Goal: Transaction & Acquisition: Book appointment/travel/reservation

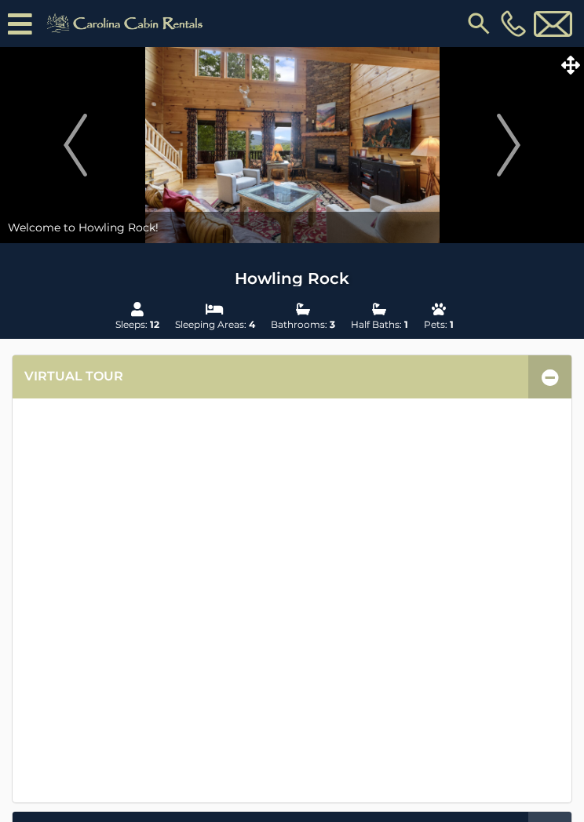
click at [27, 25] on icon at bounding box center [20, 23] width 24 height 27
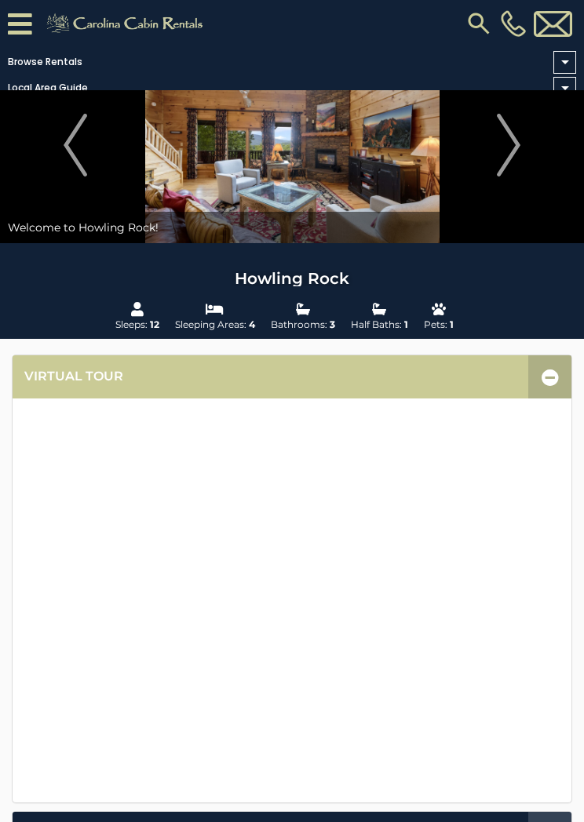
click at [27, 25] on icon at bounding box center [20, 23] width 24 height 27
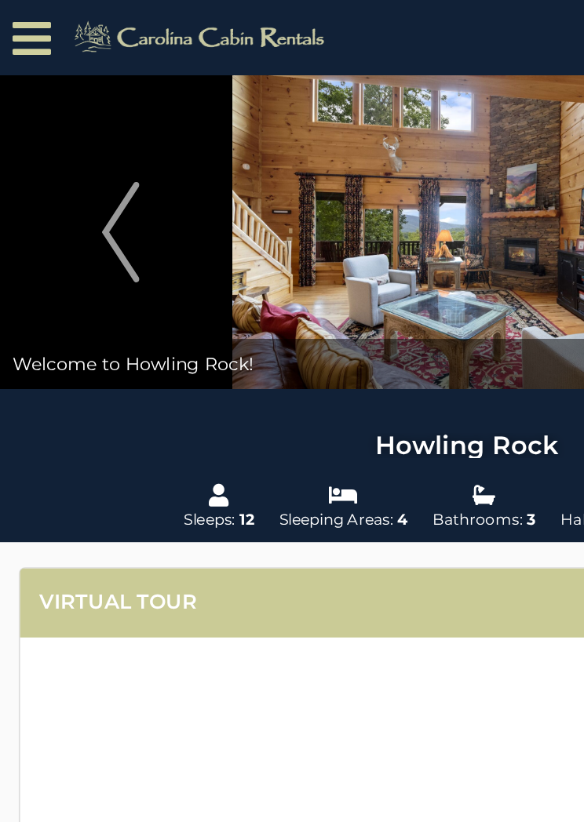
click at [24, 24] on icon at bounding box center [20, 23] width 24 height 27
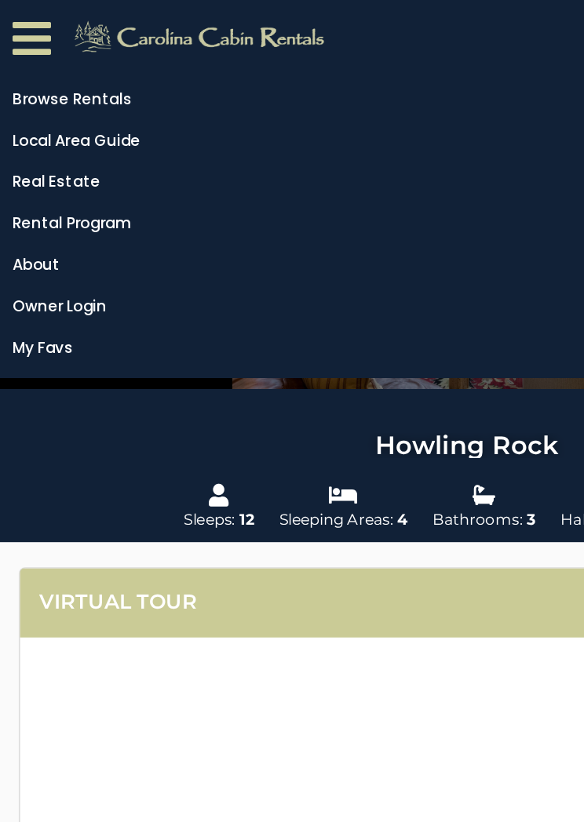
click at [67, 61] on link "Browse Rentals" at bounding box center [288, 62] width 576 height 22
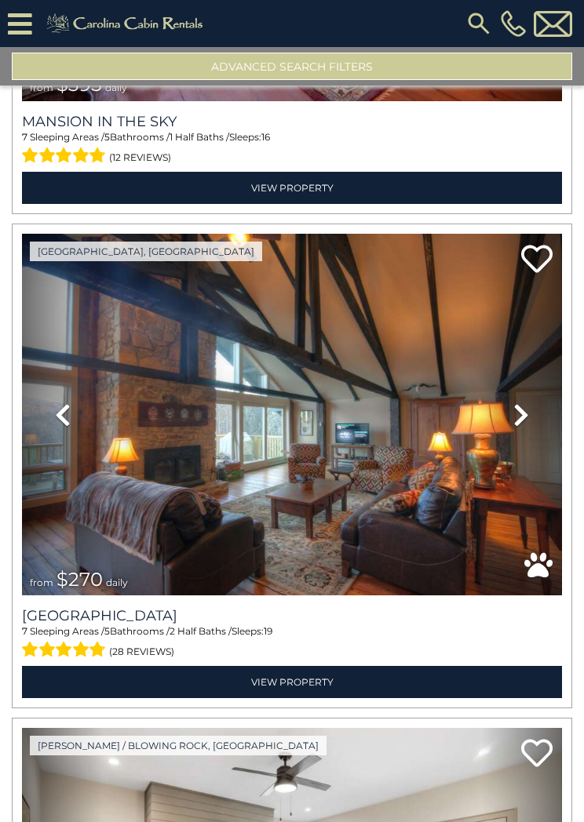
scroll to position [4394, 0]
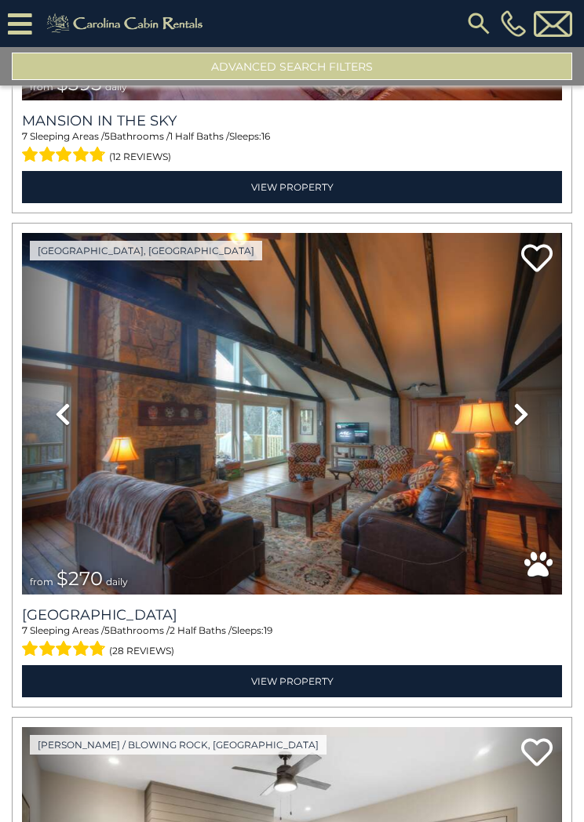
click at [308, 669] on link "View Property" at bounding box center [292, 682] width 540 height 32
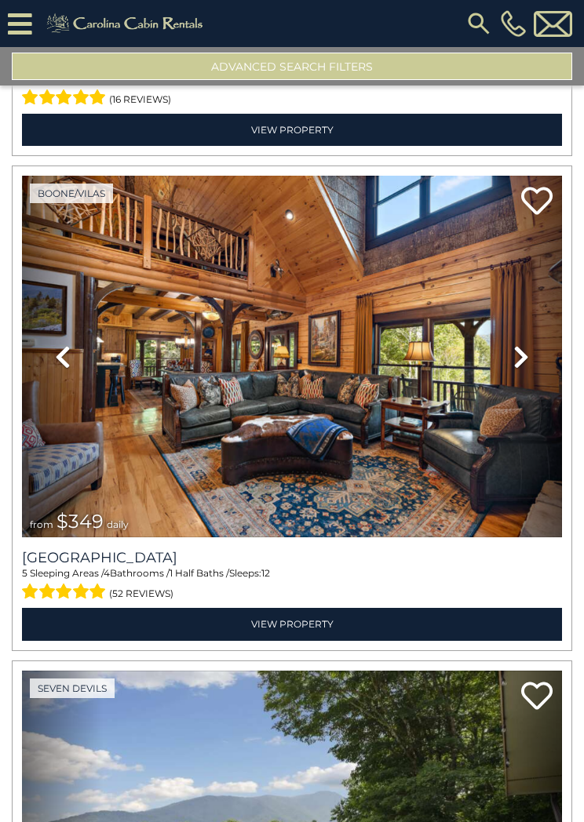
scroll to position [6925, 0]
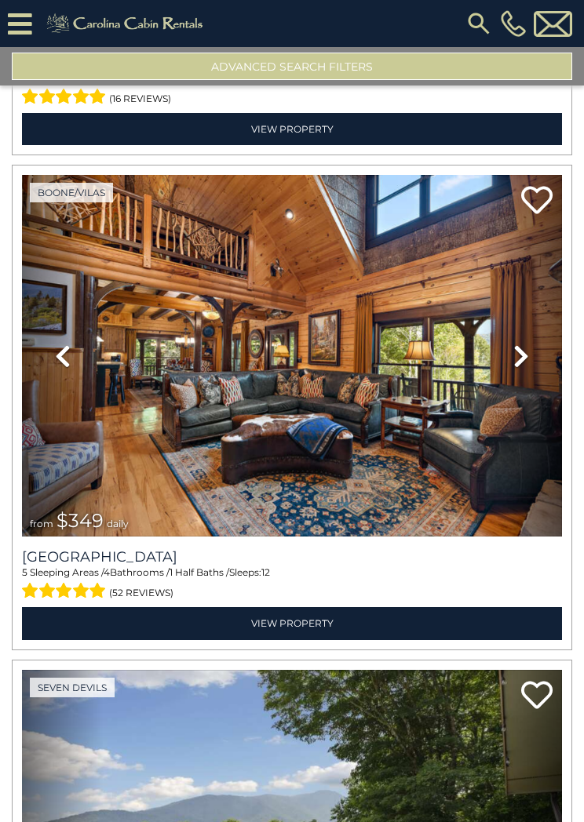
click at [301, 612] on link "View Property" at bounding box center [292, 623] width 540 height 32
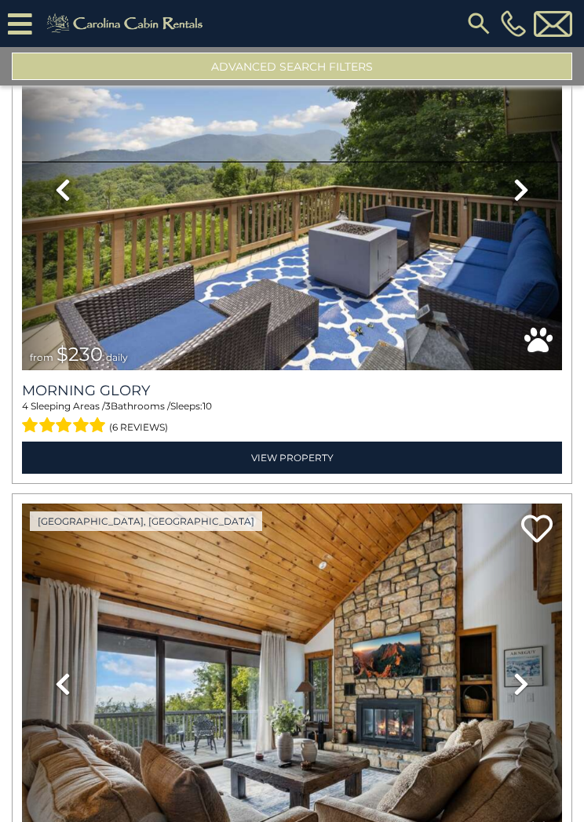
scroll to position [7584, 0]
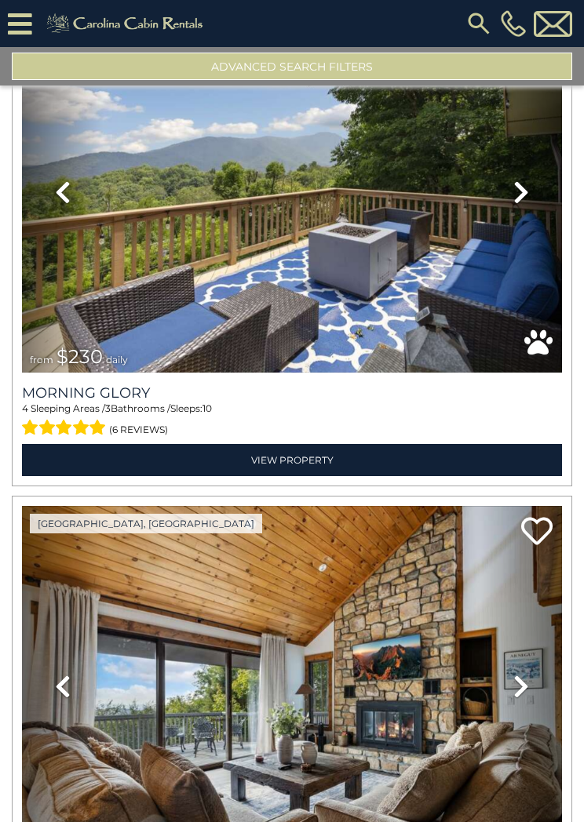
click at [290, 460] on link "View Property" at bounding box center [292, 460] width 540 height 32
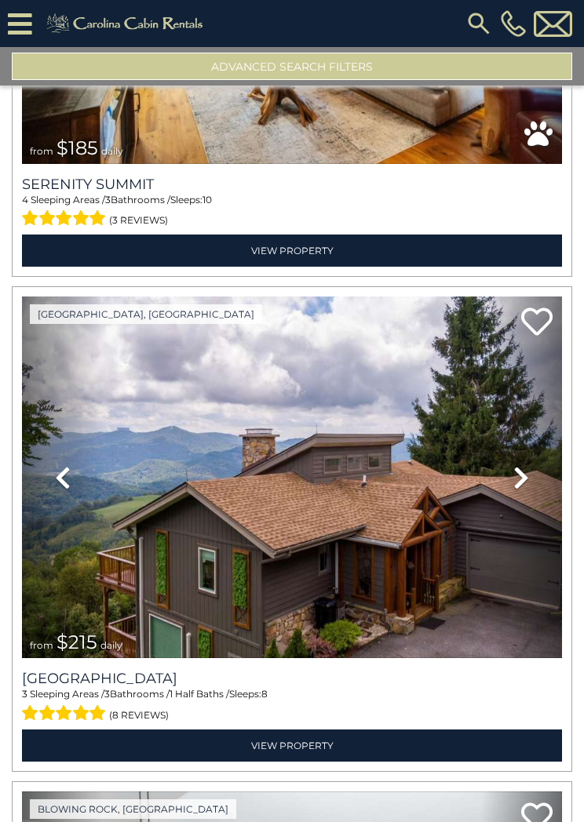
scroll to position [9277, 0]
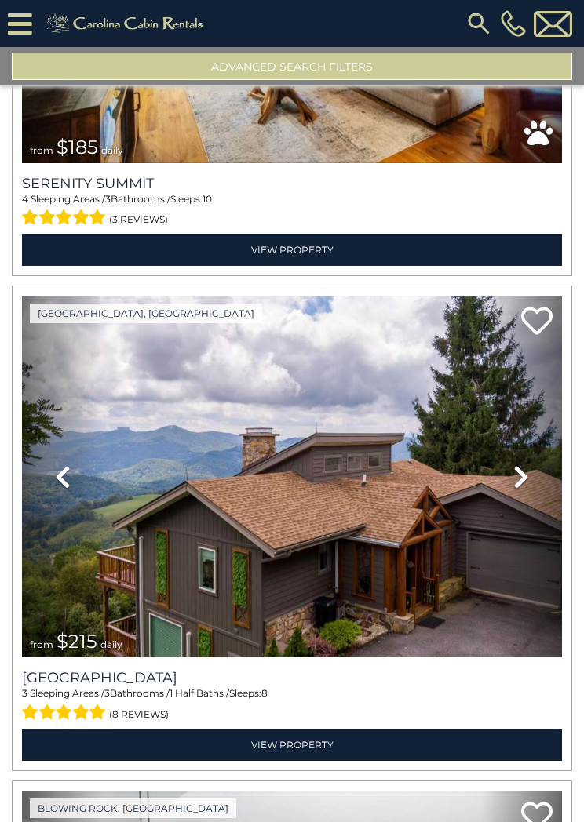
click at [314, 739] on link "View Property" at bounding box center [292, 745] width 540 height 32
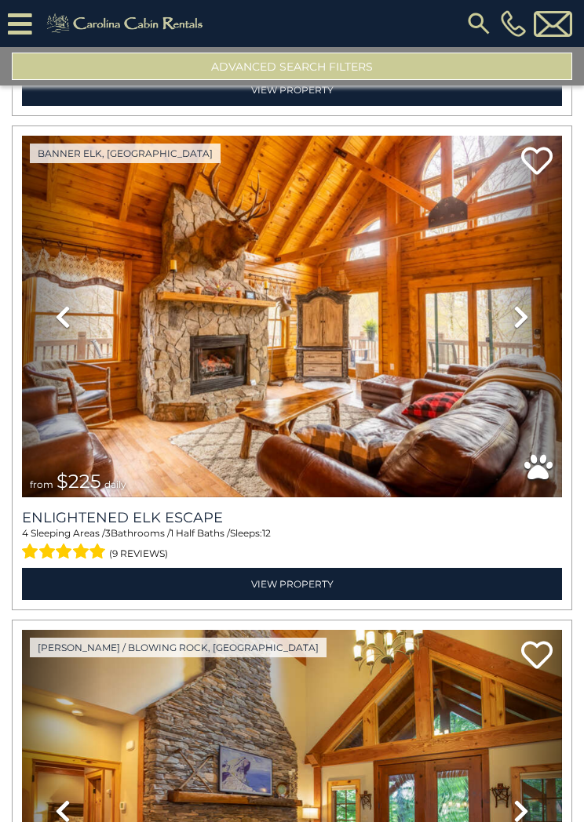
scroll to position [12883, 0]
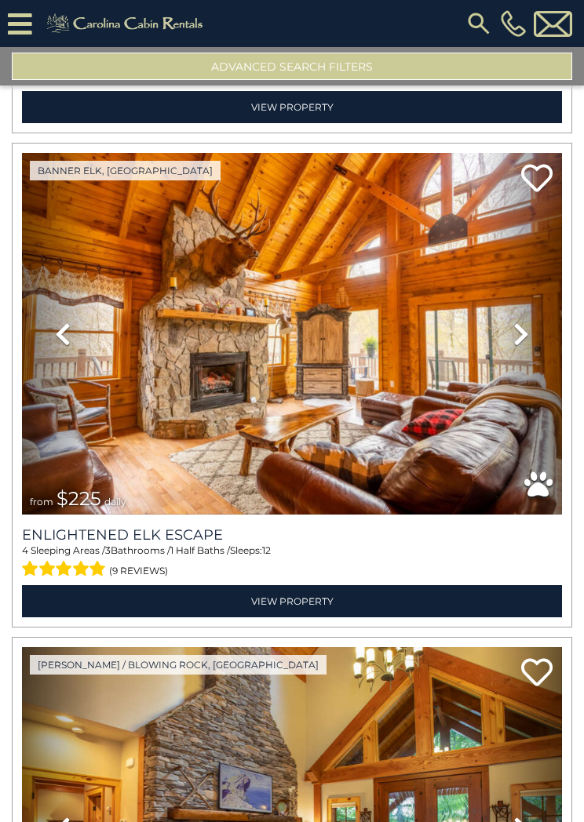
click at [301, 589] on link "View Property" at bounding box center [292, 601] width 540 height 32
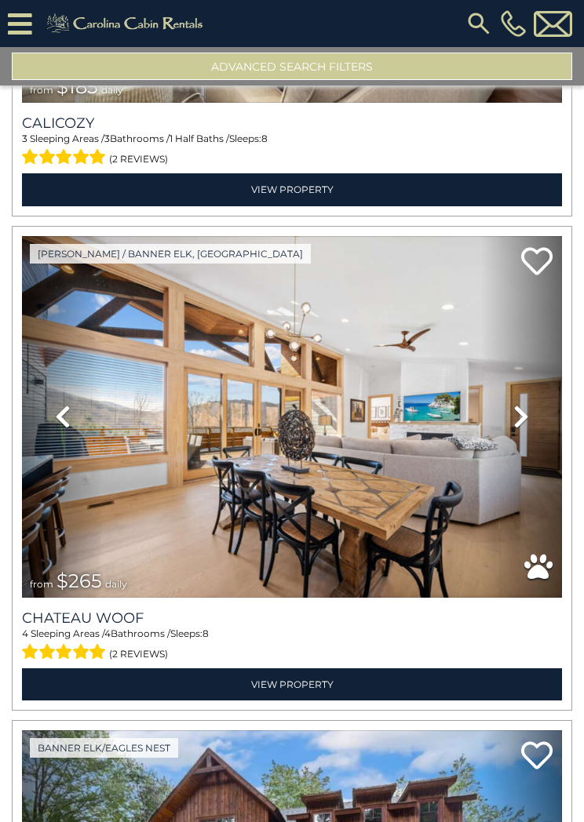
scroll to position [5413, 0]
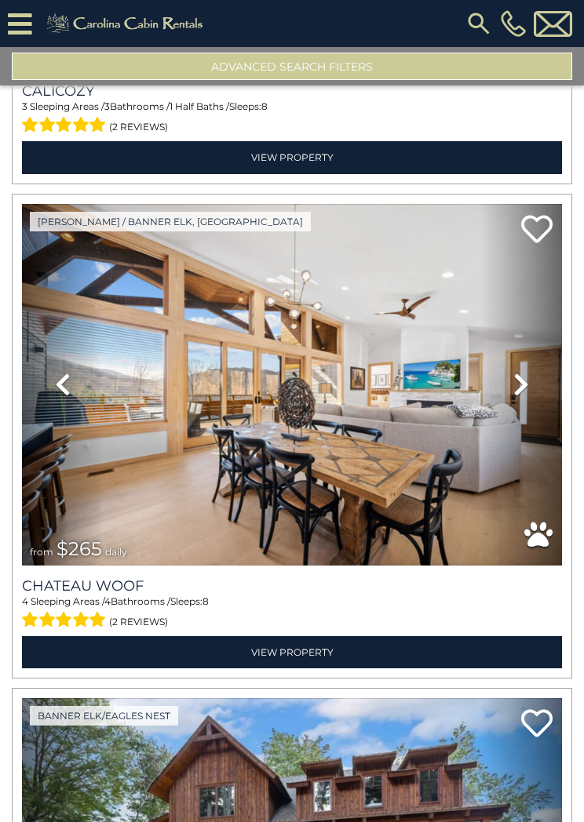
click at [297, 643] on link "View Property" at bounding box center [292, 652] width 540 height 32
click at [521, 384] on icon at bounding box center [521, 384] width 16 height 25
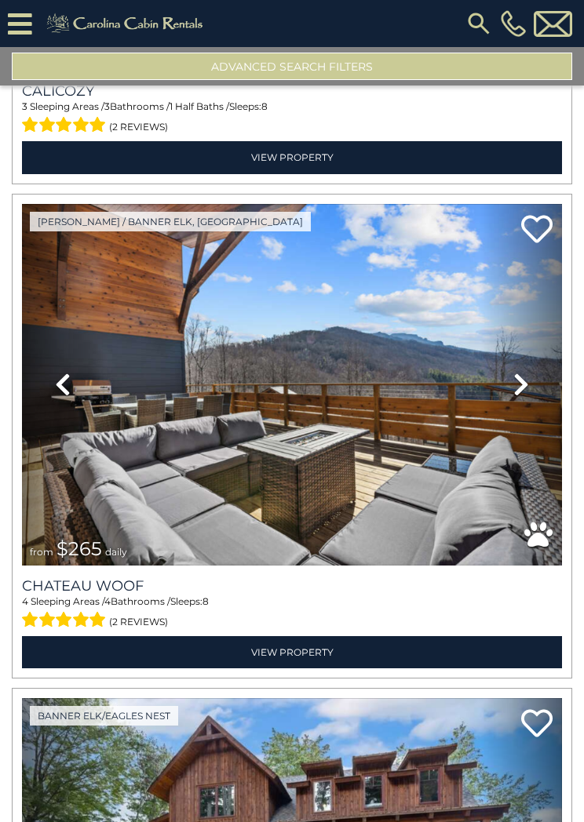
click at [527, 382] on icon at bounding box center [521, 384] width 16 height 25
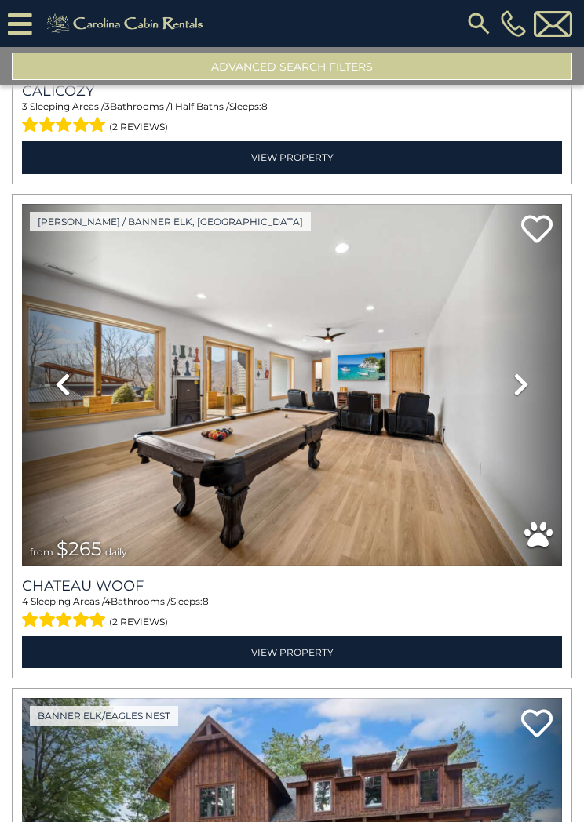
click at [530, 378] on link "Next" at bounding box center [521, 385] width 81 height 362
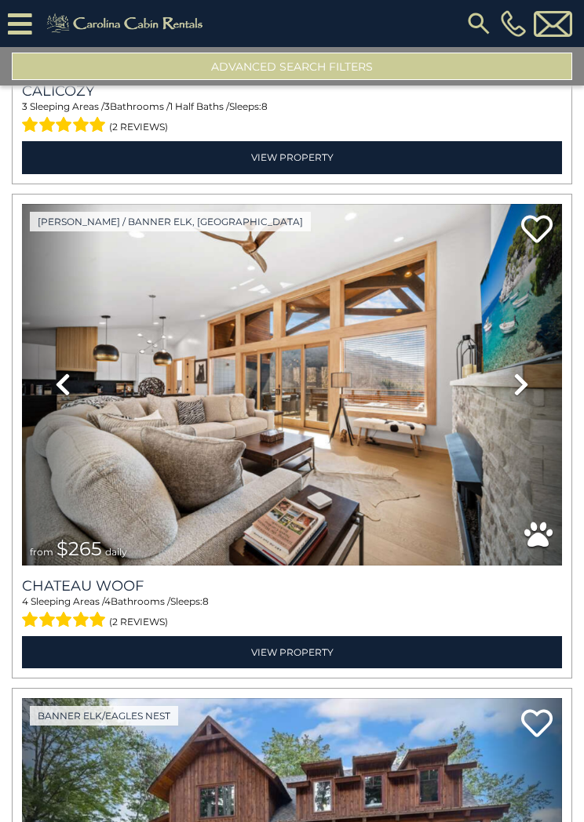
click at [526, 383] on icon at bounding box center [521, 384] width 16 height 25
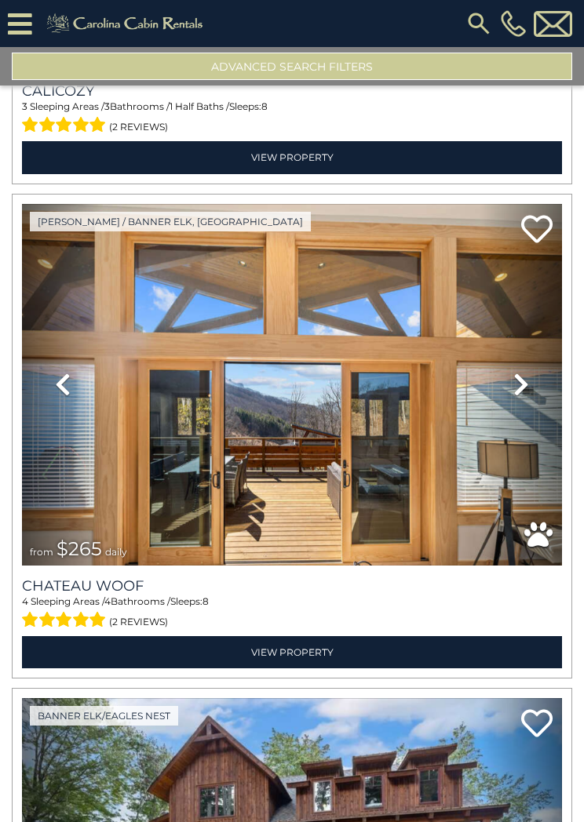
click at [522, 401] on link "Next" at bounding box center [521, 385] width 81 height 362
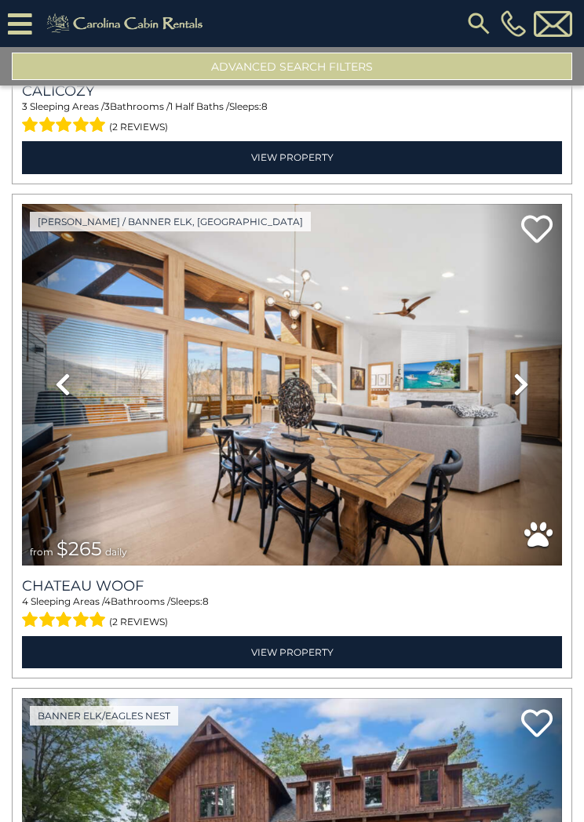
click at [523, 388] on icon at bounding box center [521, 384] width 16 height 25
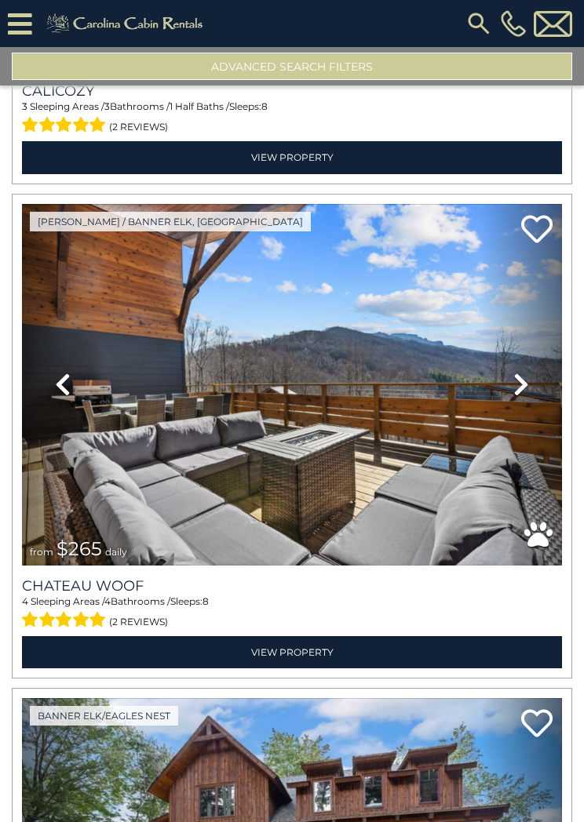
click at [531, 375] on link "Next" at bounding box center [521, 385] width 81 height 362
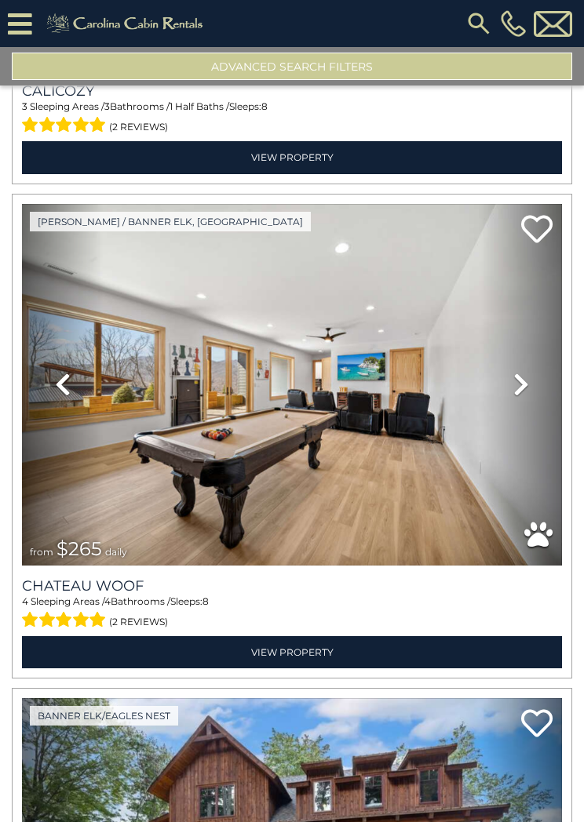
click at [513, 388] on icon at bounding box center [521, 384] width 16 height 25
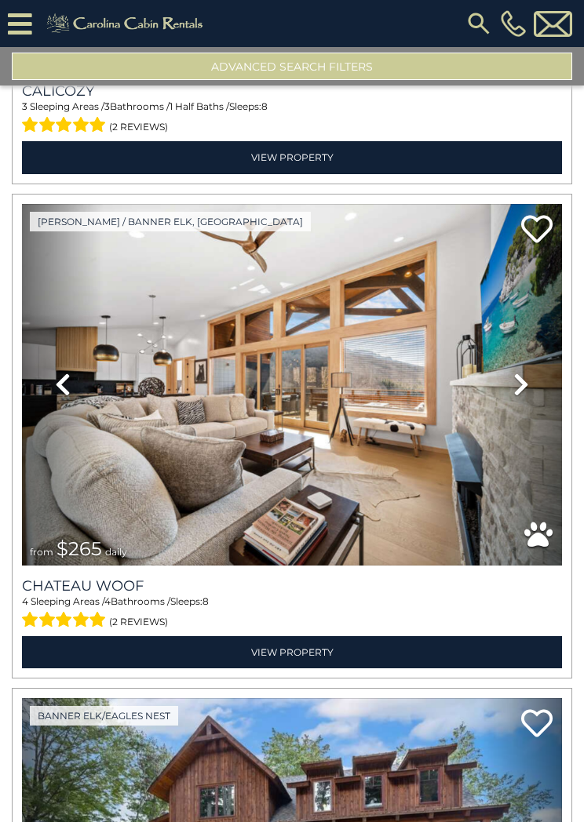
click at [525, 381] on icon at bounding box center [521, 384] width 16 height 25
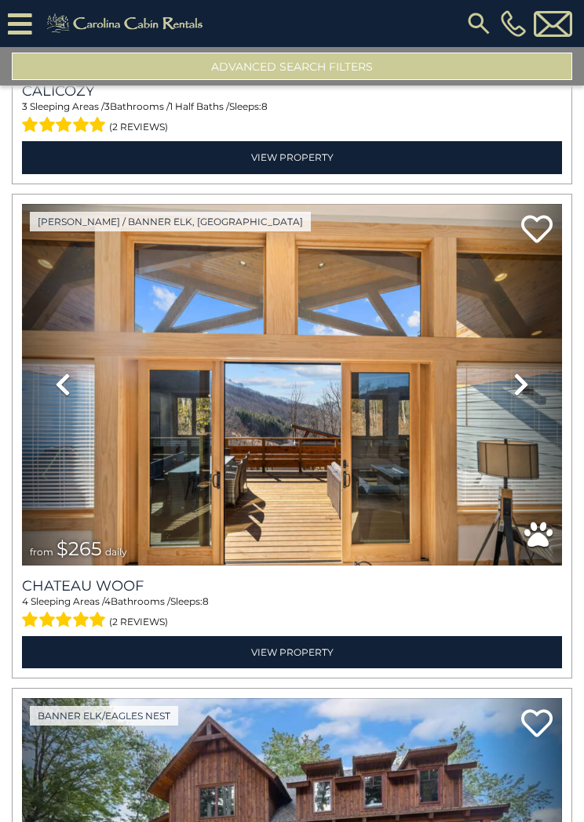
click at [523, 383] on icon at bounding box center [521, 384] width 16 height 25
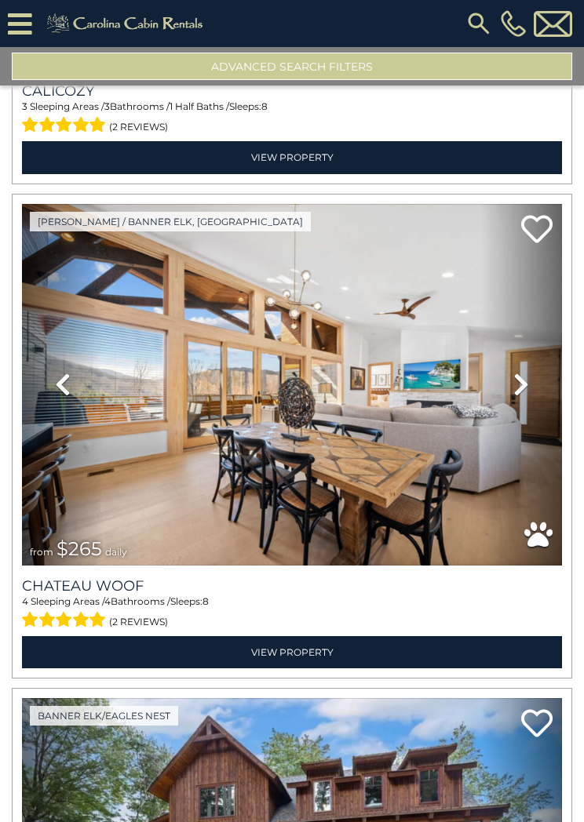
click at [525, 385] on icon at bounding box center [521, 384] width 16 height 25
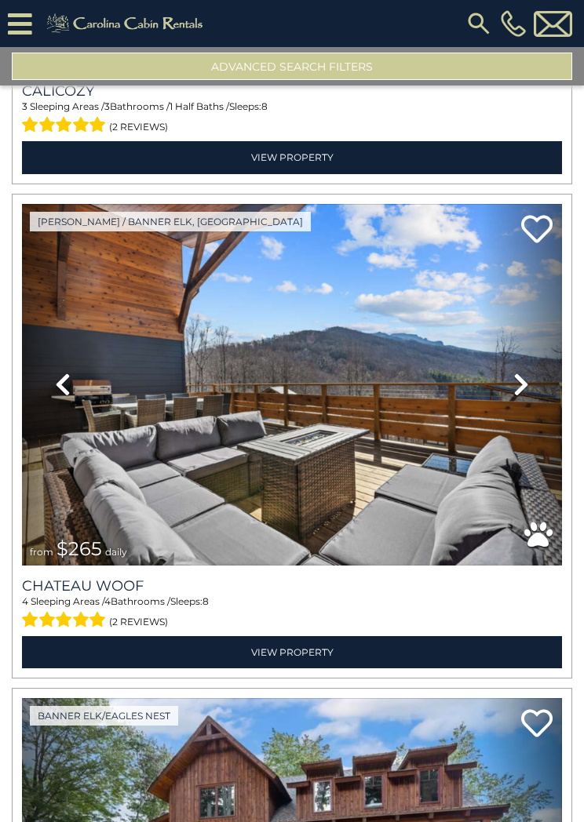
click at [528, 376] on icon at bounding box center [521, 384] width 16 height 25
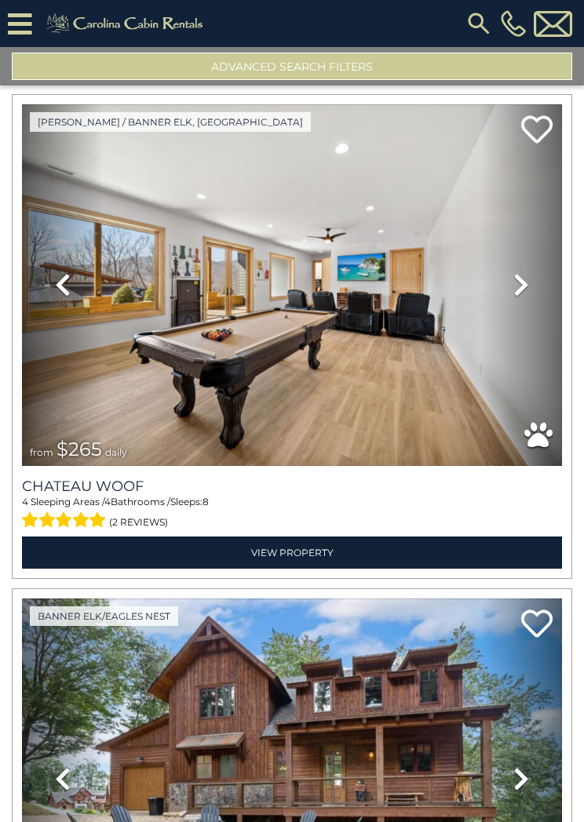
scroll to position [5513, 0]
click at [313, 542] on link "View Property" at bounding box center [292, 553] width 540 height 32
click at [308, 550] on link "View Property" at bounding box center [292, 553] width 540 height 32
click at [305, 552] on link "View Property" at bounding box center [292, 553] width 540 height 32
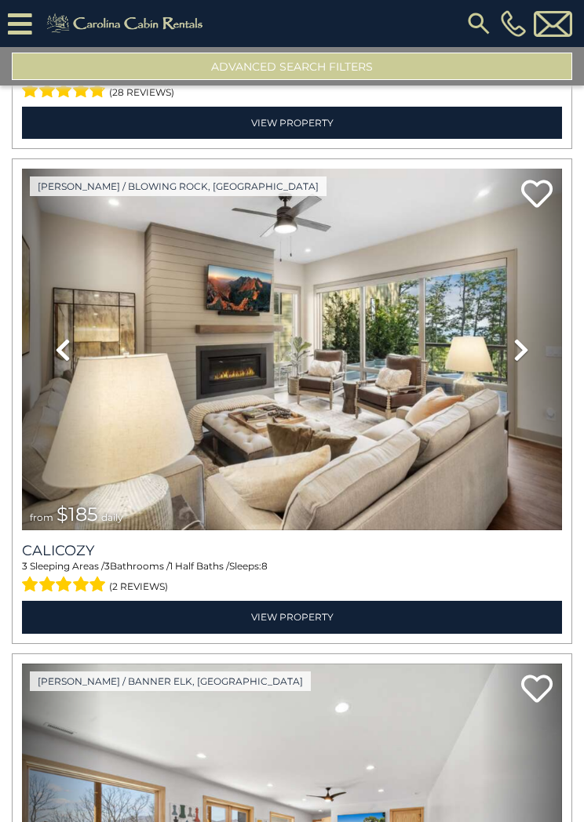
scroll to position [4952, 0]
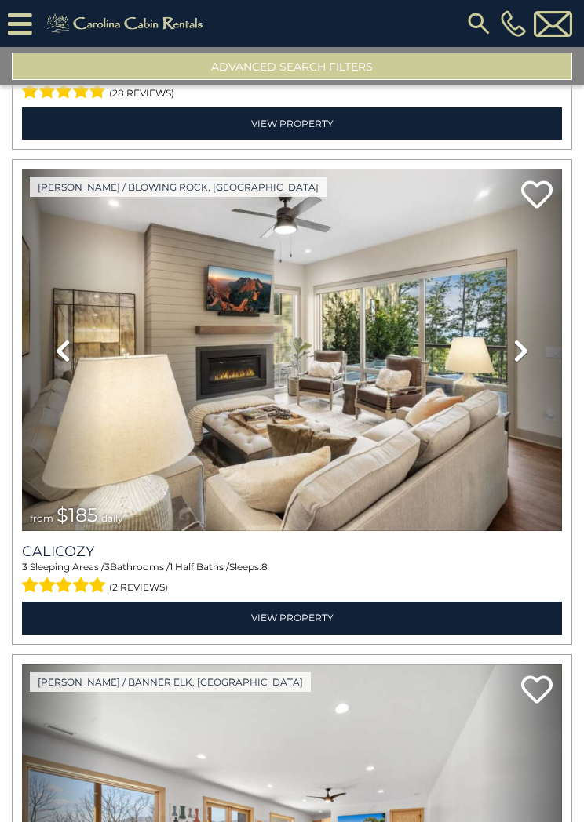
click at [310, 619] on link "View Property" at bounding box center [292, 618] width 540 height 32
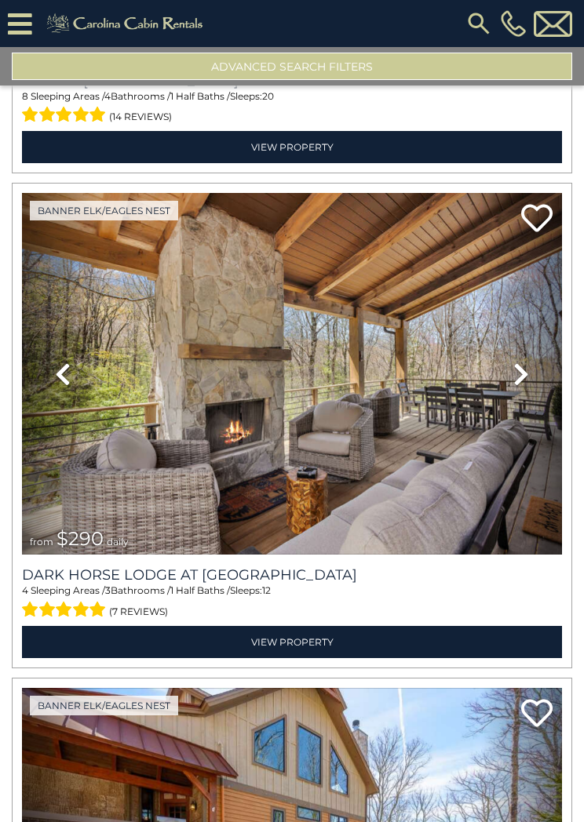
scroll to position [2949, 0]
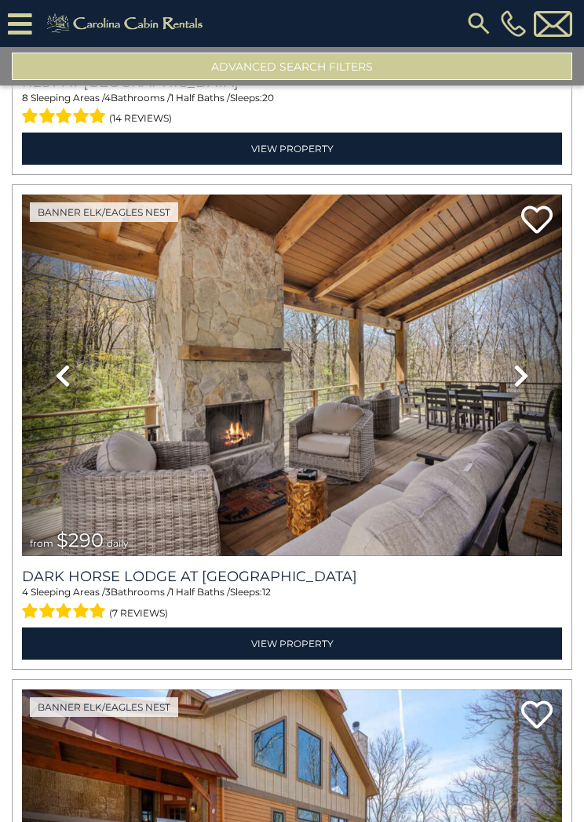
click at [288, 628] on link "View Property" at bounding box center [292, 644] width 540 height 32
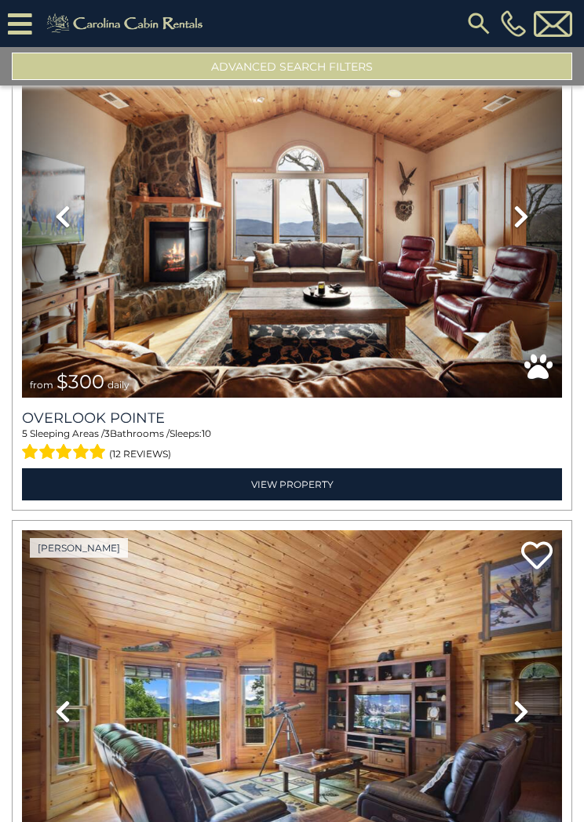
scroll to position [2113, 0]
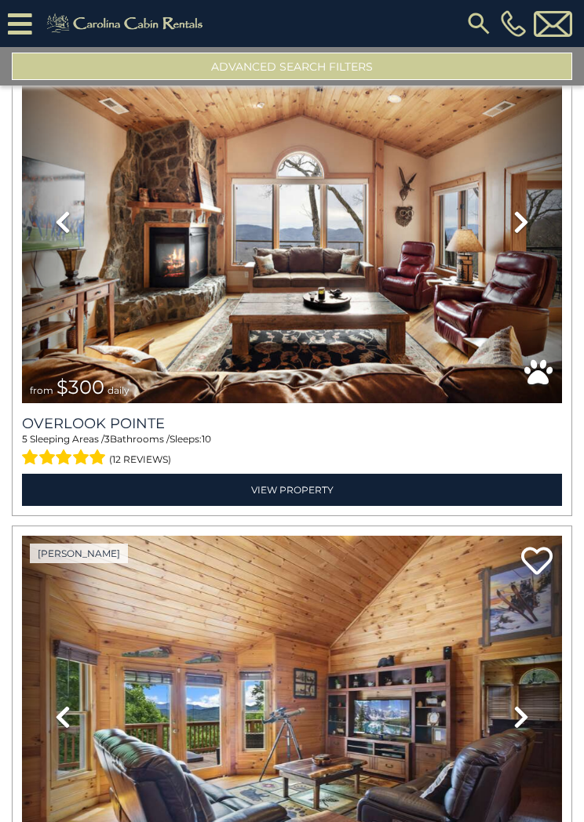
click at [304, 480] on link "View Property" at bounding box center [292, 490] width 540 height 32
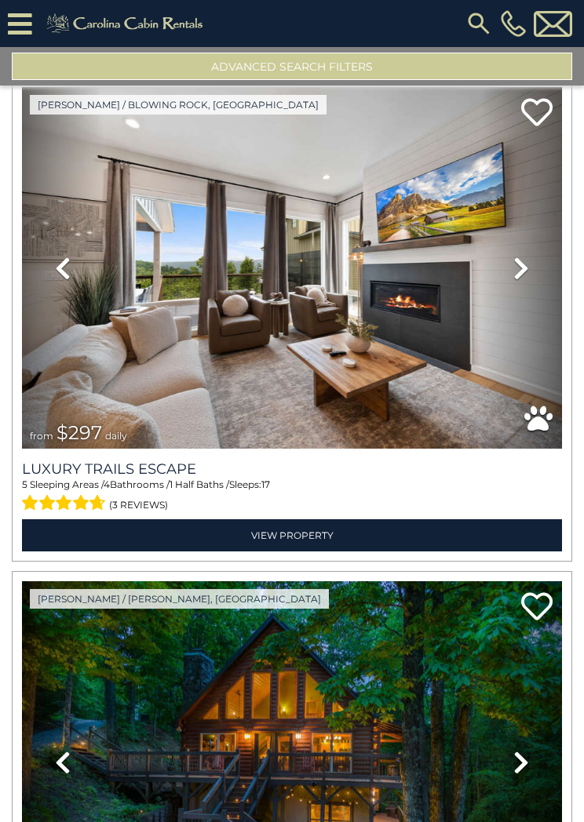
scroll to position [582, 0]
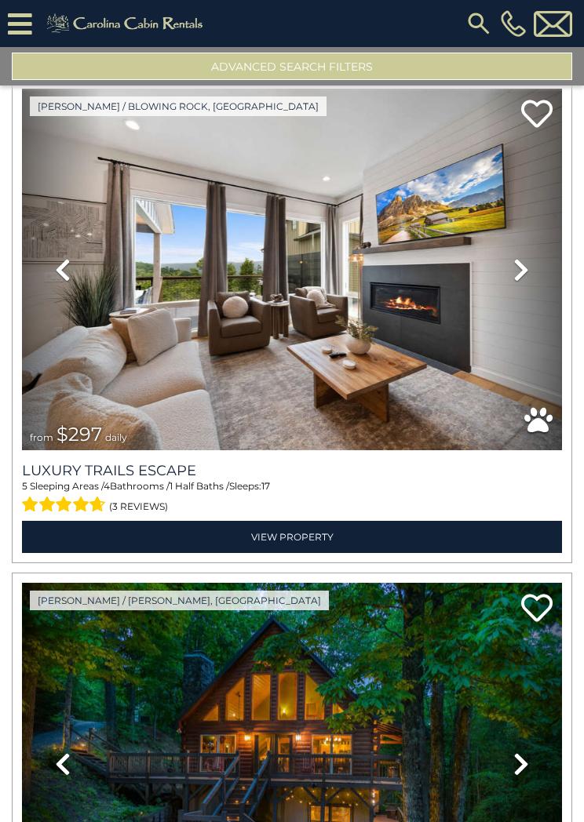
click at [331, 523] on link "View Property" at bounding box center [292, 537] width 540 height 32
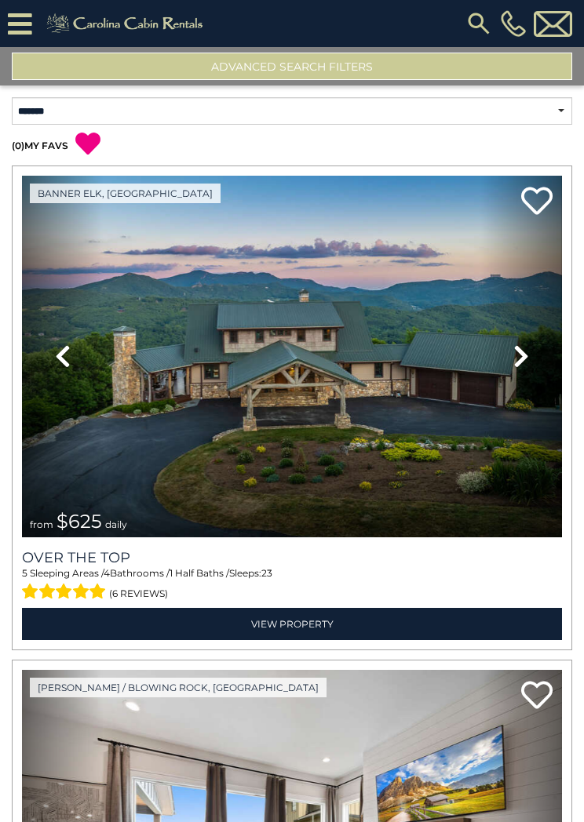
scroll to position [0, 0]
click at [293, 624] on link "View Property" at bounding box center [292, 624] width 540 height 32
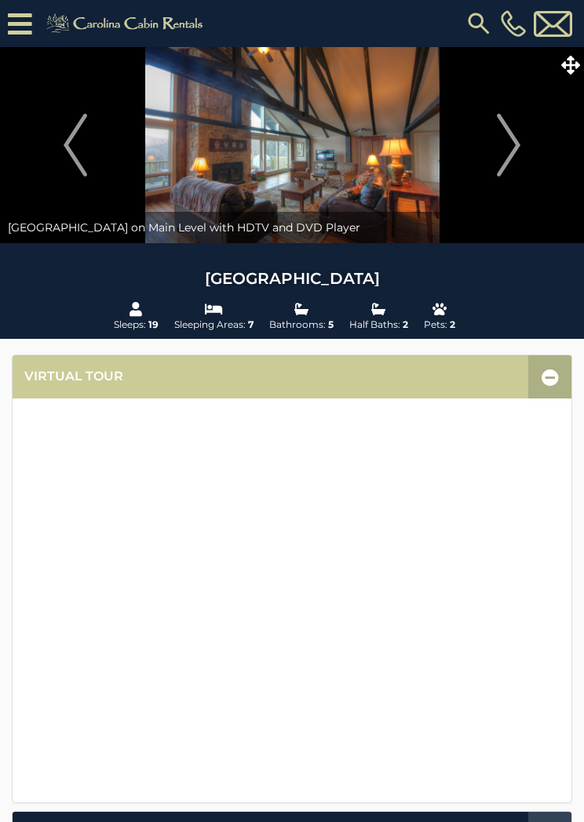
click at [554, 70] on button "Next" at bounding box center [508, 145] width 135 height 196
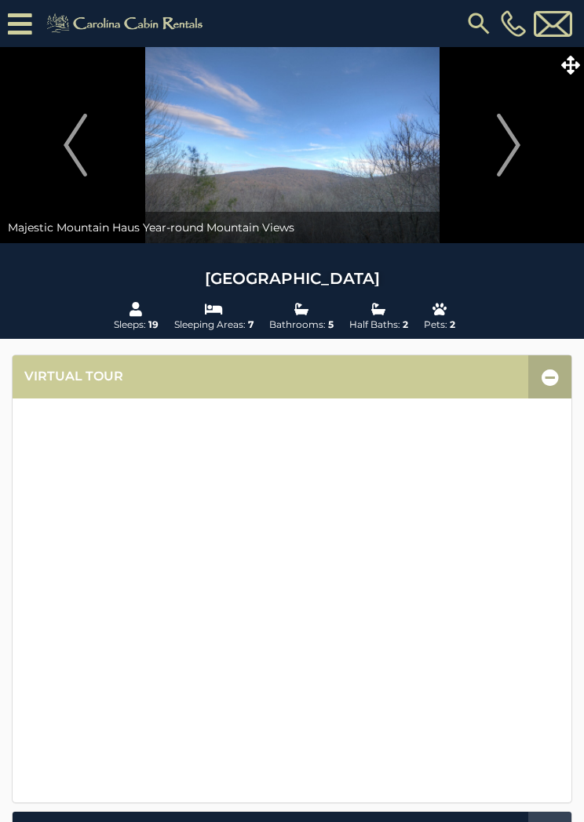
click at [582, 55] on span at bounding box center [569, 64] width 27 height 27
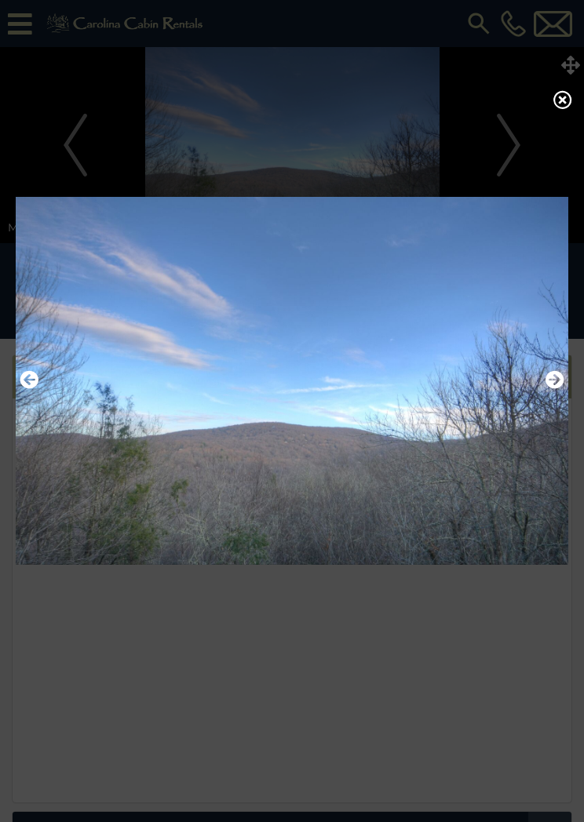
click at [552, 394] on button "Next" at bounding box center [554, 380] width 19 height 27
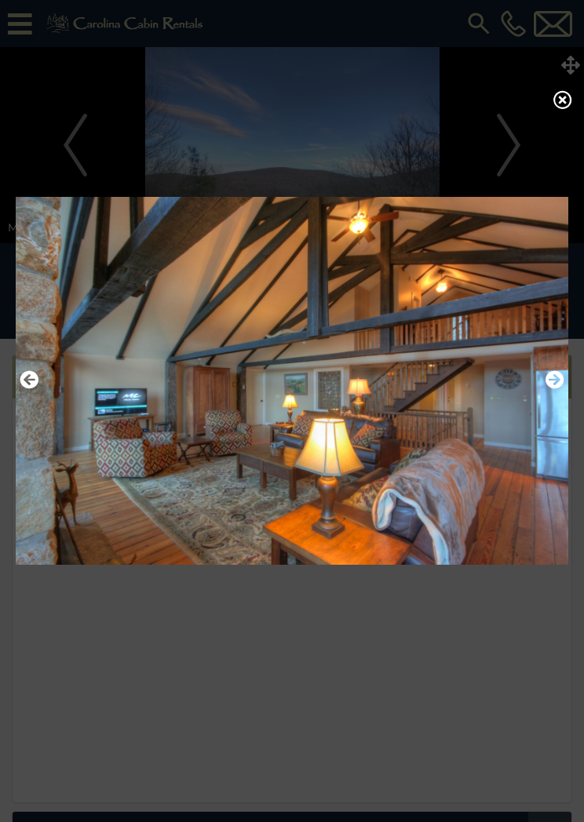
click at [556, 381] on icon "Next" at bounding box center [554, 379] width 19 height 19
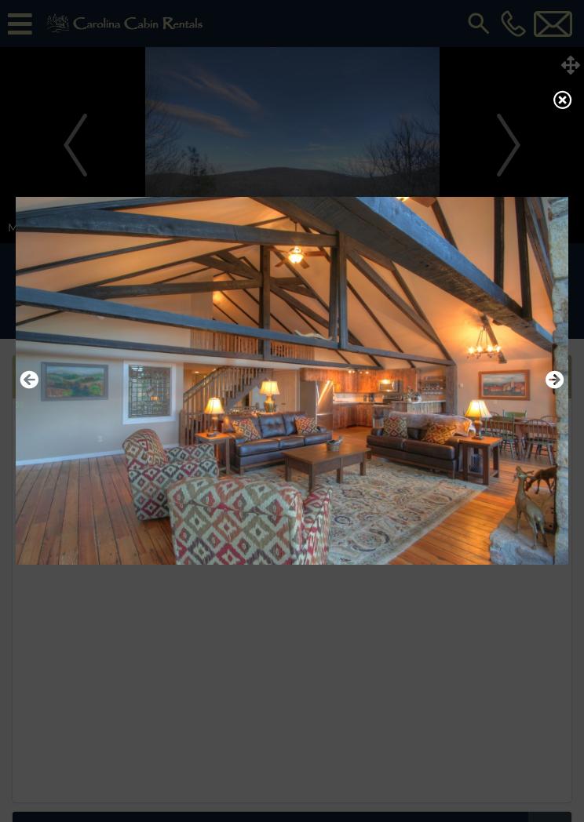
click at [550, 383] on icon "Next" at bounding box center [554, 379] width 19 height 19
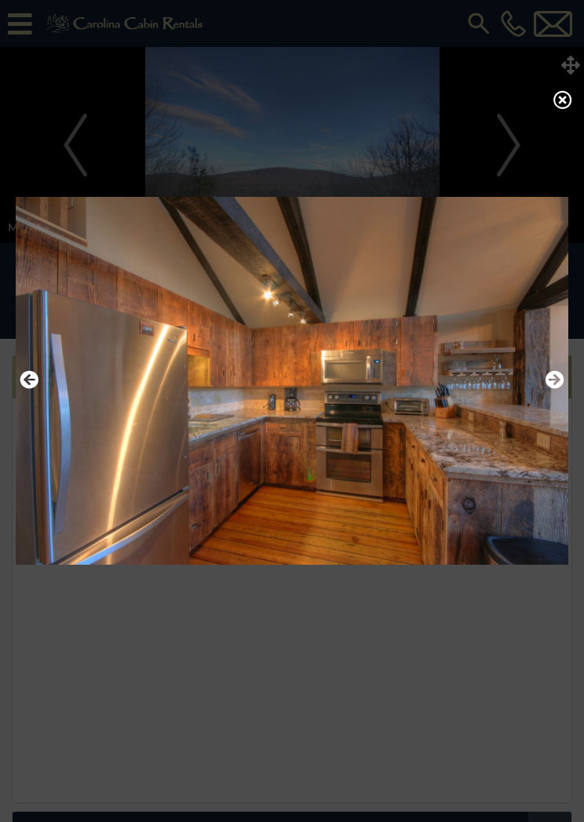
click at [567, 379] on img at bounding box center [292, 380] width 553 height 389
click at [563, 389] on icon "Next" at bounding box center [554, 379] width 19 height 19
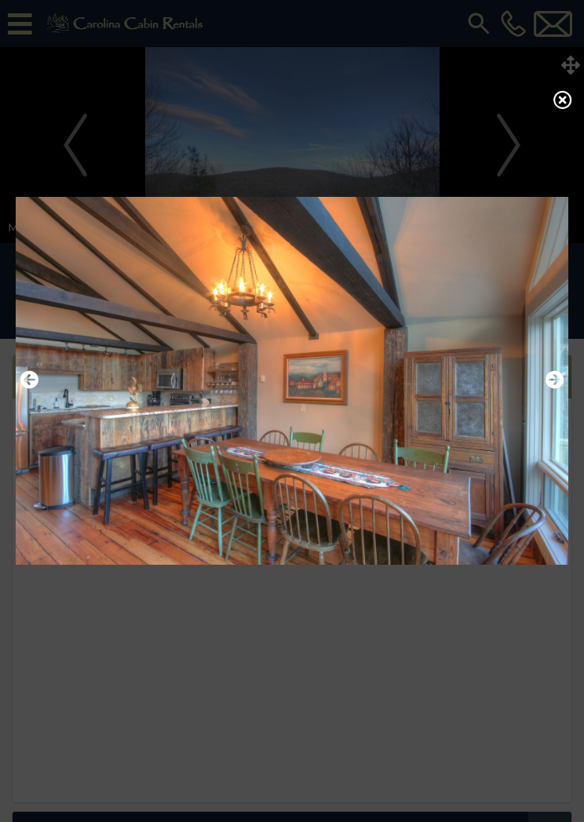
click at [567, 379] on img at bounding box center [292, 380] width 553 height 389
click at [563, 386] on icon "Next" at bounding box center [554, 379] width 19 height 19
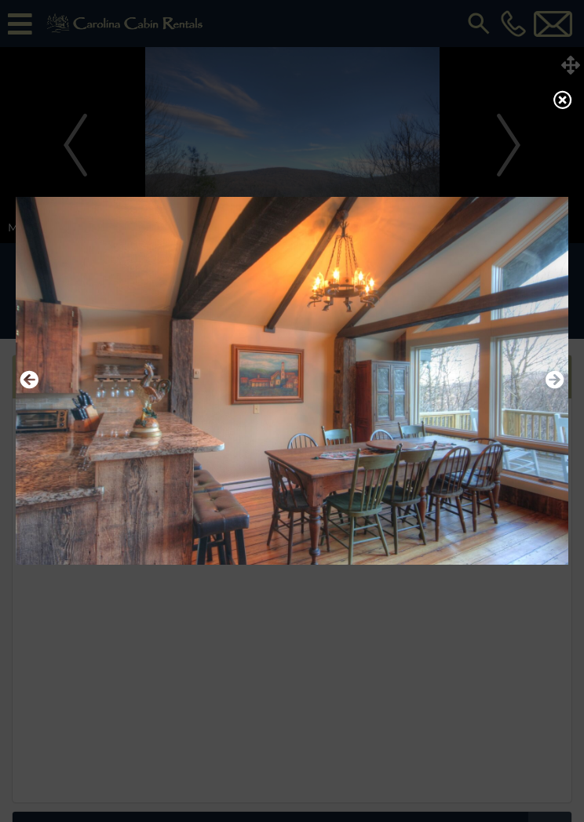
click at [555, 118] on div at bounding box center [292, 411] width 584 height 822
click at [565, 109] on icon at bounding box center [562, 99] width 19 height 19
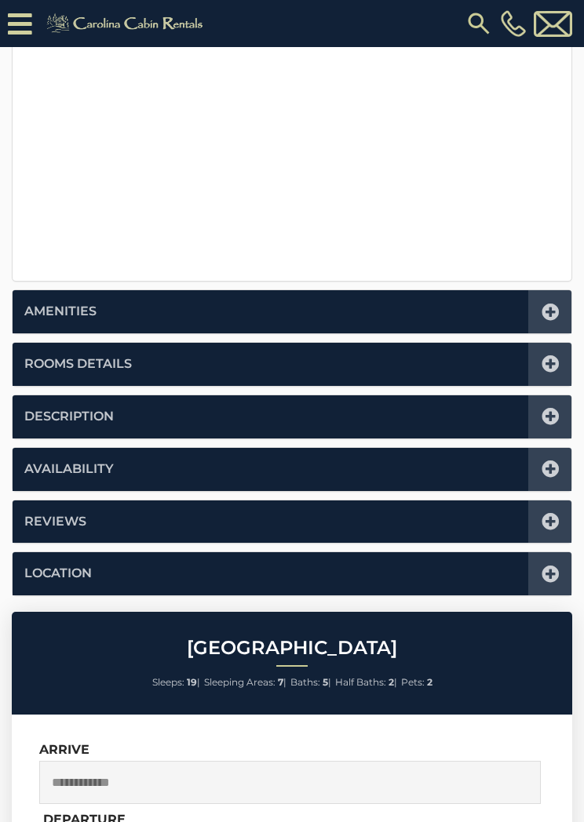
click at [550, 356] on icon at bounding box center [550, 364] width 17 height 17
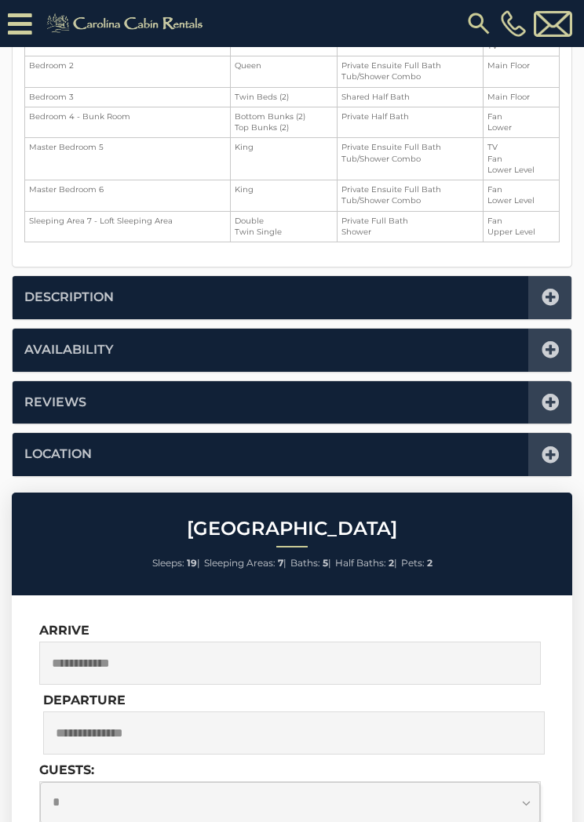
scroll to position [386, 0]
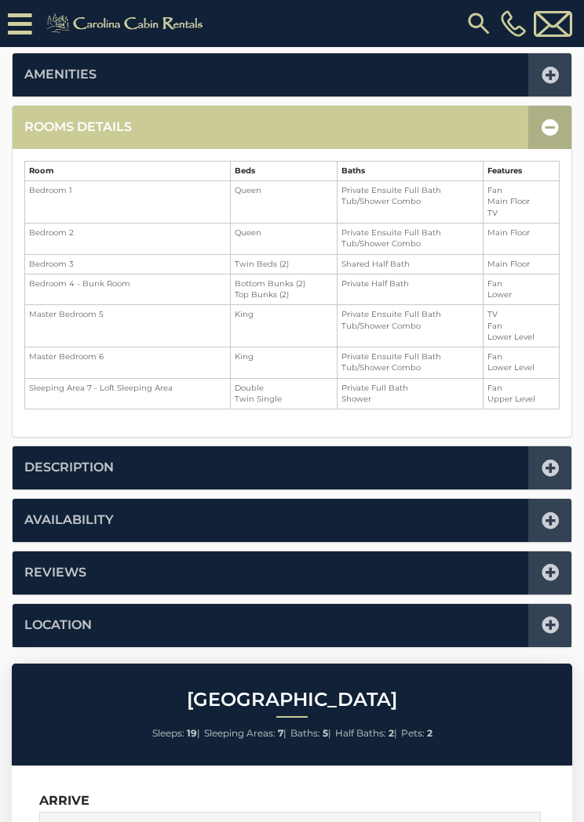
click at [550, 130] on icon at bounding box center [550, 127] width 17 height 17
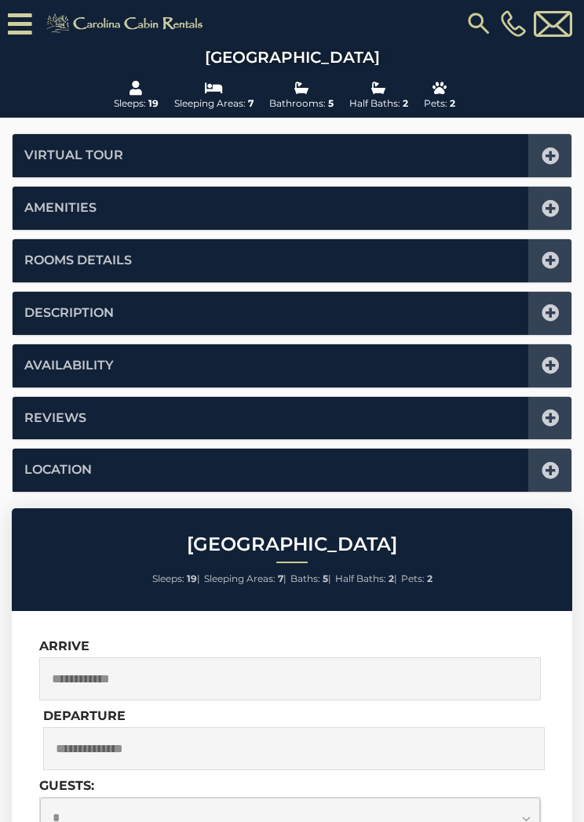
scroll to position [248, 0]
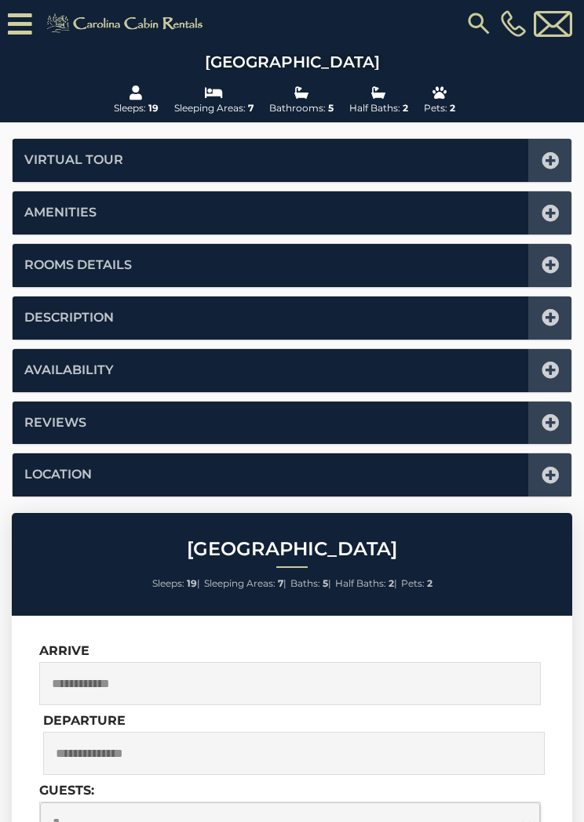
click at [548, 323] on icon at bounding box center [550, 317] width 17 height 17
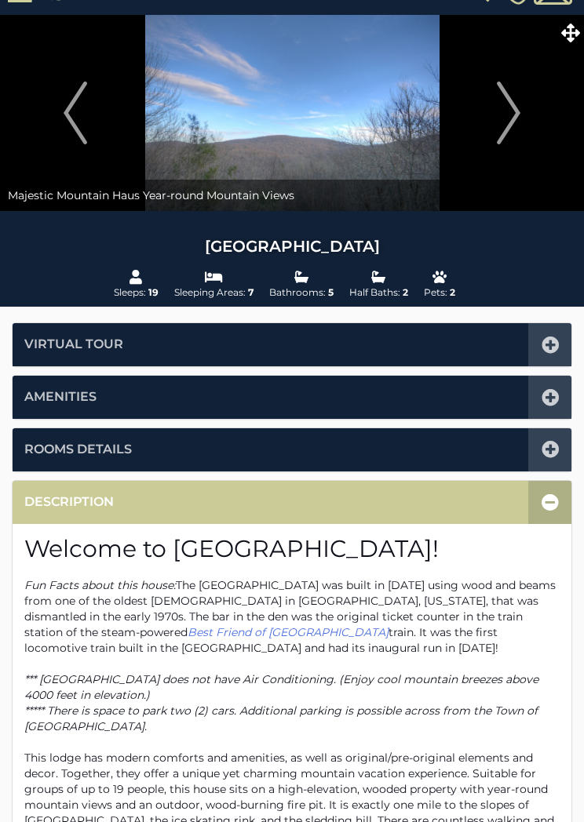
scroll to position [0, 0]
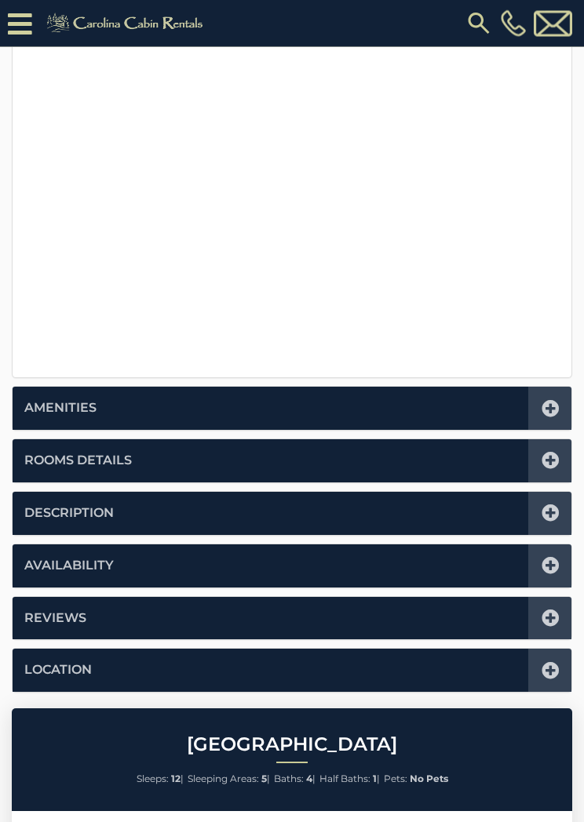
scroll to position [837, 0]
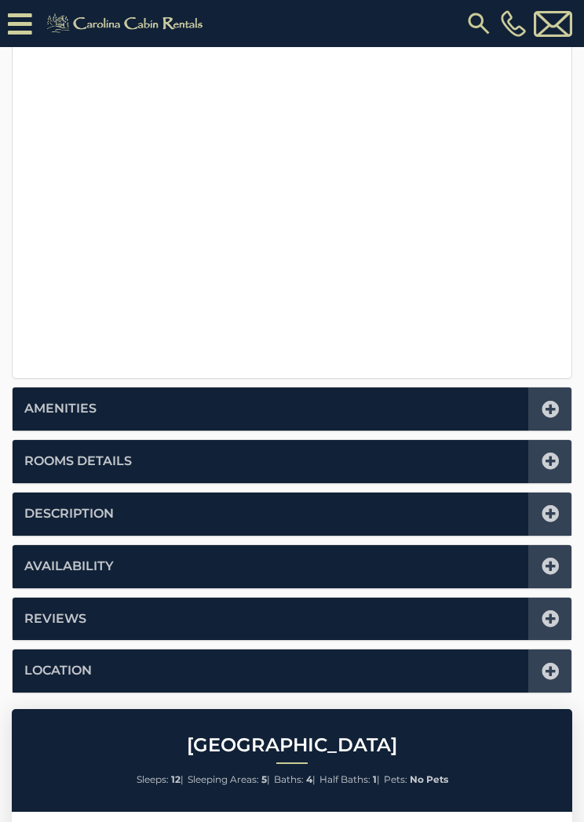
click at [549, 455] on icon at bounding box center [550, 461] width 17 height 17
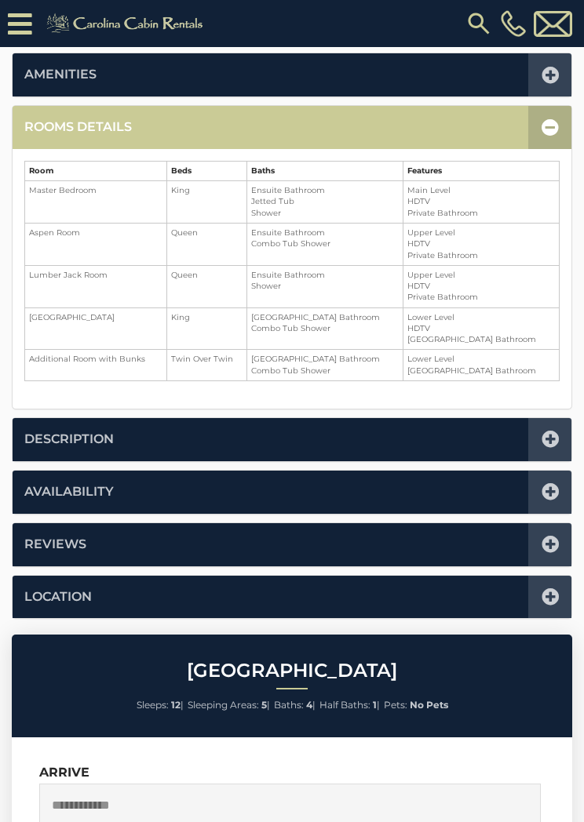
click at [542, 126] on icon at bounding box center [550, 127] width 17 height 17
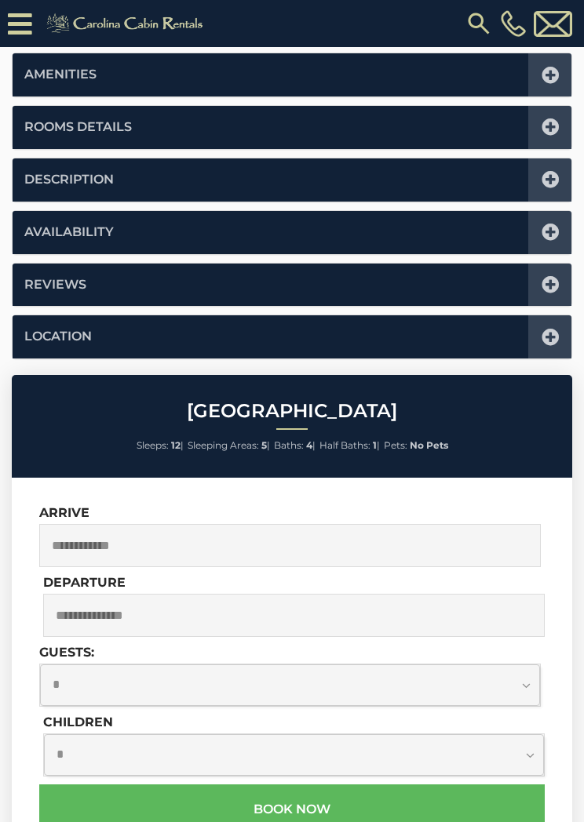
click at [553, 179] on icon at bounding box center [550, 179] width 17 height 17
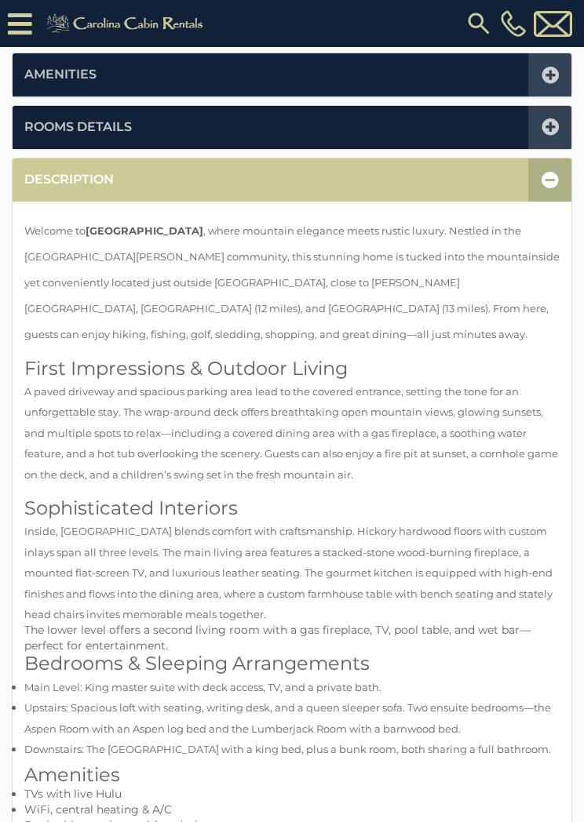
click at [545, 178] on icon at bounding box center [550, 179] width 17 height 17
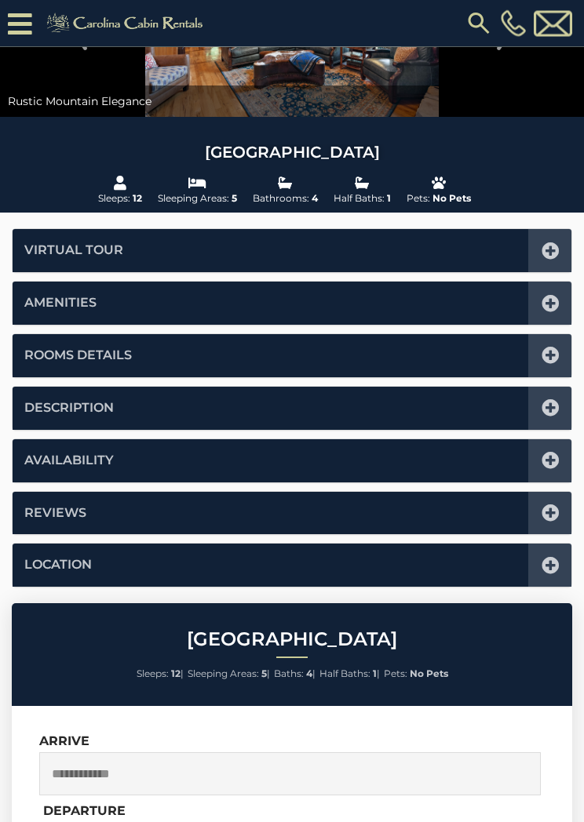
scroll to position [158, 0]
click at [552, 461] on icon at bounding box center [550, 460] width 17 height 17
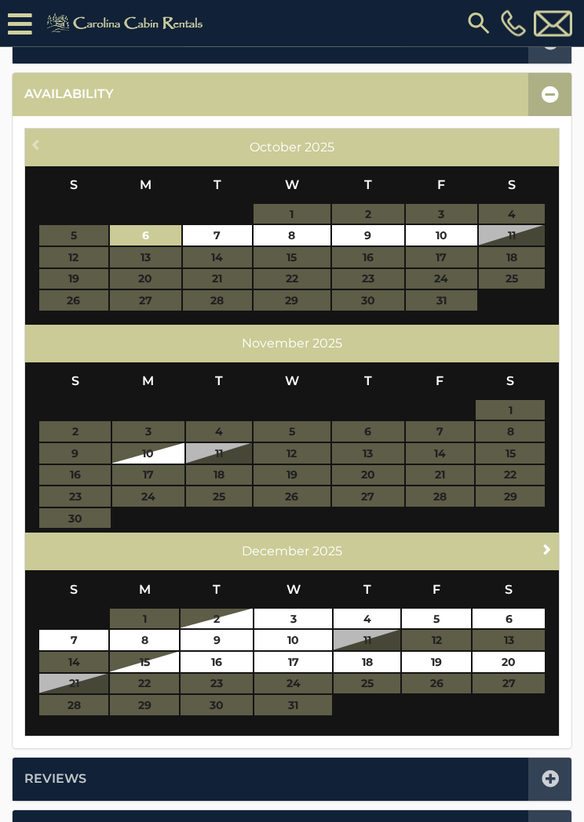
scroll to position [523, 0]
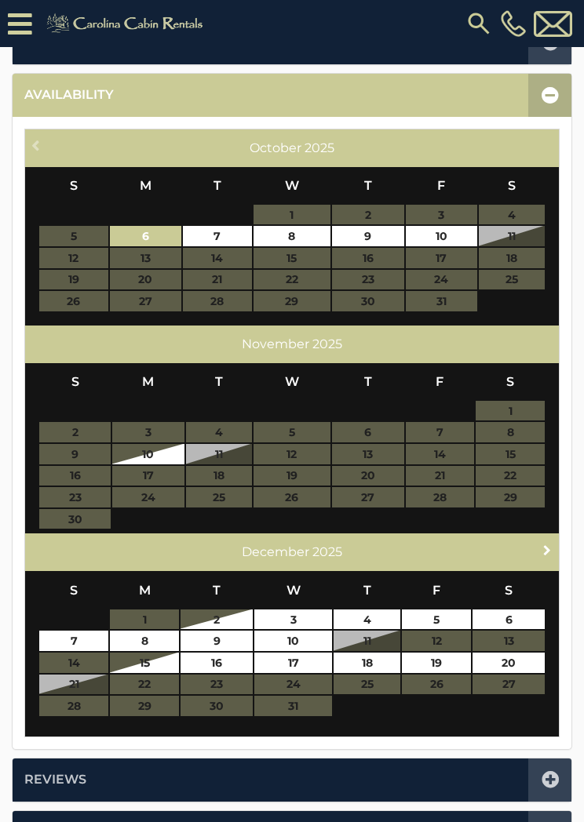
click at [546, 553] on link "Next" at bounding box center [548, 550] width 20 height 20
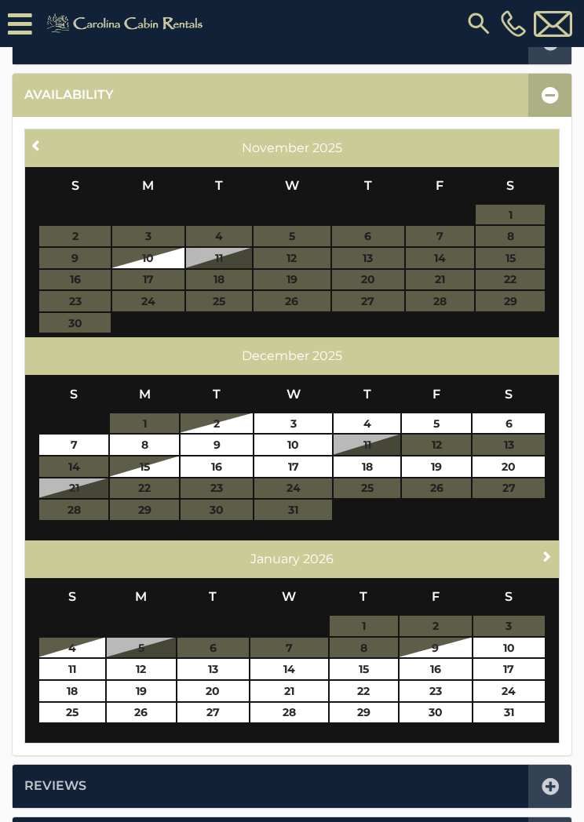
click at [549, 551] on span "Next" at bounding box center [547, 556] width 13 height 13
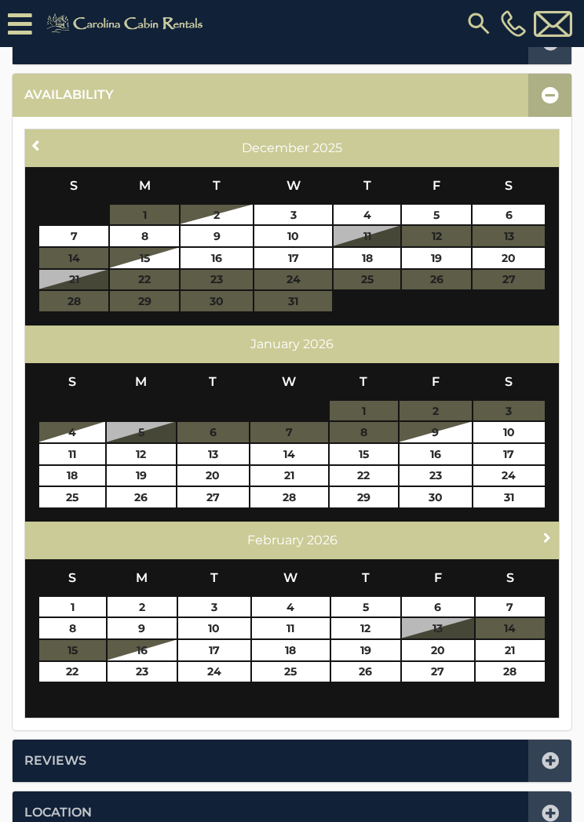
click at [549, 533] on span "Next" at bounding box center [547, 537] width 13 height 13
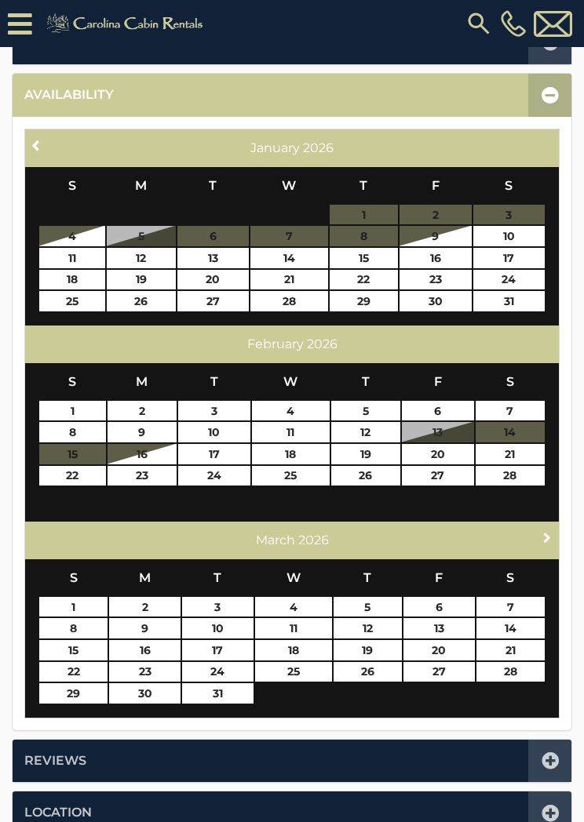
click at [546, 531] on span "Next" at bounding box center [547, 537] width 13 height 13
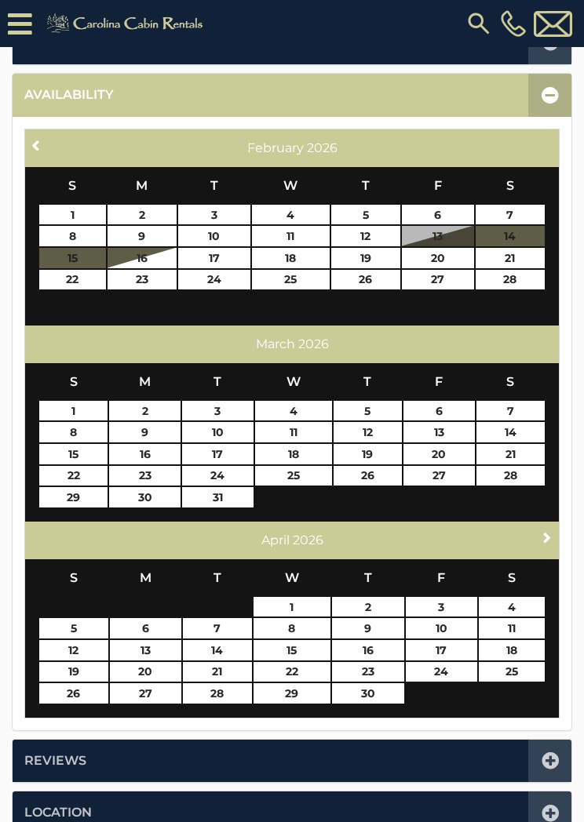
click at [542, 535] on span "Next" at bounding box center [547, 537] width 13 height 13
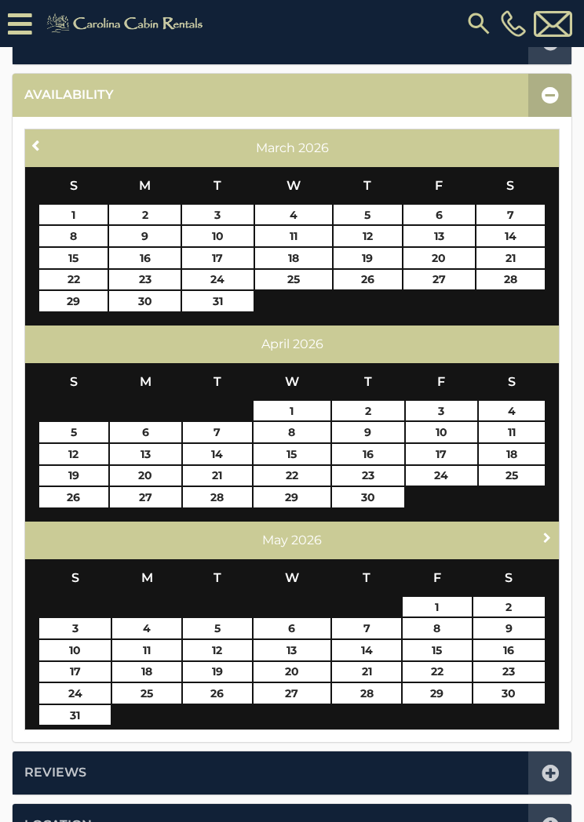
click at [545, 533] on span "Next" at bounding box center [547, 537] width 13 height 13
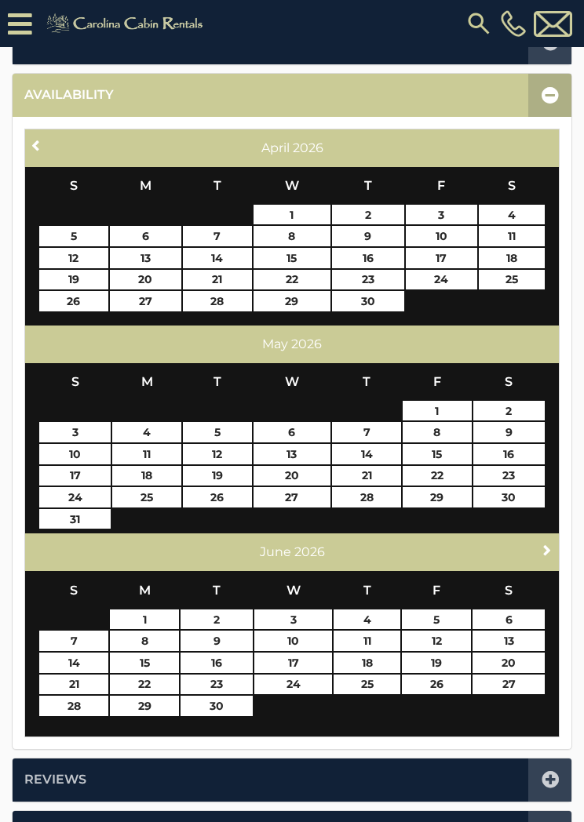
click at [542, 544] on span "Next" at bounding box center [547, 550] width 13 height 13
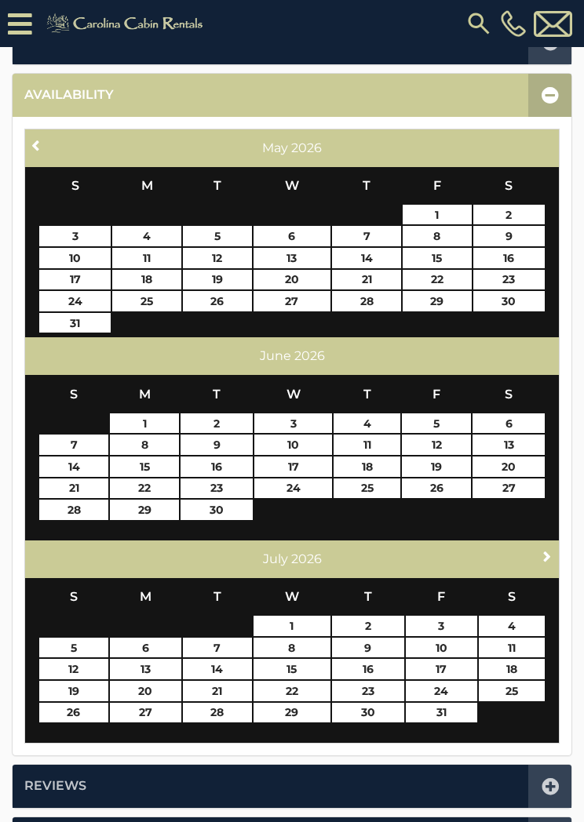
click at [543, 556] on span "Next" at bounding box center [547, 556] width 13 height 13
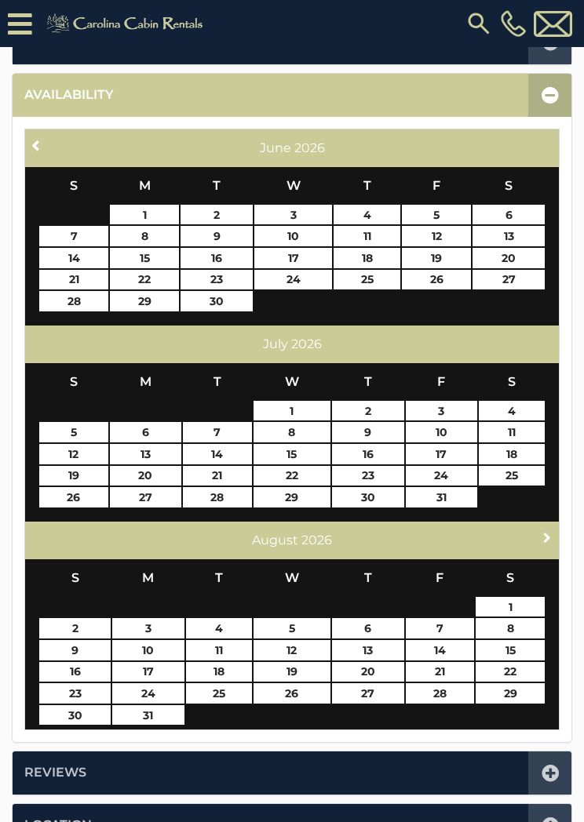
click at [542, 538] on span "Next" at bounding box center [547, 537] width 13 height 13
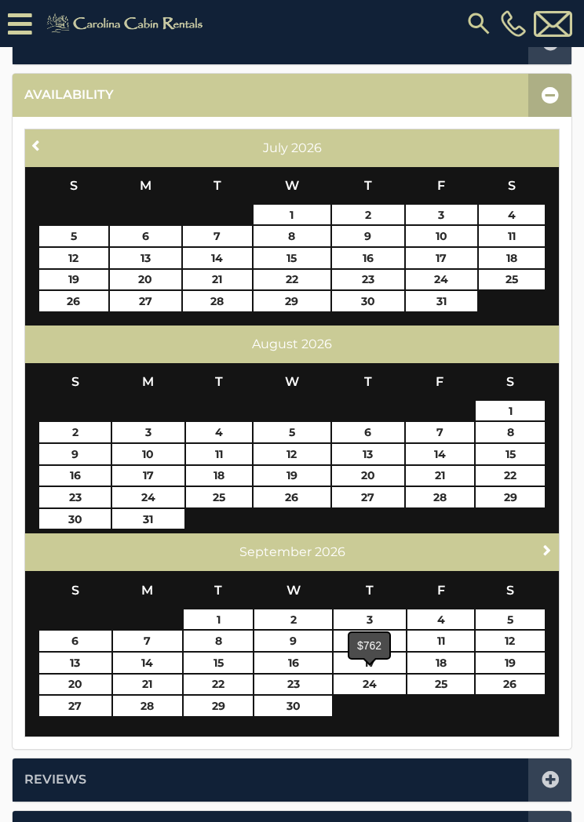
click at [377, 684] on link "24" at bounding box center [370, 685] width 72 height 20
type input "**********"
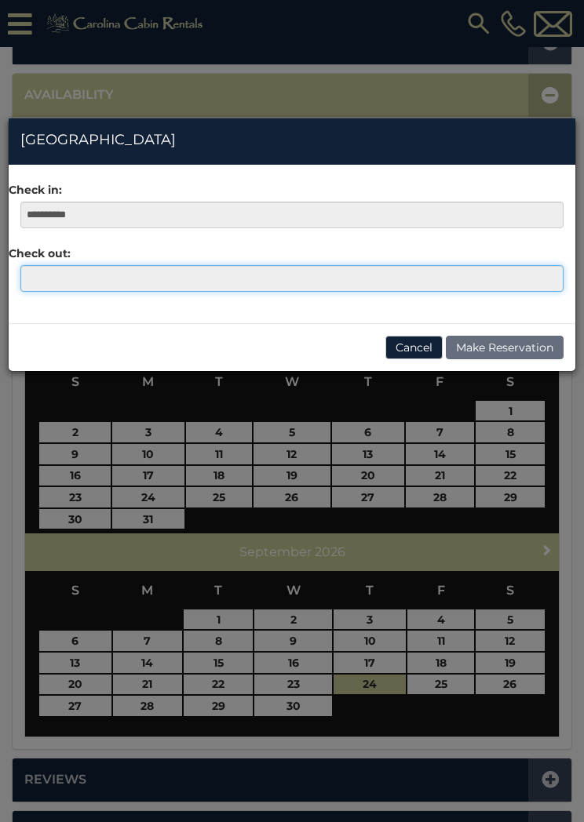
click at [43, 281] on input "text" at bounding box center [291, 278] width 543 height 27
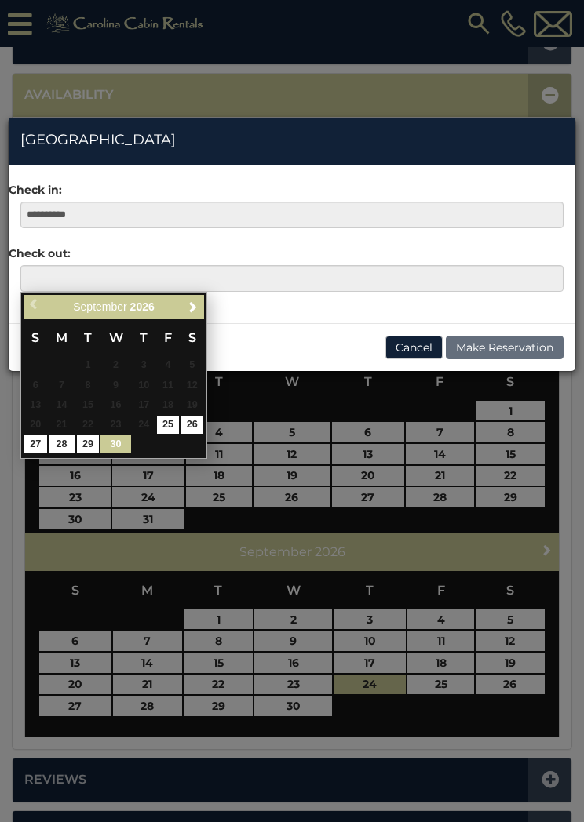
click at [116, 443] on link "30" at bounding box center [115, 445] width 30 height 18
type input "**********"
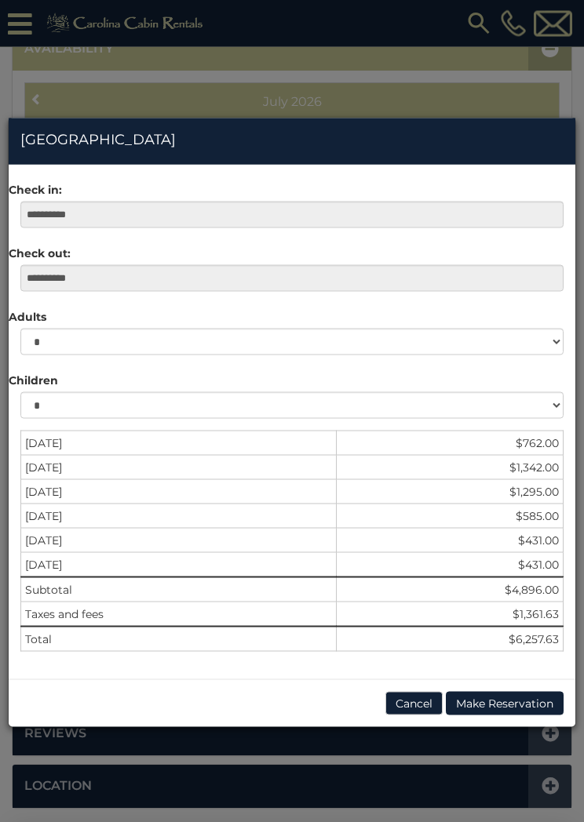
scroll to position [567, 0]
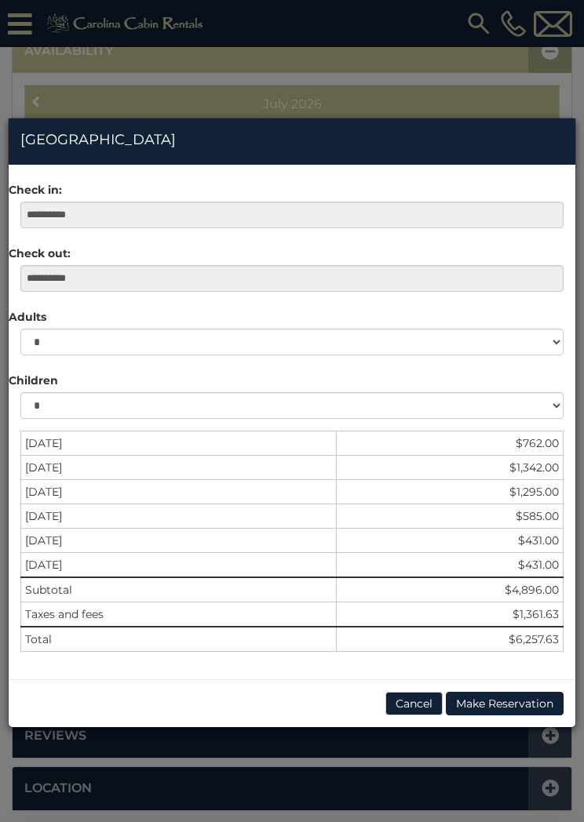
click at [420, 706] on button "Cancel" at bounding box center [413, 704] width 57 height 24
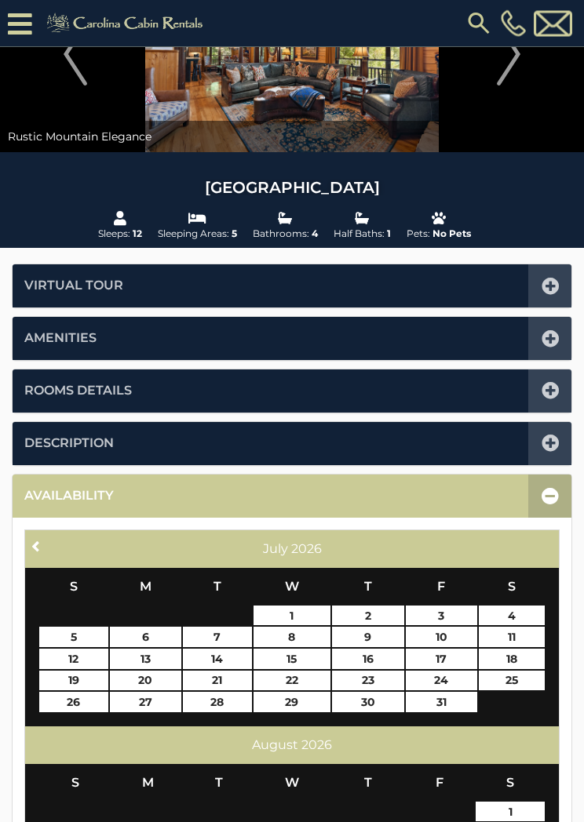
scroll to position [0, 0]
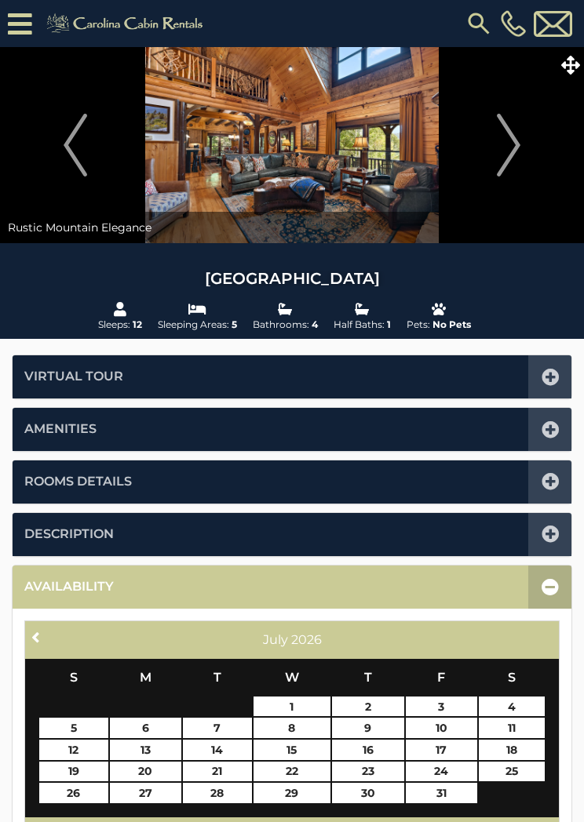
click at [571, 70] on icon at bounding box center [570, 65] width 19 height 19
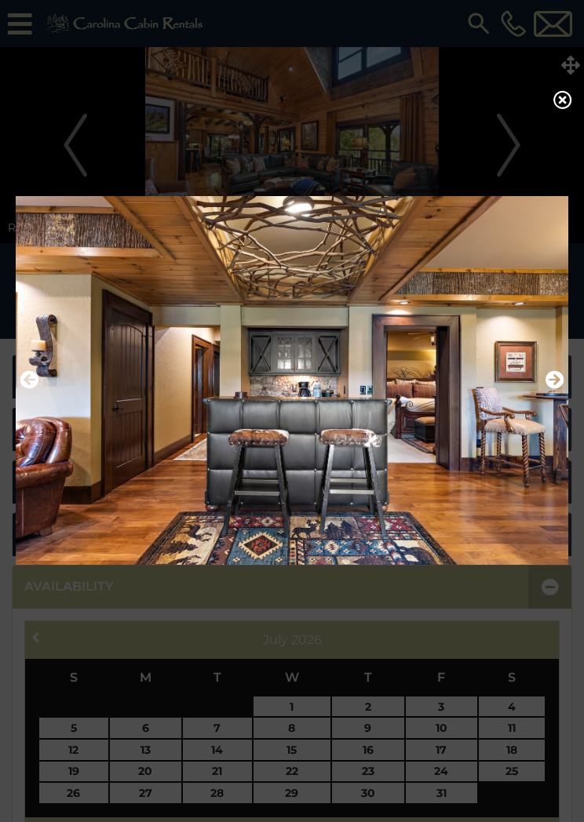
click at [552, 388] on icon "Next" at bounding box center [554, 379] width 19 height 19
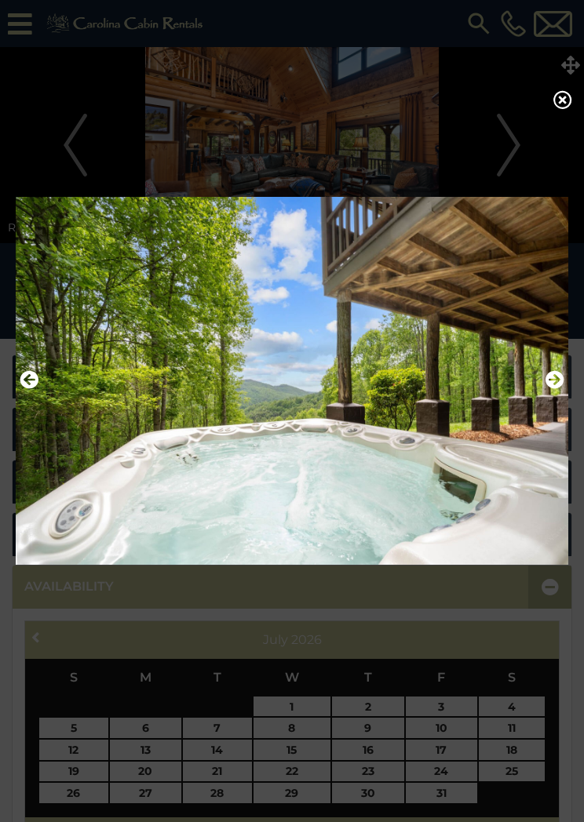
click at [566, 395] on img at bounding box center [292, 380] width 553 height 389
click at [553, 394] on button "Next" at bounding box center [554, 380] width 19 height 27
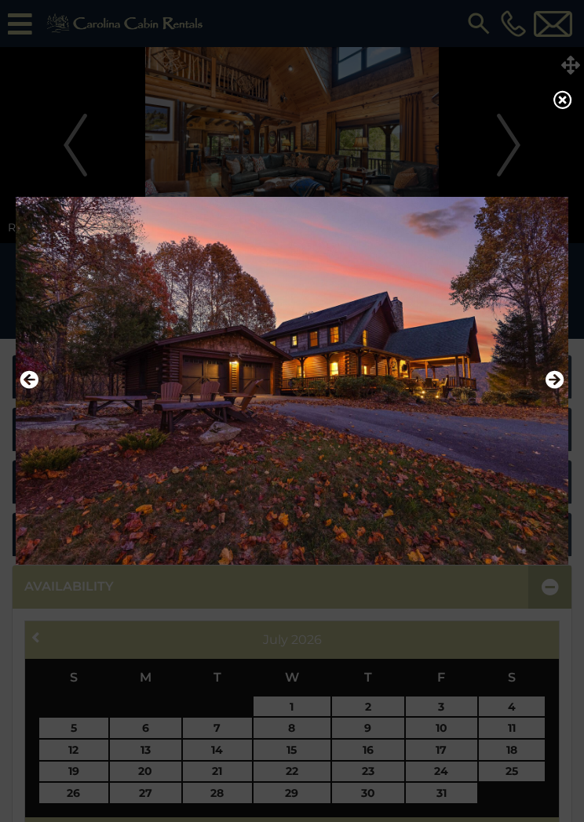
click at [565, 383] on img at bounding box center [292, 380] width 553 height 389
click at [547, 394] on button "Next" at bounding box center [554, 380] width 19 height 27
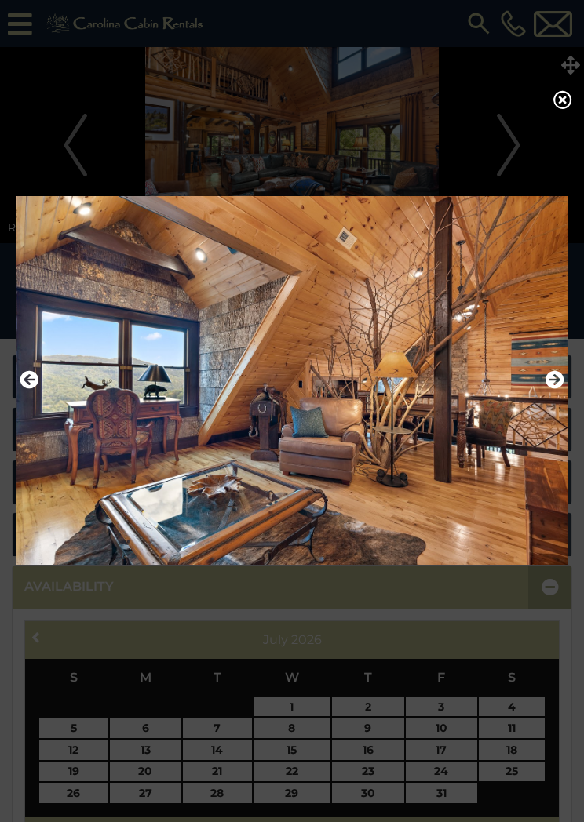
click at [567, 385] on img at bounding box center [292, 380] width 553 height 389
click at [553, 388] on icon "Next" at bounding box center [554, 379] width 19 height 19
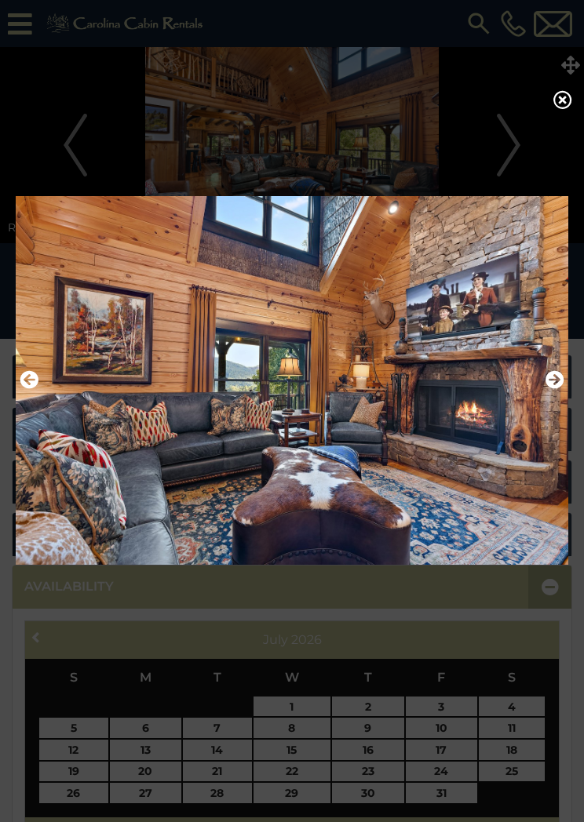
click at [564, 386] on img at bounding box center [292, 380] width 553 height 389
click at [557, 382] on icon "Next" at bounding box center [554, 379] width 19 height 19
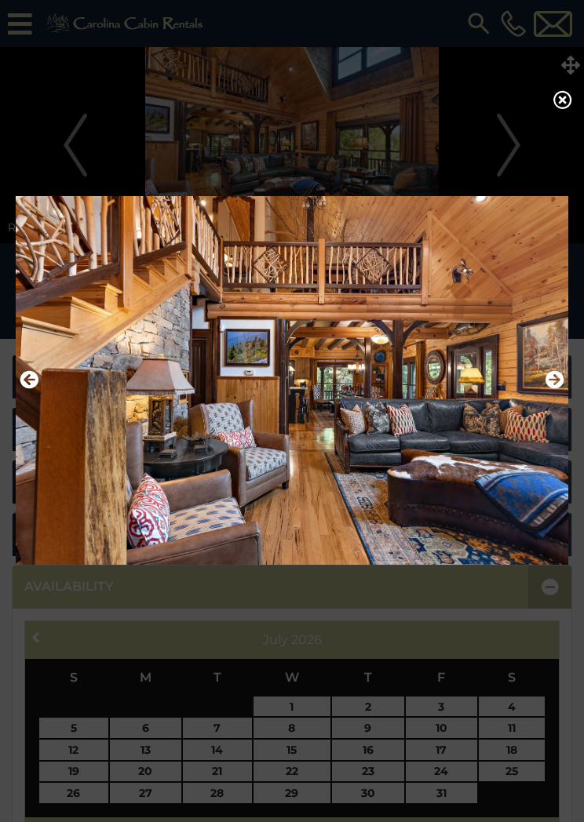
click at [559, 382] on icon "Next" at bounding box center [554, 379] width 19 height 19
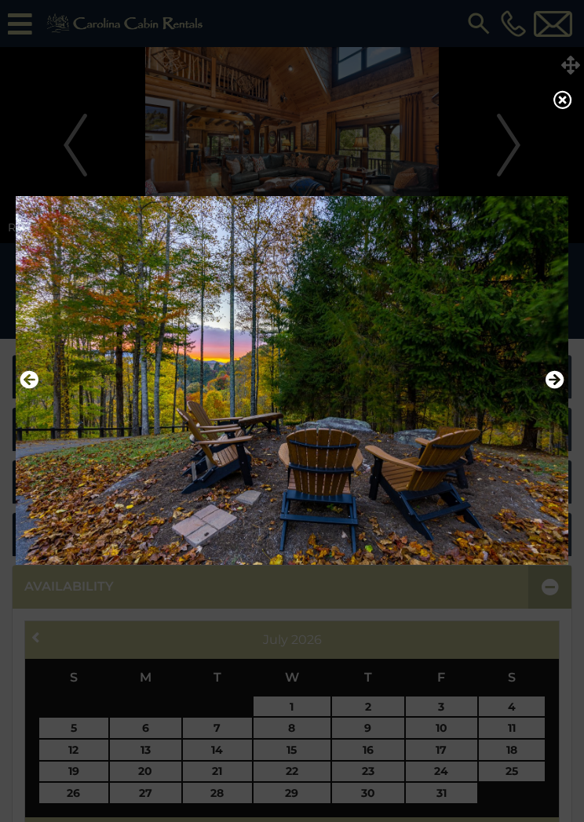
click at [556, 389] on icon "Next" at bounding box center [554, 379] width 19 height 19
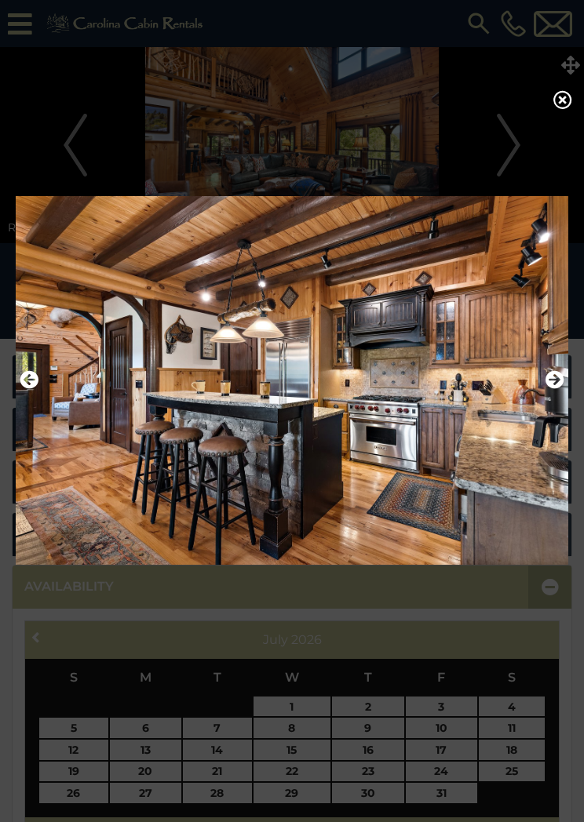
click at [566, 388] on img at bounding box center [292, 380] width 553 height 389
click at [556, 378] on icon "Next" at bounding box center [554, 379] width 19 height 19
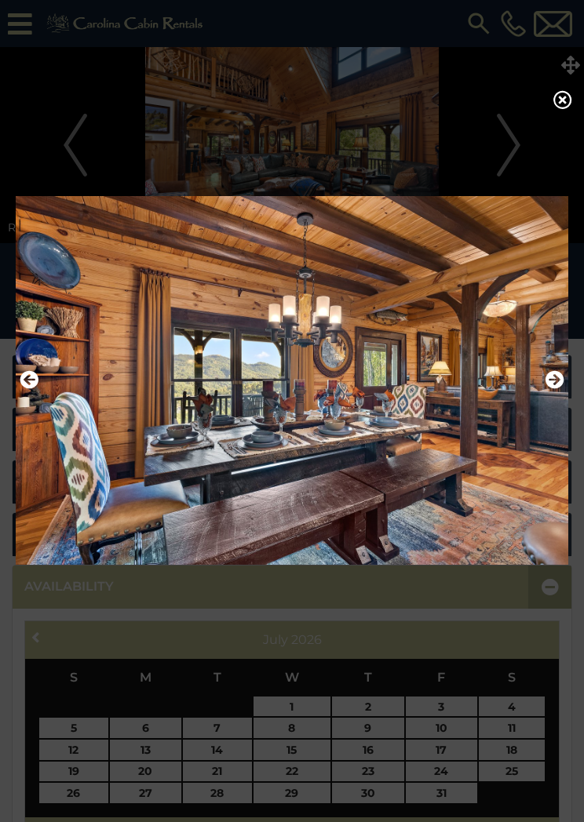
click at [566, 384] on img at bounding box center [292, 380] width 553 height 389
click at [566, 378] on img at bounding box center [292, 380] width 553 height 389
click at [552, 381] on icon "Next" at bounding box center [554, 379] width 19 height 19
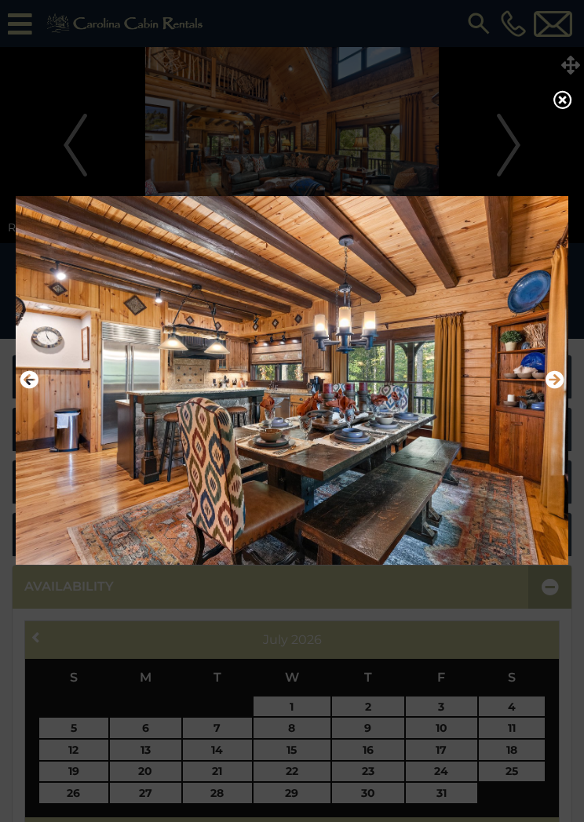
click at [560, 383] on icon "Next" at bounding box center [554, 379] width 19 height 19
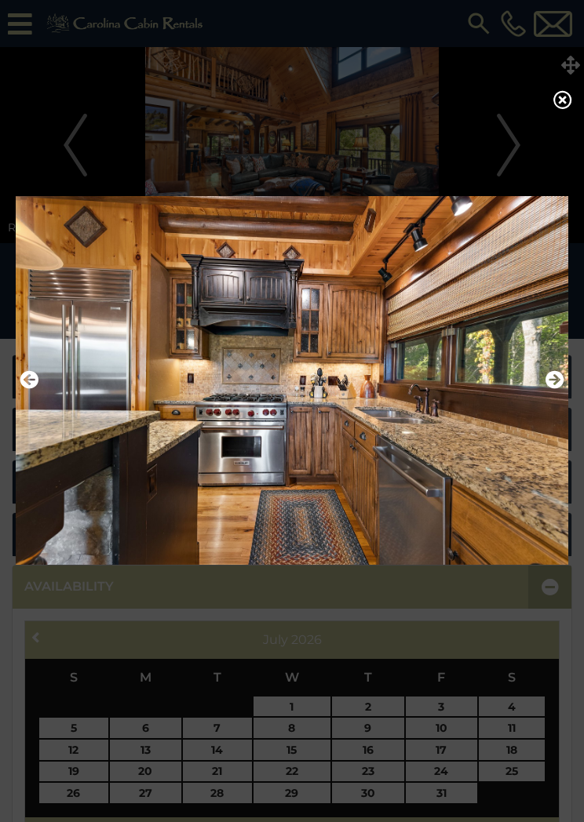
click at [566, 382] on img at bounding box center [292, 380] width 553 height 389
click at [555, 383] on icon "Next" at bounding box center [554, 379] width 19 height 19
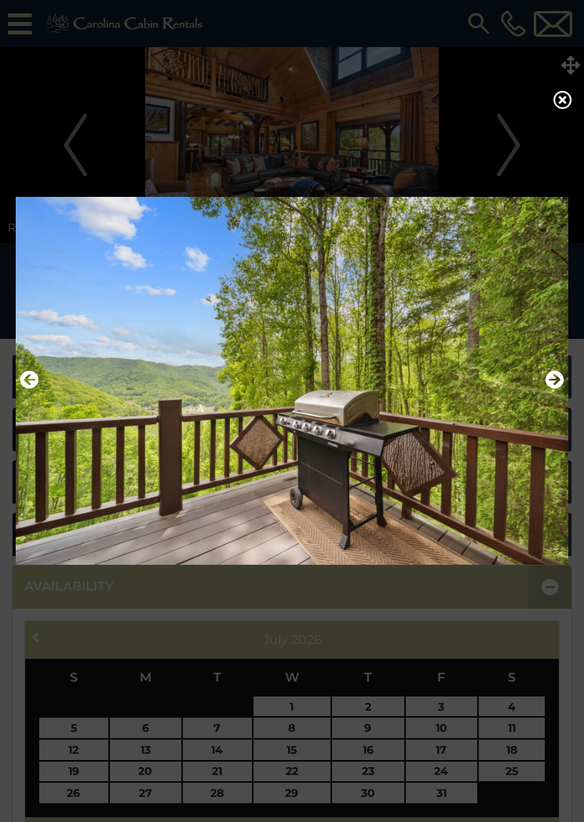
click at [567, 384] on img at bounding box center [292, 380] width 553 height 389
click at [565, 376] on img at bounding box center [292, 380] width 553 height 389
click at [567, 384] on img at bounding box center [292, 380] width 553 height 389
click at [566, 378] on img at bounding box center [292, 380] width 553 height 389
click at [567, 103] on icon at bounding box center [562, 99] width 19 height 19
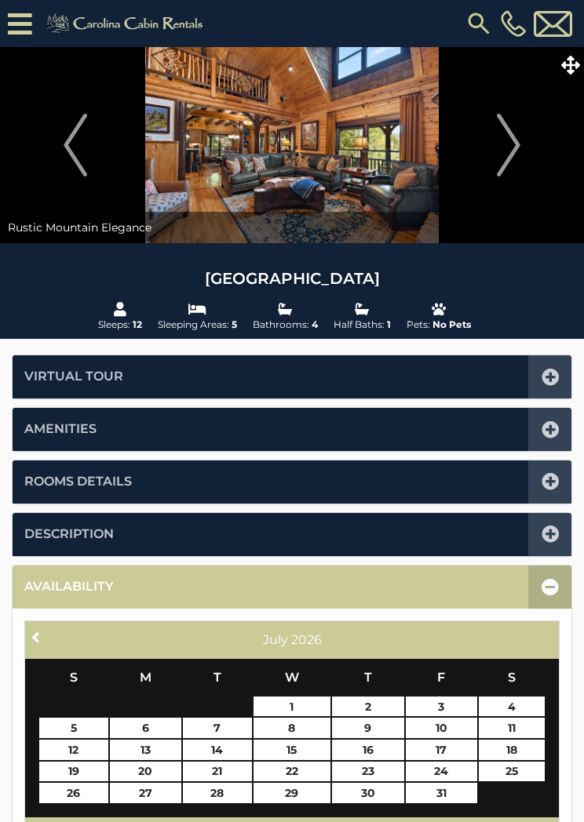
click at [563, 72] on icon at bounding box center [570, 65] width 19 height 19
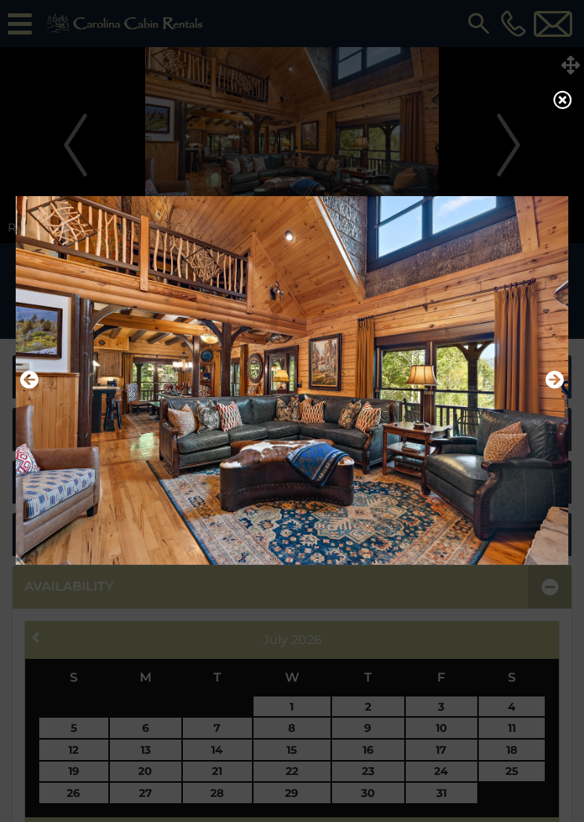
click at [561, 108] on icon at bounding box center [562, 99] width 19 height 19
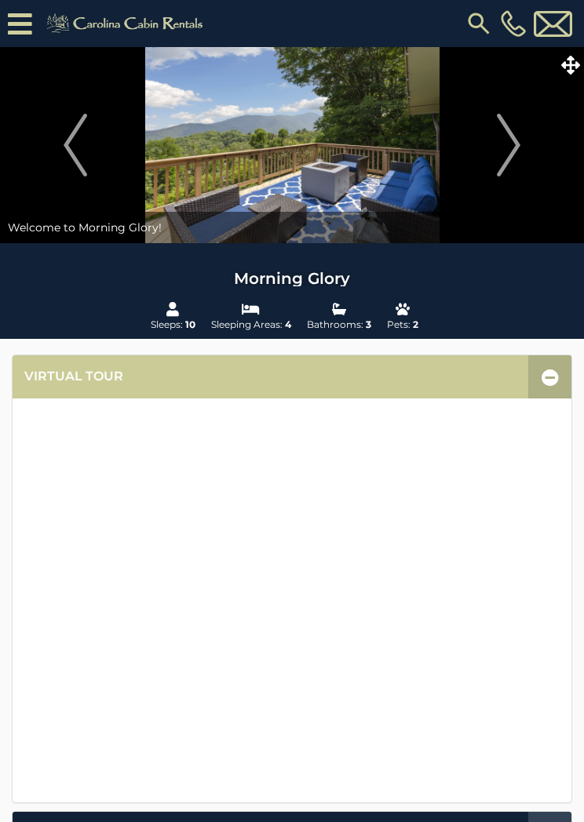
click at [580, 53] on span at bounding box center [569, 64] width 27 height 27
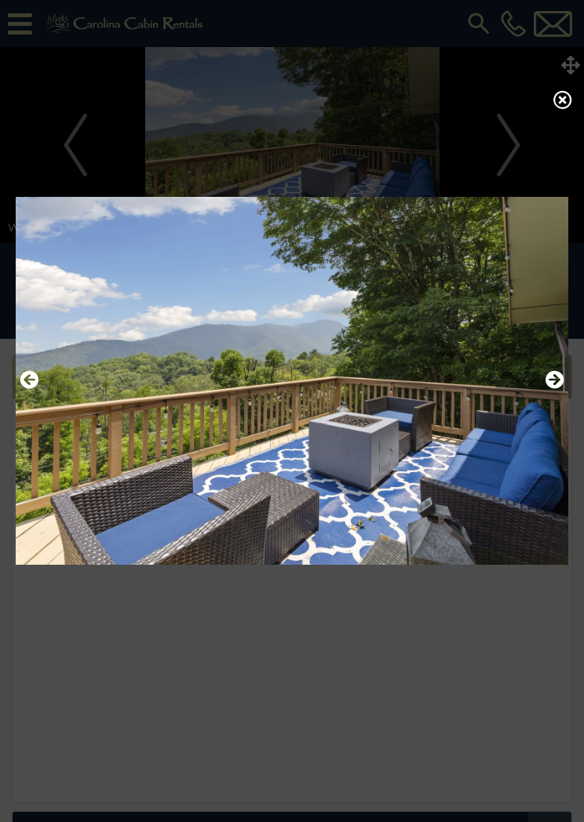
click at [553, 386] on icon "Next" at bounding box center [554, 379] width 19 height 19
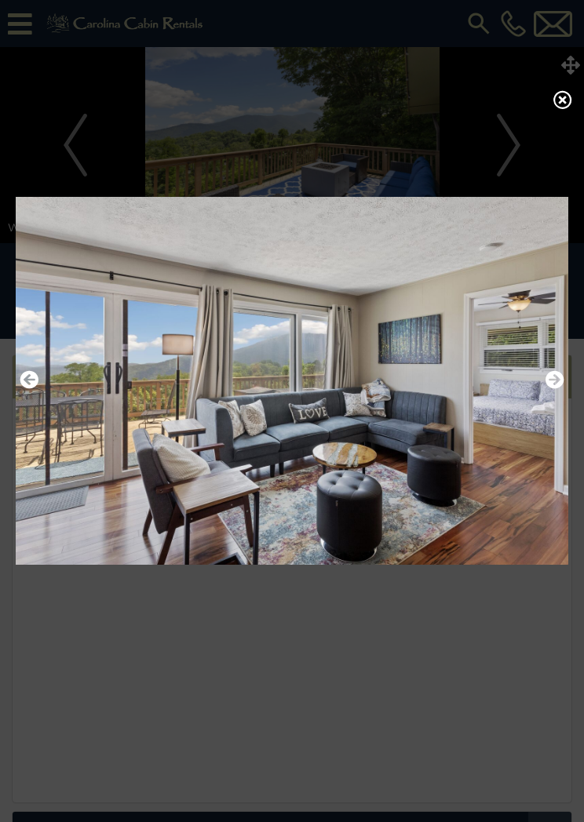
click at [563, 389] on icon "Next" at bounding box center [554, 379] width 19 height 19
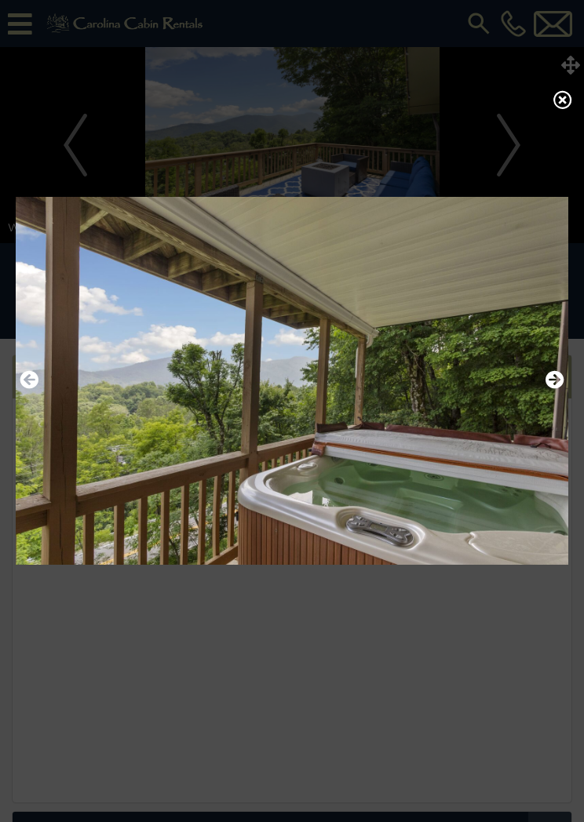
click at [566, 384] on img at bounding box center [292, 380] width 553 height 389
click at [552, 387] on icon "Next" at bounding box center [554, 379] width 19 height 19
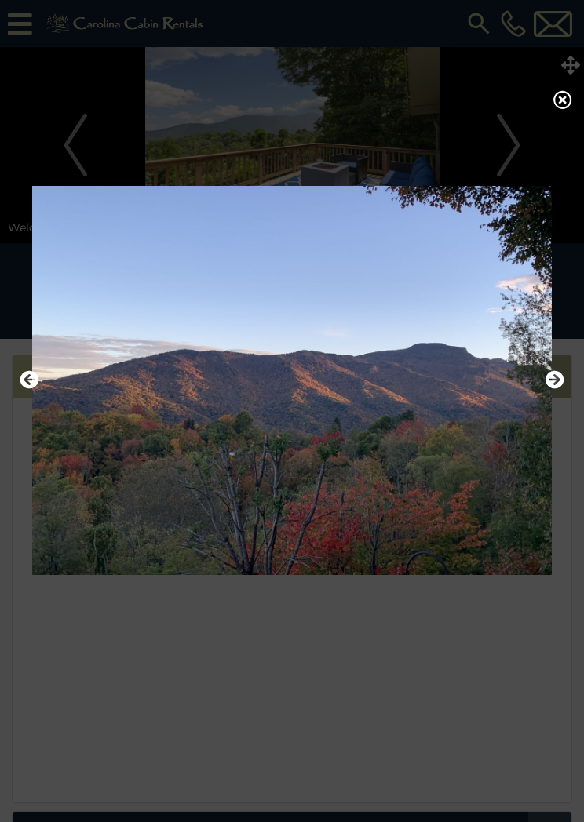
click at [566, 381] on img at bounding box center [292, 380] width 553 height 389
click at [556, 376] on icon "Next" at bounding box center [554, 379] width 19 height 19
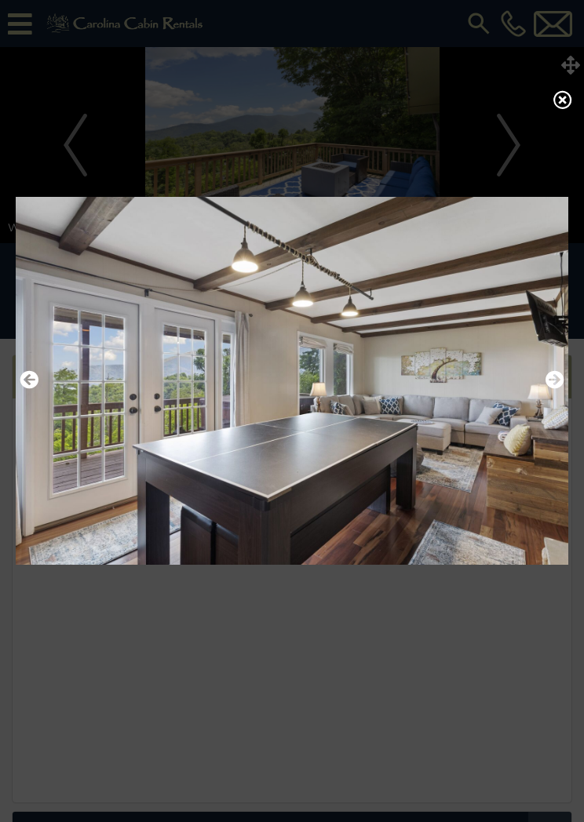
click at [567, 396] on img at bounding box center [292, 380] width 553 height 389
click at [566, 392] on img at bounding box center [292, 380] width 553 height 389
click at [565, 379] on img at bounding box center [292, 380] width 553 height 389
click at [556, 374] on button "Next" at bounding box center [554, 380] width 19 height 27
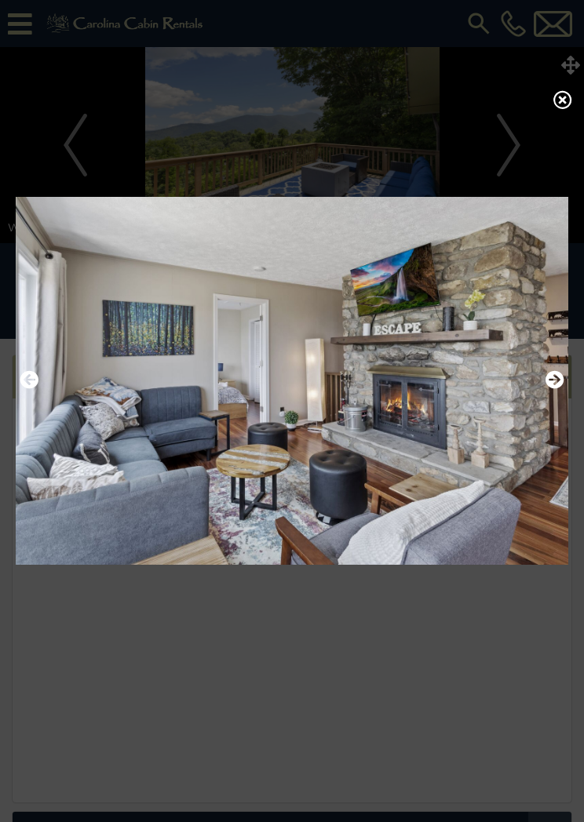
click at [555, 388] on icon "Next" at bounding box center [554, 379] width 19 height 19
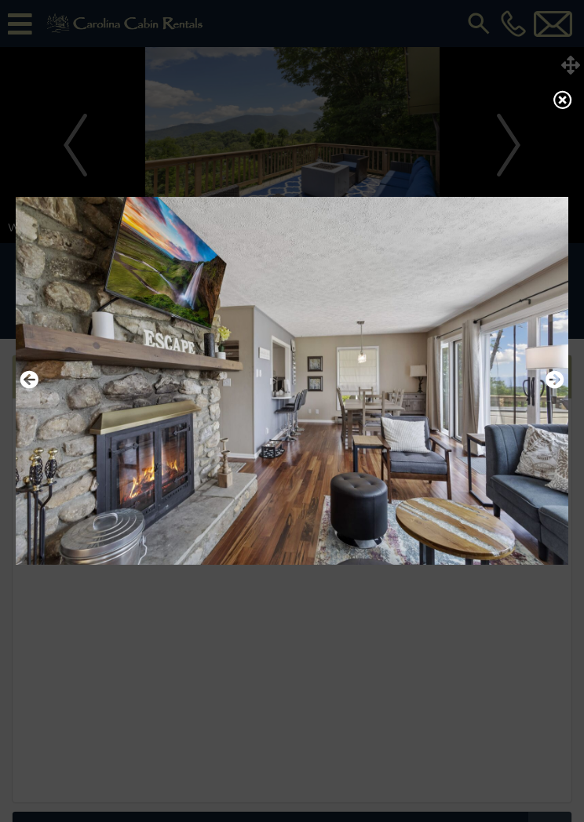
click at [566, 377] on img at bounding box center [292, 380] width 553 height 389
click at [556, 378] on icon "Next" at bounding box center [554, 379] width 19 height 19
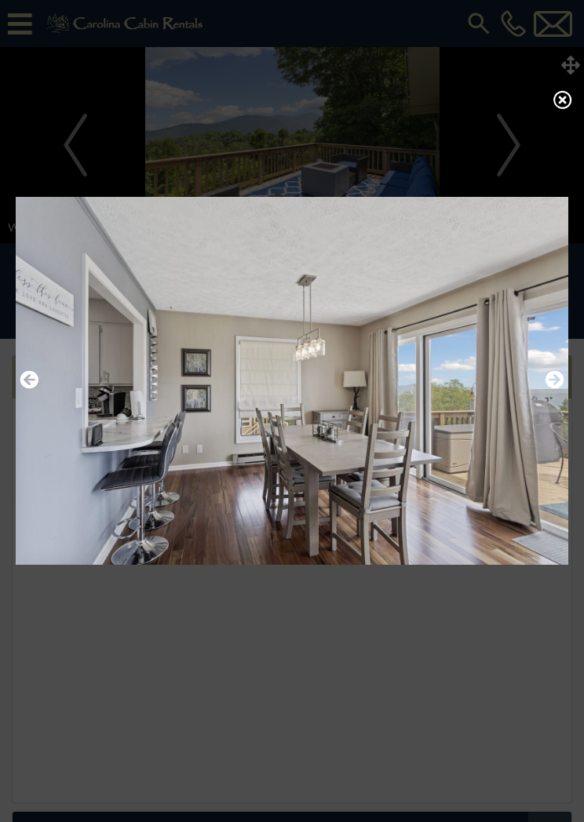
click at [565, 387] on img at bounding box center [292, 380] width 553 height 389
click at [566, 377] on img at bounding box center [292, 380] width 553 height 389
click at [565, 381] on img at bounding box center [292, 380] width 553 height 389
click at [556, 375] on icon "Next" at bounding box center [554, 379] width 19 height 19
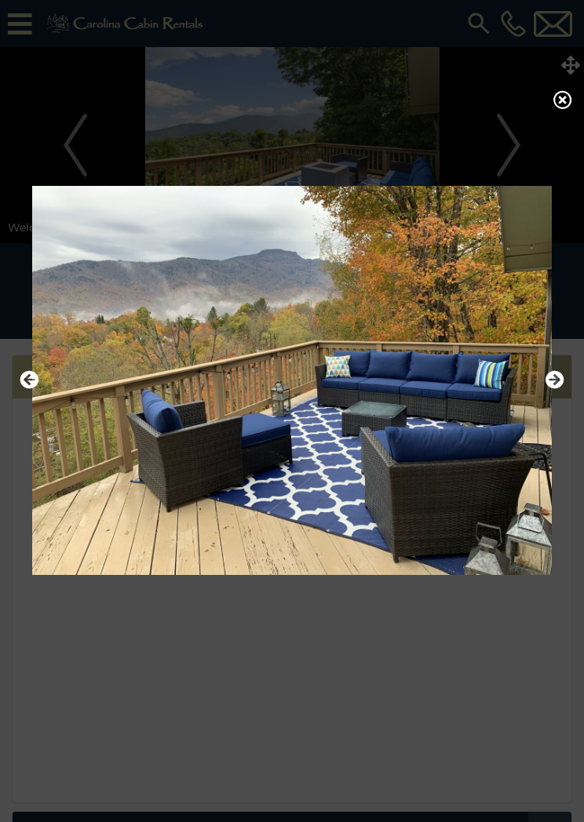
click at [565, 377] on img at bounding box center [292, 380] width 553 height 389
click at [556, 380] on icon "Next" at bounding box center [554, 379] width 19 height 19
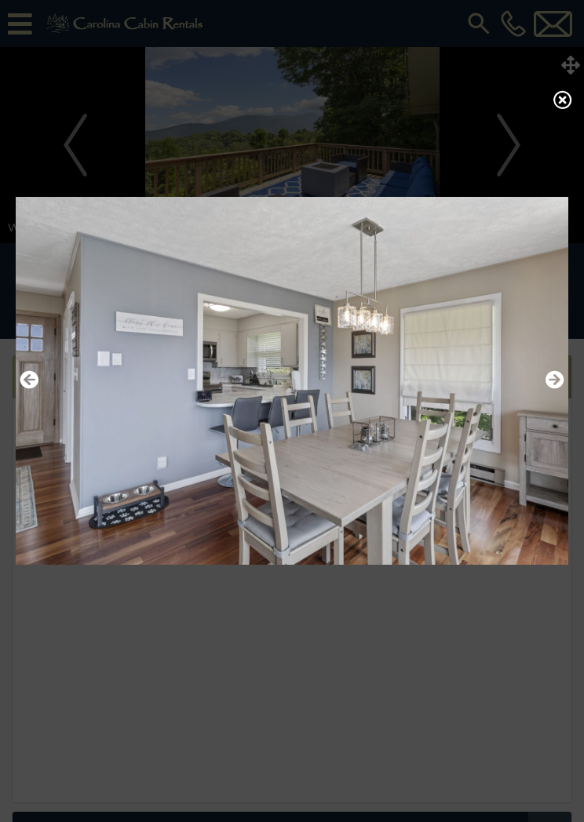
click at [564, 388] on img at bounding box center [292, 380] width 553 height 389
click at [567, 388] on img at bounding box center [292, 380] width 553 height 389
click at [567, 384] on img at bounding box center [292, 380] width 553 height 389
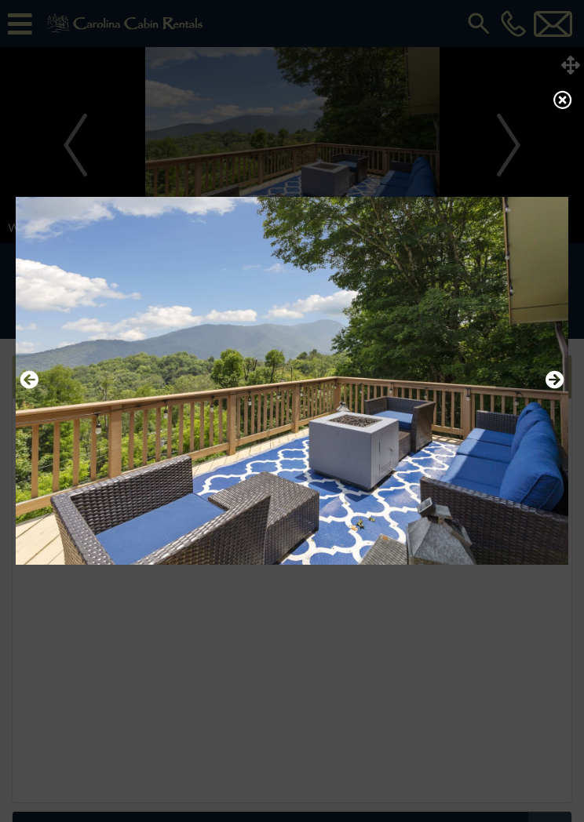
click at [568, 108] on icon at bounding box center [562, 99] width 19 height 19
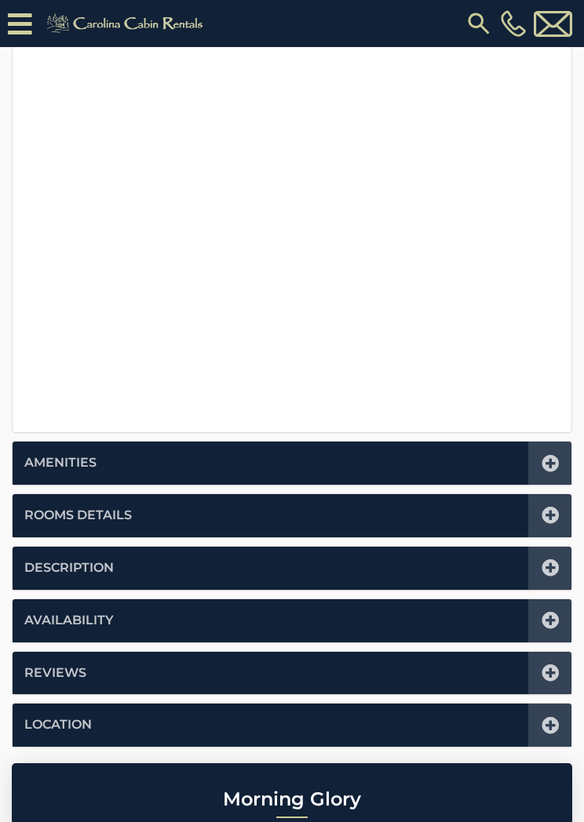
scroll to position [442, 0]
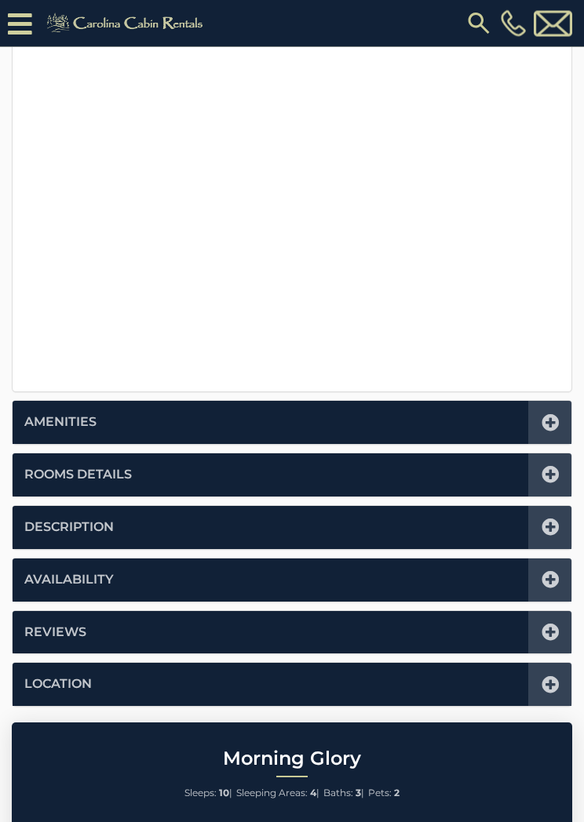
click at [565, 472] on div at bounding box center [549, 475] width 43 height 43
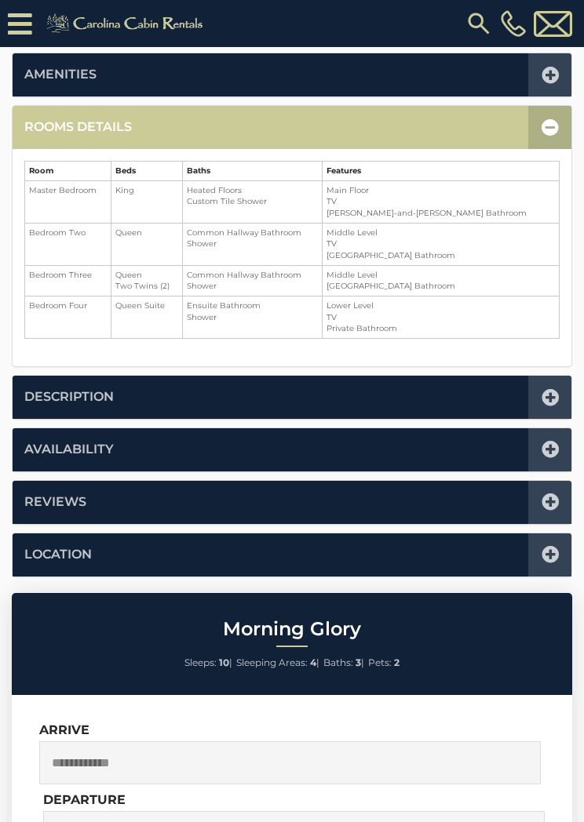
click at [544, 125] on icon at bounding box center [550, 127] width 17 height 17
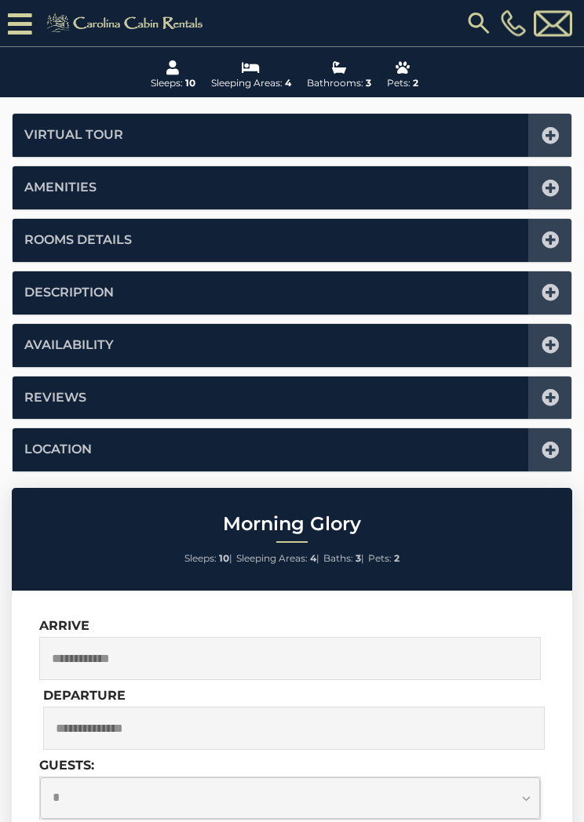
scroll to position [273, 0]
click at [547, 341] on icon at bounding box center [550, 345] width 17 height 17
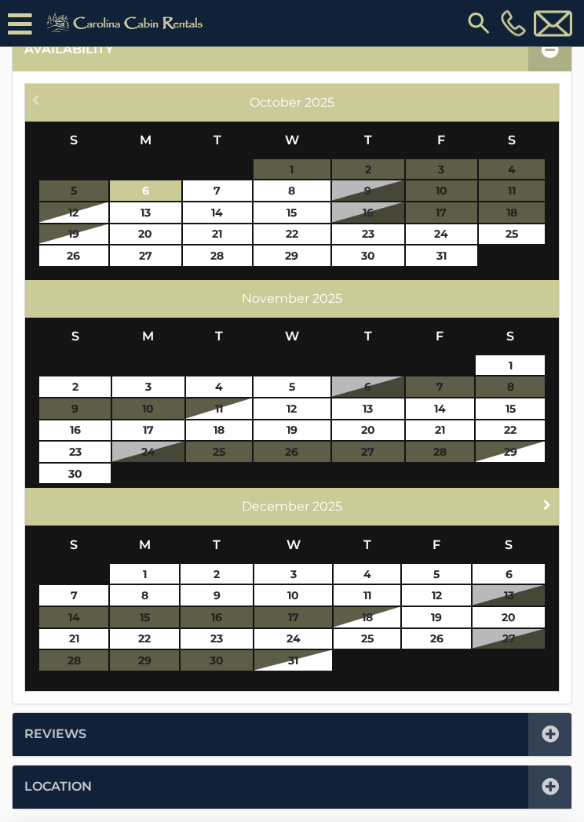
scroll to position [569, 0]
click at [543, 501] on span "Next" at bounding box center [547, 504] width 13 height 13
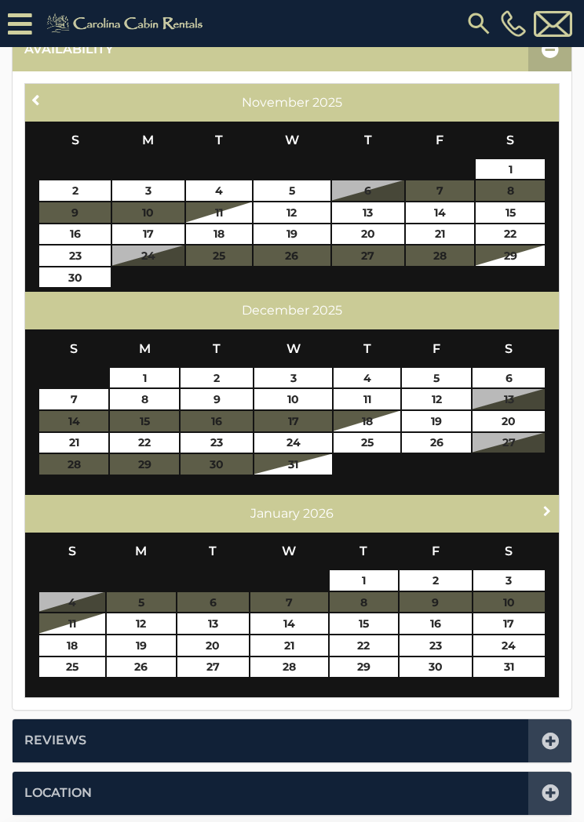
click at [546, 509] on span "Next" at bounding box center [547, 511] width 13 height 13
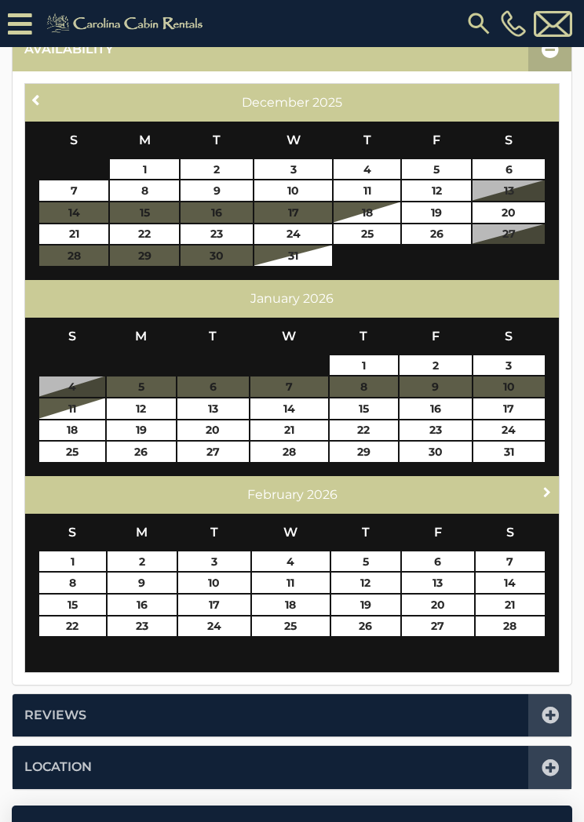
click at [545, 494] on span "Next" at bounding box center [547, 492] width 13 height 13
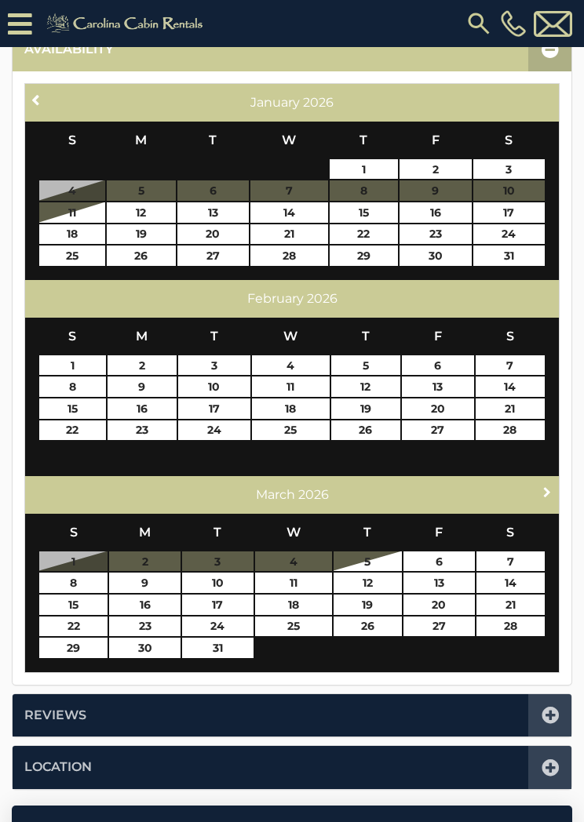
click at [549, 497] on link "Next" at bounding box center [548, 493] width 20 height 20
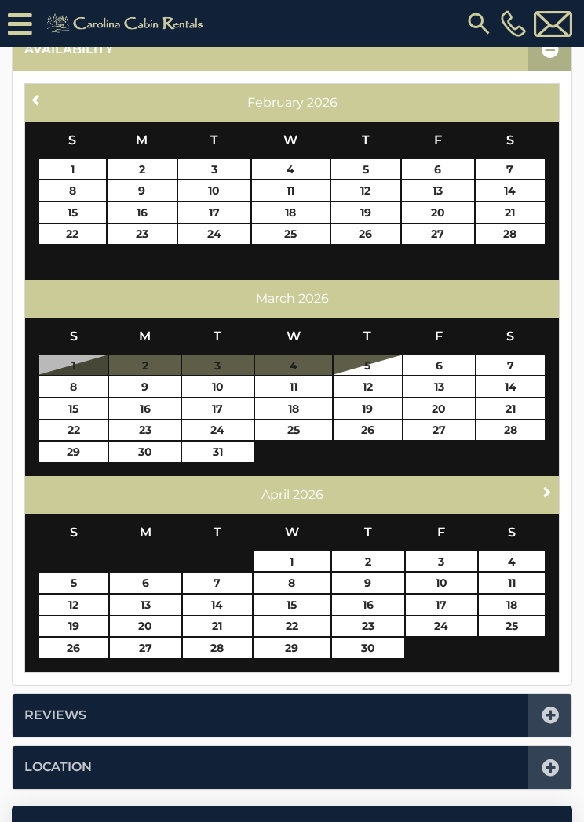
click at [542, 496] on link "Next" at bounding box center [548, 493] width 20 height 20
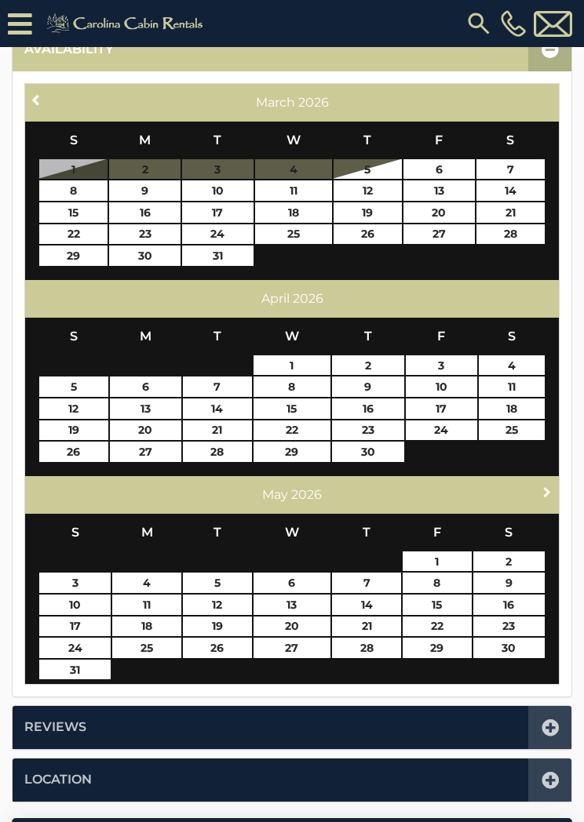
click at [540, 496] on link "Next" at bounding box center [548, 493] width 20 height 20
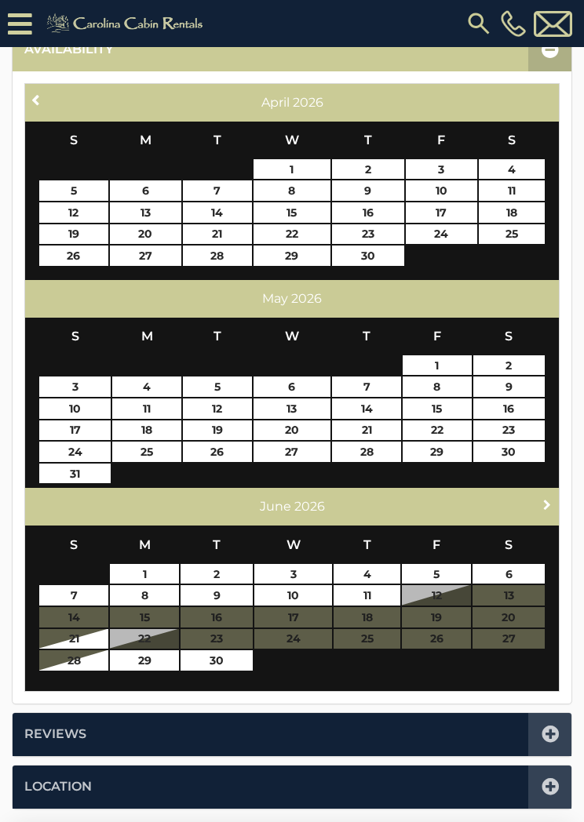
click at [545, 509] on link "Next" at bounding box center [548, 504] width 20 height 20
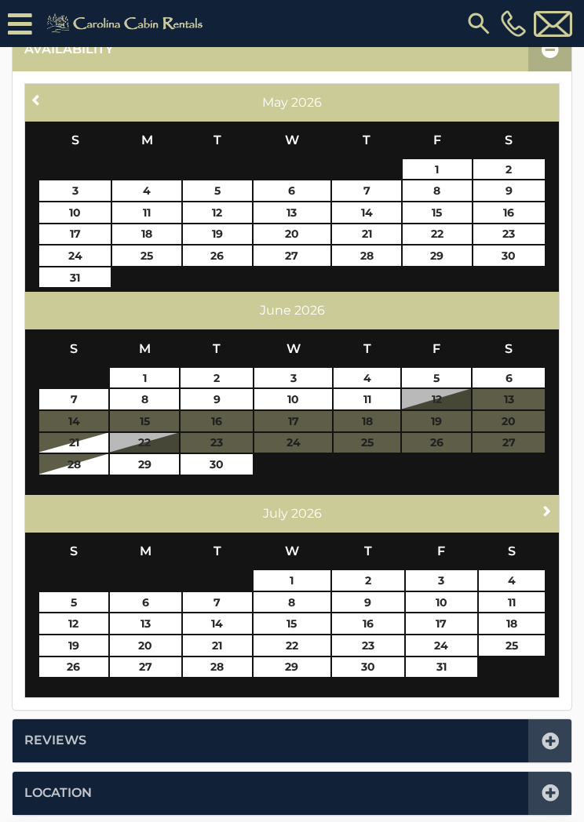
click at [545, 505] on span "Next" at bounding box center [547, 511] width 13 height 13
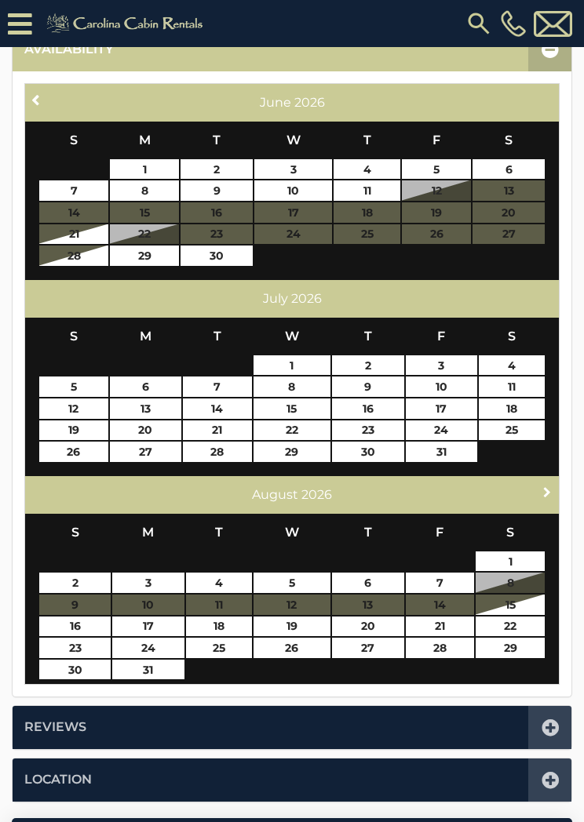
click at [541, 498] on link "Next" at bounding box center [548, 493] width 20 height 20
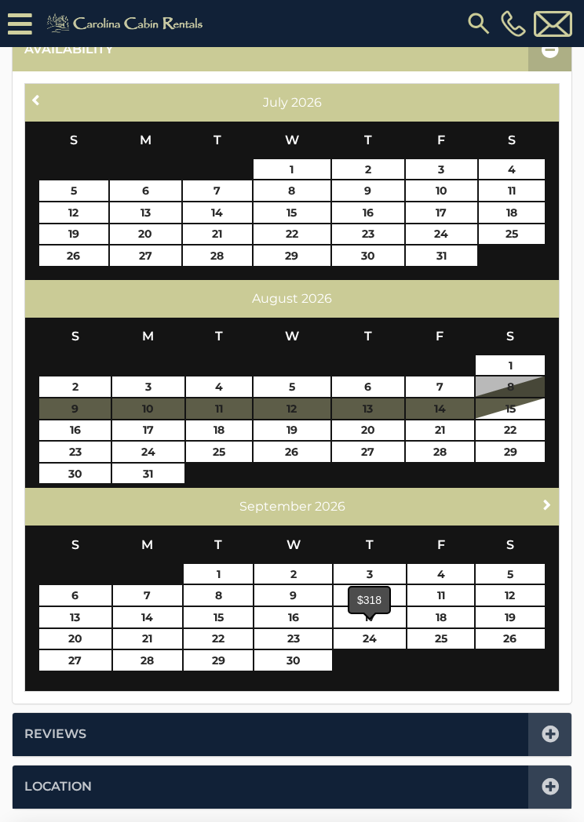
click at [381, 638] on link "24" at bounding box center [370, 639] width 72 height 20
type input "**********"
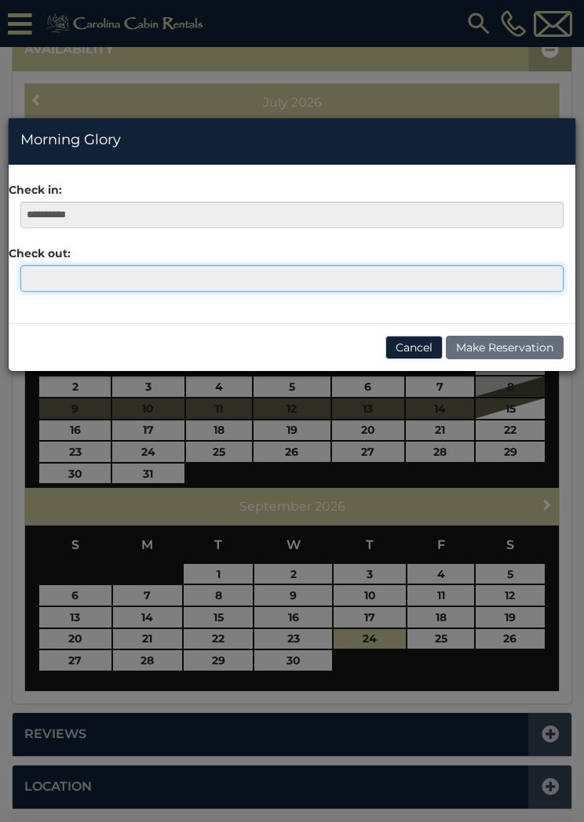
click at [42, 284] on input "text" at bounding box center [291, 278] width 543 height 27
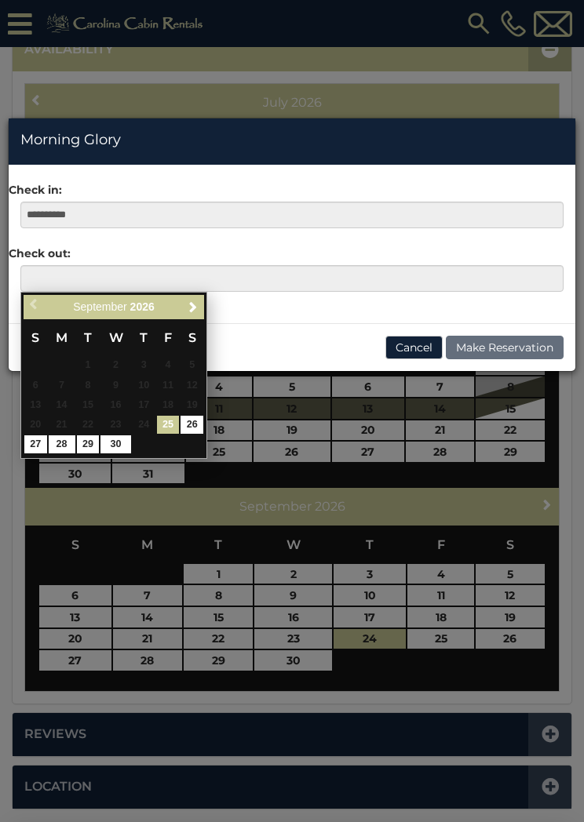
click at [126, 441] on link "30" at bounding box center [115, 445] width 30 height 18
type input "**********"
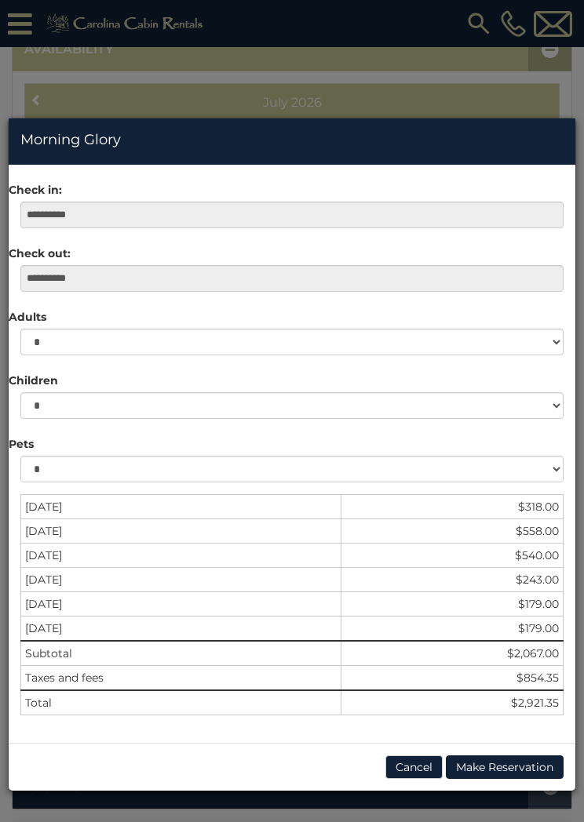
click at [422, 764] on button "Cancel" at bounding box center [413, 768] width 57 height 24
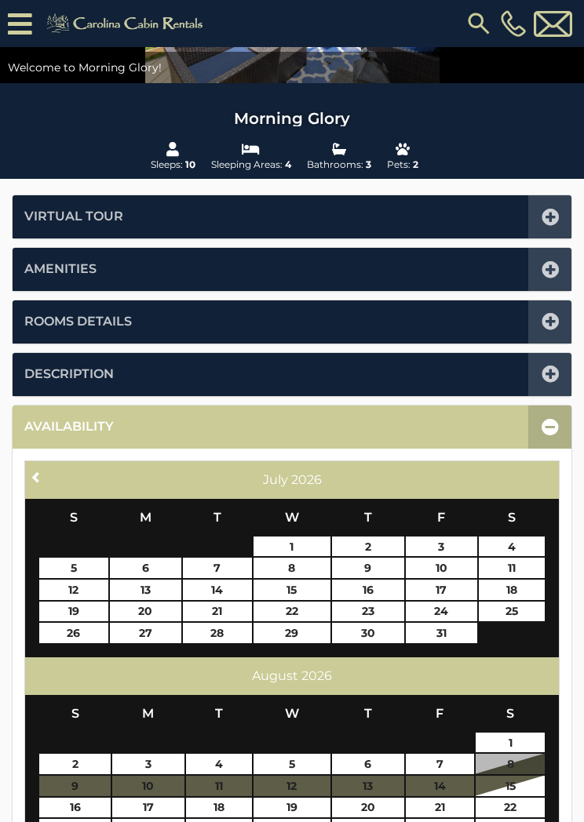
scroll to position [0, 0]
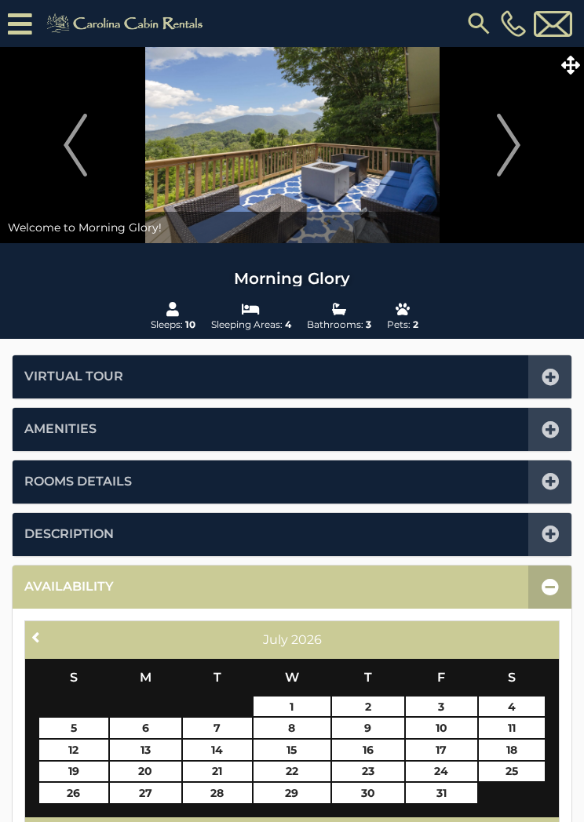
click at [581, 75] on span at bounding box center [569, 64] width 27 height 27
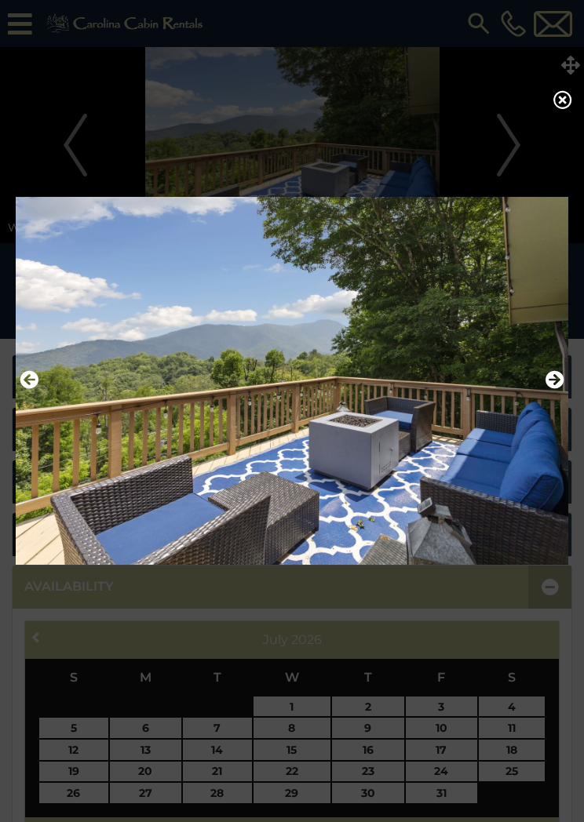
click at [477, 673] on div at bounding box center [292, 411] width 584 height 822
click at [567, 109] on icon at bounding box center [562, 99] width 19 height 19
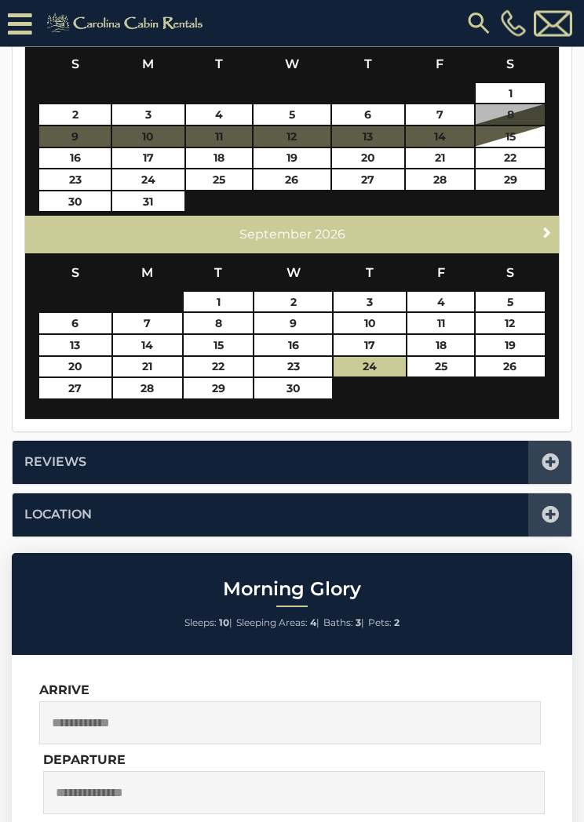
scroll to position [841, 0]
click at [377, 362] on link "24" at bounding box center [370, 367] width 72 height 20
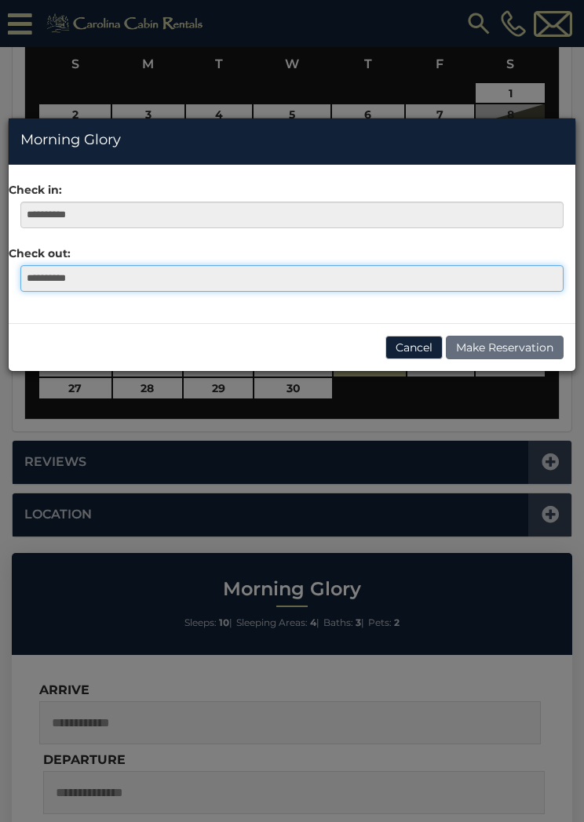
click at [384, 290] on input "**********" at bounding box center [291, 278] width 543 height 27
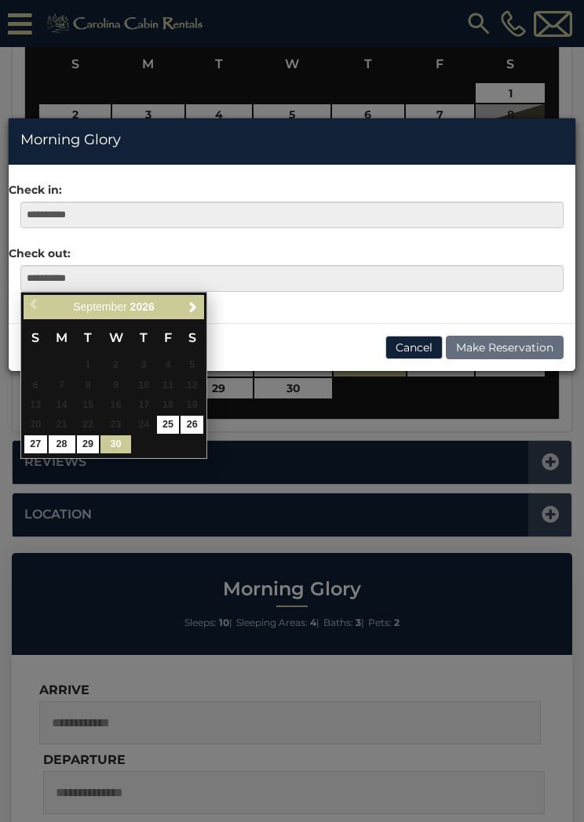
click at [129, 444] on link "30" at bounding box center [115, 445] width 30 height 18
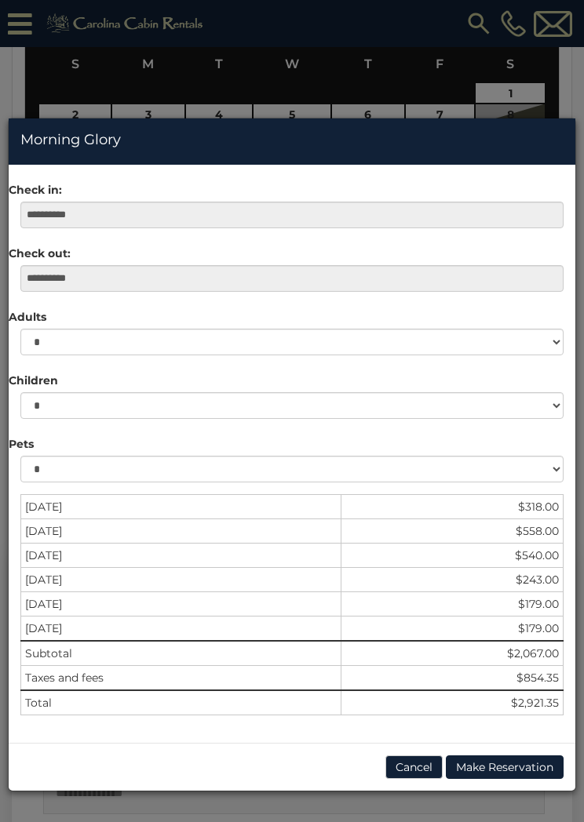
click at [570, 250] on div "**********" at bounding box center [292, 266] width 567 height 52
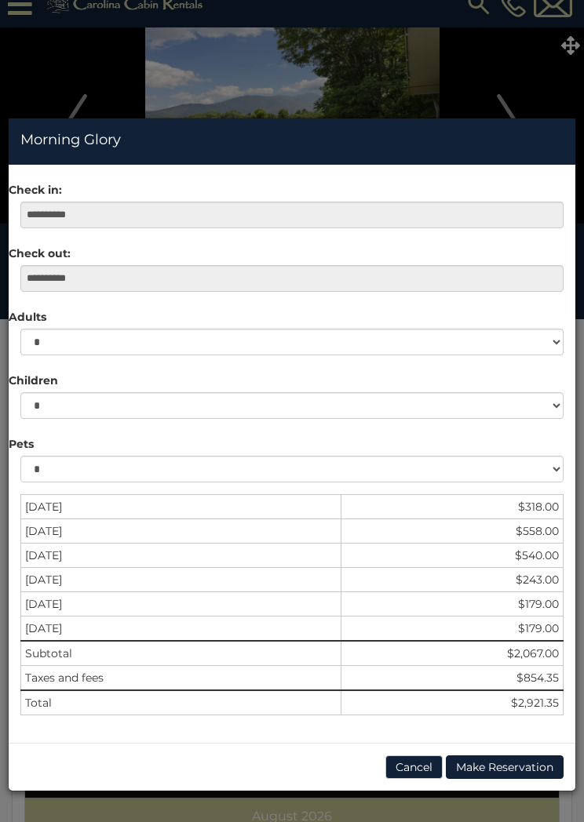
scroll to position [0, 0]
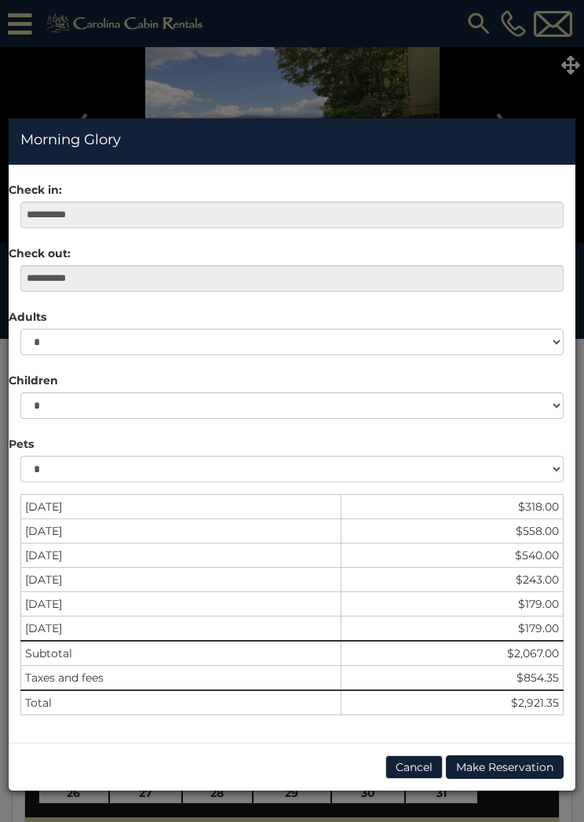
click at [418, 771] on button "Cancel" at bounding box center [413, 768] width 57 height 24
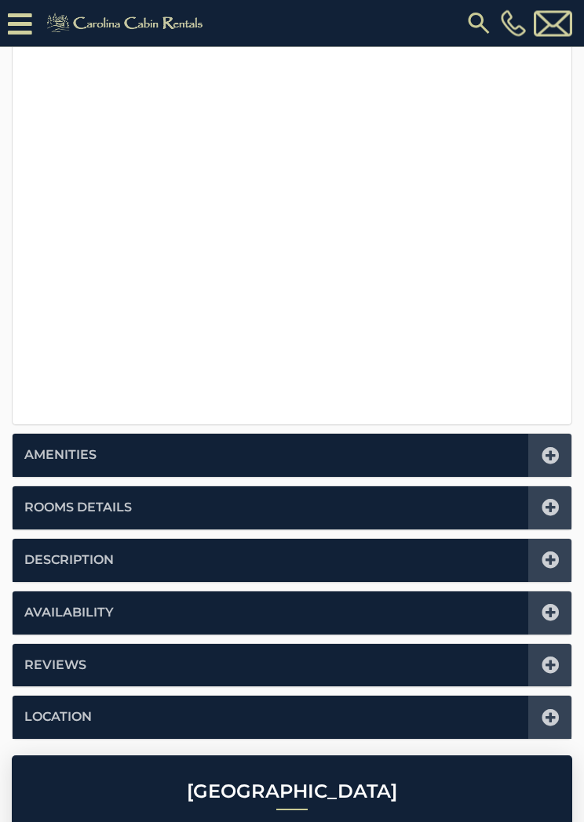
scroll to position [410, 0]
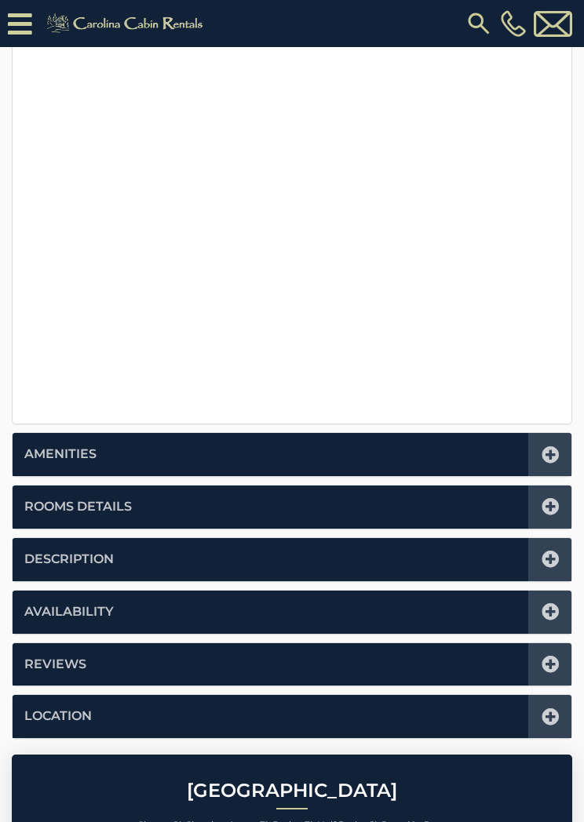
click at [547, 506] on icon at bounding box center [550, 506] width 17 height 17
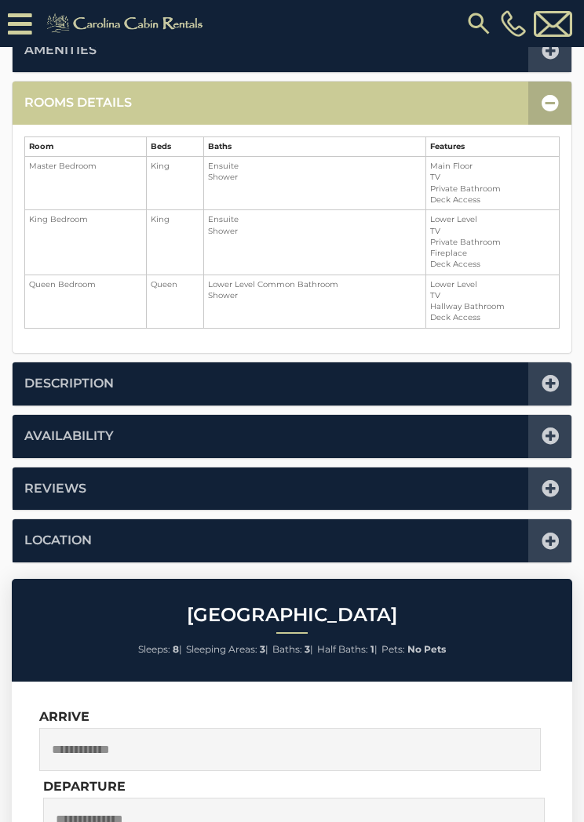
scroll to position [386, 0]
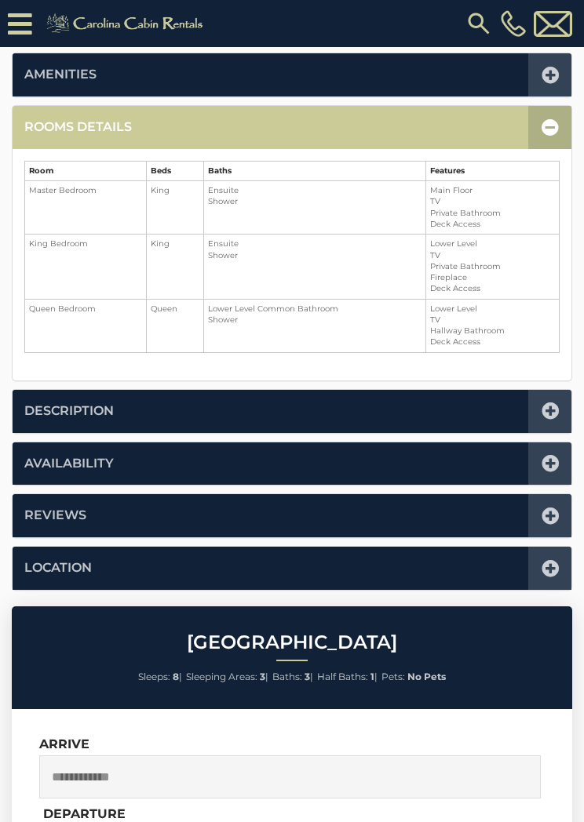
click at [552, 124] on icon at bounding box center [550, 127] width 17 height 17
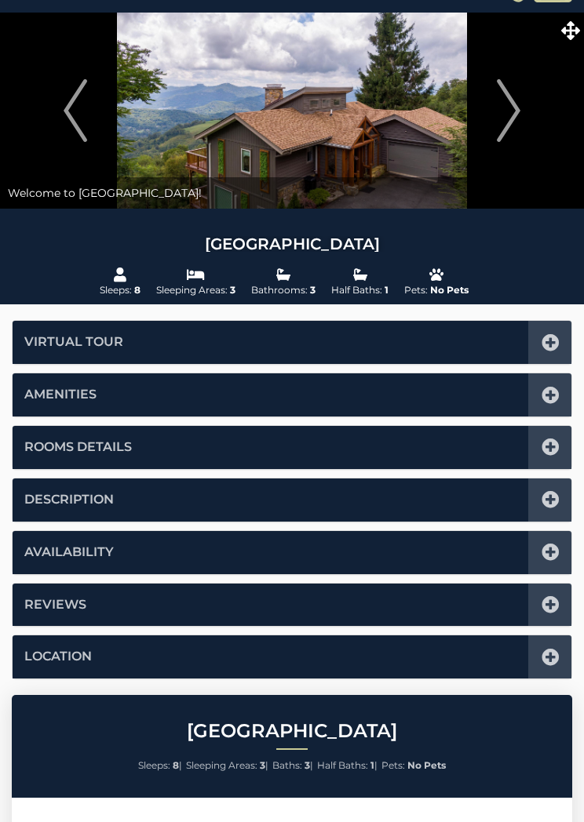
scroll to position [0, 0]
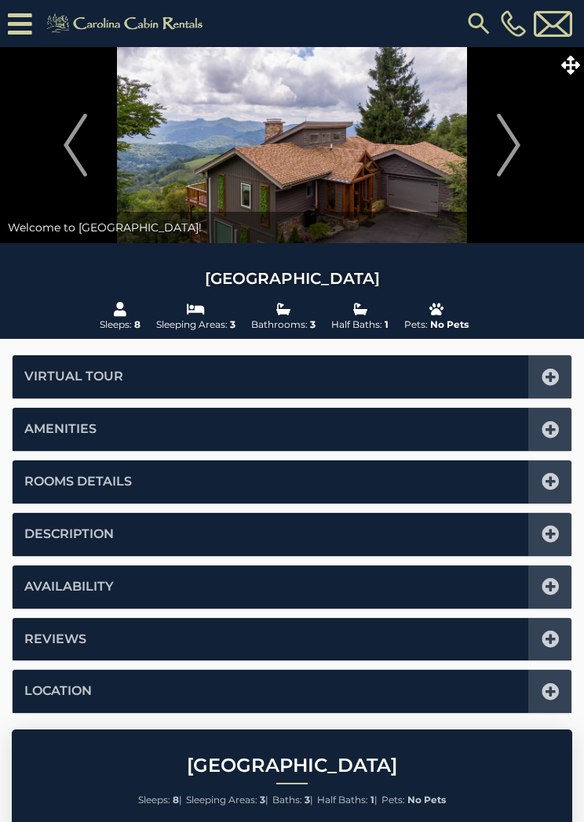
click at [574, 71] on icon at bounding box center [570, 65] width 19 height 19
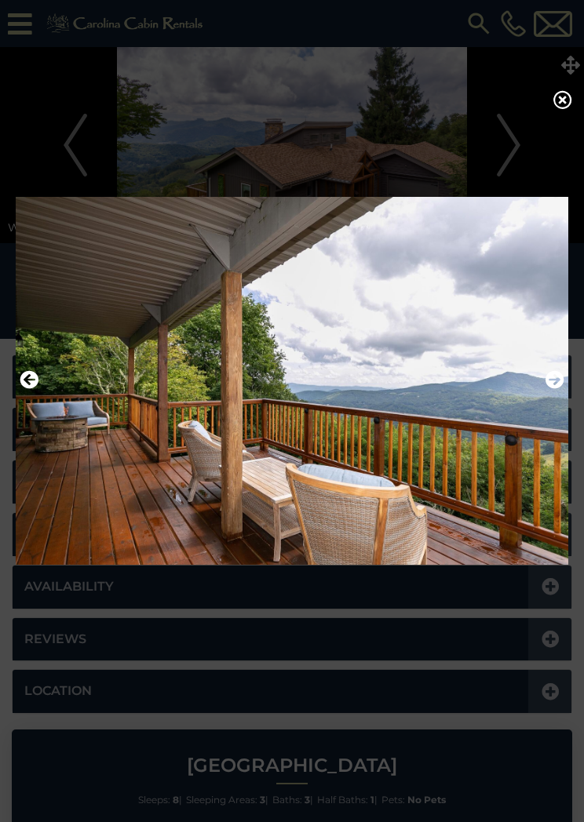
click at [554, 387] on icon "Next" at bounding box center [554, 379] width 19 height 19
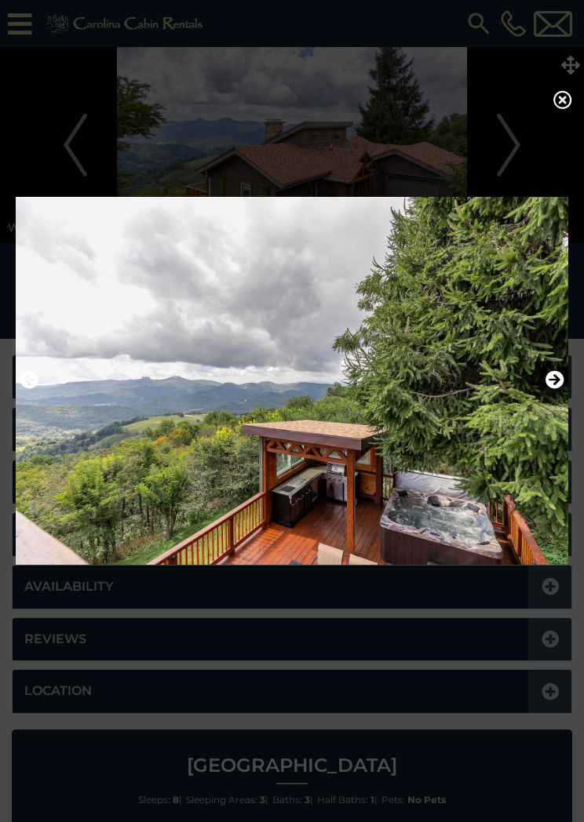
click at [553, 389] on icon "Next" at bounding box center [554, 379] width 19 height 19
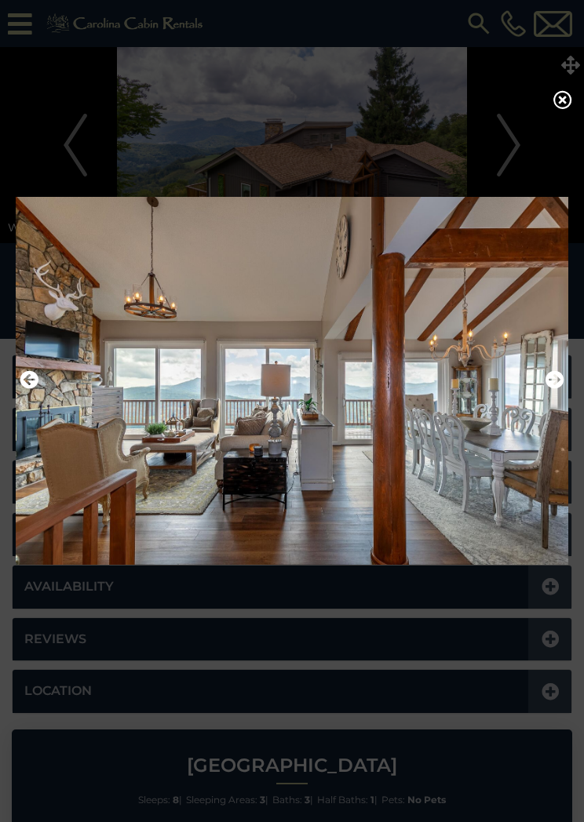
click at [548, 387] on icon "Next" at bounding box center [554, 379] width 19 height 19
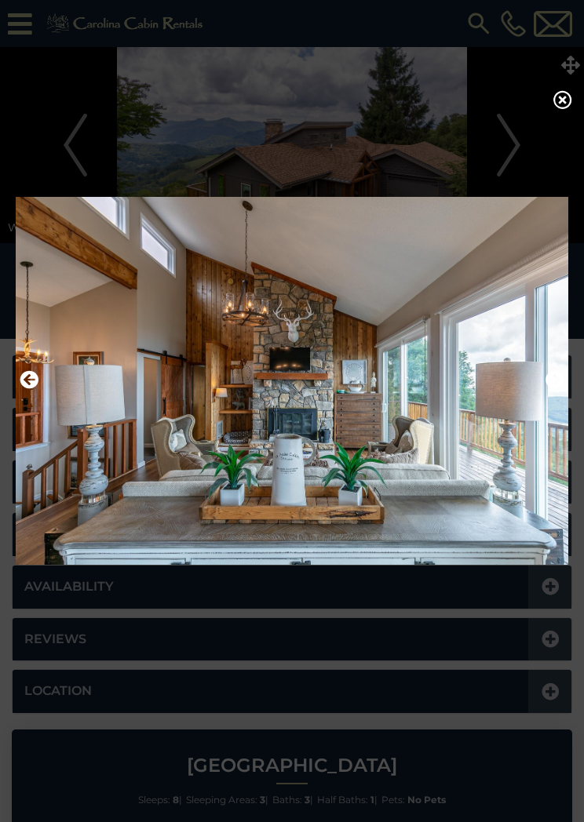
click at [567, 388] on img at bounding box center [292, 380] width 553 height 389
click at [555, 385] on icon "Next" at bounding box center [554, 379] width 19 height 19
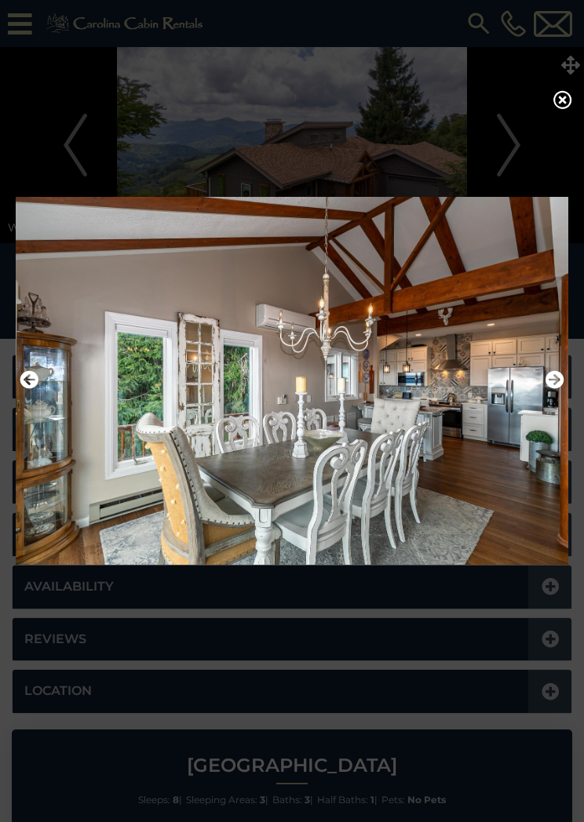
click at [38, 389] on img at bounding box center [292, 380] width 553 height 389
click at [37, 394] on button "Previous" at bounding box center [29, 380] width 19 height 27
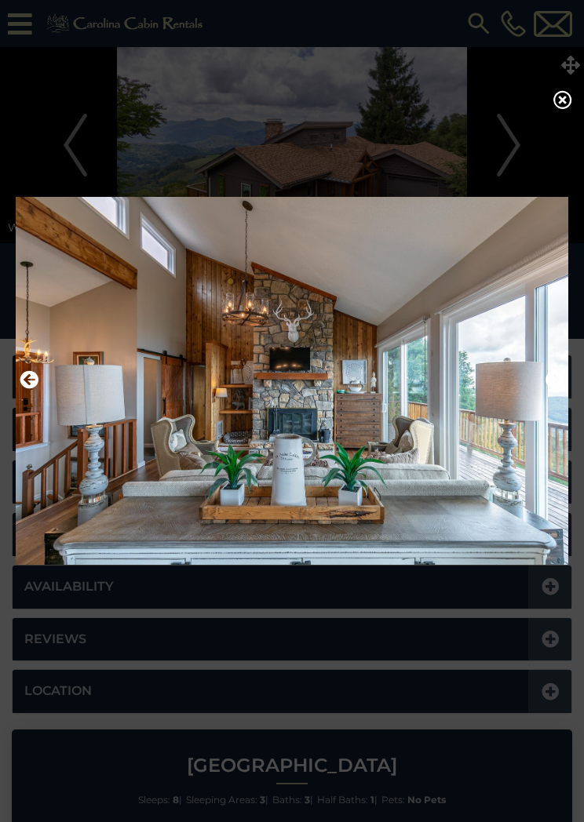
click at [567, 384] on img at bounding box center [292, 380] width 553 height 389
click at [562, 400] on img at bounding box center [292, 380] width 553 height 389
click at [550, 386] on icon "Next" at bounding box center [554, 379] width 19 height 19
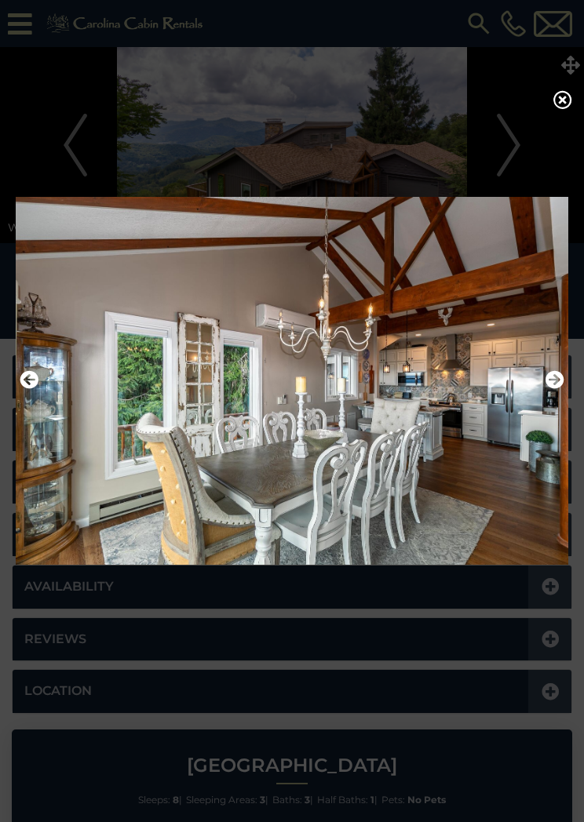
click at [565, 382] on img at bounding box center [292, 380] width 553 height 389
click at [555, 379] on icon "Next" at bounding box center [554, 379] width 19 height 19
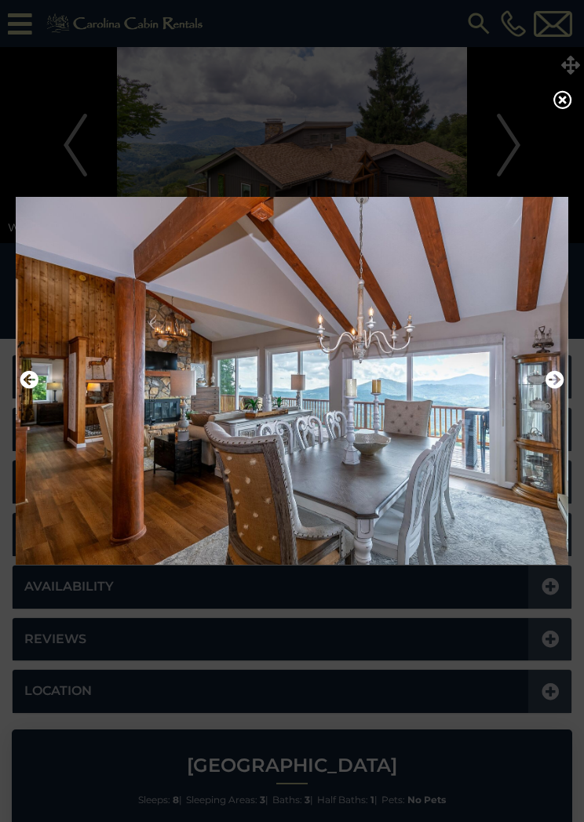
click at [566, 382] on img at bounding box center [292, 380] width 553 height 389
click at [549, 389] on icon "Next" at bounding box center [554, 379] width 19 height 19
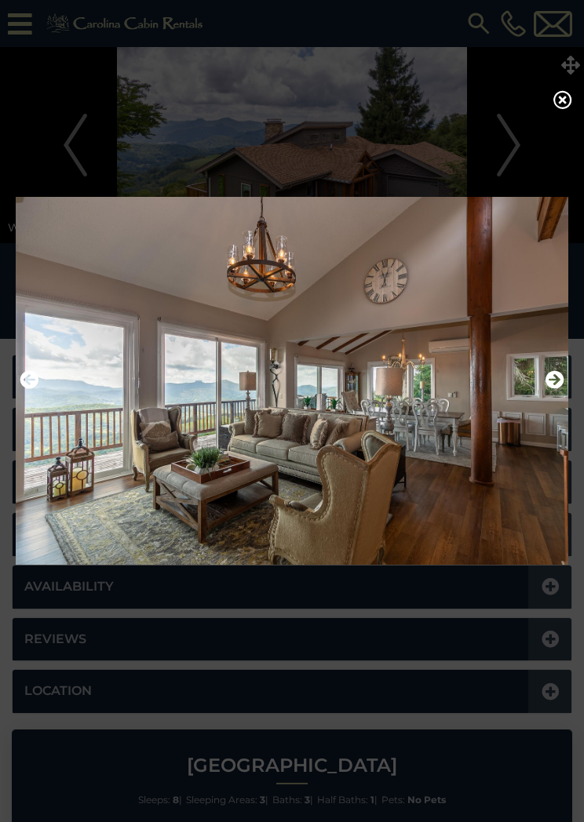
click at [556, 388] on icon "Next" at bounding box center [554, 379] width 19 height 19
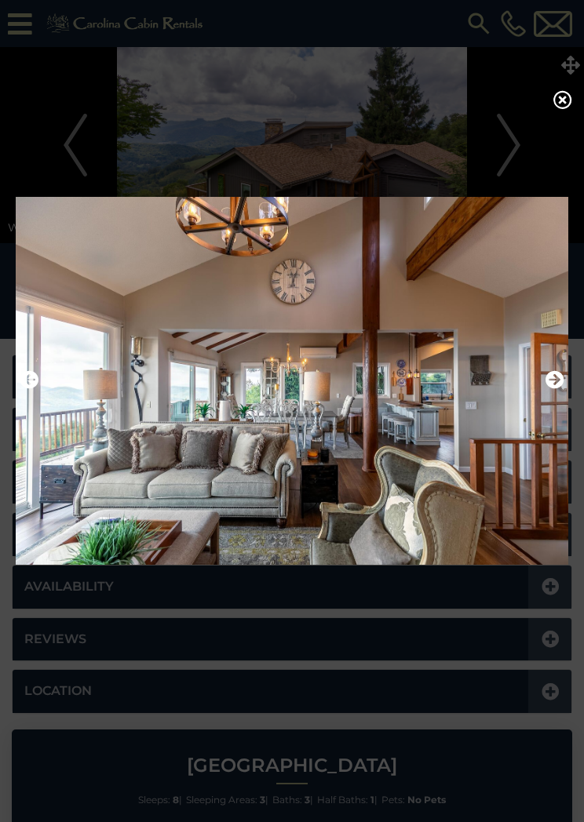
click at [566, 378] on img at bounding box center [292, 380] width 553 height 389
click at [567, 383] on img at bounding box center [292, 380] width 553 height 389
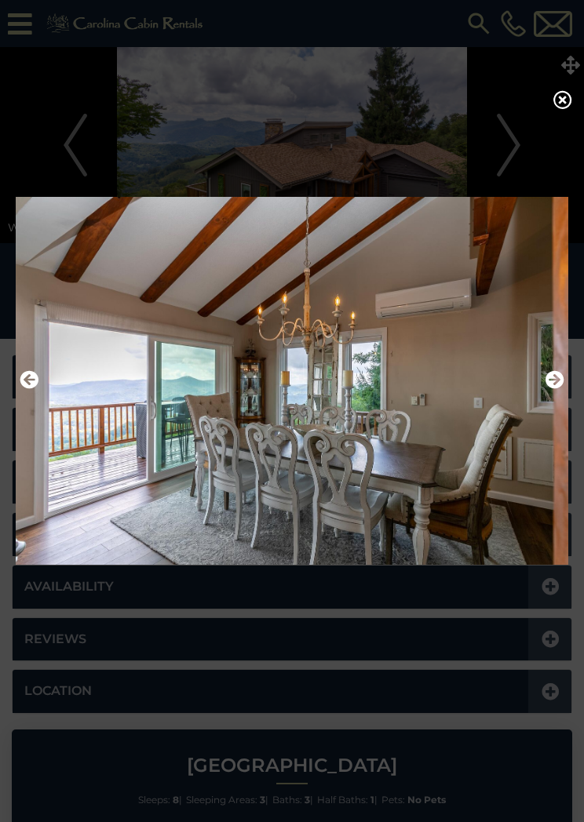
click at [545, 387] on icon "Next" at bounding box center [554, 379] width 19 height 19
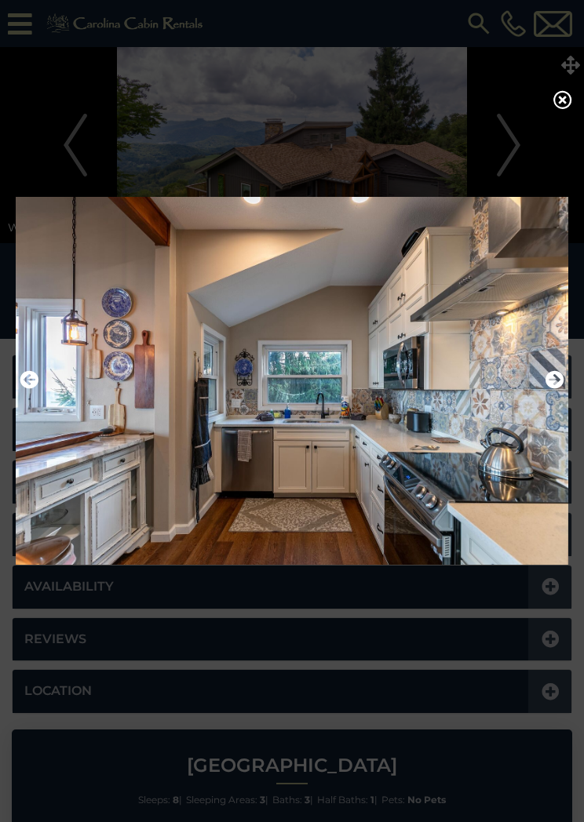
click at [563, 376] on icon "Next" at bounding box center [554, 379] width 19 height 19
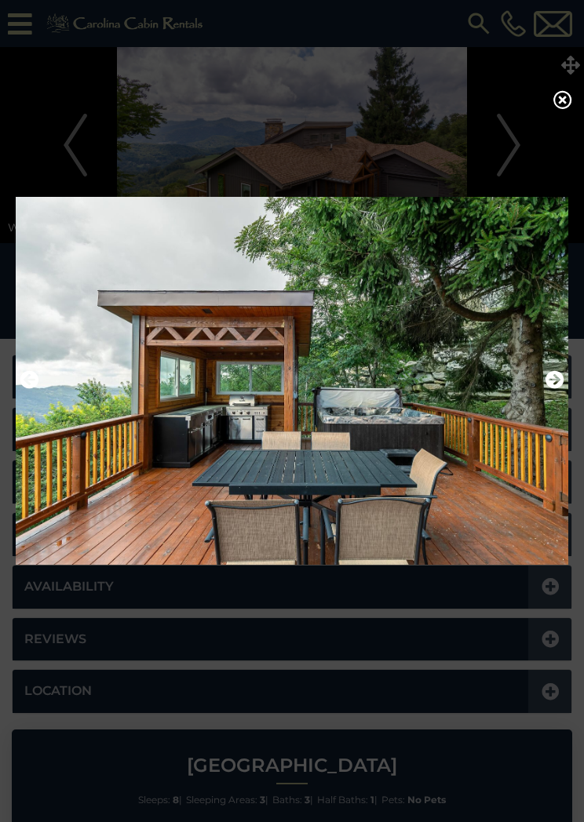
click at [567, 383] on img at bounding box center [292, 380] width 553 height 389
click at [565, 381] on img at bounding box center [292, 380] width 553 height 389
click at [553, 379] on icon "Next" at bounding box center [554, 379] width 19 height 19
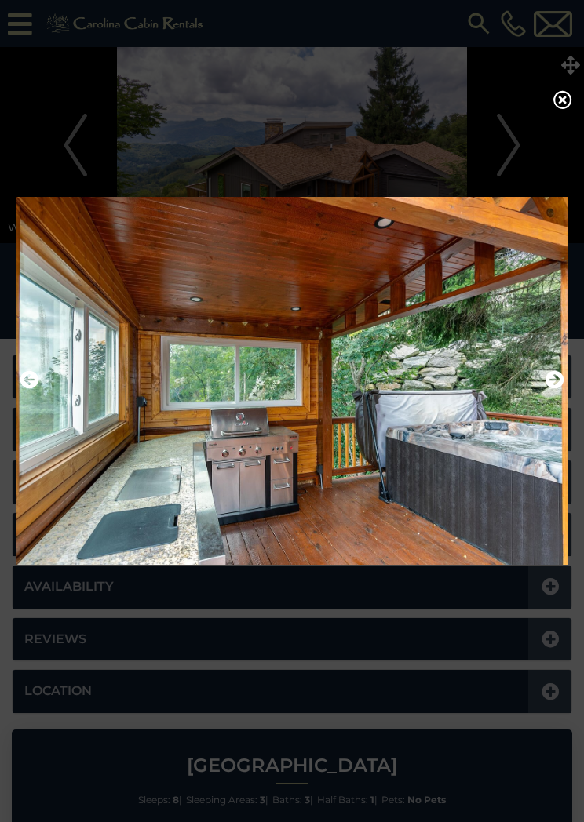
click at [565, 393] on img at bounding box center [292, 380] width 553 height 389
click at [554, 381] on icon "Next" at bounding box center [554, 379] width 19 height 19
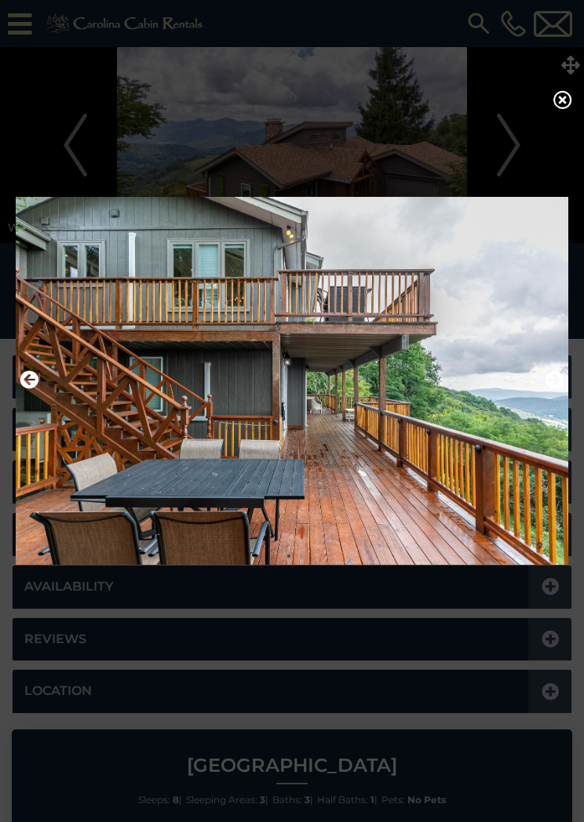
click at [556, 379] on icon "Next" at bounding box center [554, 379] width 19 height 19
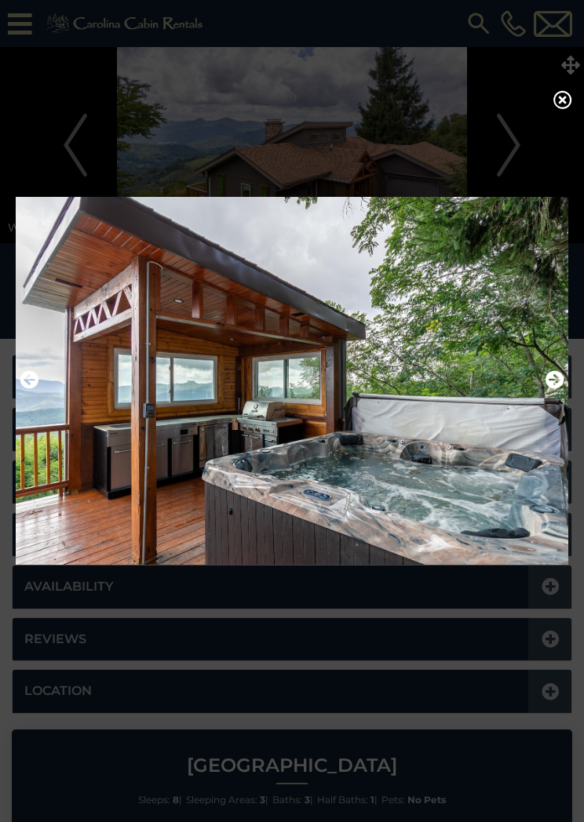
click at [555, 377] on icon "Next" at bounding box center [554, 379] width 19 height 19
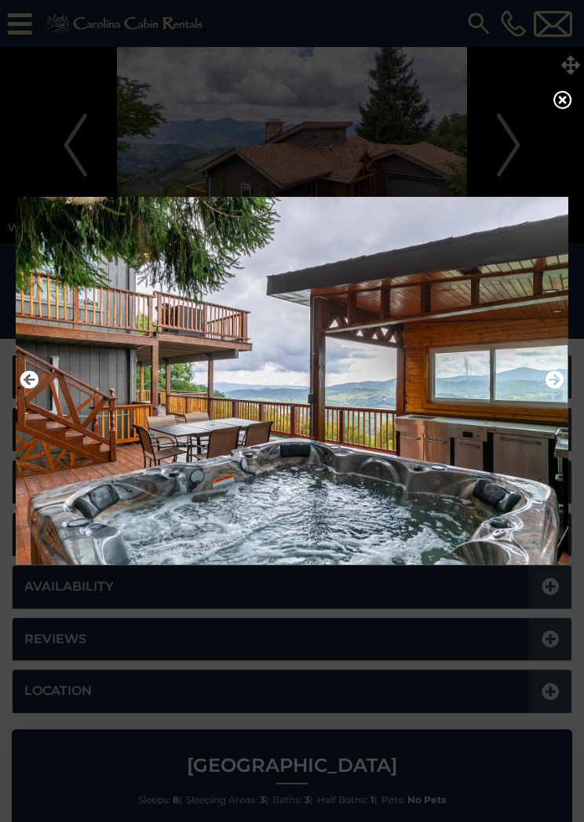
click at [567, 389] on img at bounding box center [292, 380] width 553 height 389
click at [561, 384] on icon "Next" at bounding box center [554, 379] width 19 height 19
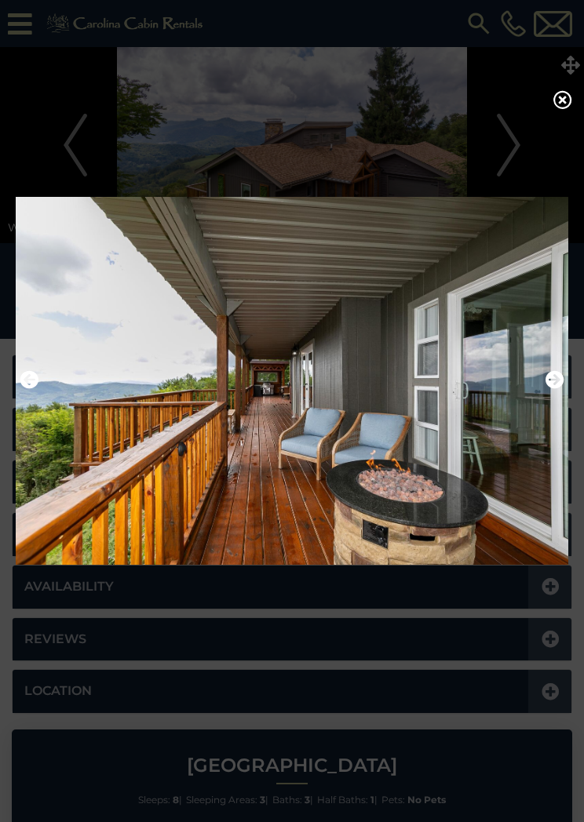
click at [567, 377] on img at bounding box center [292, 380] width 553 height 389
click at [565, 377] on img at bounding box center [292, 380] width 553 height 389
click at [545, 383] on img at bounding box center [292, 380] width 553 height 389
click at [567, 379] on img at bounding box center [292, 380] width 553 height 389
click at [552, 382] on icon "Next" at bounding box center [554, 379] width 19 height 19
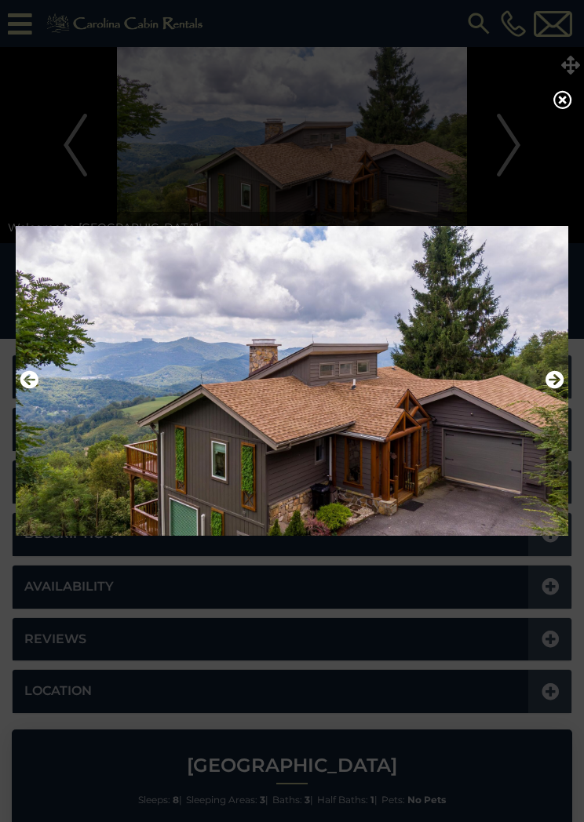
click at [570, 103] on icon at bounding box center [562, 99] width 19 height 19
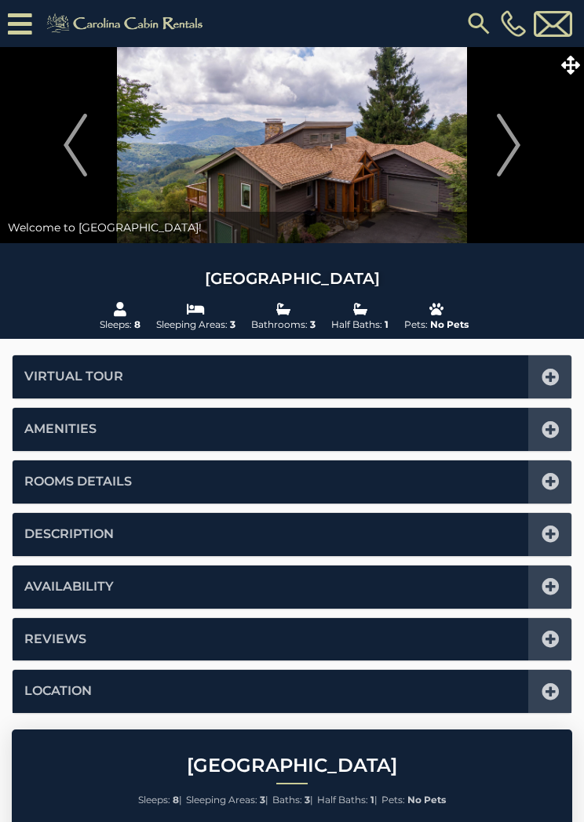
click at [552, 536] on icon at bounding box center [550, 534] width 17 height 17
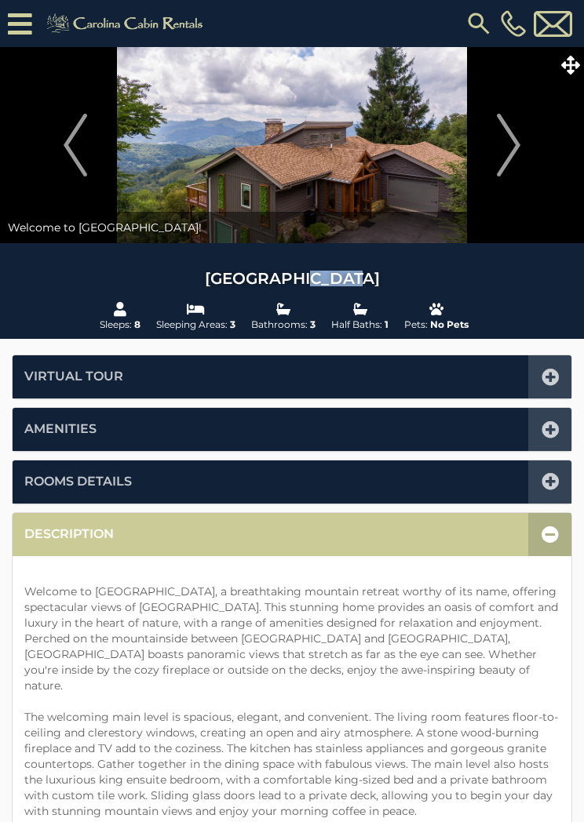
click at [551, 523] on div at bounding box center [549, 534] width 43 height 43
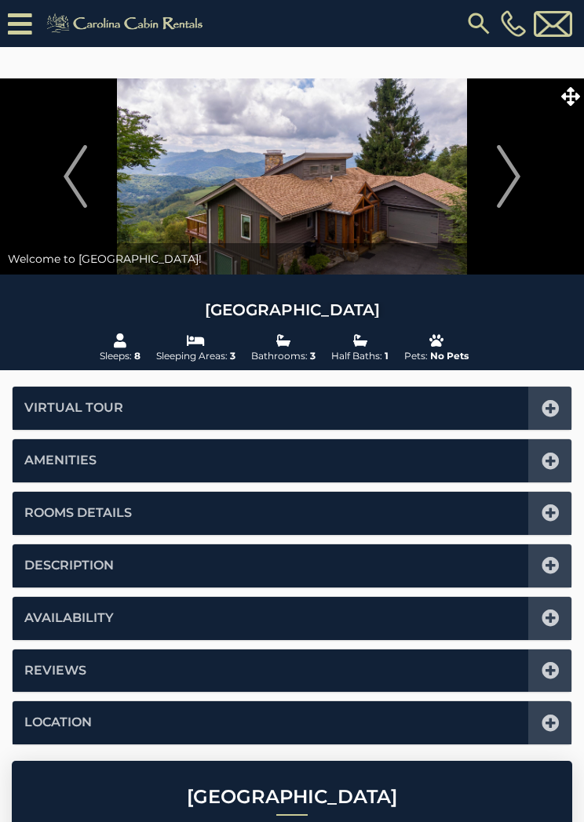
scroll to position [355, 0]
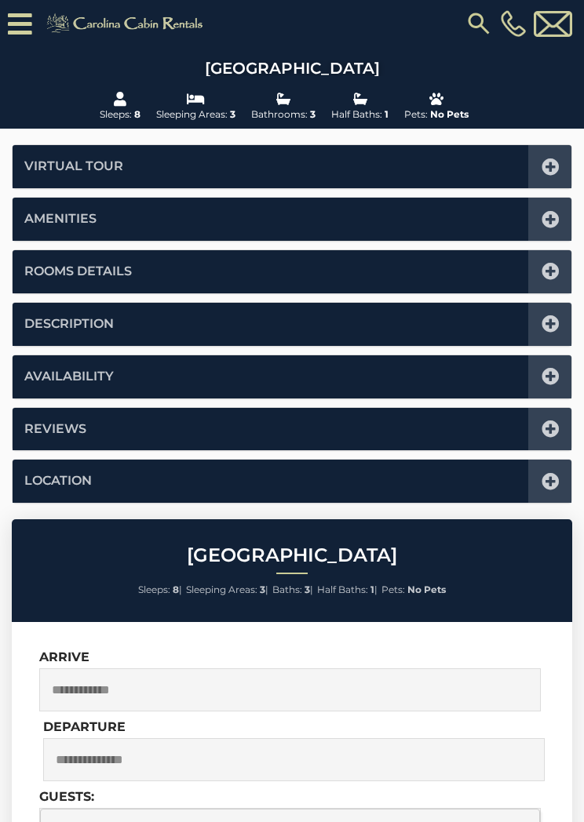
click at [564, 367] on div at bounding box center [549, 377] width 43 height 43
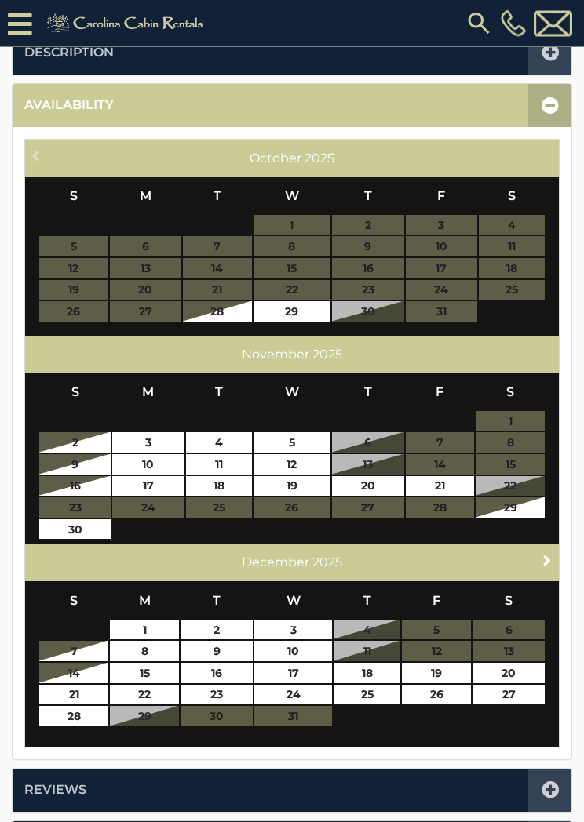
scroll to position [509, 0]
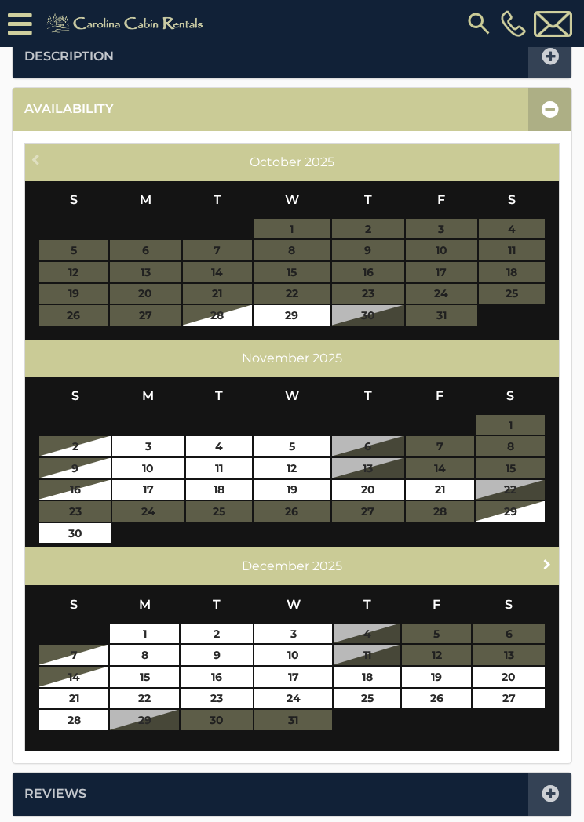
click at [542, 564] on span "Next" at bounding box center [547, 564] width 13 height 13
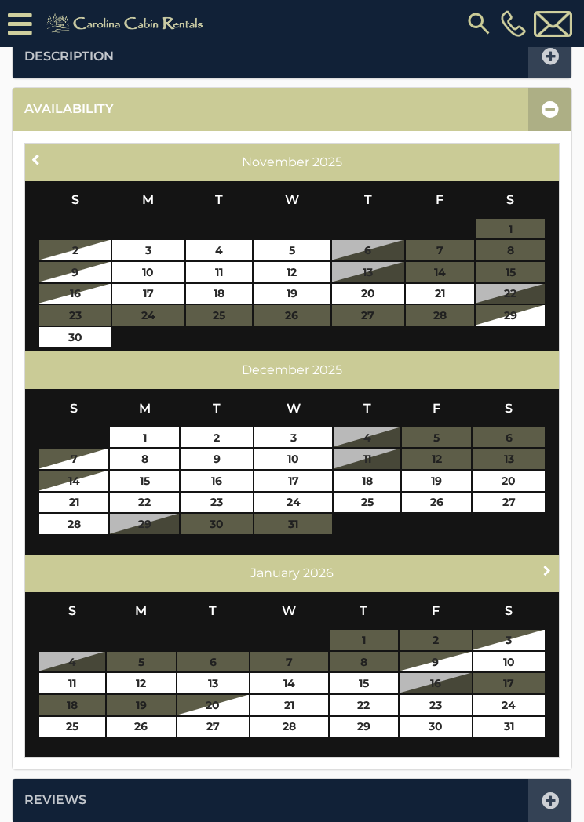
click at [549, 565] on span "Next" at bounding box center [547, 570] width 13 height 13
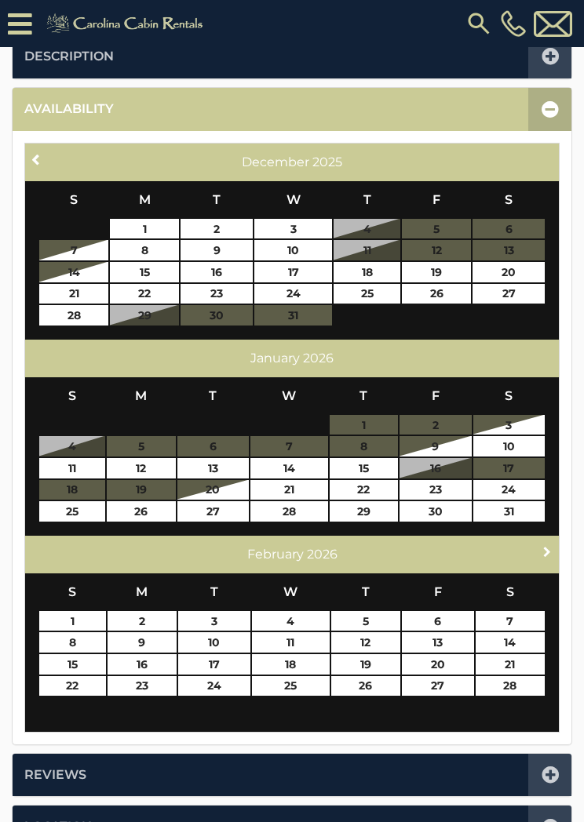
click at [545, 555] on link "Next" at bounding box center [548, 552] width 20 height 20
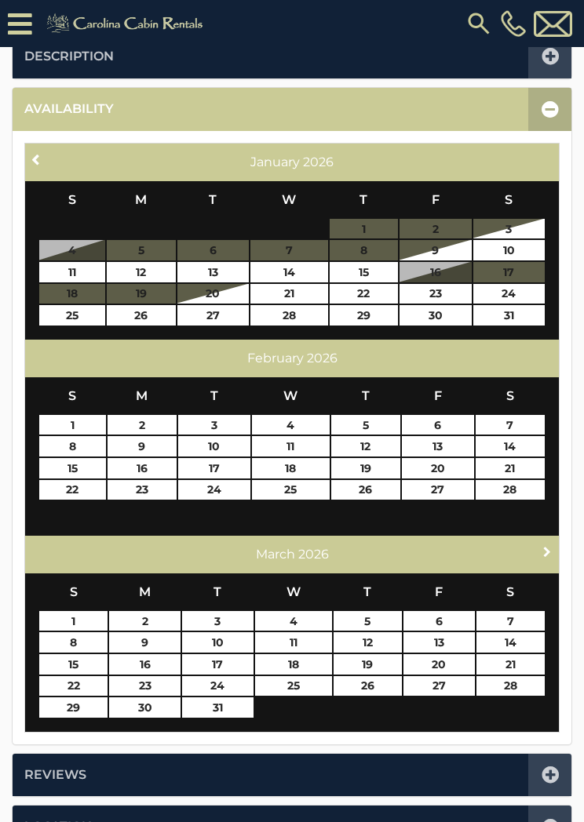
click at [548, 556] on link "Next" at bounding box center [548, 552] width 20 height 20
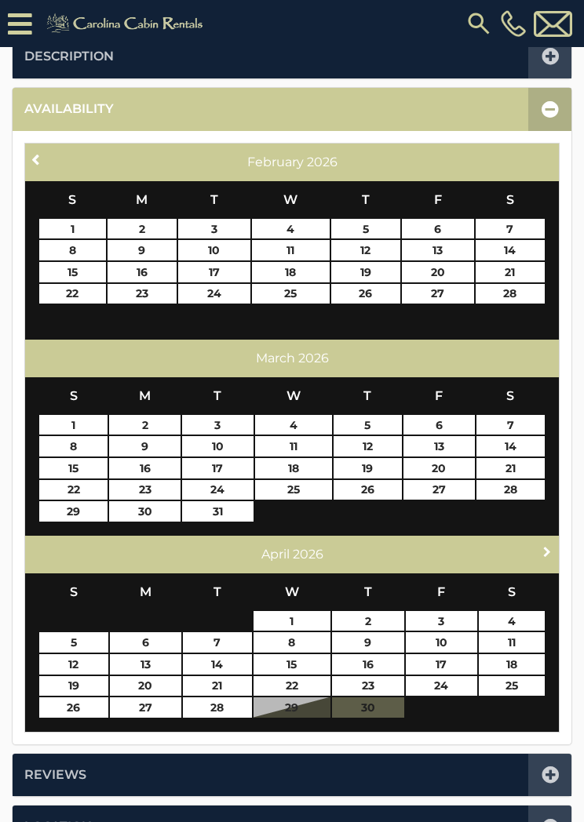
click at [549, 553] on span "Next" at bounding box center [547, 551] width 13 height 13
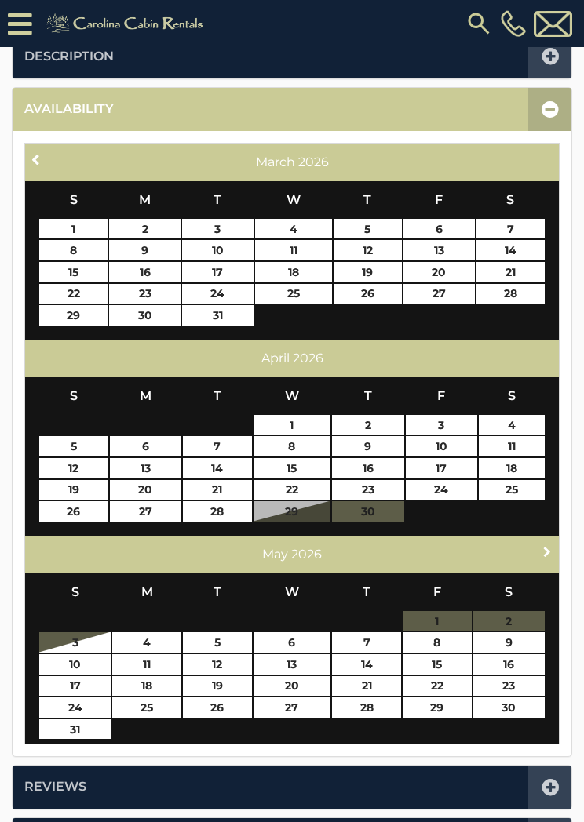
click at [550, 555] on link "Next" at bounding box center [548, 552] width 20 height 20
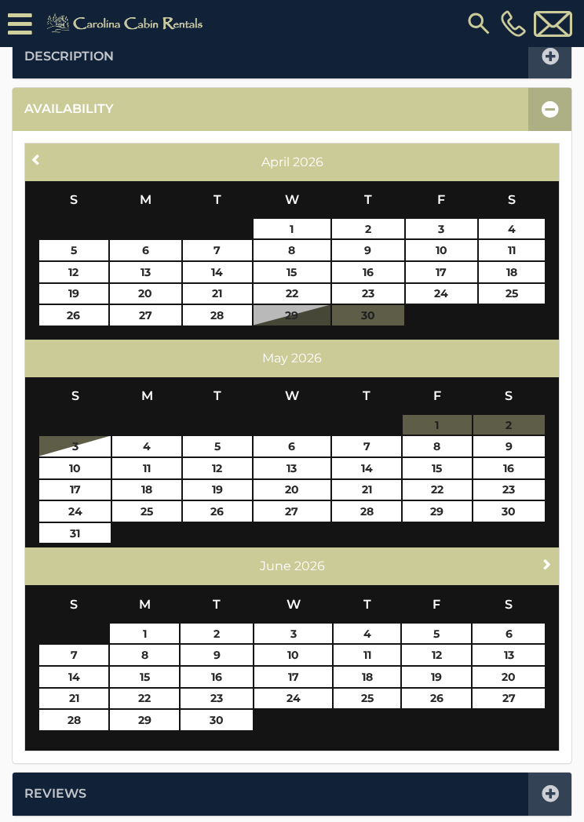
click at [549, 559] on span "Next" at bounding box center [547, 564] width 13 height 13
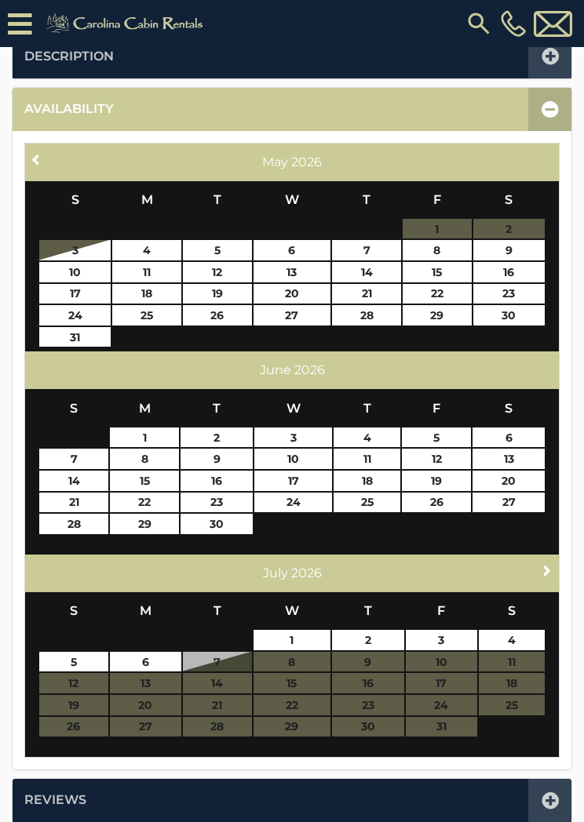
click at [549, 568] on span "Next" at bounding box center [547, 570] width 13 height 13
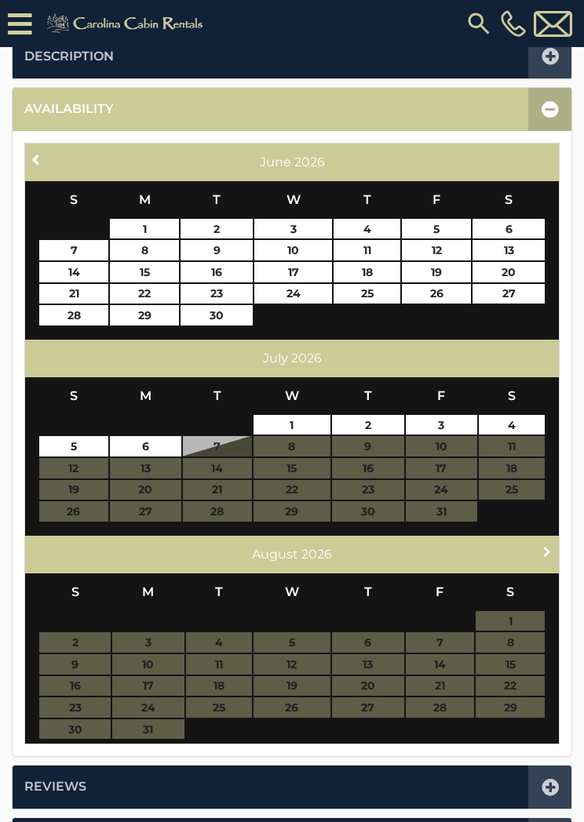
click at [548, 556] on link "Next" at bounding box center [548, 552] width 20 height 20
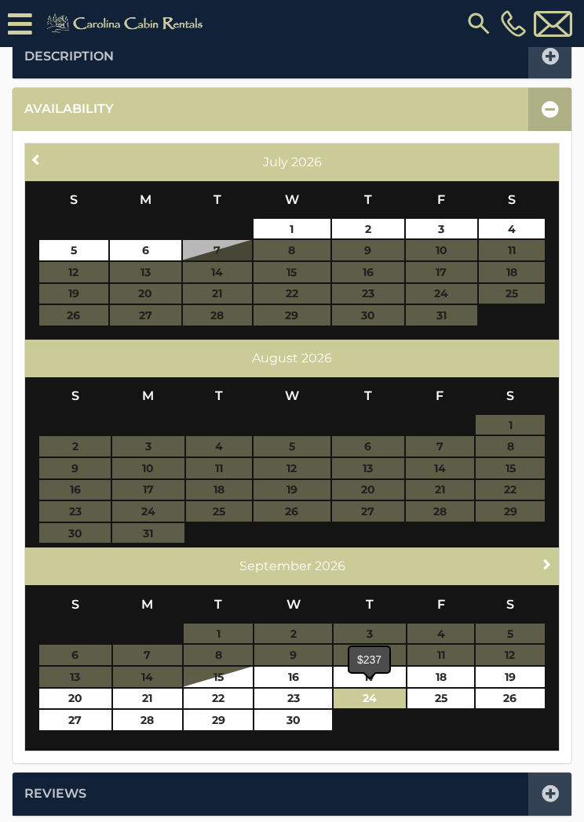
click at [382, 695] on link "24" at bounding box center [370, 699] width 72 height 20
type input "**********"
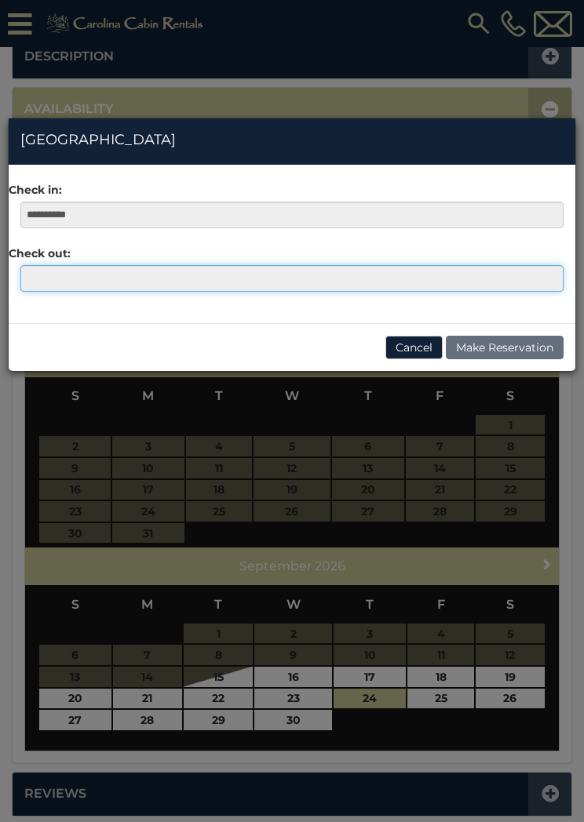
click at [44, 276] on input "text" at bounding box center [291, 278] width 543 height 27
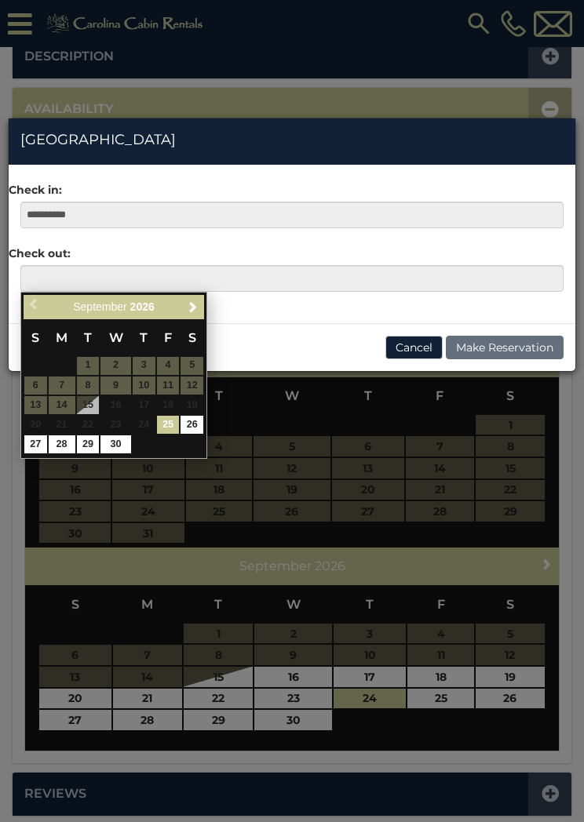
click at [122, 444] on link "30" at bounding box center [115, 445] width 30 height 18
type input "**********"
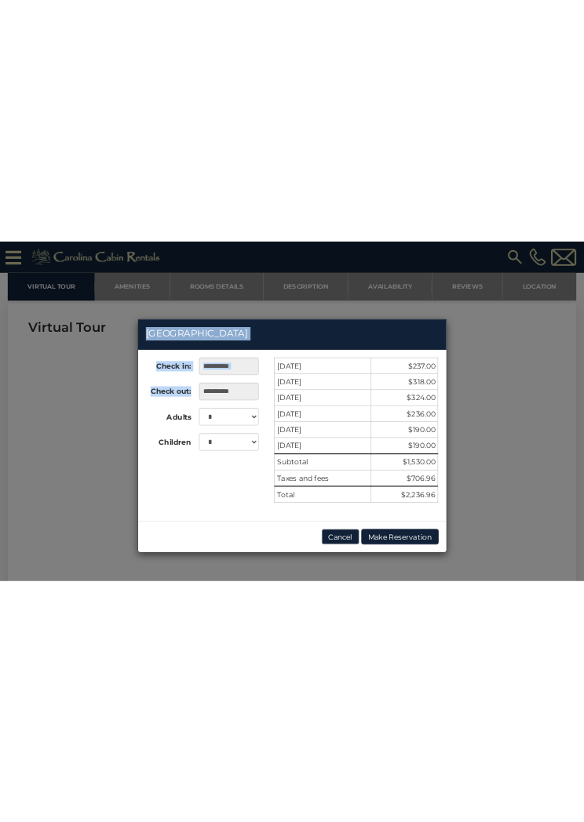
scroll to position [665, 0]
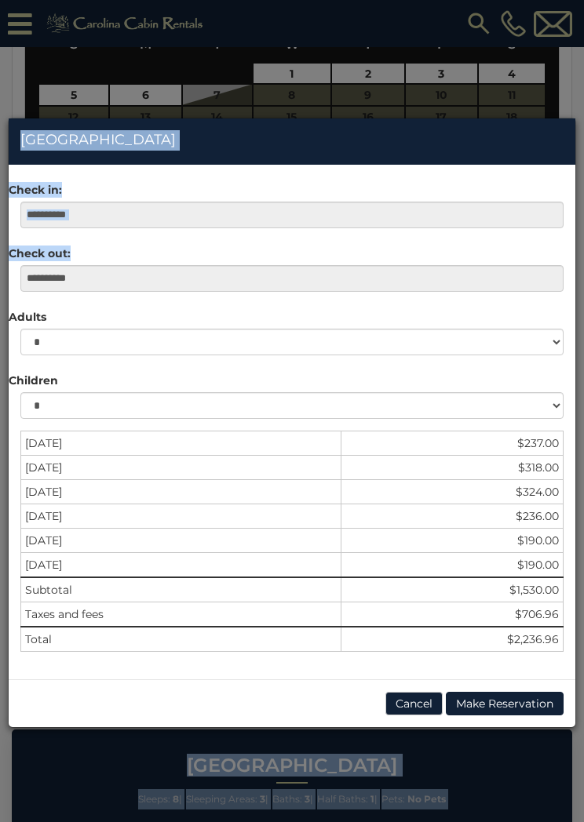
click at [418, 702] on button "Cancel" at bounding box center [413, 704] width 57 height 24
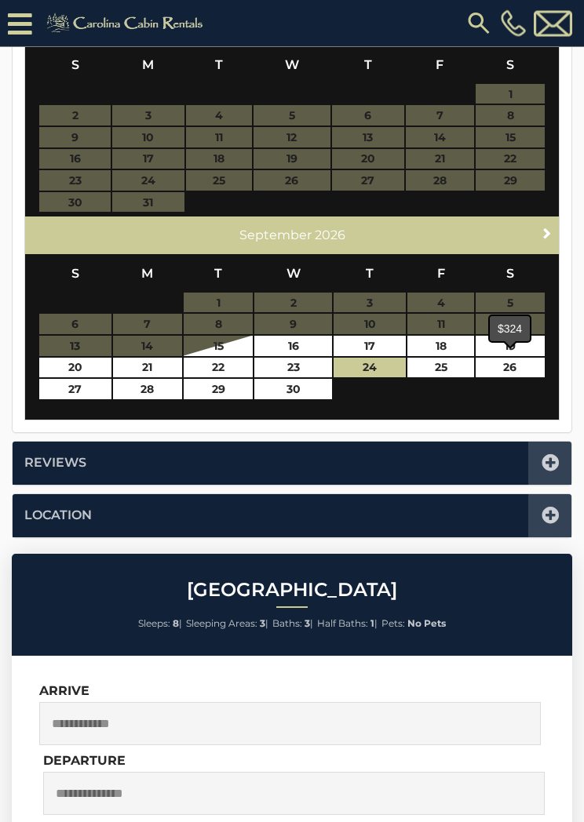
scroll to position [843, 0]
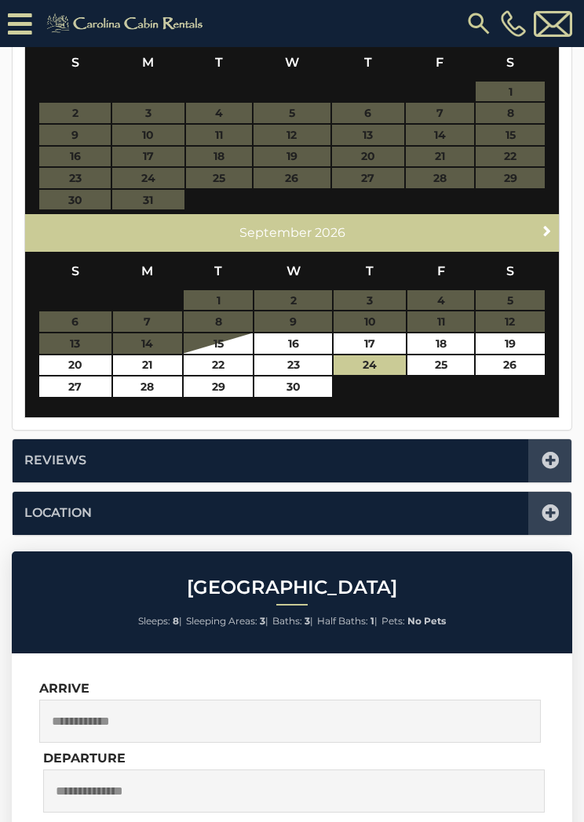
click at [551, 512] on icon at bounding box center [550, 513] width 17 height 17
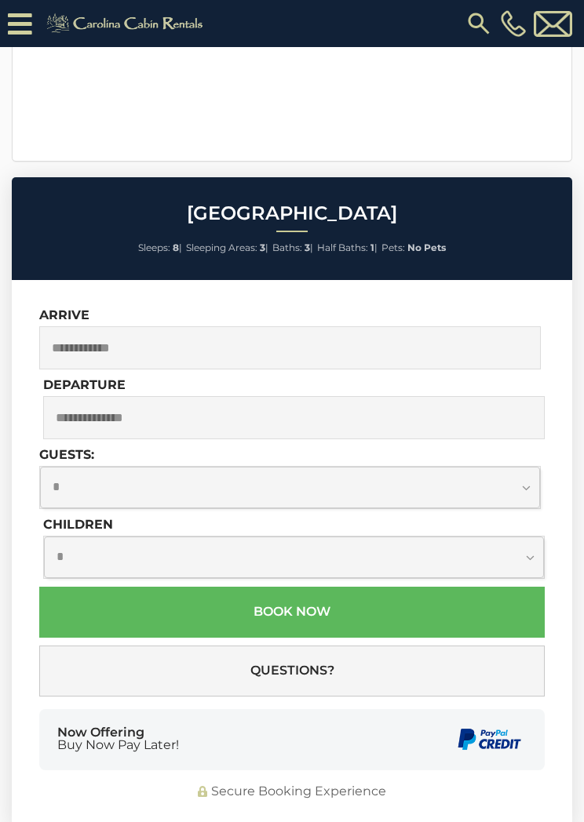
scroll to position [386, 0]
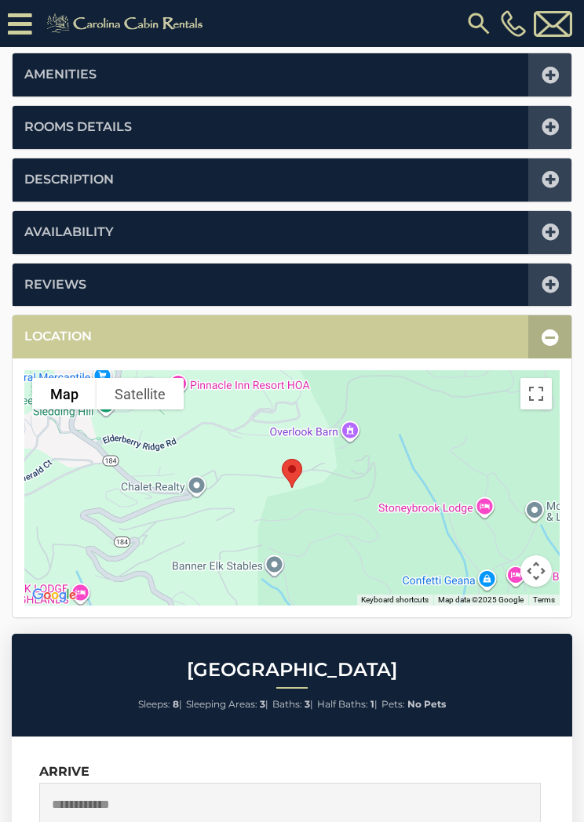
click at [545, 392] on button "Toggle fullscreen view" at bounding box center [535, 393] width 31 height 31
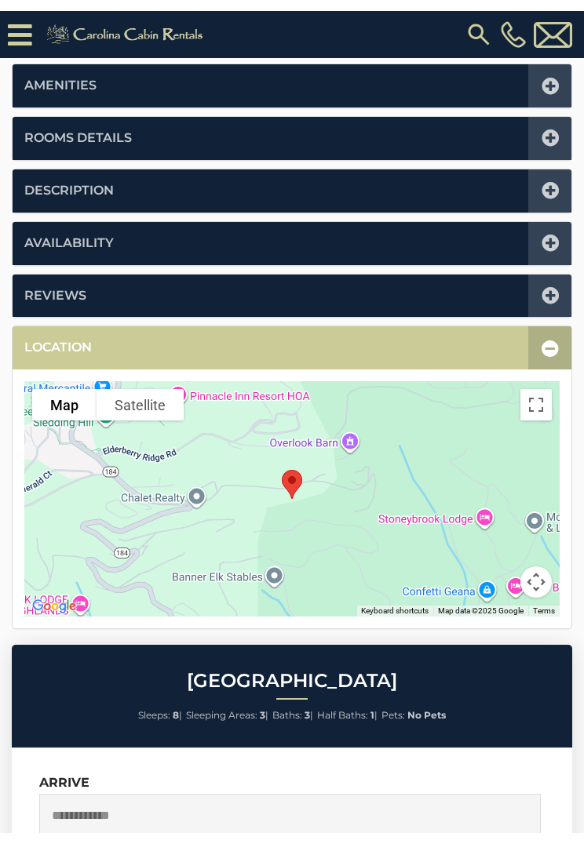
scroll to position [19, 0]
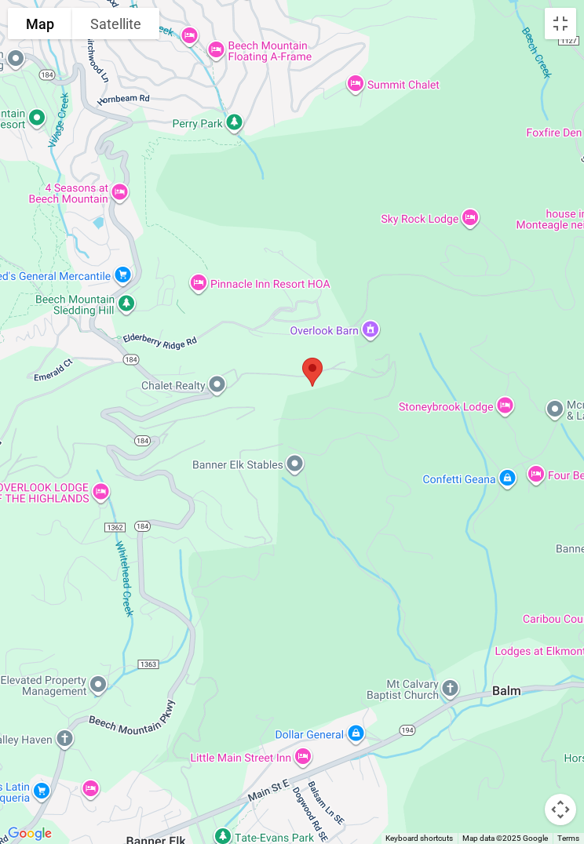
click at [568, 25] on button "Toggle fullscreen view" at bounding box center [560, 23] width 31 height 31
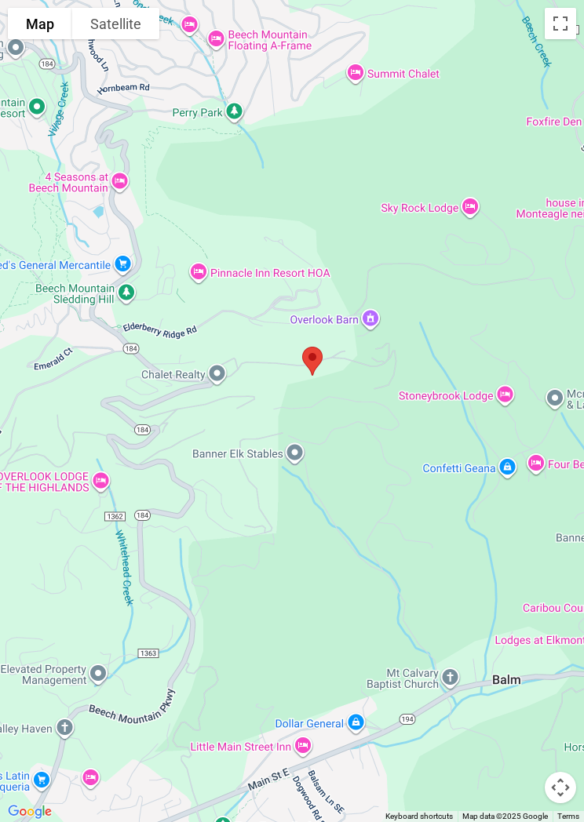
scroll to position [0, 0]
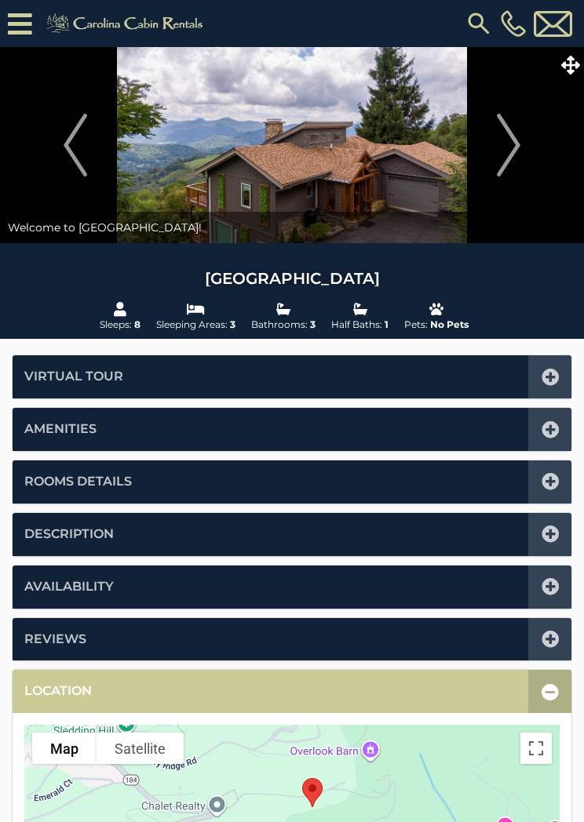
click at [574, 70] on icon at bounding box center [570, 65] width 19 height 19
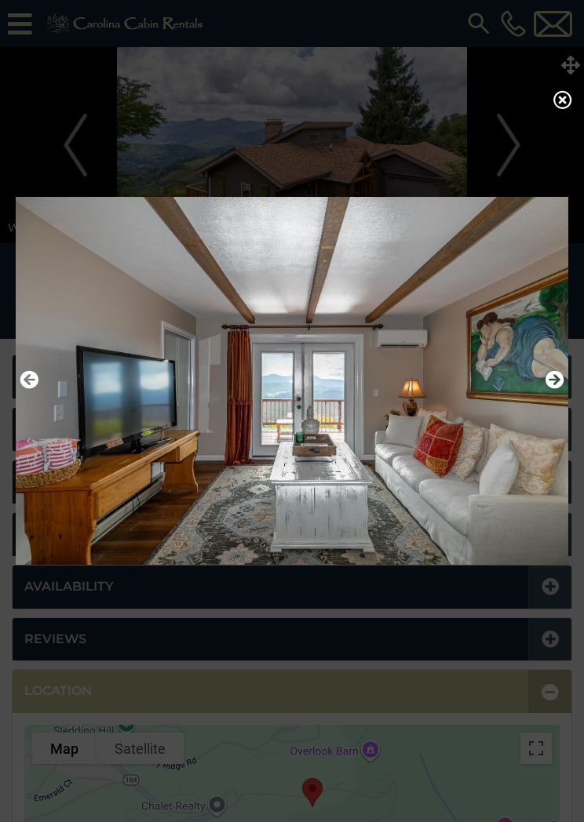
click at [570, 101] on icon at bounding box center [562, 99] width 19 height 19
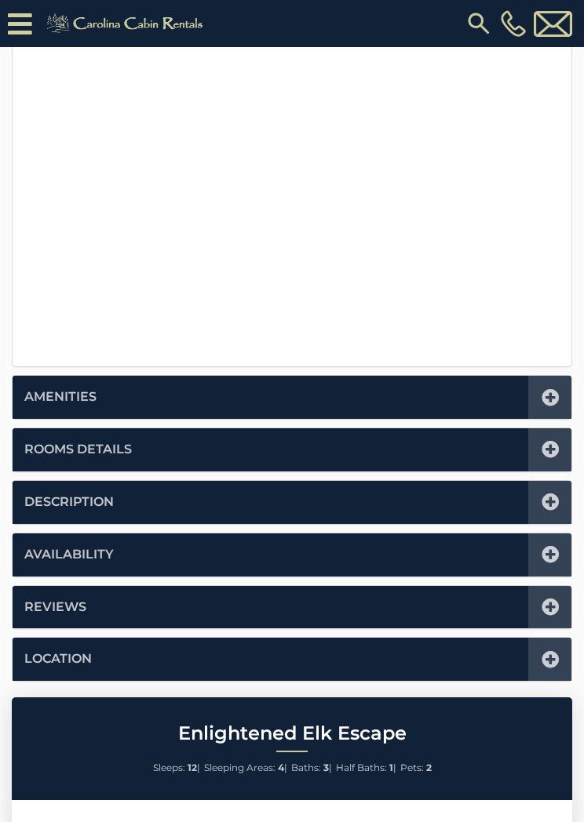
scroll to position [469, 0]
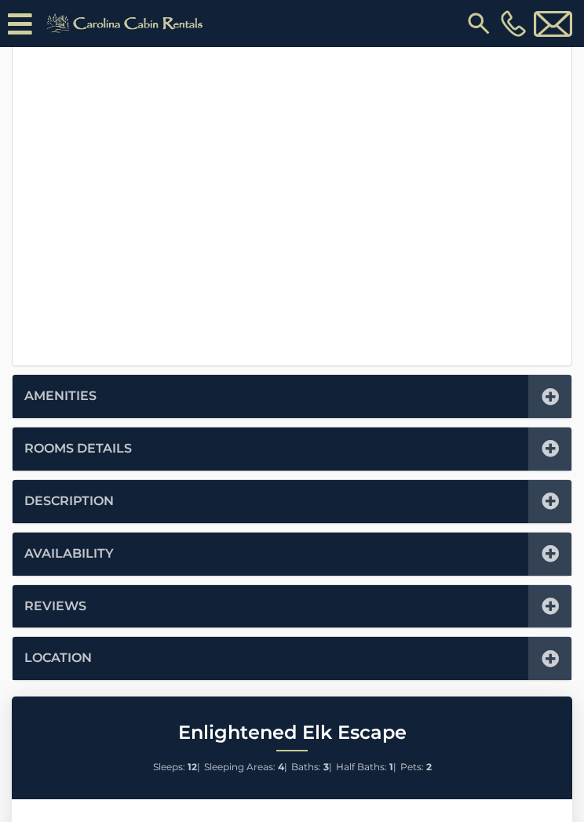
click at [563, 444] on div at bounding box center [549, 449] width 43 height 43
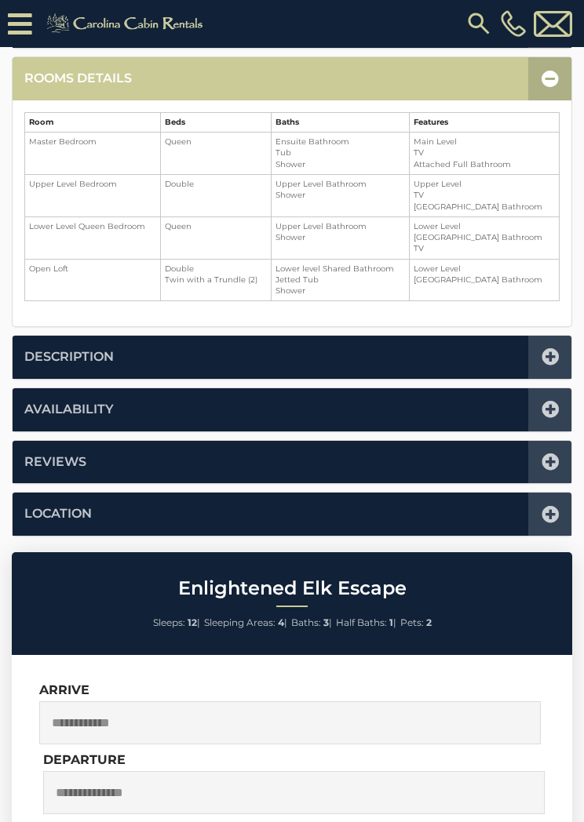
scroll to position [386, 0]
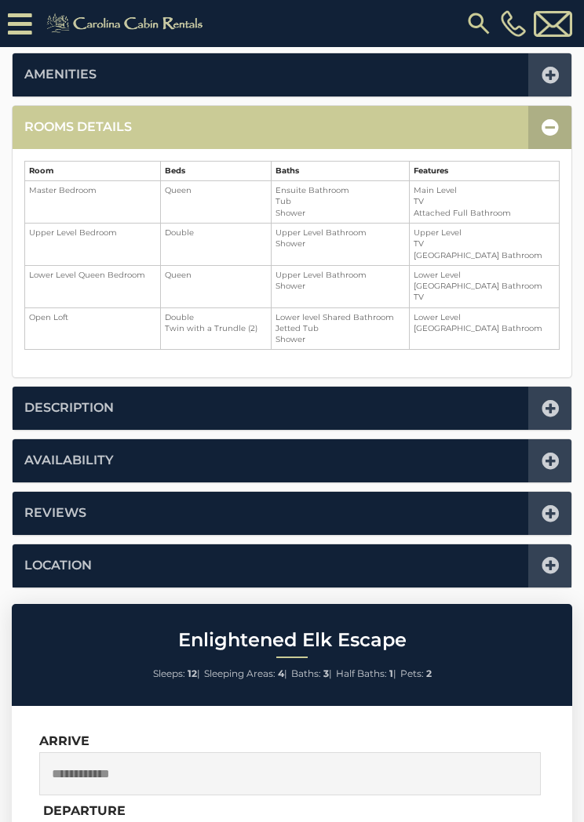
click at [550, 401] on icon at bounding box center [550, 408] width 17 height 17
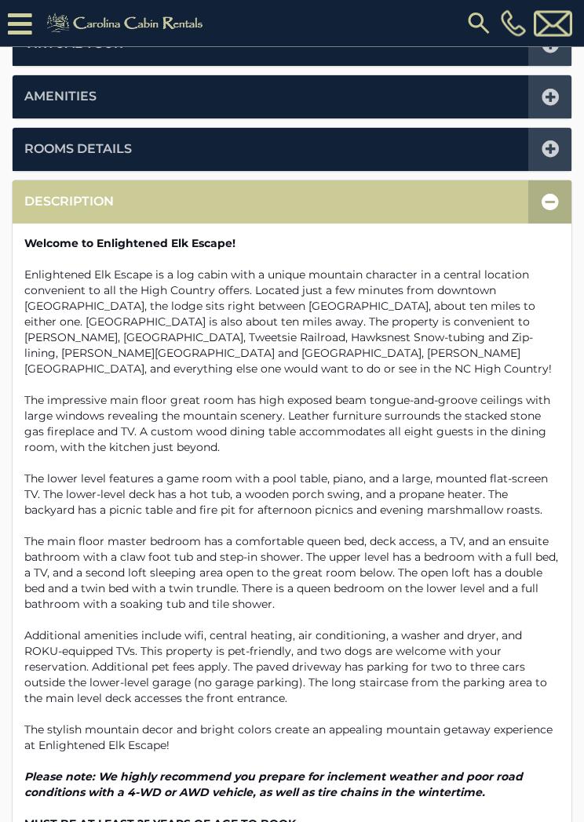
click at [548, 201] on icon at bounding box center [550, 202] width 17 height 17
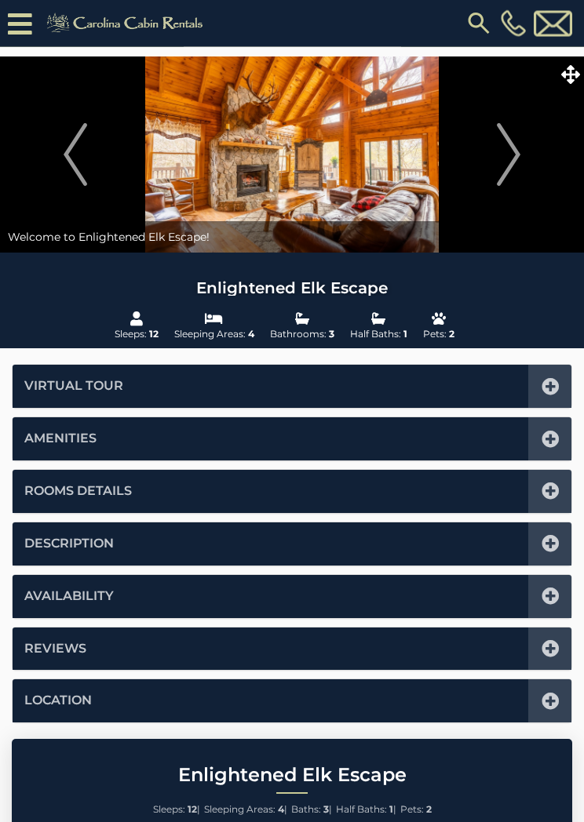
scroll to position [0, 0]
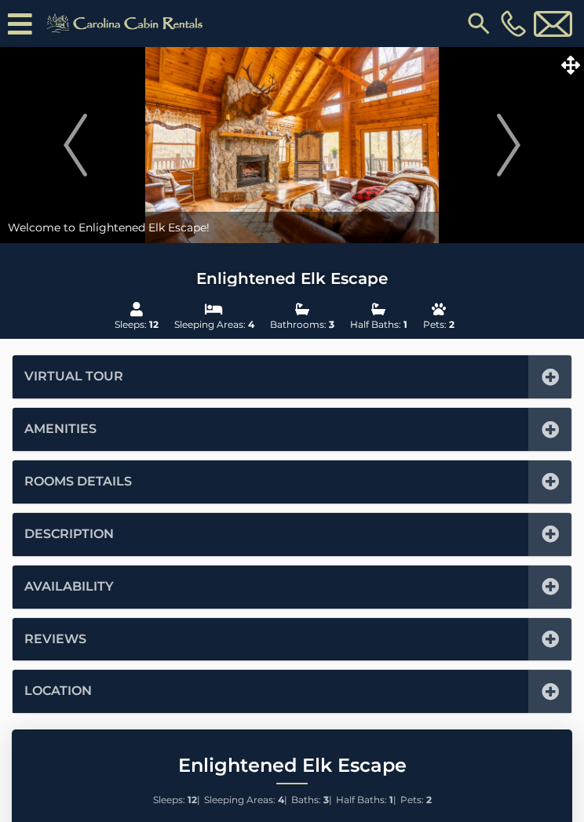
click at [572, 64] on icon at bounding box center [570, 65] width 19 height 19
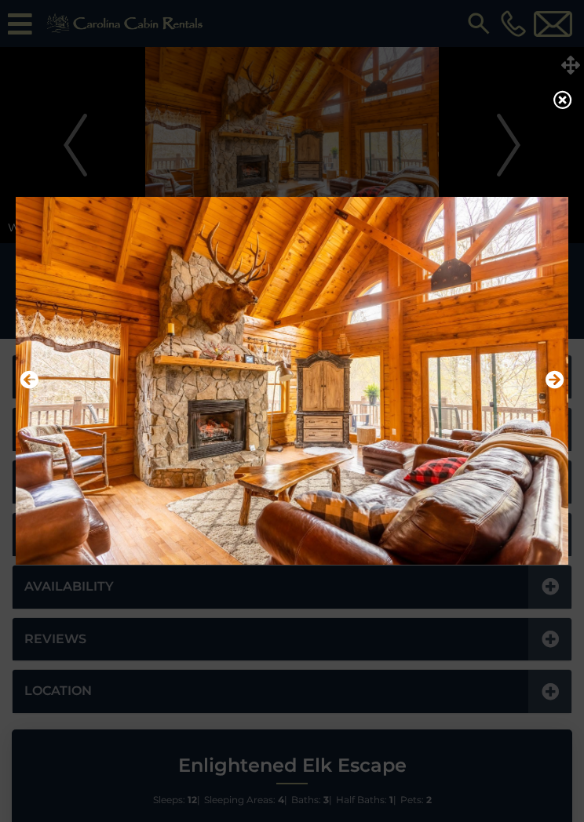
click at [559, 107] on icon at bounding box center [562, 99] width 19 height 19
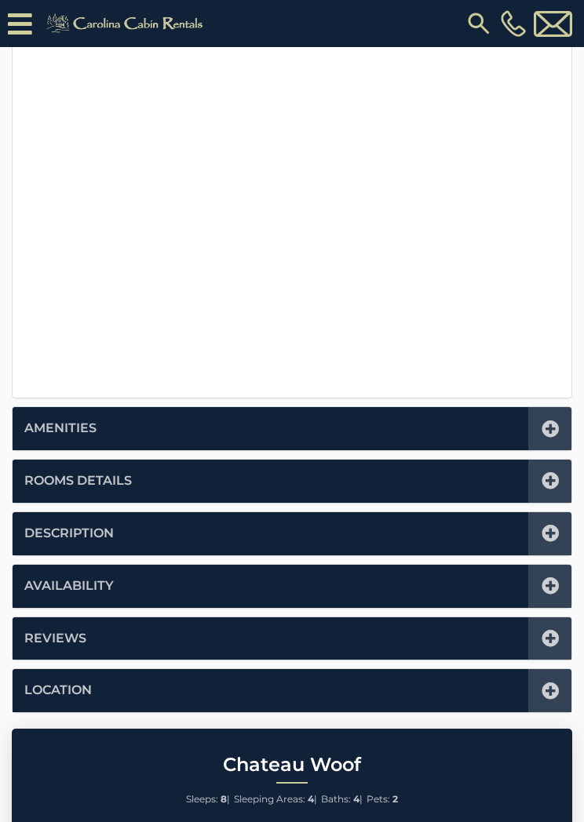
click at [554, 480] on icon at bounding box center [550, 480] width 17 height 17
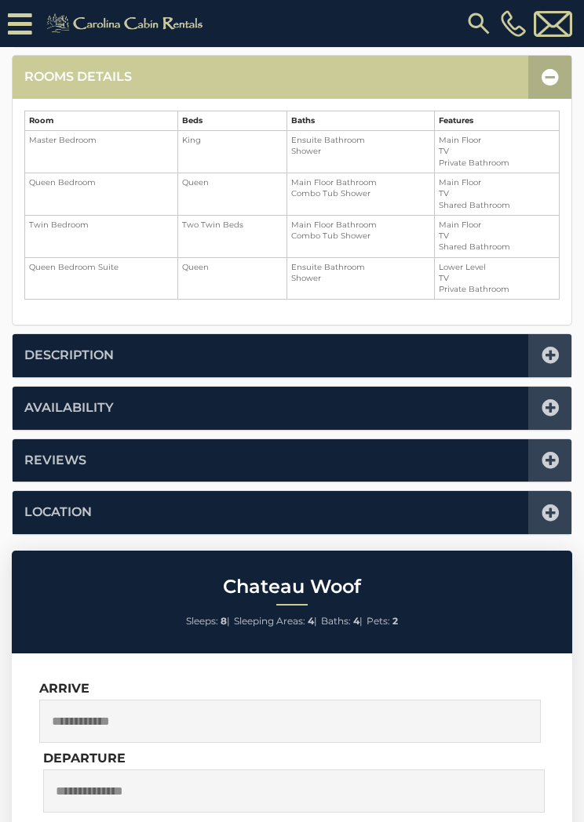
scroll to position [386, 0]
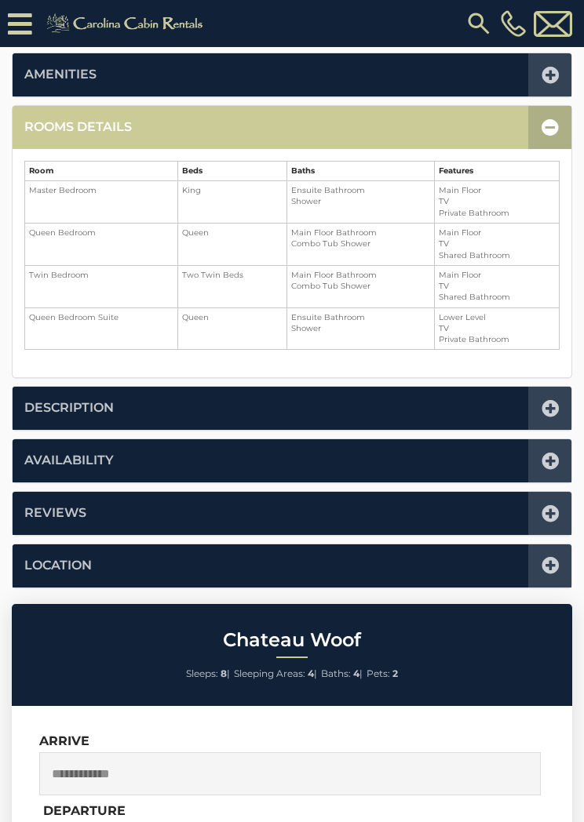
click at [581, 317] on div "Virtual Tour Amenities Amenities Game Room Air Conditioning: Central Heat: Cent…" at bounding box center [292, 294] width 584 height 589
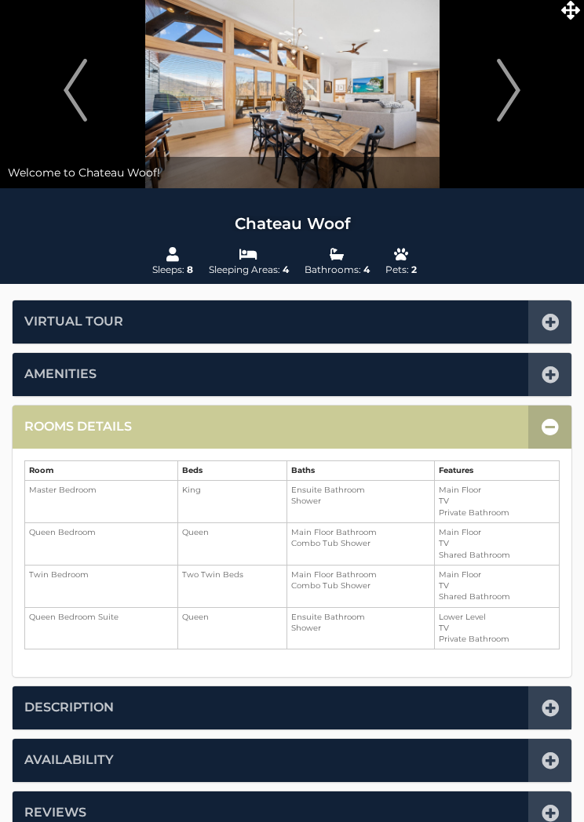
scroll to position [55, 0]
click at [539, 427] on div at bounding box center [549, 427] width 43 height 43
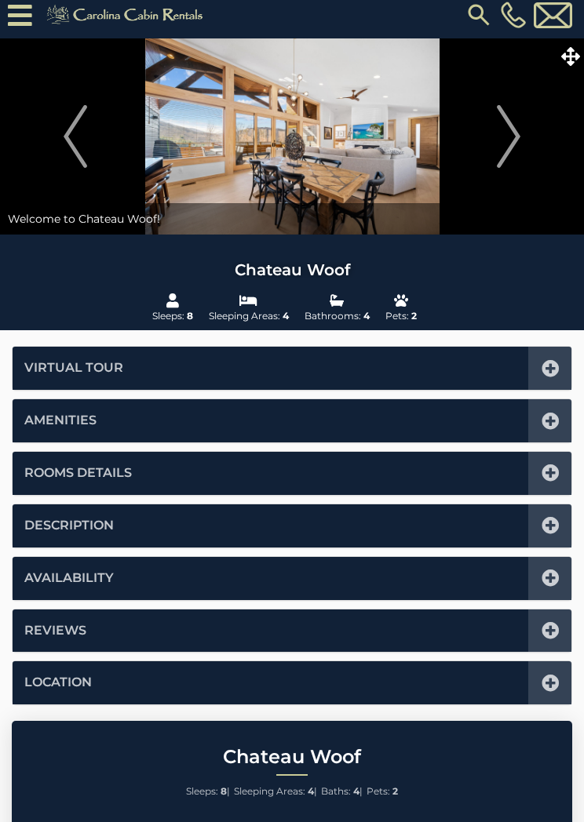
scroll to position [0, 0]
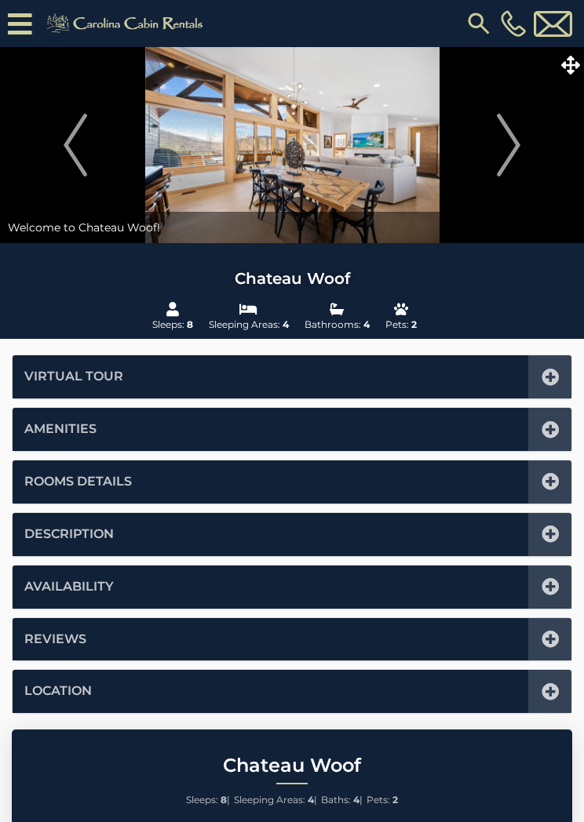
click at [574, 68] on icon at bounding box center [570, 65] width 19 height 19
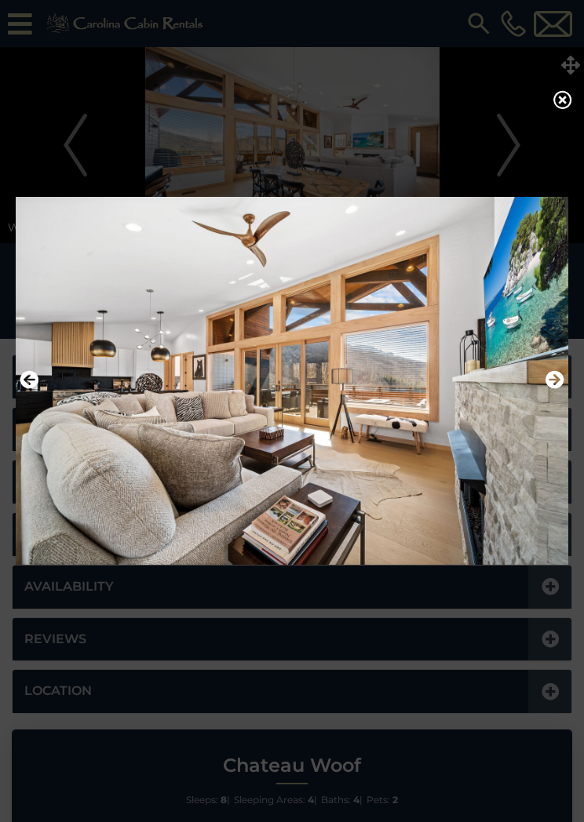
click at [549, 389] on icon "Next" at bounding box center [554, 379] width 19 height 19
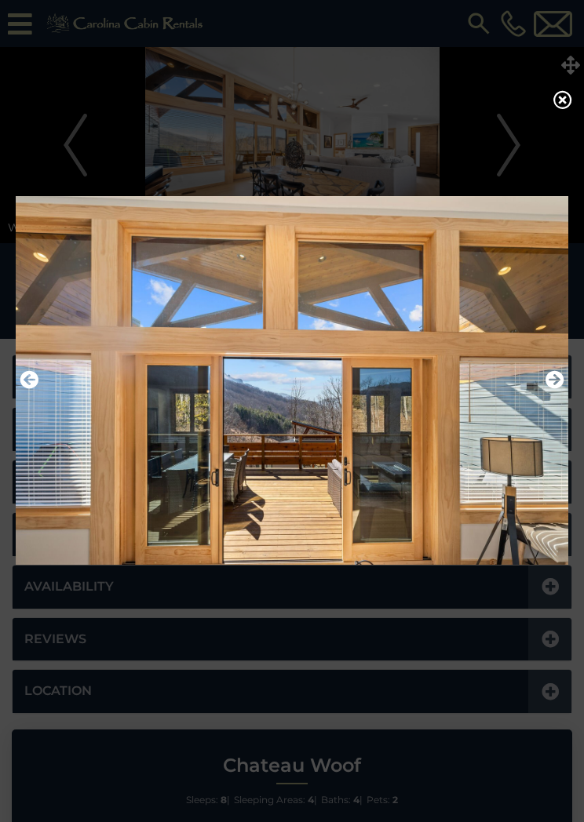
click at [560, 389] on icon "Next" at bounding box center [554, 379] width 19 height 19
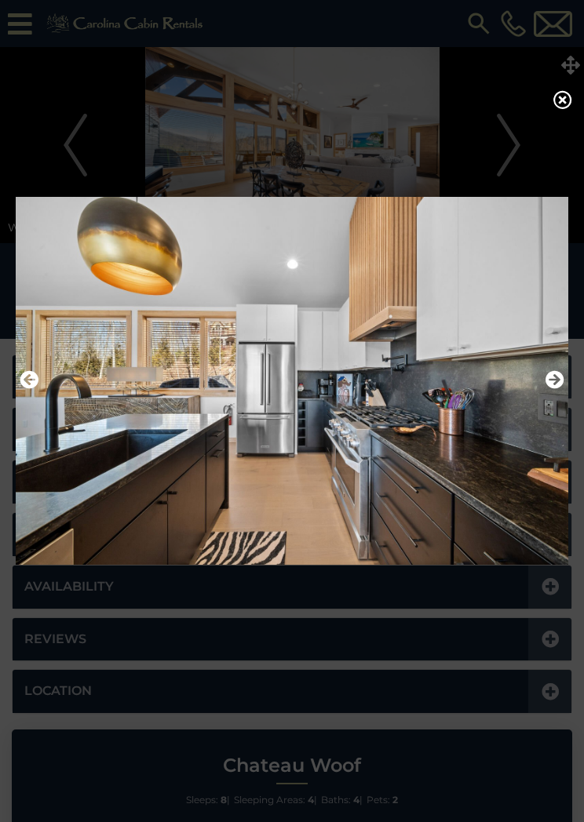
click at [554, 388] on icon "Next" at bounding box center [554, 379] width 19 height 19
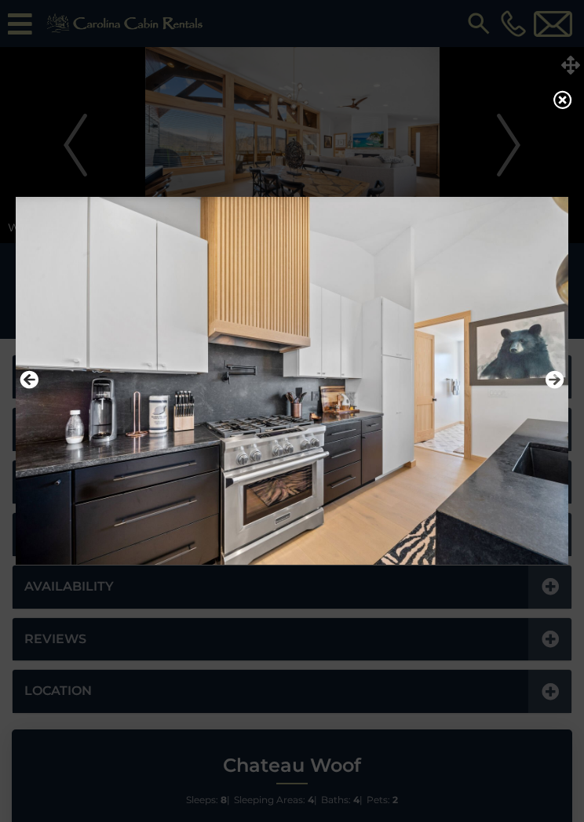
click at [550, 389] on icon "Next" at bounding box center [554, 379] width 19 height 19
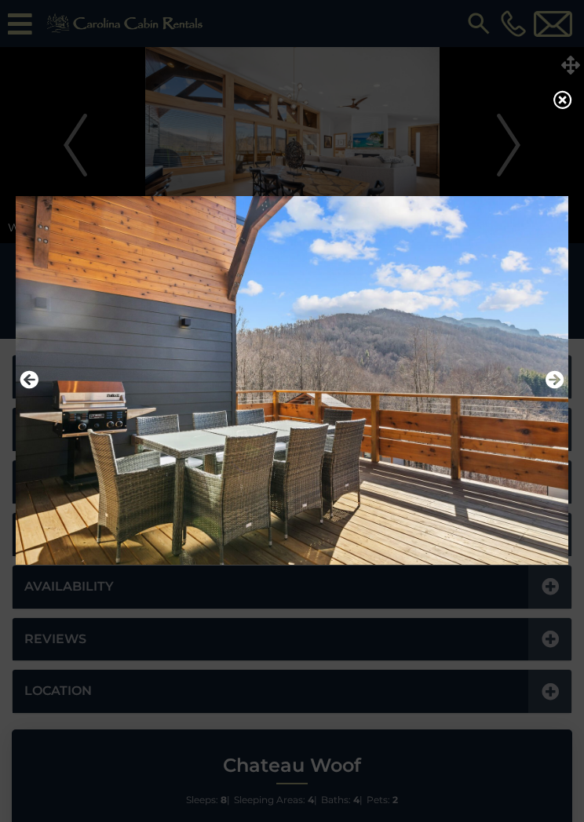
click at [556, 385] on icon "Next" at bounding box center [554, 379] width 19 height 19
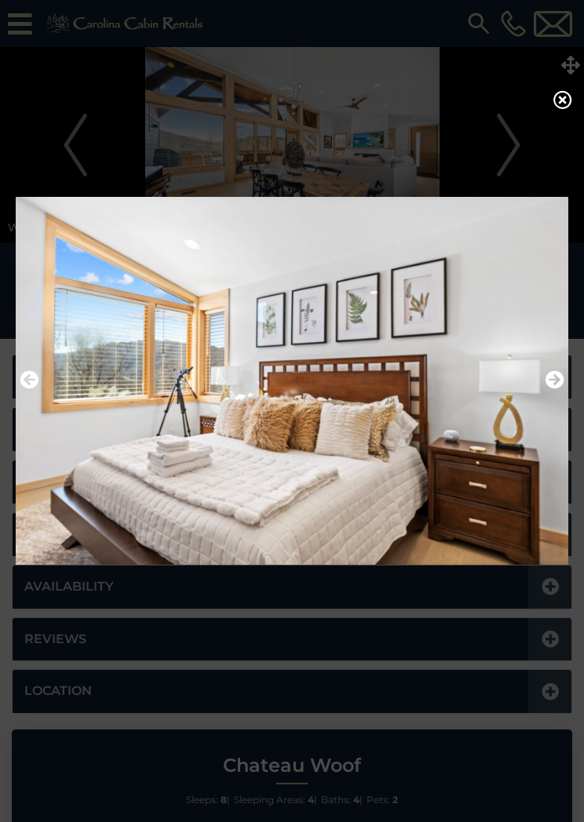
click at [547, 394] on button "Next" at bounding box center [554, 380] width 19 height 27
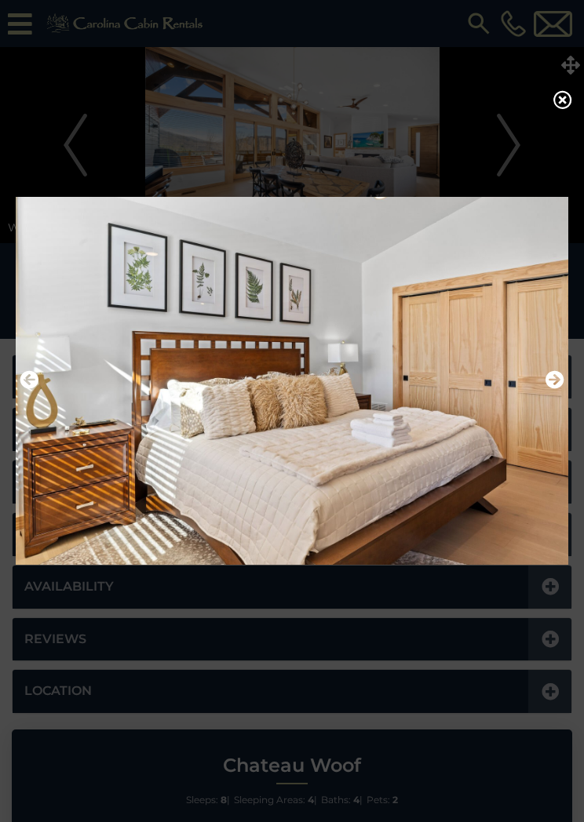
click at [549, 385] on icon "Next" at bounding box center [554, 379] width 19 height 19
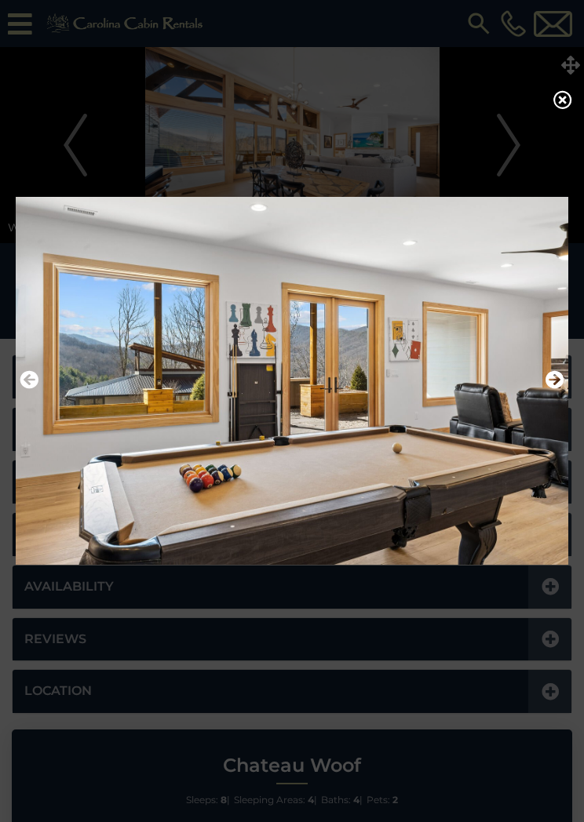
click at [553, 382] on icon "Next" at bounding box center [554, 379] width 19 height 19
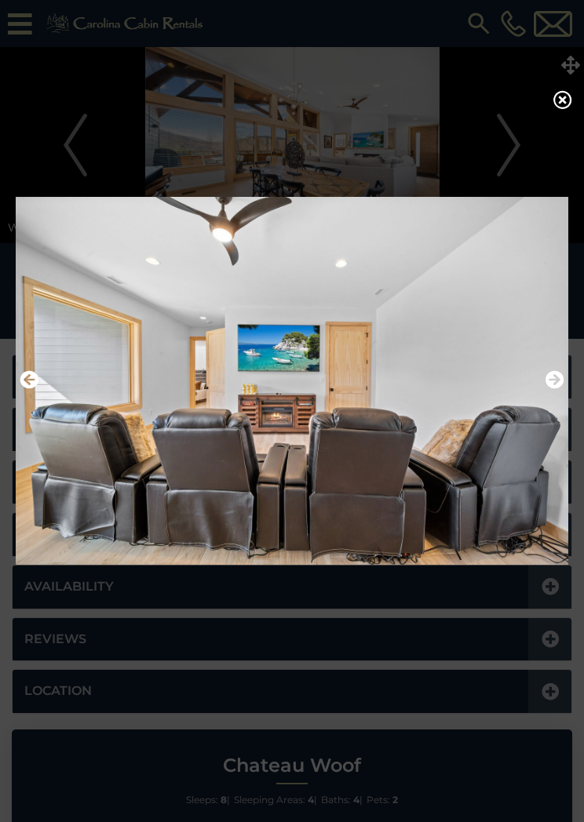
click at [556, 109] on icon at bounding box center [562, 99] width 19 height 19
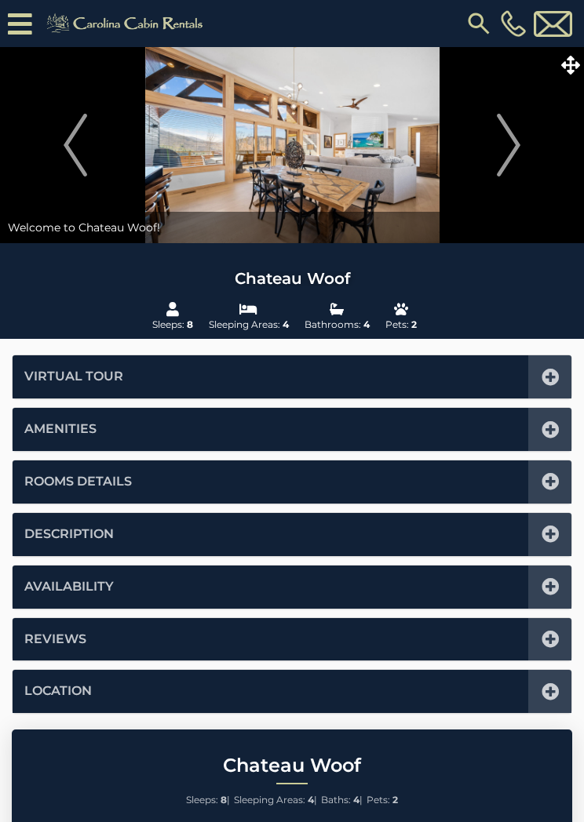
click at [545, 535] on icon at bounding box center [550, 534] width 17 height 17
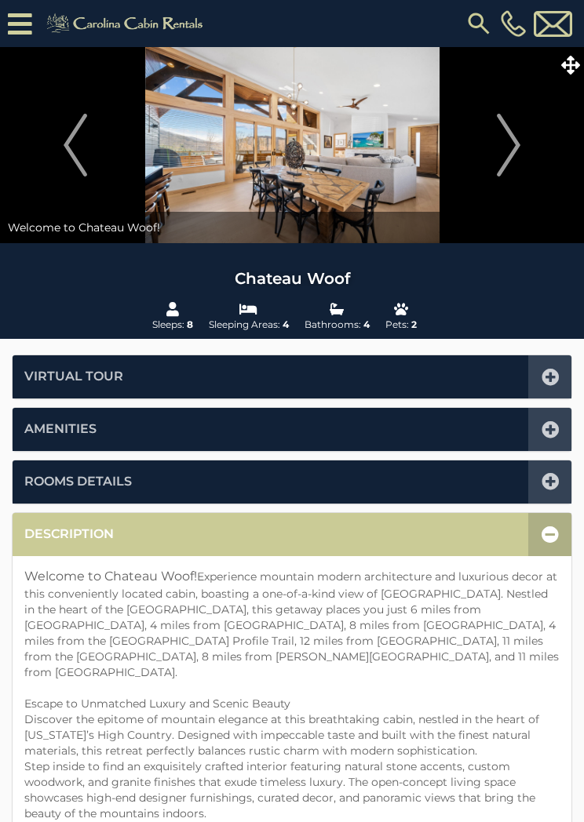
click at [548, 531] on icon at bounding box center [550, 534] width 17 height 17
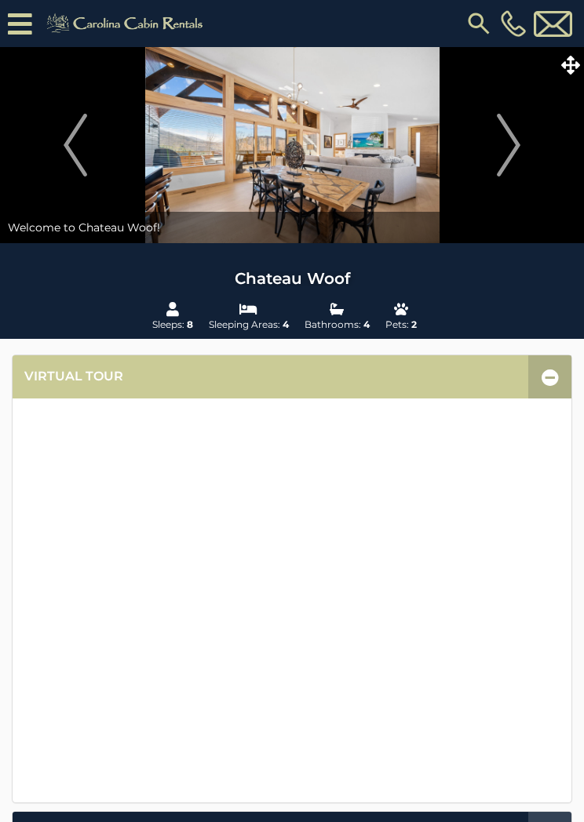
click at [571, 77] on span at bounding box center [569, 64] width 27 height 27
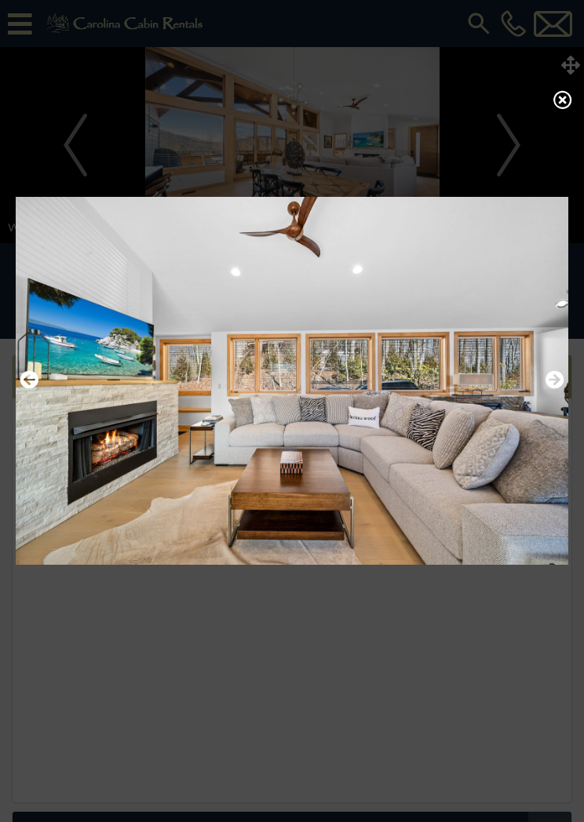
click at [448, 409] on img at bounding box center [292, 380] width 553 height 389
click at [399, 472] on img at bounding box center [292, 380] width 553 height 389
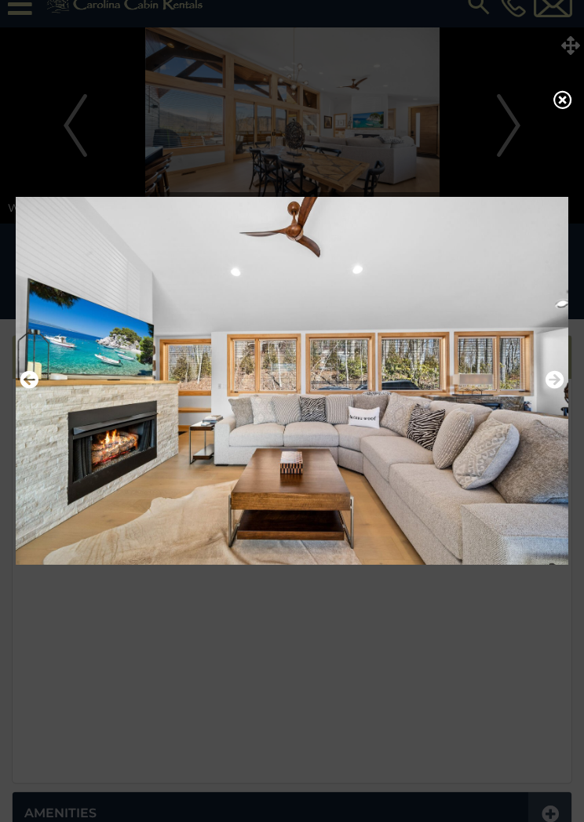
scroll to position [18, 0]
click at [461, 455] on img at bounding box center [292, 380] width 553 height 389
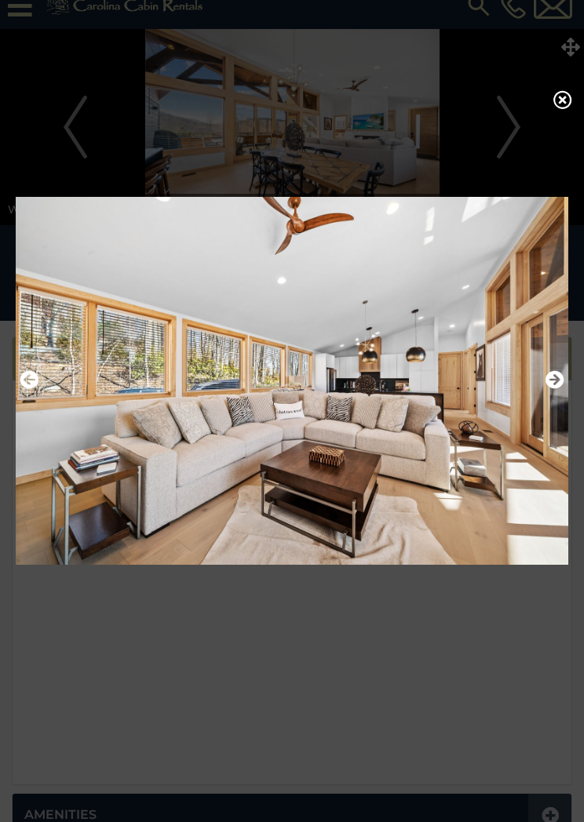
click at [544, 450] on img at bounding box center [292, 380] width 553 height 389
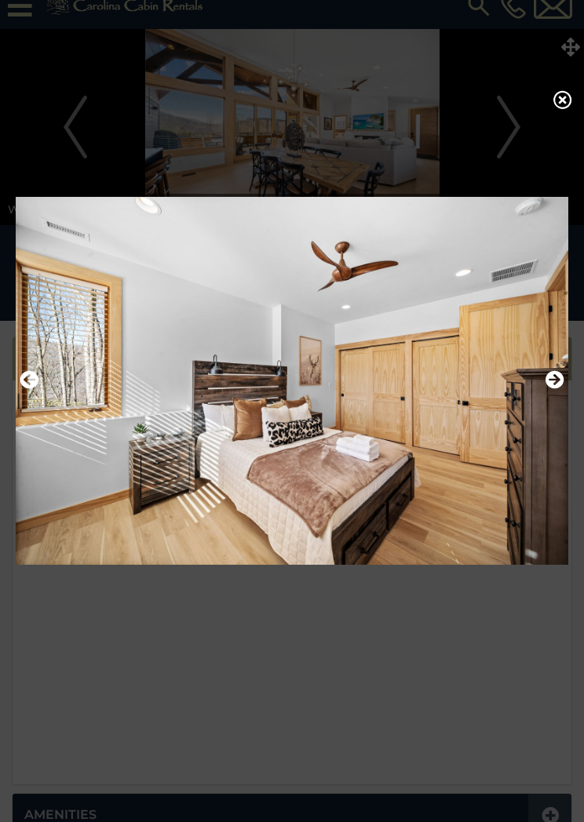
click at [567, 109] on icon at bounding box center [562, 99] width 19 height 19
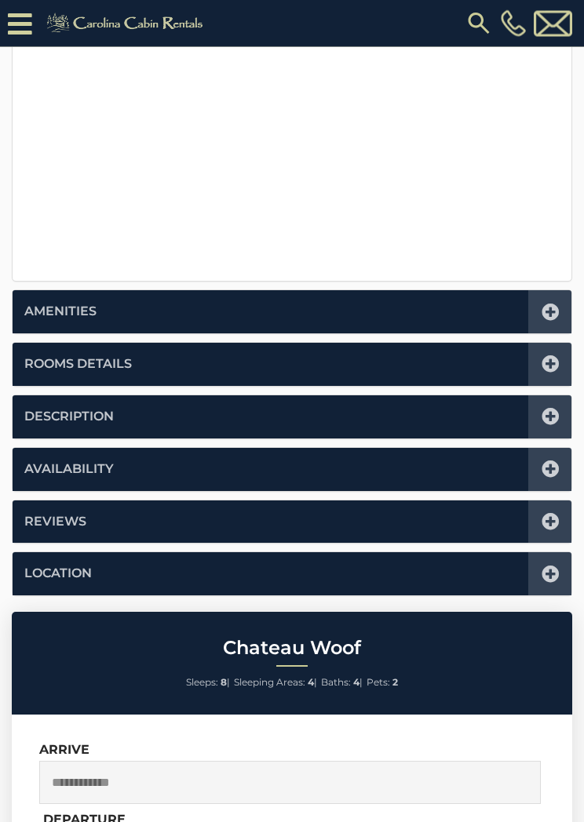
scroll to position [553, 0]
click at [561, 360] on div at bounding box center [549, 364] width 43 height 43
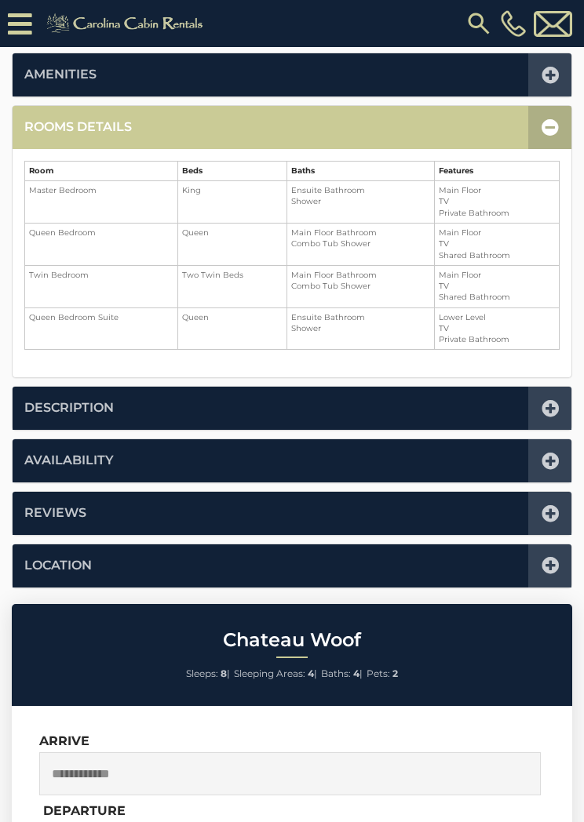
click at [550, 120] on icon at bounding box center [550, 127] width 17 height 17
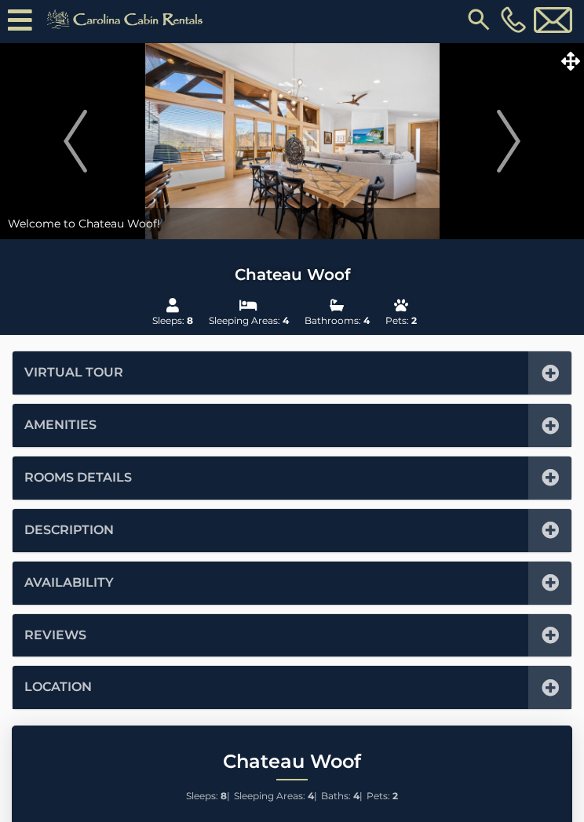
scroll to position [4, 0]
click at [581, 124] on img at bounding box center [292, 141] width 584 height 196
click at [549, 580] on icon at bounding box center [550, 582] width 17 height 17
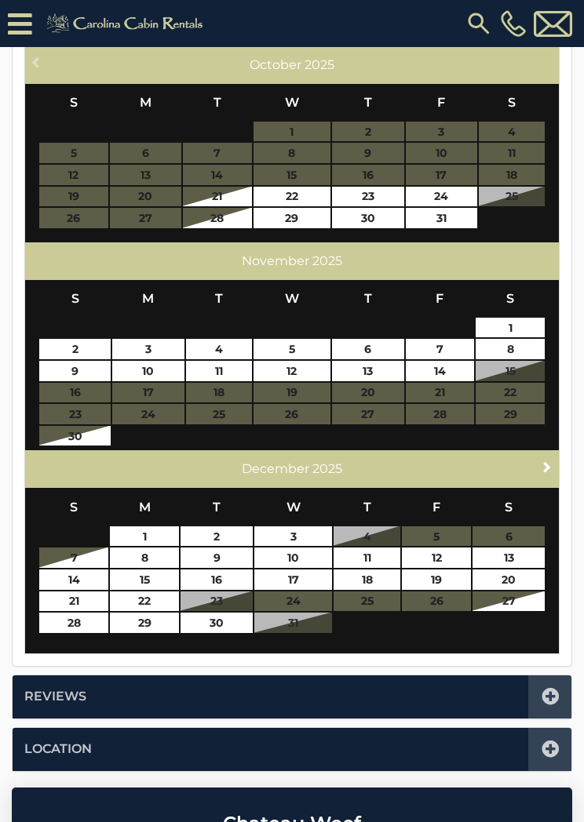
scroll to position [630, 0]
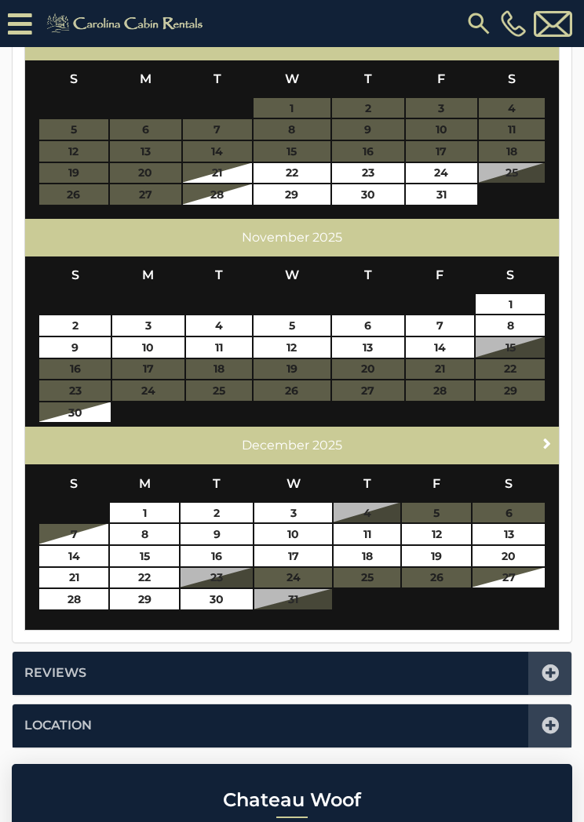
click at [550, 446] on link "Next" at bounding box center [548, 443] width 20 height 20
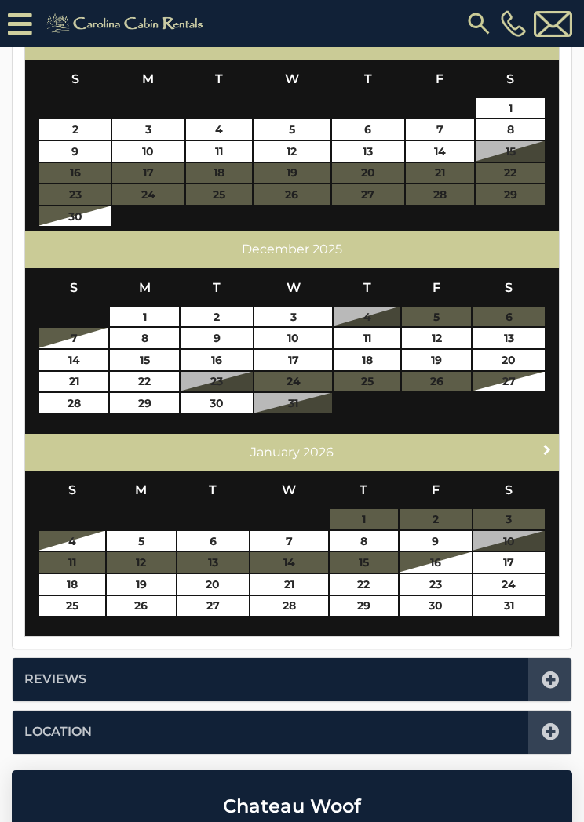
click at [540, 448] on link "Next" at bounding box center [548, 450] width 20 height 20
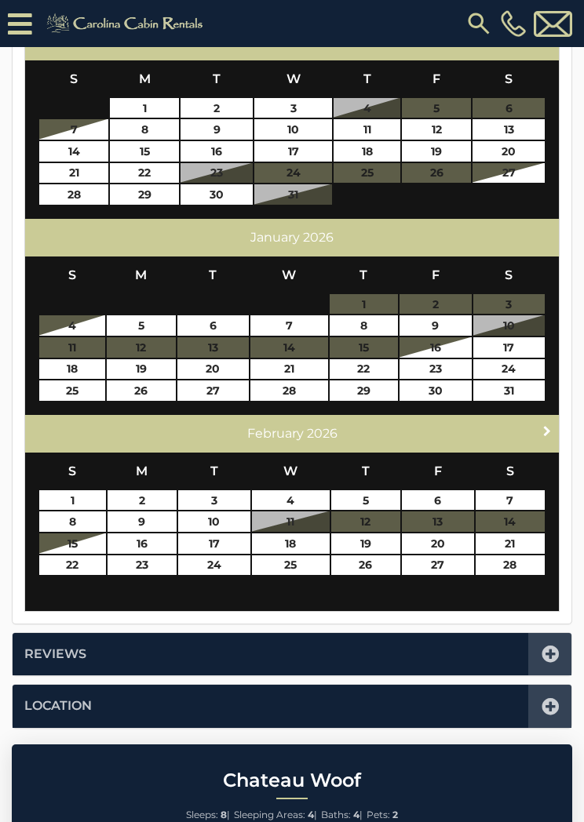
click at [542, 430] on span "Next" at bounding box center [547, 431] width 13 height 13
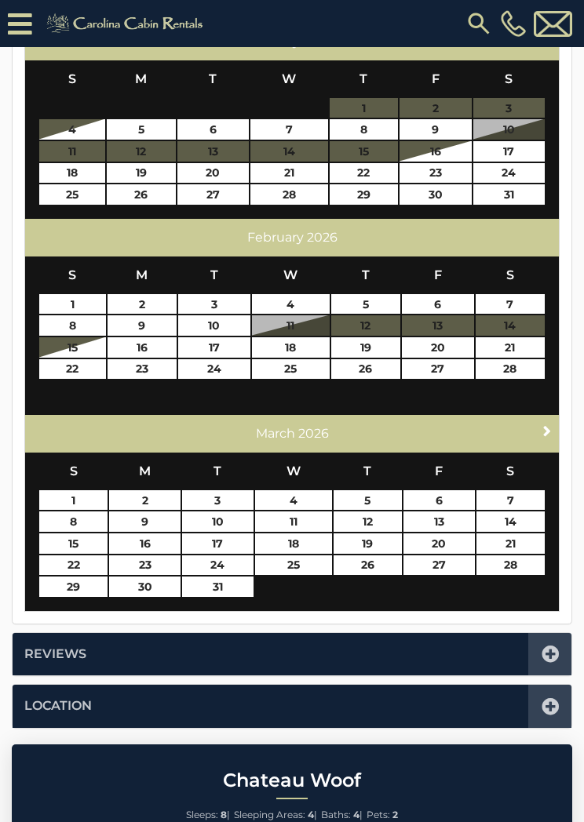
click at [545, 429] on span "Next" at bounding box center [547, 431] width 13 height 13
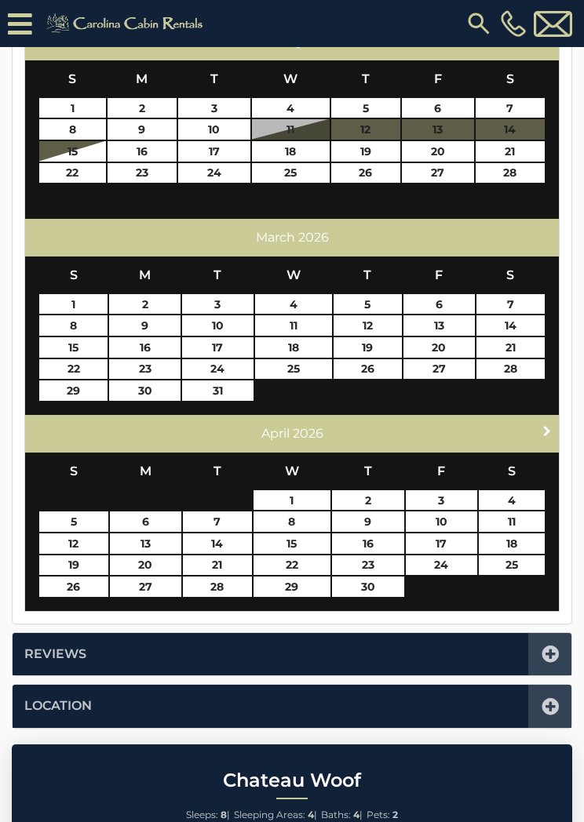
click at [544, 432] on span "Next" at bounding box center [547, 431] width 13 height 13
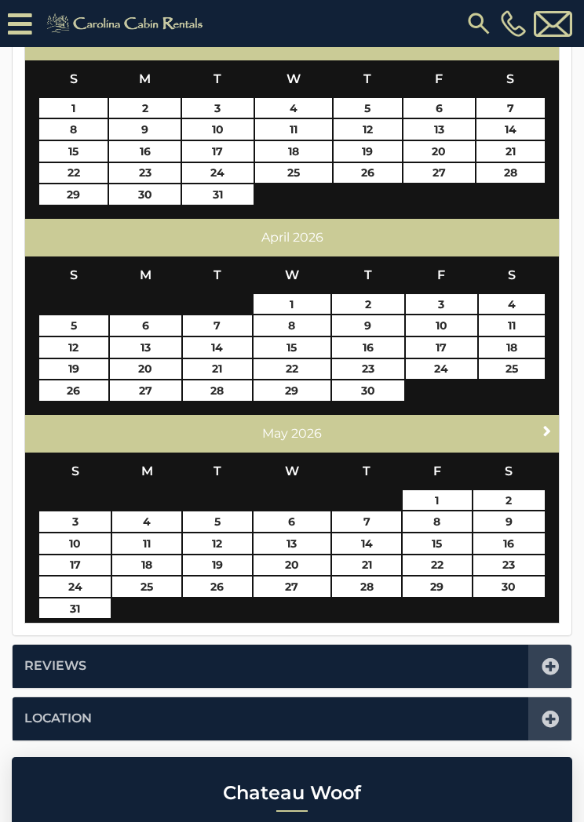
click at [538, 433] on link "Next" at bounding box center [548, 431] width 20 height 20
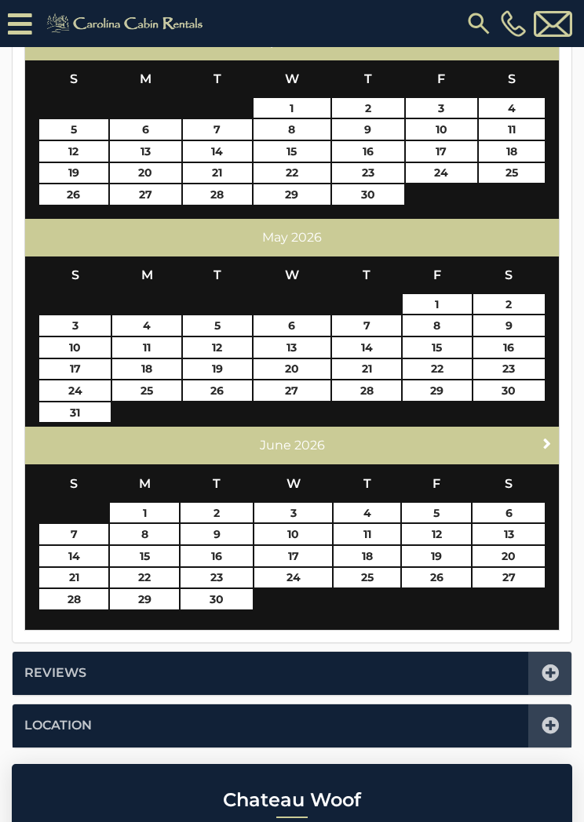
click at [556, 429] on div "Next June 2026" at bounding box center [292, 446] width 534 height 38
click at [542, 440] on span "Next" at bounding box center [547, 443] width 13 height 13
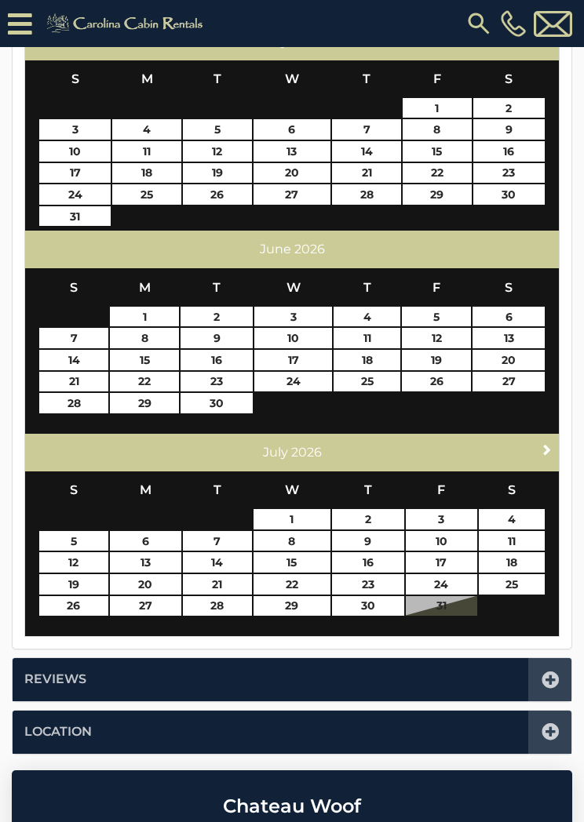
click at [552, 443] on span "Next" at bounding box center [547, 449] width 13 height 13
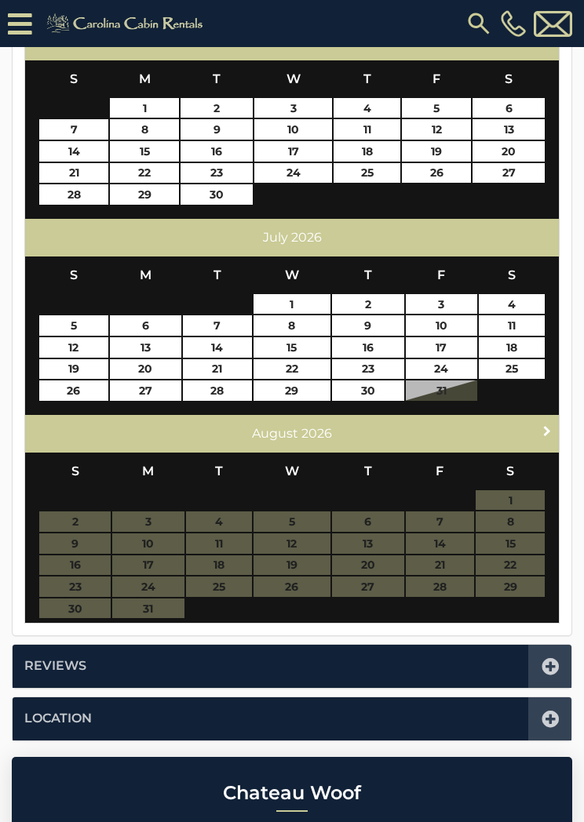
click at [548, 427] on span "Next" at bounding box center [547, 431] width 13 height 13
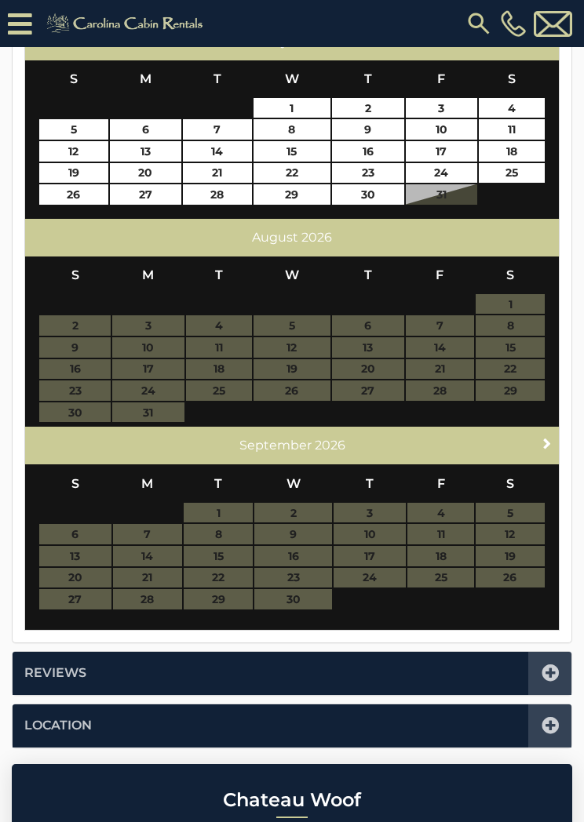
click at [556, 437] on link "Next" at bounding box center [548, 443] width 20 height 20
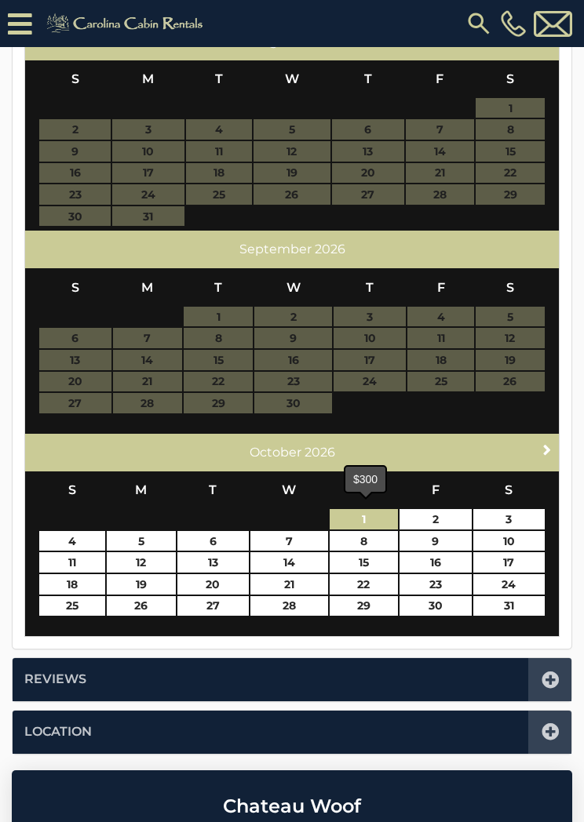
click at [375, 518] on link "1" at bounding box center [364, 519] width 69 height 20
type input "**********"
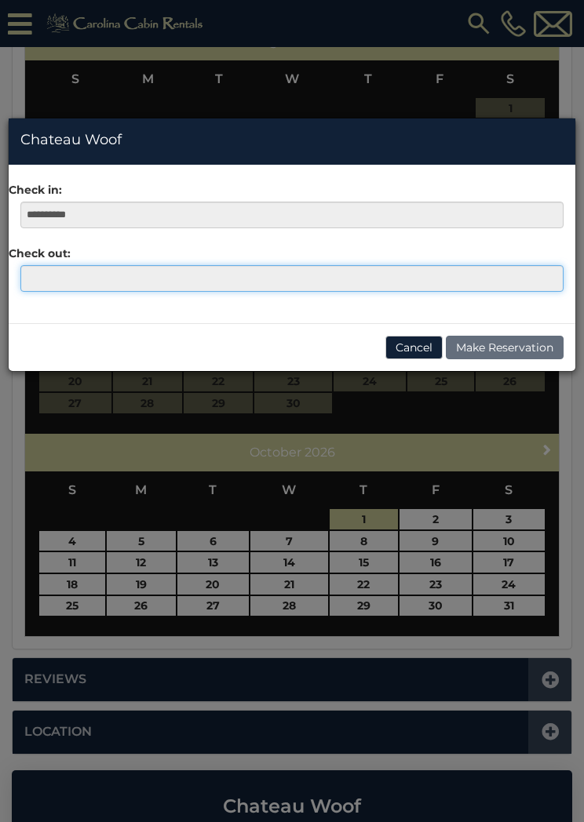
click at [46, 277] on input "text" at bounding box center [291, 278] width 543 height 27
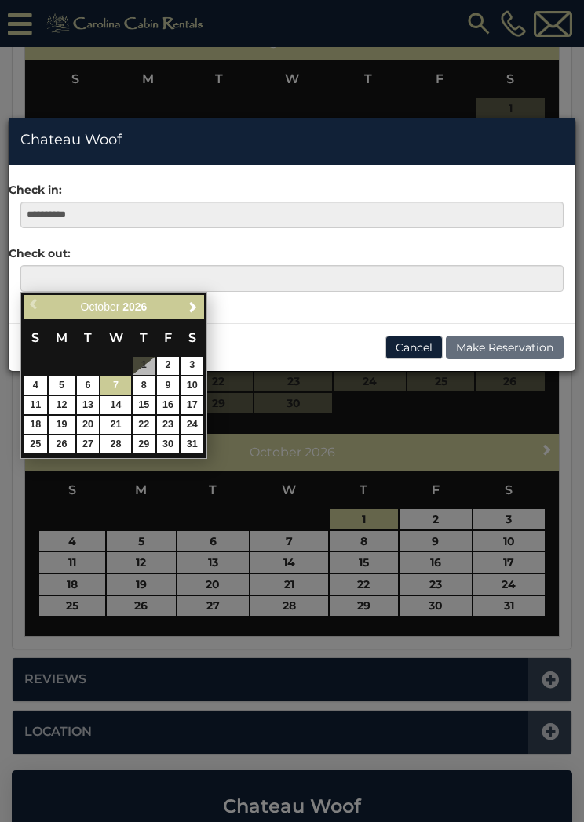
click at [123, 385] on link "7" at bounding box center [115, 386] width 30 height 18
type input "**********"
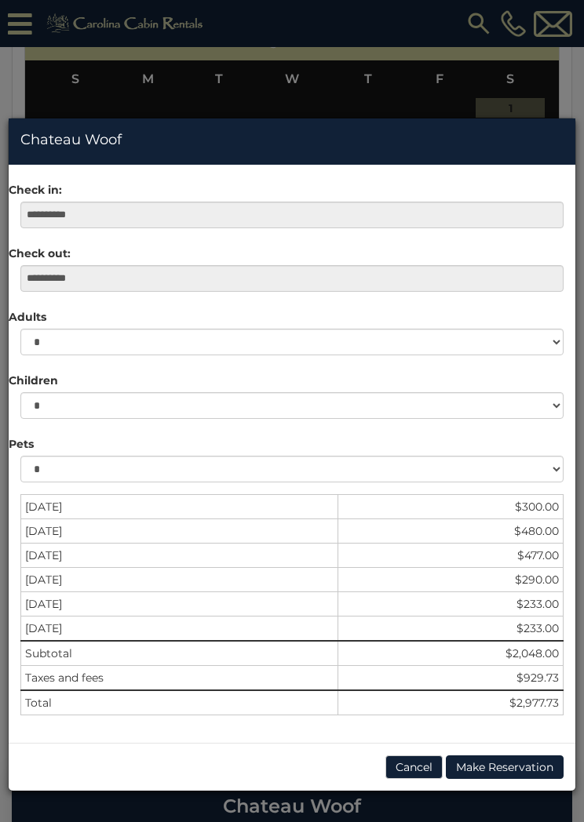
click at [420, 768] on button "Cancel" at bounding box center [413, 768] width 57 height 24
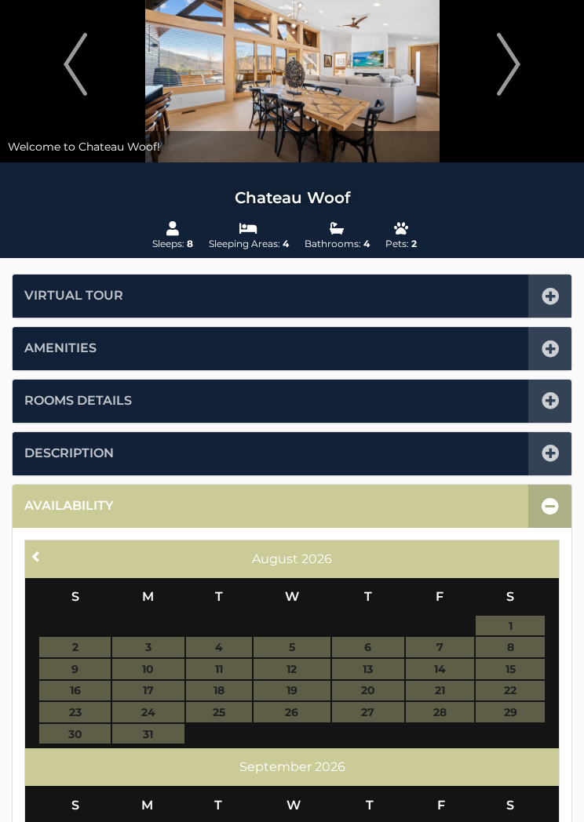
scroll to position [0, 0]
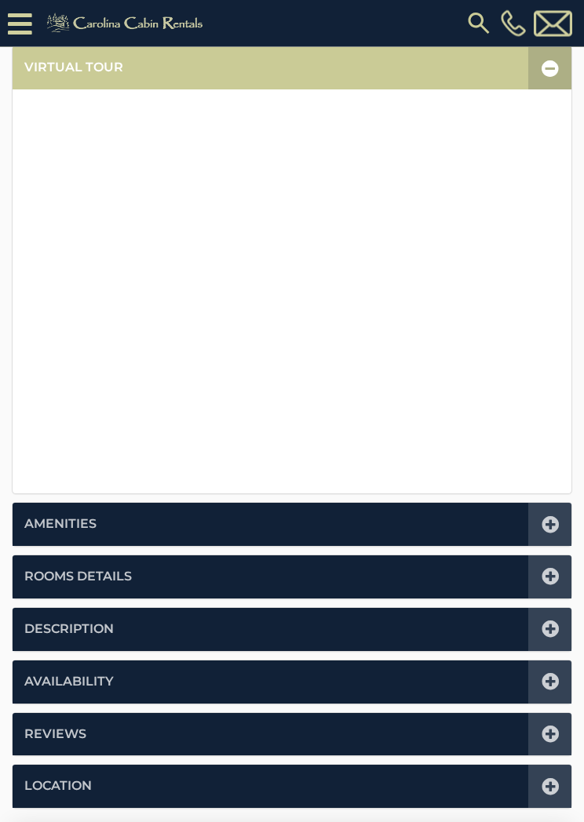
scroll to position [341, 0]
click at [553, 574] on icon at bounding box center [550, 576] width 17 height 17
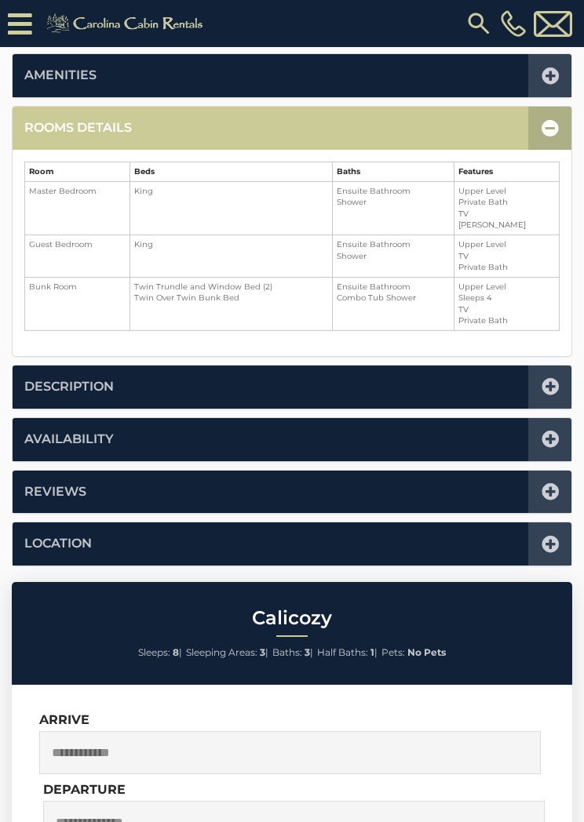
scroll to position [386, 0]
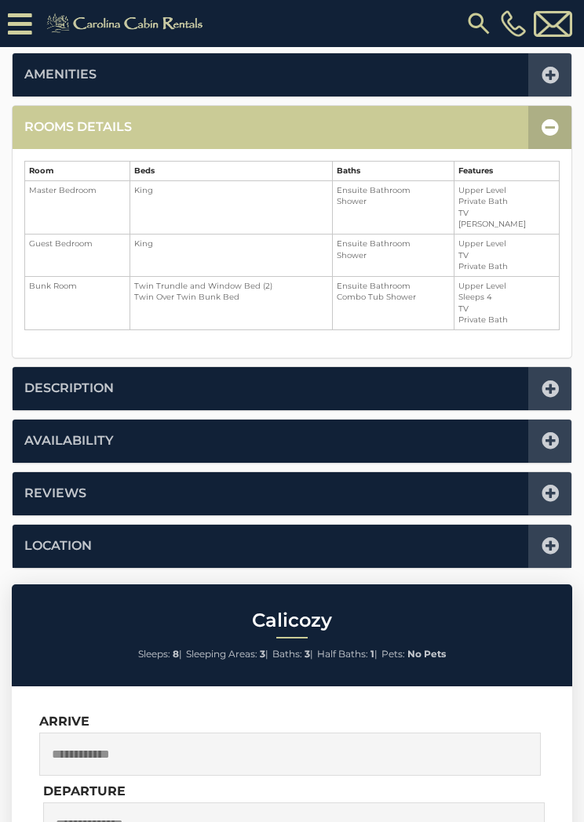
click at [554, 124] on icon at bounding box center [550, 127] width 17 height 17
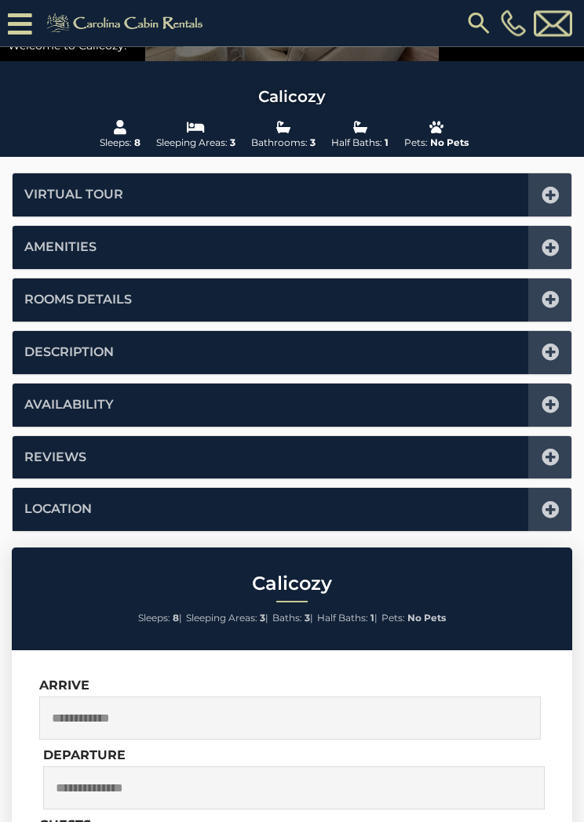
scroll to position [0, 0]
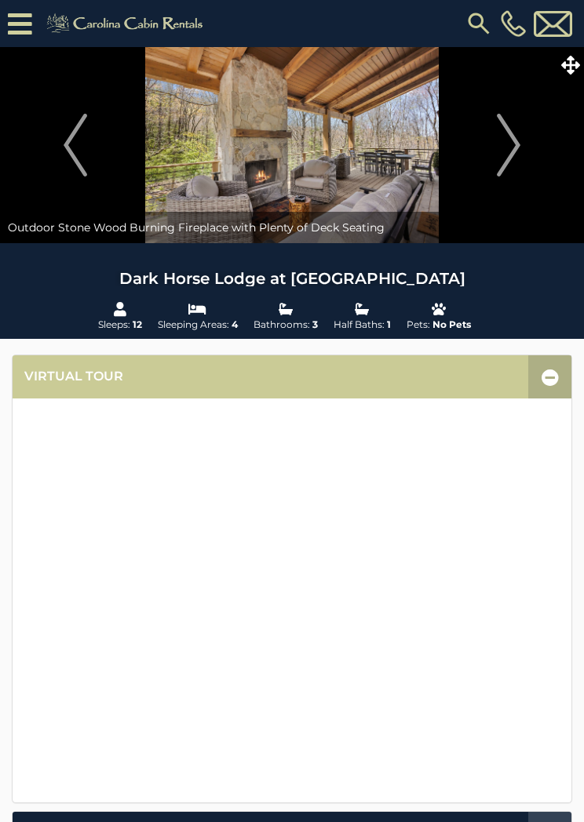
click at [582, 57] on span at bounding box center [569, 64] width 27 height 27
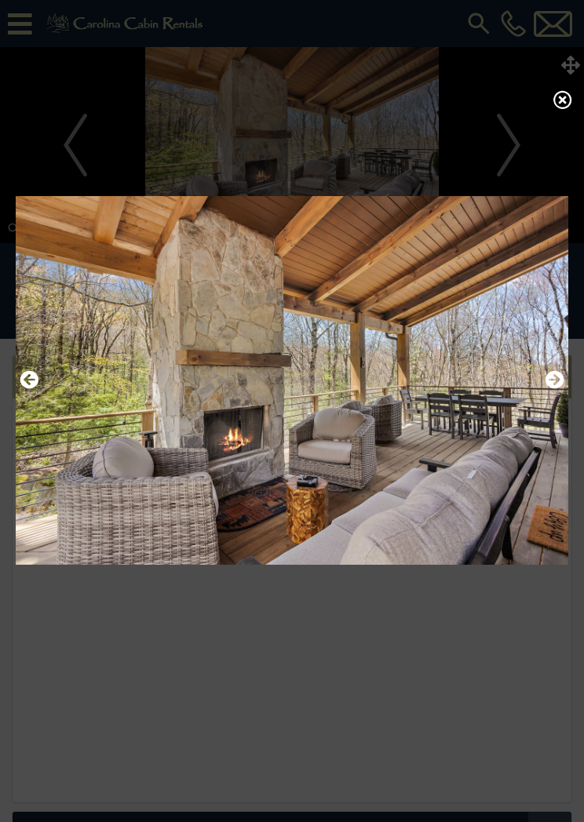
click at [575, 58] on div at bounding box center [292, 411] width 584 height 822
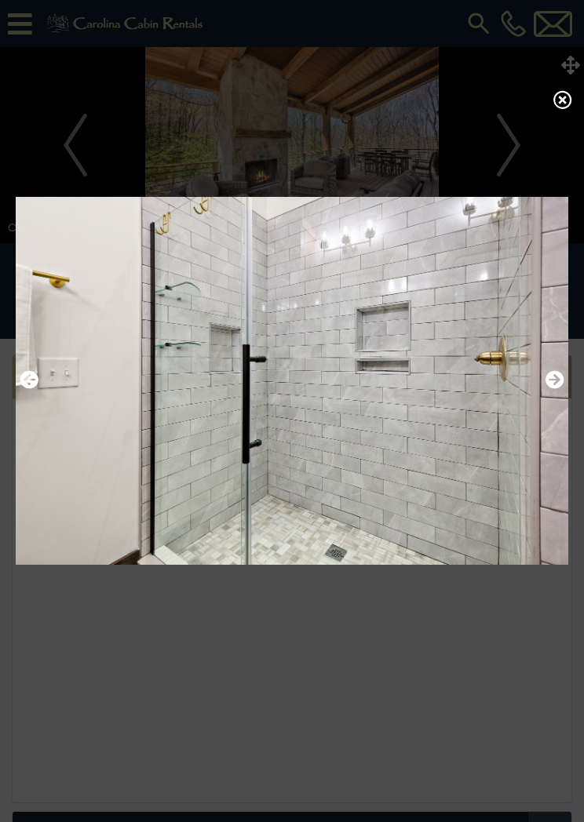
click at [564, 109] on icon at bounding box center [562, 99] width 19 height 19
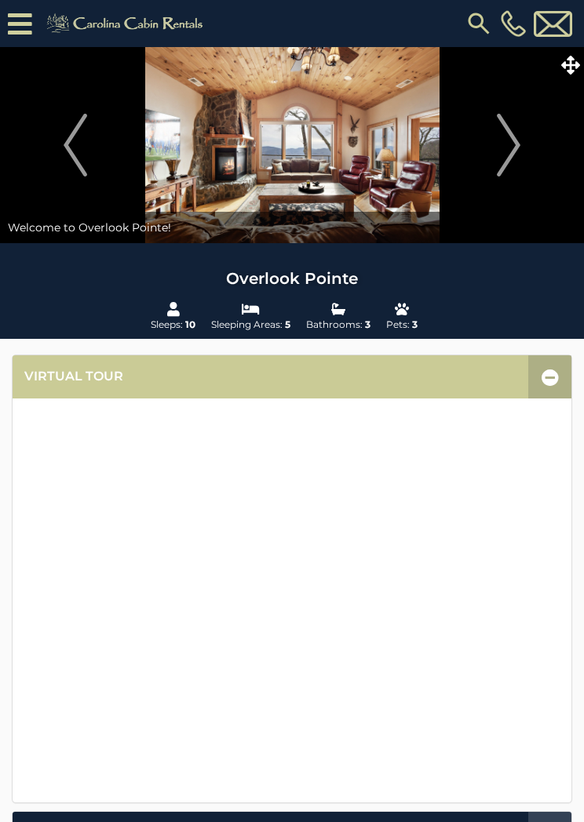
click at [577, 67] on icon at bounding box center [570, 65] width 19 height 19
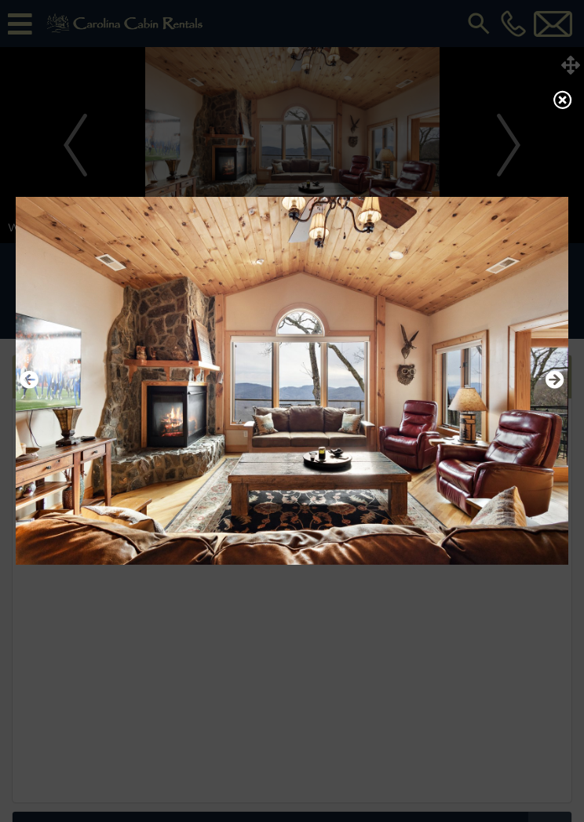
click at [571, 108] on icon at bounding box center [562, 99] width 19 height 19
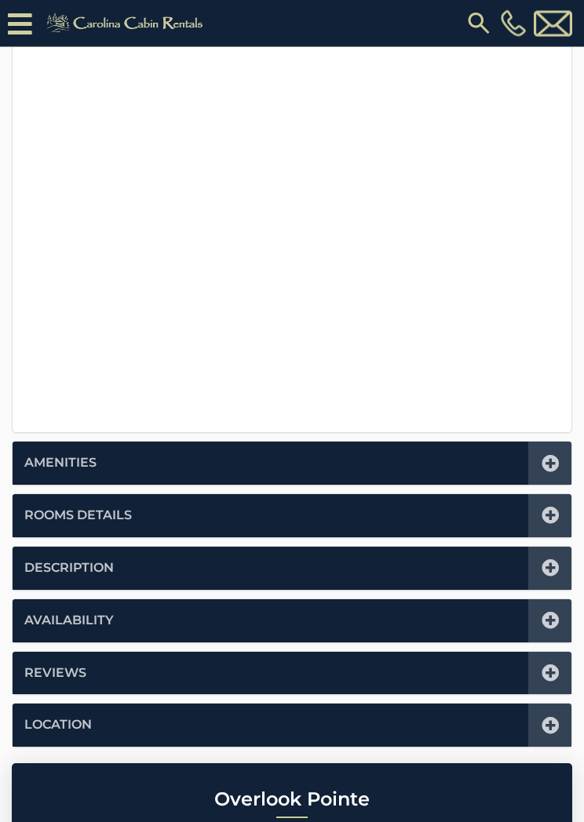
scroll to position [402, 0]
click at [549, 519] on icon at bounding box center [550, 515] width 17 height 17
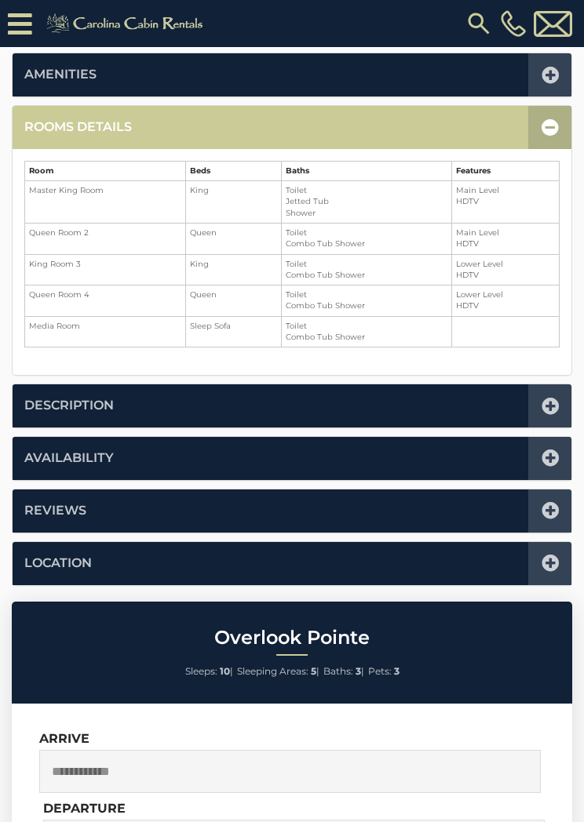
click at [548, 130] on icon at bounding box center [550, 127] width 17 height 17
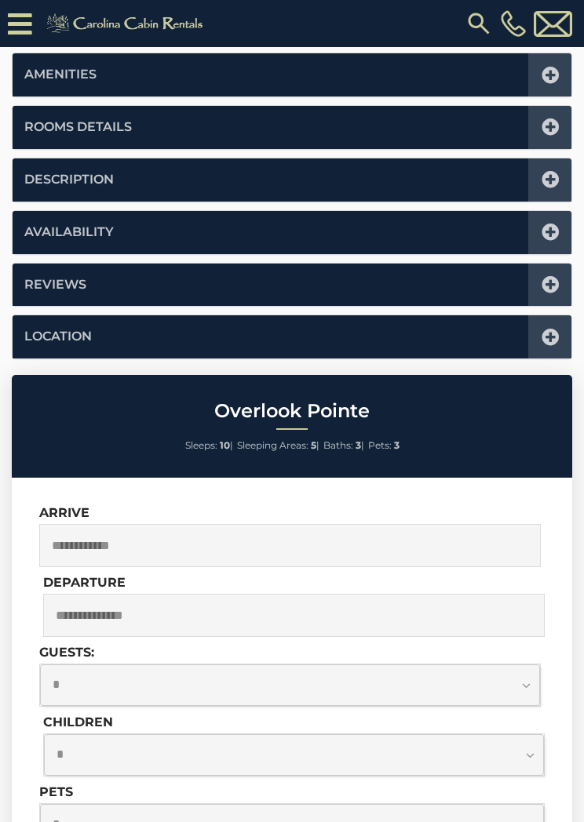
click at [548, 184] on icon at bounding box center [550, 179] width 17 height 17
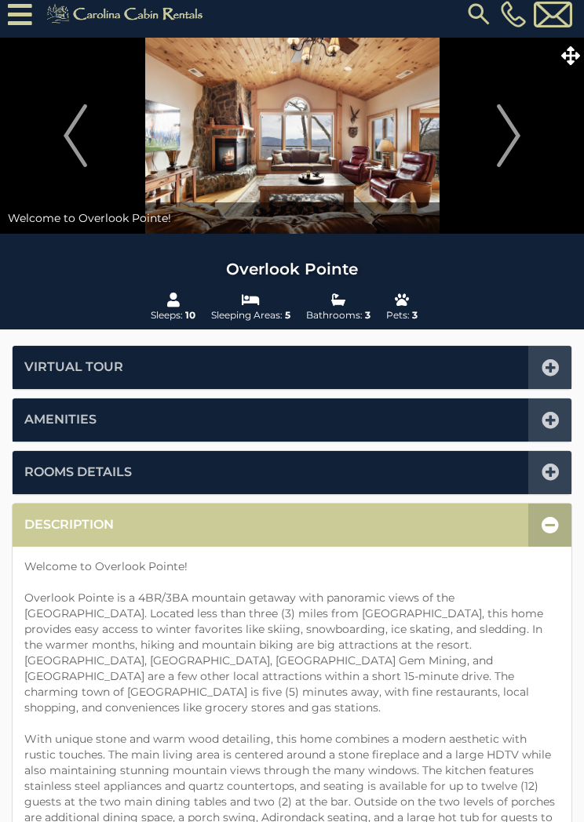
scroll to position [0, 0]
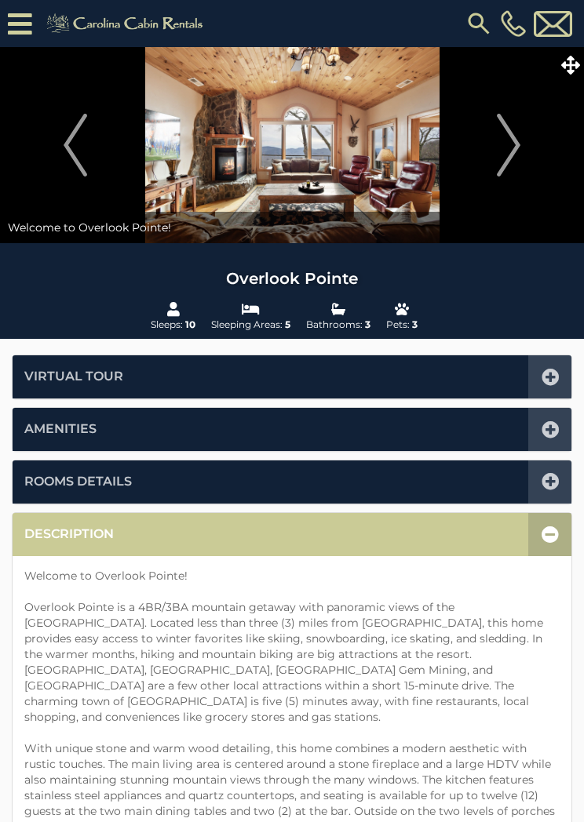
click at [574, 61] on icon at bounding box center [570, 65] width 19 height 19
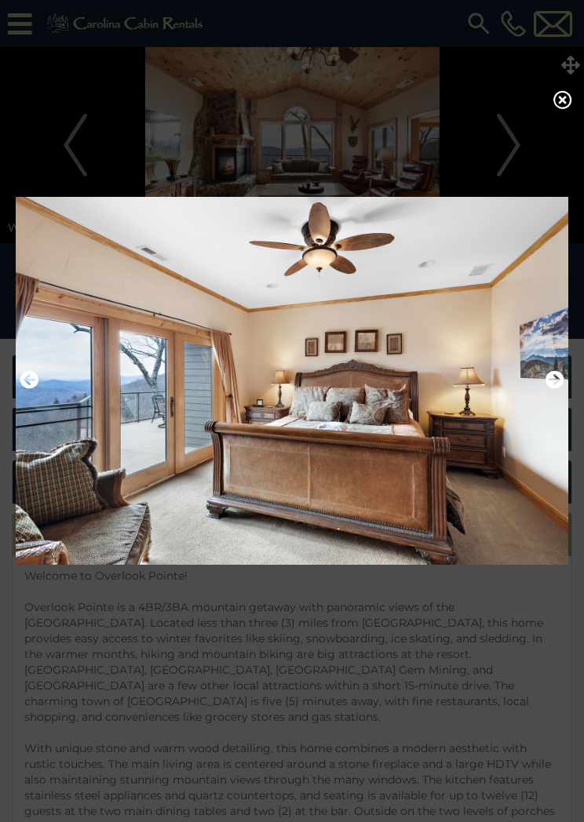
click at [563, 104] on icon at bounding box center [562, 99] width 19 height 19
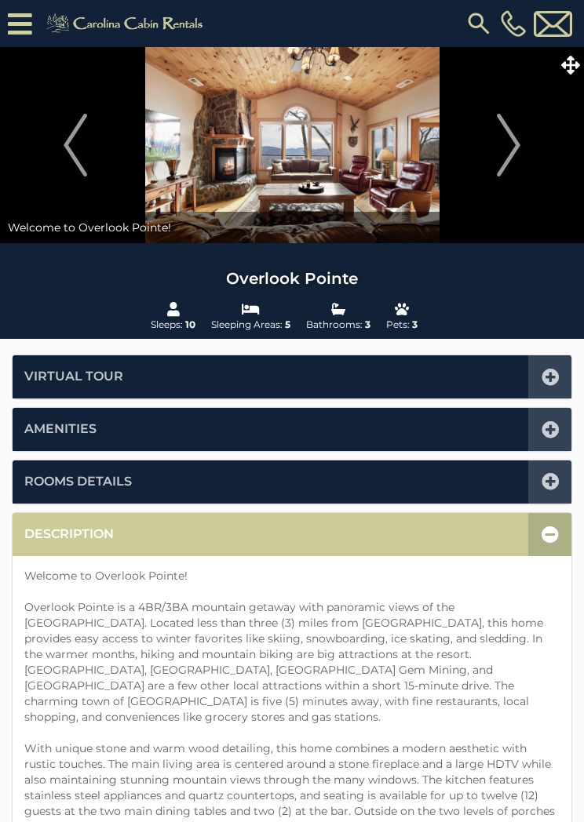
click at [552, 541] on icon at bounding box center [550, 534] width 17 height 17
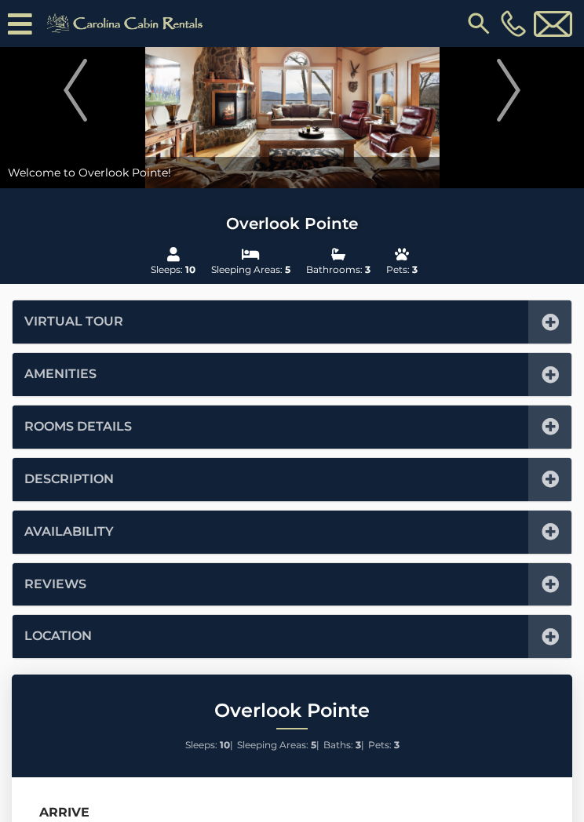
scroll to position [85, 0]
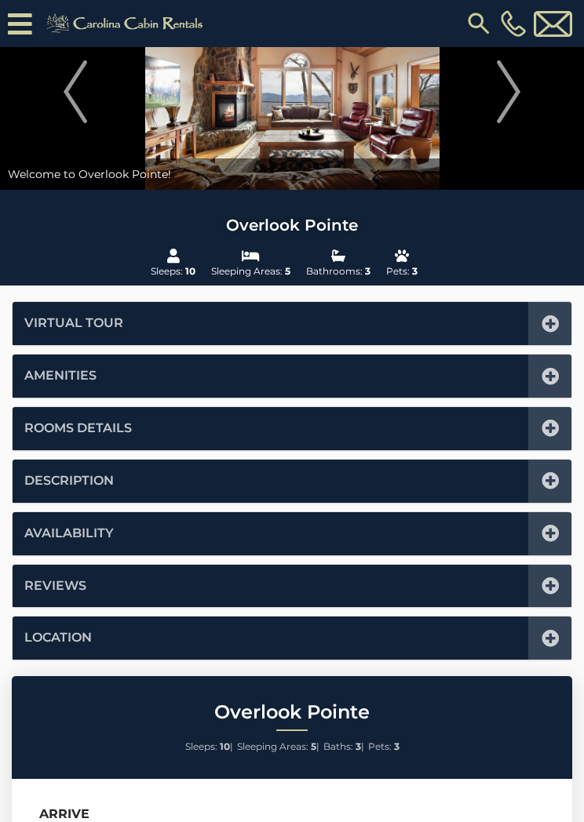
click at [552, 527] on icon at bounding box center [550, 533] width 17 height 17
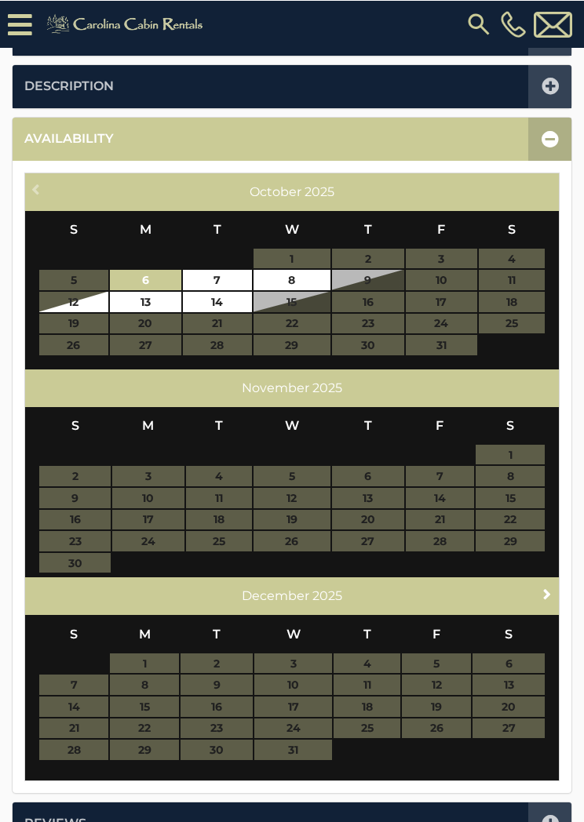
scroll to position [480, 0]
click at [549, 589] on span "Next" at bounding box center [547, 594] width 13 height 13
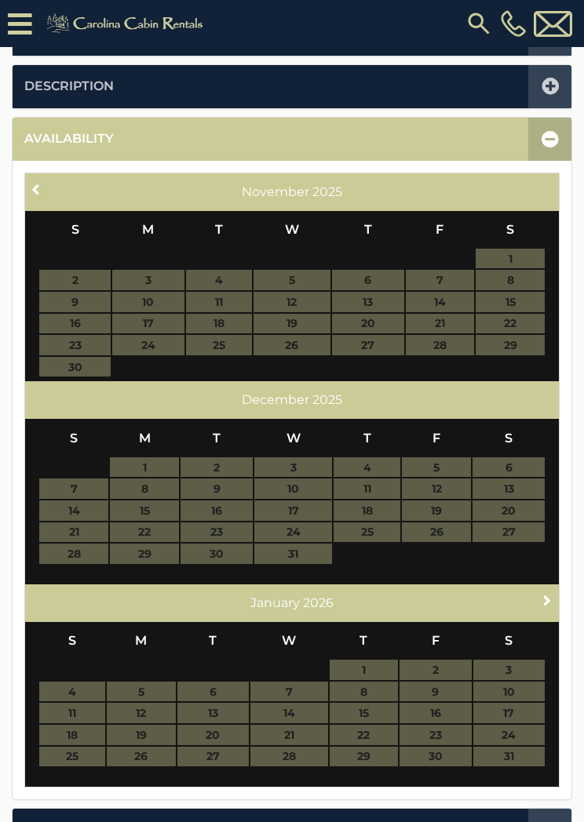
click at [549, 591] on link "Next" at bounding box center [548, 601] width 20 height 20
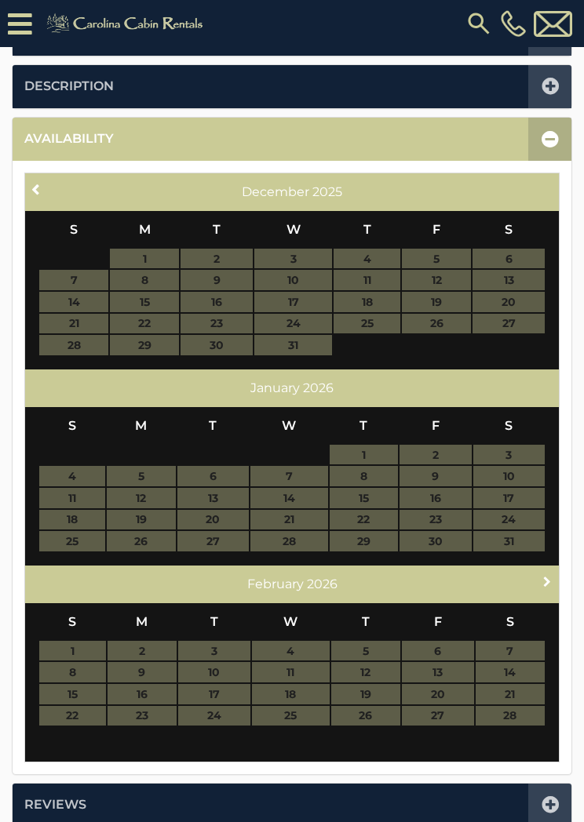
click at [549, 577] on span "Next" at bounding box center [547, 581] width 13 height 13
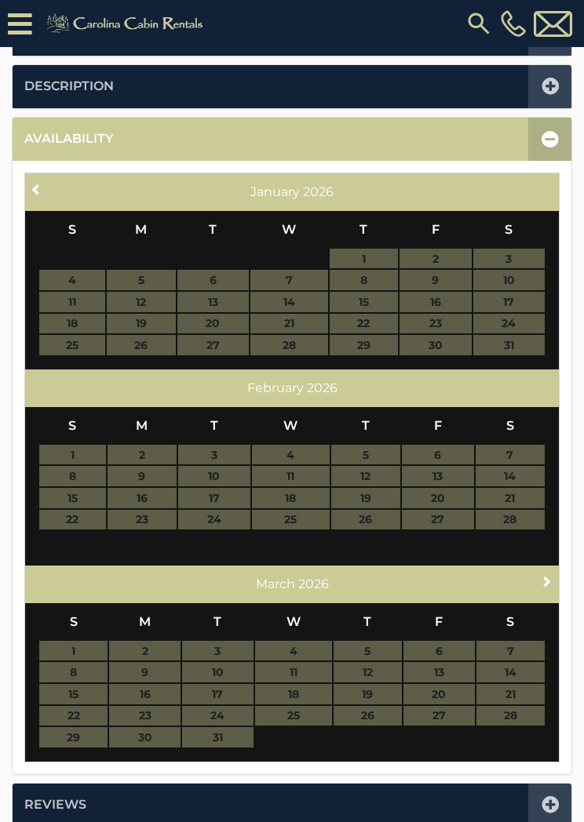
click at [546, 578] on span "Next" at bounding box center [547, 581] width 13 height 13
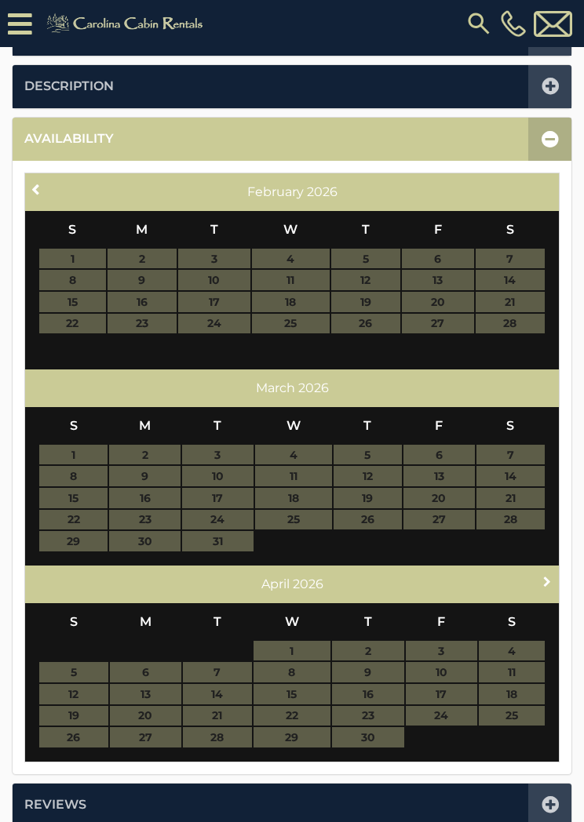
click at [548, 584] on span "Next" at bounding box center [547, 581] width 13 height 13
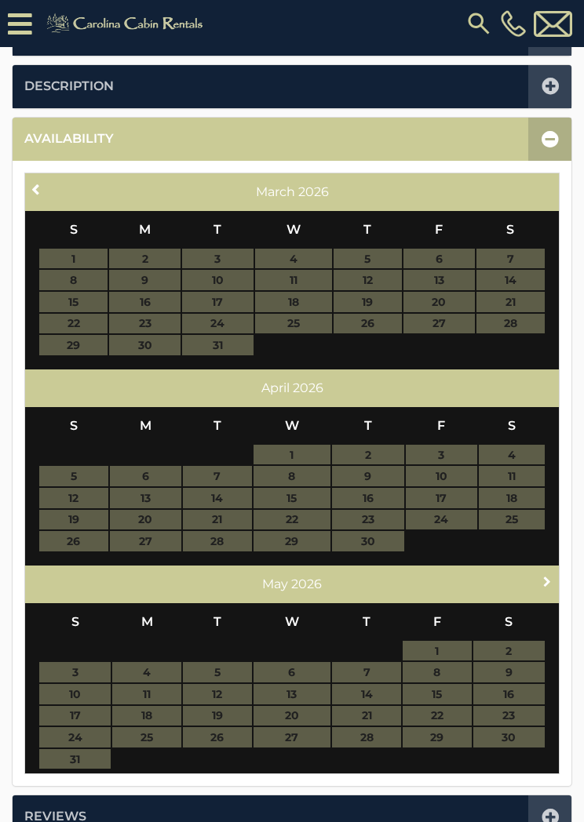
click at [546, 579] on span "Next" at bounding box center [547, 581] width 13 height 13
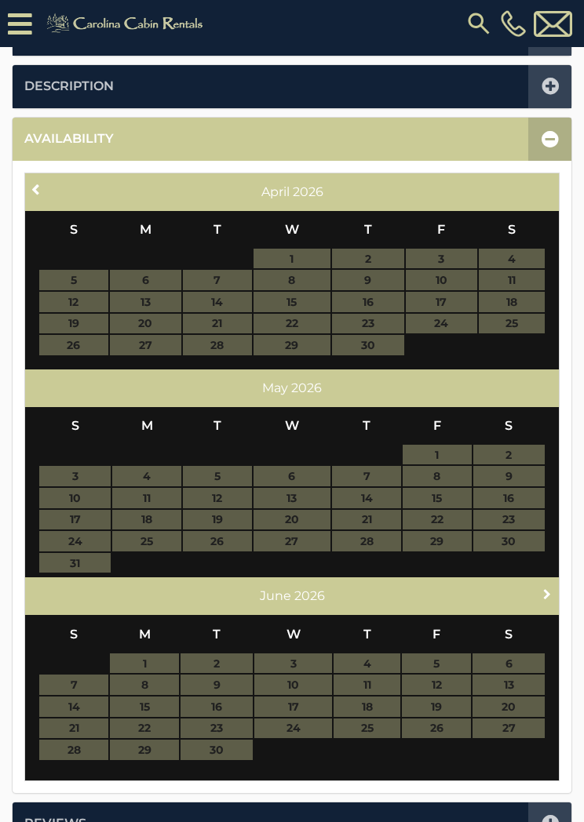
click at [549, 588] on span "Next" at bounding box center [547, 594] width 13 height 13
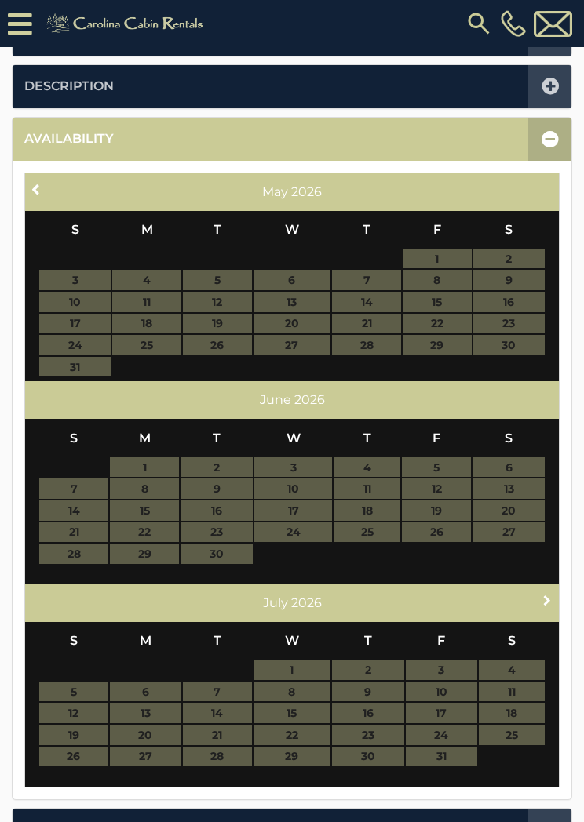
click at [550, 600] on span "Next" at bounding box center [547, 600] width 13 height 13
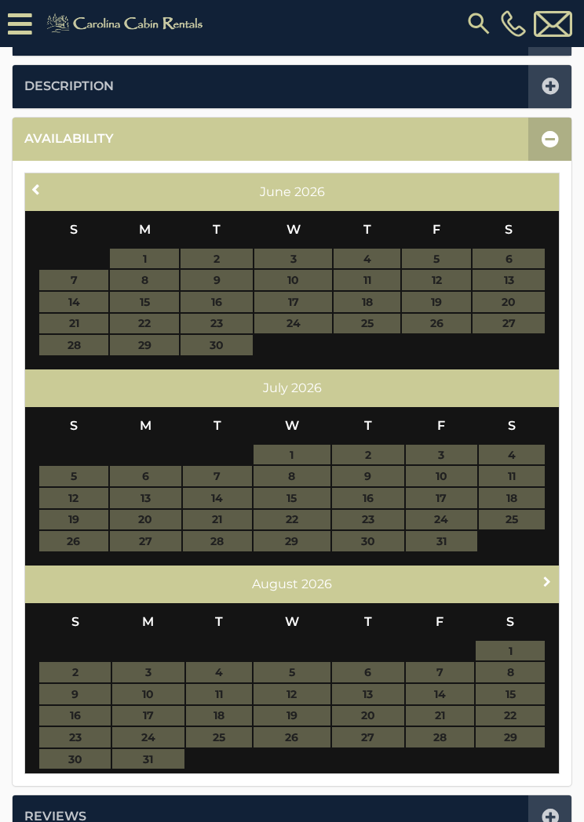
click at [550, 586] on link "Next" at bounding box center [548, 582] width 20 height 20
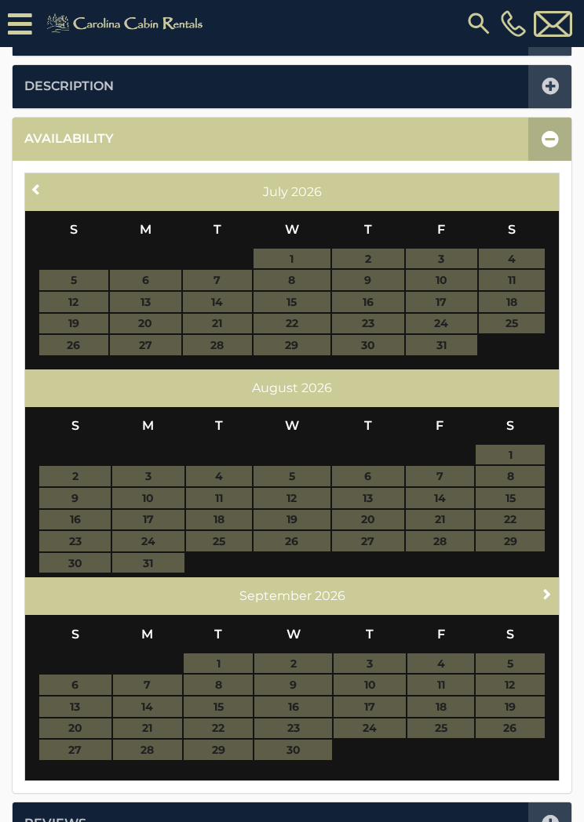
click at [549, 594] on span "Next" at bounding box center [547, 594] width 13 height 13
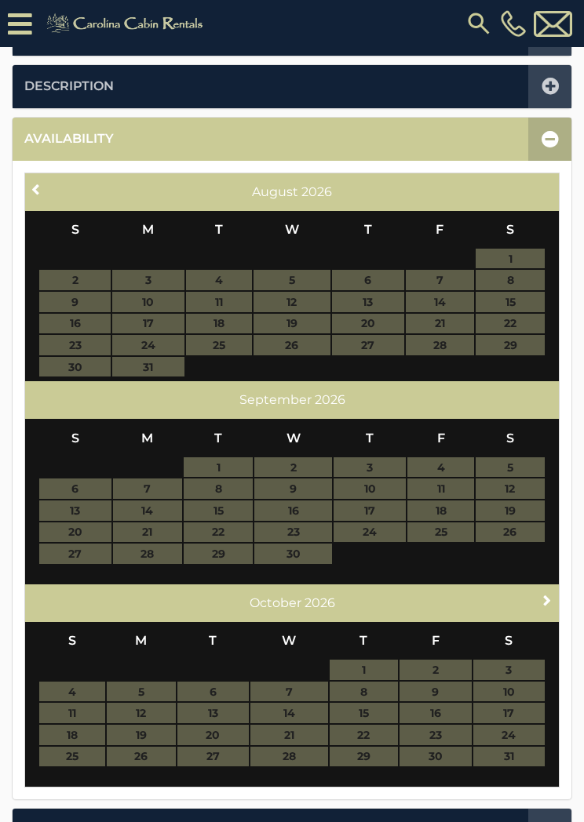
click at [552, 599] on span "Next" at bounding box center [547, 600] width 13 height 13
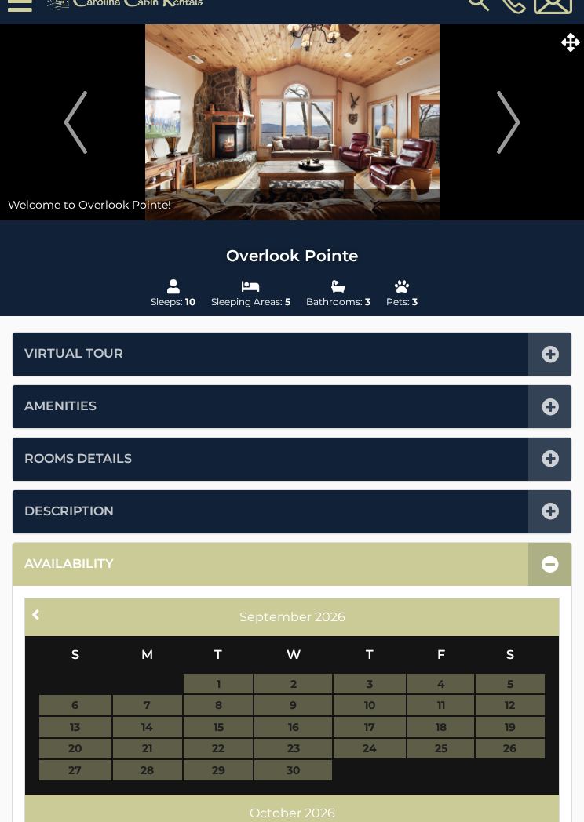
scroll to position [0, 0]
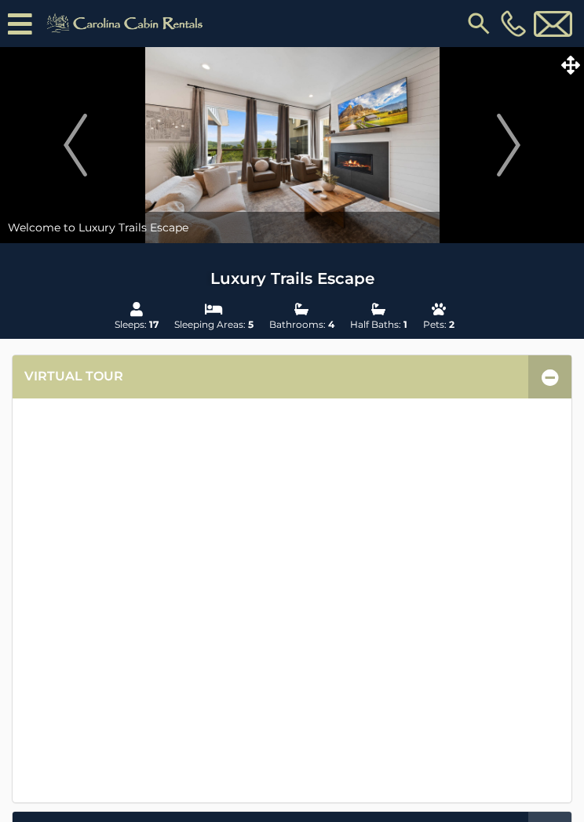
click at [577, 57] on icon at bounding box center [570, 65] width 19 height 19
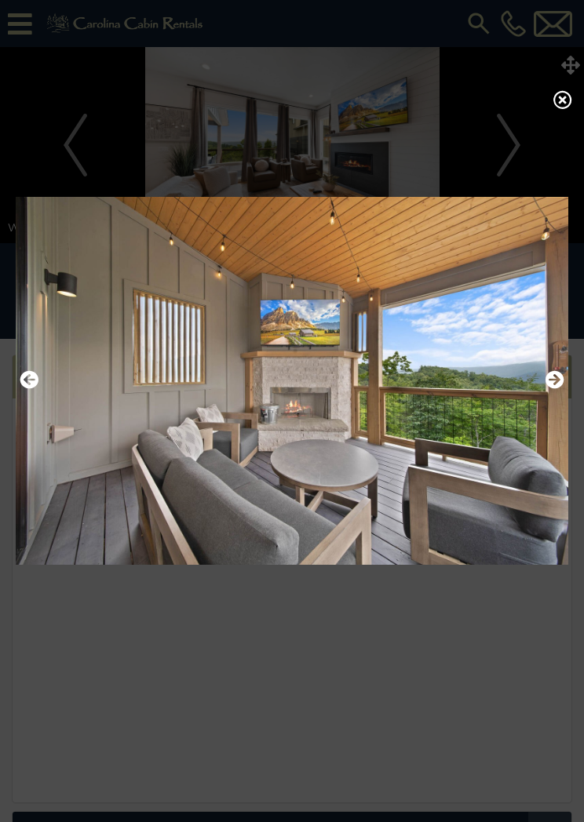
click at [557, 389] on icon "Next" at bounding box center [554, 379] width 19 height 19
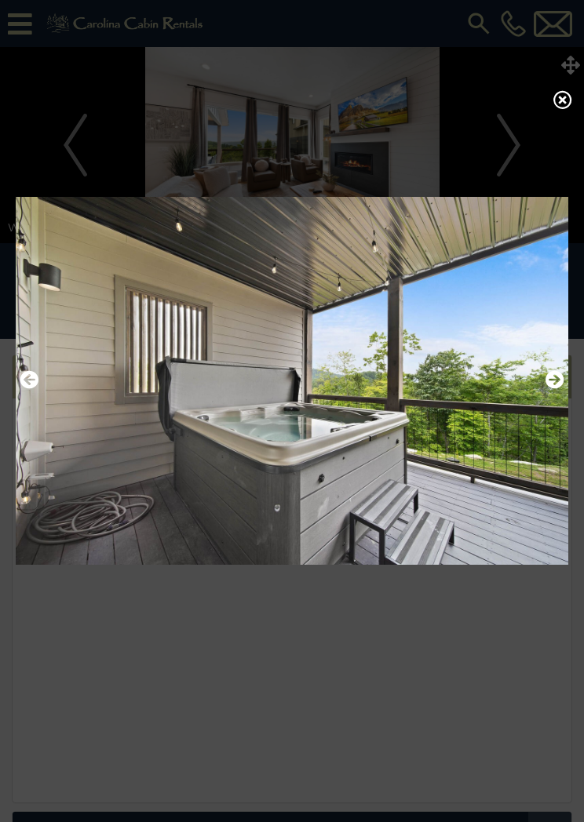
click at [566, 390] on img at bounding box center [292, 380] width 553 height 389
click at [567, 386] on img at bounding box center [292, 380] width 553 height 389
click at [557, 389] on icon "Next" at bounding box center [554, 379] width 19 height 19
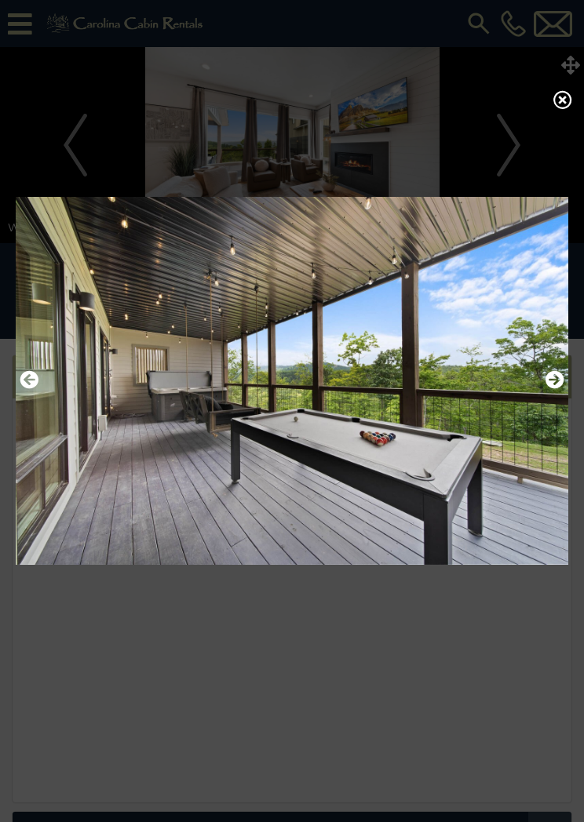
click at [553, 389] on icon "Next" at bounding box center [554, 379] width 19 height 19
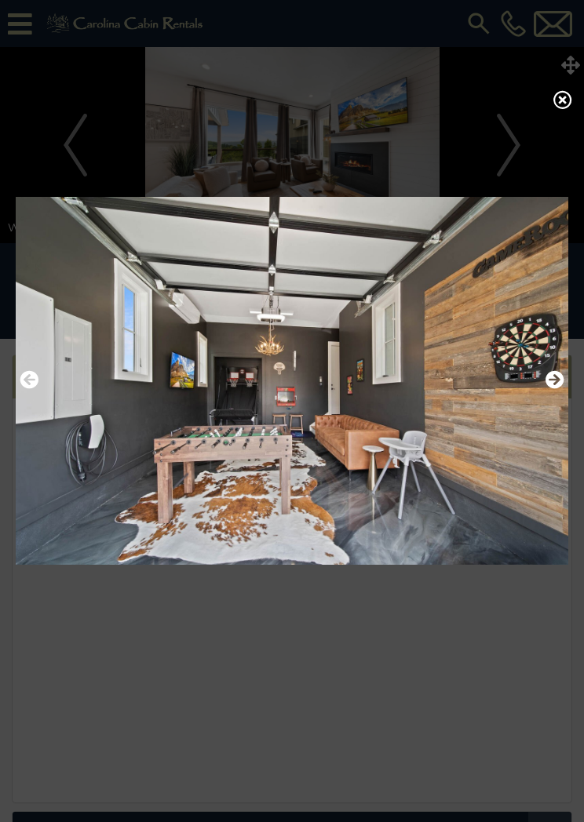
click at [563, 389] on icon "Next" at bounding box center [554, 379] width 19 height 19
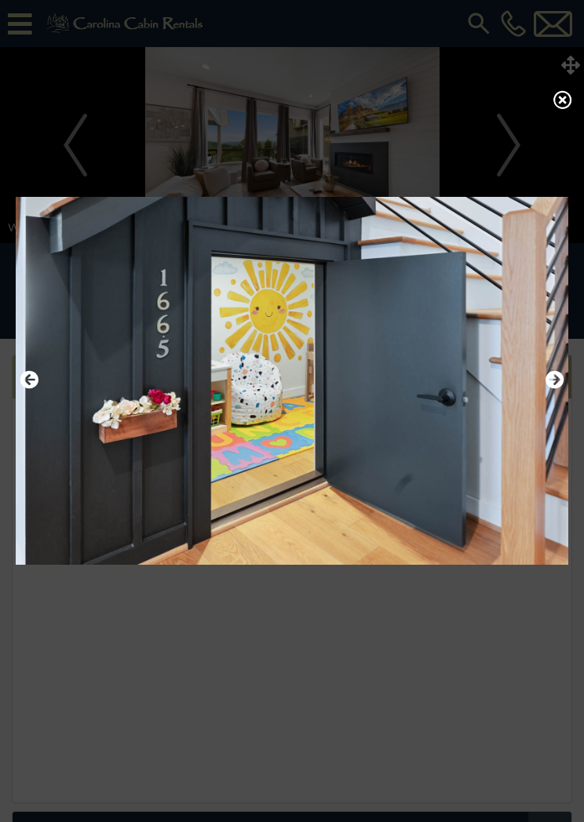
click at [547, 385] on icon "Next" at bounding box center [554, 379] width 19 height 19
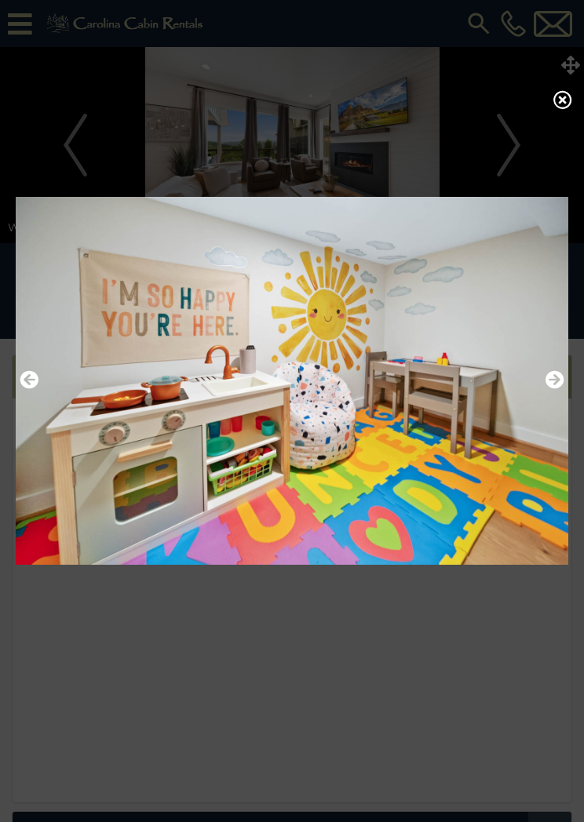
click at [553, 389] on icon "Next" at bounding box center [554, 379] width 19 height 19
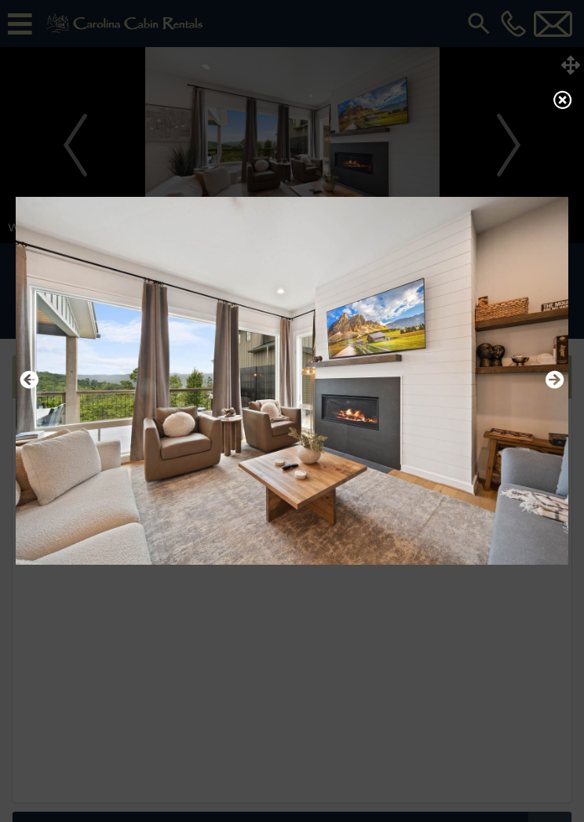
click at [555, 386] on icon "Next" at bounding box center [554, 379] width 19 height 19
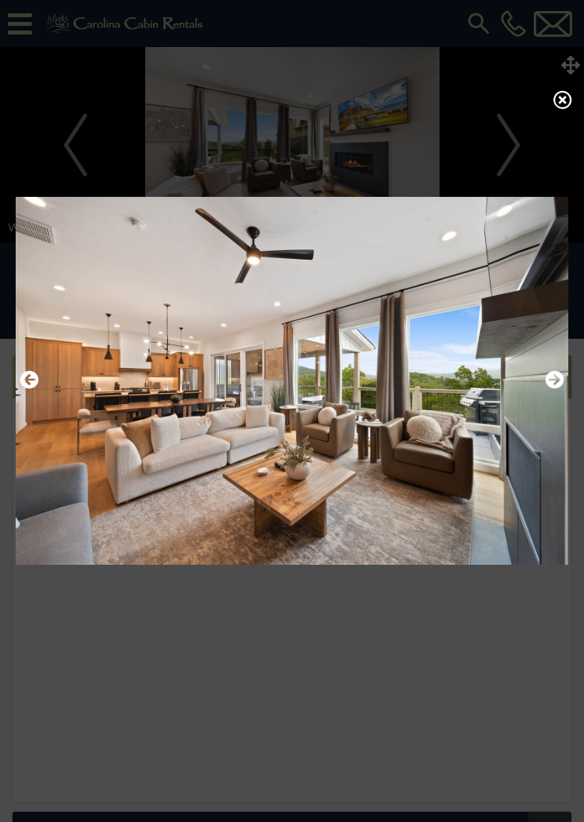
click at [552, 387] on icon "Next" at bounding box center [554, 379] width 19 height 19
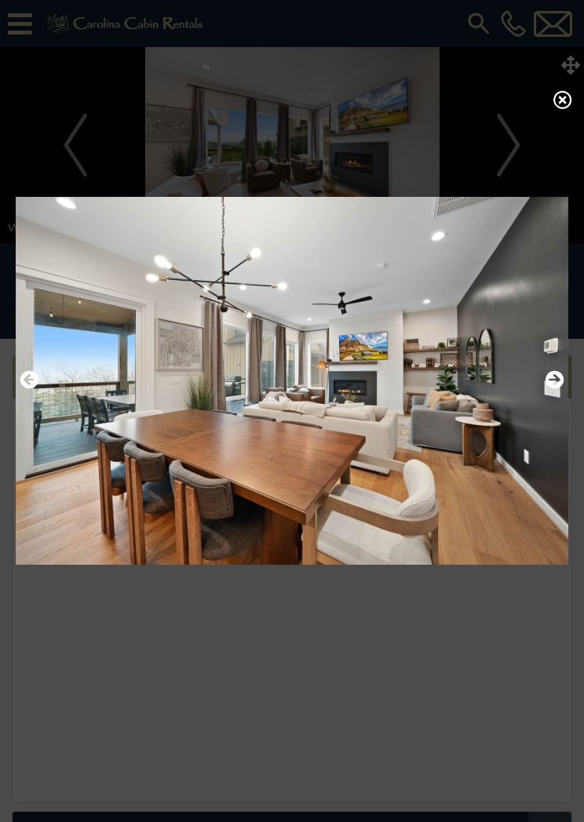
click at [550, 385] on icon "Next" at bounding box center [554, 379] width 19 height 19
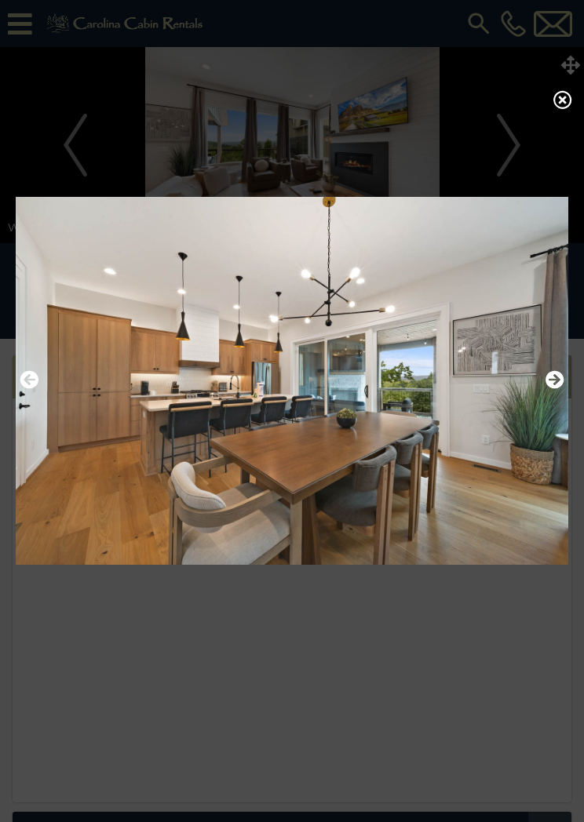
click at [555, 388] on icon "Next" at bounding box center [554, 379] width 19 height 19
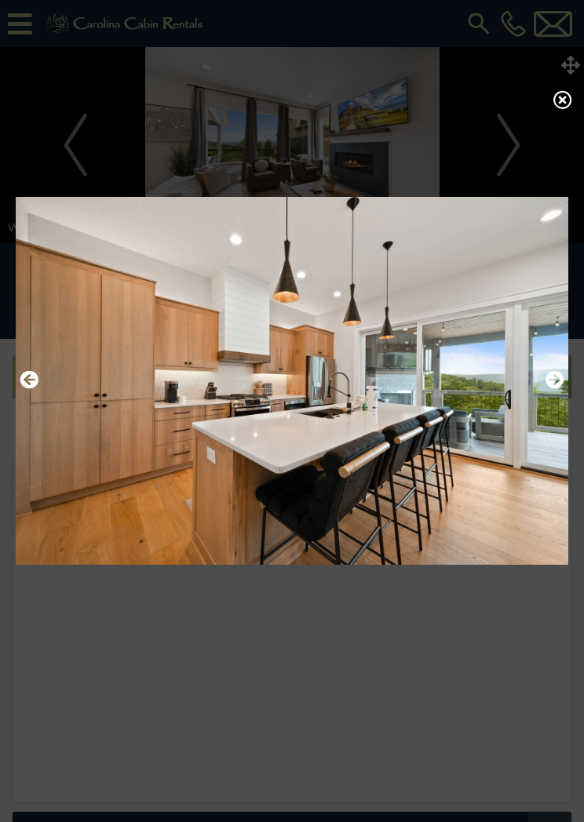
click at [561, 389] on icon "Next" at bounding box center [554, 379] width 19 height 19
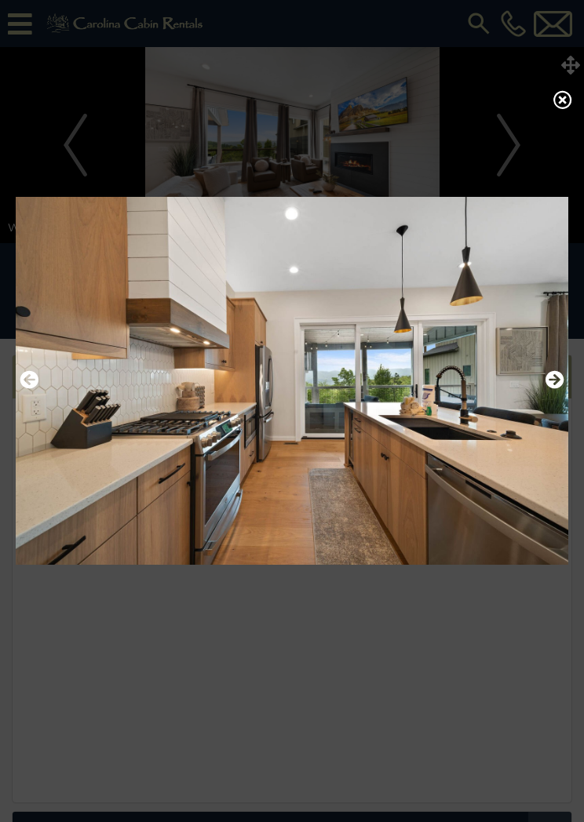
click at [564, 388] on img at bounding box center [292, 380] width 553 height 389
click at [552, 389] on icon "Next" at bounding box center [554, 379] width 19 height 19
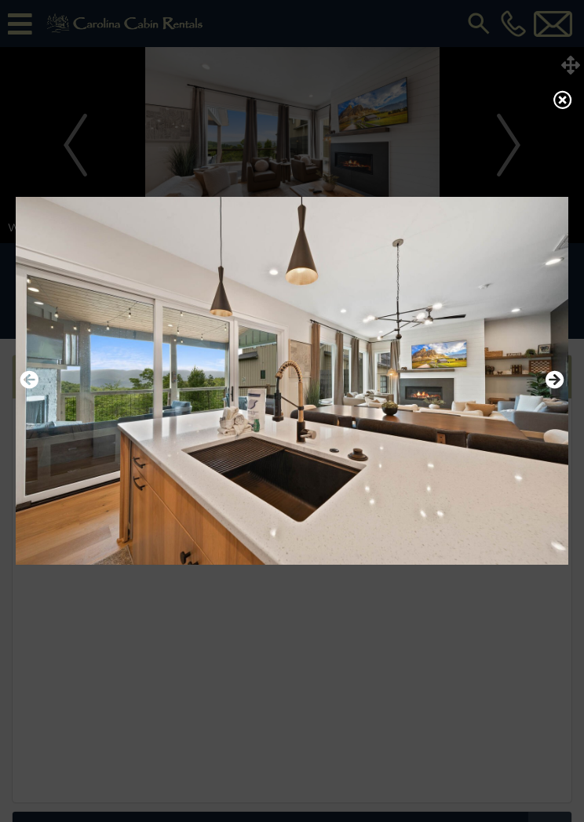
click at [556, 384] on icon "Next" at bounding box center [554, 379] width 19 height 19
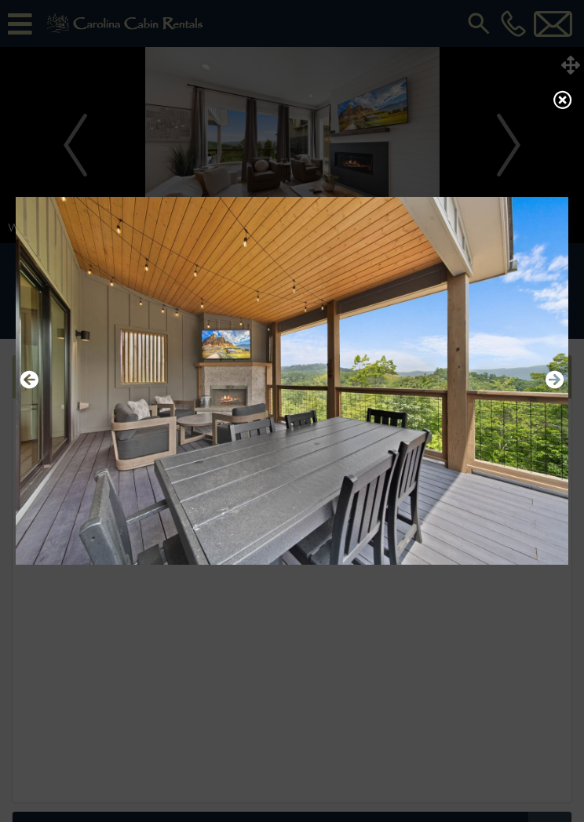
click at [566, 381] on img at bounding box center [292, 380] width 553 height 389
click at [562, 386] on icon "Next" at bounding box center [554, 379] width 19 height 19
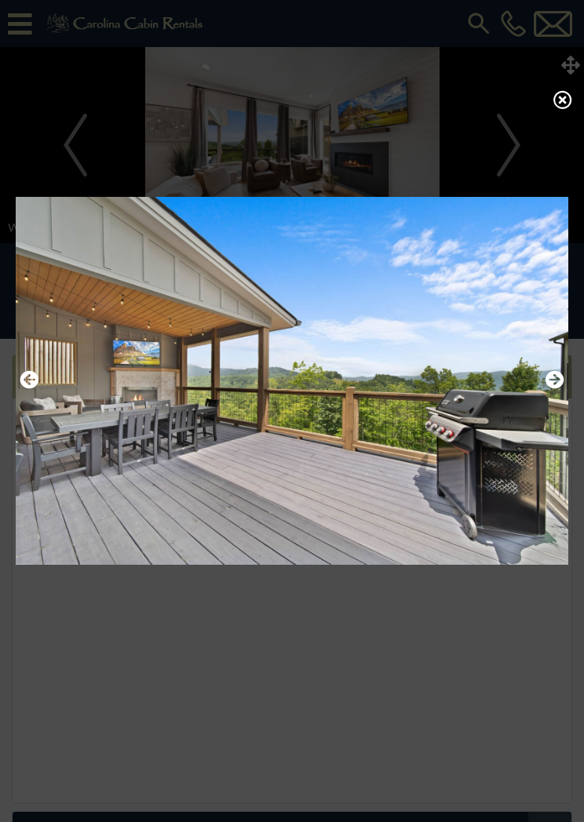
click at [565, 382] on img at bounding box center [292, 380] width 553 height 389
click at [553, 381] on icon "Next" at bounding box center [554, 379] width 19 height 19
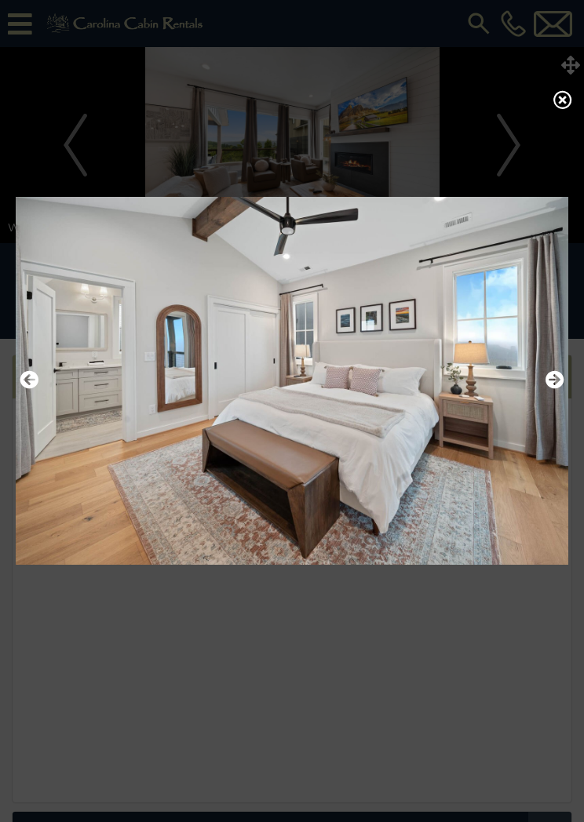
click at [553, 383] on icon "Next" at bounding box center [554, 379] width 19 height 19
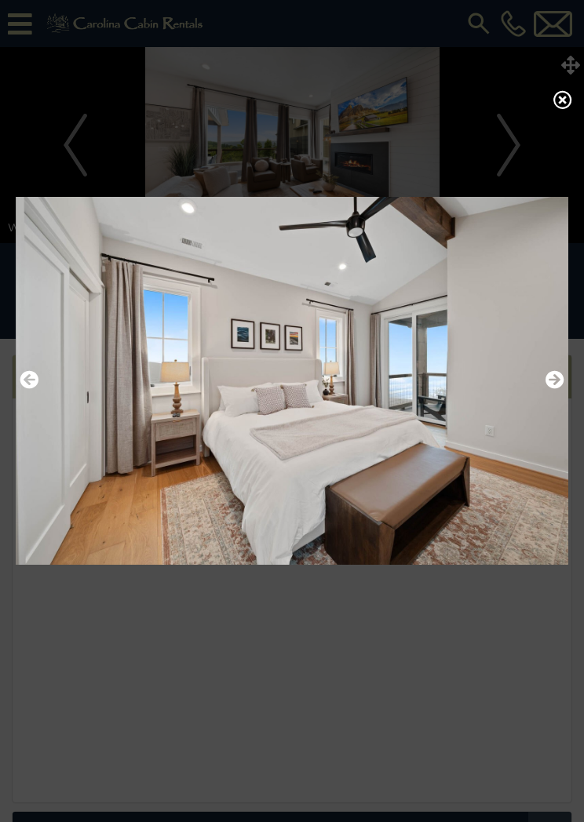
click at [560, 387] on icon "Next" at bounding box center [554, 379] width 19 height 19
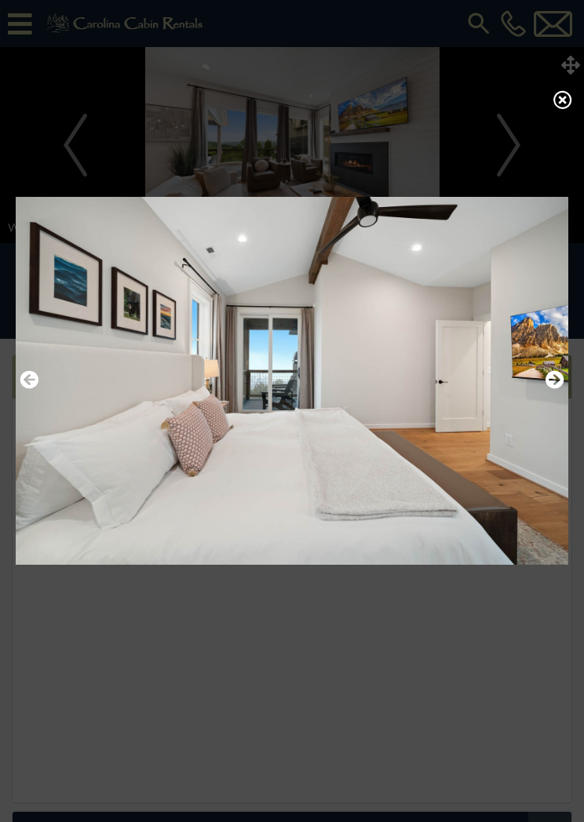
click at [554, 381] on icon "Next" at bounding box center [554, 379] width 19 height 19
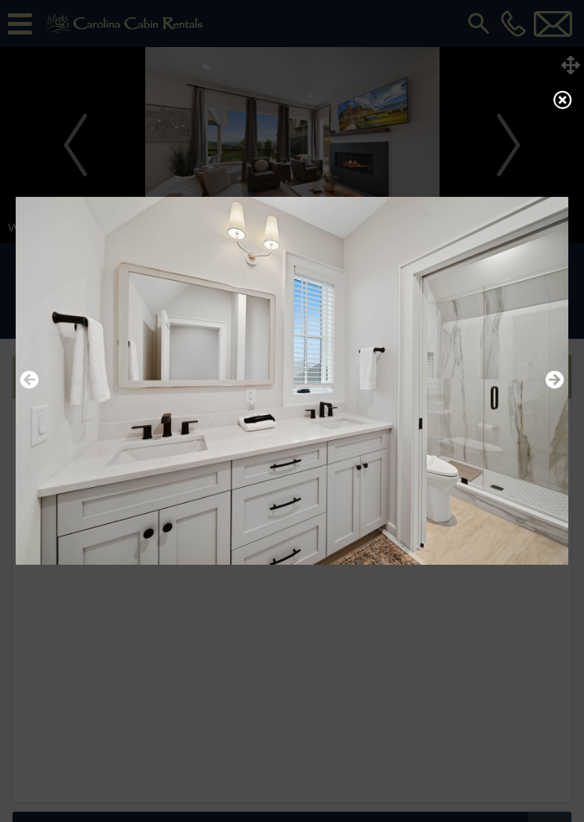
click at [567, 373] on img at bounding box center [292, 380] width 553 height 389
click at [556, 380] on icon "Next" at bounding box center [554, 379] width 19 height 19
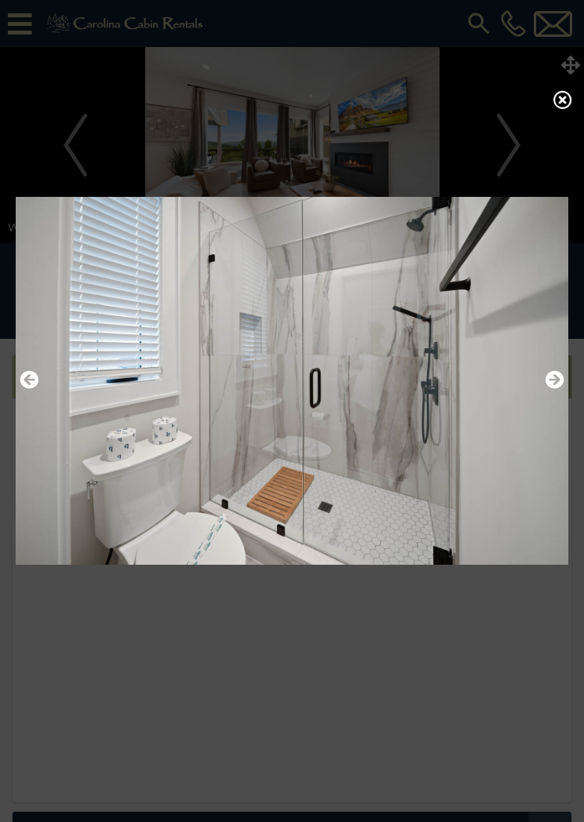
click at [554, 382] on icon "Next" at bounding box center [554, 379] width 19 height 19
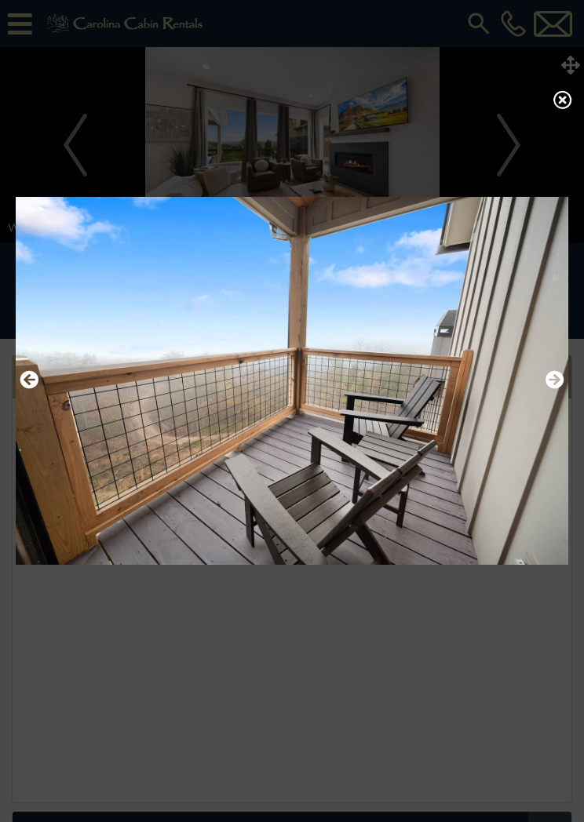
click at [566, 373] on img at bounding box center [292, 380] width 553 height 389
click at [554, 373] on button "Next" at bounding box center [554, 380] width 19 height 27
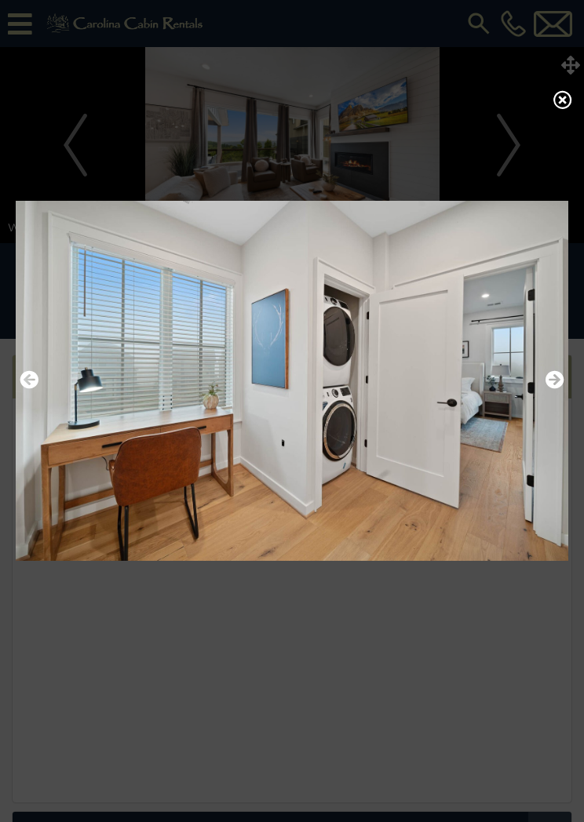
click at [563, 385] on icon "Next" at bounding box center [554, 379] width 19 height 19
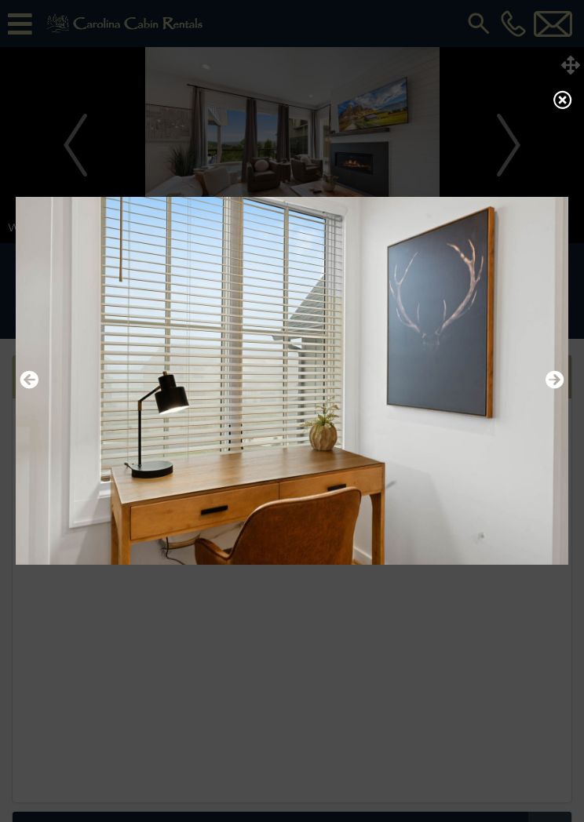
click at [564, 369] on img at bounding box center [292, 380] width 553 height 389
click at [557, 371] on img at bounding box center [292, 380] width 553 height 389
click at [556, 379] on icon "Next" at bounding box center [554, 379] width 19 height 19
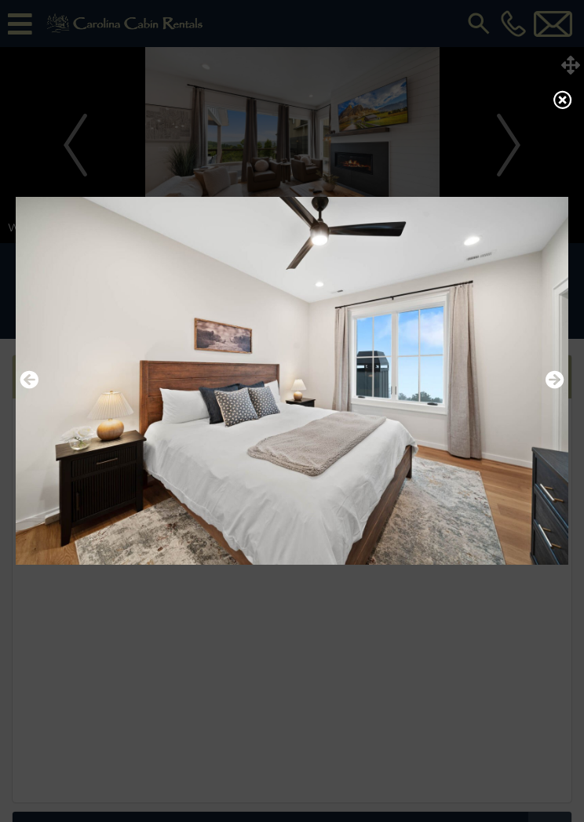
click at [567, 369] on img at bounding box center [292, 380] width 553 height 389
click at [553, 382] on icon "Next" at bounding box center [554, 379] width 19 height 19
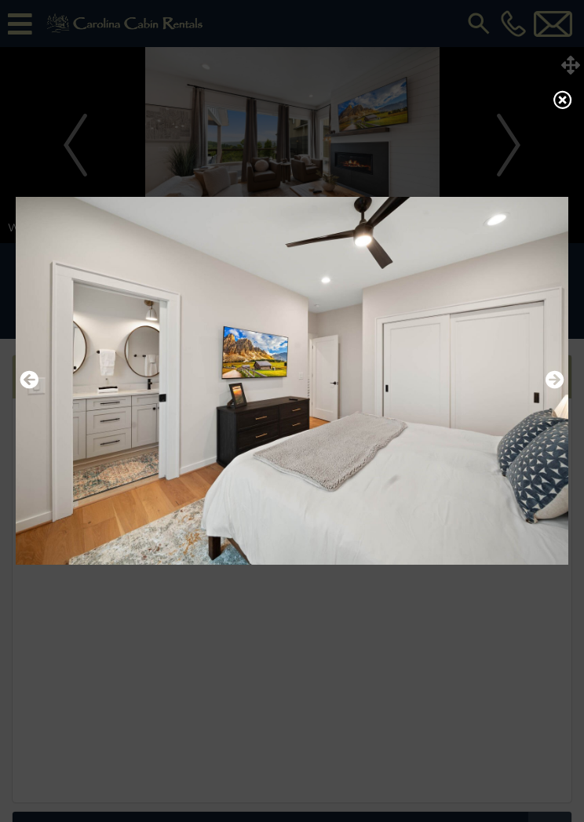
click at [566, 399] on img at bounding box center [292, 380] width 553 height 389
click at [556, 389] on icon "Next" at bounding box center [554, 379] width 19 height 19
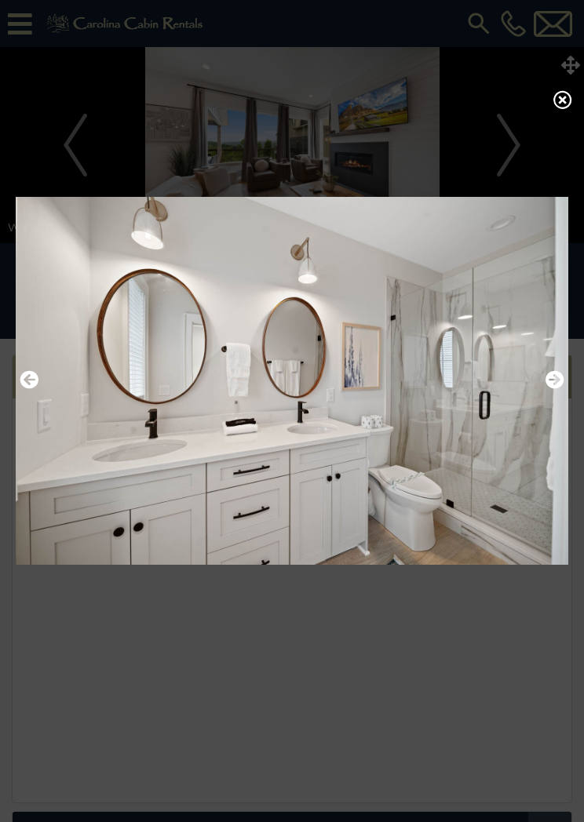
click at [565, 379] on img at bounding box center [292, 380] width 553 height 389
click at [565, 381] on img at bounding box center [292, 380] width 553 height 389
click at [567, 392] on img at bounding box center [292, 380] width 553 height 389
click at [563, 377] on icon "Next" at bounding box center [554, 379] width 19 height 19
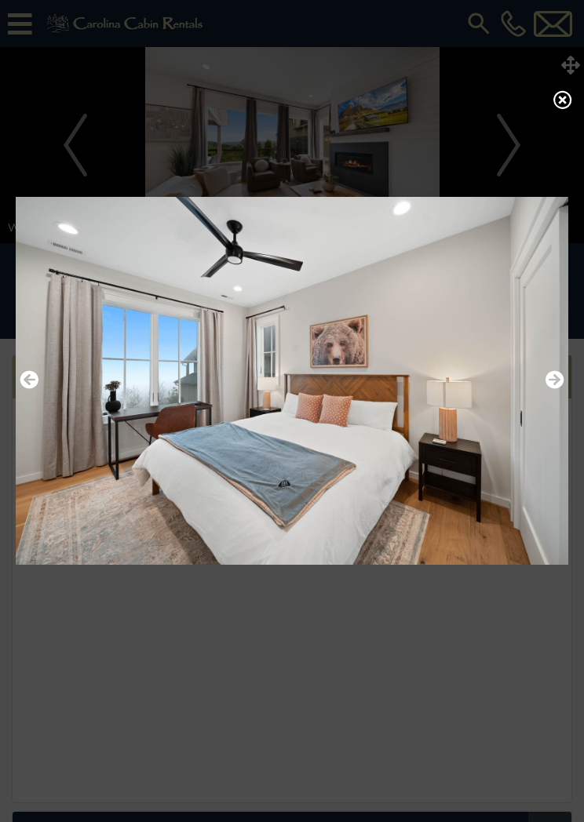
click at [556, 389] on icon "Next" at bounding box center [554, 379] width 19 height 19
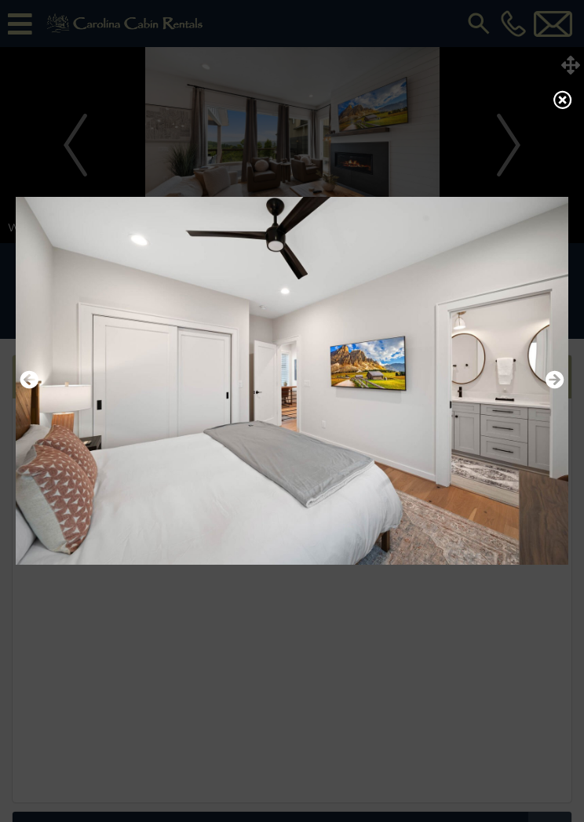
click at [556, 385] on icon "Next" at bounding box center [554, 379] width 19 height 19
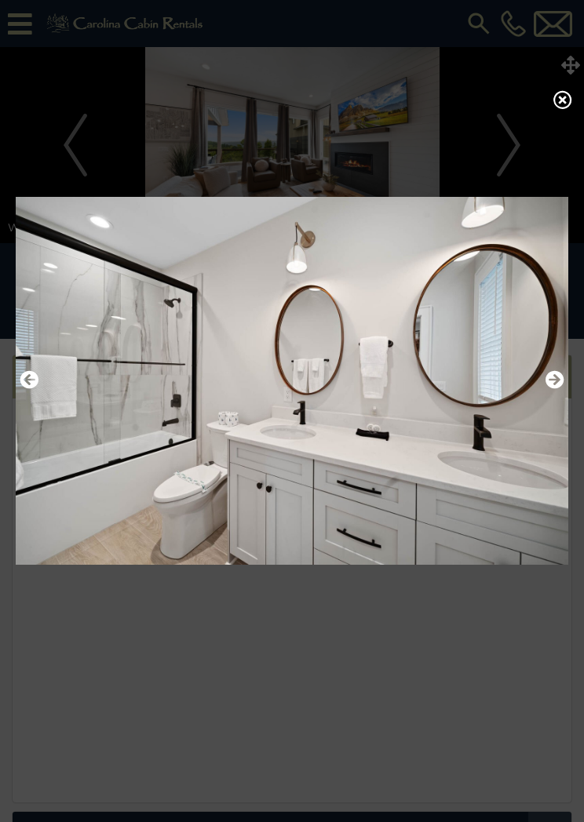
click at [556, 388] on icon "Next" at bounding box center [554, 379] width 19 height 19
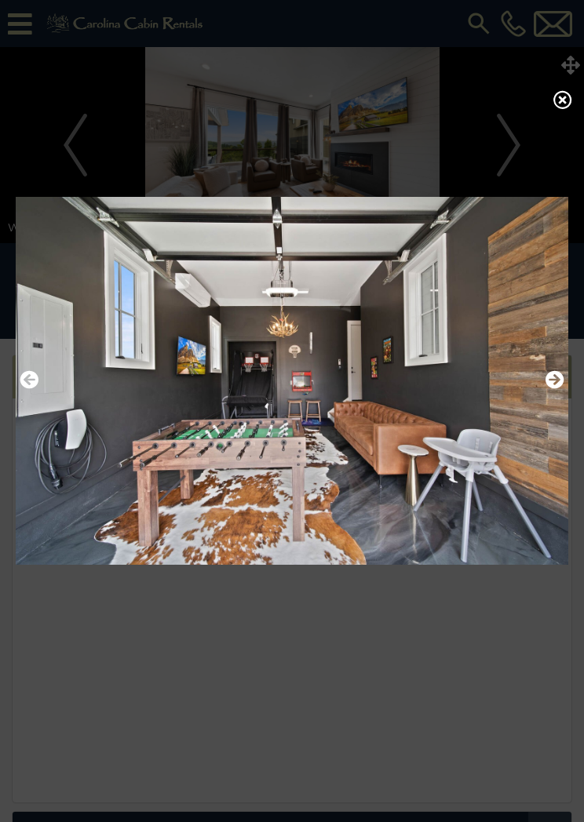
click at [548, 380] on icon "Next" at bounding box center [554, 379] width 19 height 19
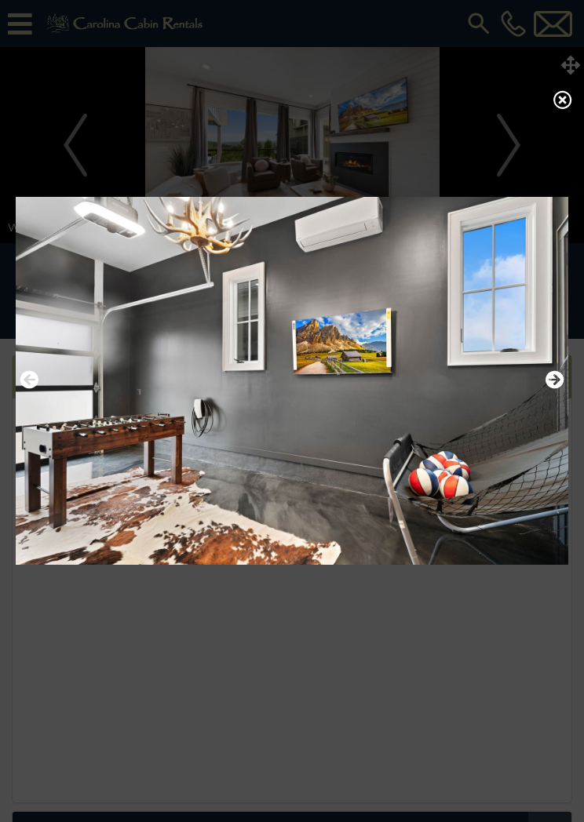
click at [560, 386] on icon "Next" at bounding box center [554, 379] width 19 height 19
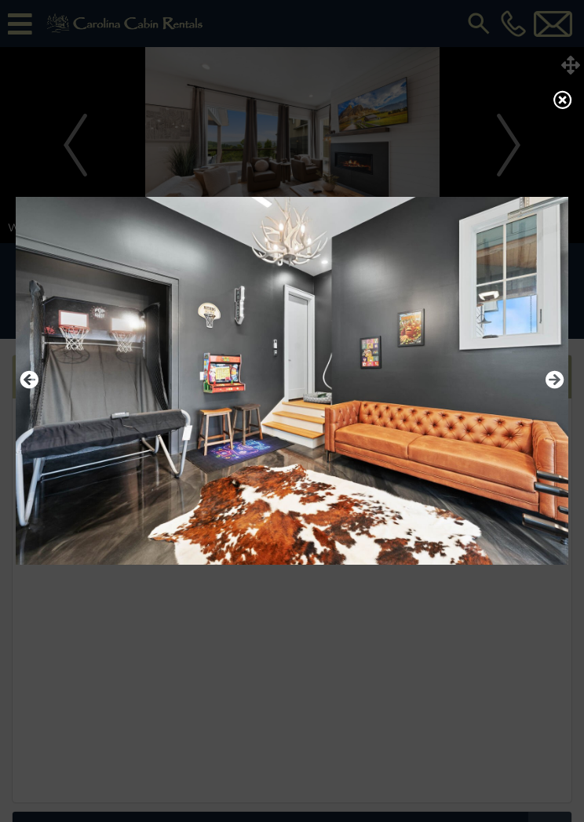
click at [567, 386] on img at bounding box center [292, 380] width 553 height 389
click at [548, 384] on icon "Next" at bounding box center [554, 379] width 19 height 19
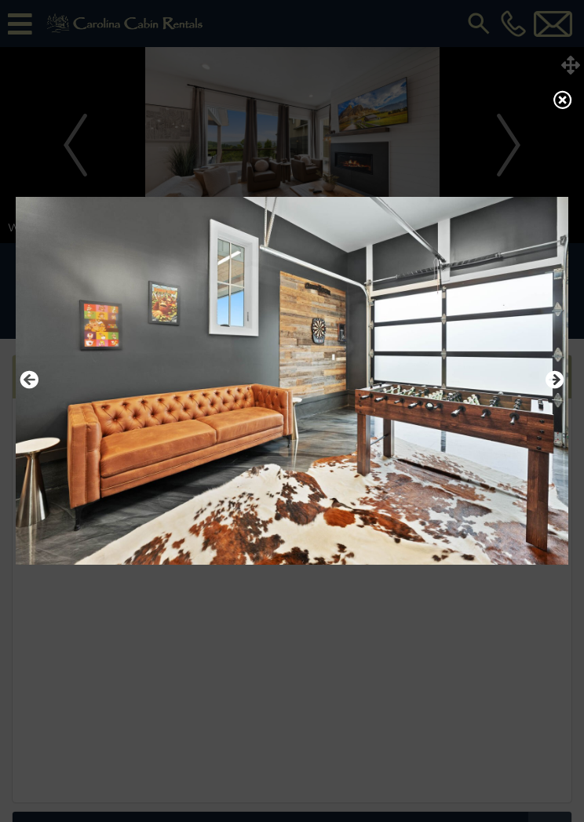
click at [549, 385] on icon "Next" at bounding box center [554, 379] width 19 height 19
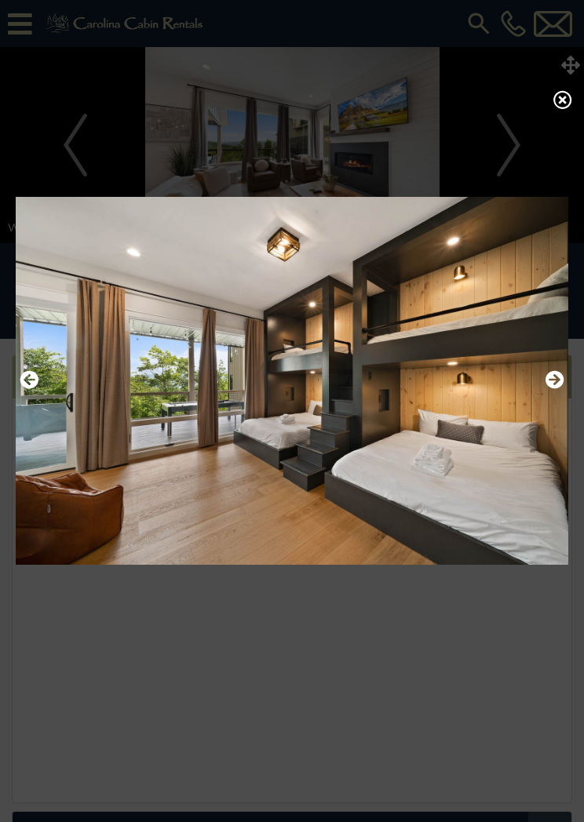
click at [555, 385] on icon "Next" at bounding box center [554, 379] width 19 height 19
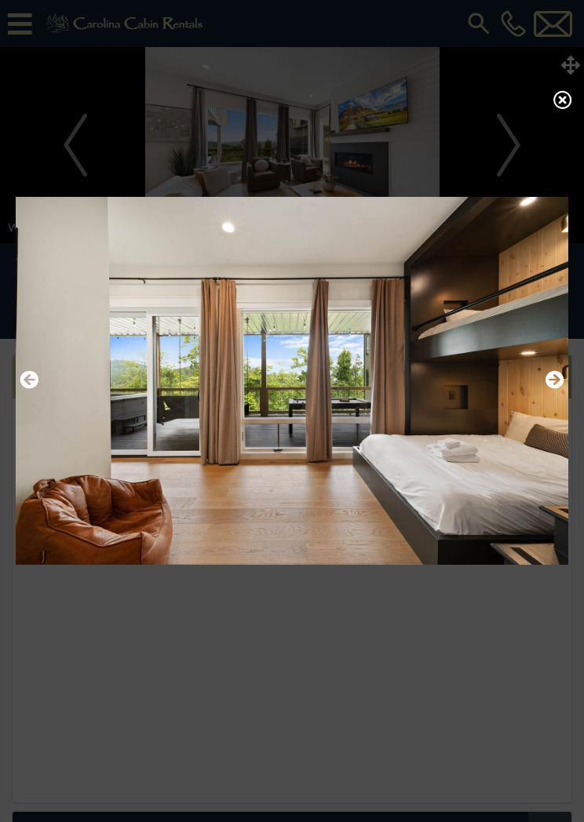
click at [556, 378] on icon "Next" at bounding box center [554, 379] width 19 height 19
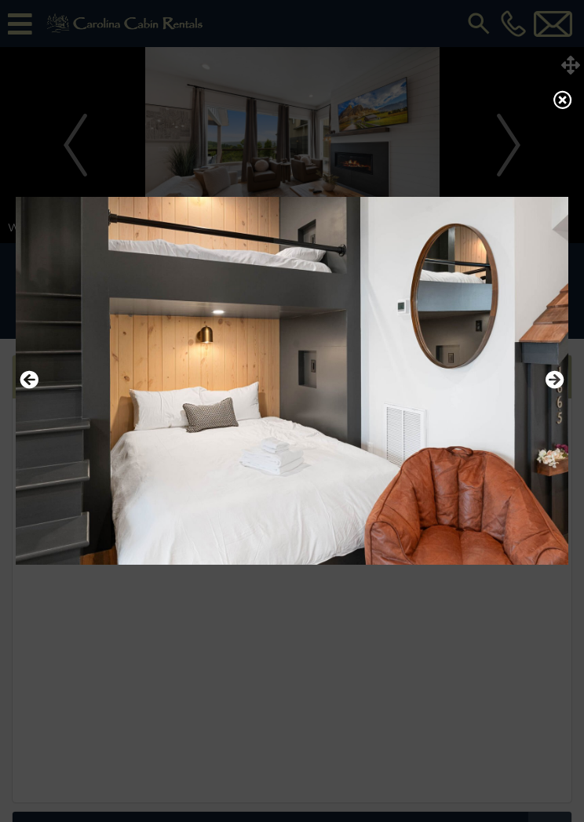
click at [553, 381] on icon "Next" at bounding box center [554, 379] width 19 height 19
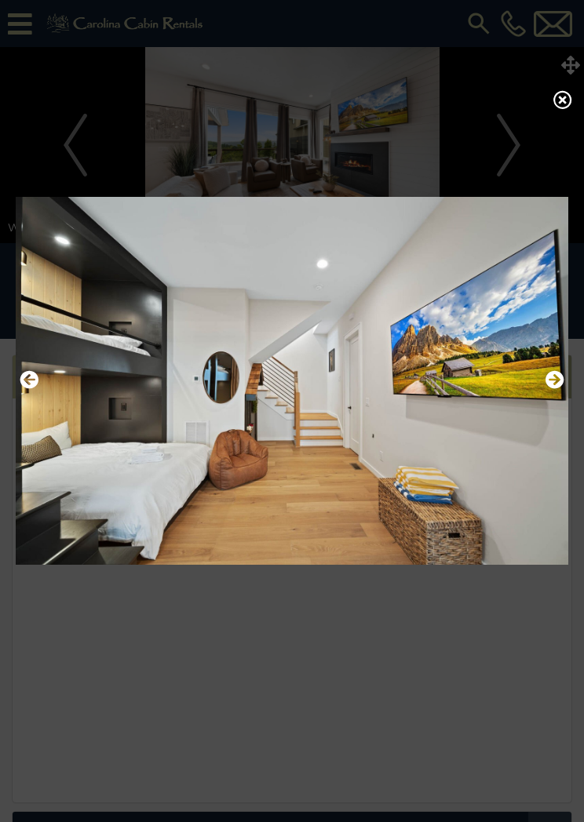
click at [552, 381] on icon "Next" at bounding box center [554, 379] width 19 height 19
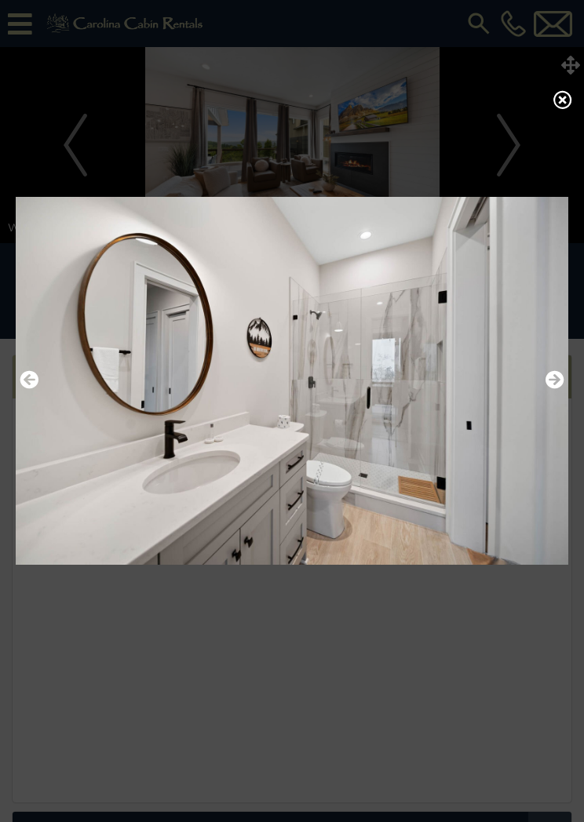
click at [552, 381] on icon "Next" at bounding box center [554, 379] width 19 height 19
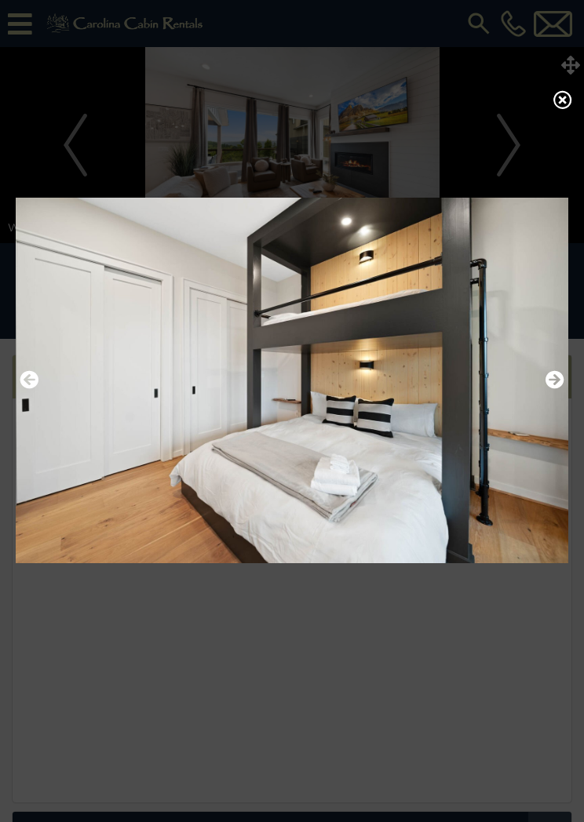
click at [565, 377] on img at bounding box center [292, 380] width 553 height 389
click at [553, 379] on icon "Next" at bounding box center [554, 379] width 19 height 19
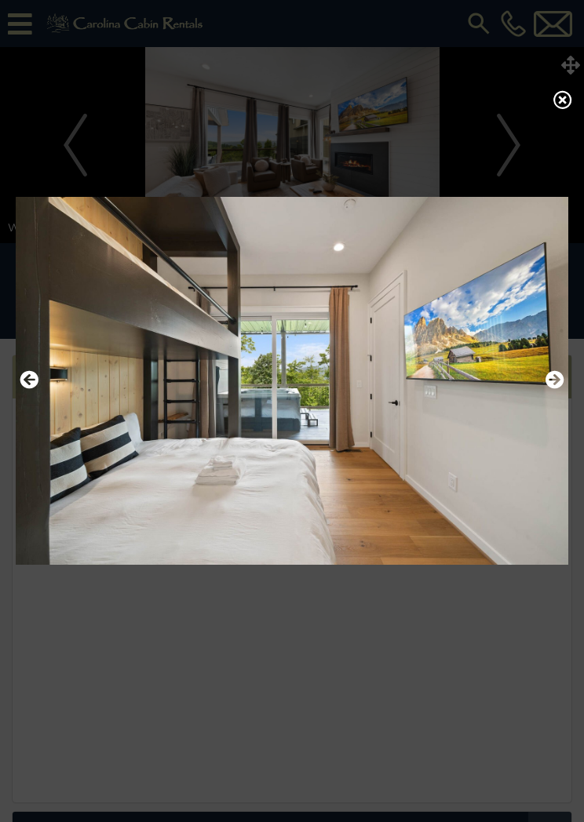
click at [566, 373] on img at bounding box center [292, 380] width 553 height 389
click at [556, 382] on icon "Next" at bounding box center [554, 379] width 19 height 19
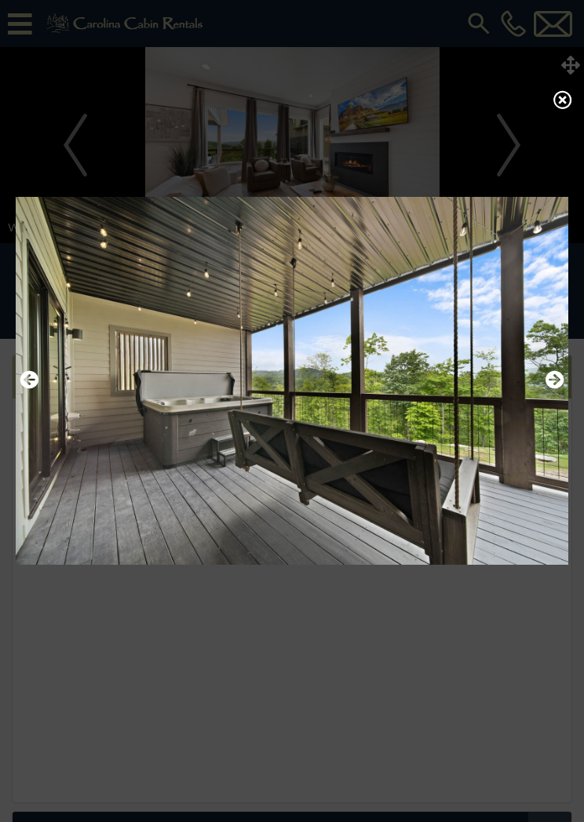
click at [565, 374] on img at bounding box center [292, 380] width 553 height 389
click at [566, 374] on img at bounding box center [292, 380] width 553 height 389
click at [553, 385] on icon "Next" at bounding box center [554, 379] width 19 height 19
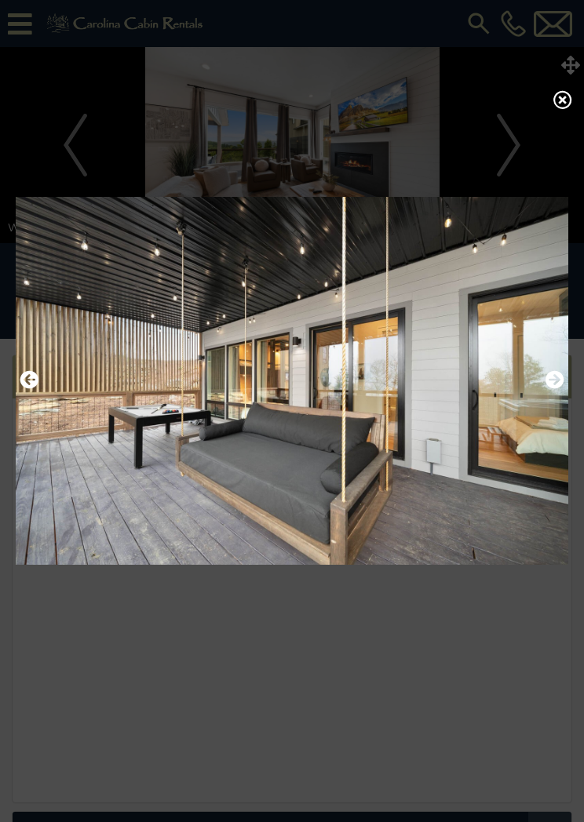
click at [566, 356] on img at bounding box center [292, 380] width 553 height 389
click at [567, 362] on img at bounding box center [292, 380] width 553 height 389
click at [565, 377] on img at bounding box center [292, 380] width 553 height 389
click at [565, 373] on img at bounding box center [292, 380] width 553 height 389
click at [567, 386] on img at bounding box center [292, 380] width 553 height 389
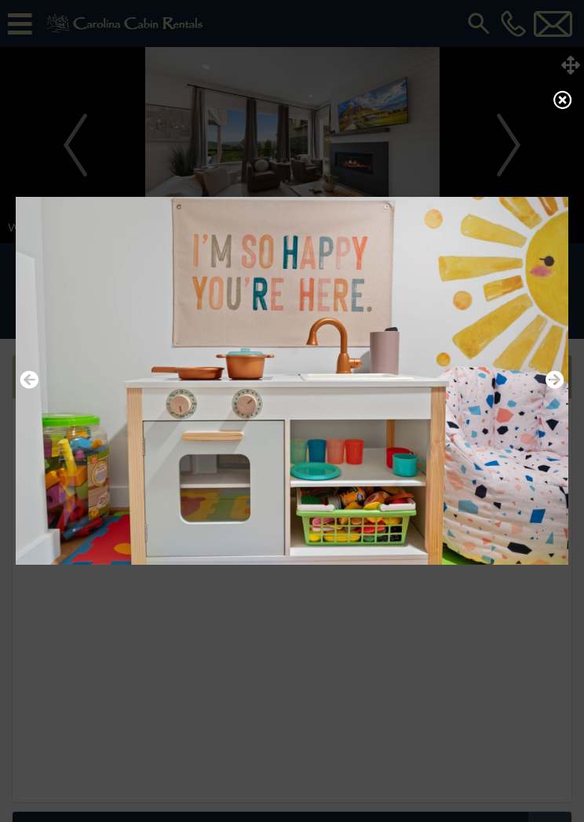
click at [567, 390] on img at bounding box center [292, 380] width 553 height 389
click at [543, 388] on img at bounding box center [292, 380] width 553 height 389
click at [563, 109] on icon at bounding box center [562, 99] width 19 height 19
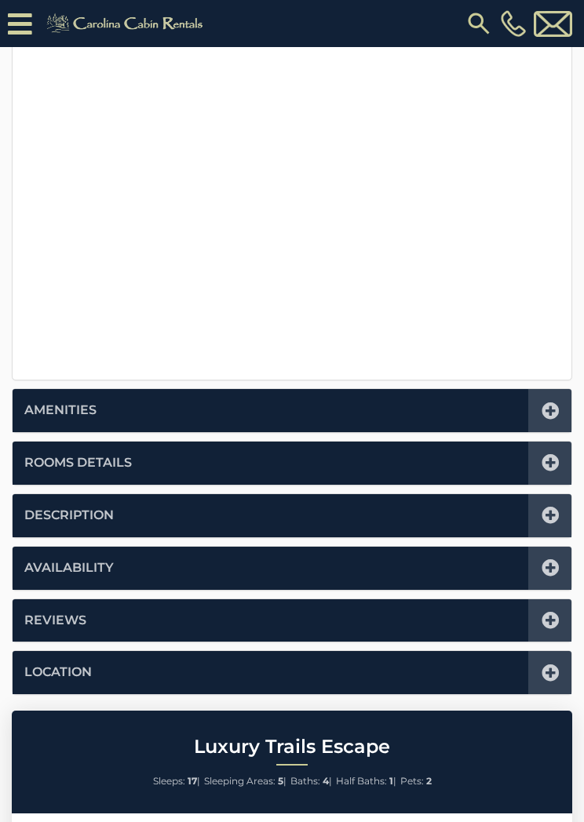
scroll to position [451, 0]
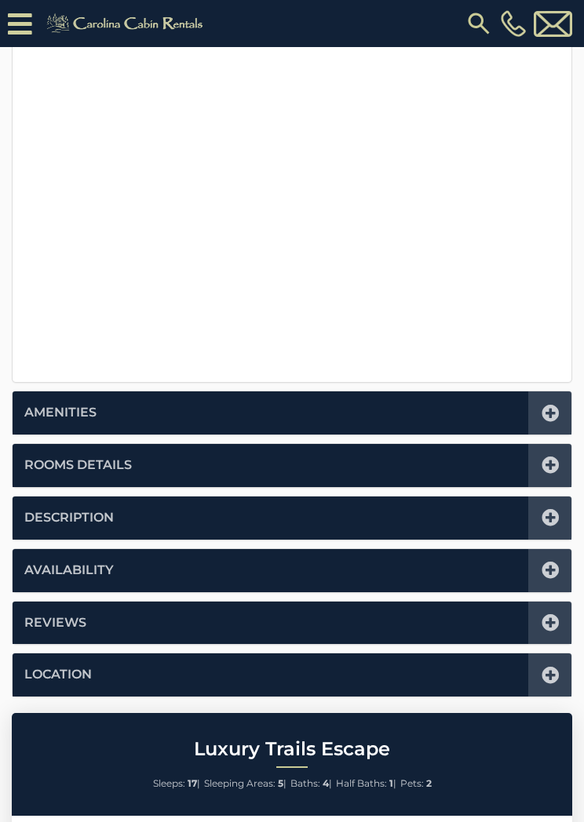
click at [566, 462] on div at bounding box center [549, 465] width 43 height 43
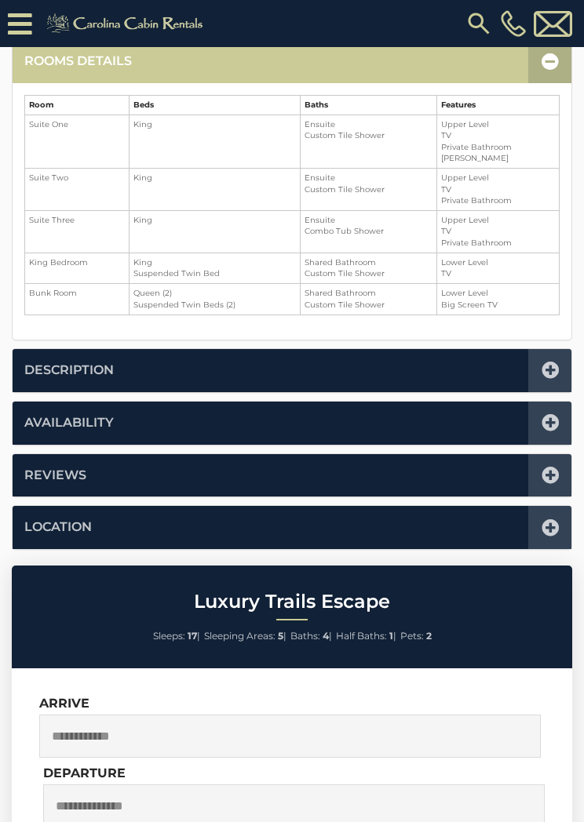
scroll to position [386, 0]
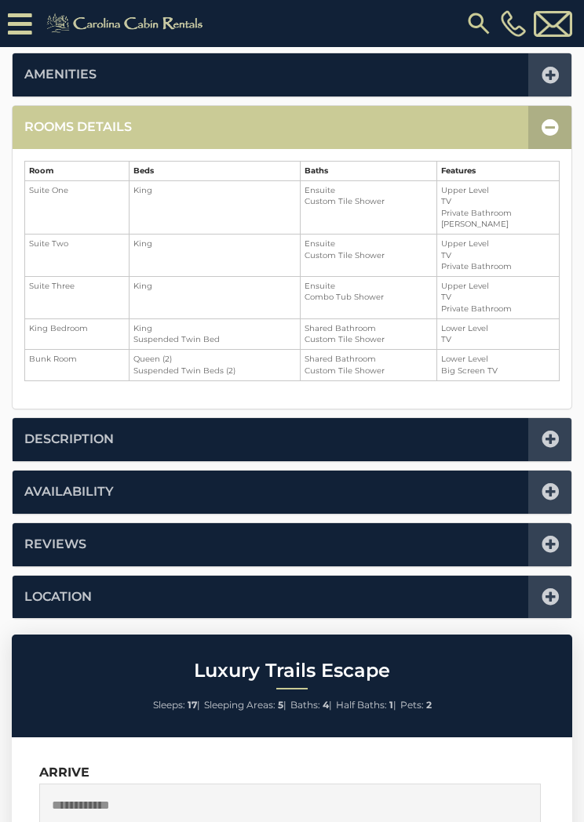
click at [549, 133] on icon at bounding box center [550, 127] width 17 height 17
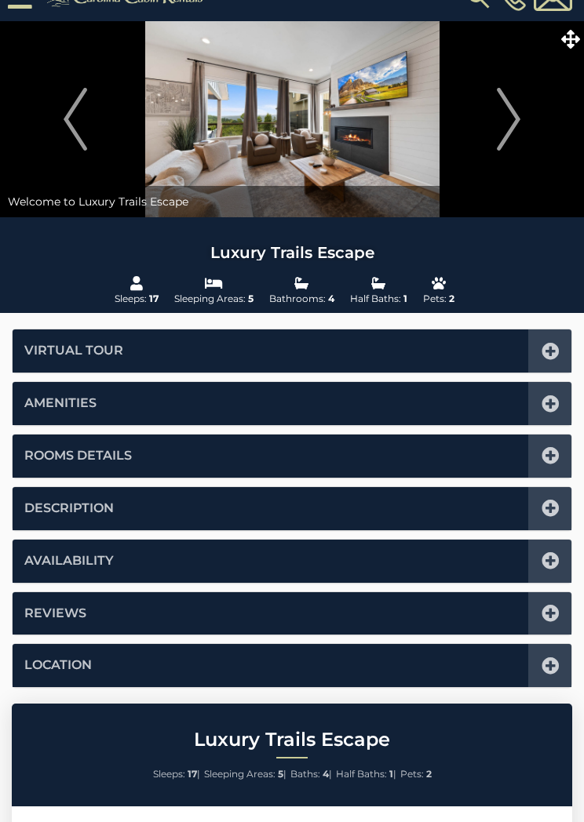
scroll to position [0, 0]
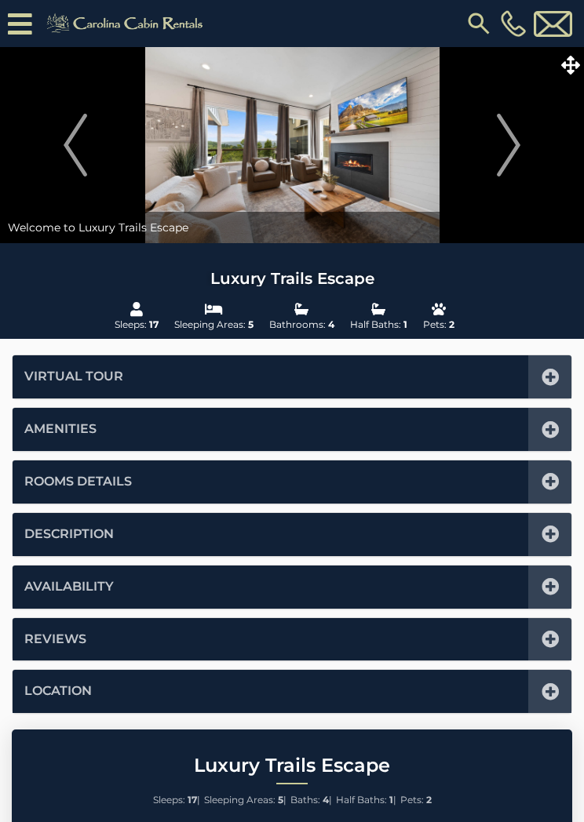
click at [554, 578] on icon at bounding box center [550, 586] width 17 height 17
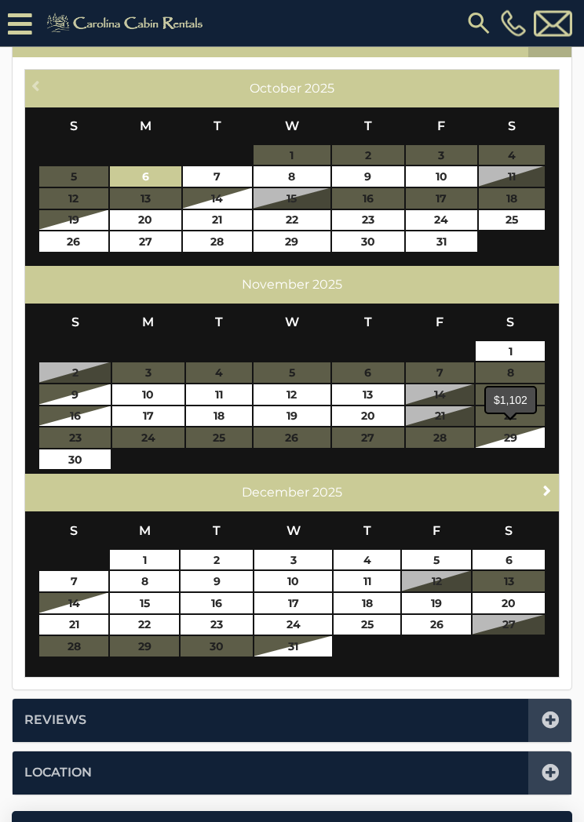
scroll to position [583, 0]
click at [551, 484] on span "Next" at bounding box center [547, 490] width 13 height 13
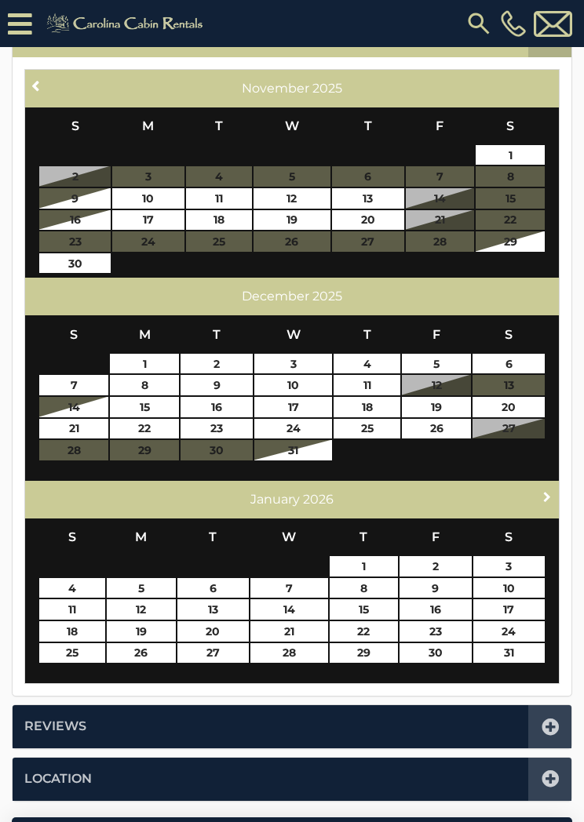
click at [547, 491] on span "Next" at bounding box center [547, 497] width 13 height 13
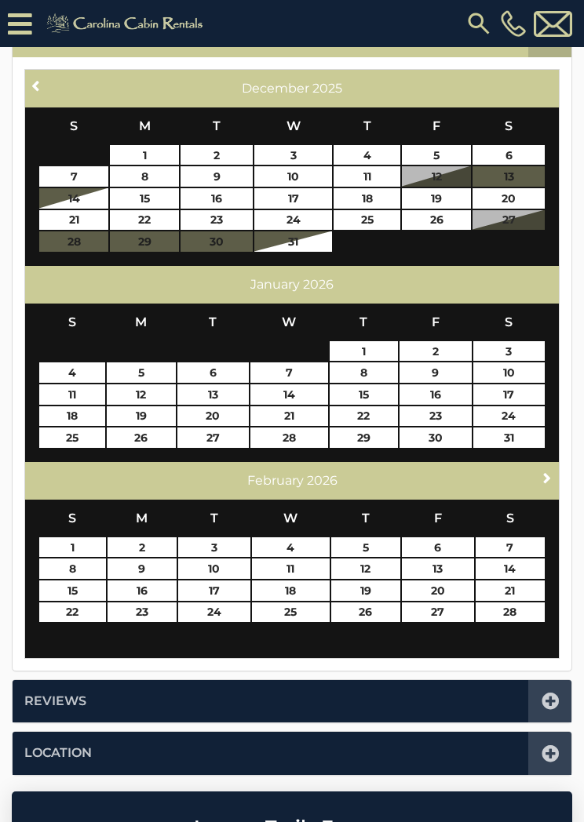
click at [544, 472] on span "Next" at bounding box center [547, 478] width 13 height 13
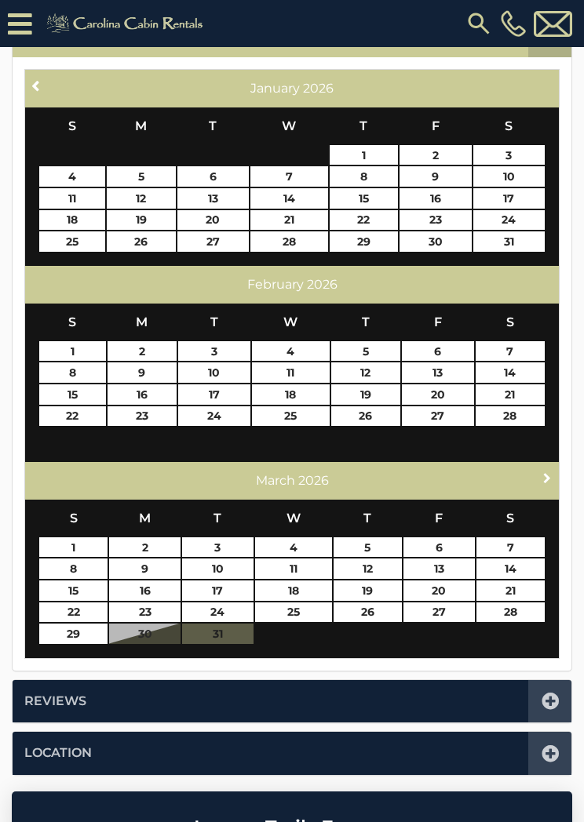
click at [538, 469] on link "Next" at bounding box center [548, 479] width 20 height 20
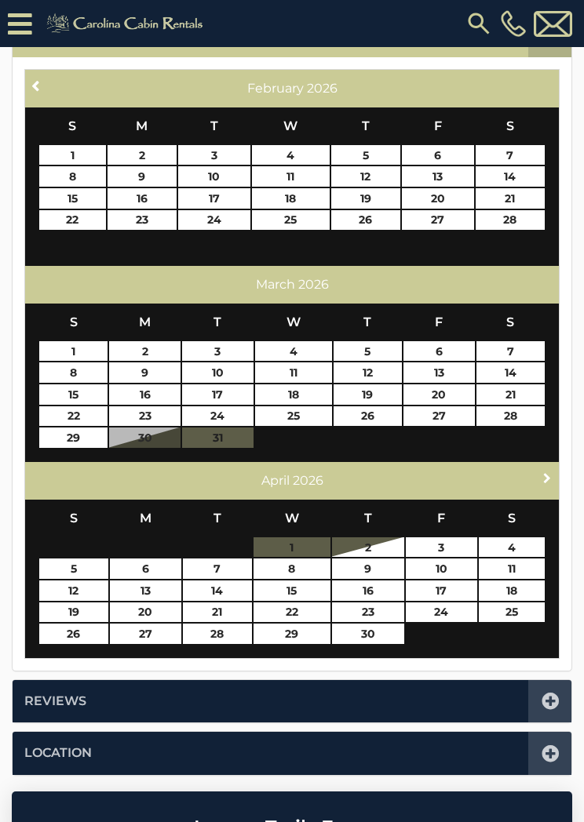
click at [538, 480] on link "Next" at bounding box center [548, 479] width 20 height 20
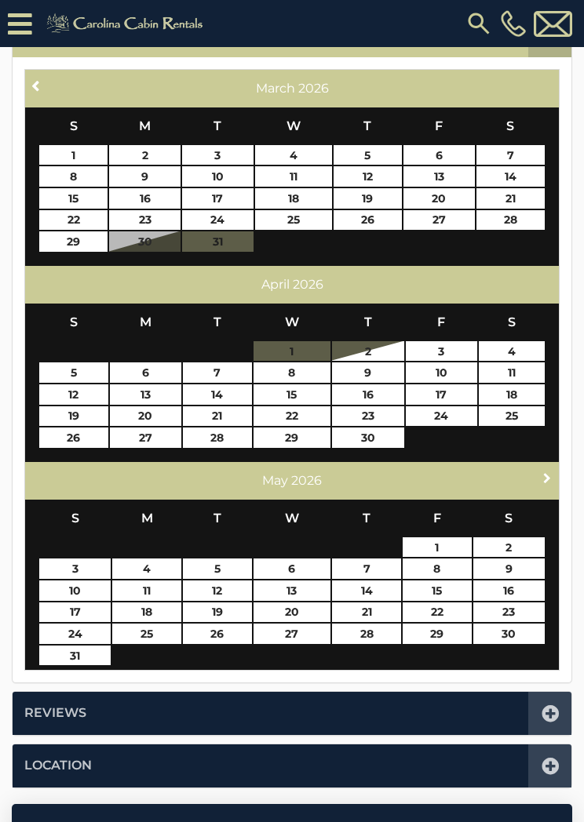
click at [545, 472] on span "Next" at bounding box center [547, 478] width 13 height 13
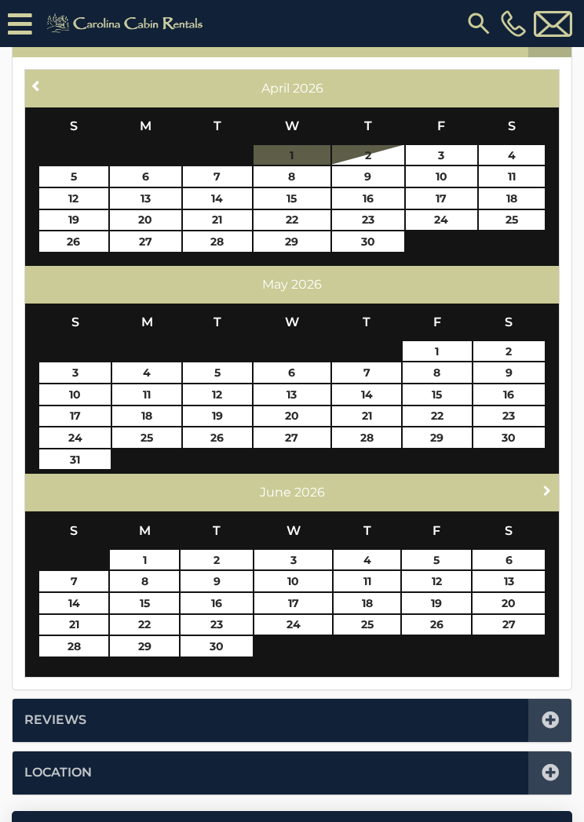
click at [542, 486] on span "Next" at bounding box center [547, 490] width 13 height 13
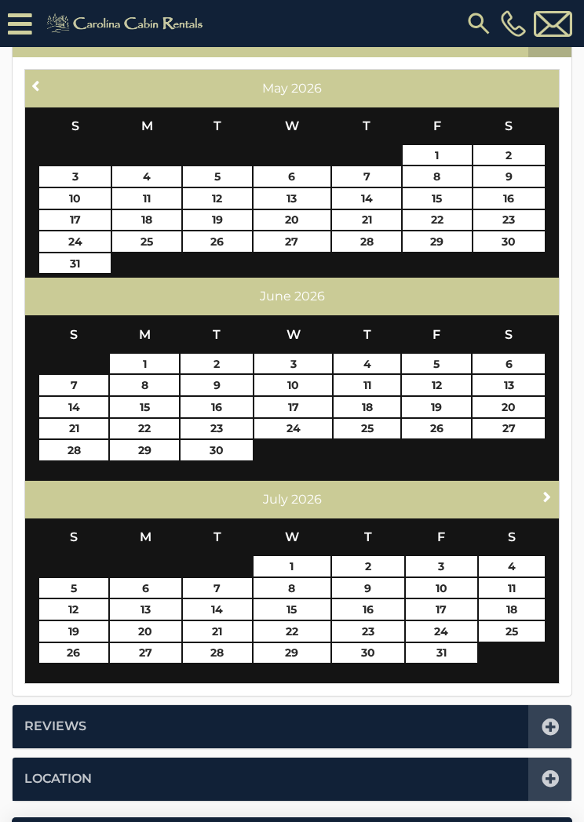
click at [553, 491] on span "Next" at bounding box center [547, 497] width 13 height 13
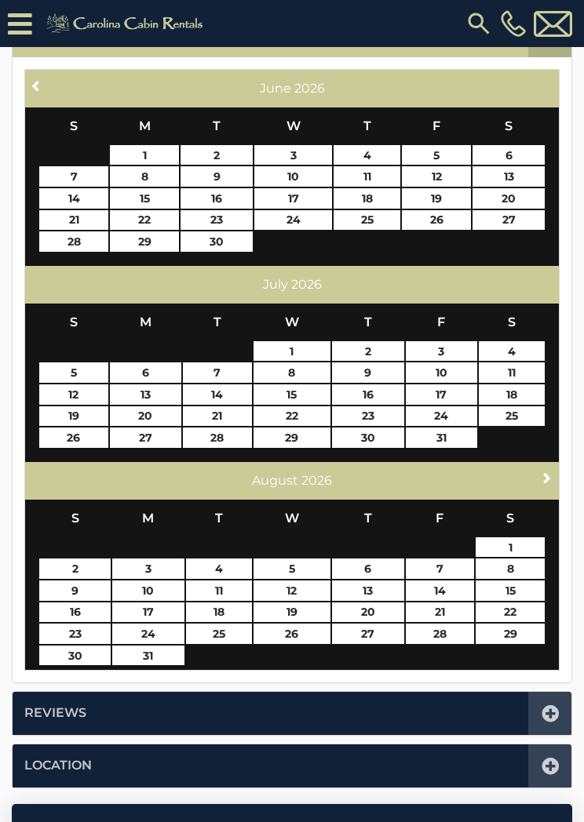
click at [550, 472] on span "Next" at bounding box center [547, 478] width 13 height 13
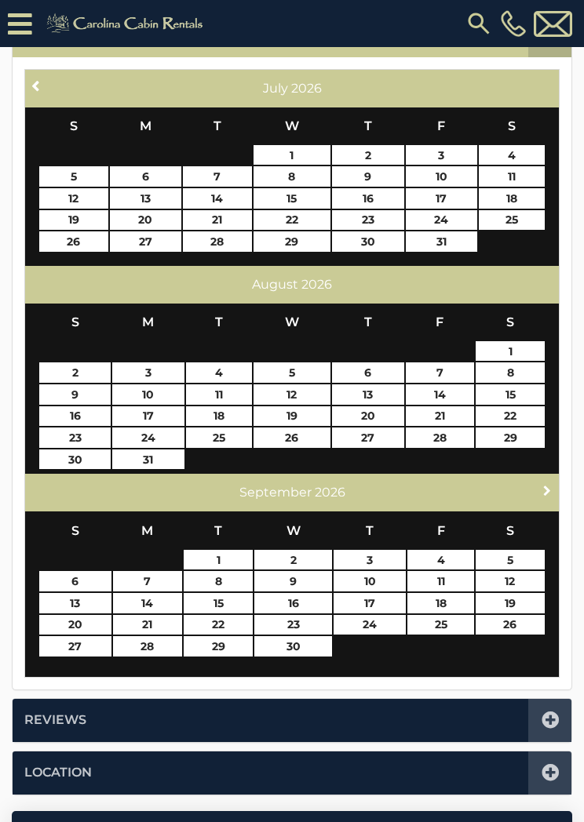
click at [538, 483] on link "Next" at bounding box center [548, 490] width 20 height 20
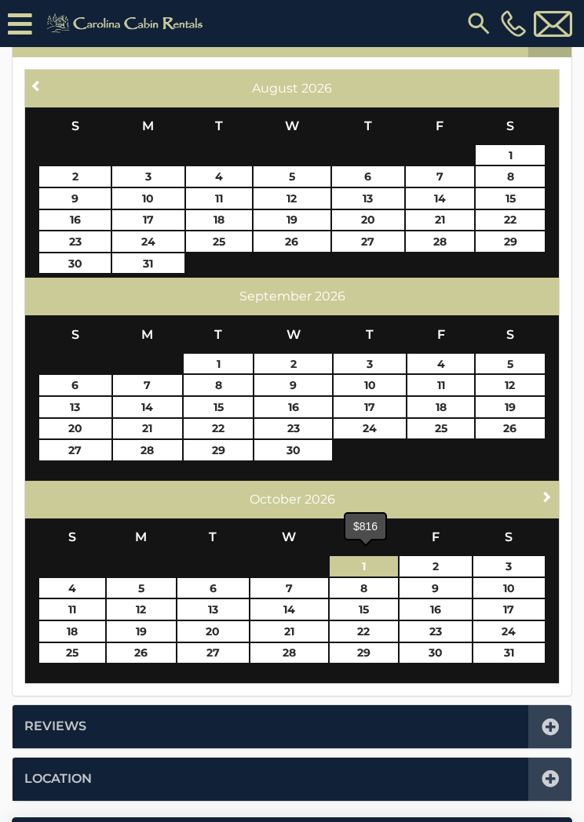
click at [370, 559] on link "1" at bounding box center [364, 566] width 69 height 20
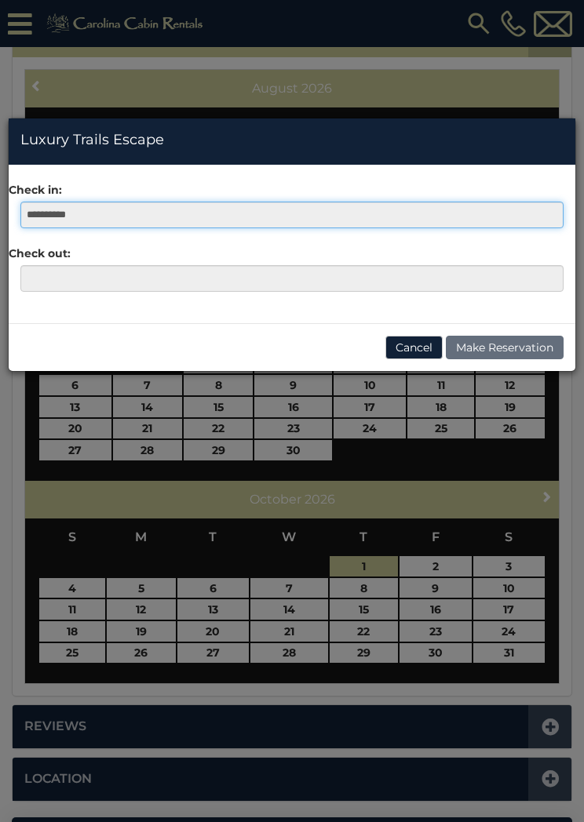
click at [97, 217] on input "**********" at bounding box center [291, 215] width 543 height 27
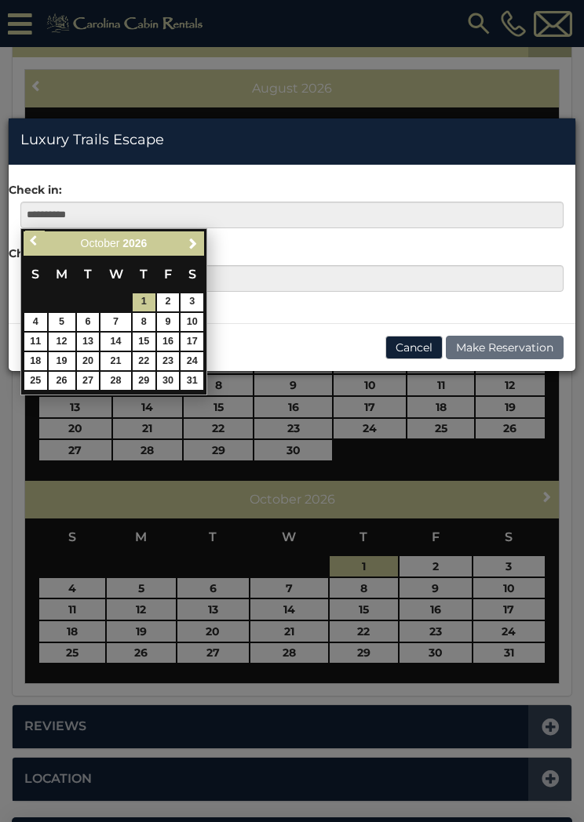
click at [41, 247] on link "Previous" at bounding box center [35, 241] width 20 height 20
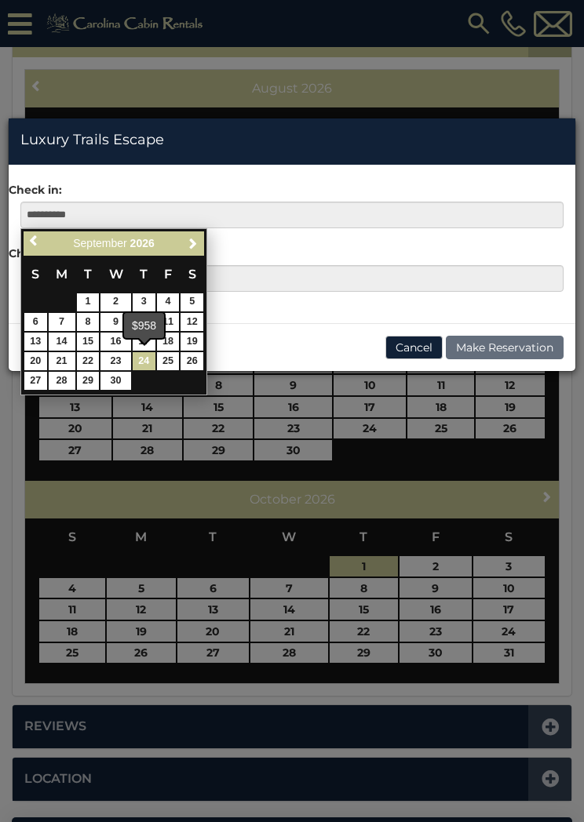
click at [151, 363] on link "24" at bounding box center [144, 361] width 23 height 18
type input "**********"
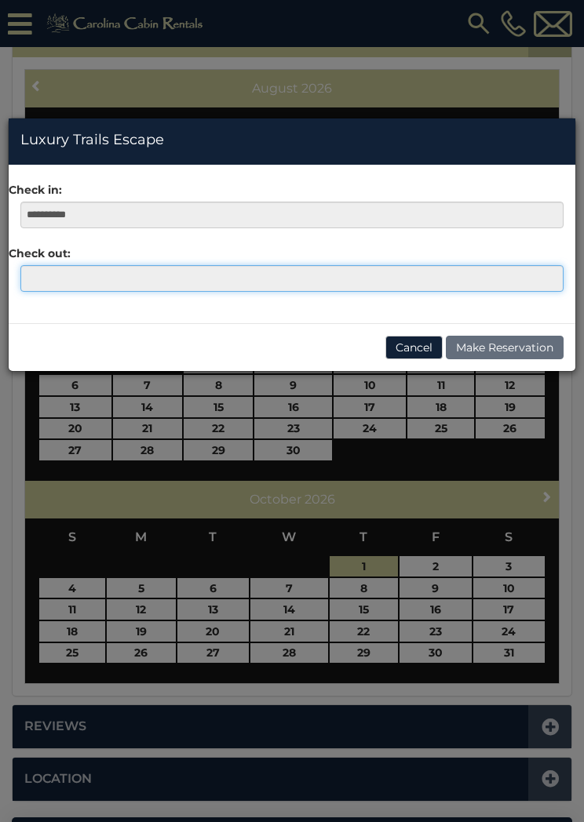
click at [44, 278] on input "text" at bounding box center [291, 278] width 543 height 27
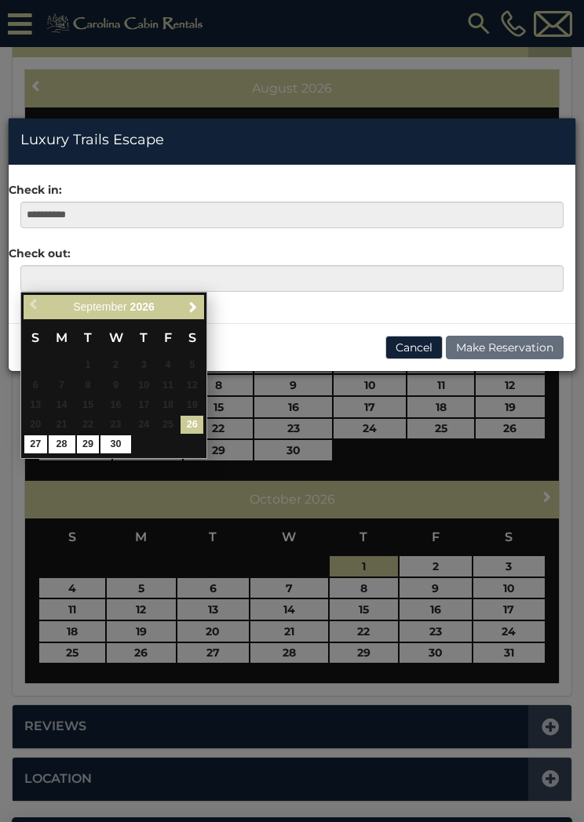
click at [118, 443] on link "30" at bounding box center [115, 445] width 30 height 18
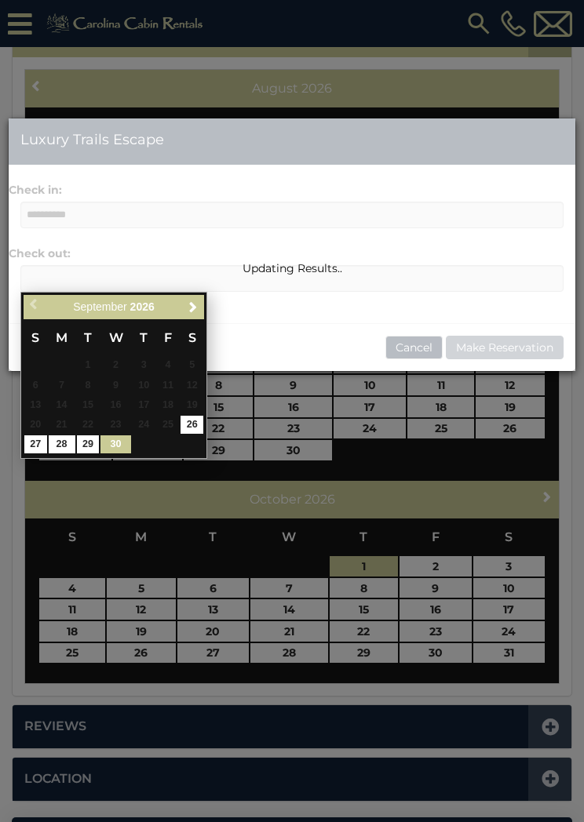
type input "**********"
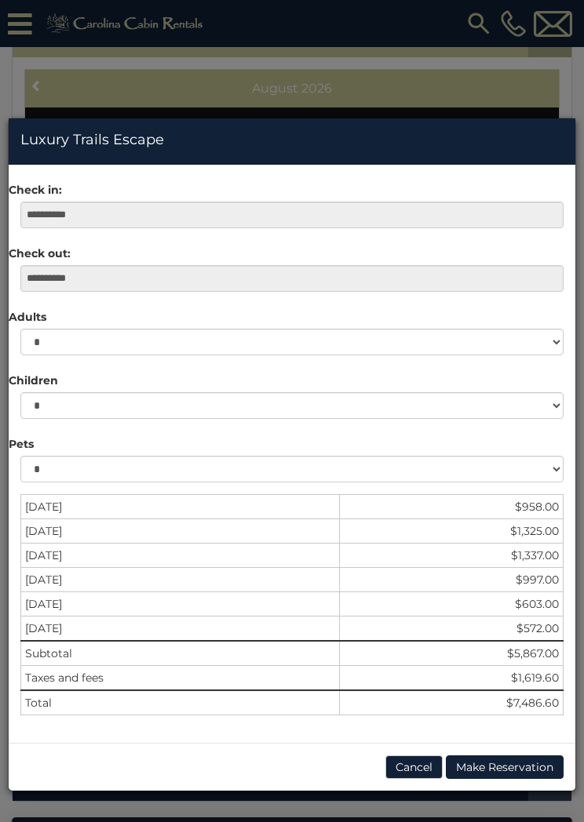
click at [414, 761] on button "Cancel" at bounding box center [413, 768] width 57 height 24
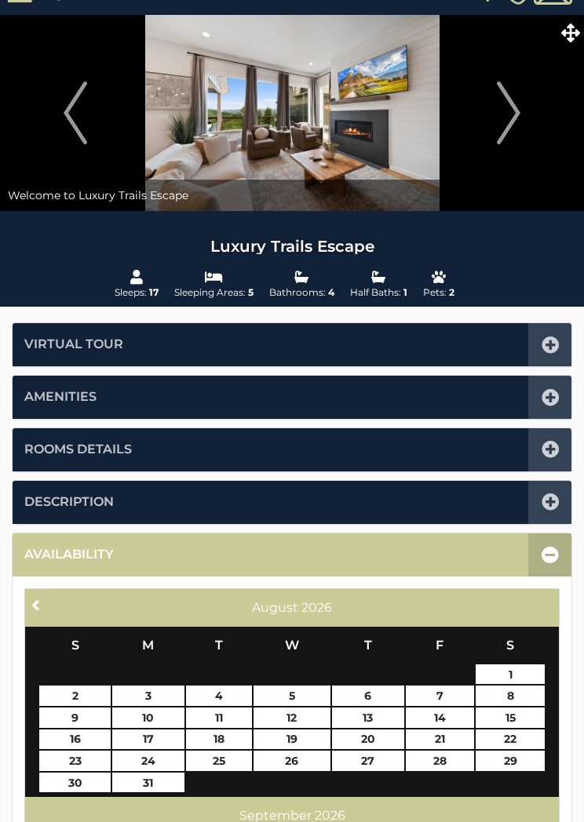
scroll to position [0, 0]
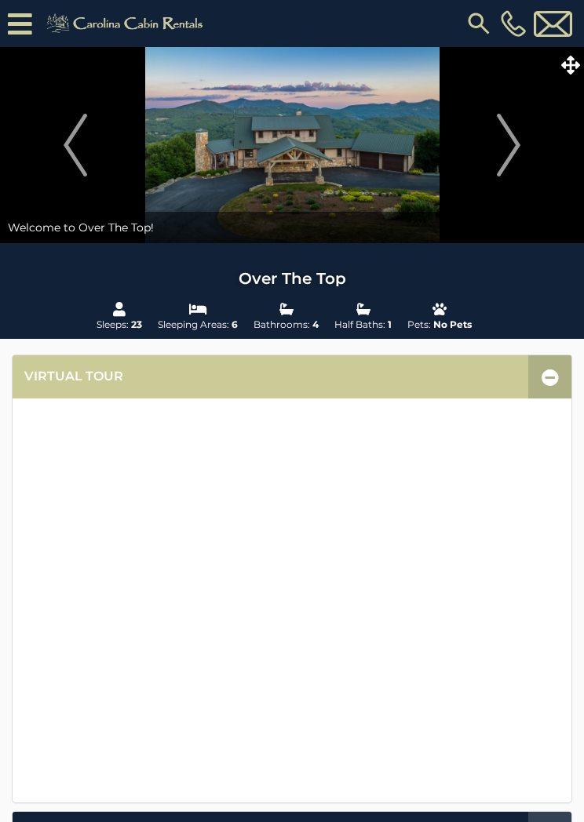
click at [511, 144] on img "Next" at bounding box center [509, 145] width 24 height 63
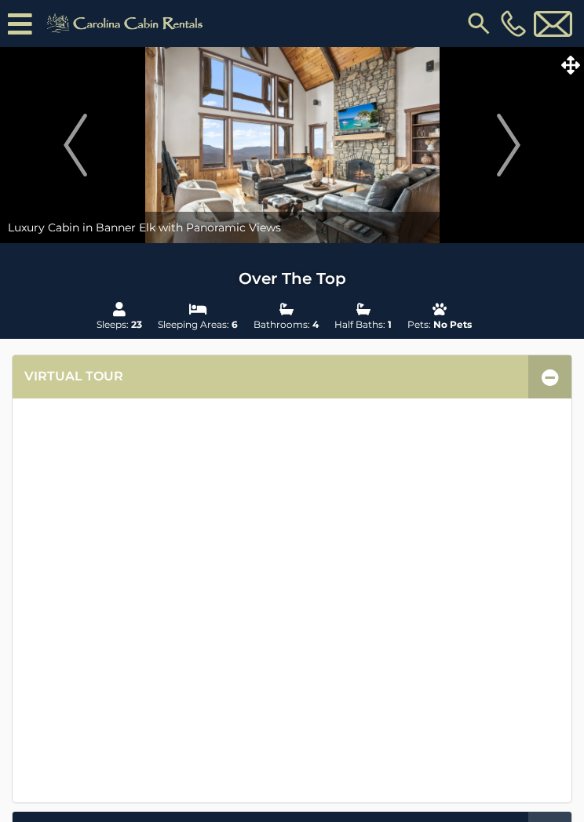
click at [501, 141] on img "Next" at bounding box center [509, 145] width 24 height 63
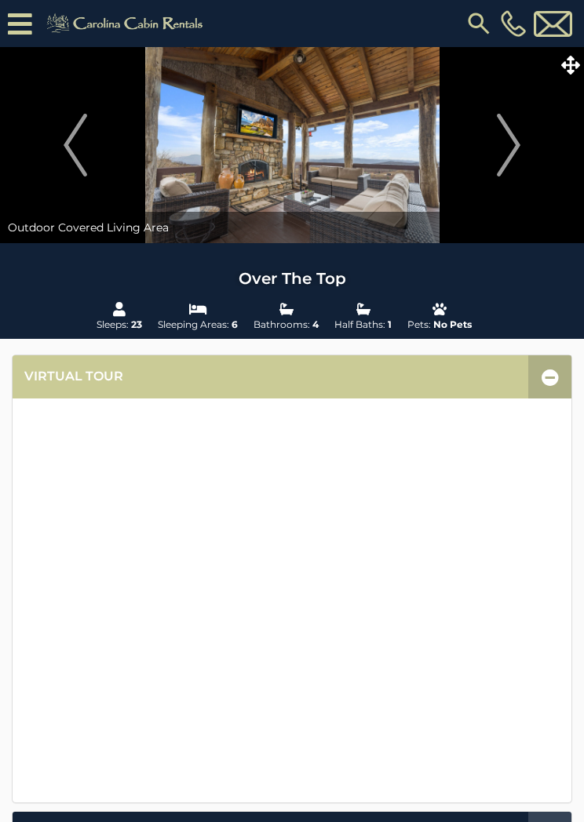
click at [508, 145] on img "Next" at bounding box center [509, 145] width 24 height 63
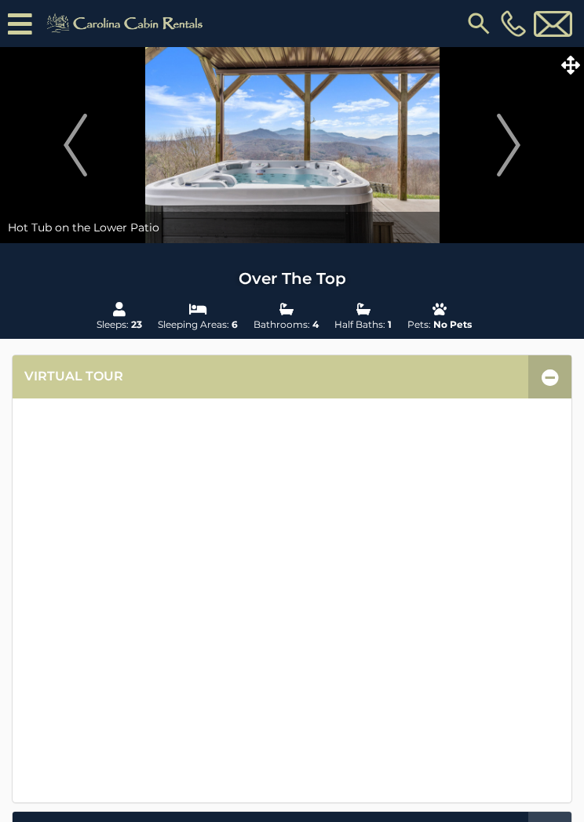
click at [502, 151] on img "Next" at bounding box center [509, 145] width 24 height 63
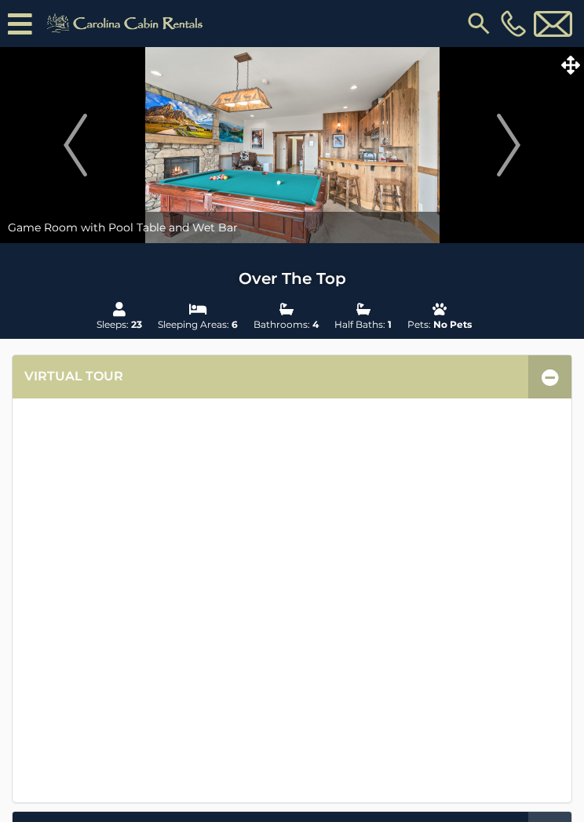
click at [505, 144] on img "Next" at bounding box center [509, 145] width 24 height 63
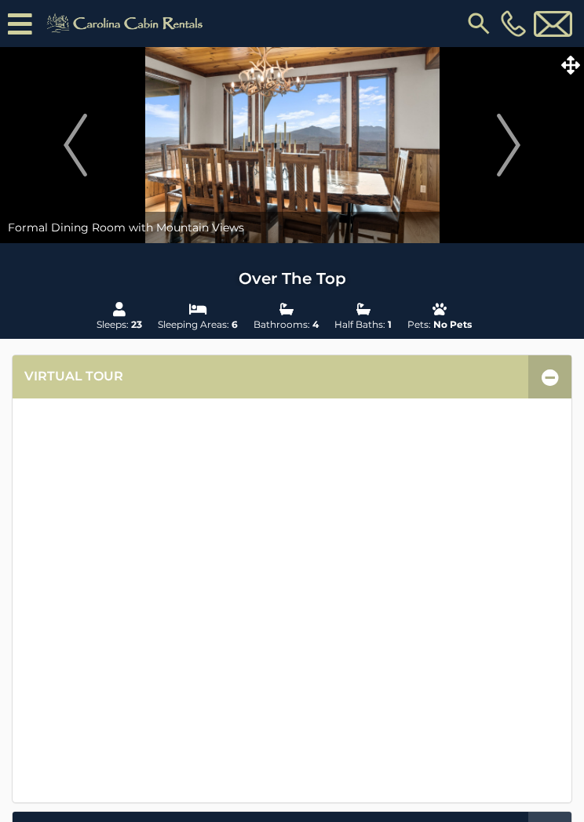
click at [505, 140] on img "Next" at bounding box center [509, 145] width 24 height 63
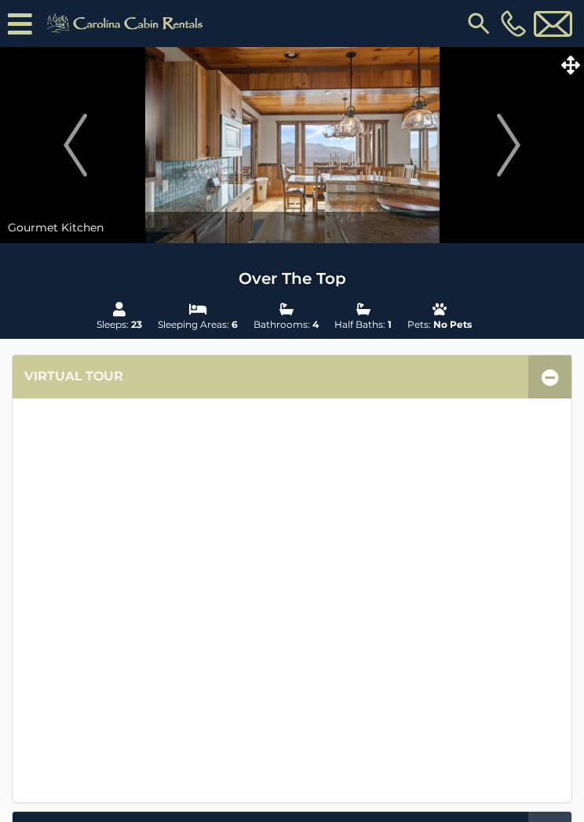
click at [509, 143] on img "Next" at bounding box center [509, 145] width 24 height 63
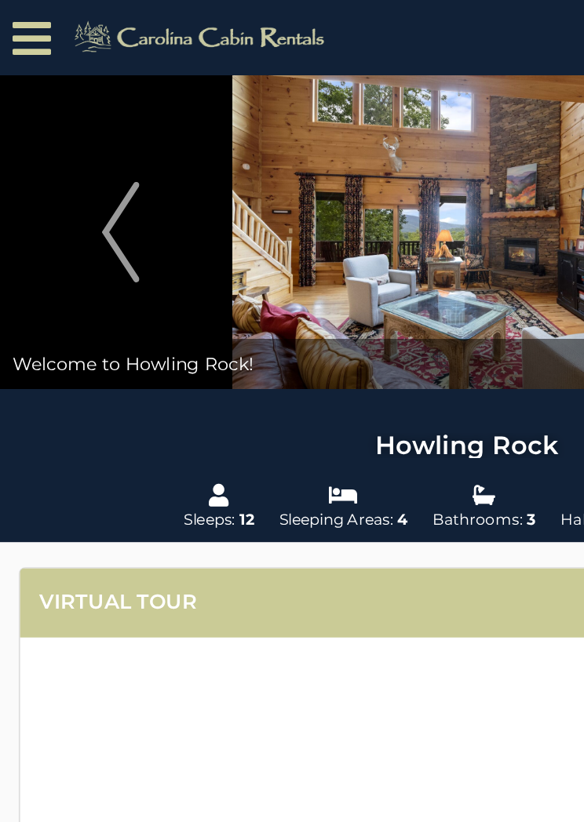
click at [19, 25] on icon at bounding box center [20, 23] width 24 height 27
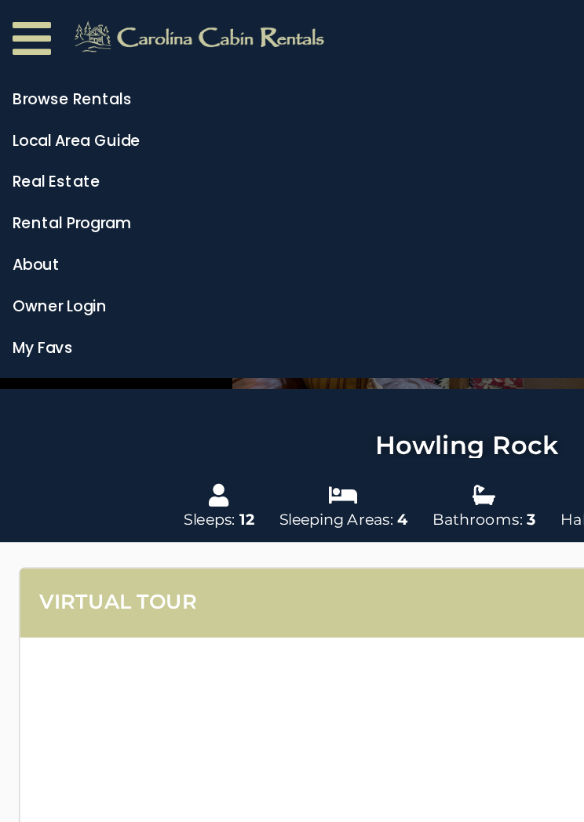
click at [86, 60] on link "Browse Rentals" at bounding box center [288, 62] width 576 height 22
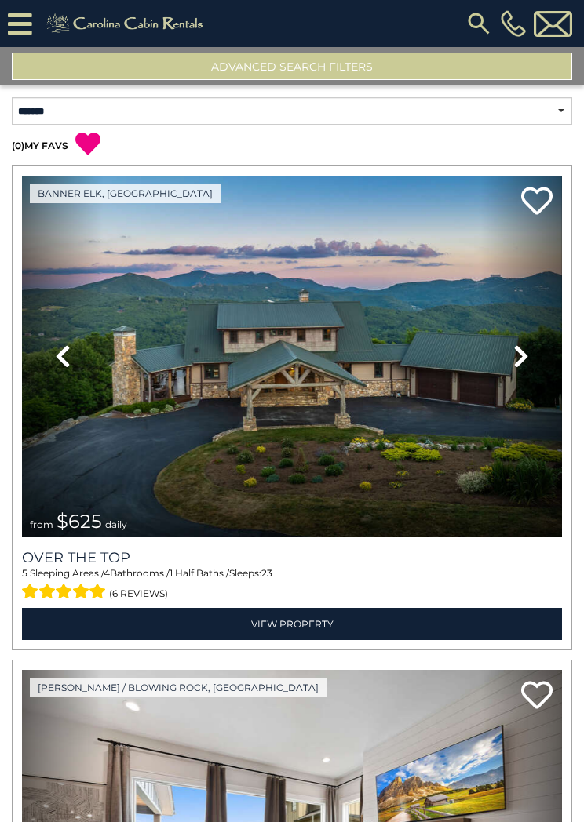
click at [367, 61] on button "Advanced Search Filters" at bounding box center [292, 66] width 560 height 27
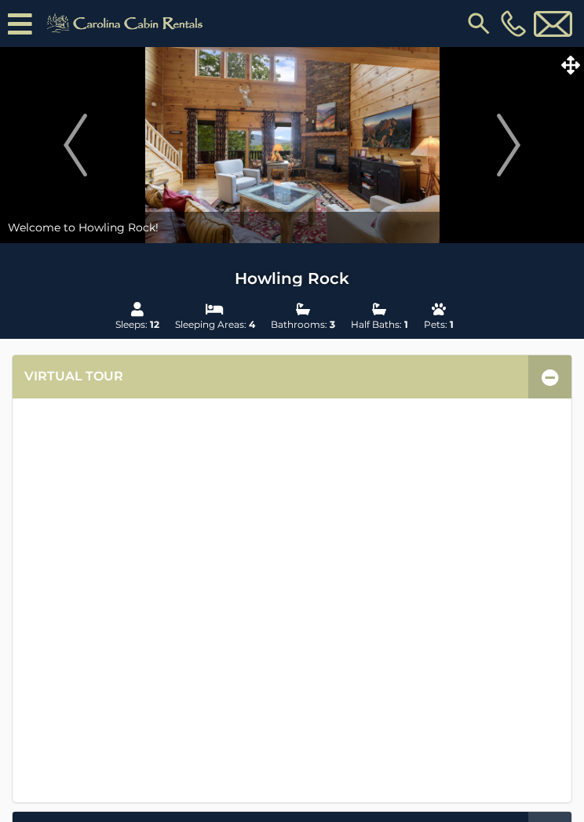
click at [31, 30] on icon at bounding box center [20, 23] width 24 height 27
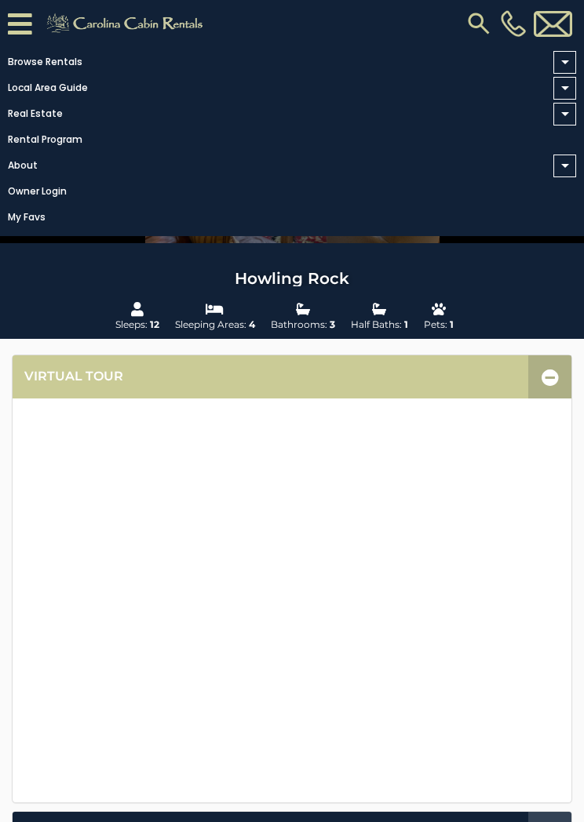
click at [117, 99] on link "Local Area Guide" at bounding box center [288, 88] width 576 height 22
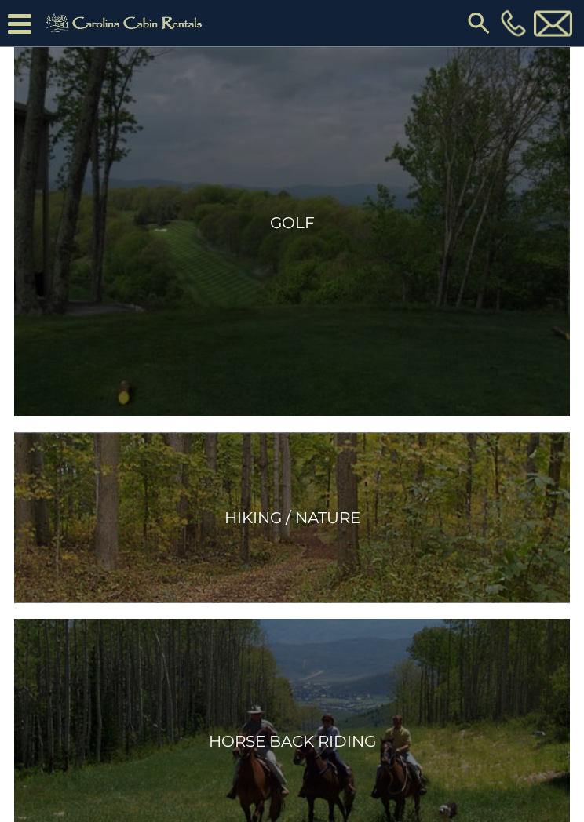
scroll to position [2250, 0]
click at [479, 21] on img at bounding box center [479, 23] width 28 height 28
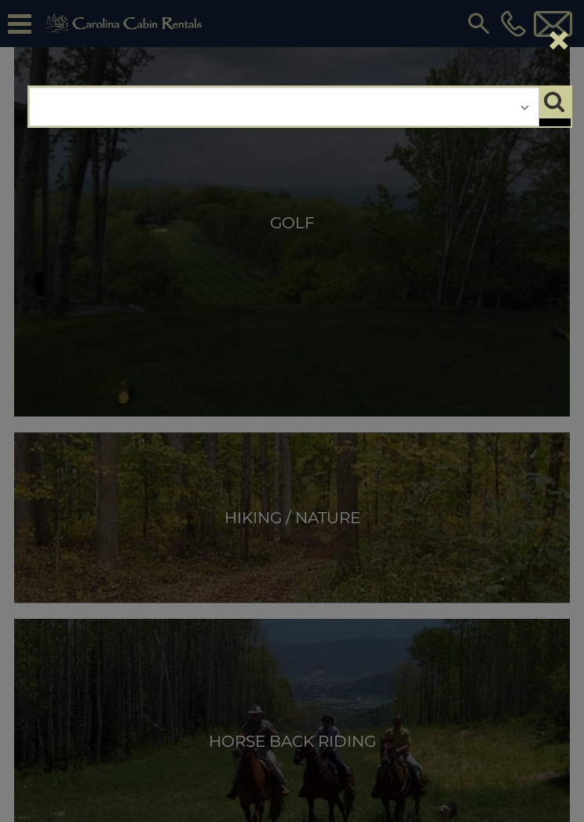
click at [76, 102] on div "**********" at bounding box center [284, 106] width 510 height 39
click at [522, 100] on div "**********" at bounding box center [284, 106] width 510 height 39
click at [528, 108] on div "**********" at bounding box center [284, 106] width 510 height 39
click at [532, 111] on div "**********" at bounding box center [284, 106] width 510 height 39
click at [529, 117] on div "**********" at bounding box center [284, 106] width 510 height 39
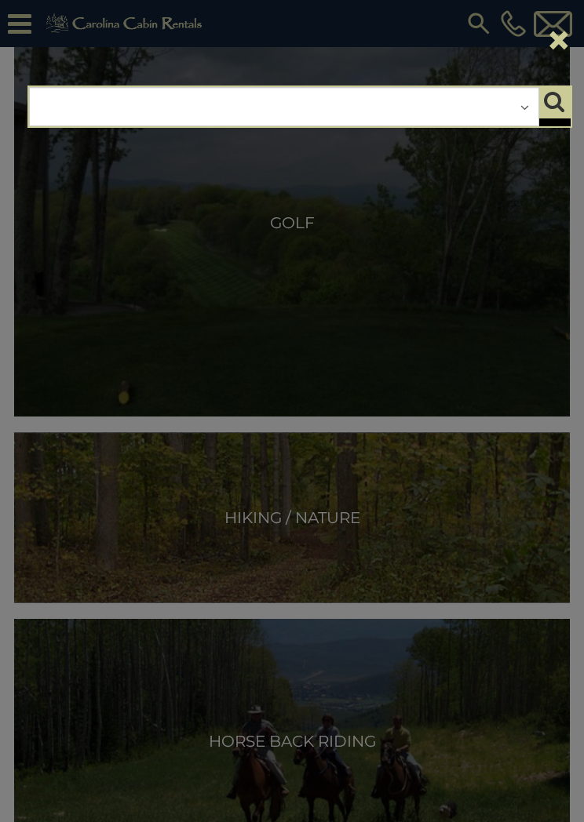
click at [524, 115] on div "**********" at bounding box center [284, 106] width 510 height 39
click at [523, 118] on div "**********" at bounding box center [284, 106] width 510 height 39
click at [440, 111] on div "**********" at bounding box center [284, 106] width 510 height 39
click at [127, 108] on div "**********" at bounding box center [284, 106] width 510 height 39
click at [66, 103] on div "**********" at bounding box center [284, 106] width 510 height 39
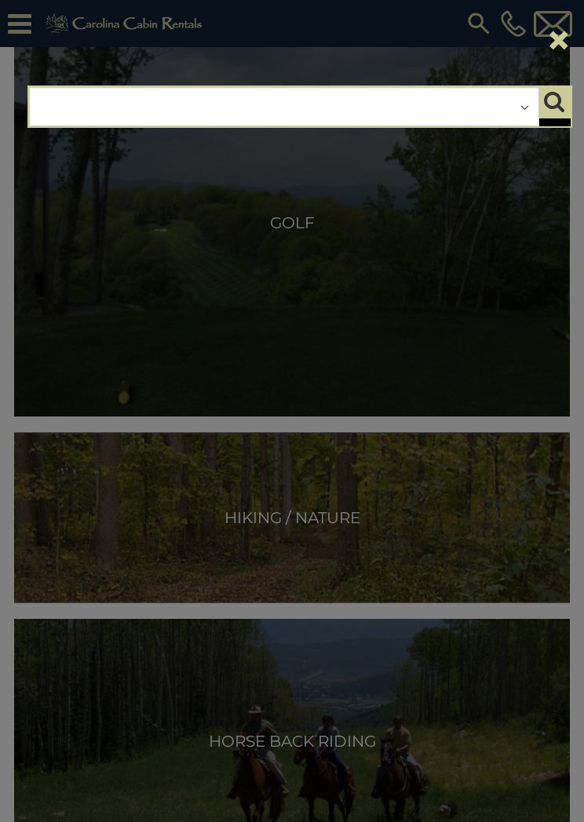
click at [64, 111] on div "**********" at bounding box center [284, 106] width 510 height 39
click at [71, 110] on div "**********" at bounding box center [284, 106] width 510 height 39
click at [507, 280] on div "**********" at bounding box center [292, 411] width 584 height 822
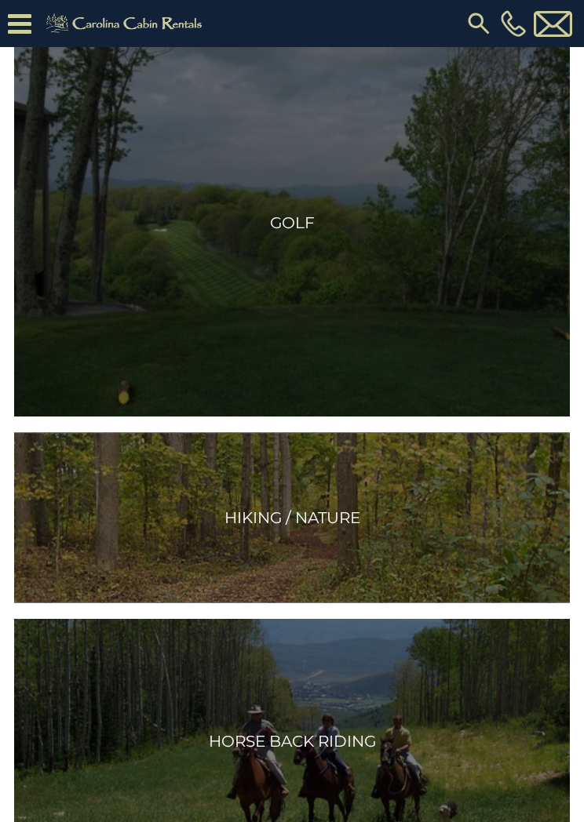
click at [480, 27] on img at bounding box center [479, 23] width 28 height 28
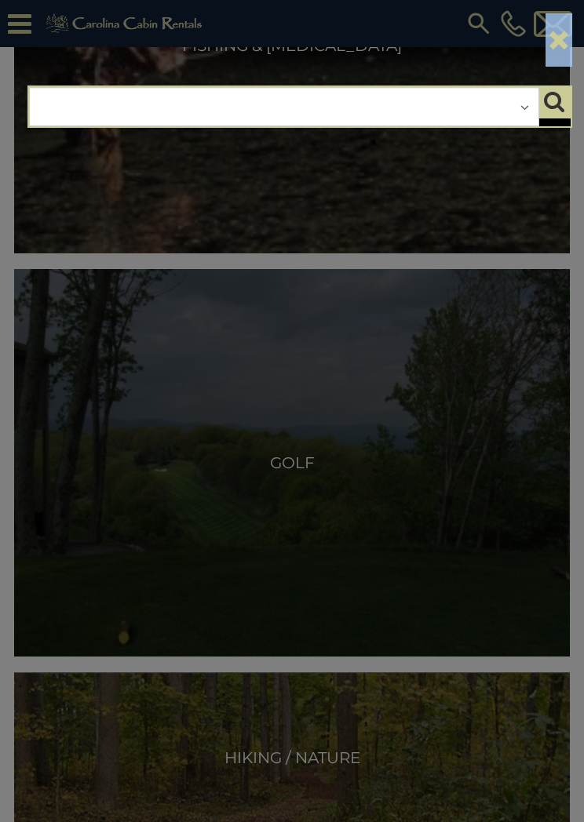
scroll to position [2008, 0]
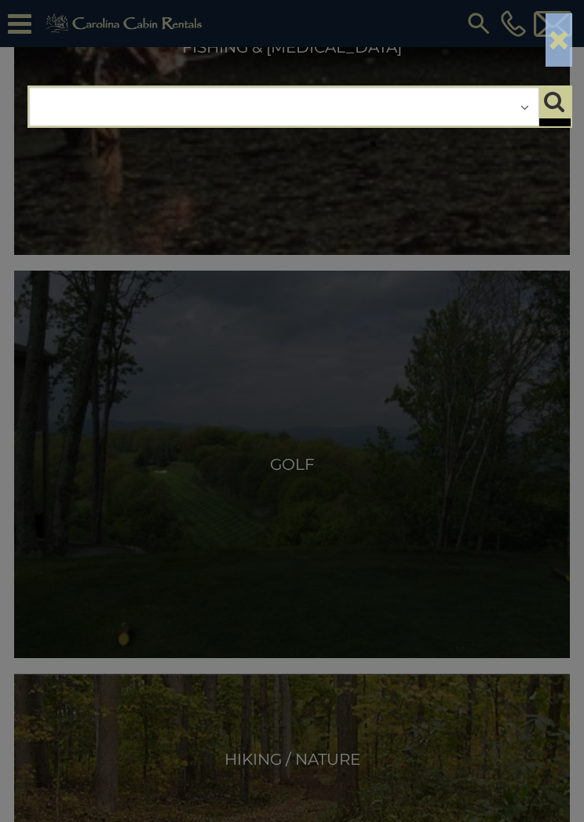
click at [245, 243] on div "**********" at bounding box center [292, 411] width 584 height 822
click at [221, 345] on div "**********" at bounding box center [292, 411] width 584 height 822
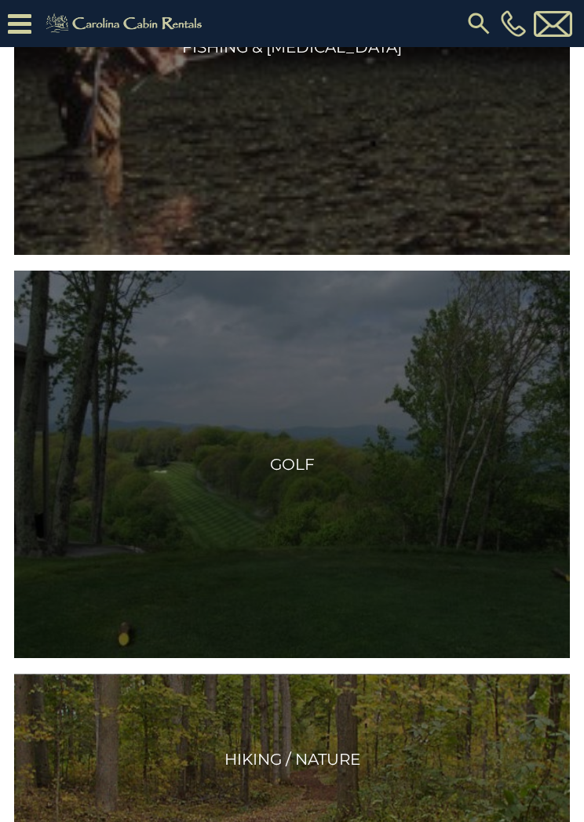
click at [581, 244] on div "Area Attractions & Entertainment Area Information" at bounding box center [291, 820] width 579 height 4648
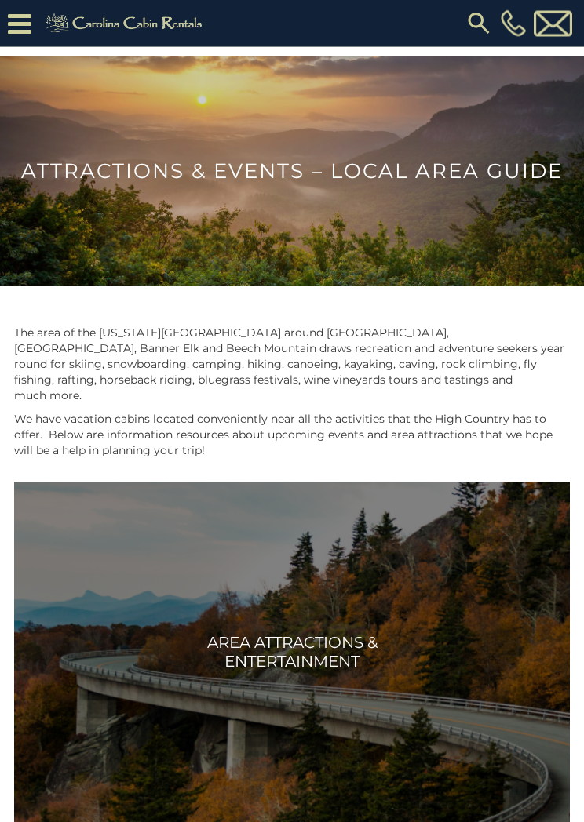
scroll to position [0, 0]
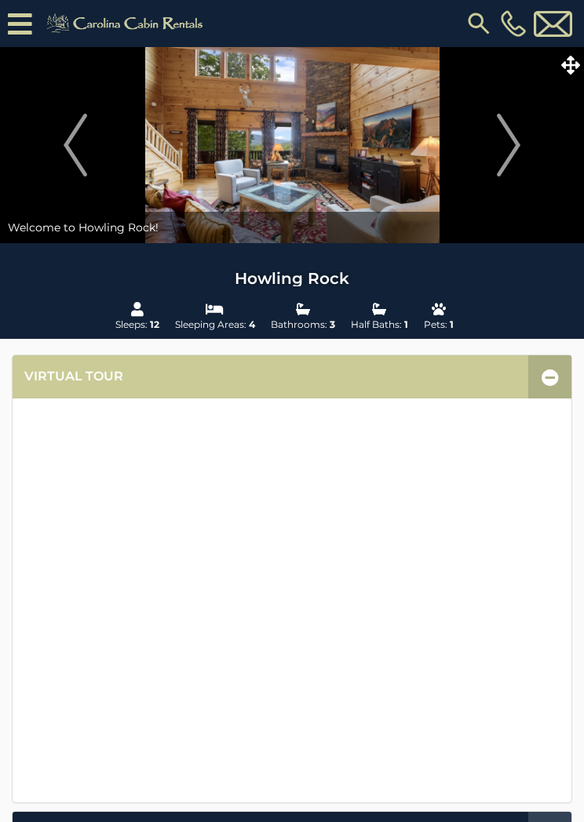
click at [30, 30] on icon at bounding box center [20, 23] width 24 height 27
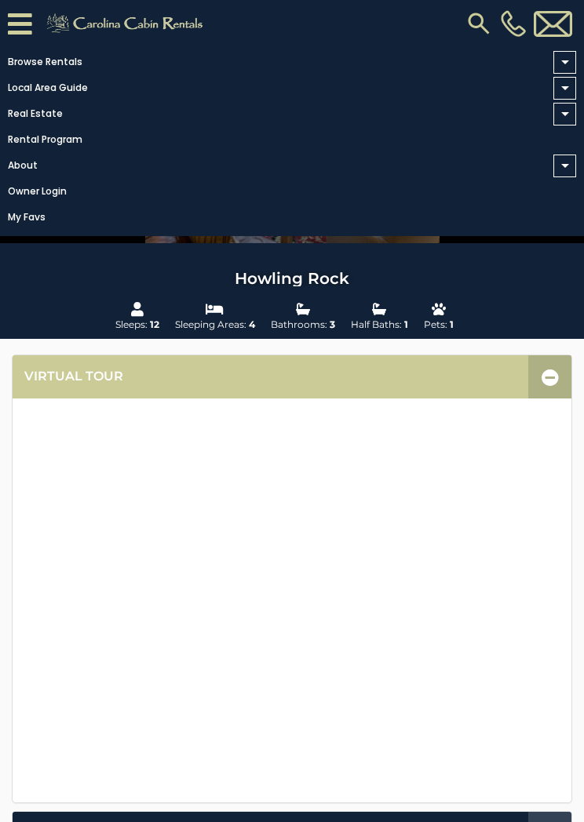
click at [33, 168] on link "About" at bounding box center [288, 166] width 576 height 22
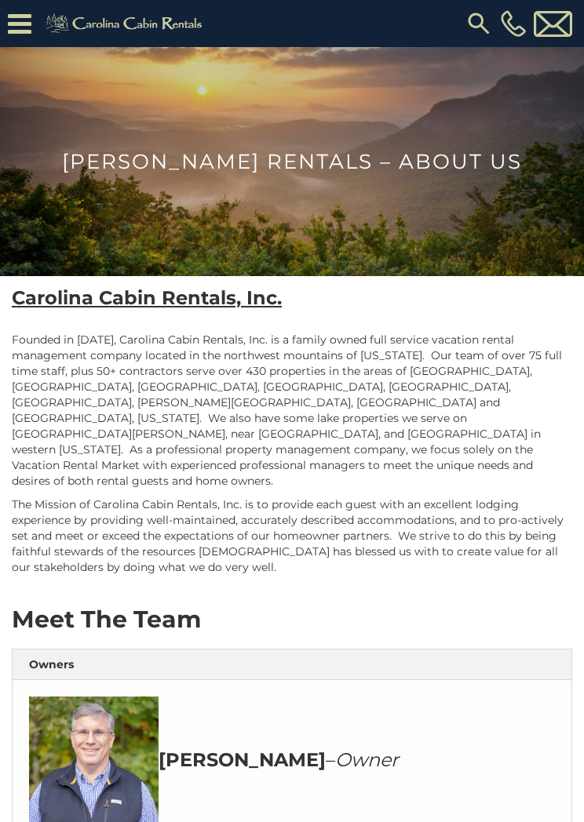
click at [199, 303] on b "Carolina Cabin Rentals, Inc." at bounding box center [147, 297] width 270 height 23
click at [201, 297] on b "Carolina Cabin Rentals, Inc." at bounding box center [147, 297] width 270 height 23
click at [199, 297] on b "Carolina Cabin Rentals, Inc." at bounding box center [147, 297] width 270 height 23
click at [228, 290] on b "Carolina Cabin Rentals, Inc." at bounding box center [147, 297] width 270 height 23
click at [30, 31] on icon at bounding box center [20, 23] width 24 height 27
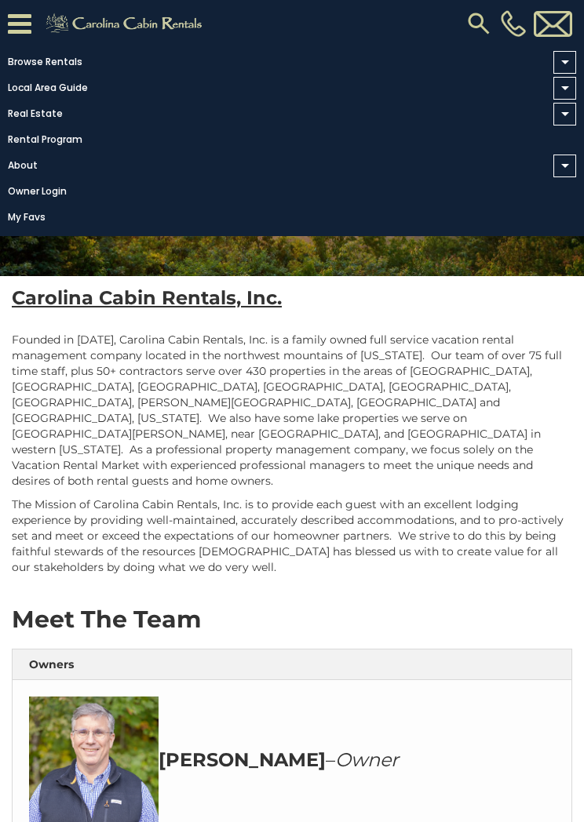
click at [573, 59] on span at bounding box center [564, 62] width 23 height 23
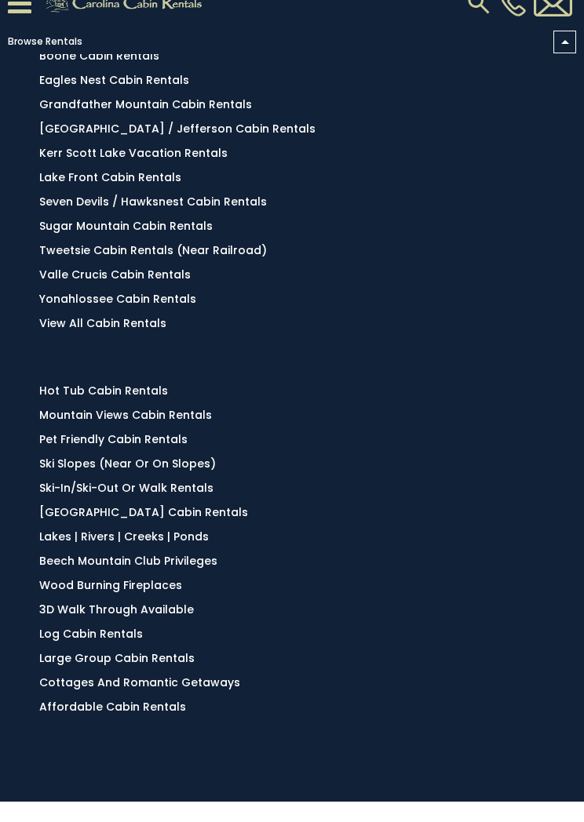
scroll to position [1, 0]
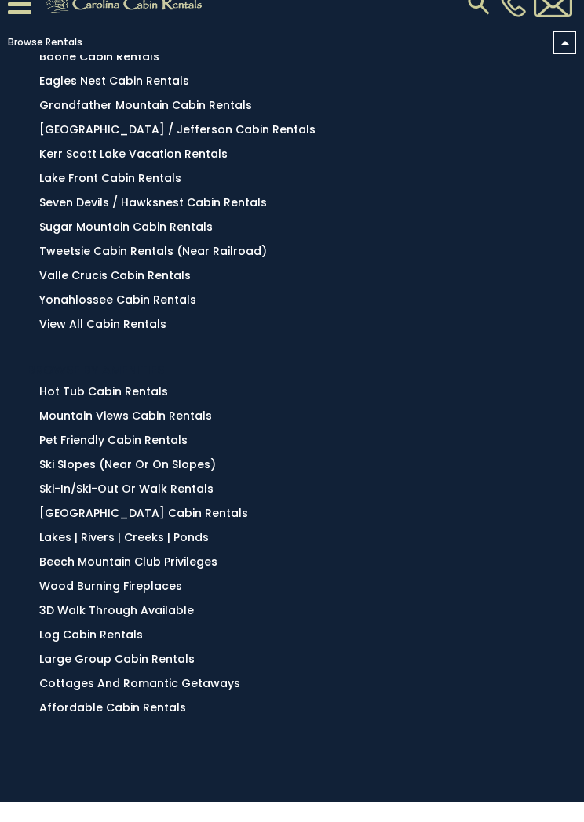
click at [201, 428] on link "Mountain Views Cabin Rentals" at bounding box center [125, 436] width 173 height 16
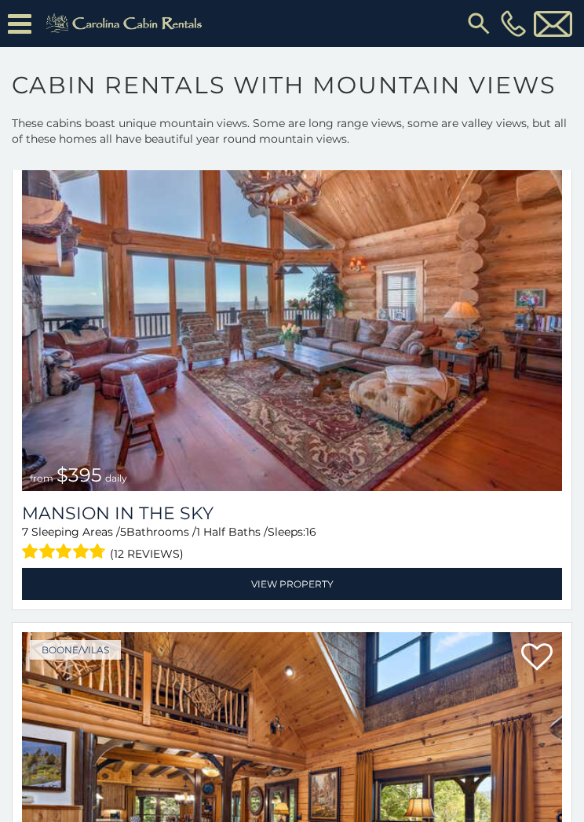
scroll to position [691, 0]
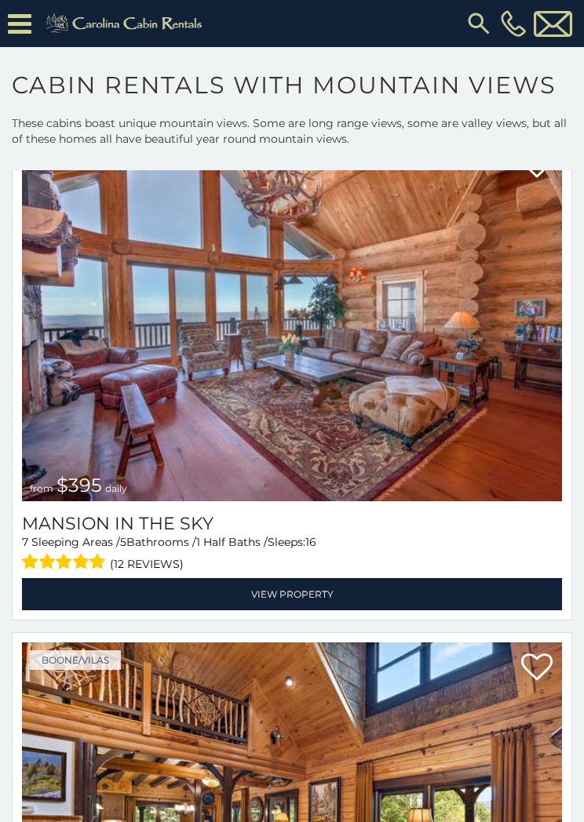
click at [361, 596] on link "View Property" at bounding box center [292, 594] width 540 height 32
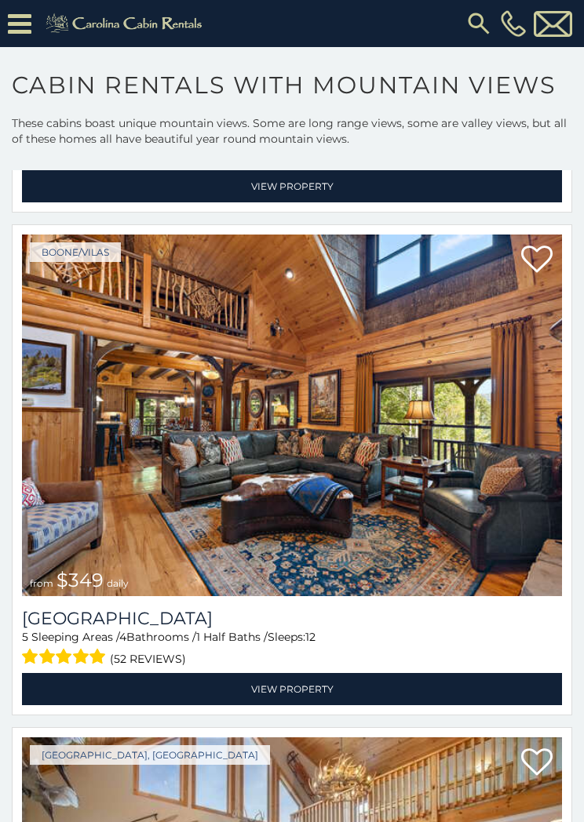
scroll to position [1139, 0]
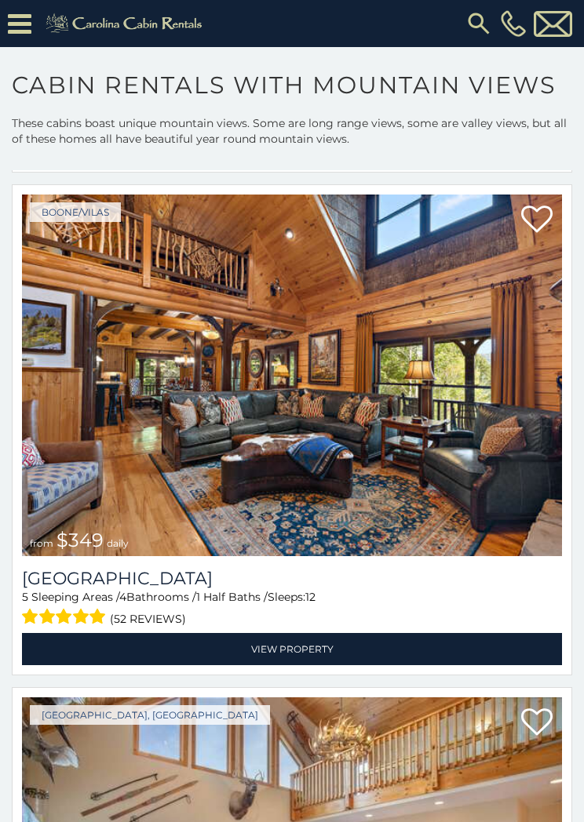
click at [301, 645] on link "View Property" at bounding box center [292, 649] width 540 height 32
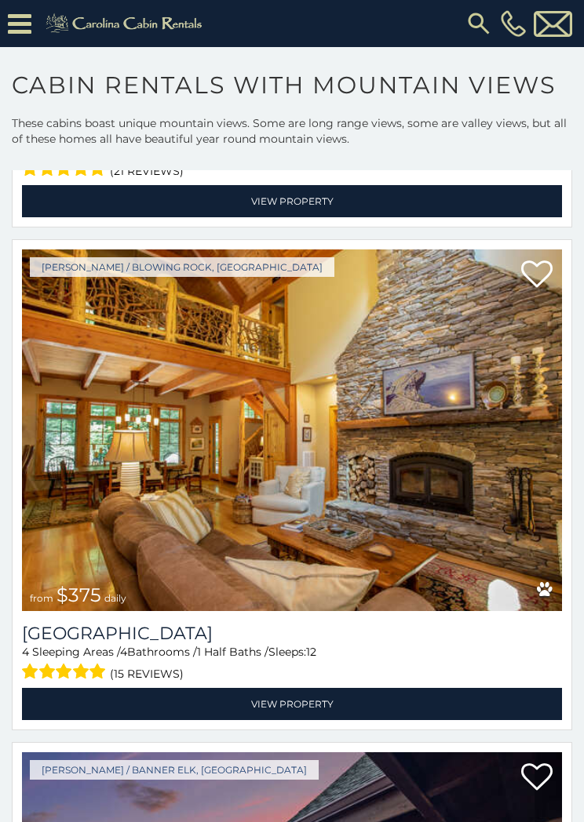
scroll to position [2097, 0]
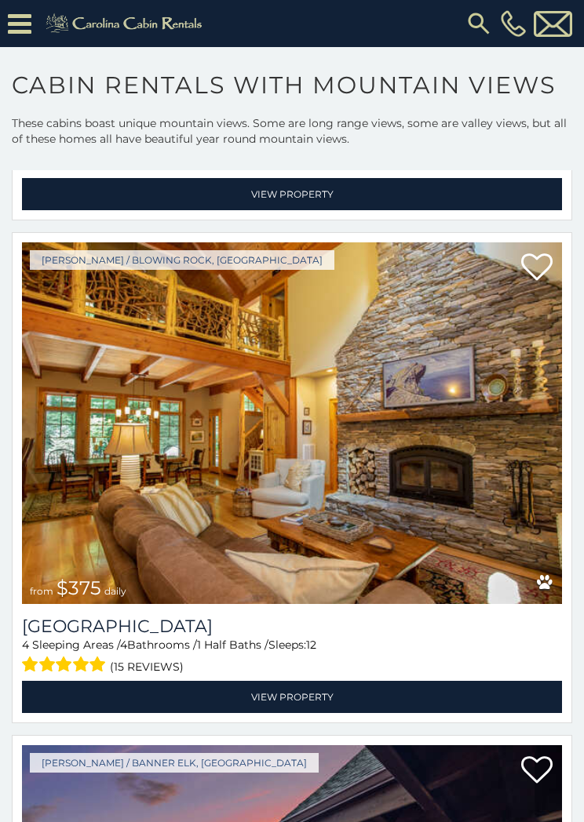
click at [292, 694] on link "View Property" at bounding box center [292, 697] width 540 height 32
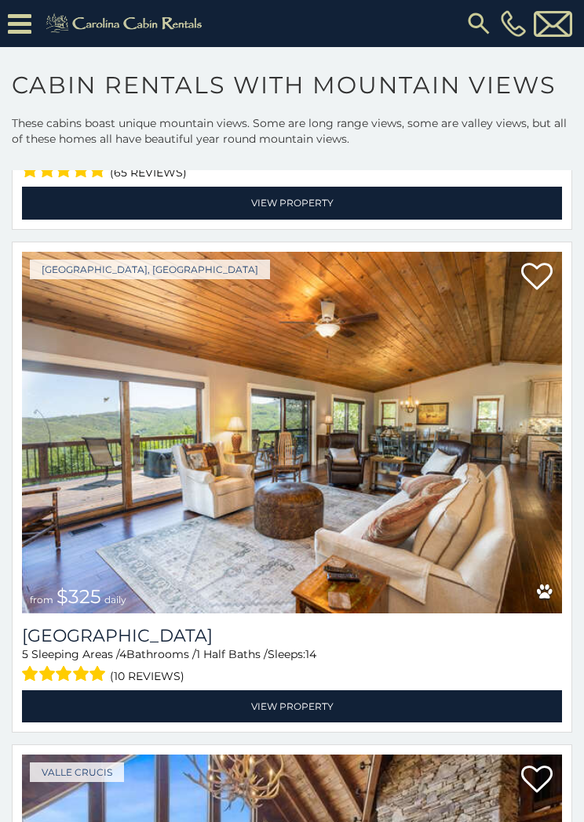
scroll to position [3102, 0]
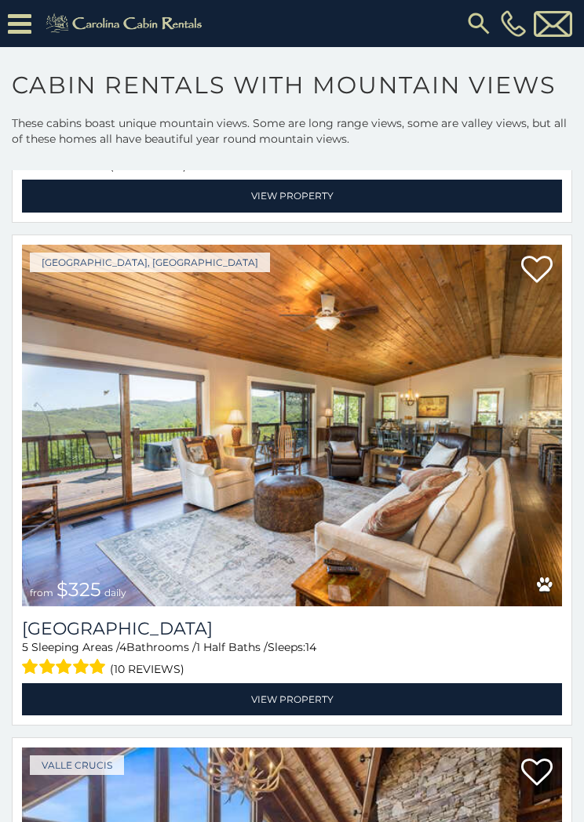
click at [301, 703] on link "View Property" at bounding box center [292, 700] width 540 height 32
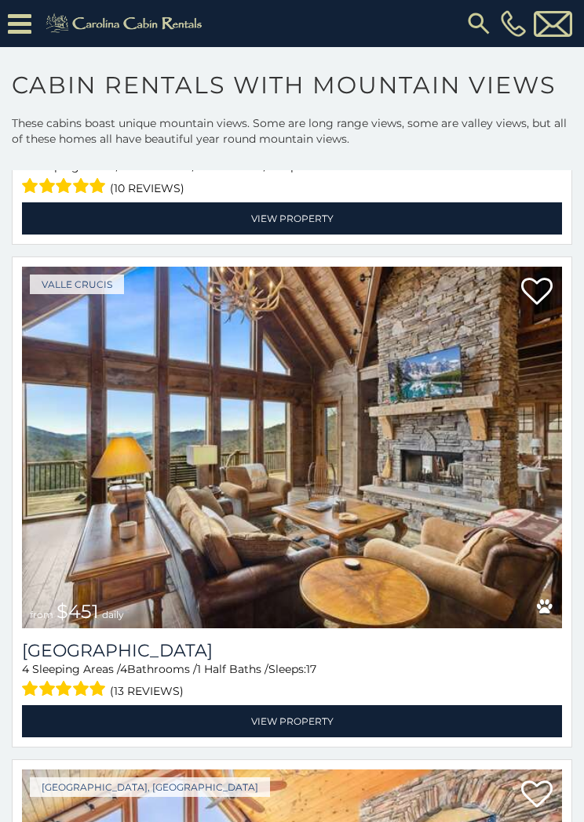
scroll to position [3584, 0]
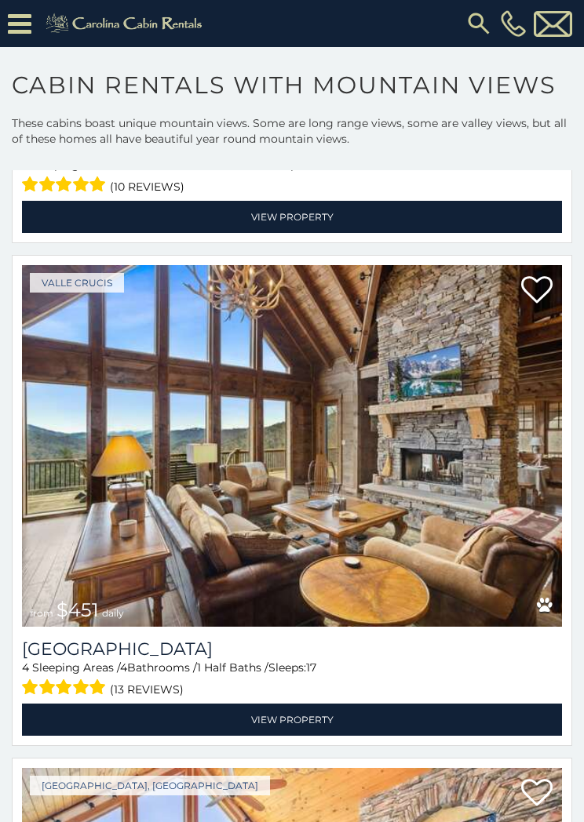
click at [286, 704] on link "View Property" at bounding box center [292, 720] width 540 height 32
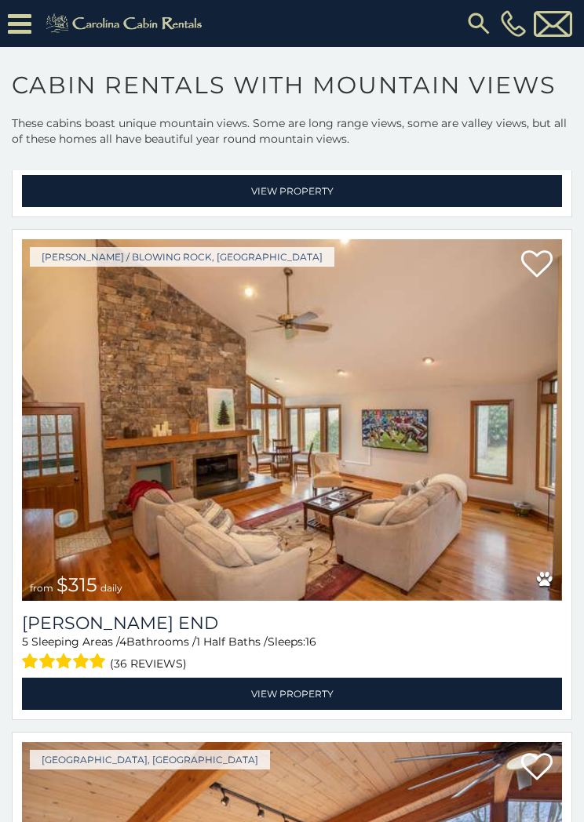
scroll to position [5195, 0]
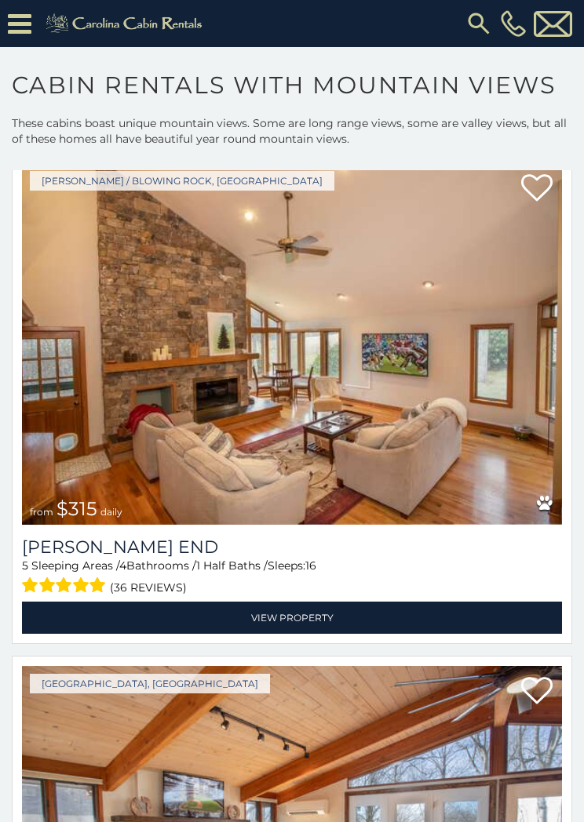
click at [296, 618] on link "View Property" at bounding box center [292, 618] width 540 height 32
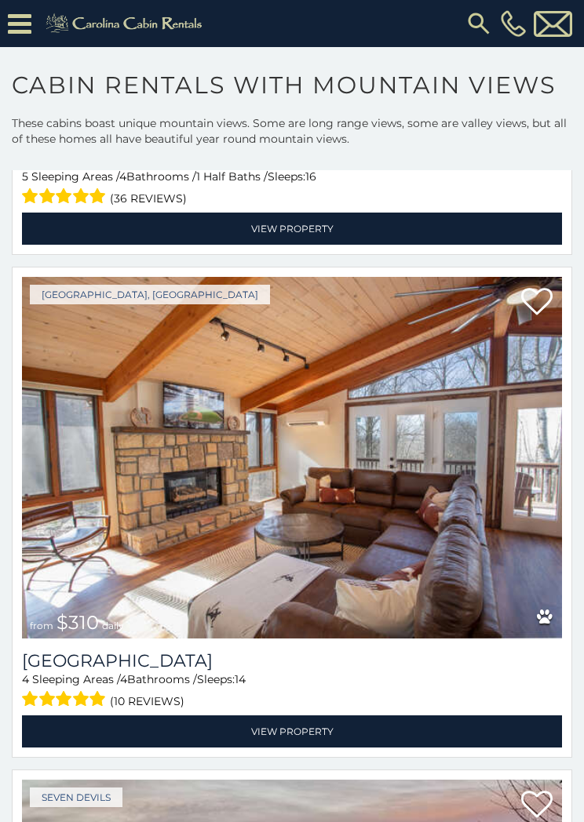
scroll to position [5586, 0]
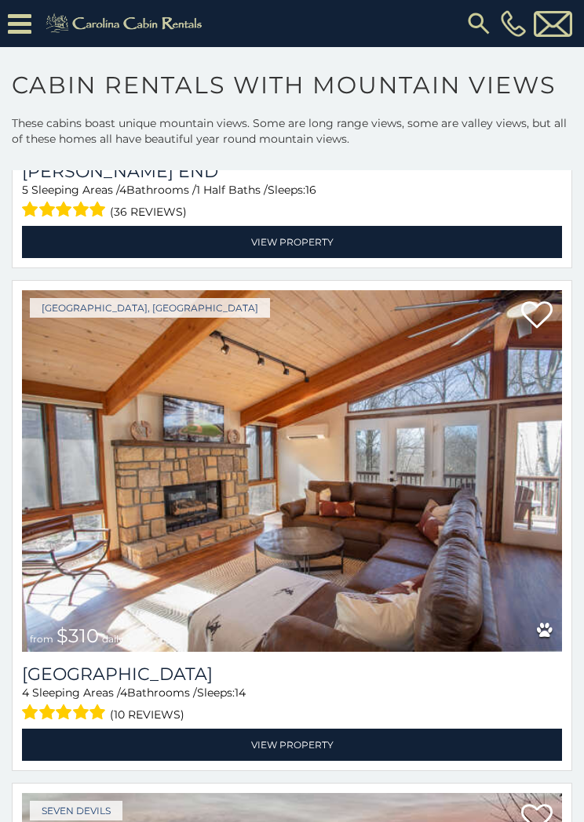
click at [582, 419] on div "[GEOGRAPHIC_DATA], [GEOGRAPHIC_DATA] from $310 daily [GEOGRAPHIC_DATA] 4 Sleepi…" at bounding box center [292, 531] width 584 height 503
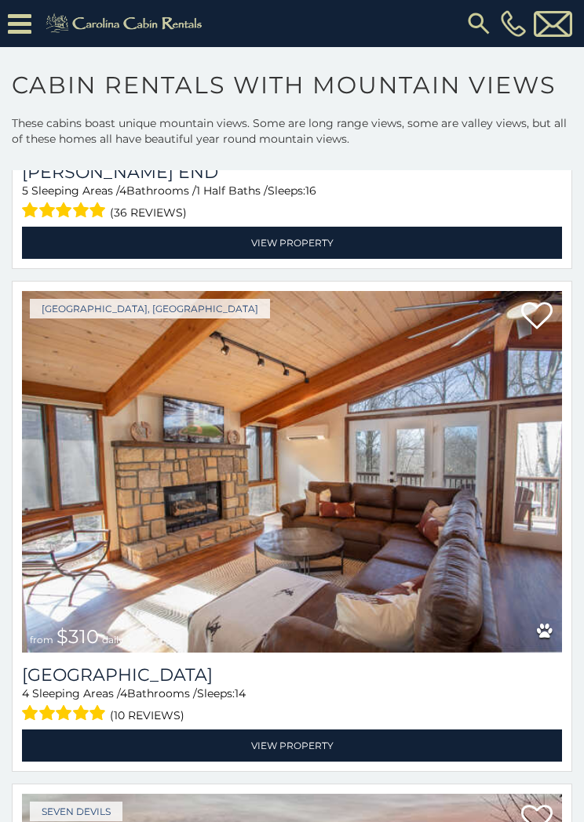
click at [286, 739] on link "View Property" at bounding box center [292, 746] width 540 height 32
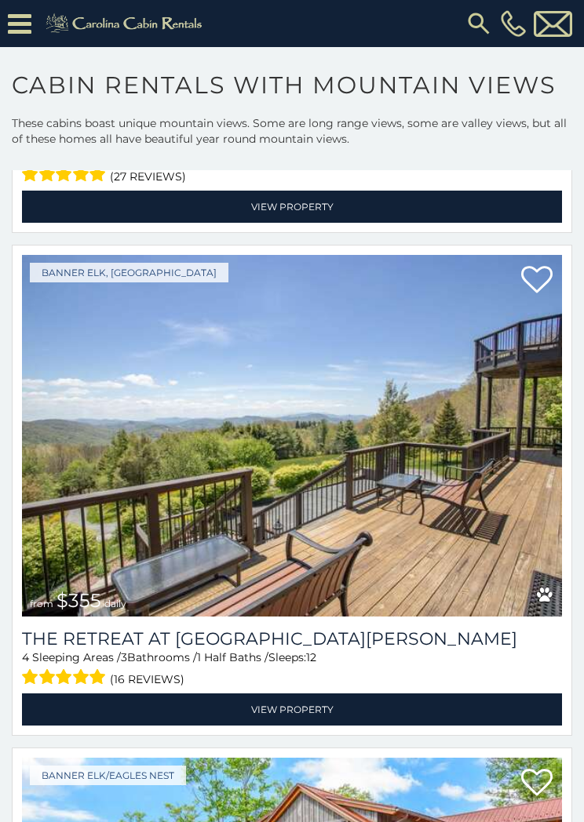
scroll to position [7117, 0]
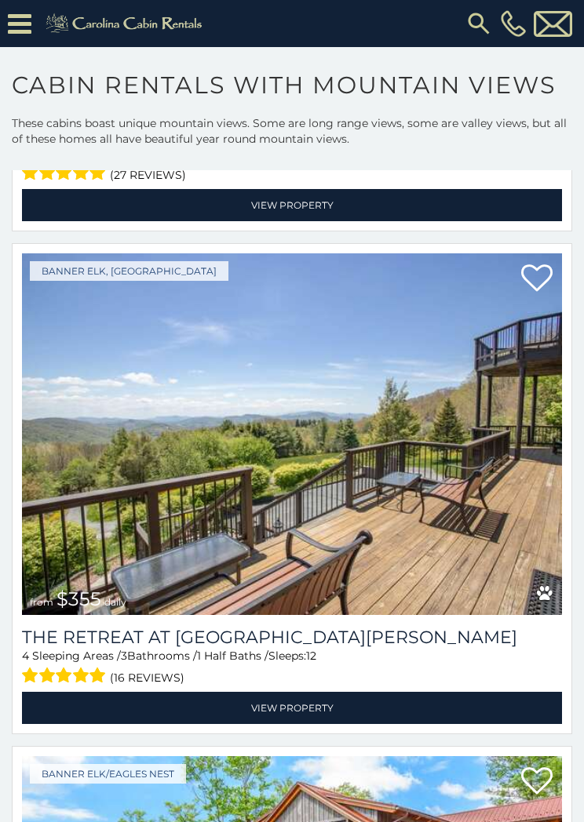
click at [301, 696] on link "View Property" at bounding box center [292, 708] width 540 height 32
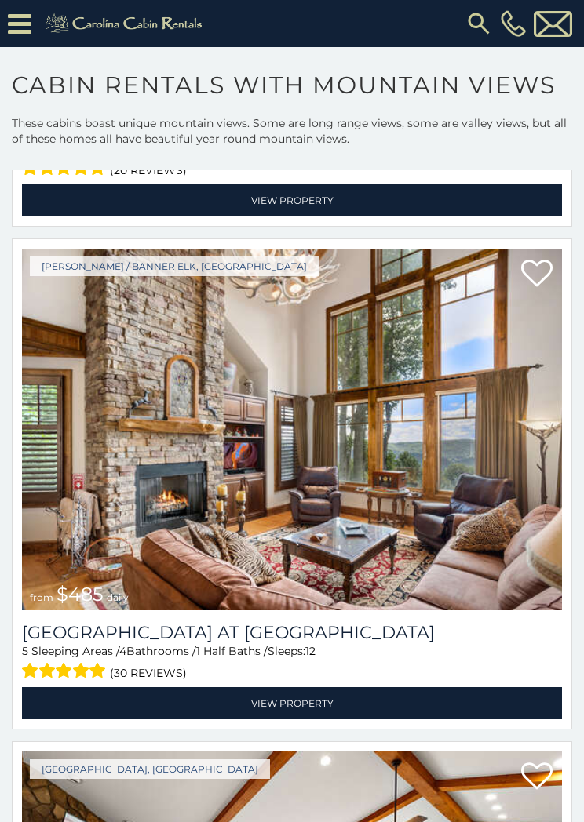
scroll to position [11652, 0]
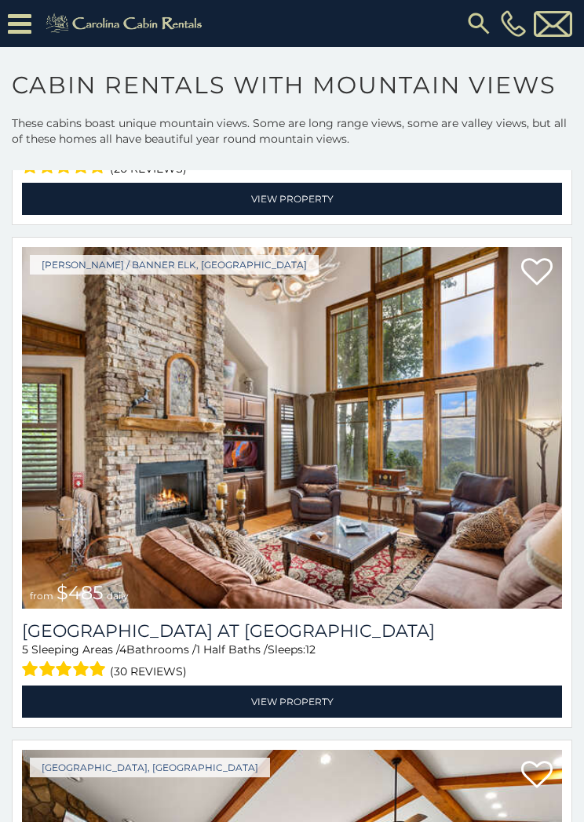
click at [301, 695] on link "View Property" at bounding box center [292, 702] width 540 height 32
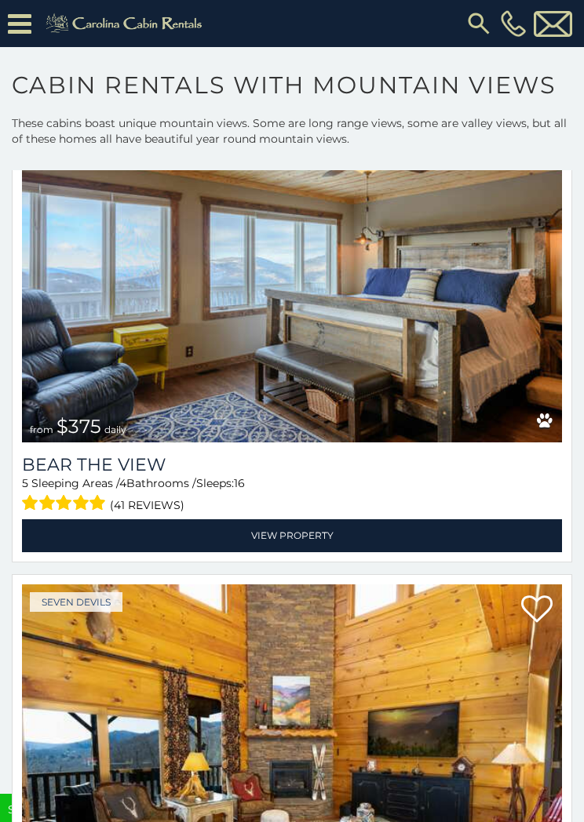
scroll to position [13831, 0]
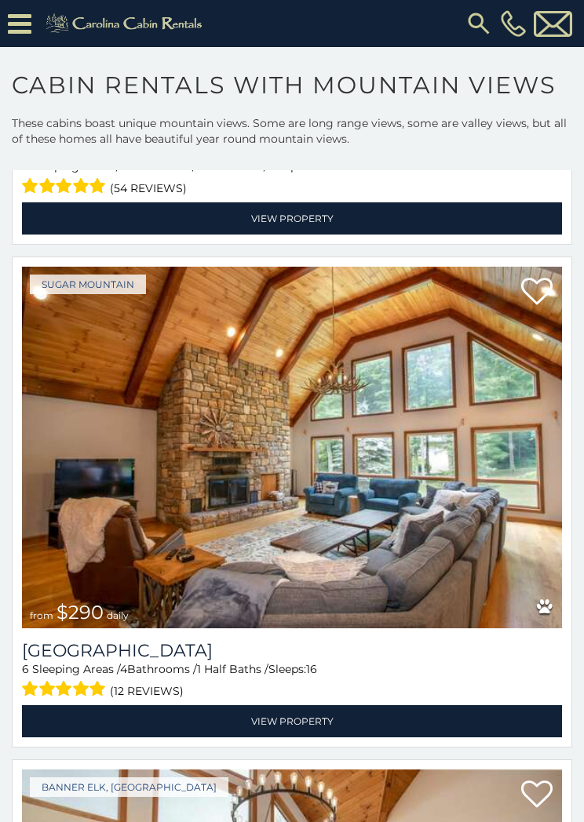
scroll to position [17201, 0]
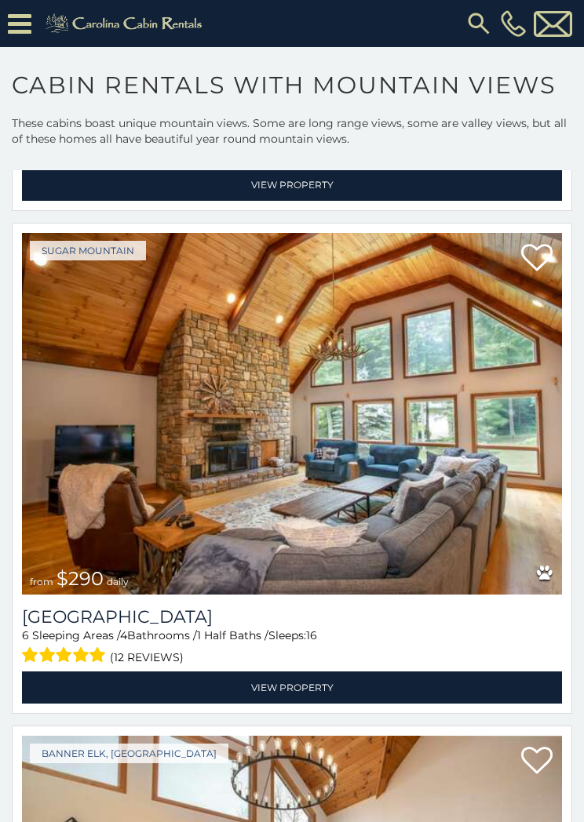
click at [266, 683] on link "View Property" at bounding box center [292, 688] width 540 height 32
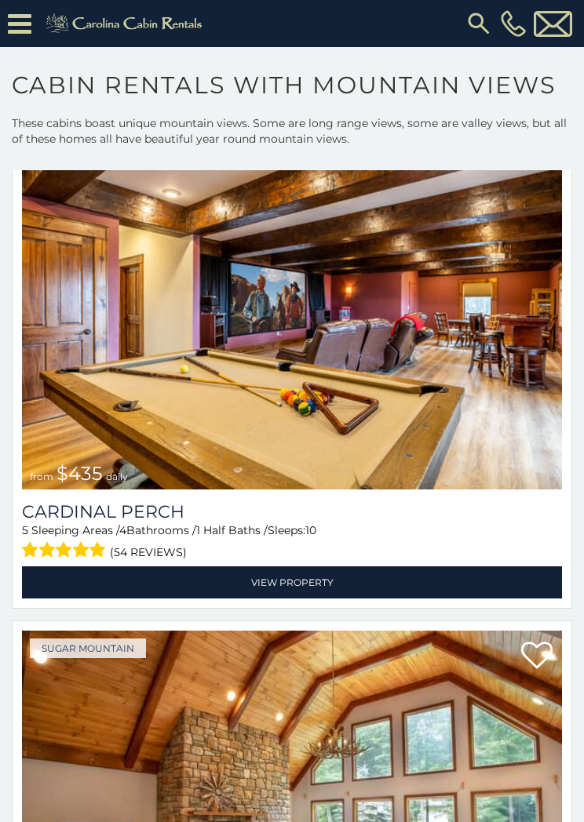
scroll to position [16804, 0]
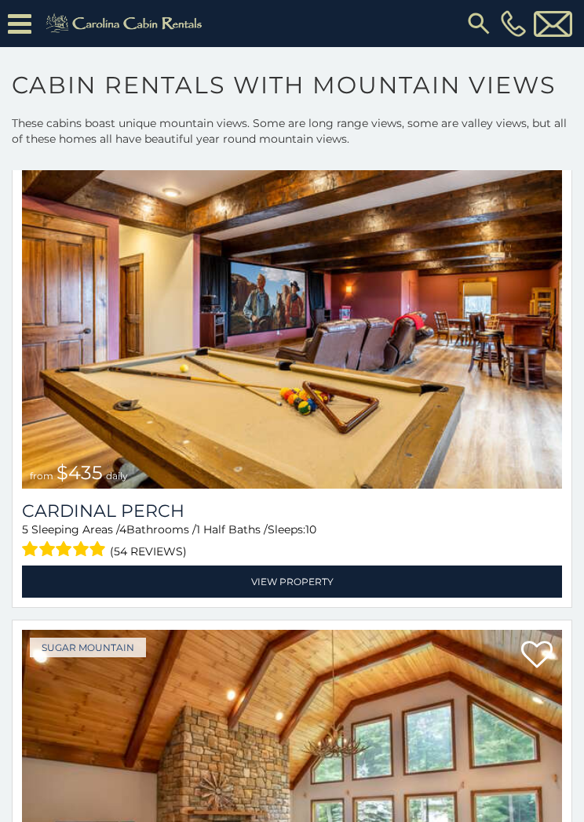
click at [288, 584] on link "View Property" at bounding box center [292, 582] width 540 height 32
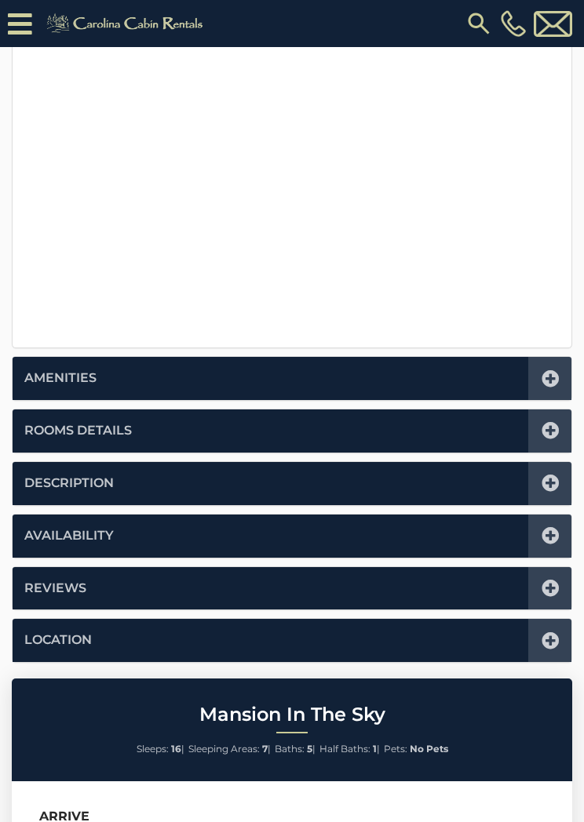
scroll to position [484, 0]
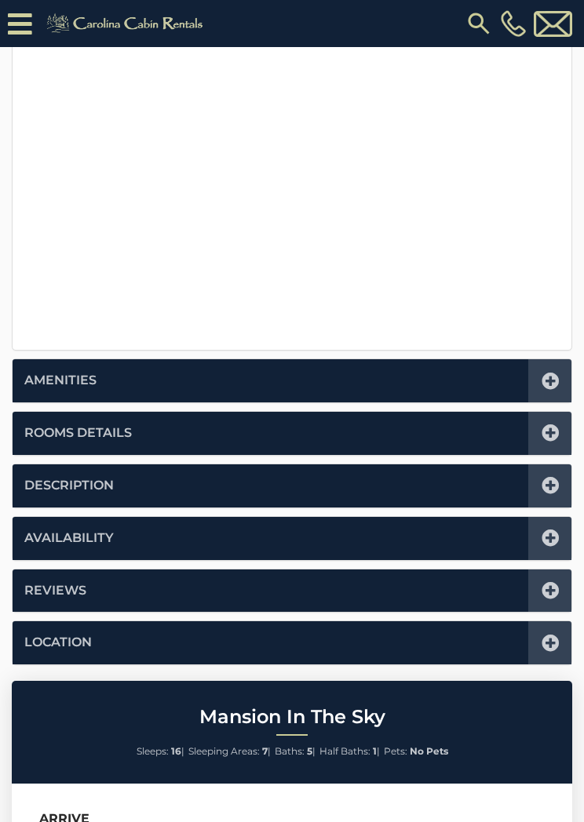
click at [555, 537] on icon at bounding box center [550, 538] width 17 height 17
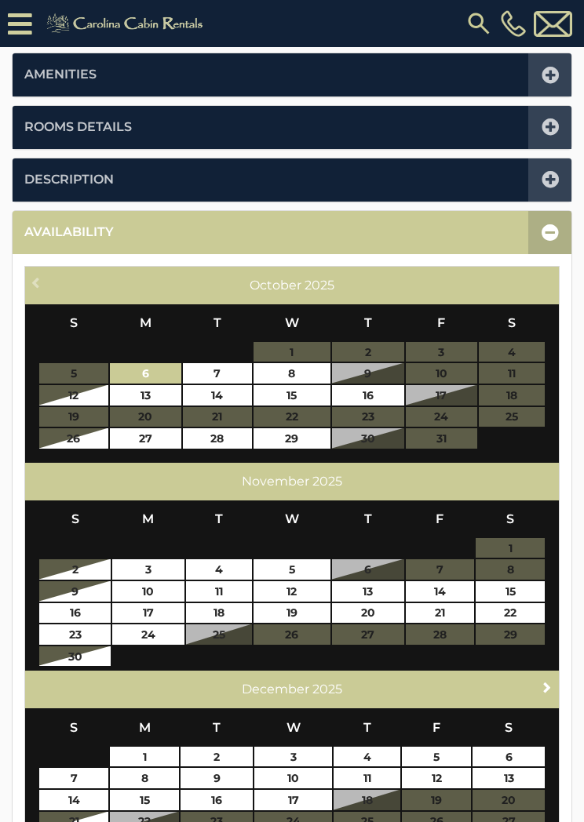
click at [550, 683] on span "Next" at bounding box center [547, 687] width 13 height 13
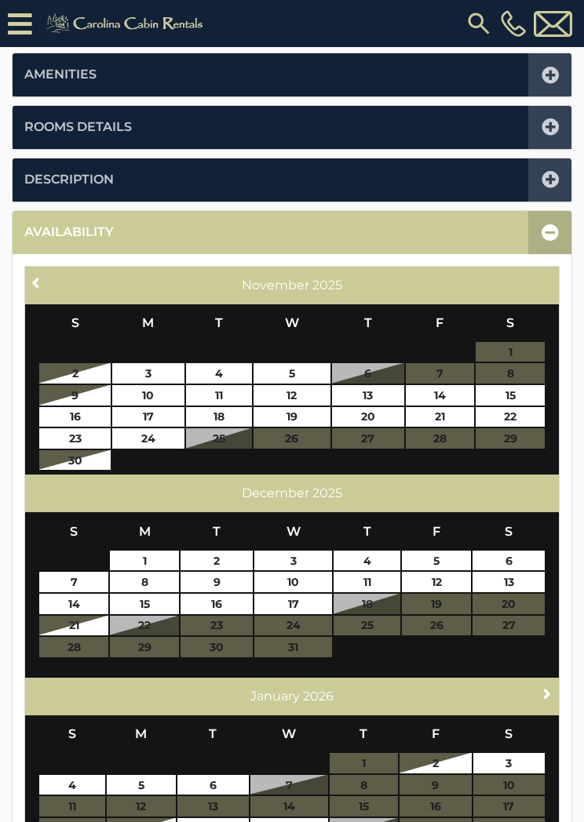
click at [546, 689] on span "Next" at bounding box center [547, 693] width 13 height 13
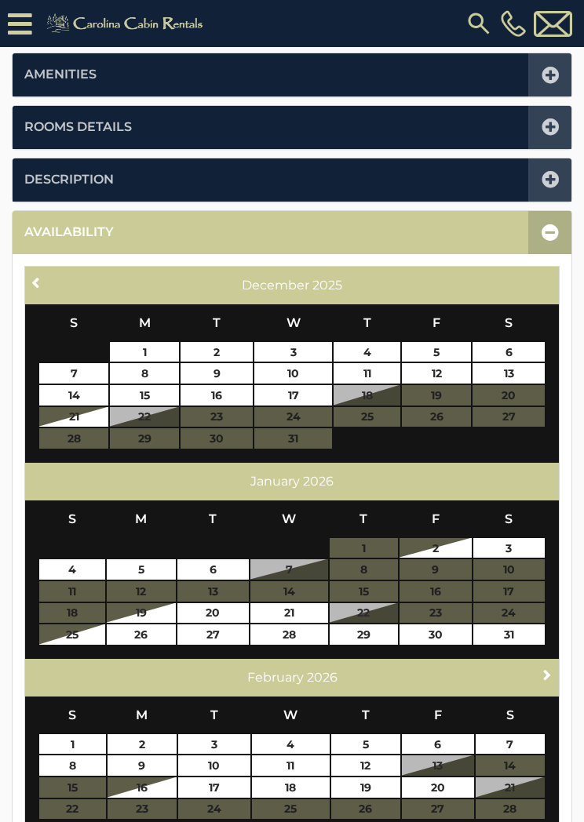
click at [548, 671] on span "Next" at bounding box center [547, 675] width 13 height 13
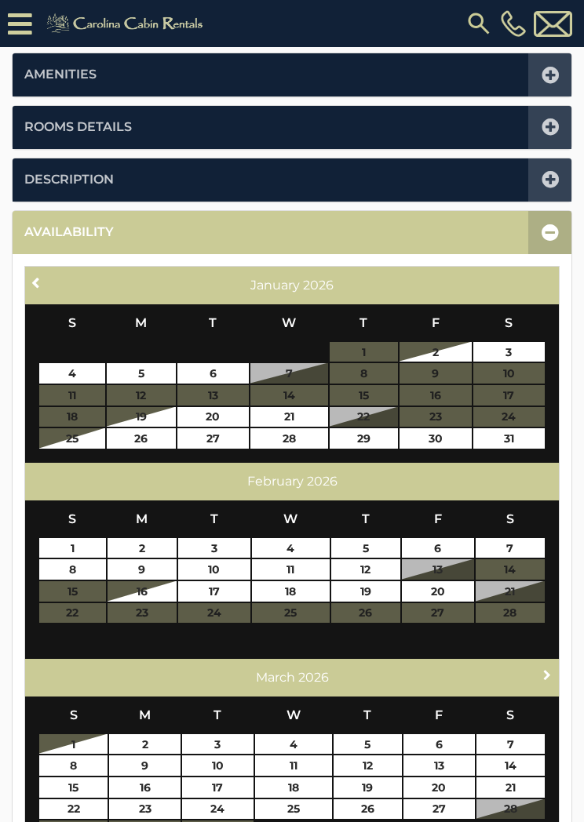
click at [545, 670] on span "Next" at bounding box center [547, 675] width 13 height 13
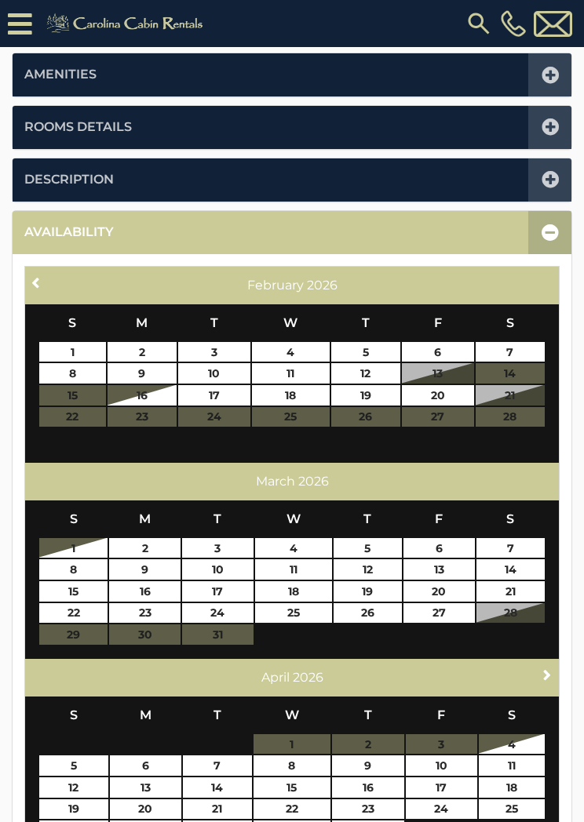
click at [544, 671] on span "Next" at bounding box center [547, 675] width 13 height 13
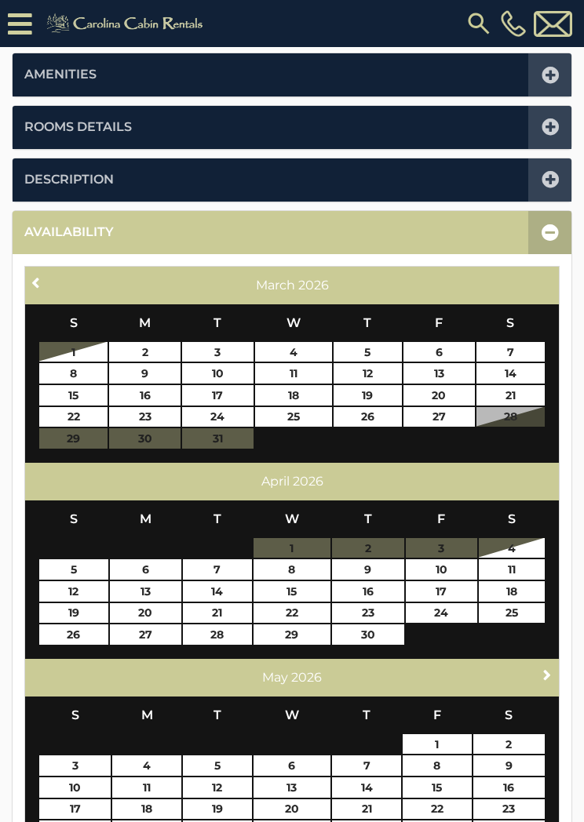
click at [545, 669] on span "Next" at bounding box center [547, 675] width 13 height 13
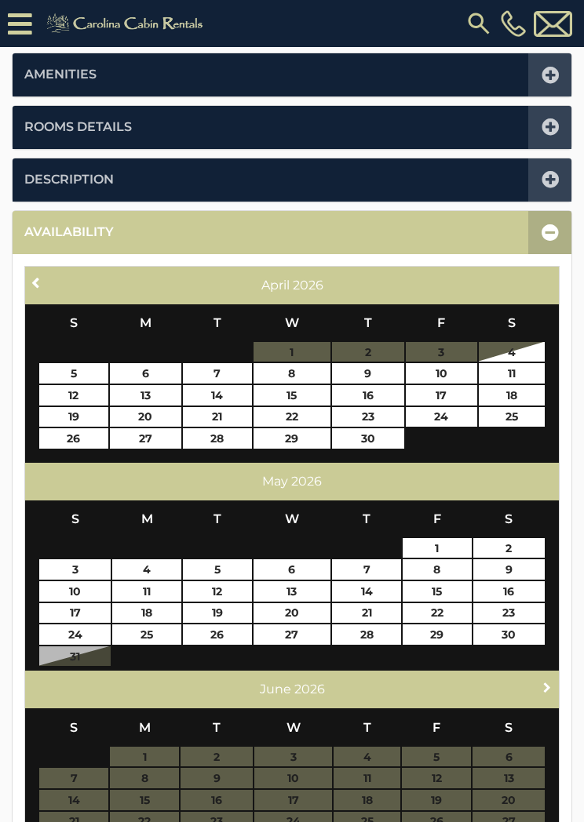
click at [547, 684] on span "Next" at bounding box center [547, 687] width 13 height 13
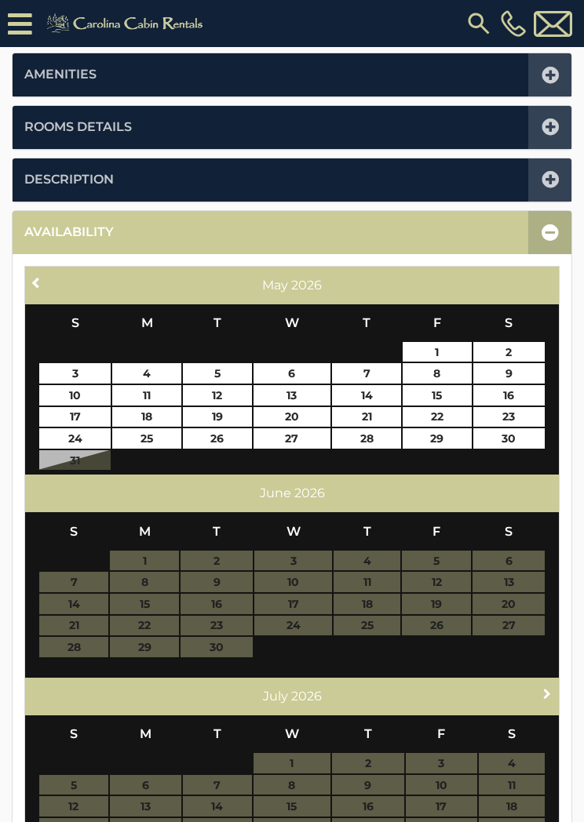
click at [546, 688] on span "Next" at bounding box center [547, 693] width 13 height 13
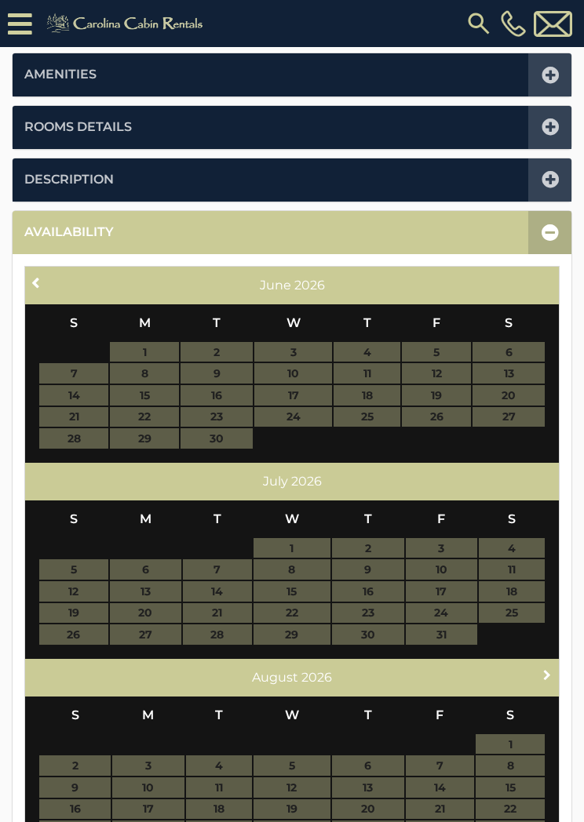
click at [549, 676] on span "Next" at bounding box center [547, 675] width 13 height 13
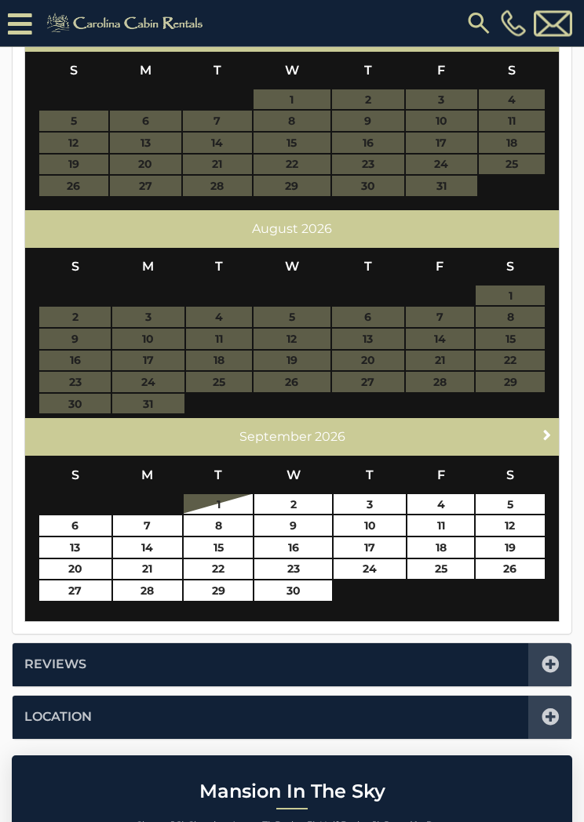
scroll to position [639, 0]
click at [374, 565] on link "24" at bounding box center [370, 570] width 72 height 20
type input "**********"
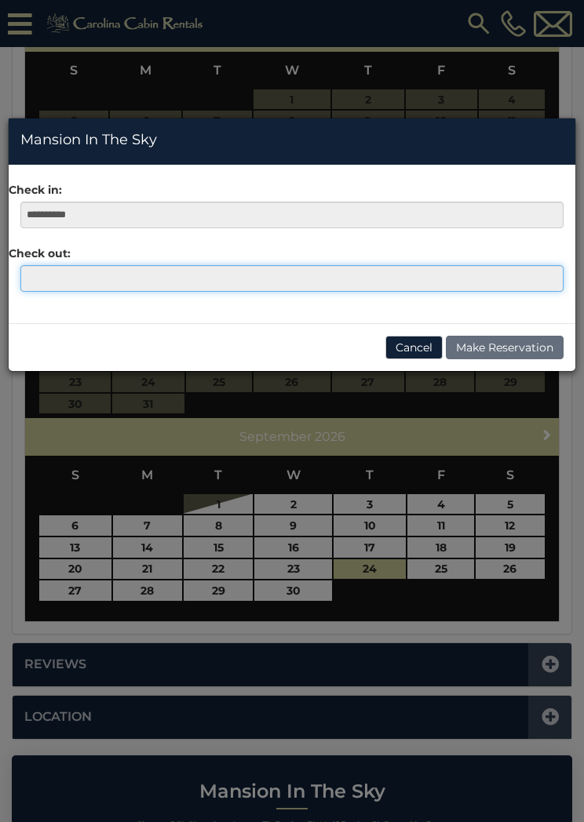
click at [37, 282] on input "text" at bounding box center [291, 278] width 543 height 27
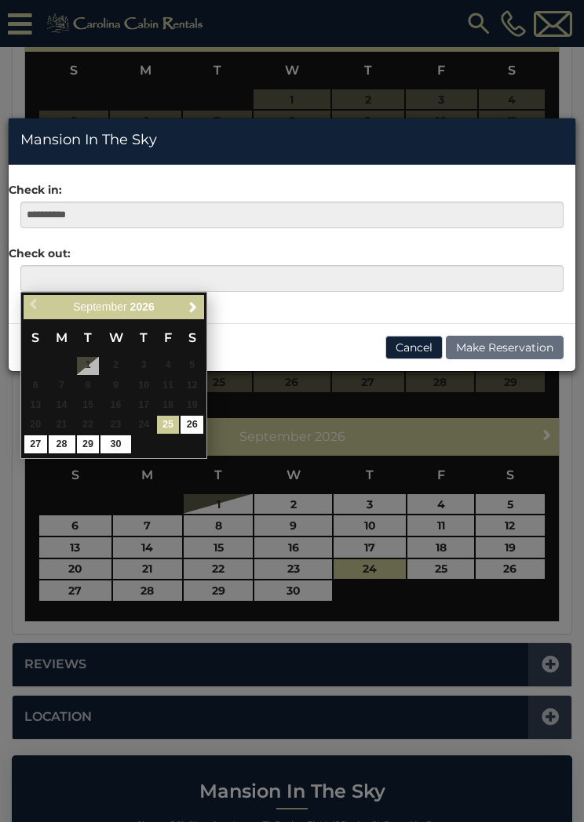
click at [118, 447] on link "30" at bounding box center [115, 445] width 30 height 18
type input "**********"
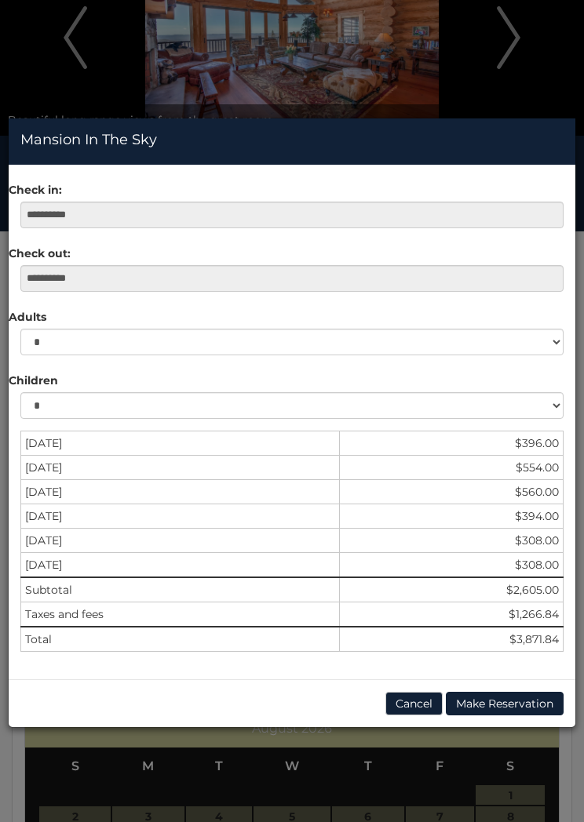
scroll to position [0, 0]
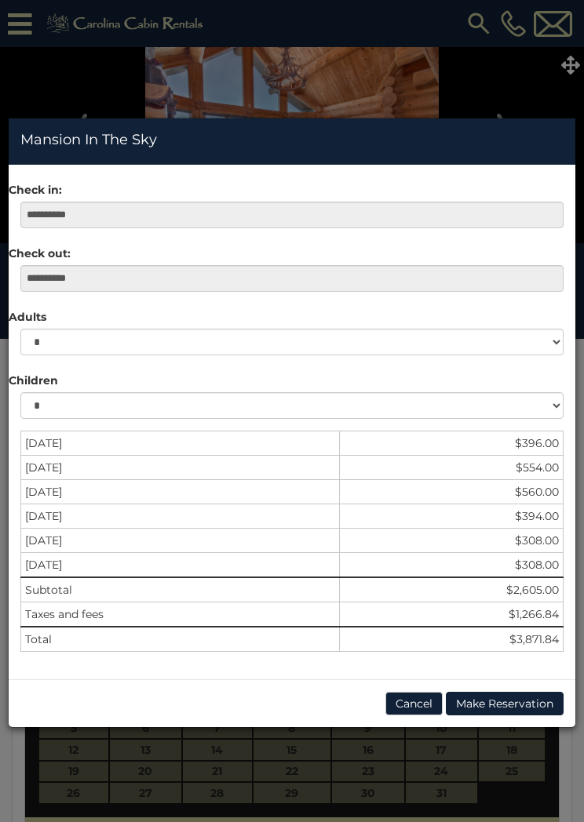
click at [419, 702] on button "Cancel" at bounding box center [413, 704] width 57 height 24
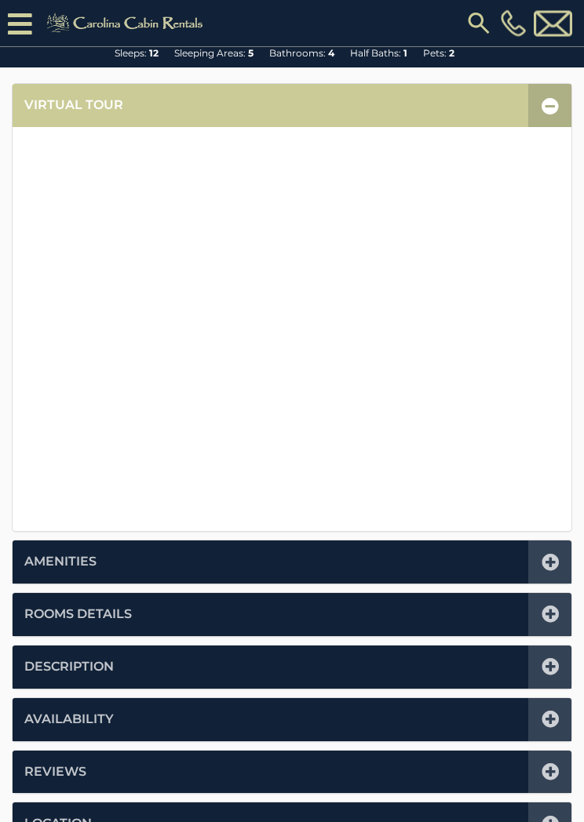
scroll to position [303, 0]
click at [554, 612] on icon at bounding box center [550, 614] width 17 height 17
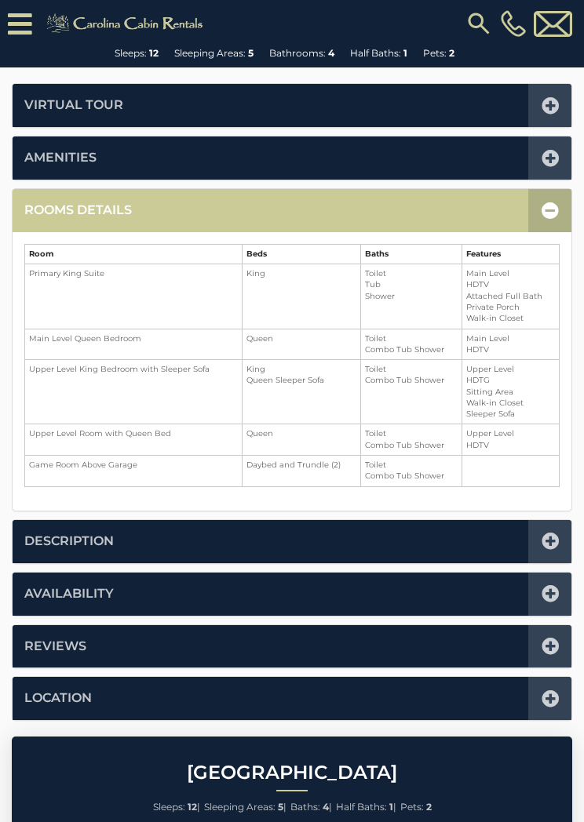
scroll to position [386, 0]
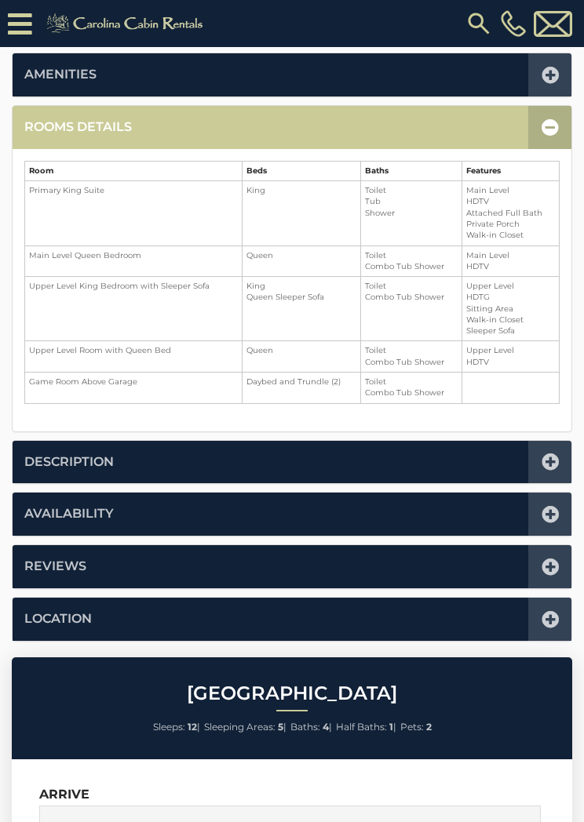
click at [539, 124] on div at bounding box center [549, 127] width 43 height 43
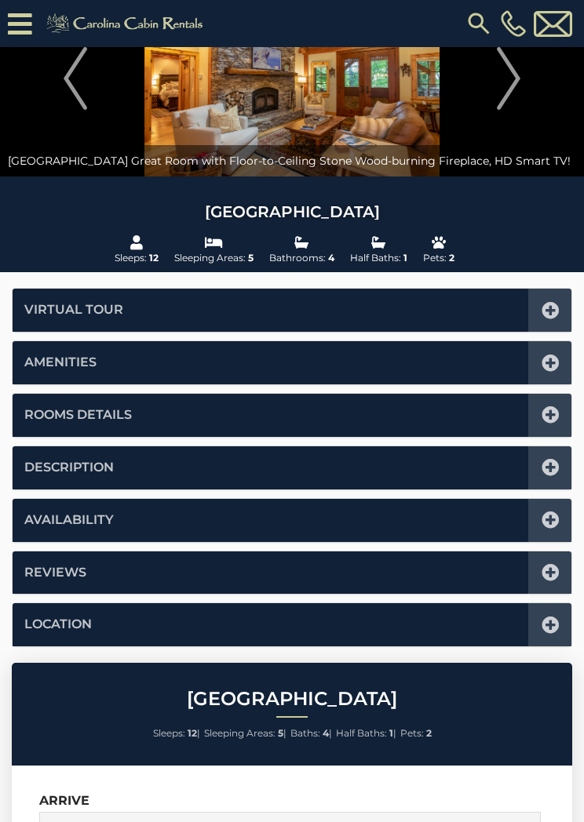
scroll to position [0, 0]
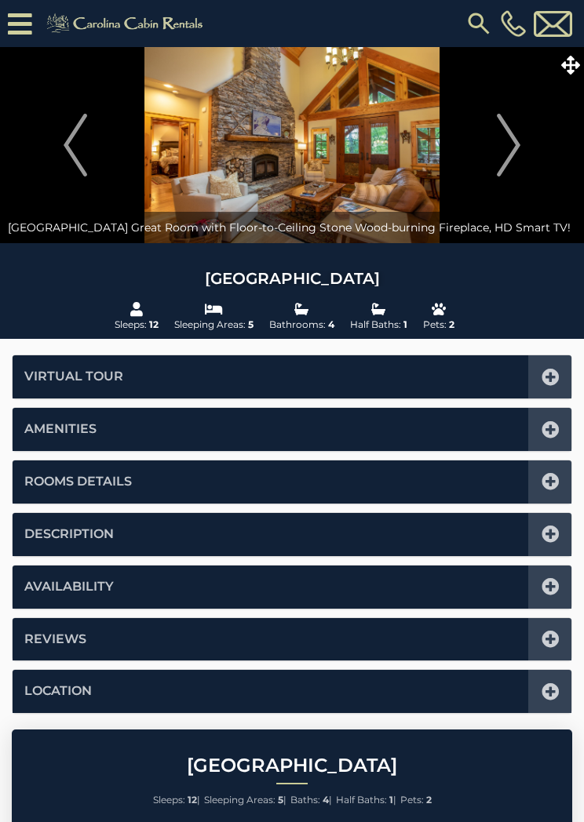
click at [571, 67] on icon at bounding box center [570, 65] width 19 height 19
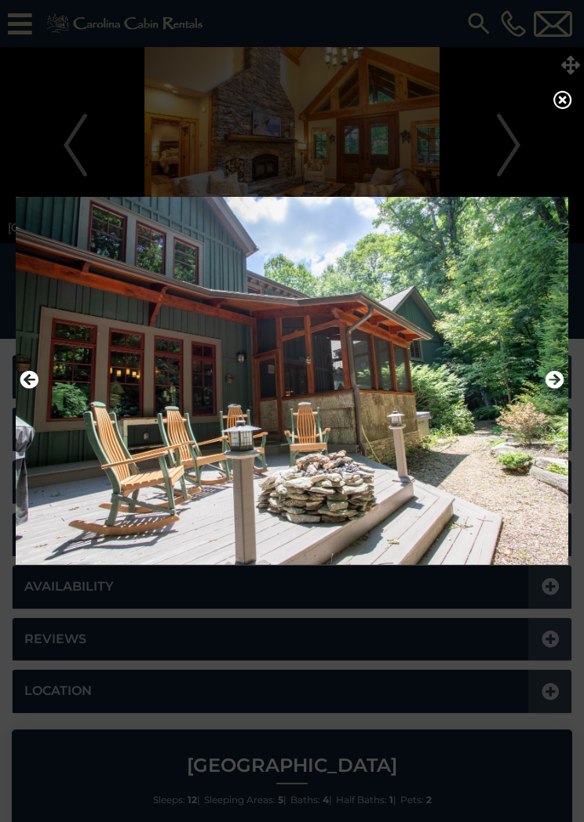
click at [555, 394] on button "Next" at bounding box center [554, 380] width 19 height 27
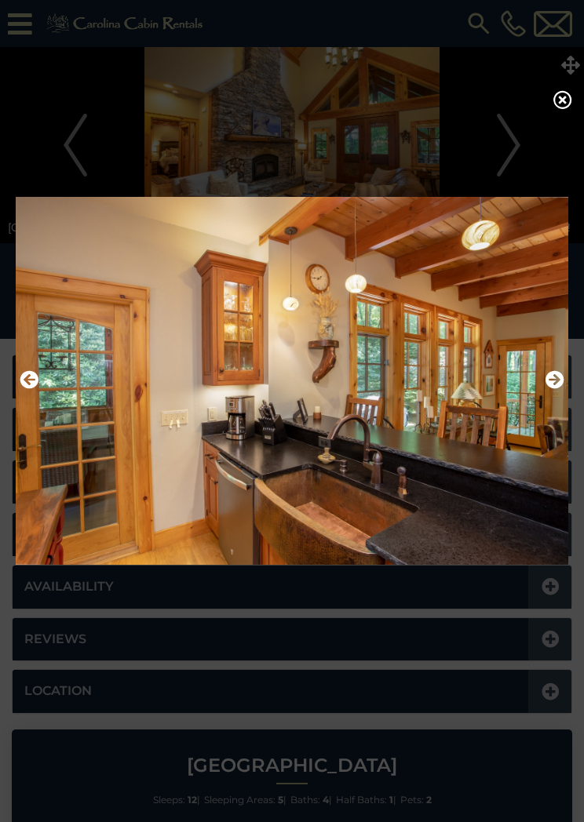
click at [553, 400] on img at bounding box center [292, 380] width 553 height 389
click at [556, 382] on icon "Next" at bounding box center [554, 379] width 19 height 19
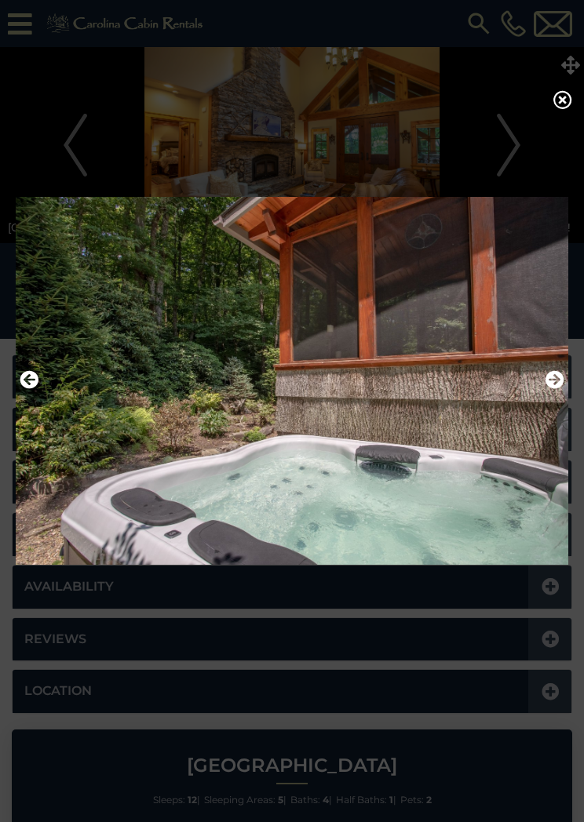
click at [551, 389] on icon "Next" at bounding box center [554, 379] width 19 height 19
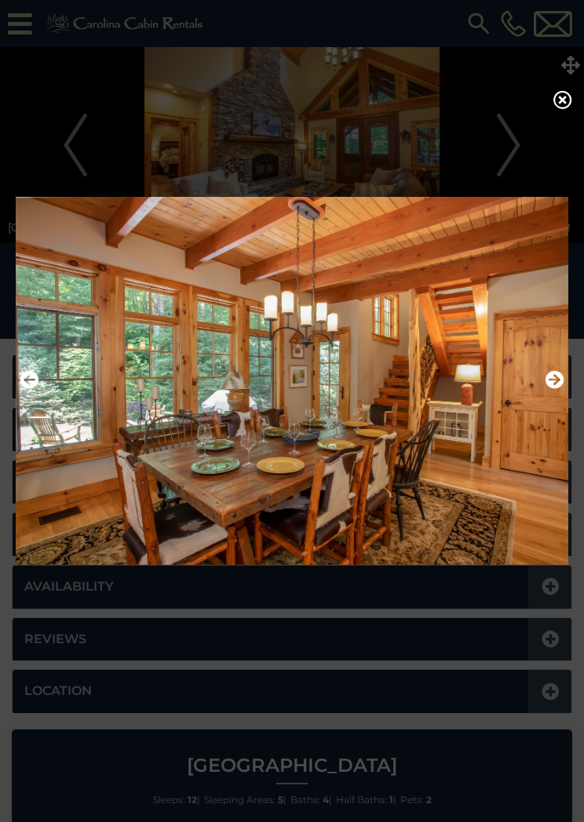
click at [554, 384] on icon "Next" at bounding box center [554, 379] width 19 height 19
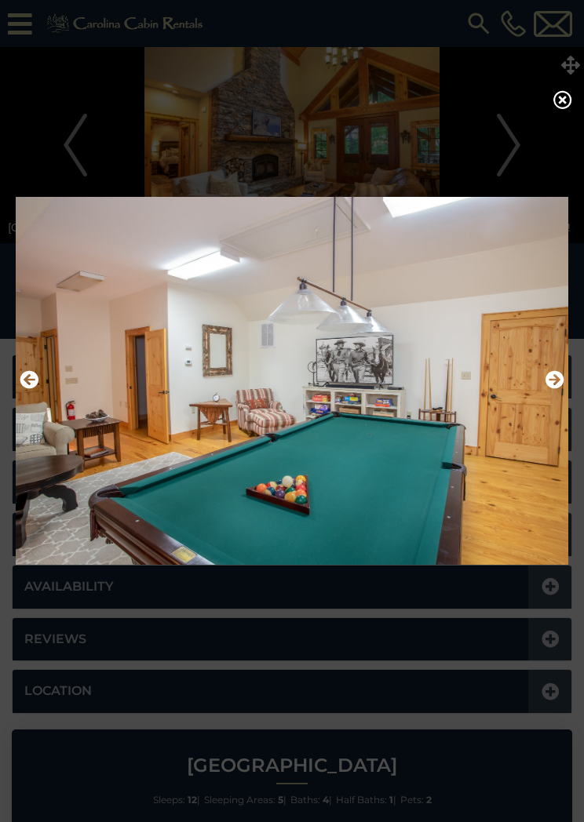
click at [567, 386] on img at bounding box center [292, 380] width 553 height 389
click at [547, 394] on button "Next" at bounding box center [554, 380] width 19 height 27
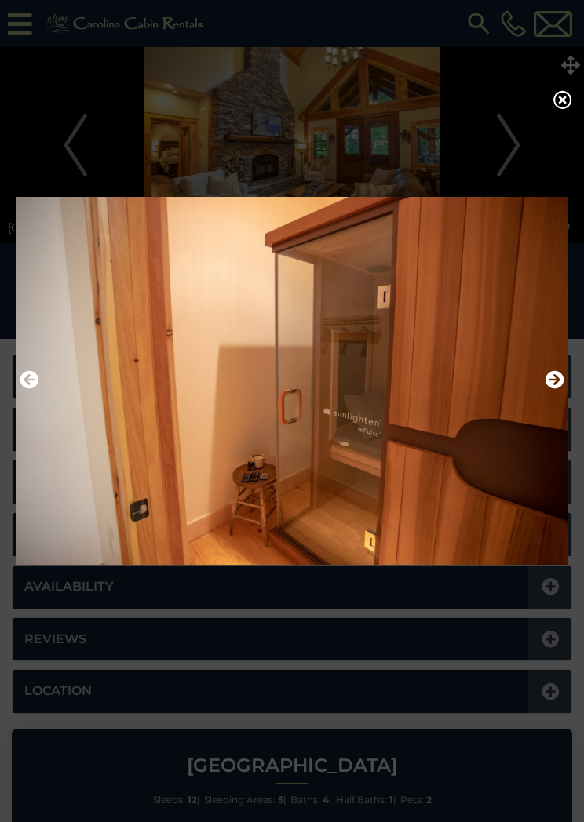
click at [567, 387] on img at bounding box center [292, 380] width 553 height 389
click at [563, 384] on icon "Next" at bounding box center [554, 379] width 19 height 19
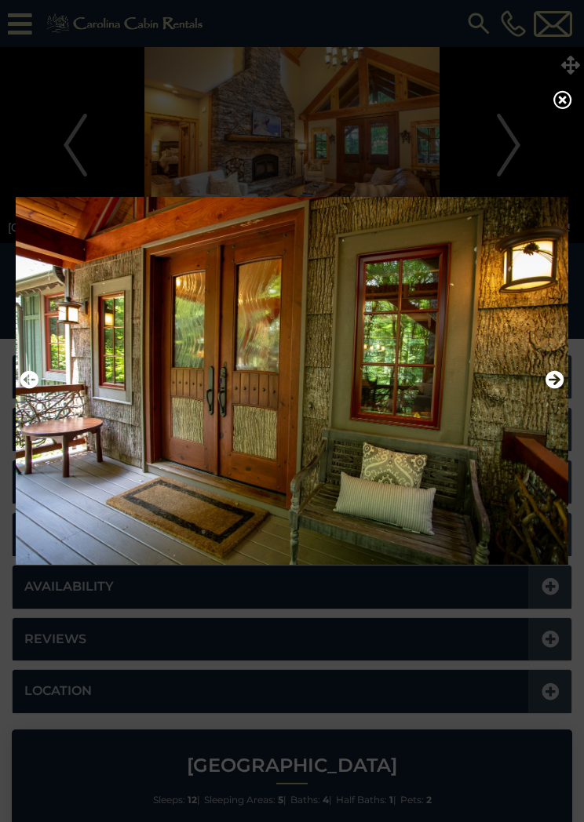
click at [556, 388] on icon "Next" at bounding box center [554, 379] width 19 height 19
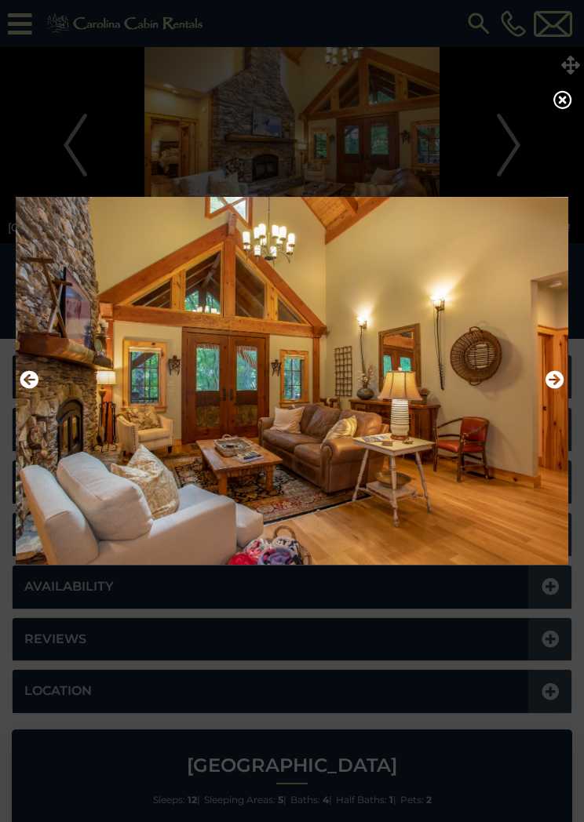
click at [553, 389] on icon "Next" at bounding box center [554, 379] width 19 height 19
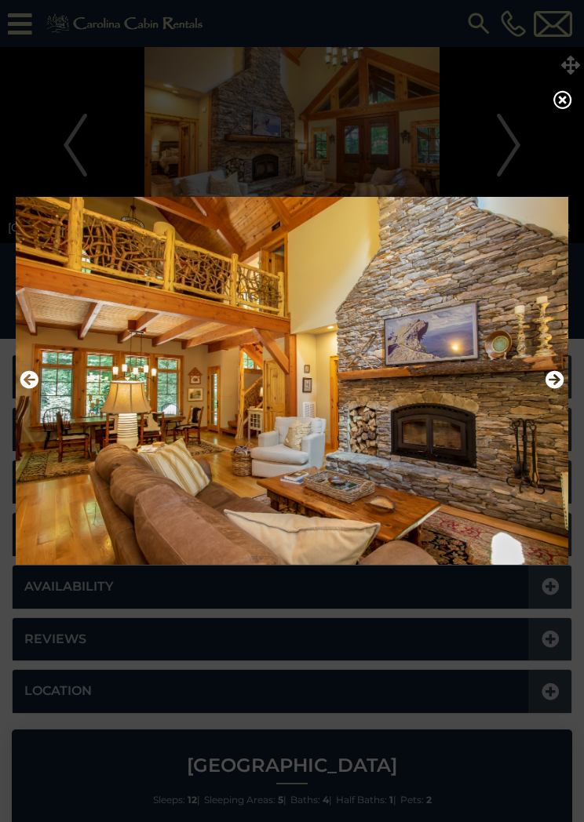
click at [556, 389] on icon "Next" at bounding box center [554, 379] width 19 height 19
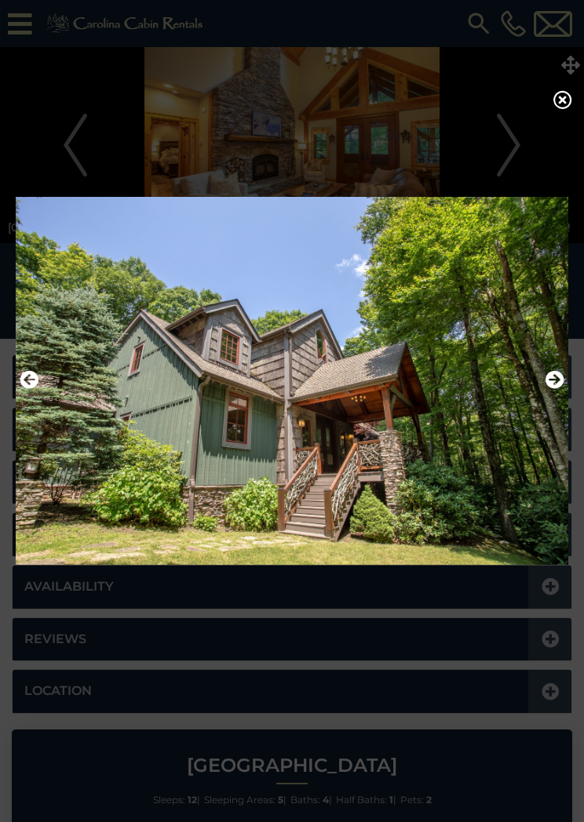
click at [555, 389] on icon "Next" at bounding box center [554, 379] width 19 height 19
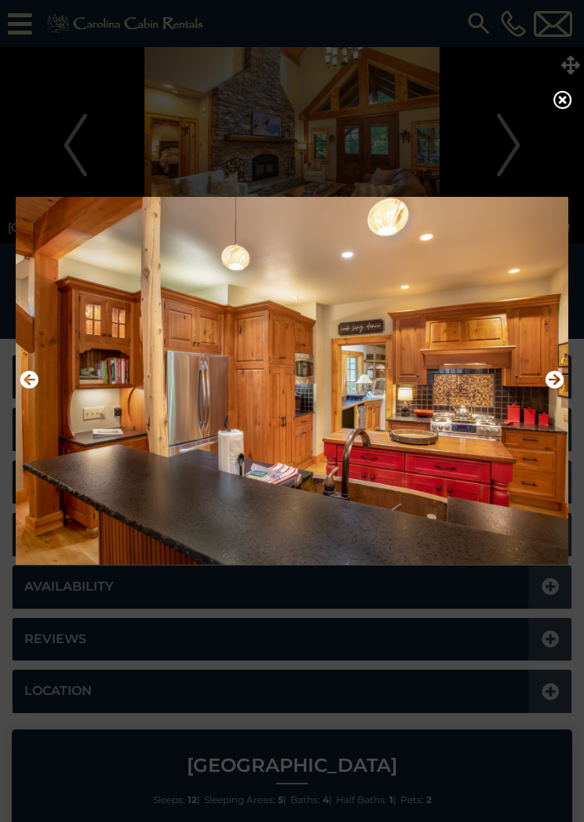
click at [553, 394] on button "Next" at bounding box center [554, 380] width 19 height 27
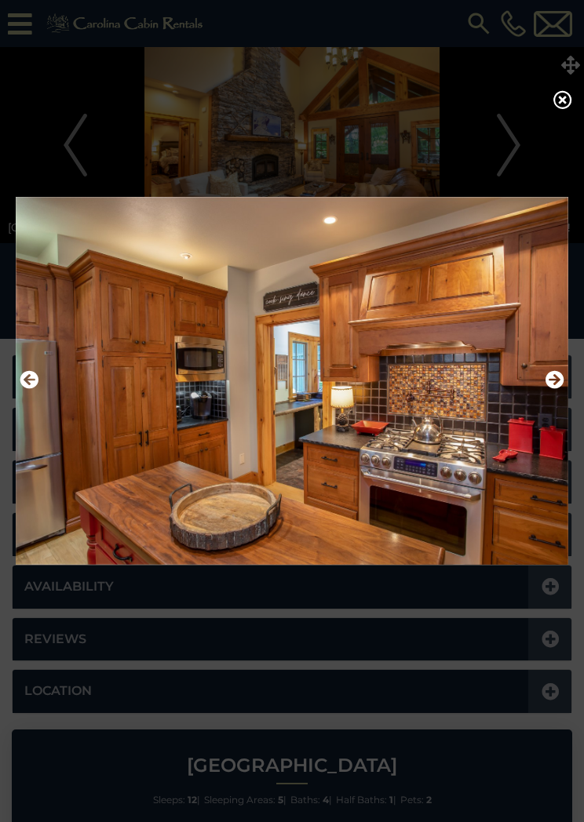
click at [565, 389] on img at bounding box center [292, 380] width 553 height 389
click at [556, 386] on icon "Next" at bounding box center [554, 379] width 19 height 19
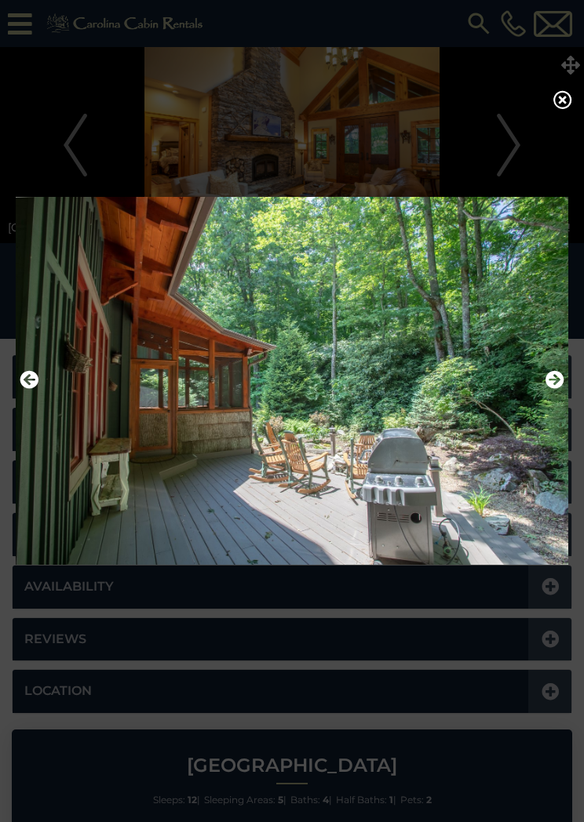
click at [553, 394] on button "Next" at bounding box center [554, 380] width 19 height 27
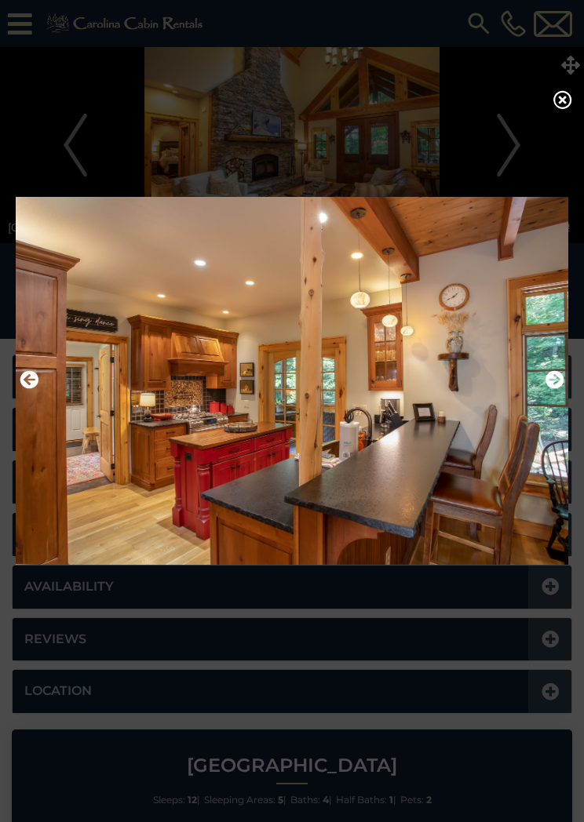
click at [557, 389] on icon "Next" at bounding box center [554, 379] width 19 height 19
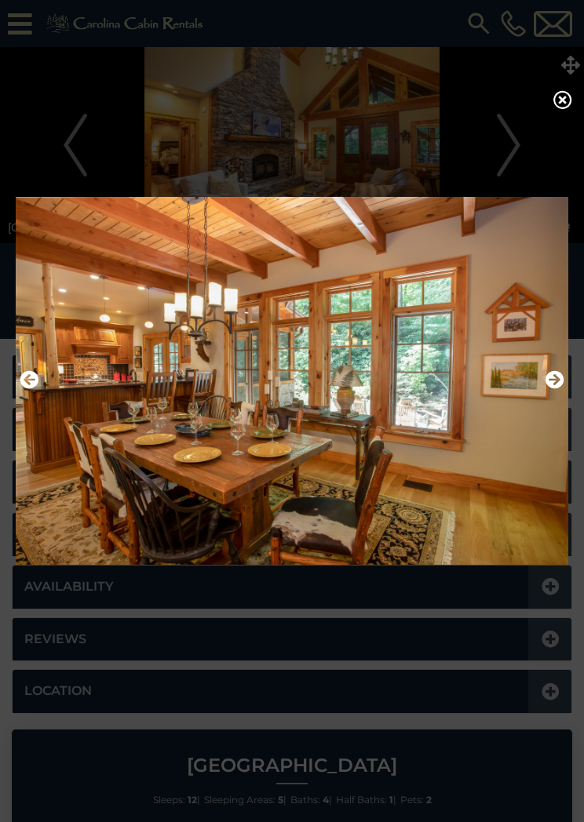
click at [566, 380] on img at bounding box center [292, 380] width 553 height 389
click at [548, 385] on icon "Next" at bounding box center [554, 379] width 19 height 19
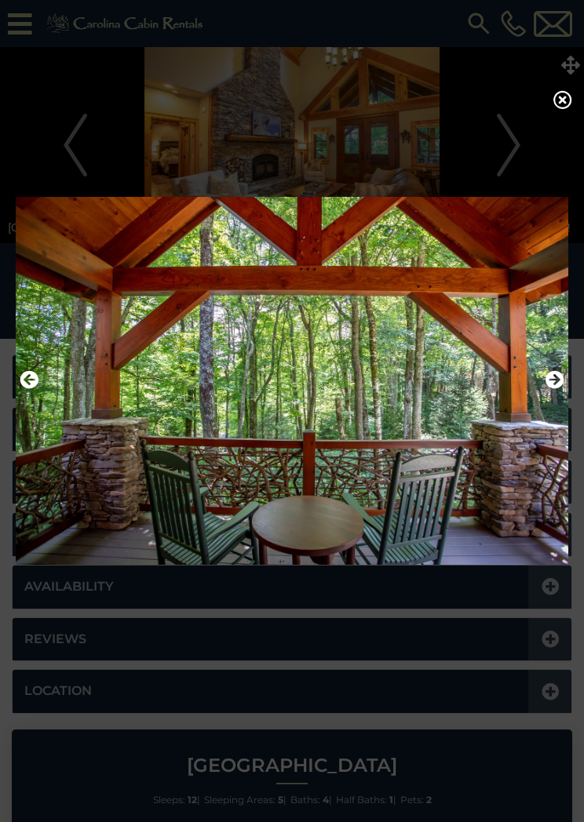
click at [565, 385] on img at bounding box center [292, 380] width 553 height 389
click at [556, 384] on icon "Next" at bounding box center [554, 379] width 19 height 19
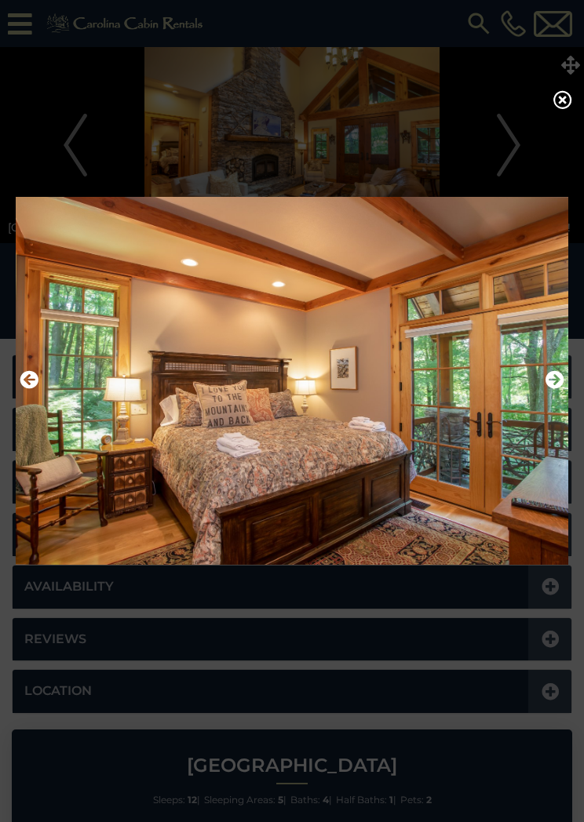
click at [544, 388] on img at bounding box center [292, 380] width 553 height 389
click at [559, 383] on icon "Next" at bounding box center [554, 379] width 19 height 19
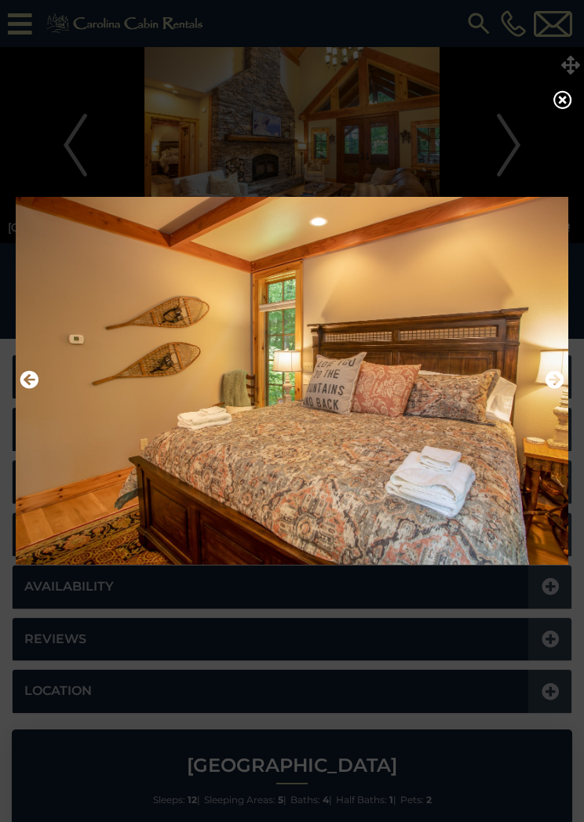
click at [558, 383] on icon "Next" at bounding box center [554, 379] width 19 height 19
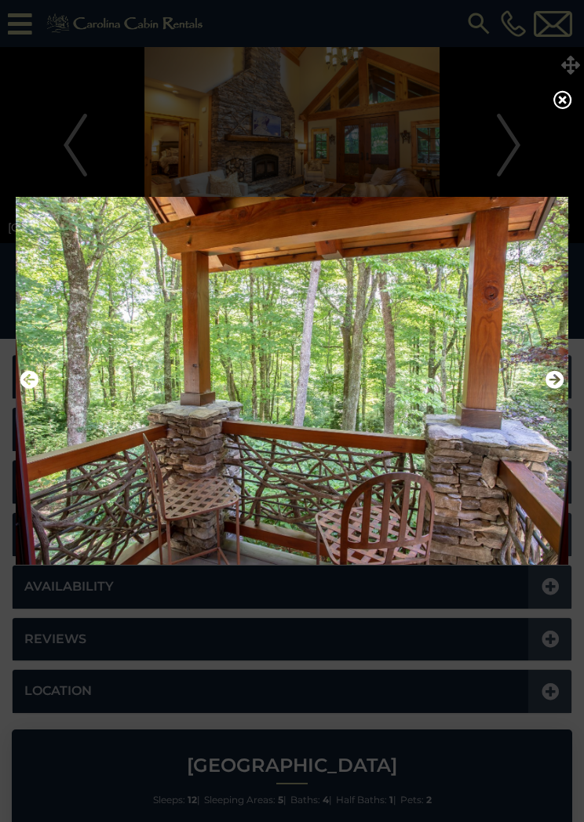
click at [561, 383] on icon "Next" at bounding box center [554, 379] width 19 height 19
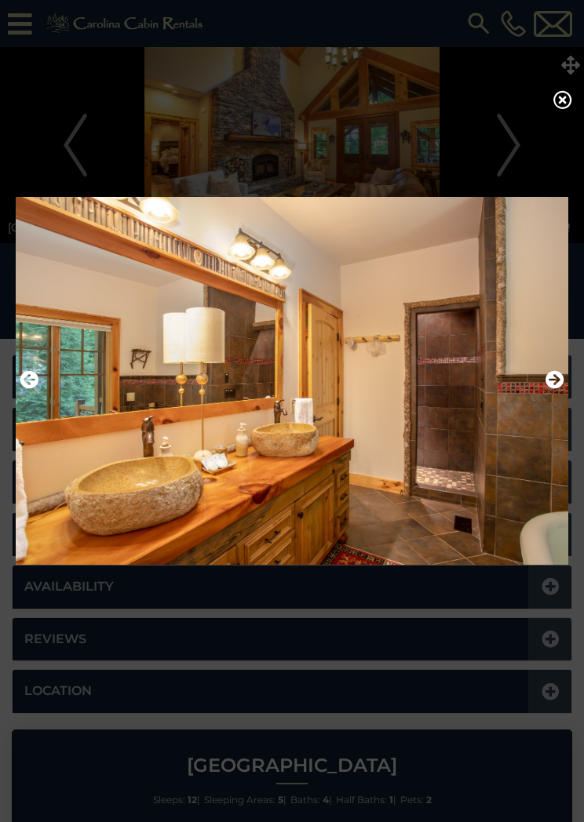
click at [553, 384] on icon "Next" at bounding box center [554, 379] width 19 height 19
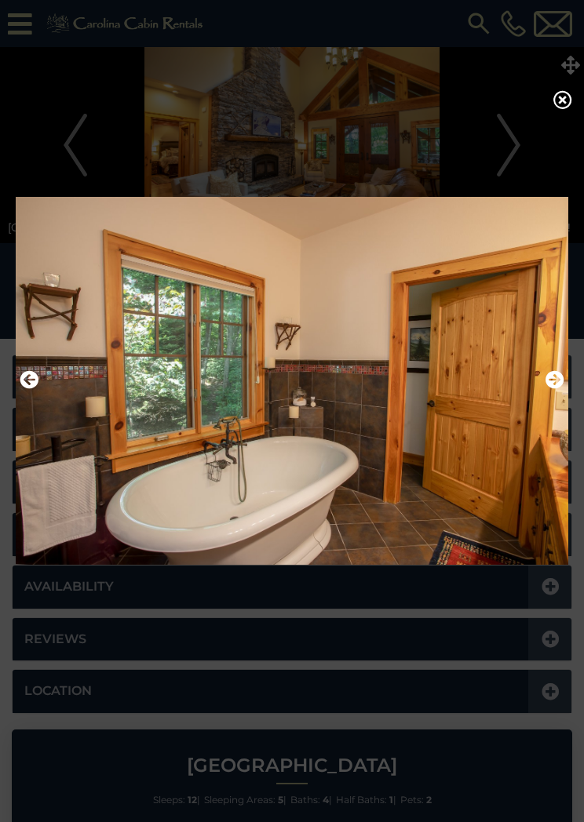
click at [557, 388] on icon "Next" at bounding box center [554, 379] width 19 height 19
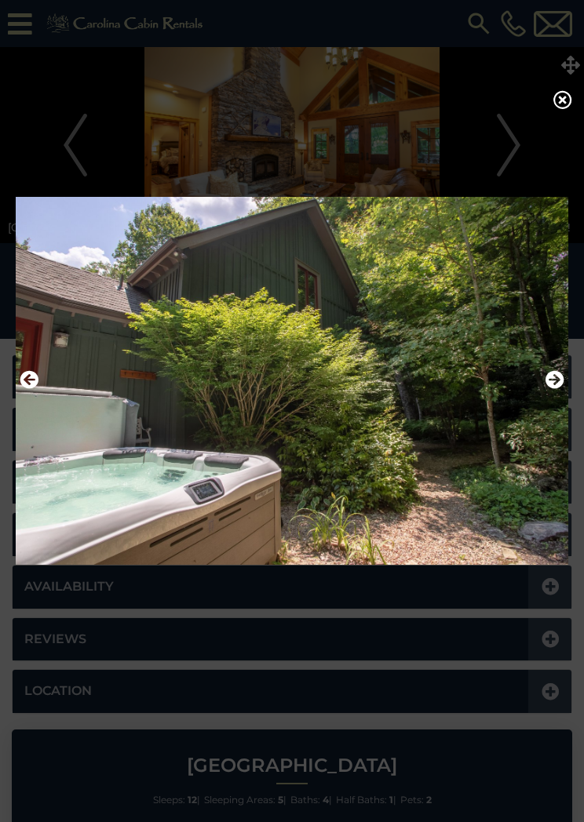
click at [560, 389] on icon "Next" at bounding box center [554, 379] width 19 height 19
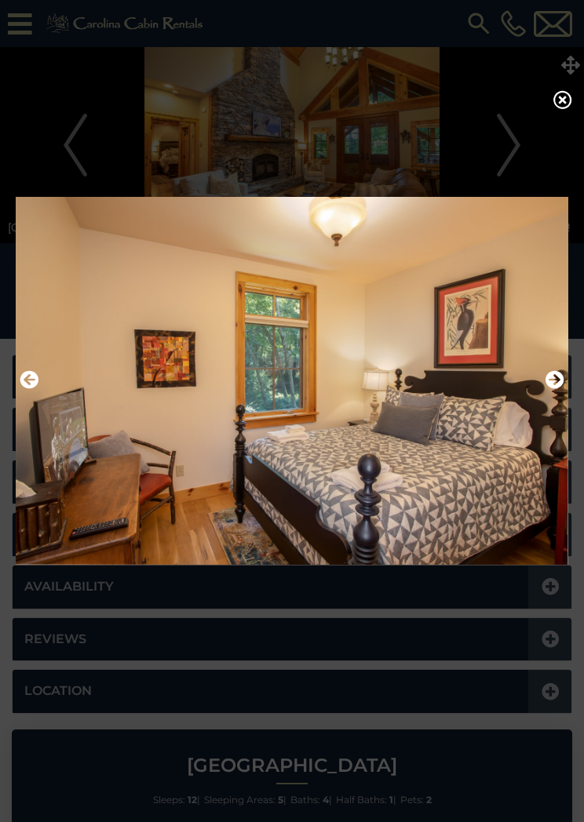
click at [567, 388] on img at bounding box center [292, 380] width 553 height 389
click at [548, 389] on icon "Next" at bounding box center [554, 379] width 19 height 19
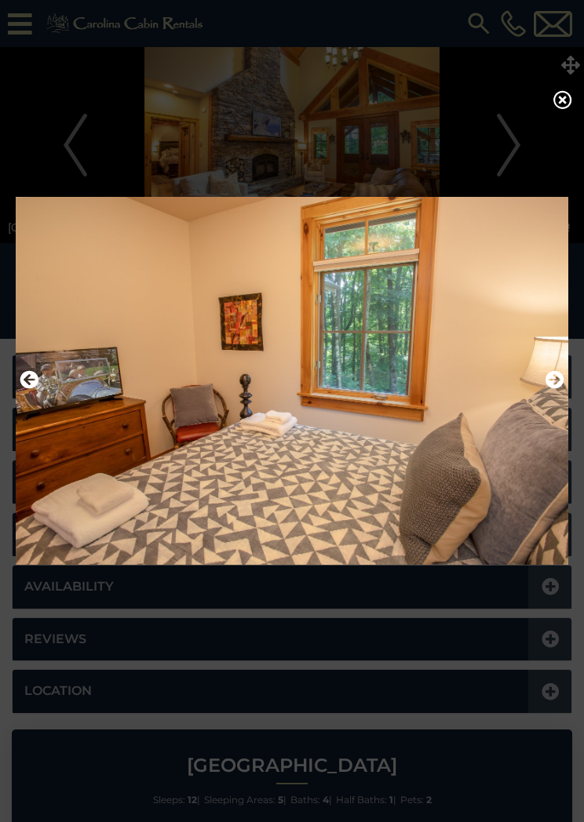
click at [567, 380] on img at bounding box center [292, 380] width 553 height 389
click at [557, 104] on icon at bounding box center [562, 99] width 19 height 19
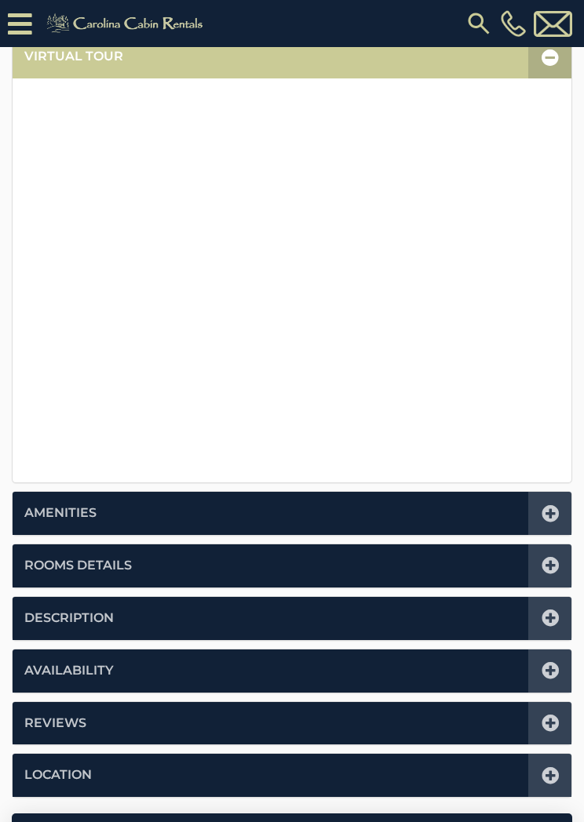
scroll to position [356, 0]
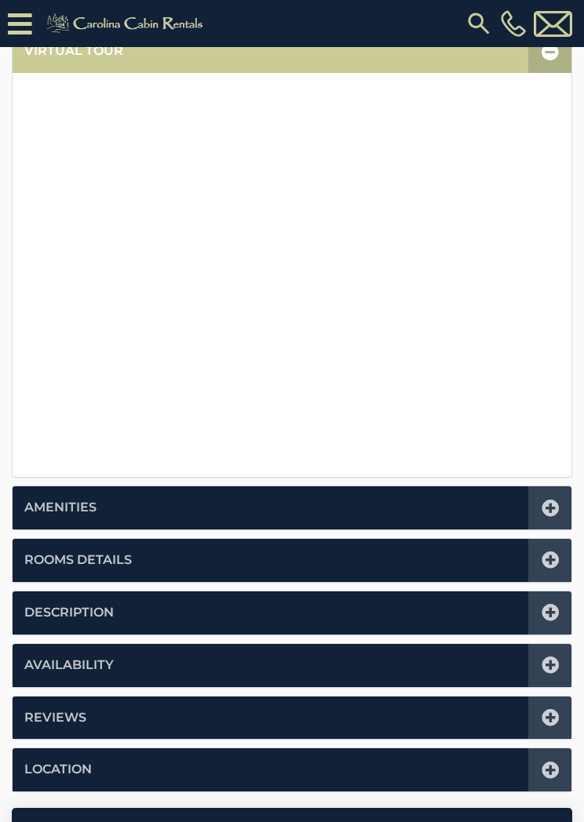
click at [555, 560] on icon at bounding box center [550, 560] width 17 height 17
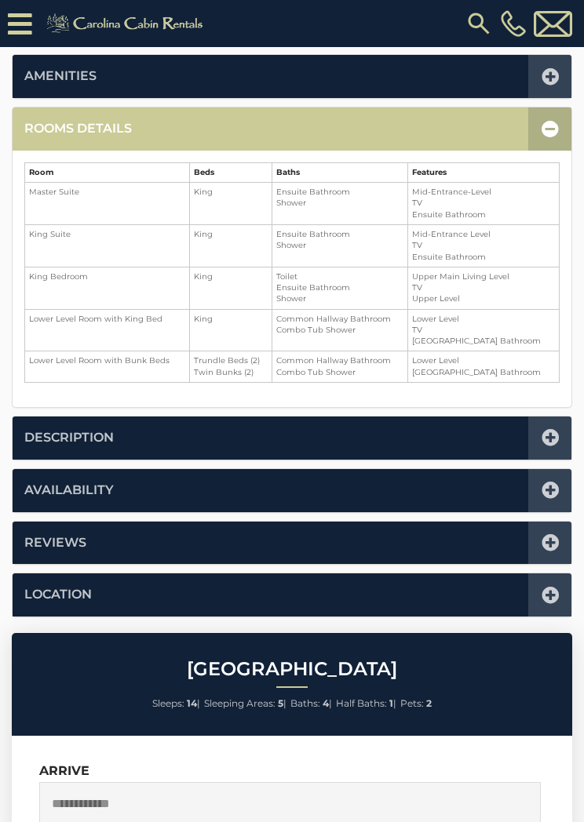
scroll to position [386, 0]
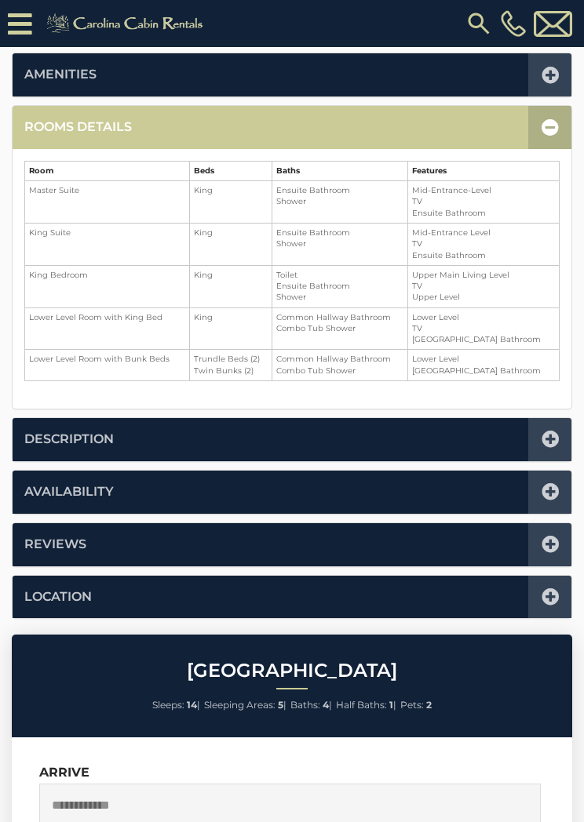
click at [553, 134] on icon at bounding box center [550, 127] width 17 height 17
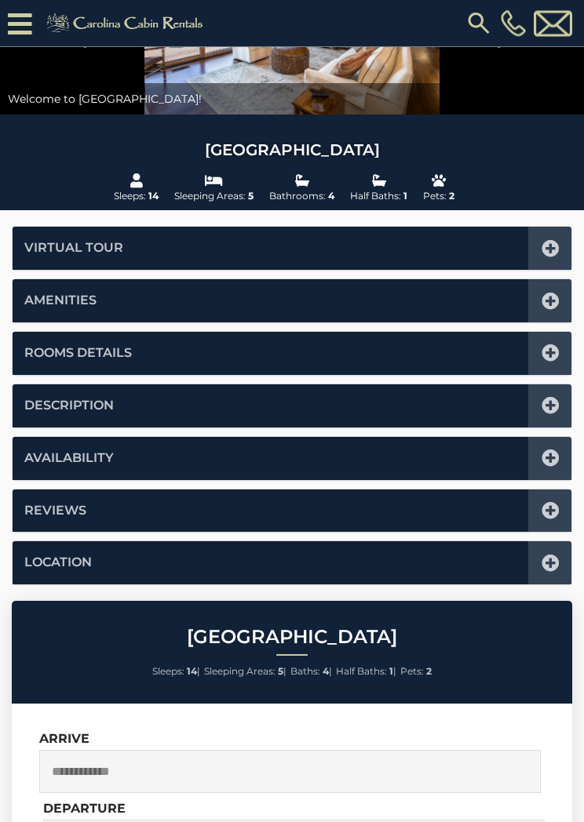
scroll to position [0, 0]
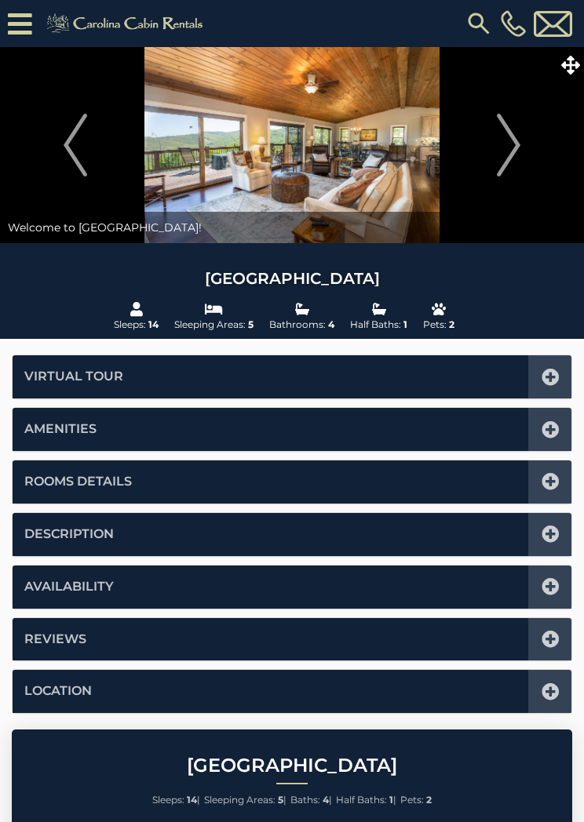
click at [571, 70] on icon at bounding box center [570, 65] width 19 height 19
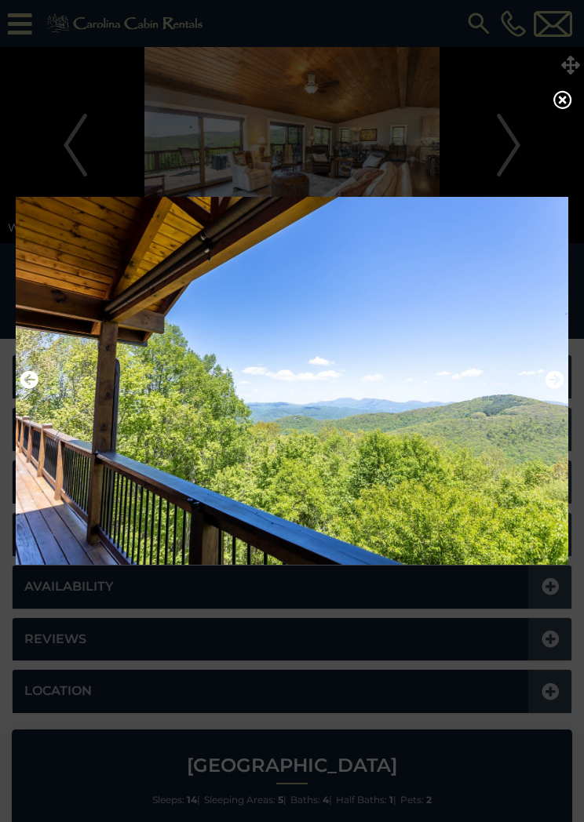
click at [557, 108] on icon at bounding box center [562, 99] width 19 height 19
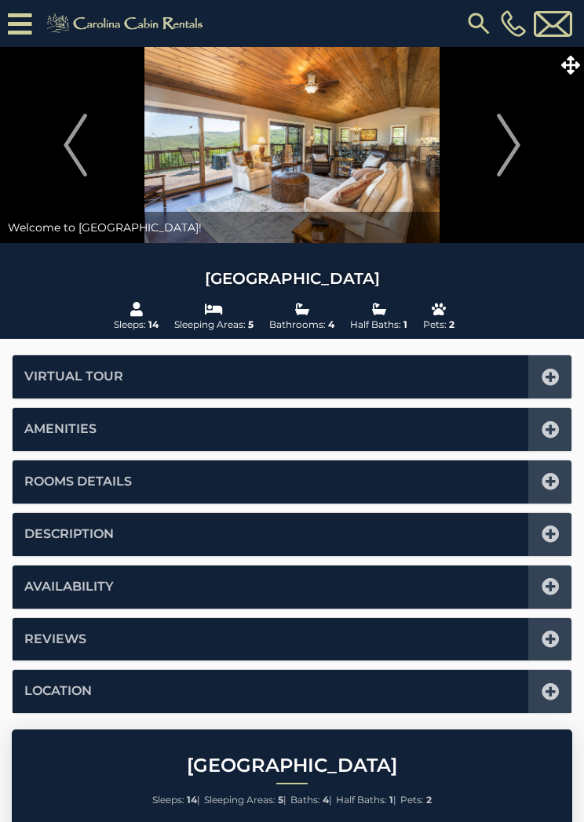
click at [556, 590] on icon at bounding box center [550, 586] width 17 height 17
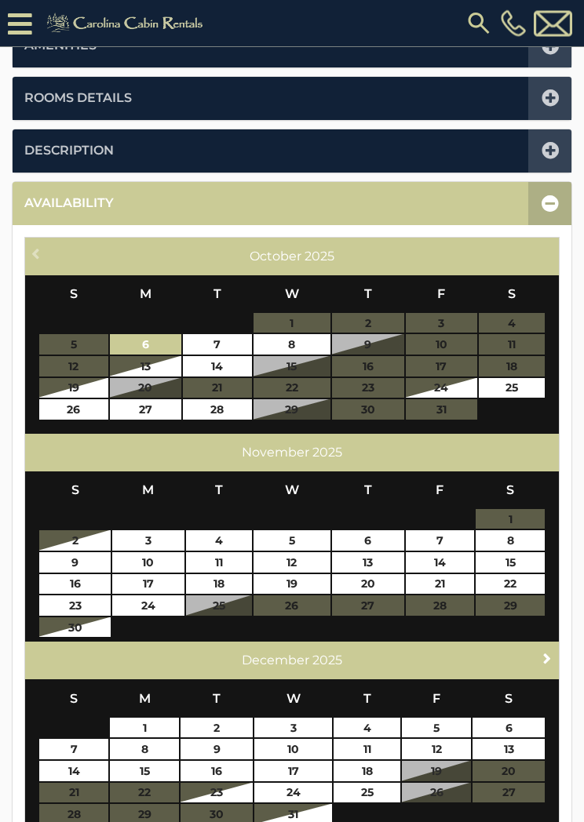
scroll to position [415, 0]
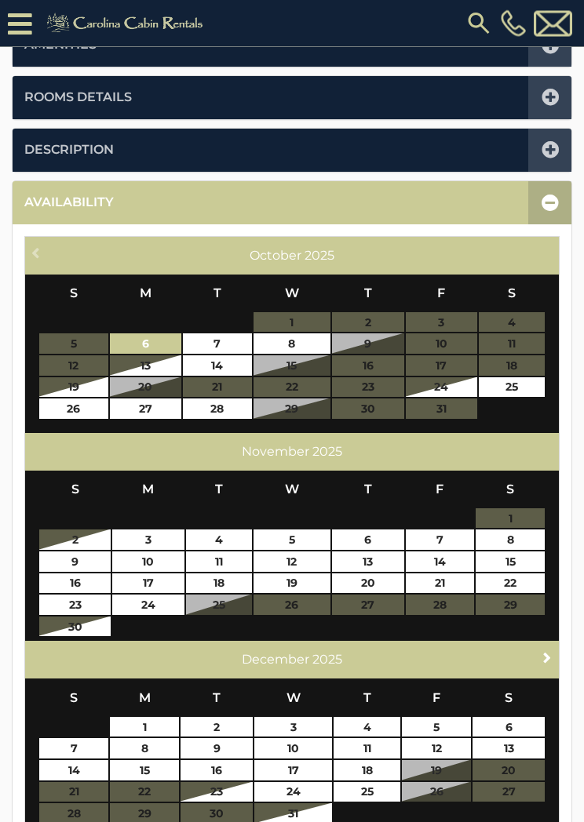
click at [558, 636] on div "[DATE] S M T W T F S 1 2 3 4 5 6 7 8 9 10 11 12 13 14 15 16 17 18 19 20 21 22 2…" at bounding box center [292, 538] width 534 height 209
click at [538, 651] on link "Next" at bounding box center [548, 657] width 20 height 20
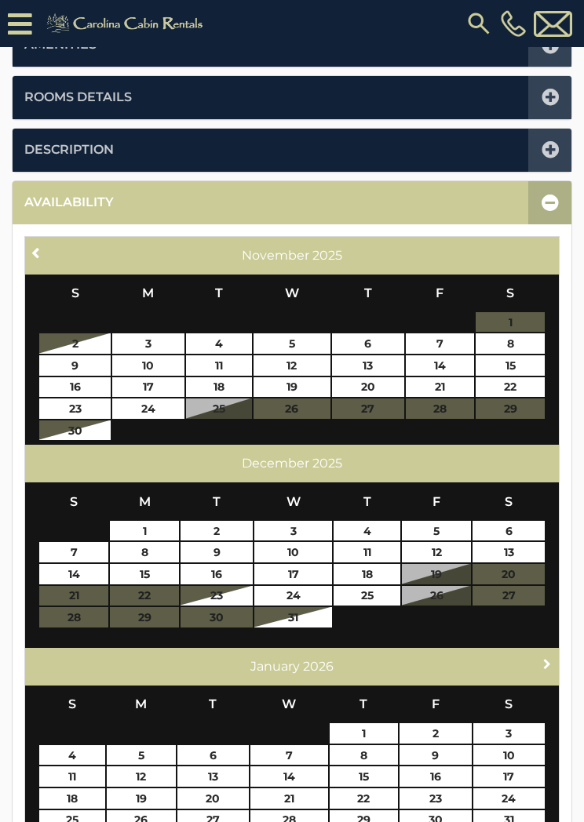
click at [542, 662] on span "Next" at bounding box center [547, 664] width 13 height 13
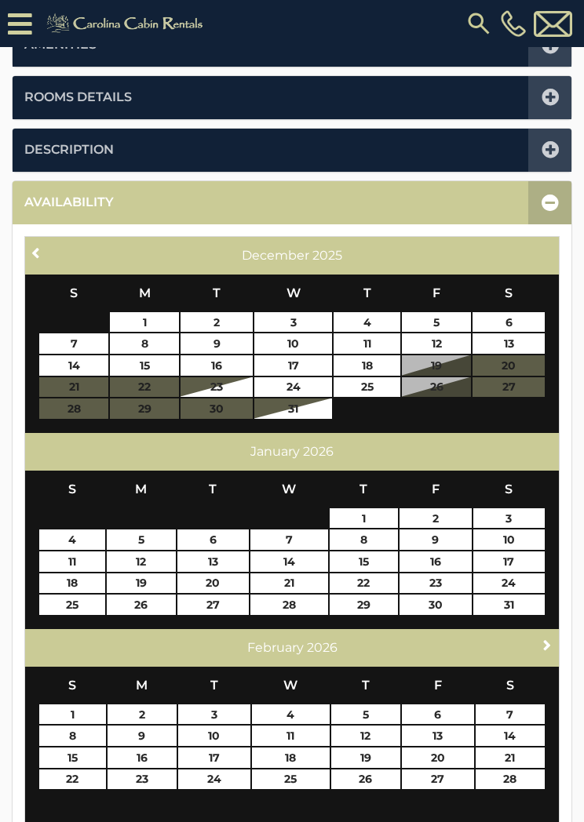
click at [542, 648] on link "Next" at bounding box center [548, 646] width 20 height 20
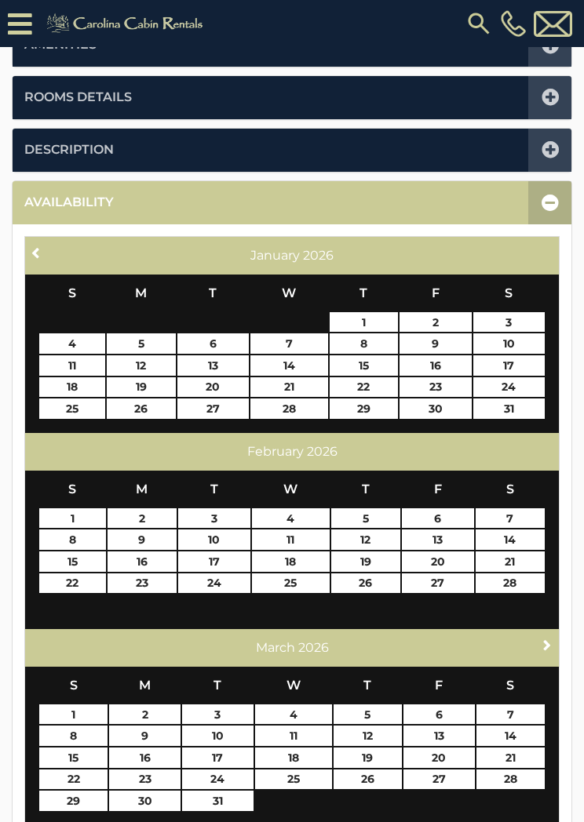
click at [538, 643] on link "Next" at bounding box center [548, 646] width 20 height 20
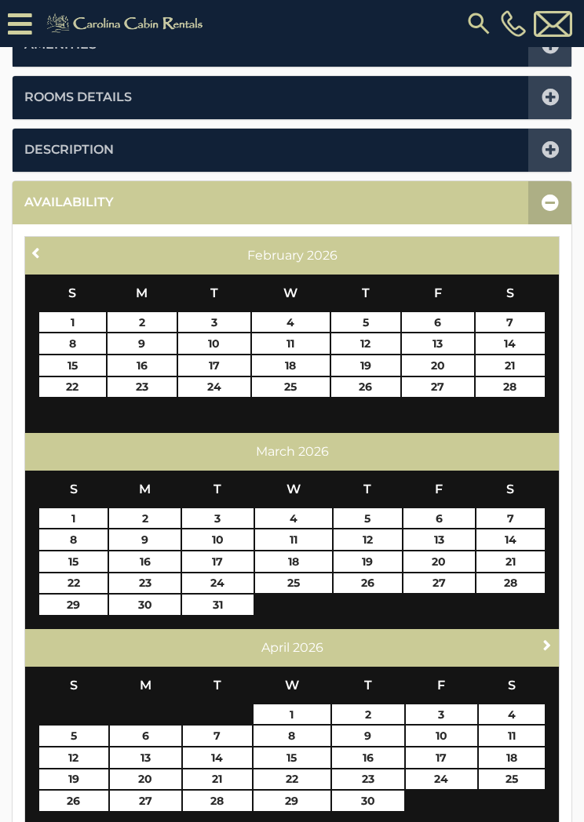
click at [544, 644] on span "Next" at bounding box center [547, 645] width 13 height 13
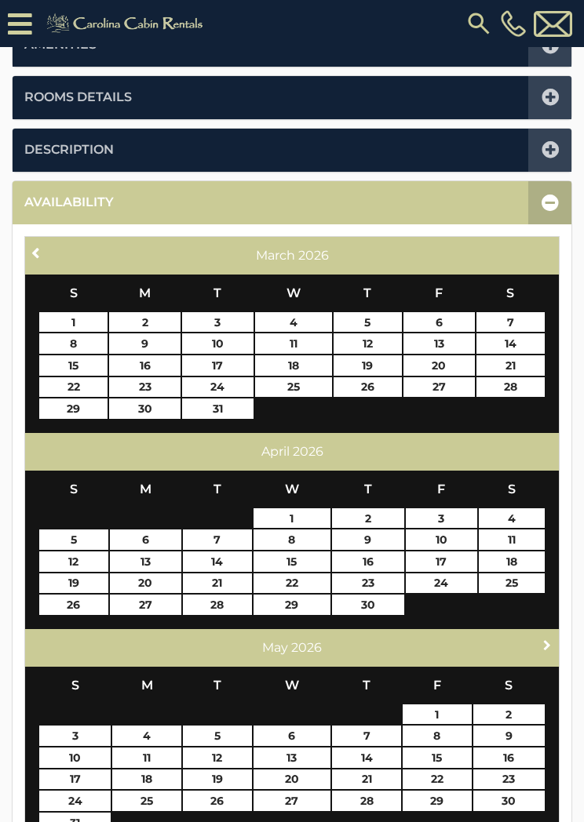
click at [545, 641] on span "Next" at bounding box center [547, 645] width 13 height 13
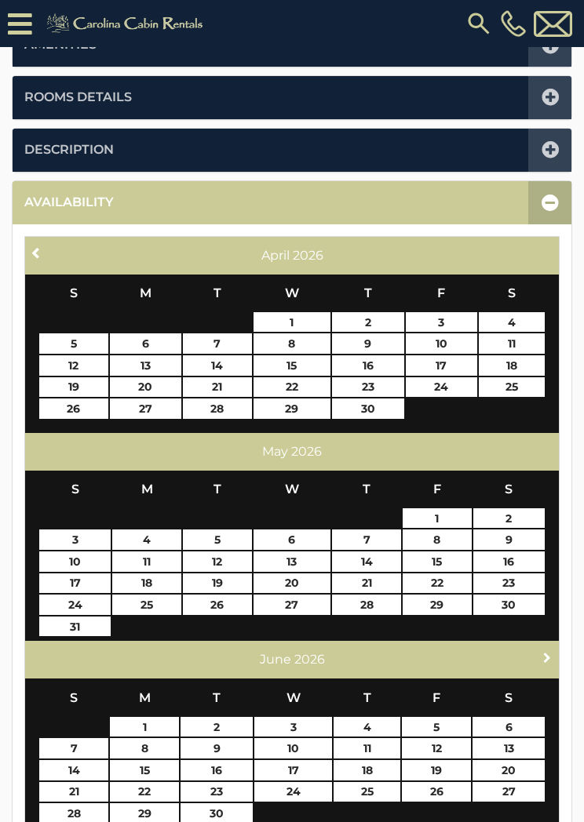
click at [545, 651] on span "Next" at bounding box center [547, 657] width 13 height 13
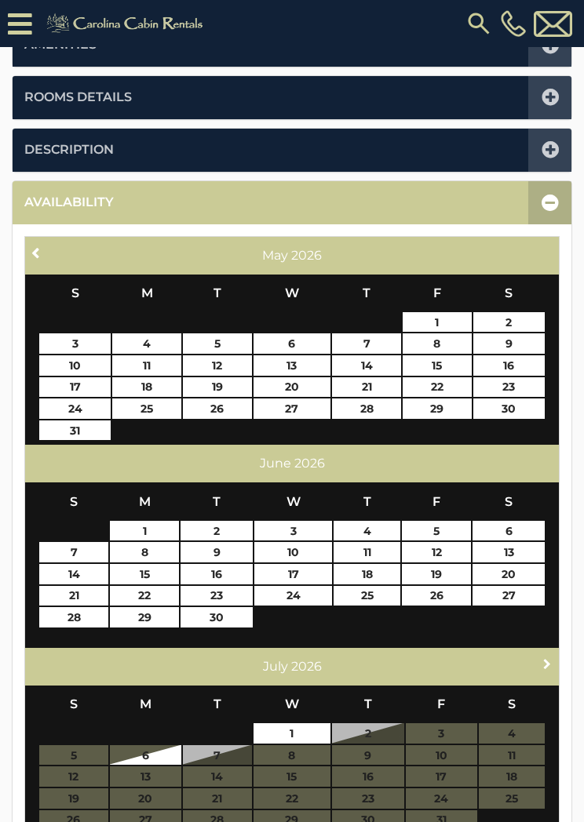
click at [544, 658] on span "Next" at bounding box center [547, 664] width 13 height 13
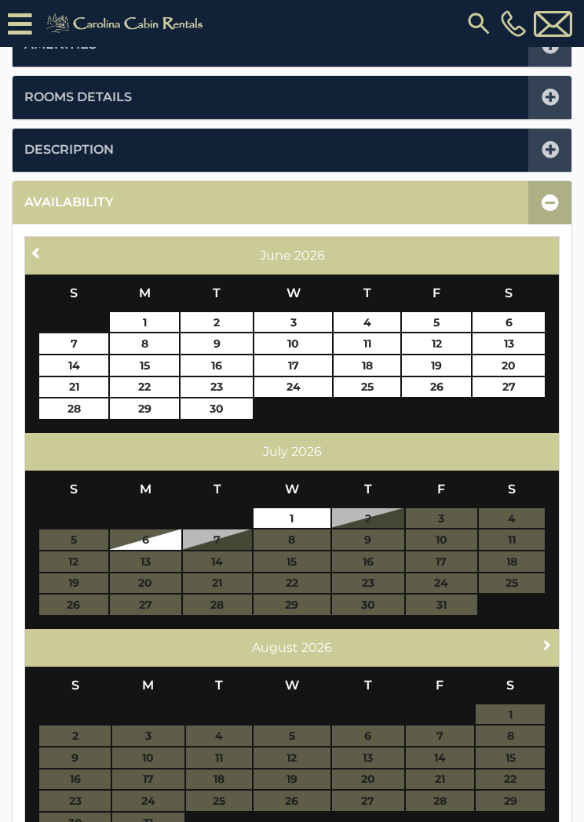
click at [542, 646] on span "Next" at bounding box center [547, 645] width 13 height 13
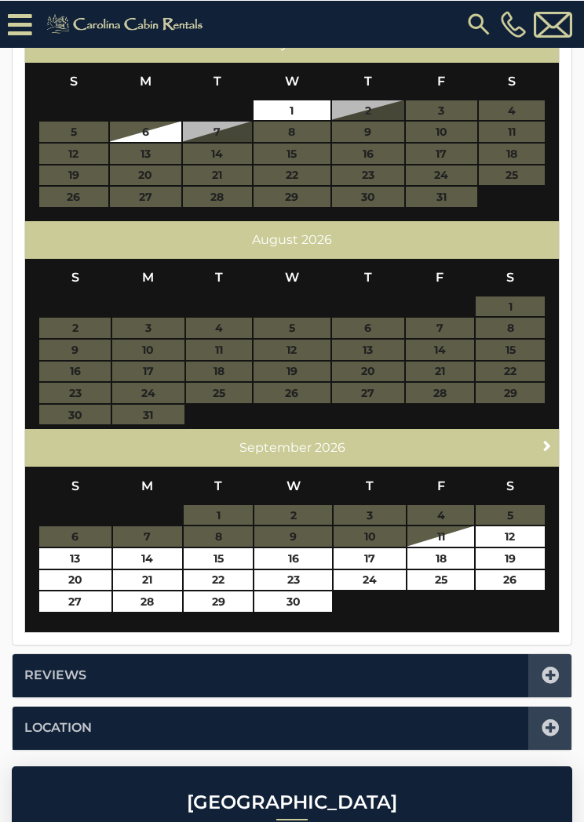
scroll to position [628, 0]
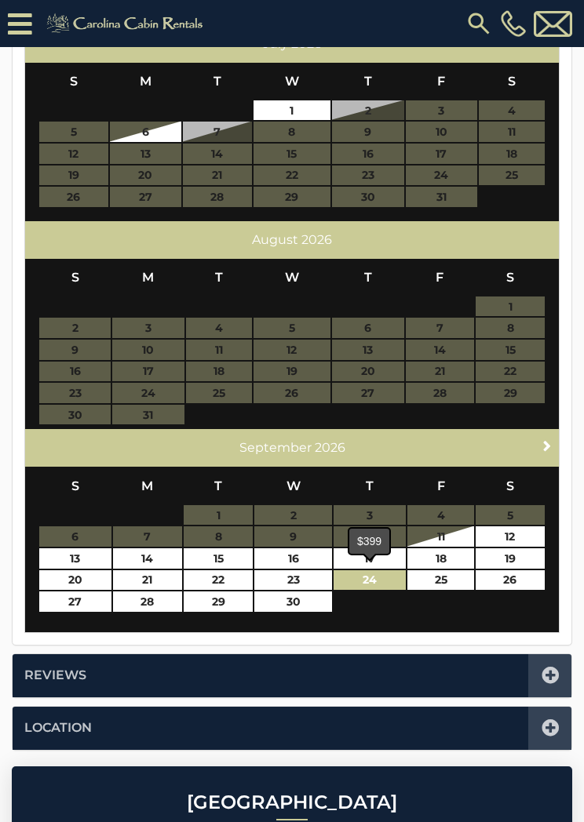
click at [377, 572] on link "24" at bounding box center [370, 581] width 72 height 20
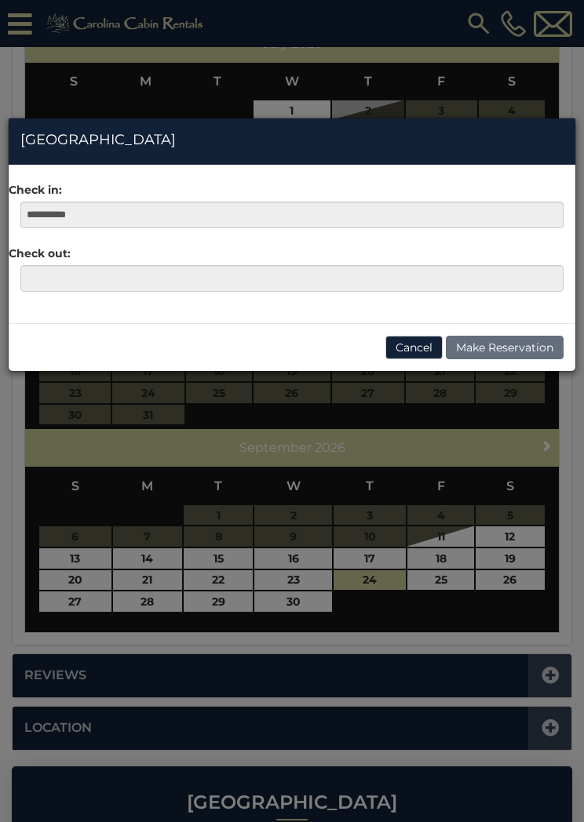
click at [302, 597] on div "**********" at bounding box center [292, 411] width 584 height 822
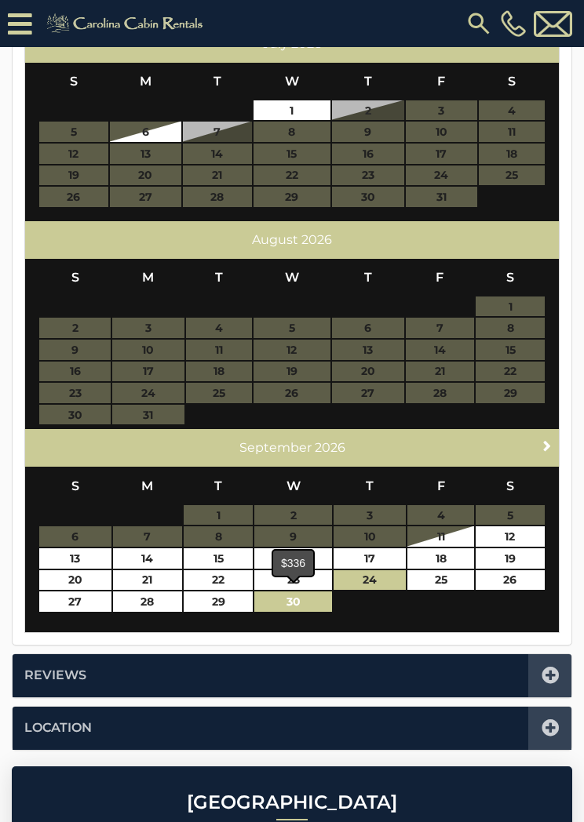
click at [303, 603] on link "30" at bounding box center [293, 602] width 78 height 20
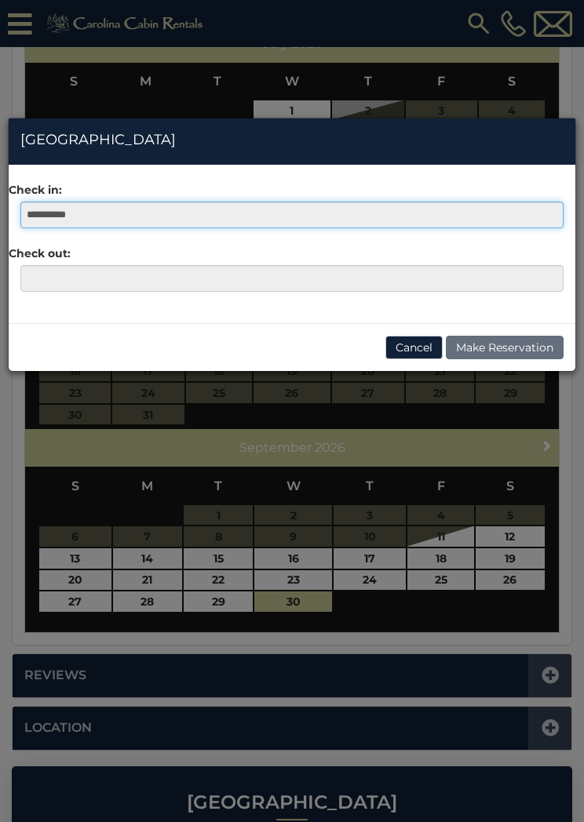
click at [119, 221] on input "**********" at bounding box center [291, 215] width 543 height 27
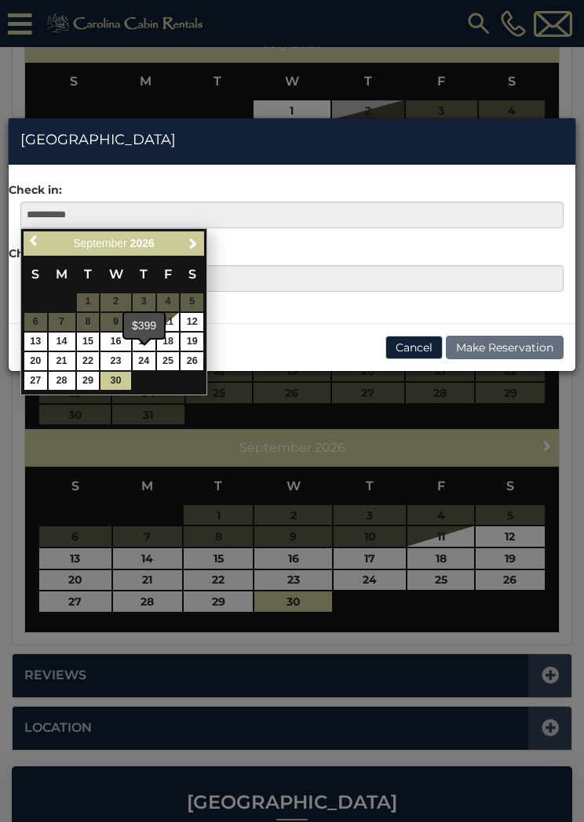
click at [148, 366] on link "24" at bounding box center [144, 361] width 23 height 18
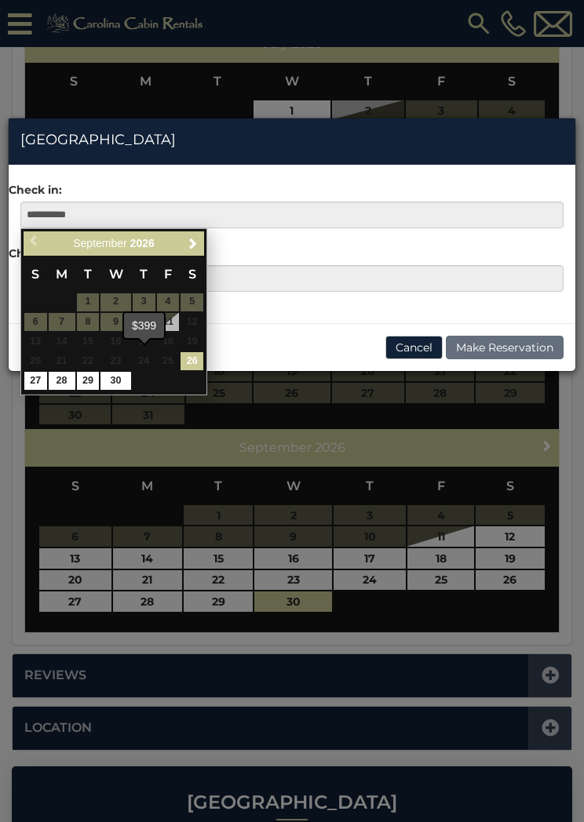
type input "**********"
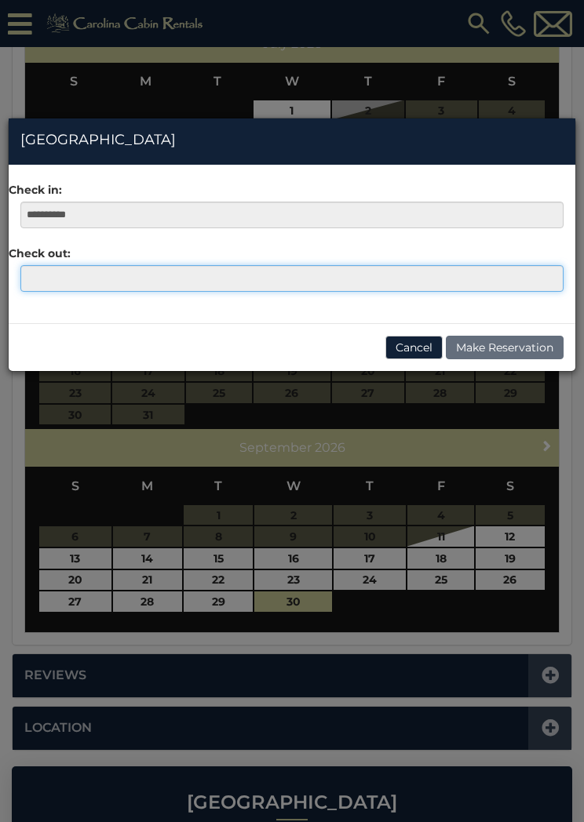
click at [46, 283] on input "text" at bounding box center [291, 278] width 543 height 27
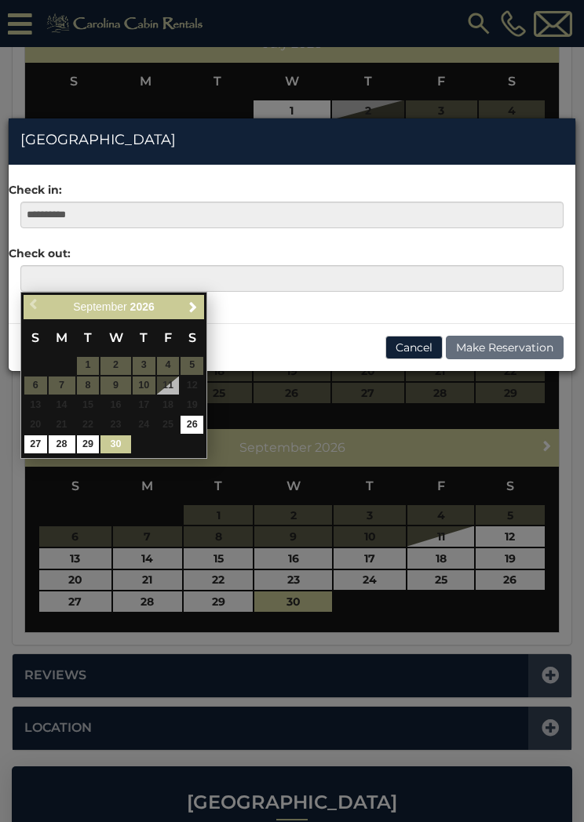
click at [123, 447] on link "30" at bounding box center [115, 445] width 30 height 18
type input "**********"
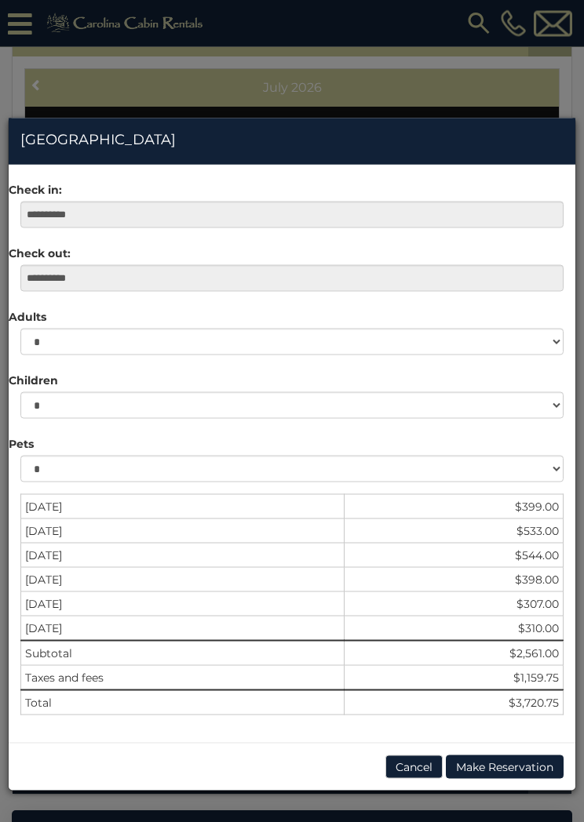
scroll to position [584, 0]
click at [429, 760] on button "Cancel" at bounding box center [413, 768] width 57 height 24
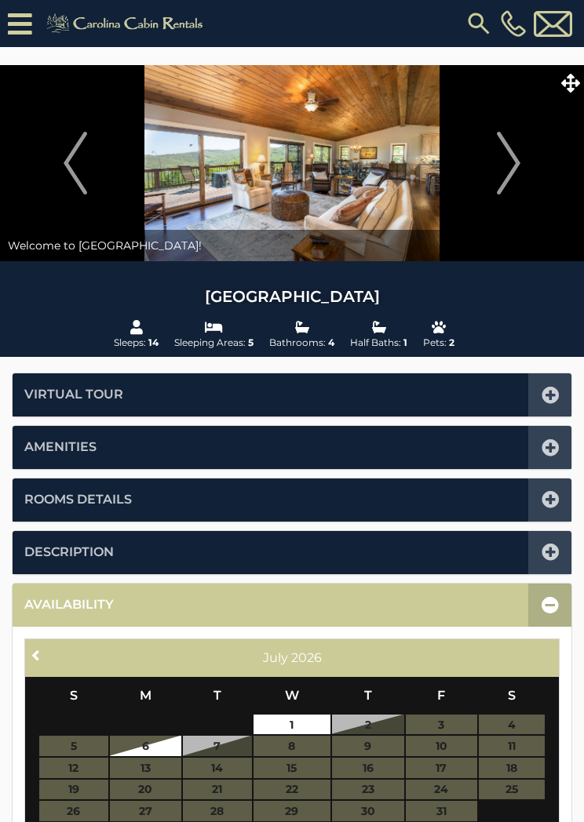
scroll to position [0, 0]
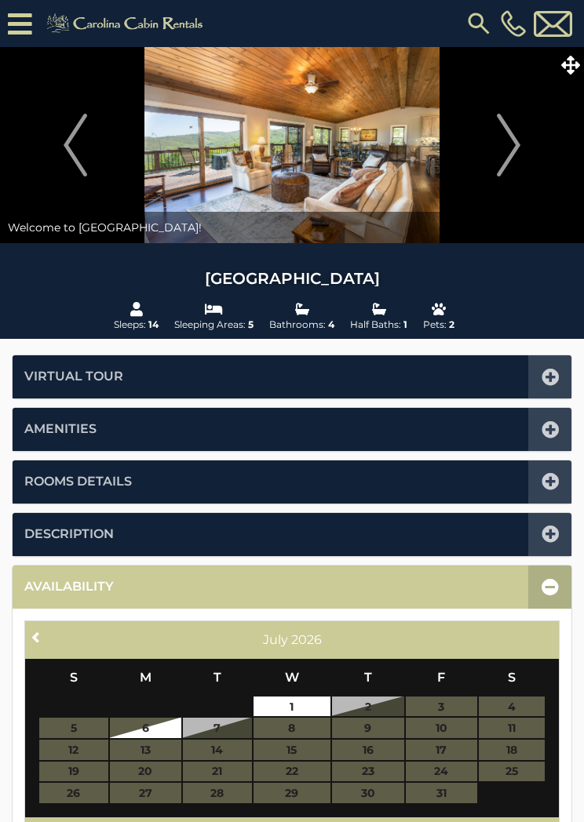
click at [550, 587] on icon at bounding box center [550, 586] width 17 height 17
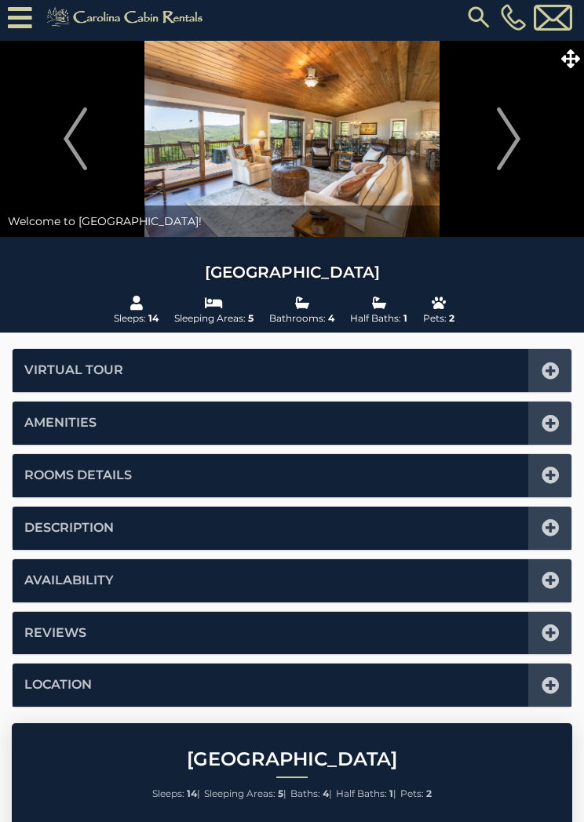
scroll to position [3, 0]
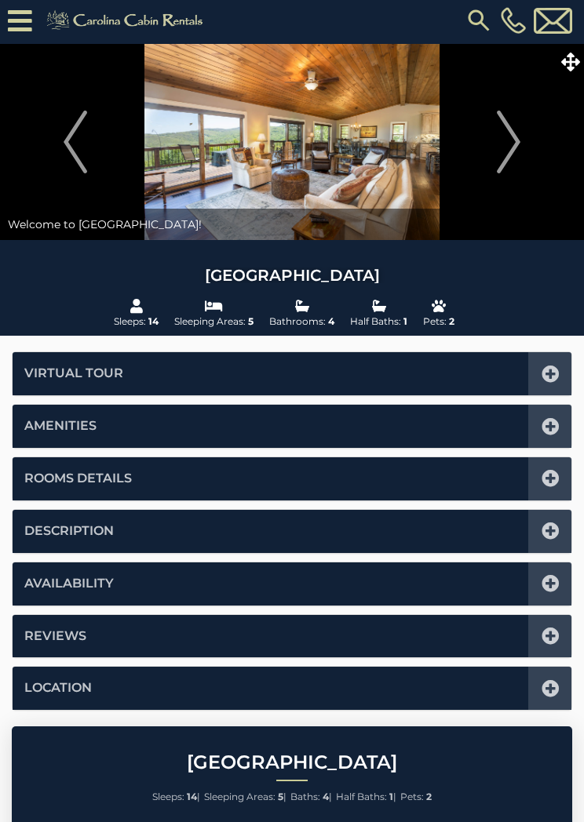
click at [555, 532] on icon at bounding box center [550, 531] width 17 height 17
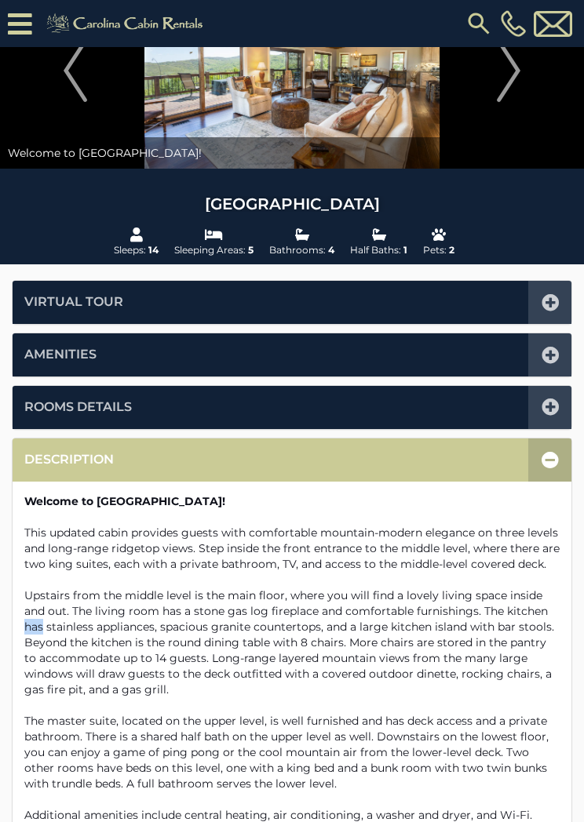
scroll to position [93, 0]
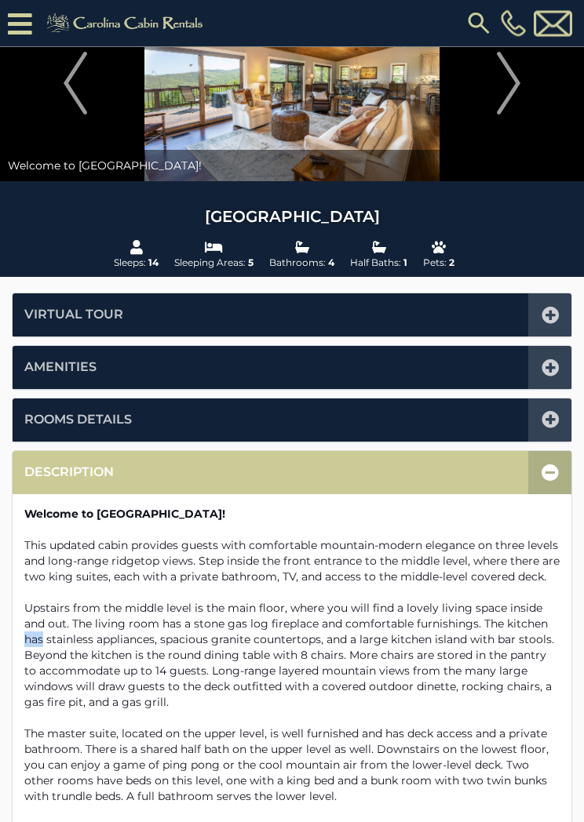
click at [546, 472] on icon at bounding box center [550, 473] width 17 height 17
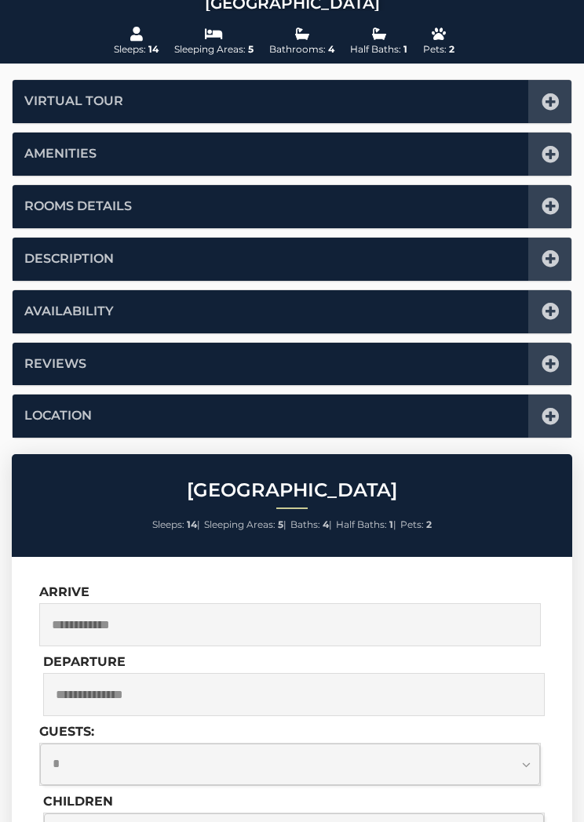
scroll to position [0, 0]
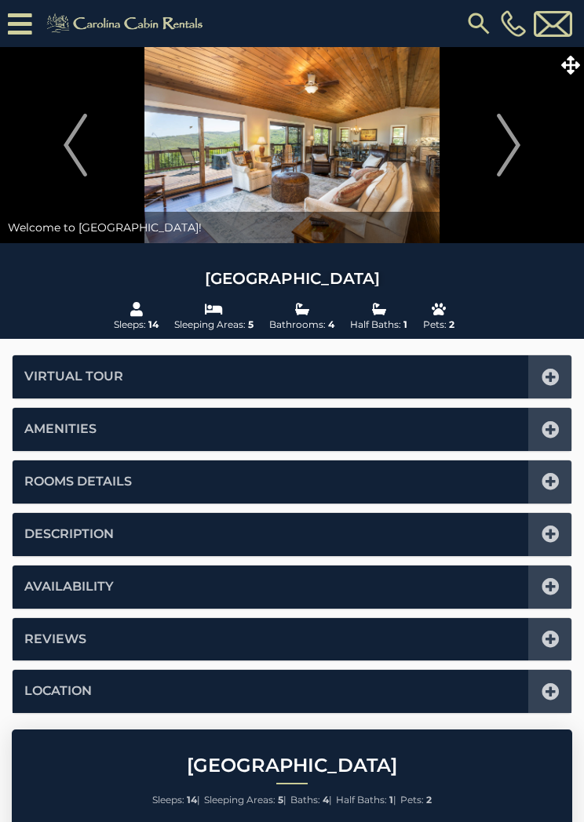
click at [571, 70] on icon at bounding box center [570, 65] width 19 height 19
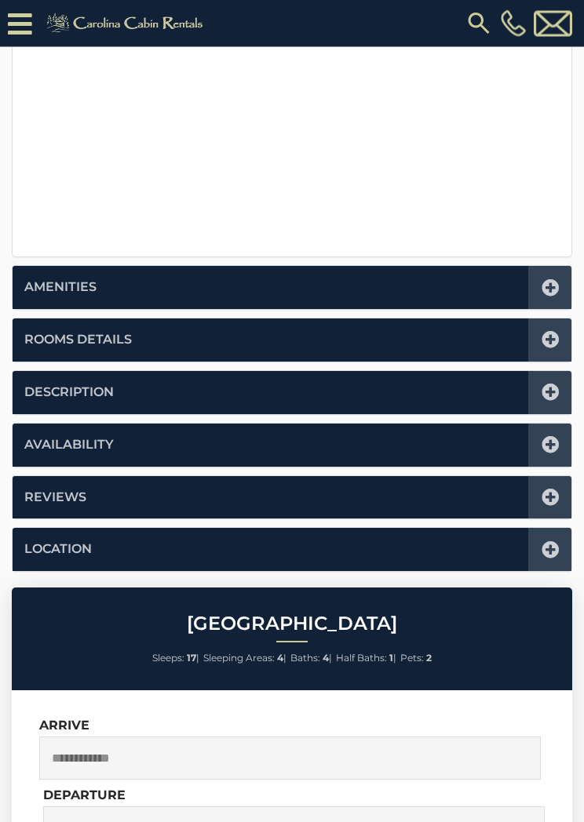
scroll to position [578, 0]
click at [552, 449] on icon at bounding box center [550, 444] width 17 height 17
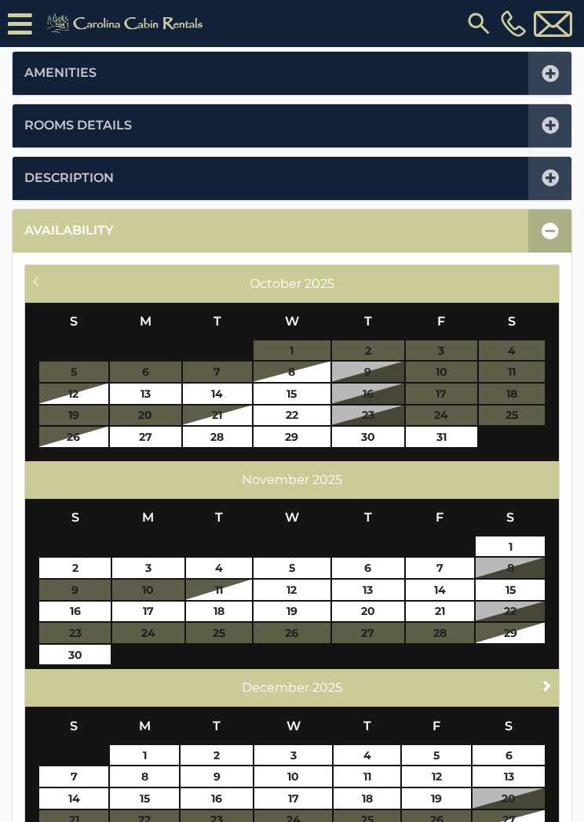
scroll to position [386, 0]
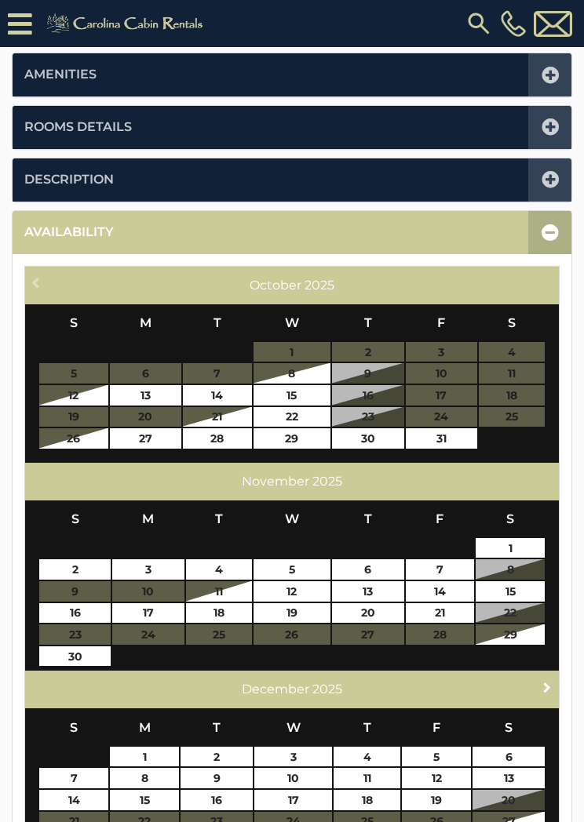
click at [547, 681] on span "Next" at bounding box center [547, 687] width 13 height 13
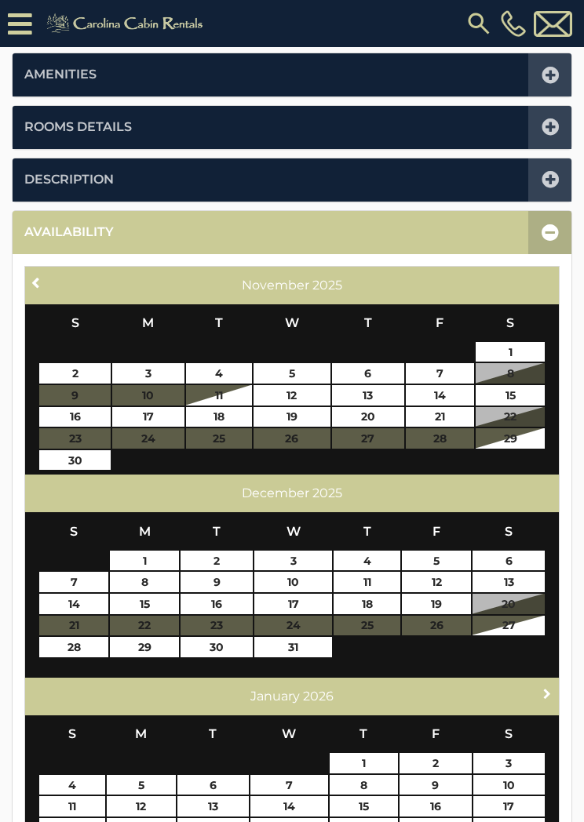
click at [553, 688] on span "Next" at bounding box center [547, 693] width 13 height 13
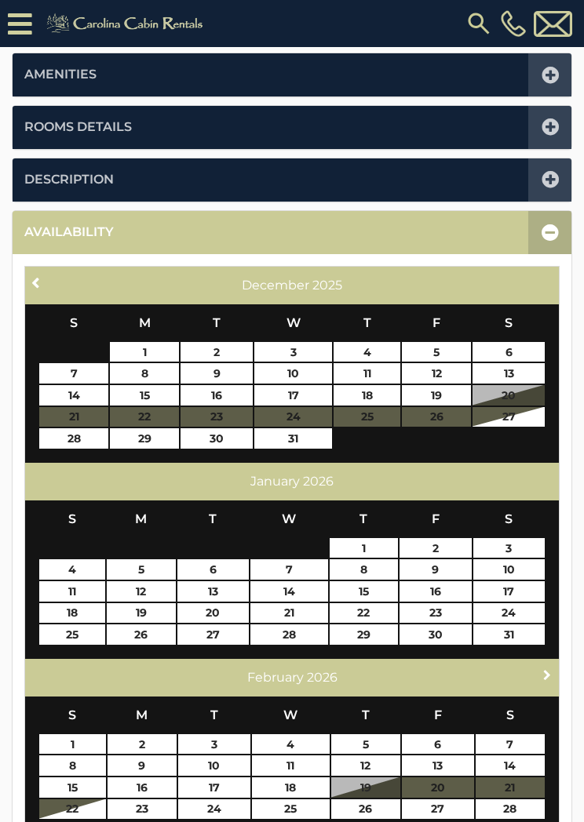
click at [552, 669] on span "Next" at bounding box center [547, 675] width 13 height 13
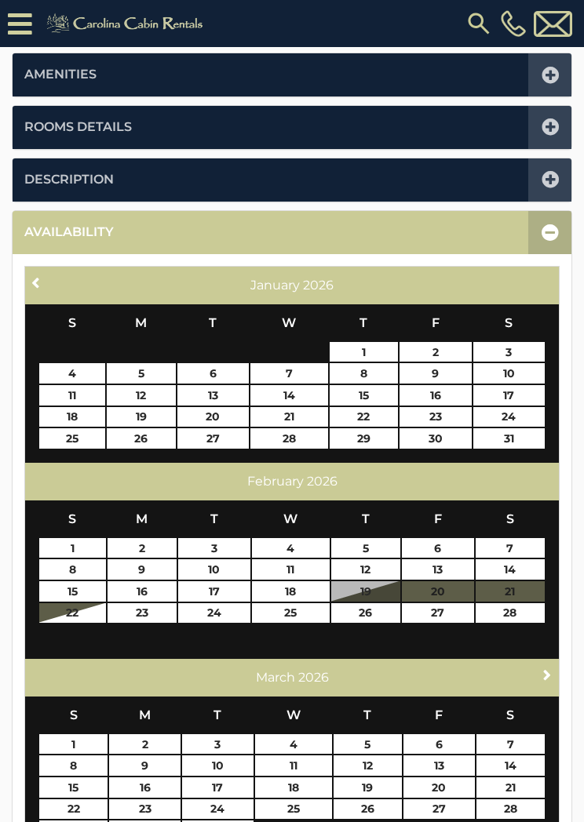
click at [544, 670] on span "Next" at bounding box center [547, 675] width 13 height 13
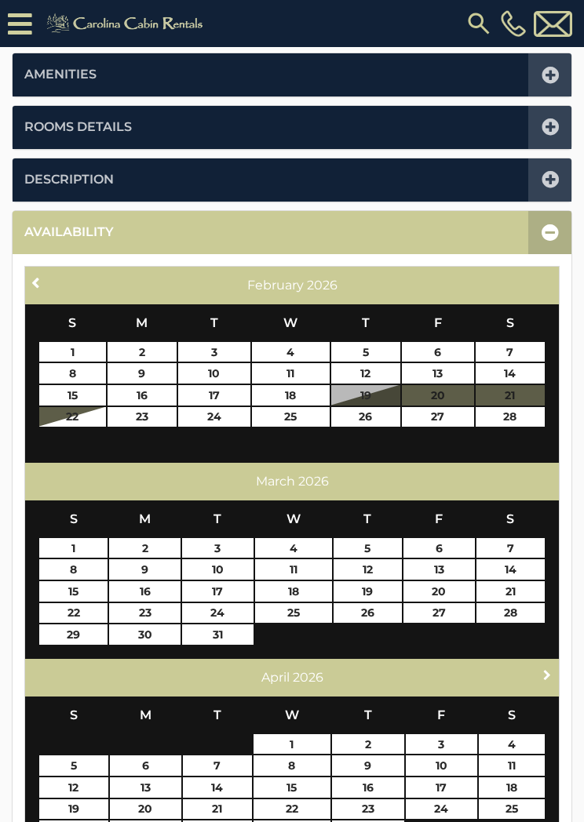
click at [541, 675] on span "Next" at bounding box center [547, 675] width 13 height 13
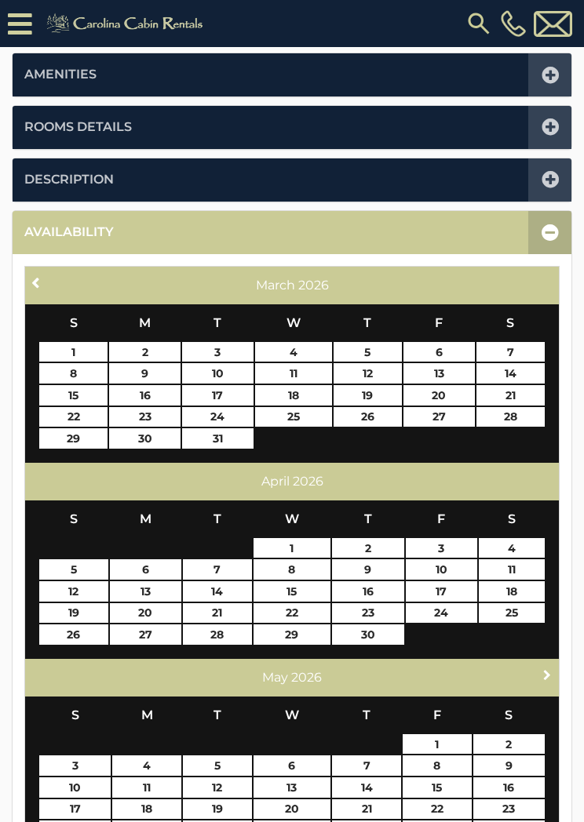
click at [545, 675] on span "Next" at bounding box center [547, 675] width 13 height 13
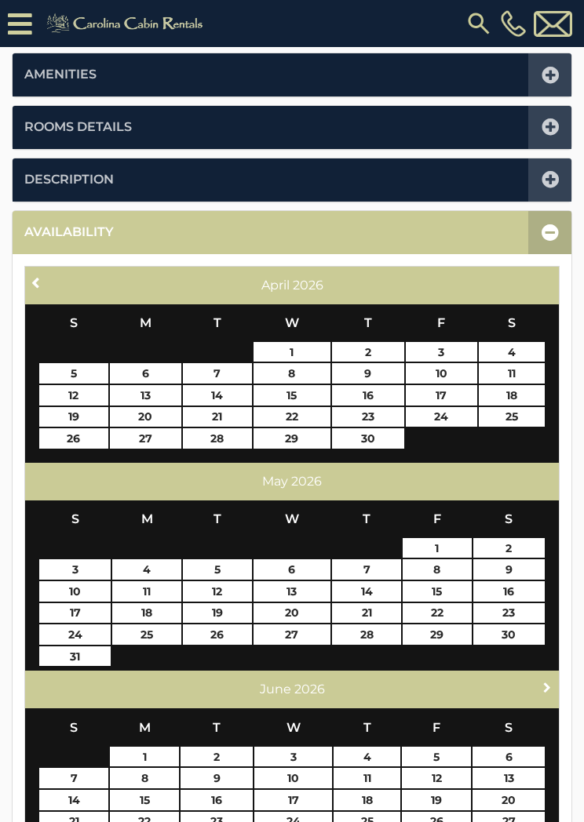
click at [538, 677] on link "Next" at bounding box center [548, 687] width 20 height 20
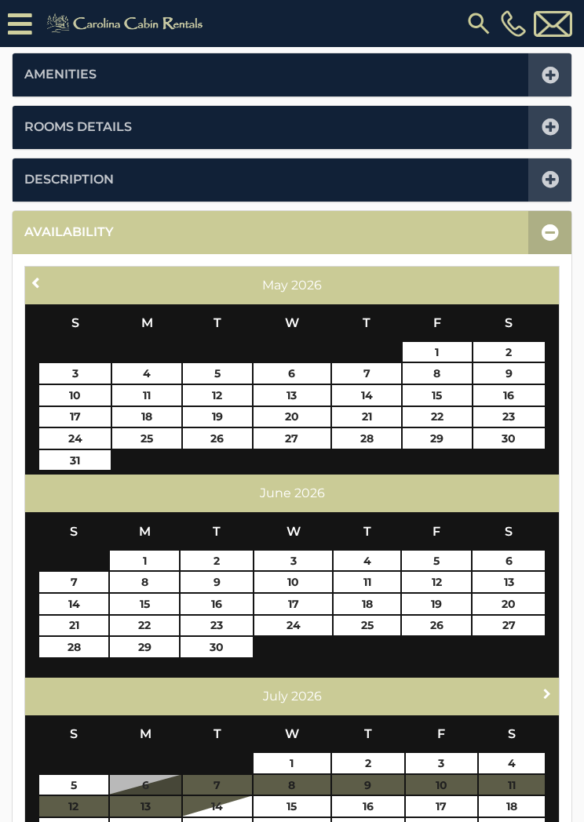
click at [538, 687] on link "Next" at bounding box center [548, 694] width 20 height 20
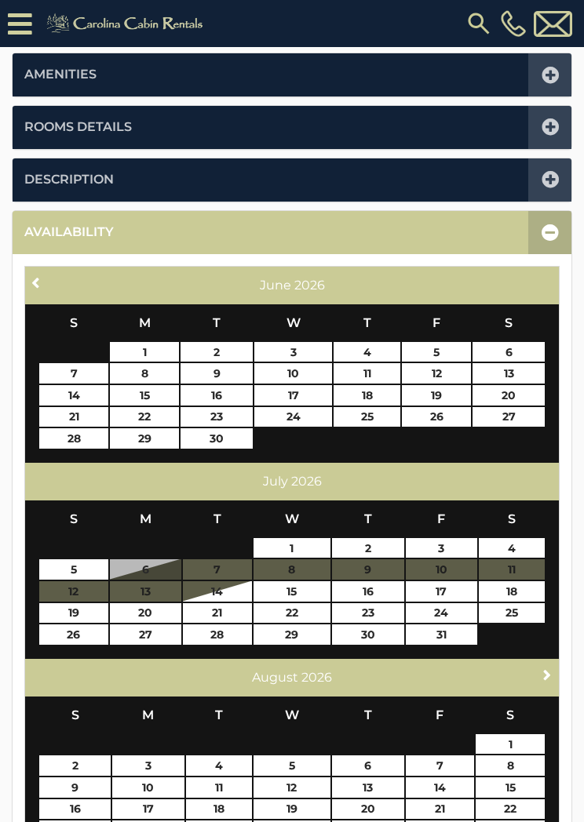
click at [538, 690] on div "Next [DATE]" at bounding box center [292, 678] width 534 height 38
click at [538, 674] on link "Next" at bounding box center [548, 676] width 20 height 20
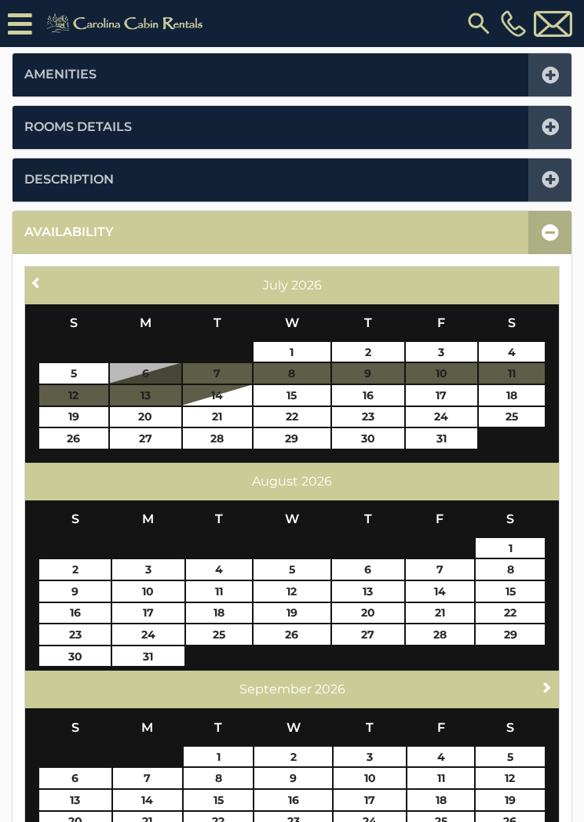
click at [531, 687] on div "Next [DATE]" at bounding box center [292, 690] width 534 height 38
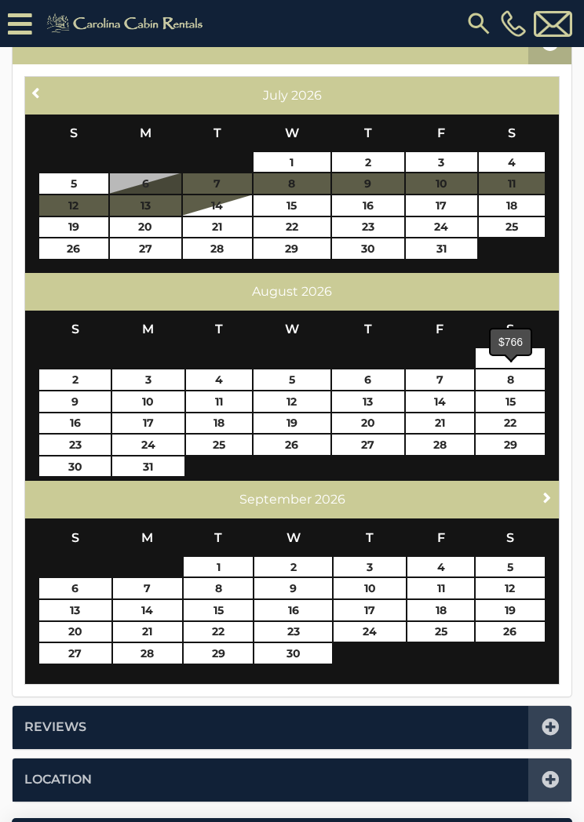
scroll to position [580, 0]
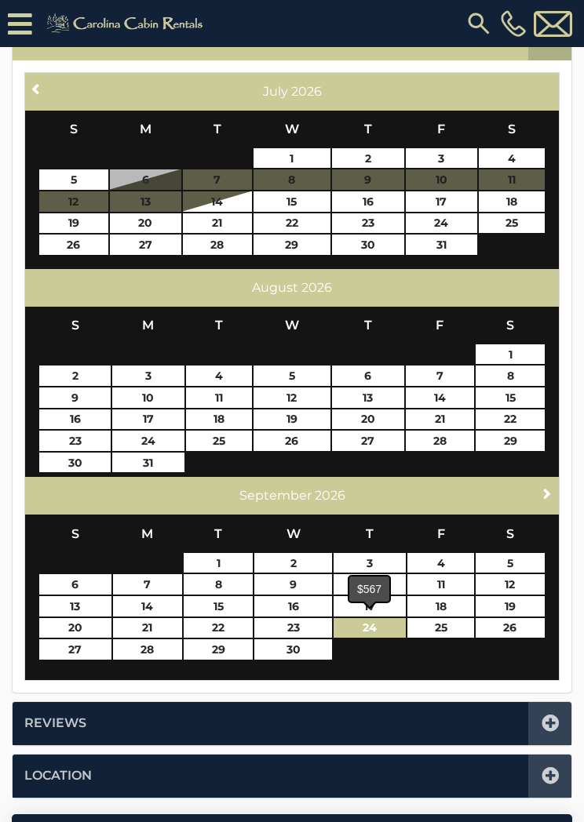
click at [381, 627] on link "24" at bounding box center [370, 628] width 72 height 20
type input "**********"
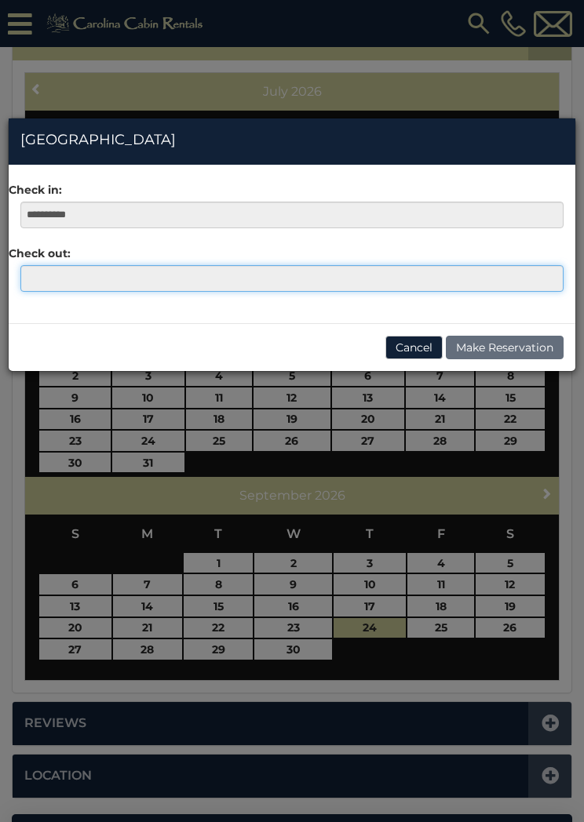
click at [46, 286] on input "text" at bounding box center [291, 278] width 543 height 27
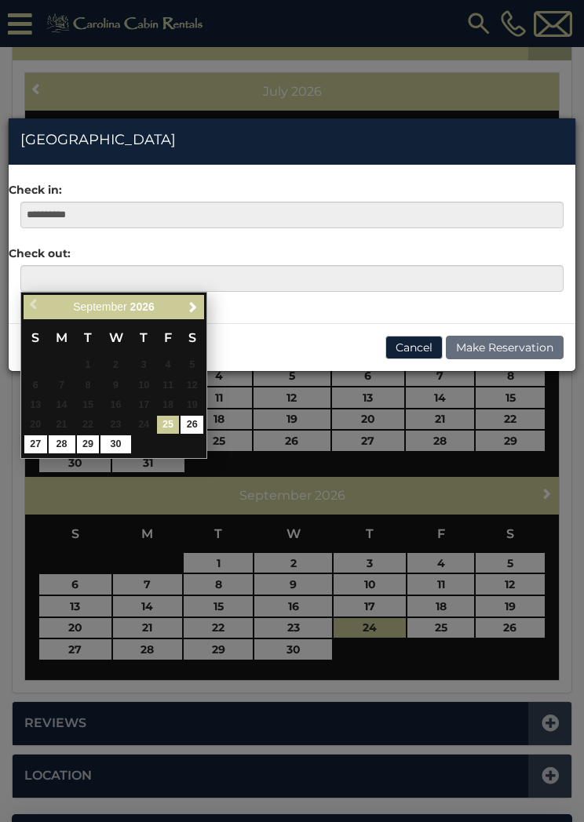
click at [120, 447] on link "30" at bounding box center [115, 445] width 30 height 18
type input "**********"
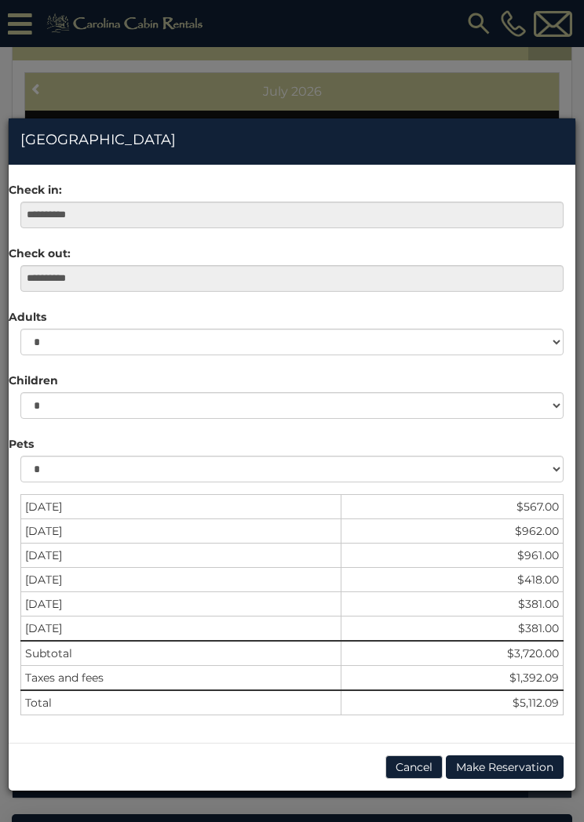
click at [427, 760] on button "Cancel" at bounding box center [413, 768] width 57 height 24
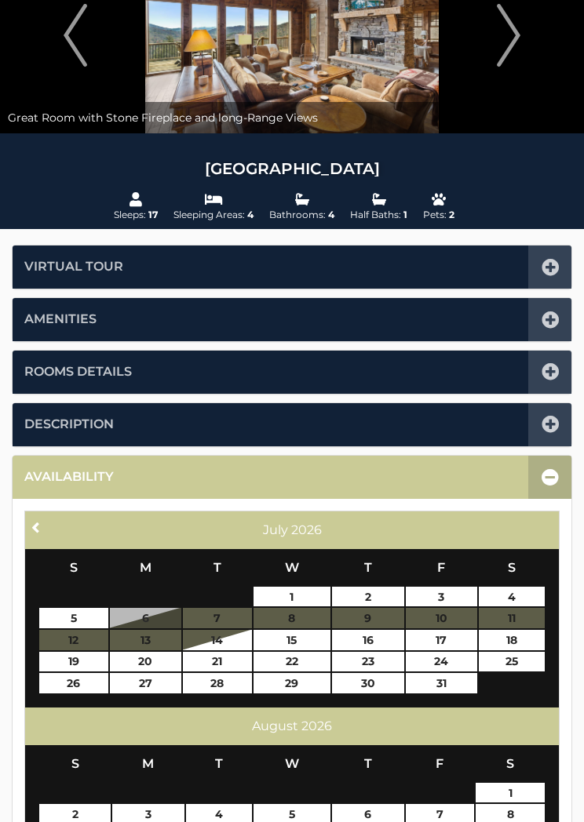
scroll to position [0, 0]
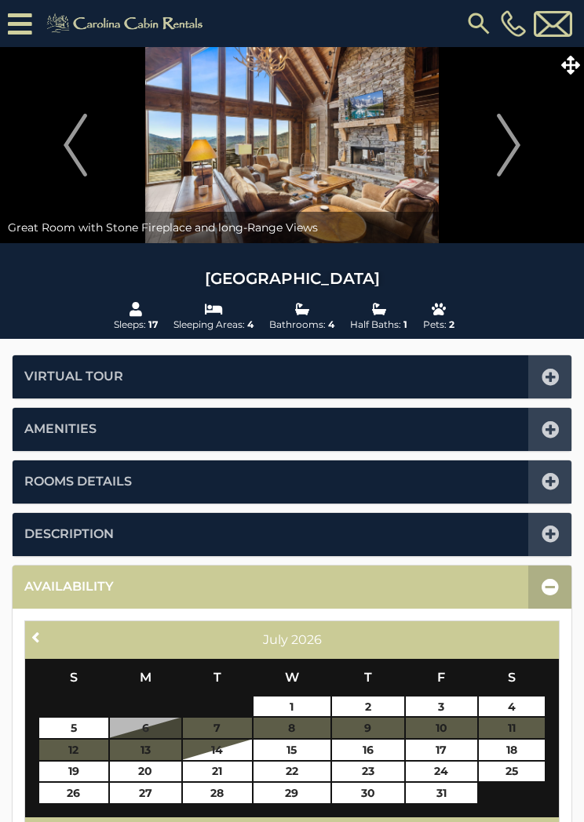
click at [572, 51] on span at bounding box center [569, 64] width 27 height 27
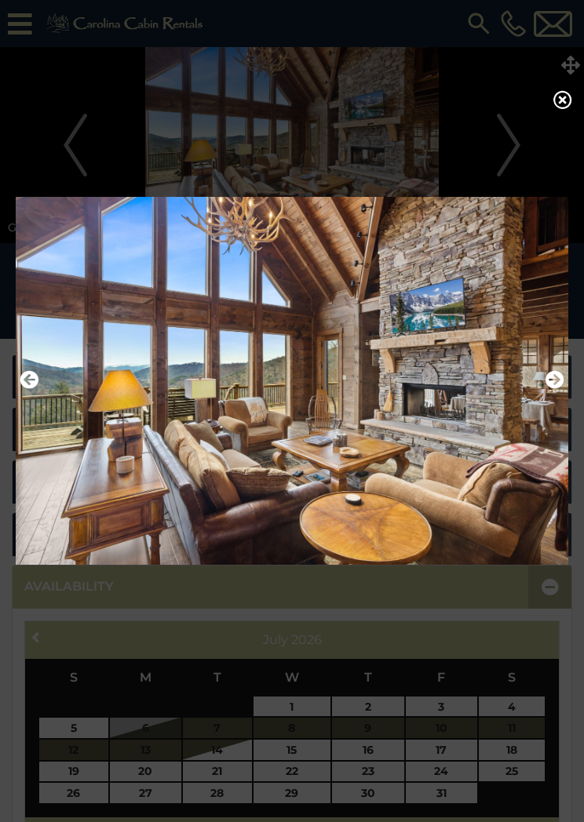
click at [556, 380] on icon "Next" at bounding box center [554, 379] width 19 height 19
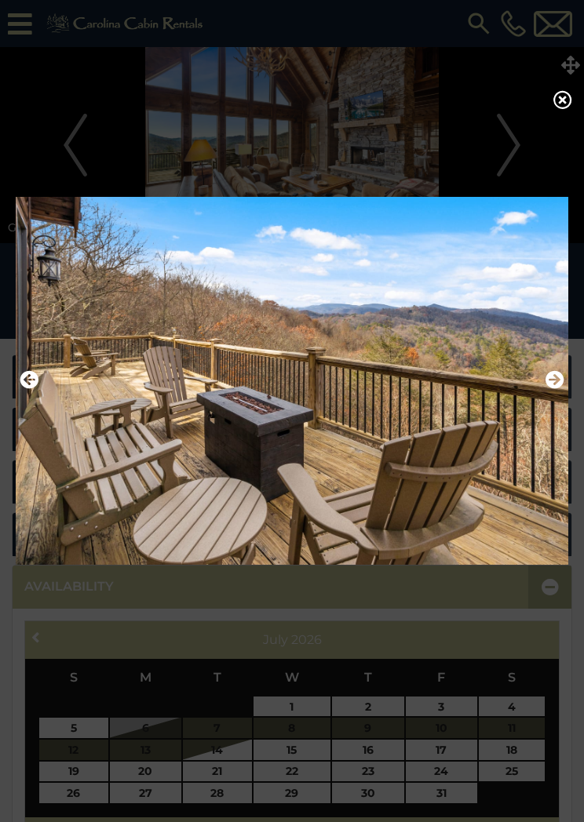
click at [551, 389] on icon "Next" at bounding box center [554, 379] width 19 height 19
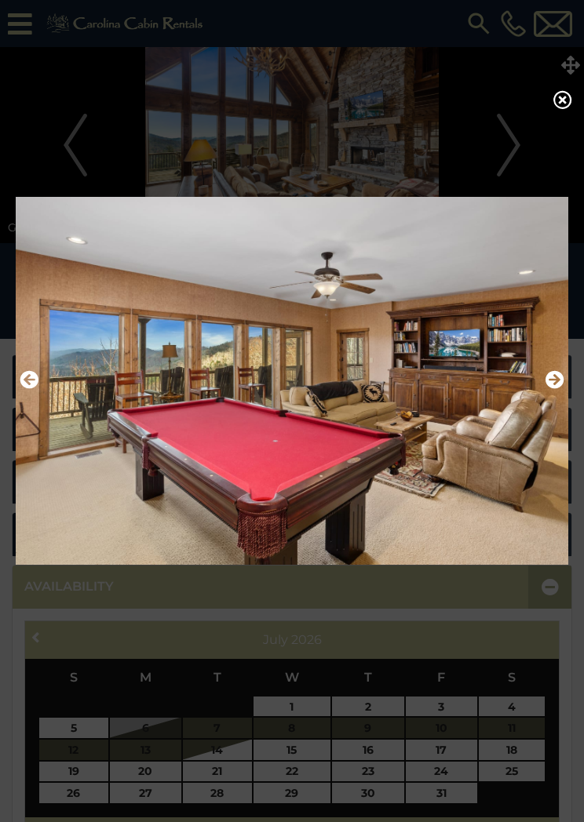
click at [552, 389] on icon "Next" at bounding box center [554, 379] width 19 height 19
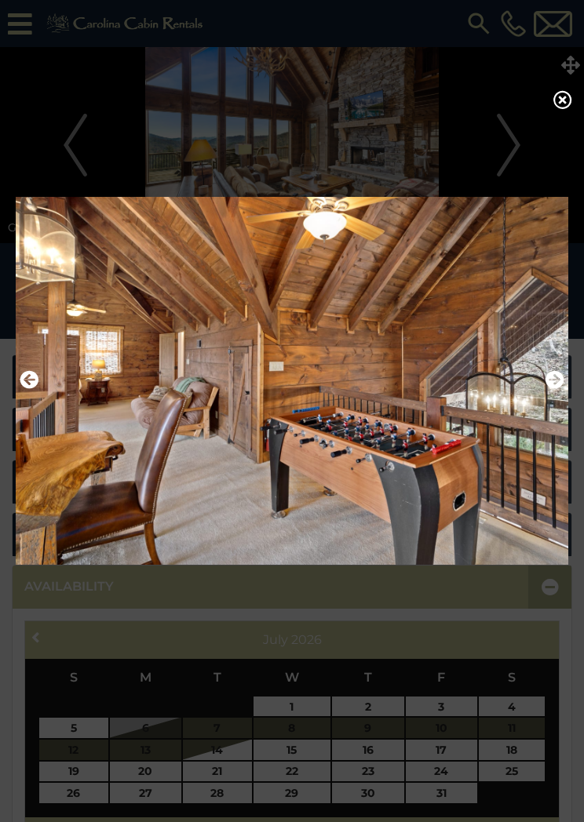
click at [553, 405] on img at bounding box center [292, 380] width 553 height 389
click at [557, 385] on icon "Next" at bounding box center [554, 379] width 19 height 19
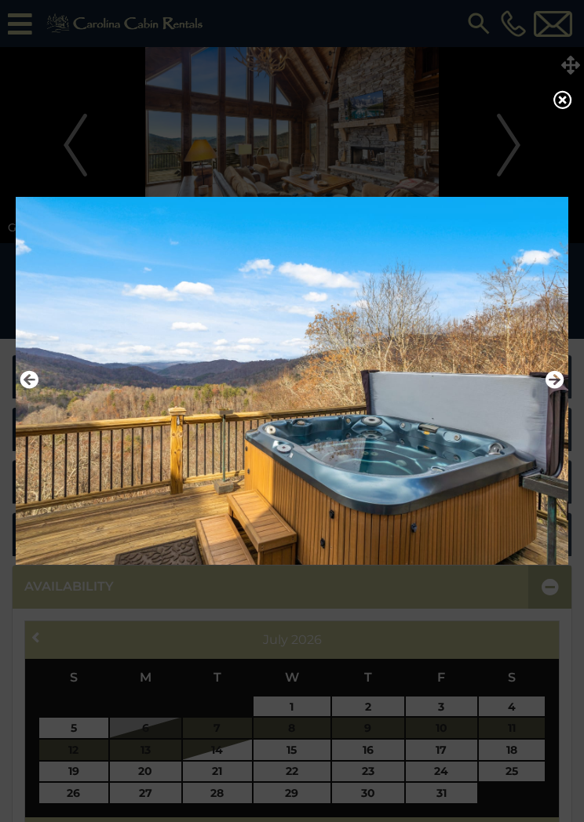
click at [557, 389] on icon "Next" at bounding box center [554, 379] width 19 height 19
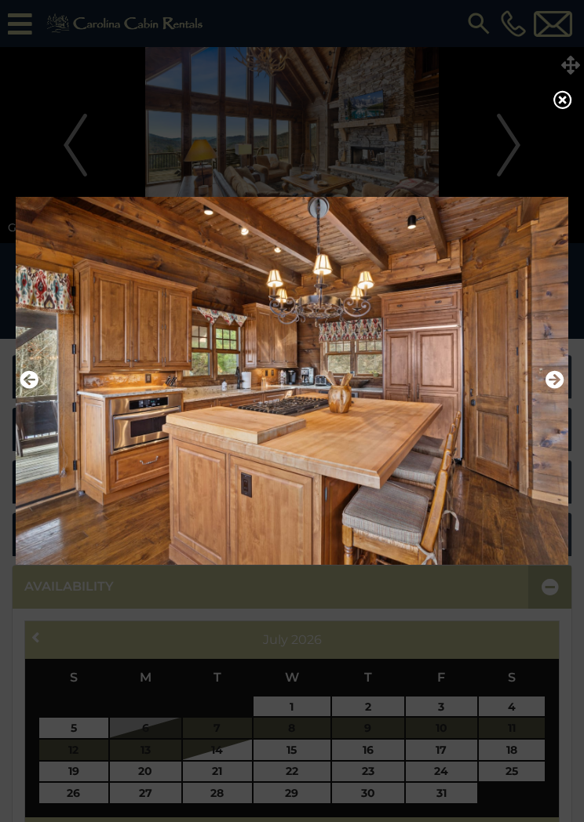
click at [556, 386] on icon "Next" at bounding box center [554, 379] width 19 height 19
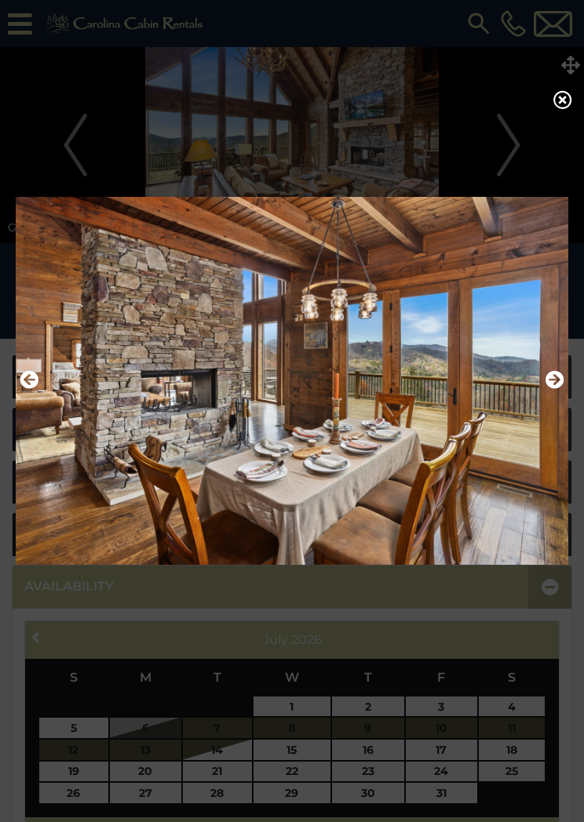
click at [554, 389] on icon "Next" at bounding box center [554, 379] width 19 height 19
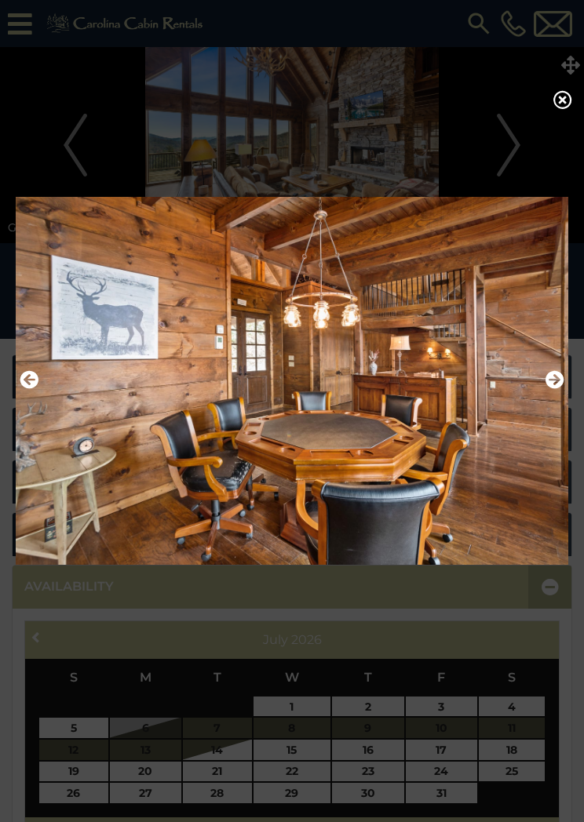
click at [557, 385] on icon "Next" at bounding box center [554, 379] width 19 height 19
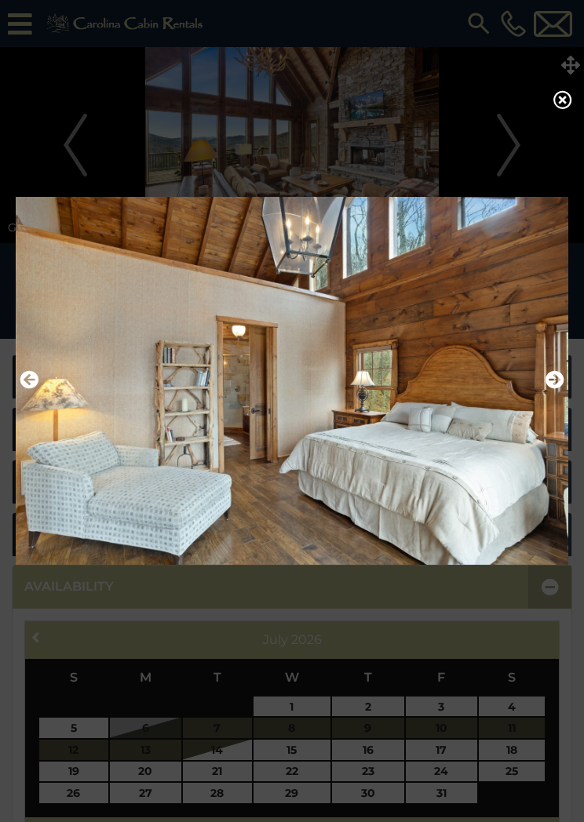
click at [557, 389] on icon "Next" at bounding box center [554, 379] width 19 height 19
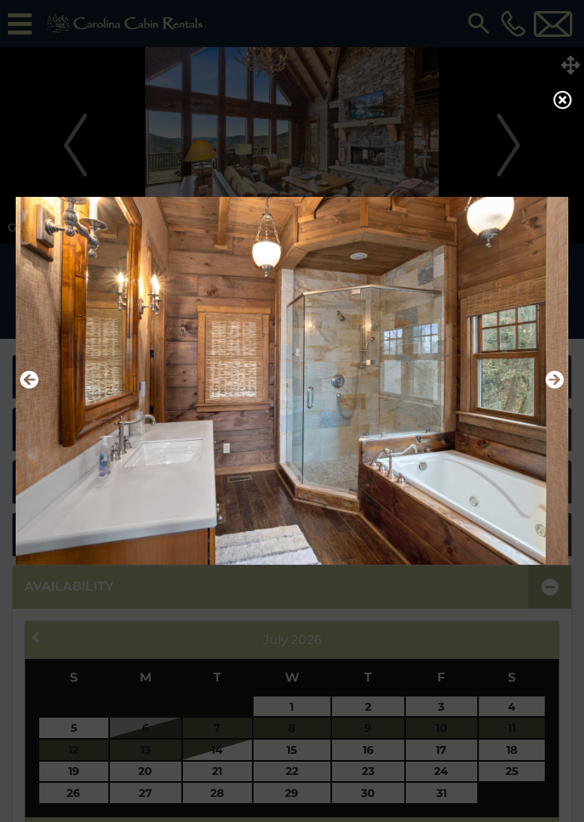
click at [554, 386] on icon "Next" at bounding box center [554, 379] width 19 height 19
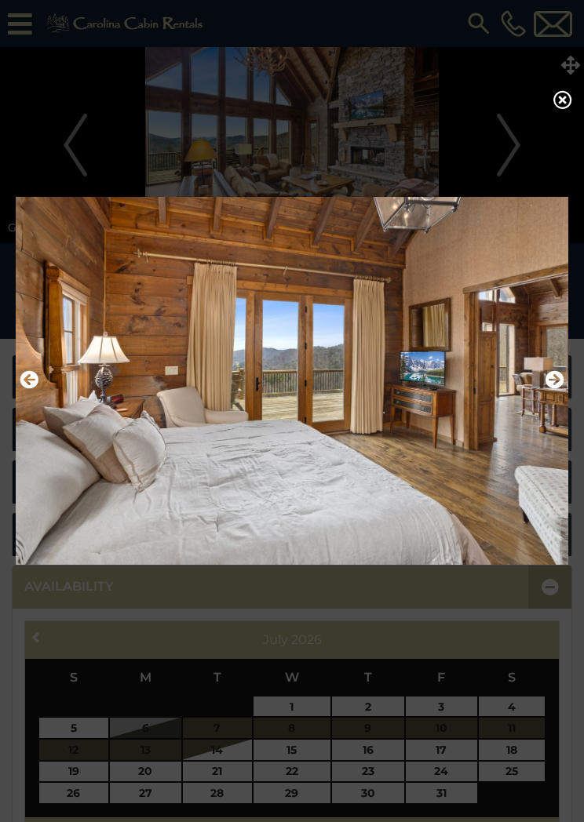
click at [556, 384] on icon "Next" at bounding box center [554, 379] width 19 height 19
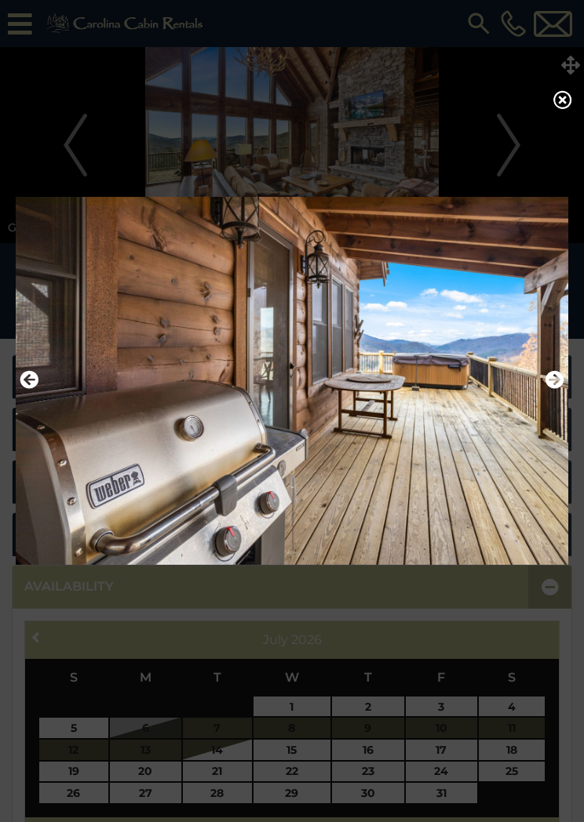
click at [556, 388] on icon "Next" at bounding box center [554, 379] width 19 height 19
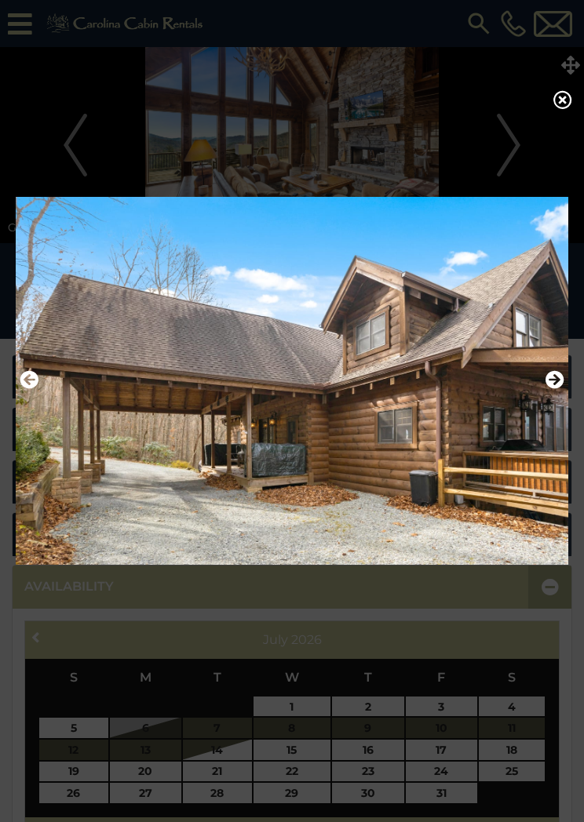
click at [567, 381] on img at bounding box center [292, 380] width 553 height 389
click at [553, 386] on icon "Next" at bounding box center [554, 379] width 19 height 19
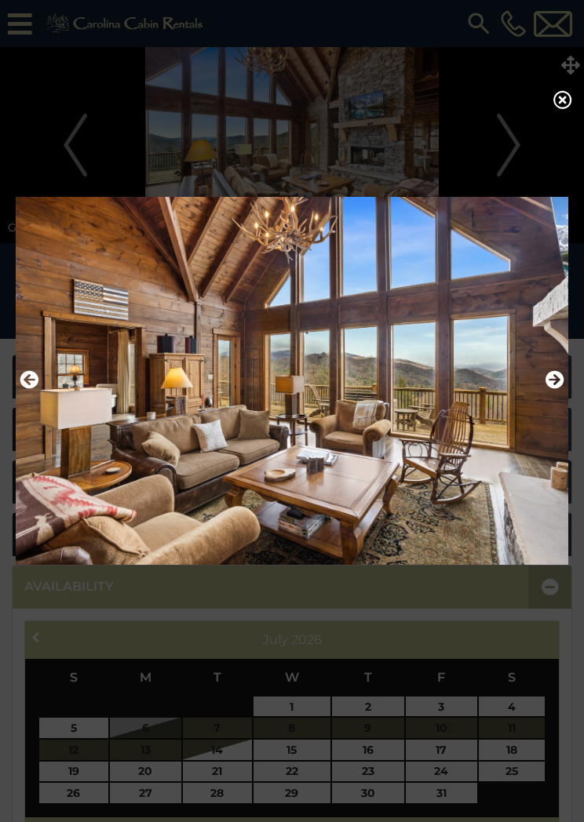
click at [556, 387] on icon "Next" at bounding box center [554, 379] width 19 height 19
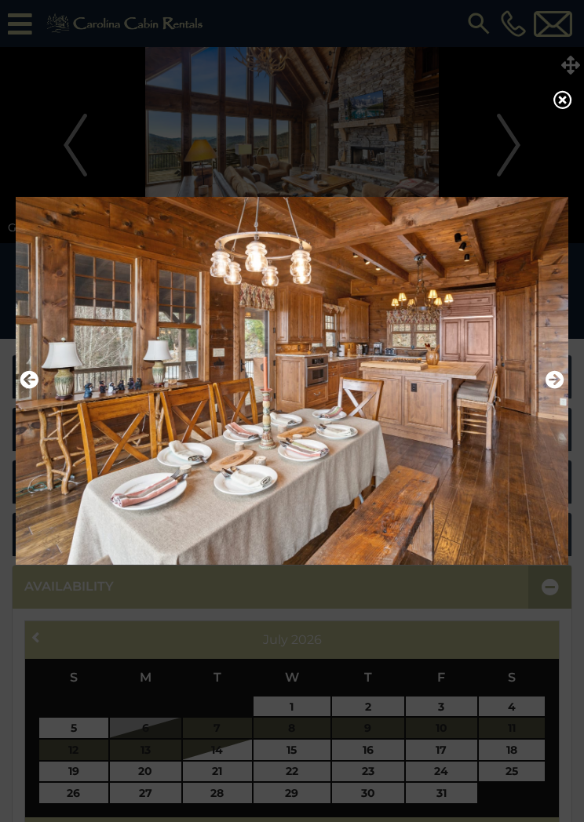
click at [556, 388] on icon "Next" at bounding box center [554, 379] width 19 height 19
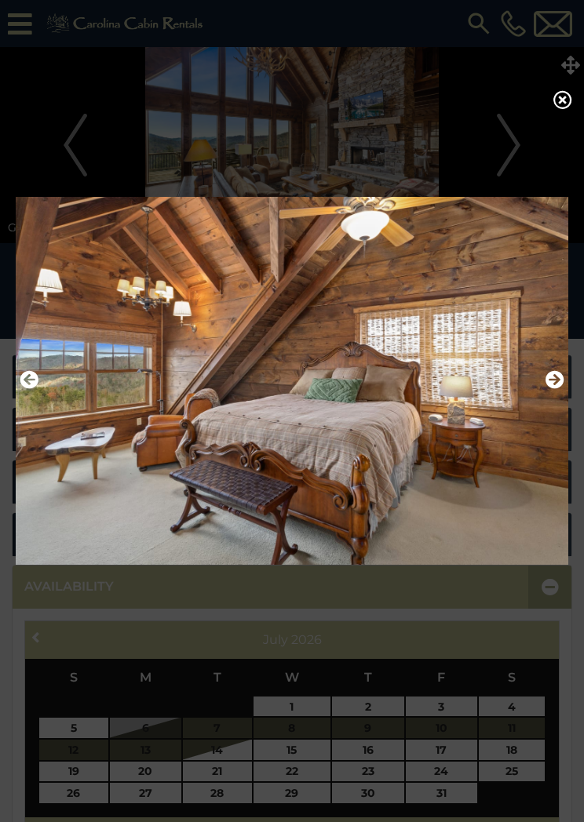
click at [556, 386] on icon "Next" at bounding box center [554, 379] width 19 height 19
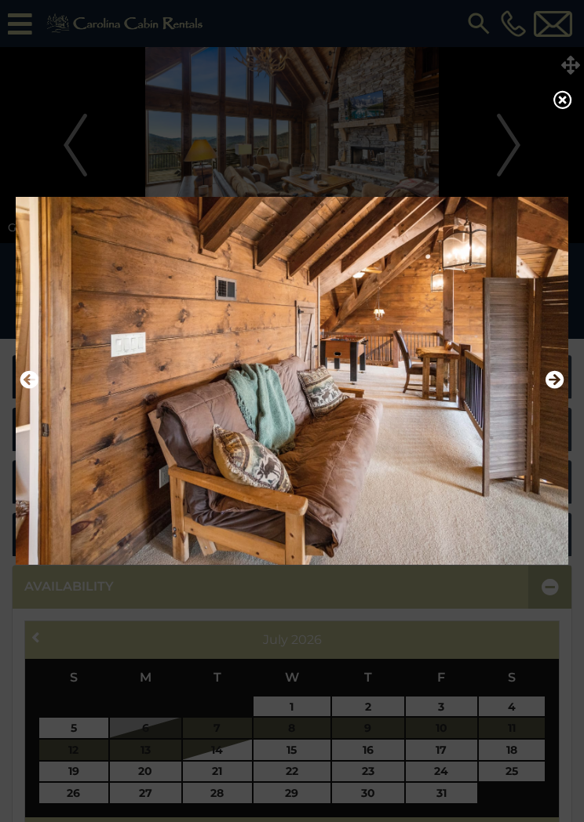
click at [565, 386] on img at bounding box center [292, 380] width 553 height 389
click at [552, 388] on icon "Next" at bounding box center [554, 379] width 19 height 19
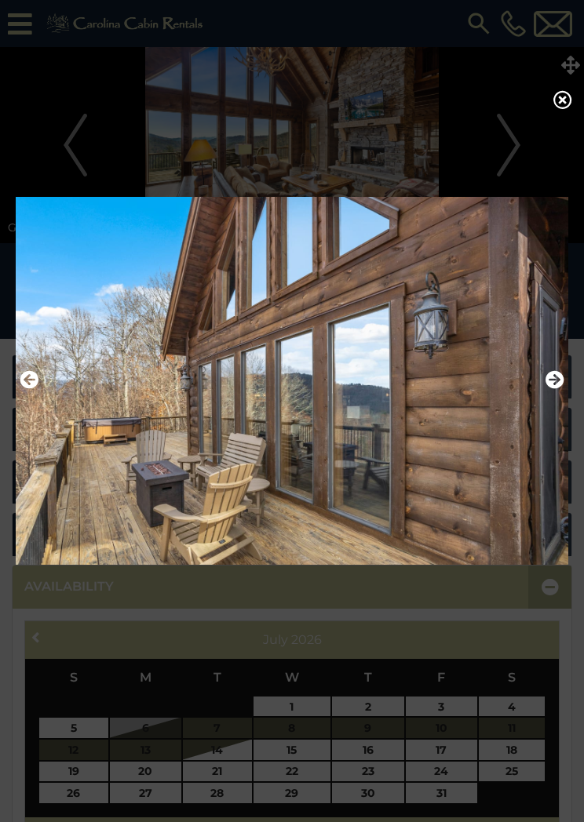
click at [555, 389] on icon "Next" at bounding box center [554, 379] width 19 height 19
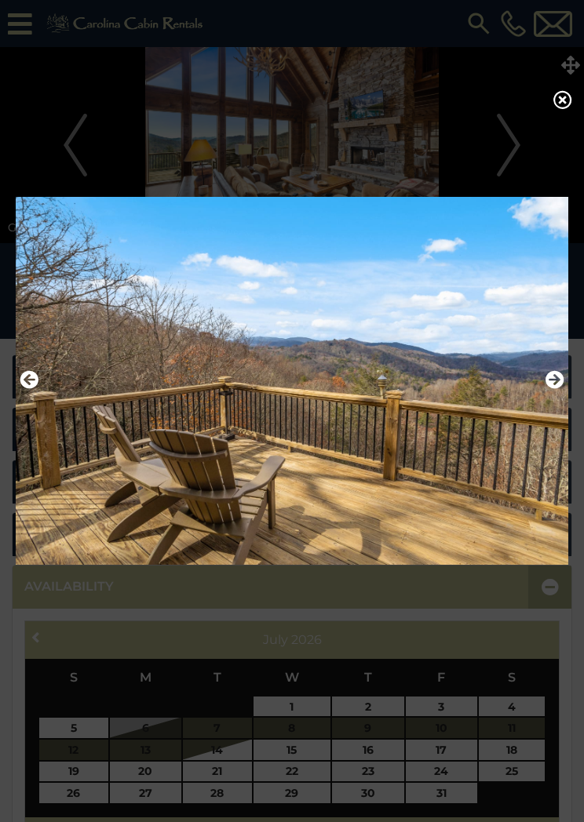
click at [565, 386] on img at bounding box center [292, 380] width 553 height 389
click at [550, 388] on icon "Next" at bounding box center [554, 379] width 19 height 19
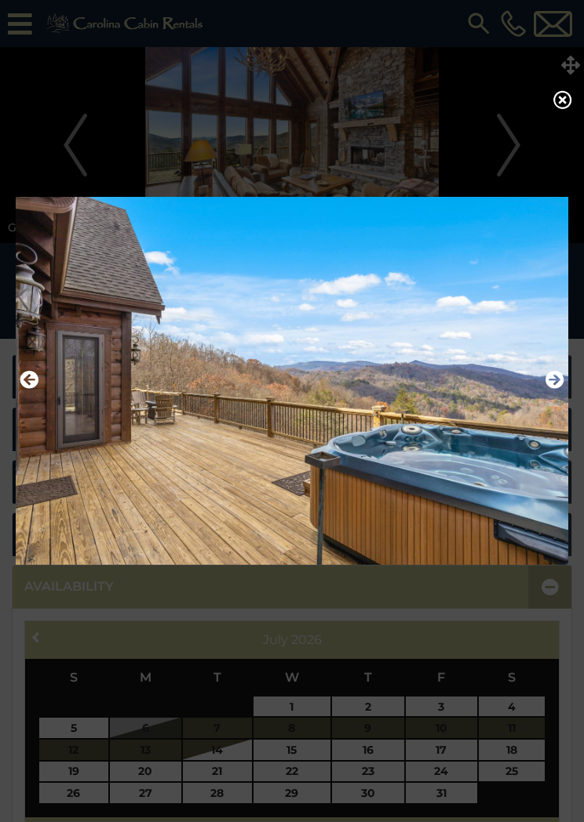
click at [550, 388] on icon "Next" at bounding box center [554, 379] width 19 height 19
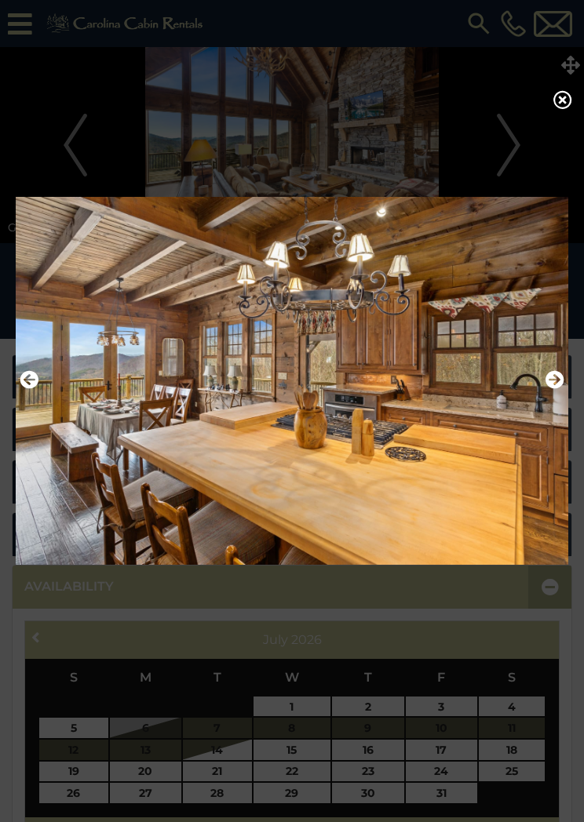
click at [569, 104] on icon at bounding box center [562, 99] width 19 height 19
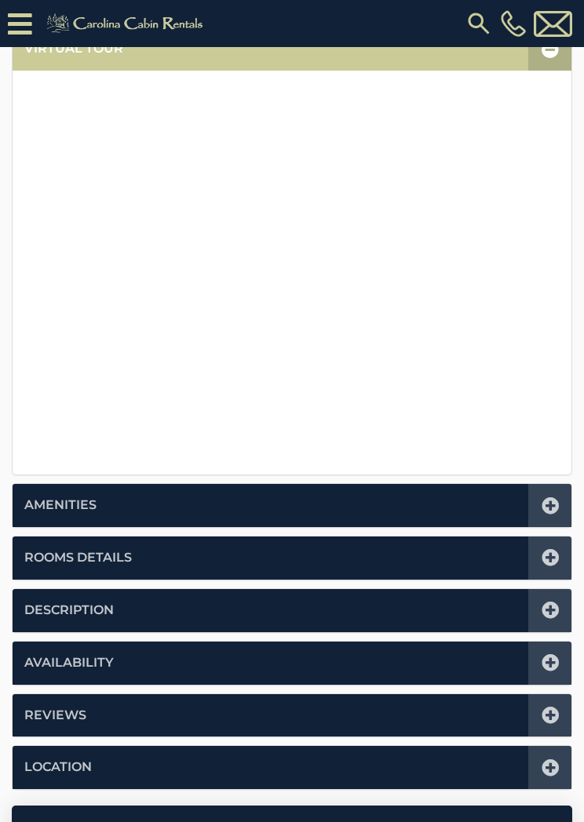
click at [555, 557] on icon at bounding box center [550, 557] width 17 height 17
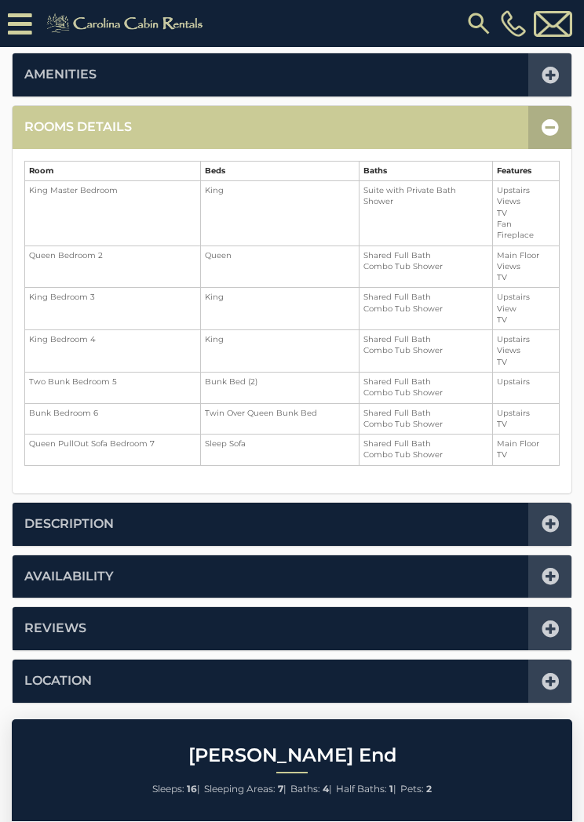
click at [546, 132] on icon at bounding box center [550, 127] width 17 height 17
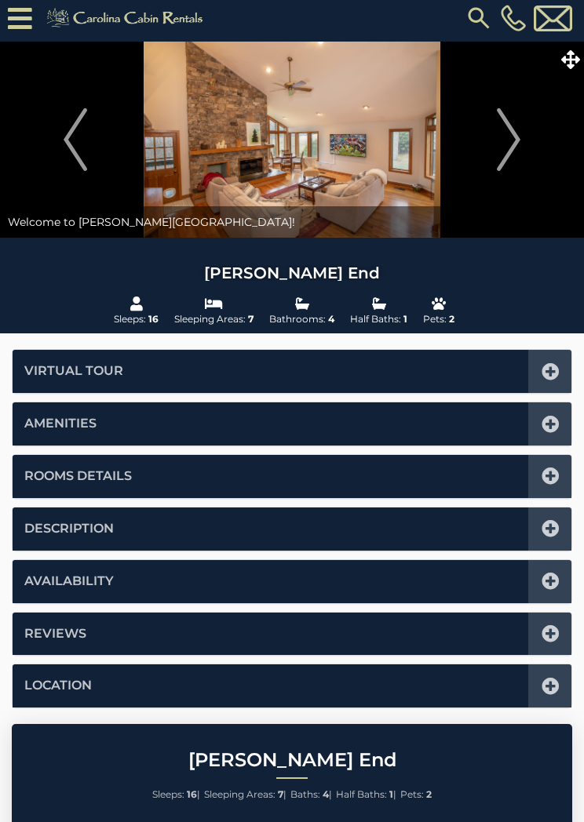
scroll to position [0, 0]
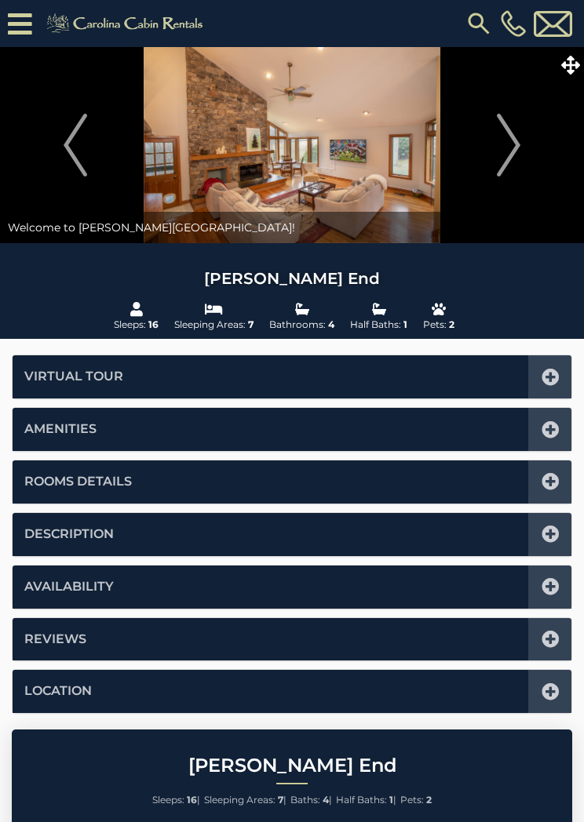
click at [571, 68] on icon at bounding box center [570, 65] width 19 height 19
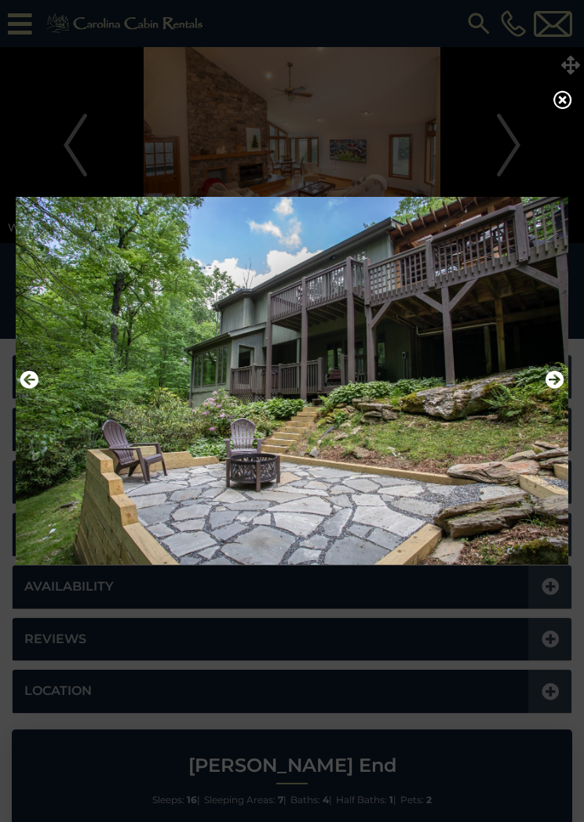
click at [559, 394] on button "Next" at bounding box center [554, 380] width 19 height 27
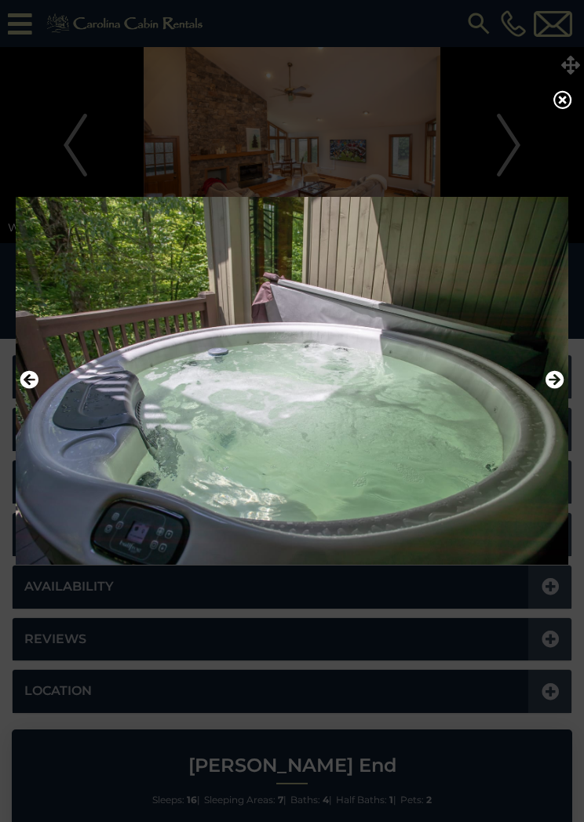
click at [566, 392] on img at bounding box center [292, 380] width 553 height 389
click at [560, 394] on button "Next" at bounding box center [554, 380] width 19 height 27
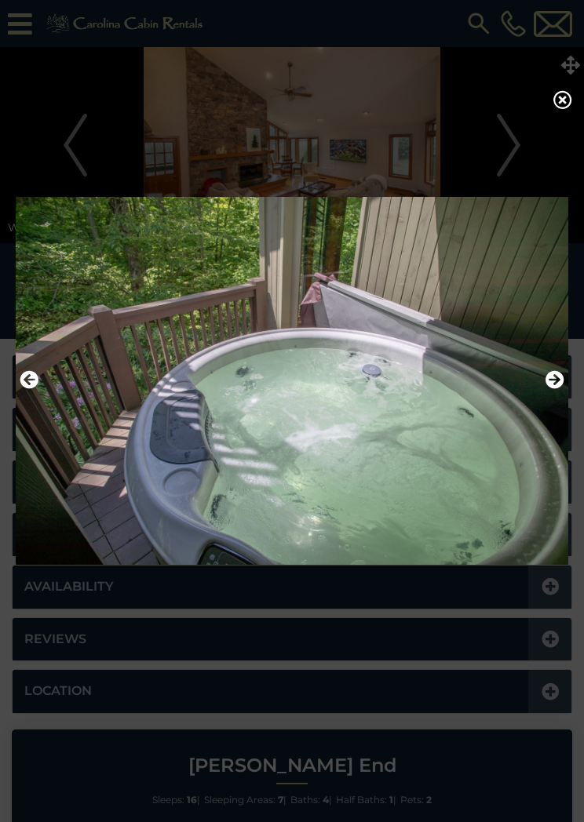
click at [566, 109] on icon at bounding box center [562, 99] width 19 height 19
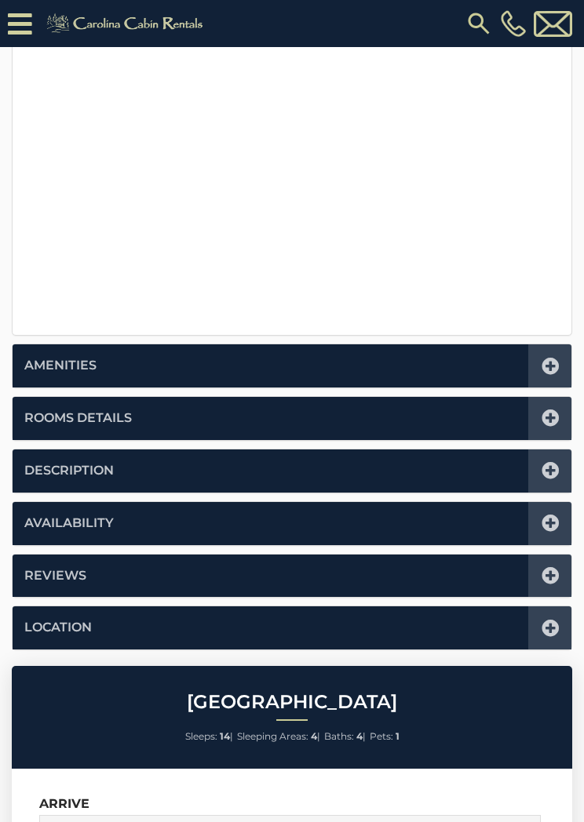
click at [545, 418] on icon at bounding box center [550, 418] width 17 height 17
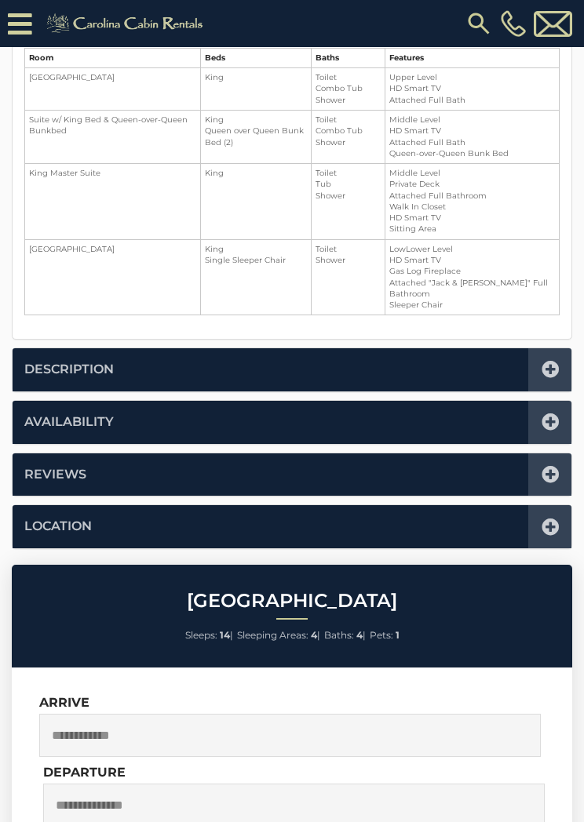
scroll to position [386, 0]
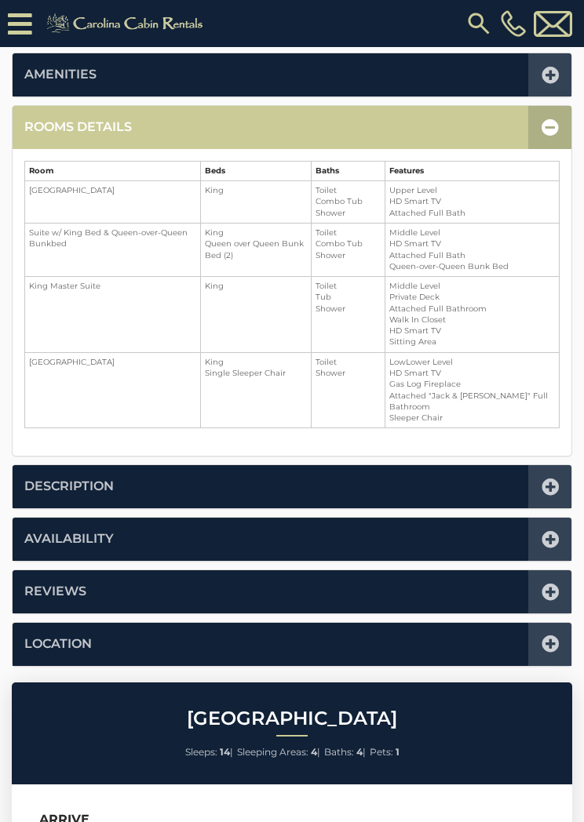
click at [550, 126] on icon at bounding box center [550, 127] width 17 height 17
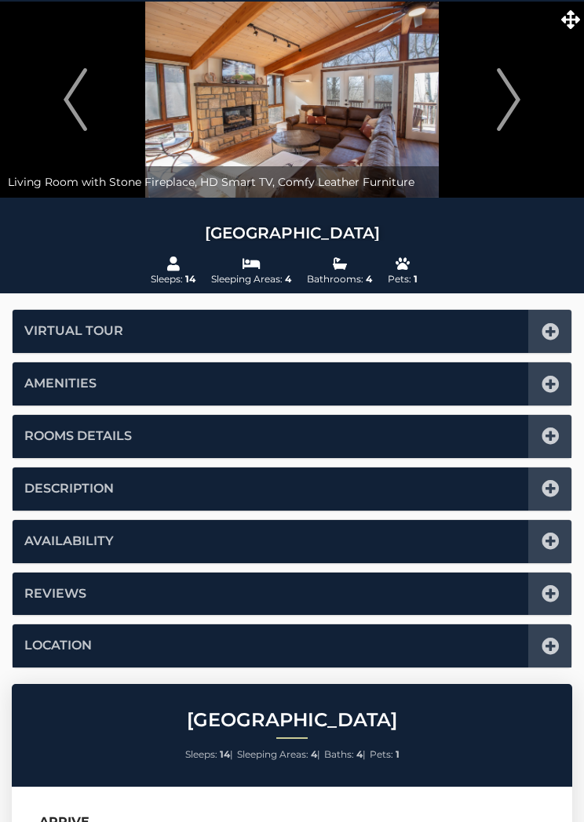
scroll to position [0, 0]
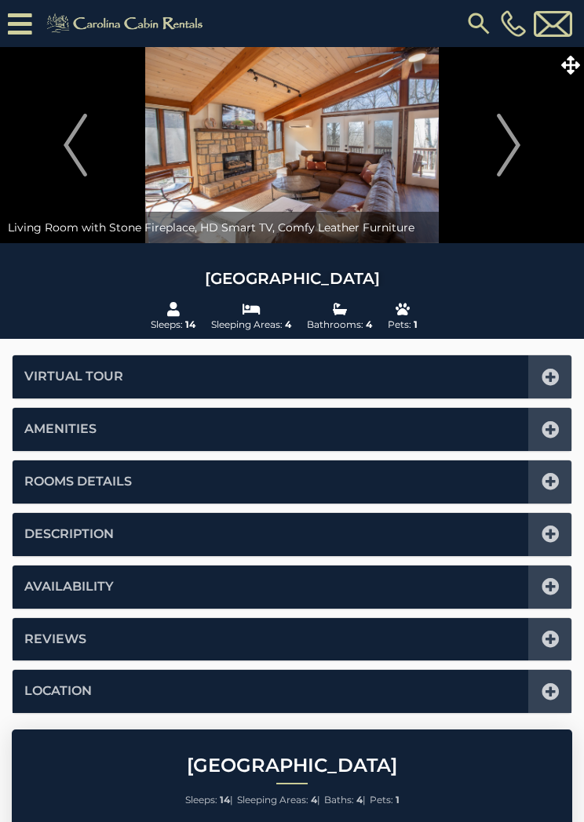
click at [572, 66] on icon at bounding box center [570, 65] width 19 height 19
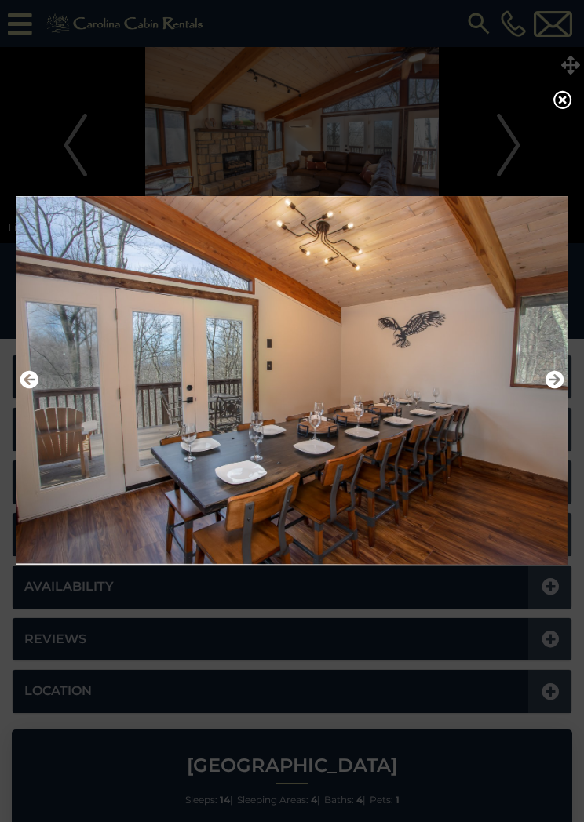
click at [570, 109] on icon at bounding box center [562, 99] width 19 height 19
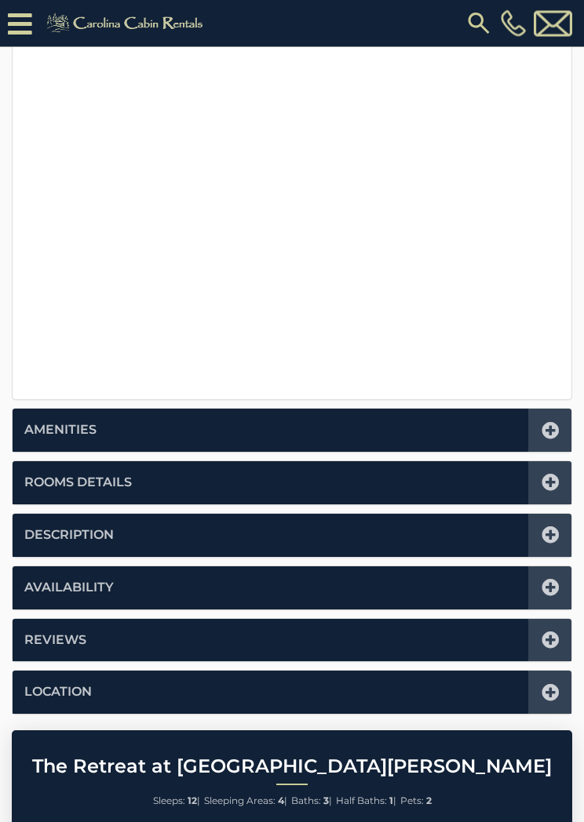
scroll to position [435, 0]
click at [560, 476] on div at bounding box center [549, 482] width 43 height 43
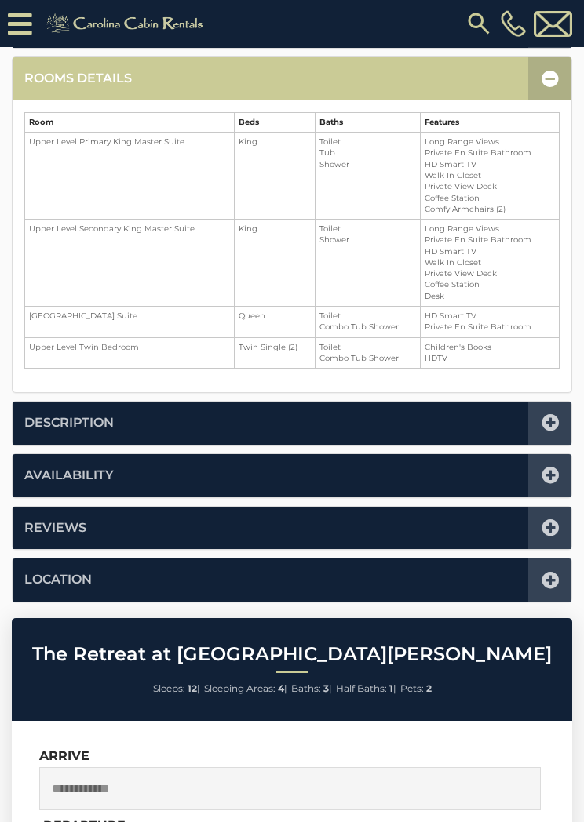
scroll to position [386, 0]
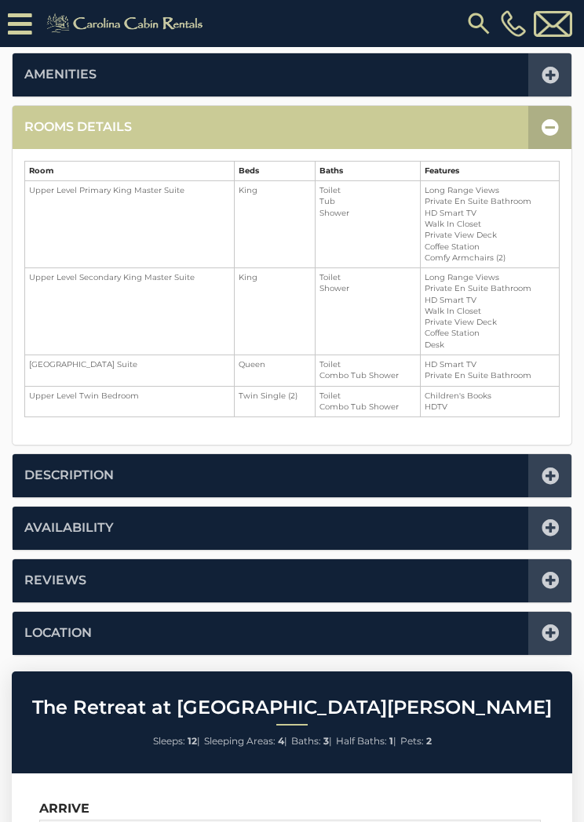
click at [552, 125] on icon at bounding box center [550, 127] width 17 height 17
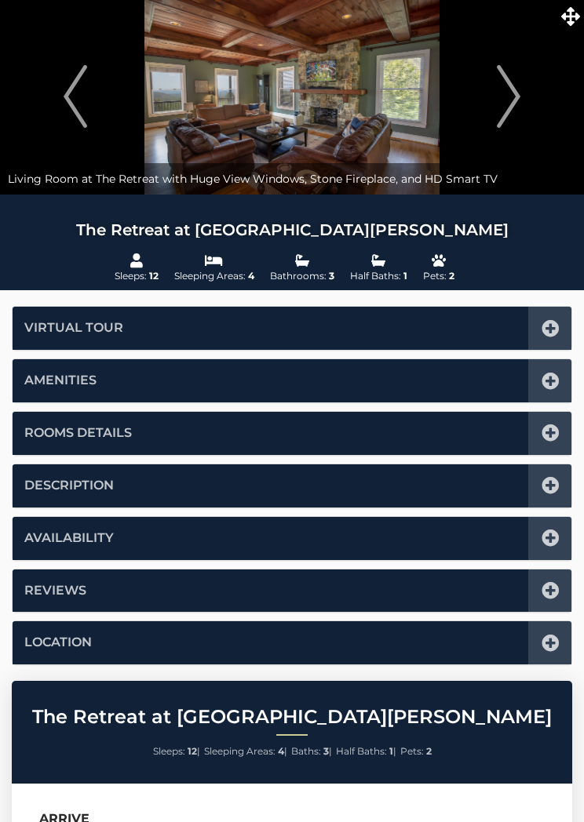
scroll to position [0, 0]
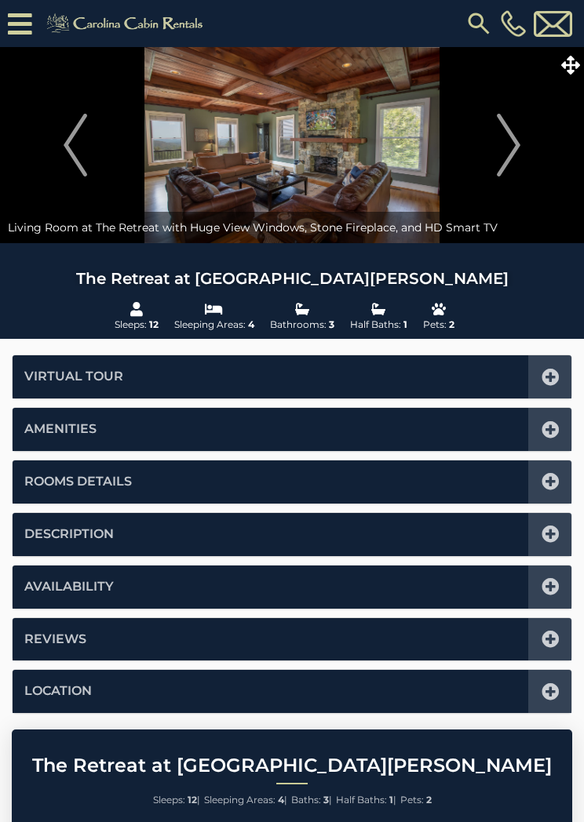
click at [570, 72] on icon at bounding box center [570, 65] width 19 height 19
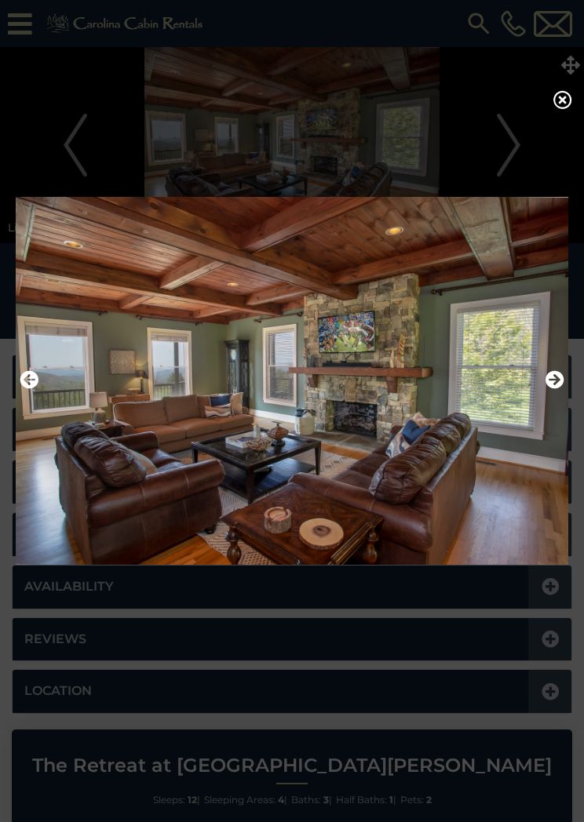
click at [562, 108] on icon at bounding box center [562, 99] width 19 height 19
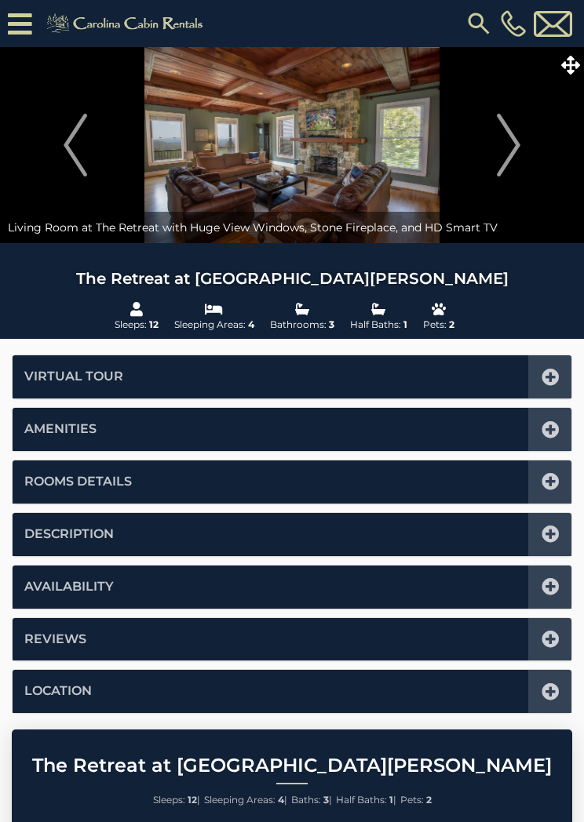
click at [551, 586] on icon at bounding box center [550, 586] width 17 height 17
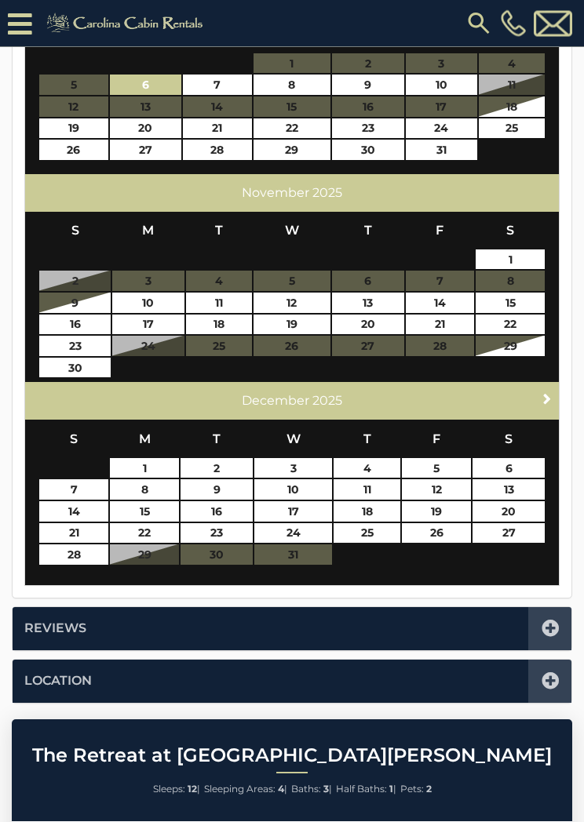
scroll to position [675, 0]
click at [538, 389] on link "Next" at bounding box center [548, 398] width 20 height 20
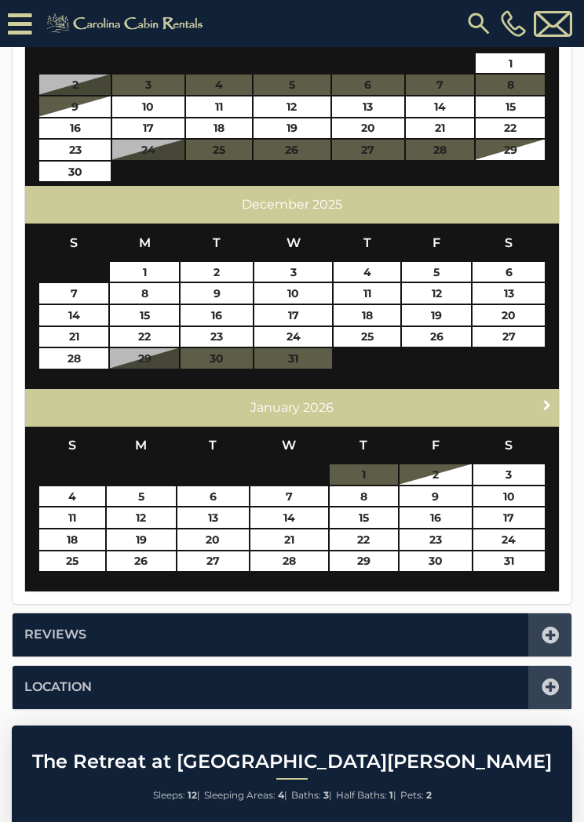
click at [542, 399] on span "Next" at bounding box center [547, 405] width 13 height 13
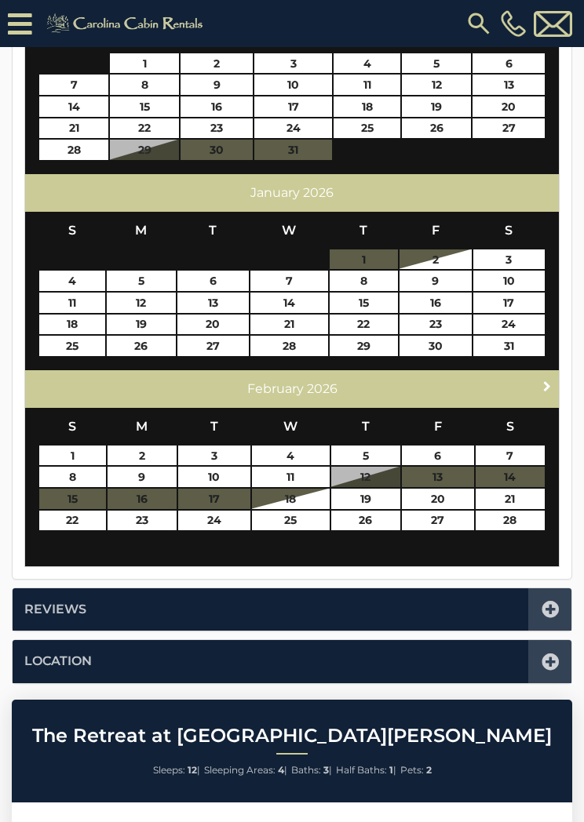
click at [538, 381] on link "Next" at bounding box center [548, 387] width 20 height 20
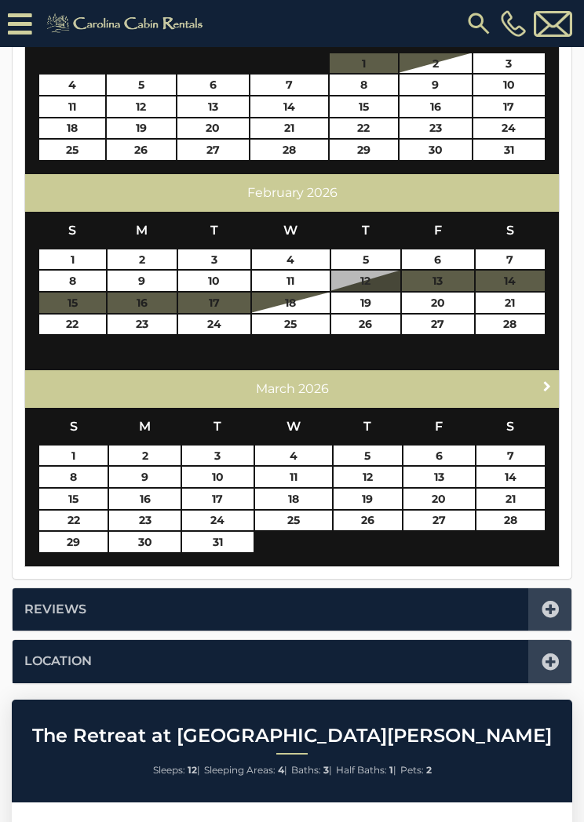
click at [538, 385] on link "Next" at bounding box center [548, 387] width 20 height 20
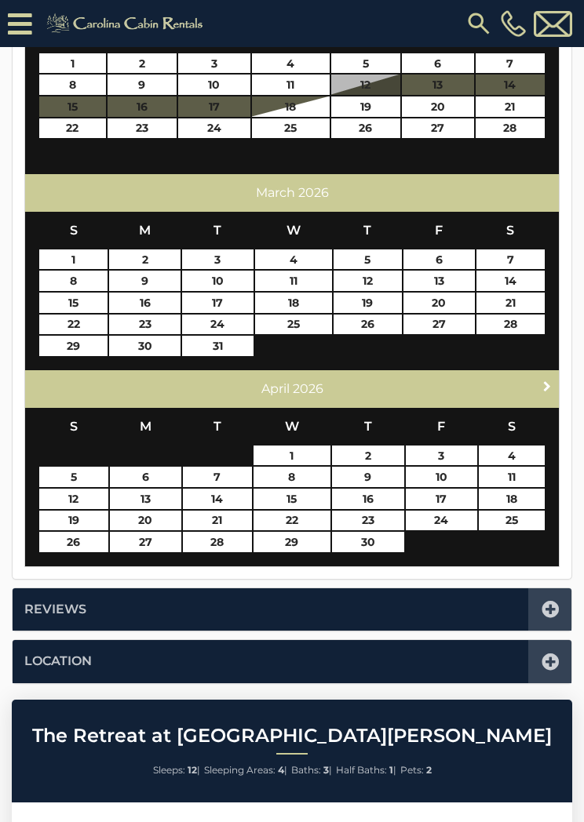
click at [539, 378] on link "Next" at bounding box center [548, 387] width 20 height 20
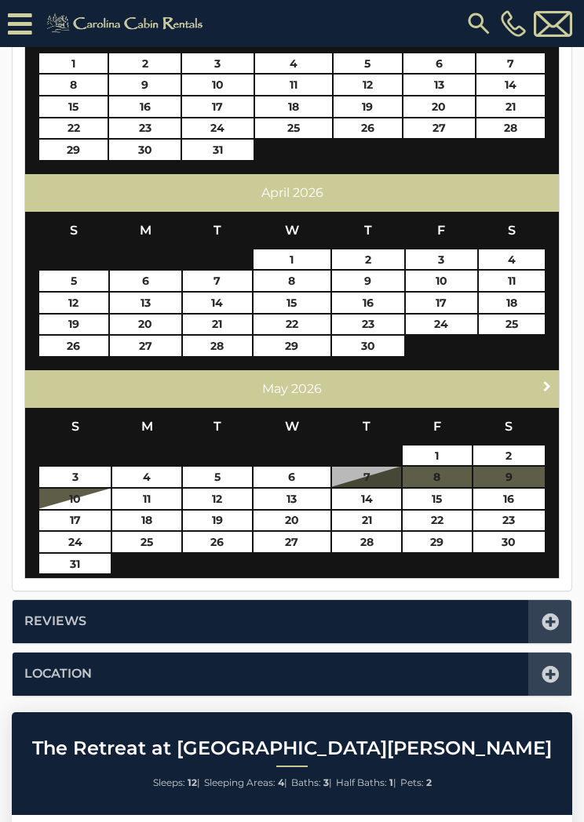
click at [544, 380] on span "Next" at bounding box center [547, 386] width 13 height 13
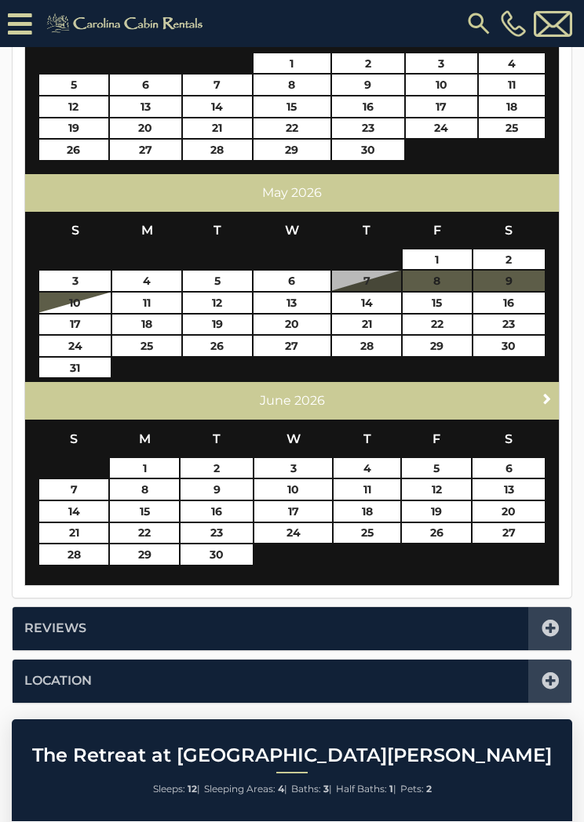
click at [538, 391] on link "Next" at bounding box center [548, 398] width 20 height 20
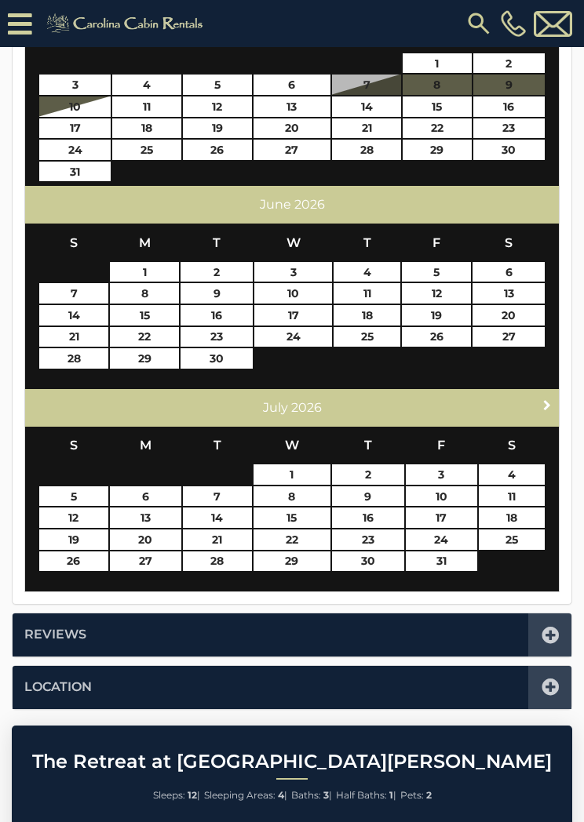
click at [538, 396] on link "Next" at bounding box center [548, 406] width 20 height 20
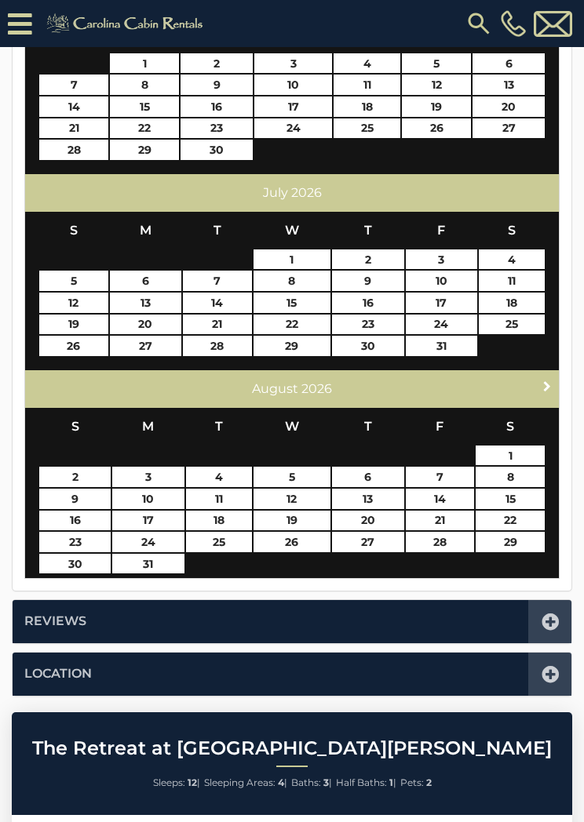
click at [539, 379] on link "Next" at bounding box center [548, 387] width 20 height 20
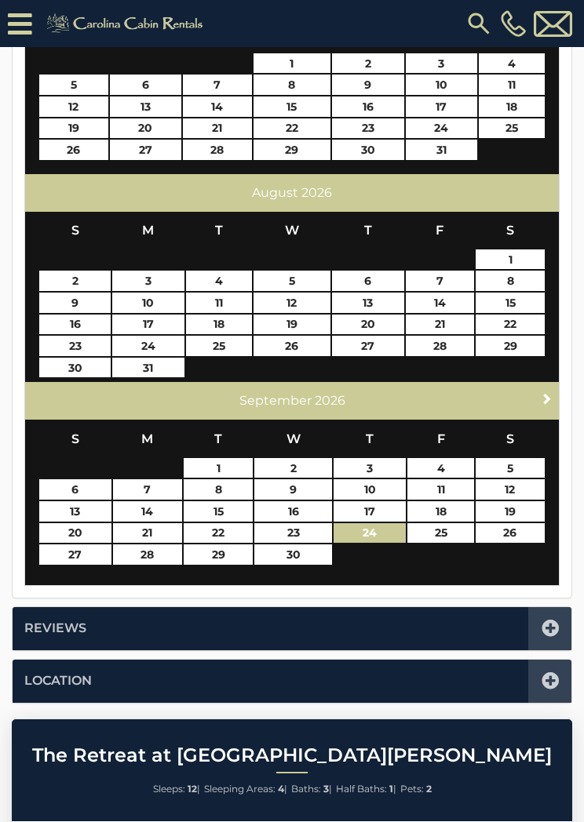
click at [373, 530] on link "24" at bounding box center [370, 533] width 72 height 20
type input "**********"
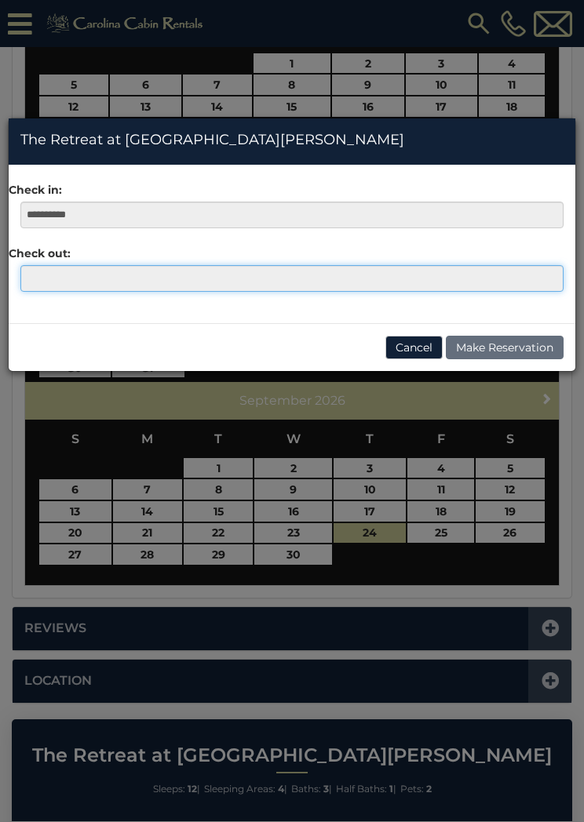
click at [39, 283] on input "text" at bounding box center [291, 278] width 543 height 27
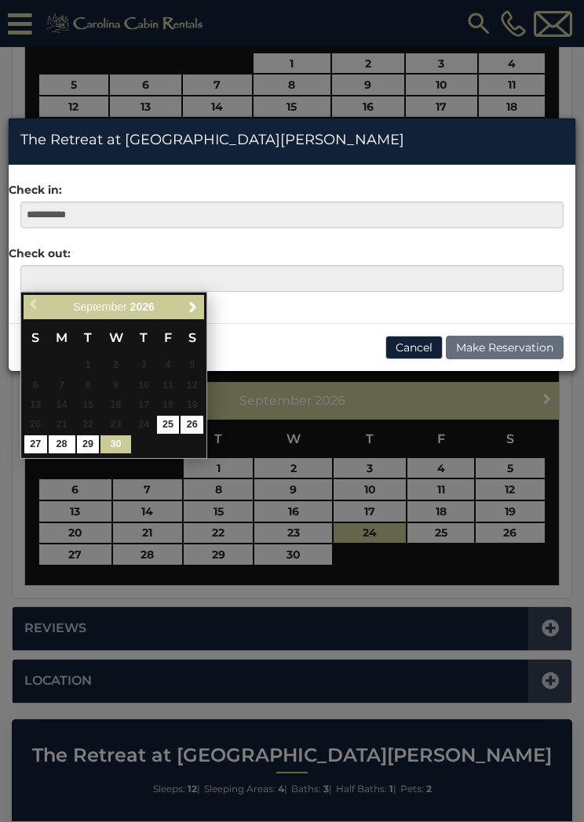
click at [126, 445] on link "30" at bounding box center [115, 445] width 30 height 18
type input "**********"
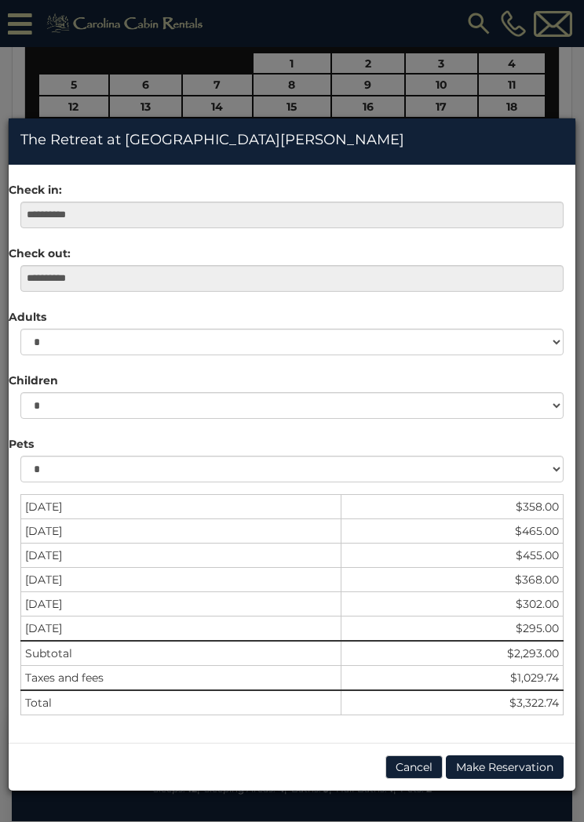
click at [410, 763] on button "Cancel" at bounding box center [413, 768] width 57 height 24
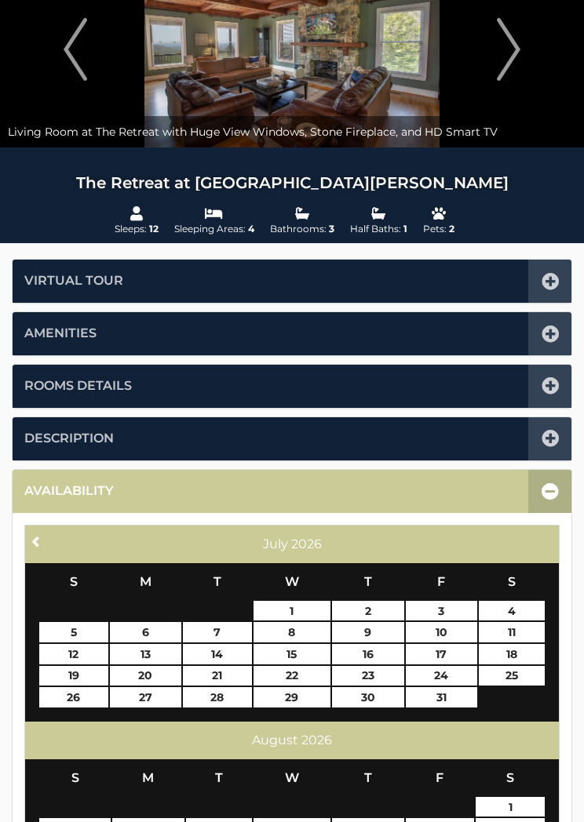
scroll to position [0, 0]
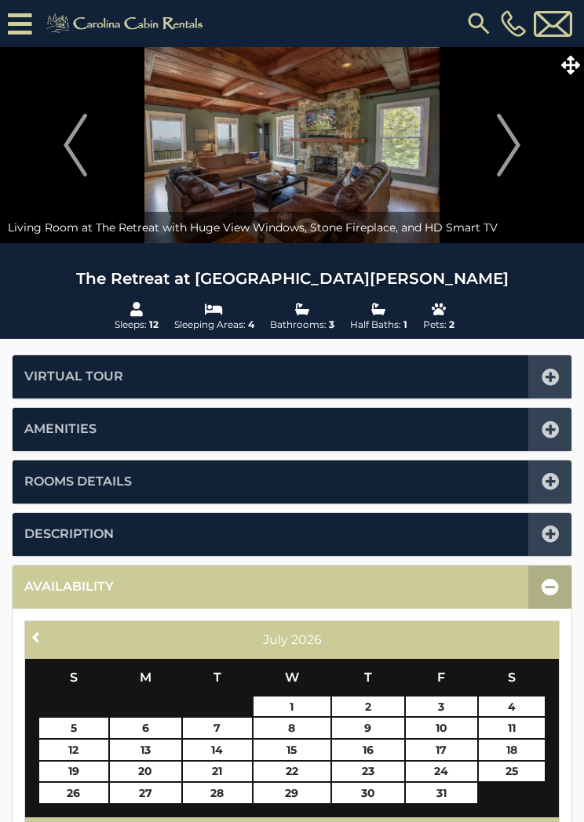
click at [551, 584] on icon at bounding box center [550, 586] width 17 height 17
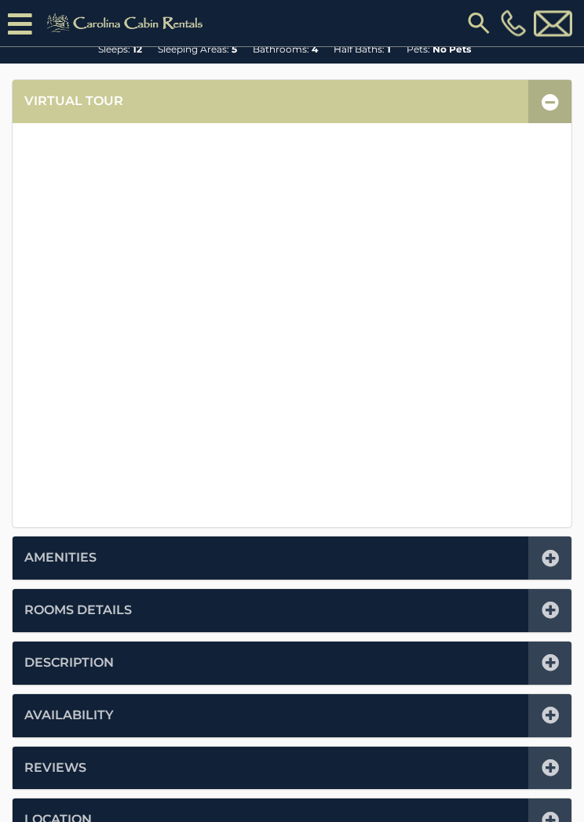
scroll to position [308, 0]
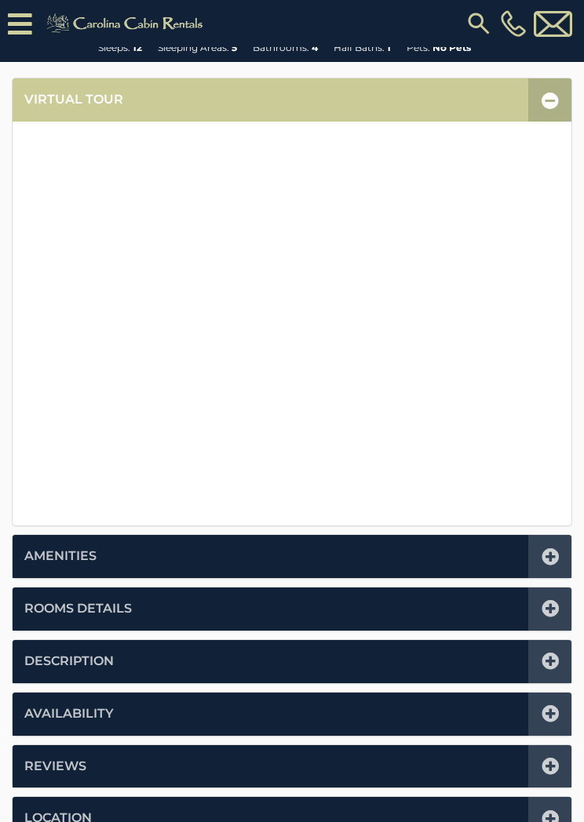
click at [556, 609] on icon at bounding box center [550, 608] width 17 height 17
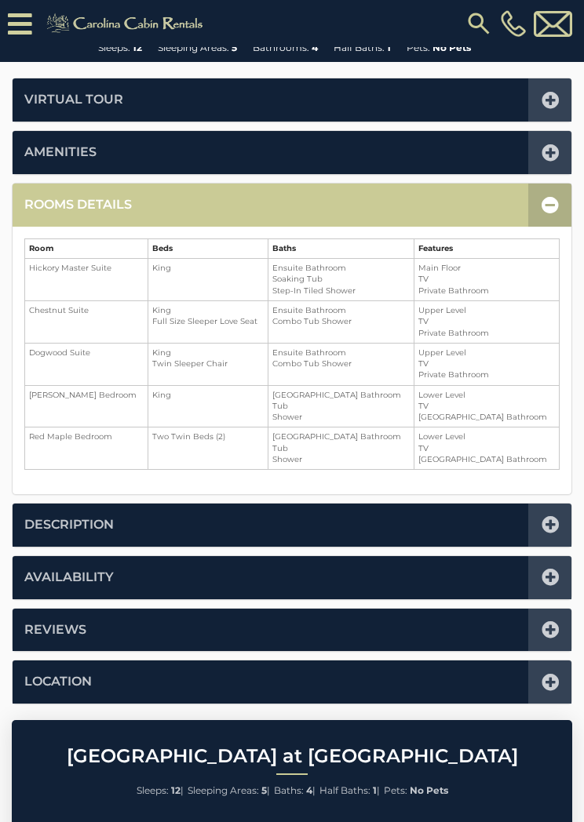
scroll to position [386, 0]
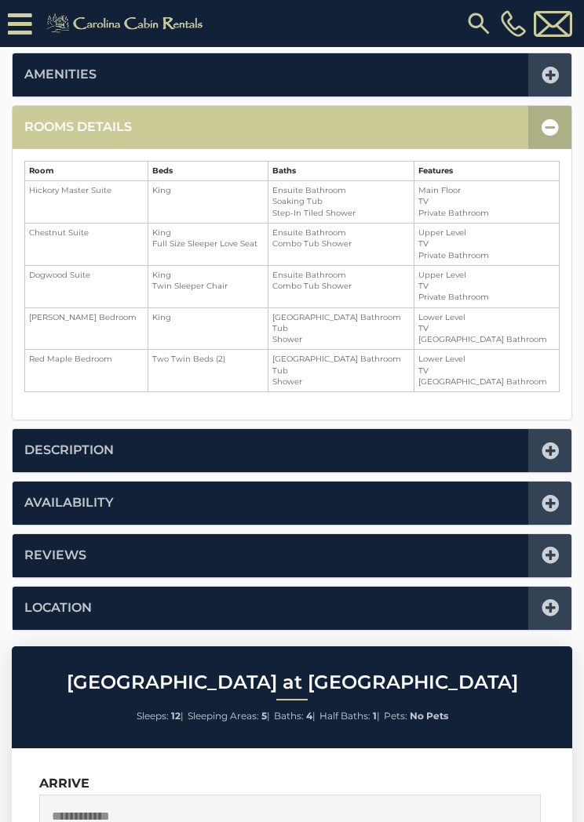
click at [567, 495] on div at bounding box center [549, 503] width 43 height 43
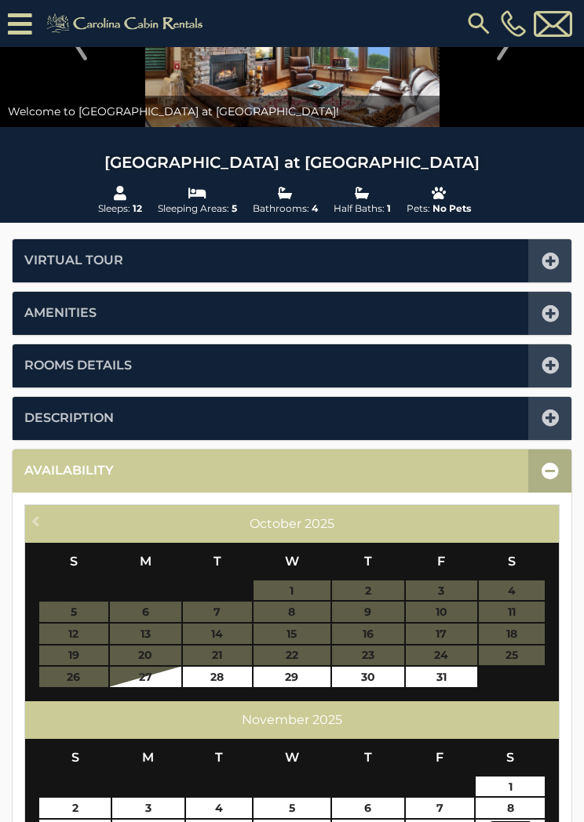
scroll to position [151, 0]
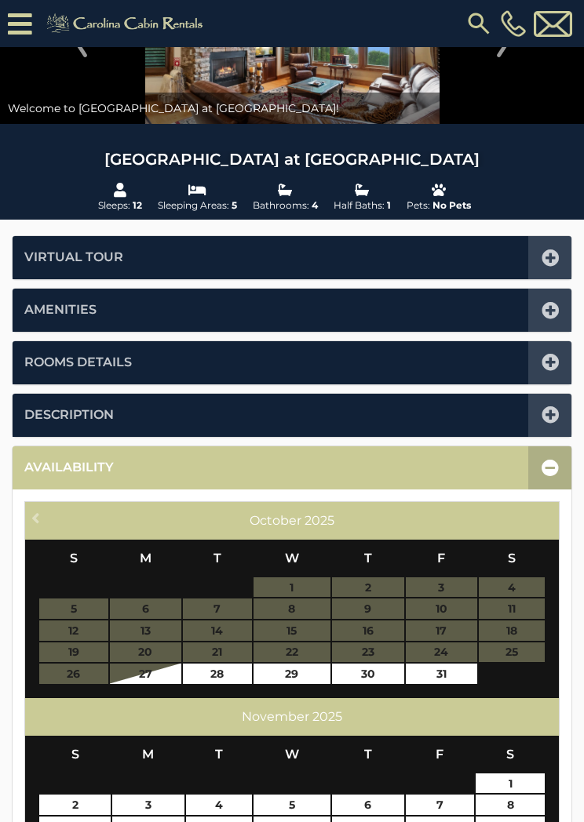
click at [565, 469] on div at bounding box center [549, 468] width 43 height 43
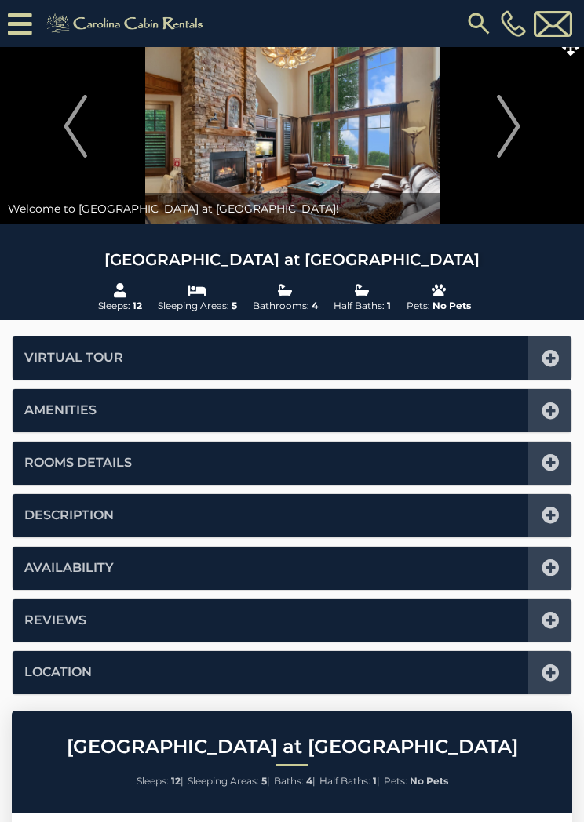
scroll to position [0, 0]
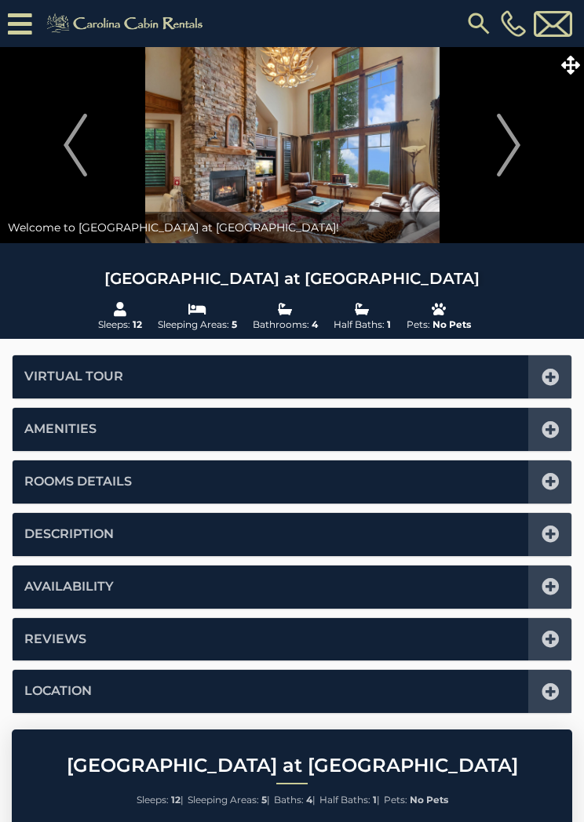
click at [578, 72] on icon at bounding box center [570, 65] width 19 height 19
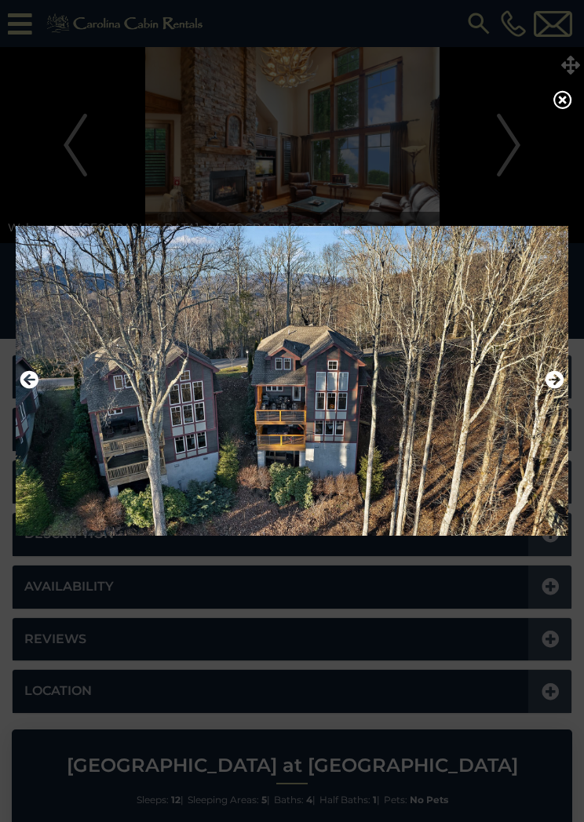
click at [549, 111] on div at bounding box center [292, 411] width 584 height 822
click at [560, 108] on icon at bounding box center [562, 99] width 19 height 19
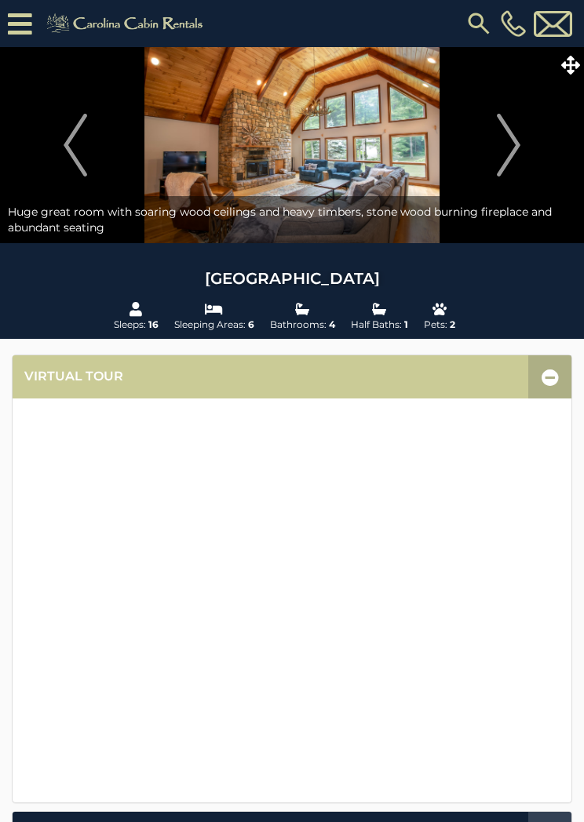
click at [581, 55] on span at bounding box center [569, 64] width 27 height 27
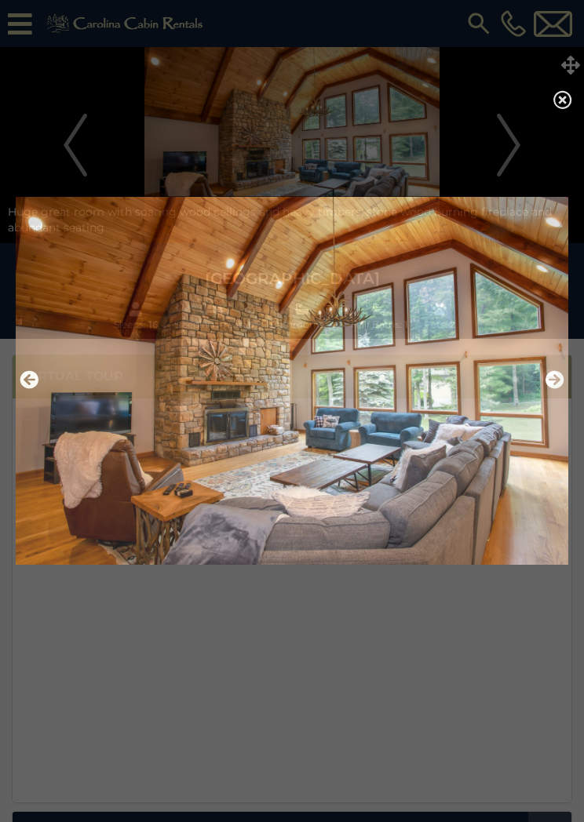
click at [575, 60] on div at bounding box center [292, 411] width 584 height 822
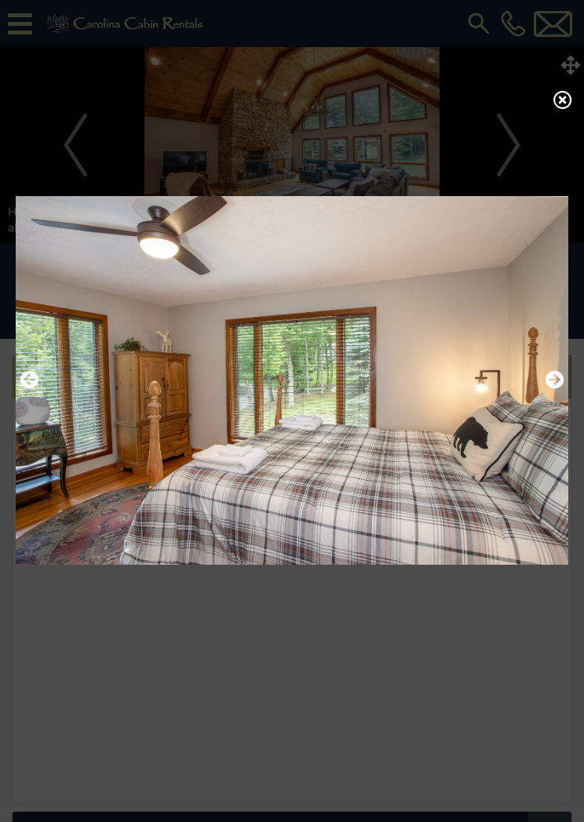
click at [568, 104] on icon at bounding box center [562, 99] width 19 height 19
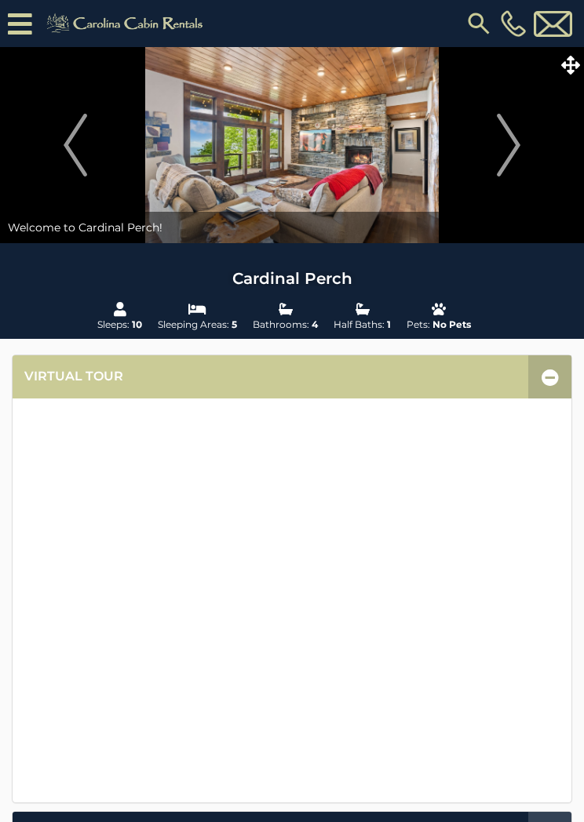
click at [571, 56] on icon at bounding box center [570, 65] width 19 height 19
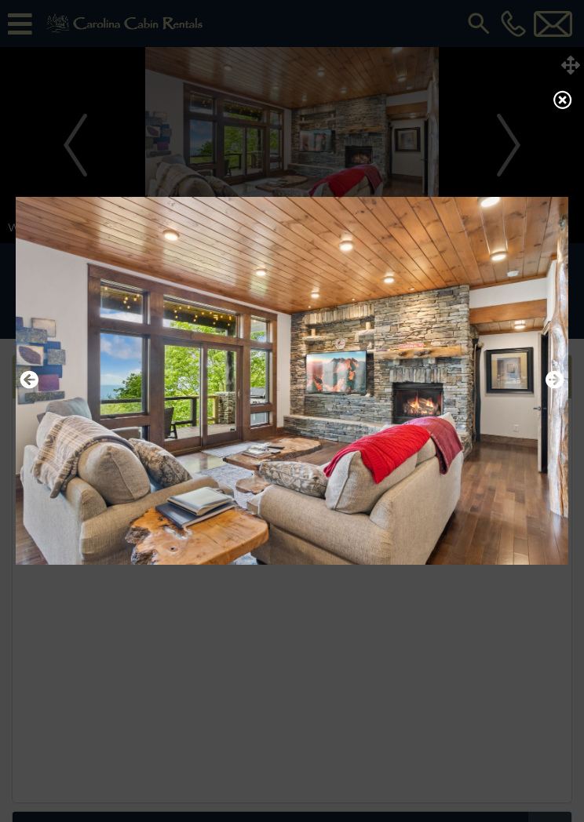
click at [541, 120] on div at bounding box center [292, 411] width 584 height 822
click at [556, 109] on icon at bounding box center [562, 99] width 19 height 19
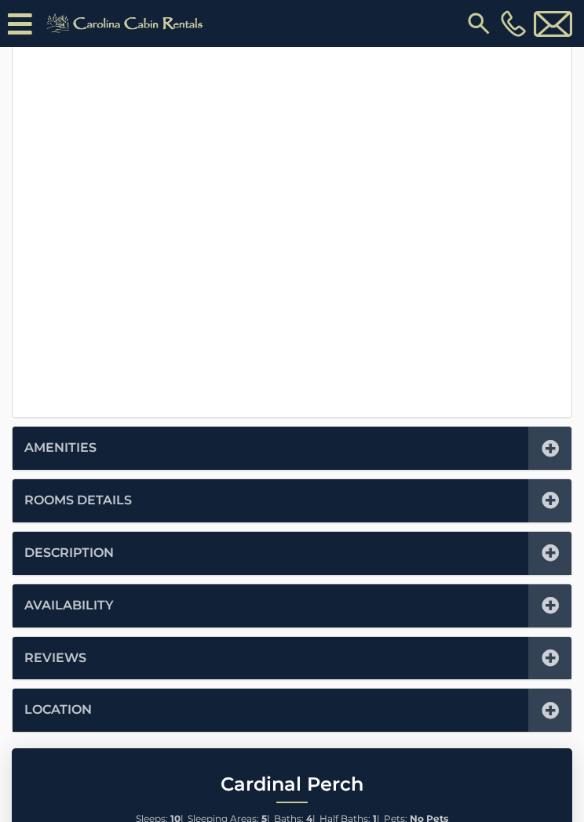
scroll to position [417, 0]
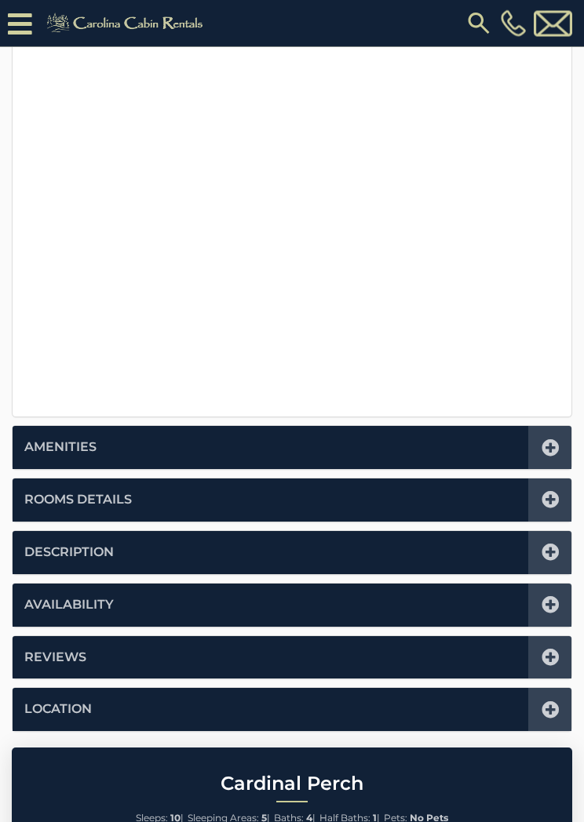
click at [554, 501] on icon at bounding box center [550, 500] width 17 height 17
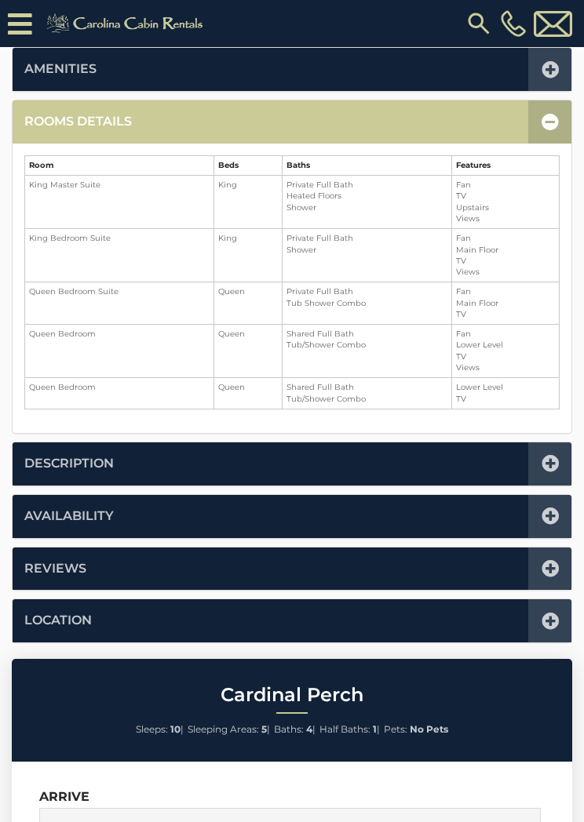
scroll to position [386, 0]
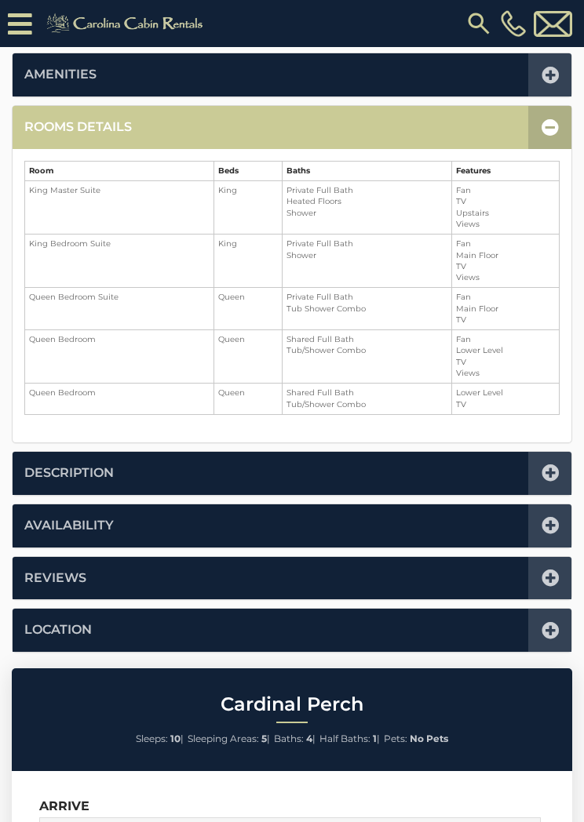
click at [550, 123] on icon at bounding box center [550, 127] width 17 height 17
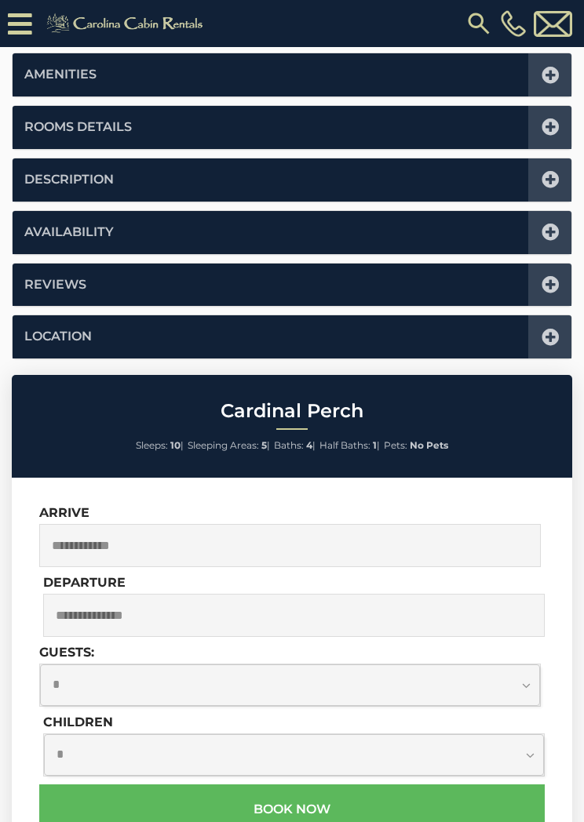
click at [548, 179] on icon at bounding box center [550, 179] width 17 height 17
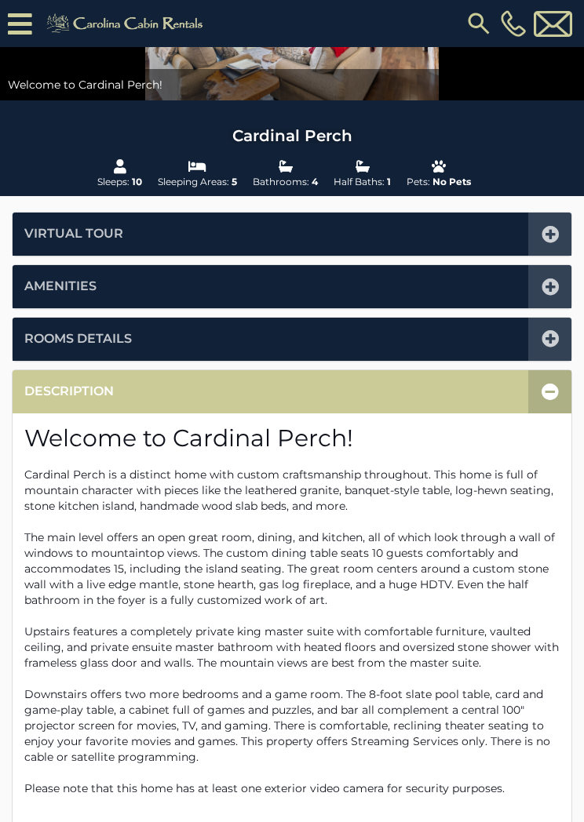
scroll to position [173, 0]
click at [562, 388] on div at bounding box center [549, 392] width 43 height 43
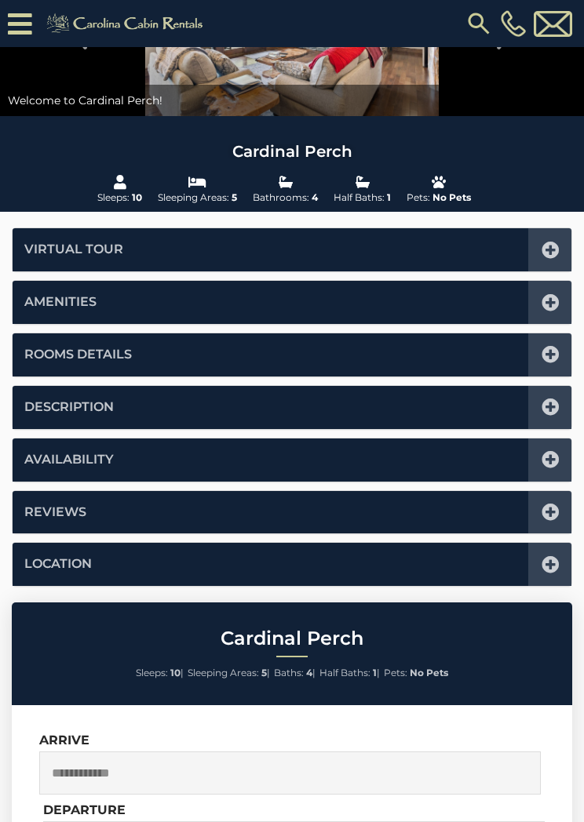
scroll to position [167, 0]
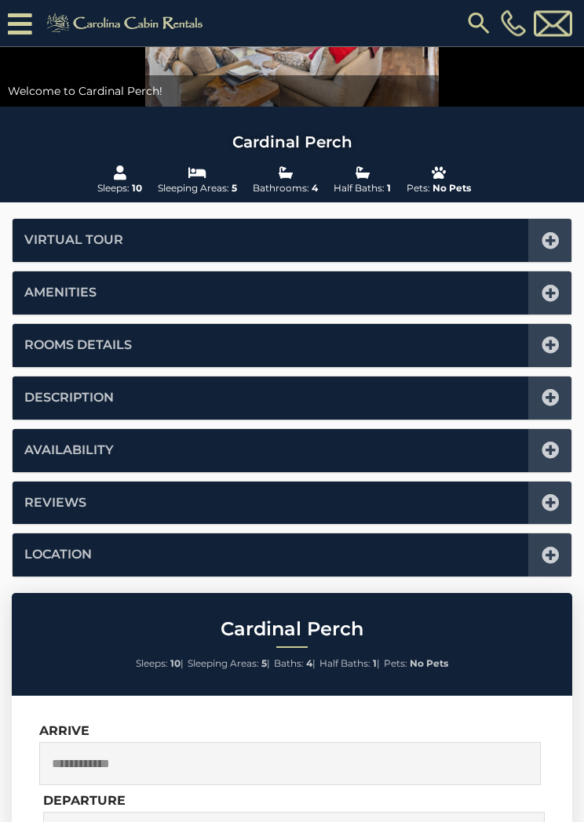
click at [552, 450] on icon at bounding box center [550, 451] width 17 height 17
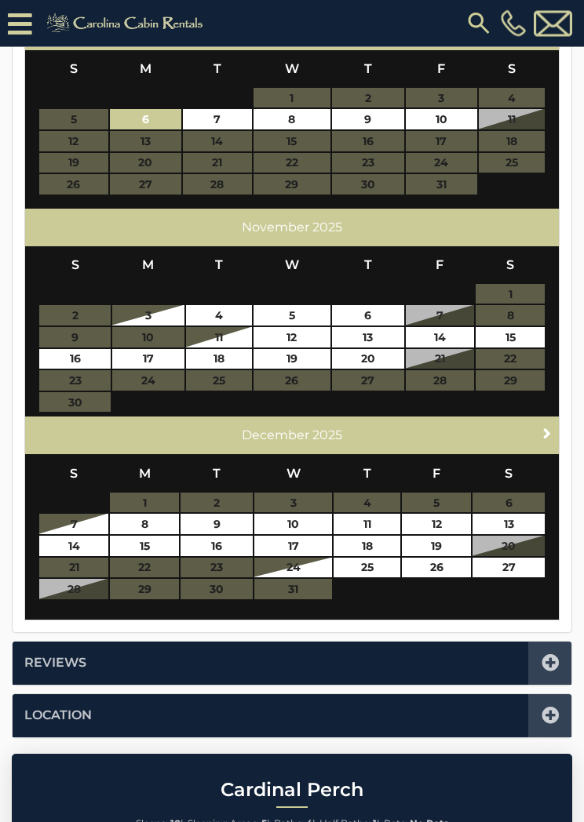
scroll to position [640, 0]
click at [545, 423] on link "Next" at bounding box center [548, 433] width 20 height 20
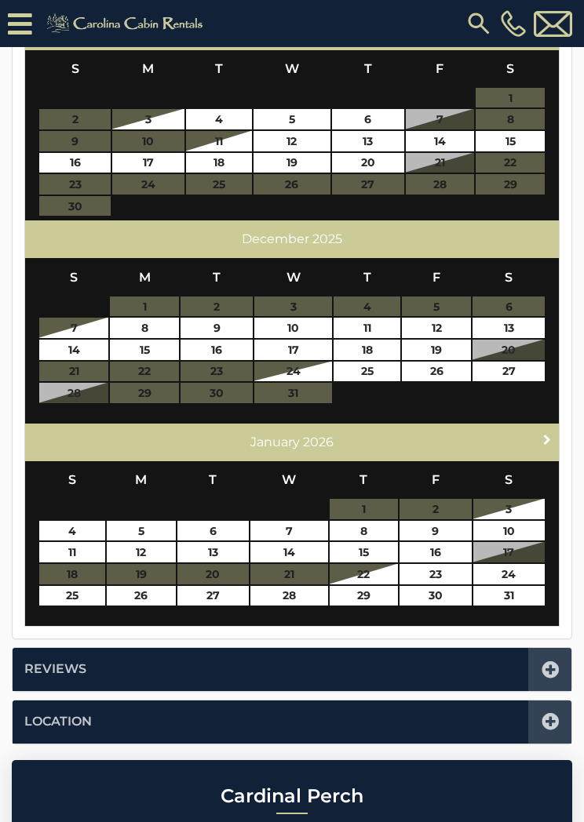
click at [545, 433] on span "Next" at bounding box center [547, 439] width 13 height 13
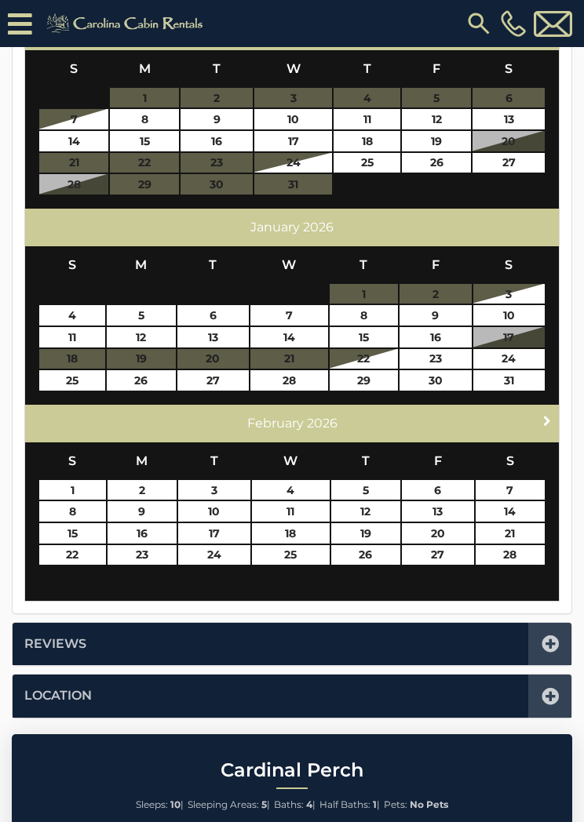
click at [545, 416] on span "Next" at bounding box center [547, 420] width 13 height 13
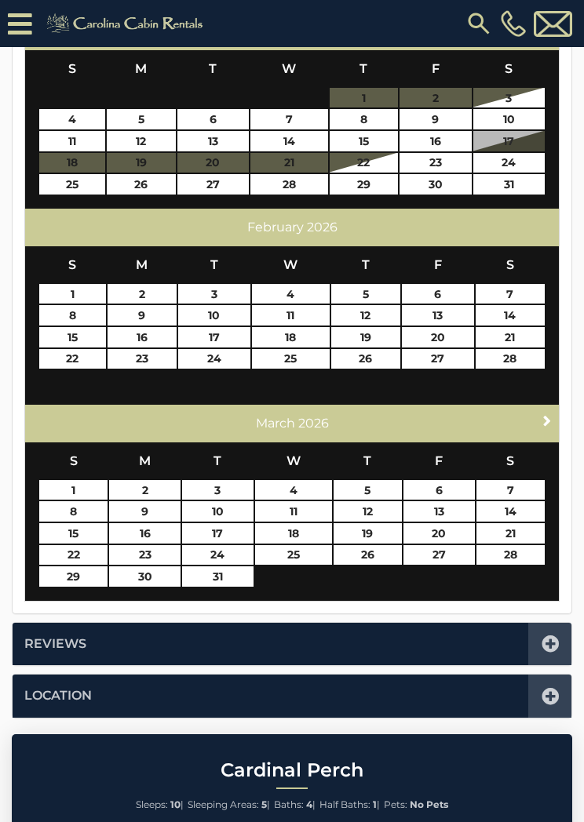
click at [543, 418] on span "Next" at bounding box center [547, 420] width 13 height 13
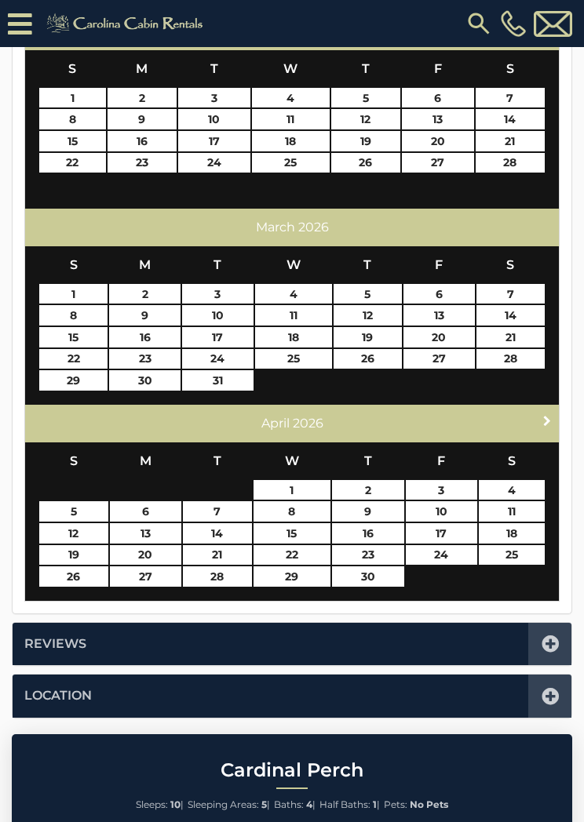
click at [547, 415] on span "Next" at bounding box center [547, 420] width 13 height 13
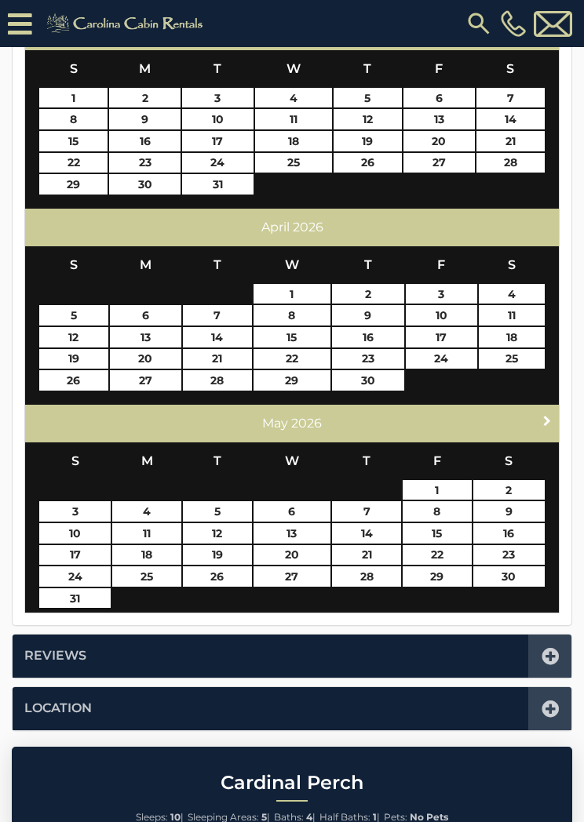
click at [547, 416] on span "Next" at bounding box center [547, 420] width 13 height 13
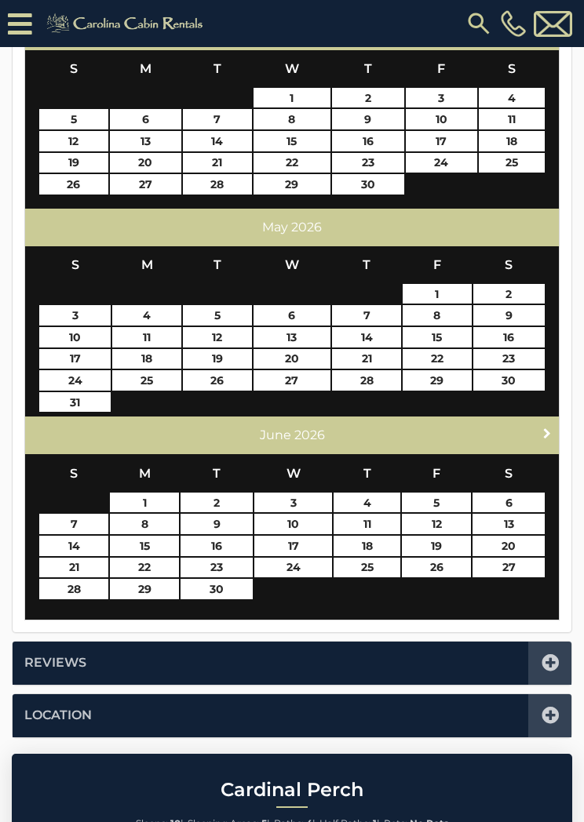
click at [548, 427] on span "Next" at bounding box center [547, 433] width 13 height 13
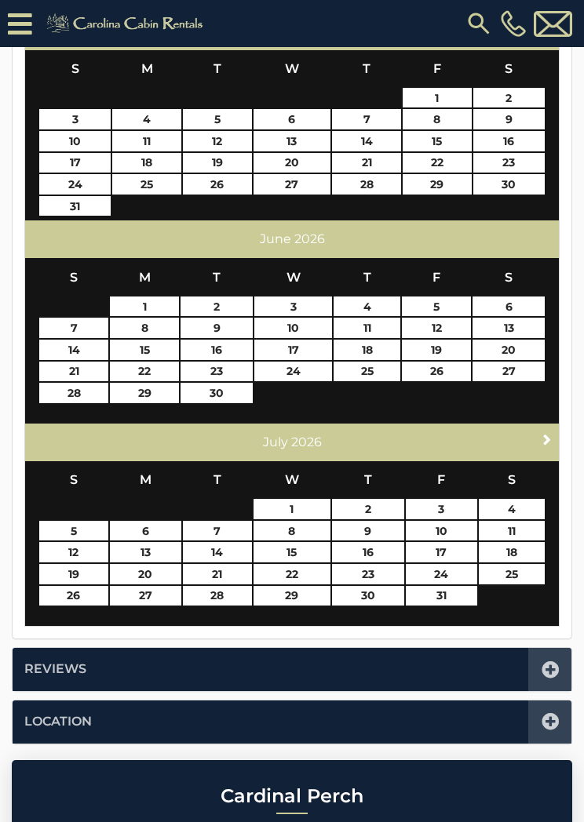
click at [547, 433] on span "Next" at bounding box center [547, 439] width 13 height 13
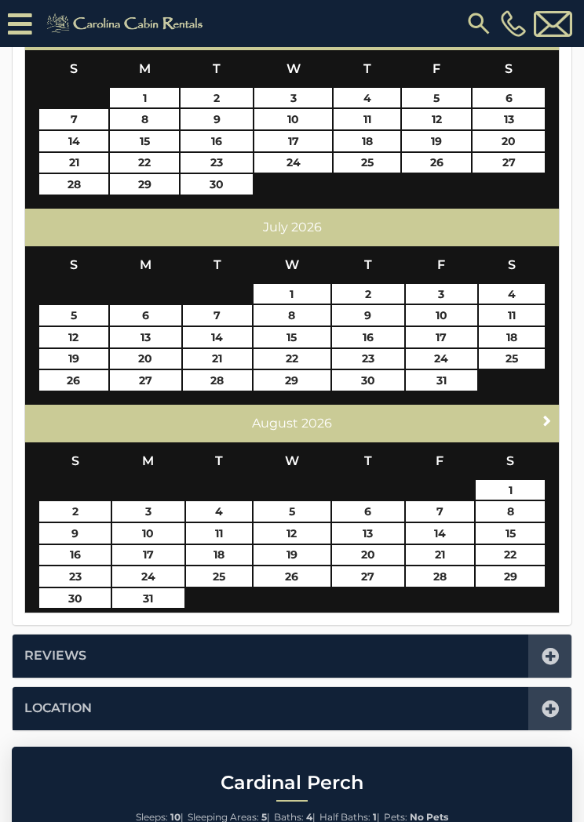
click at [544, 419] on span "Next" at bounding box center [547, 420] width 13 height 13
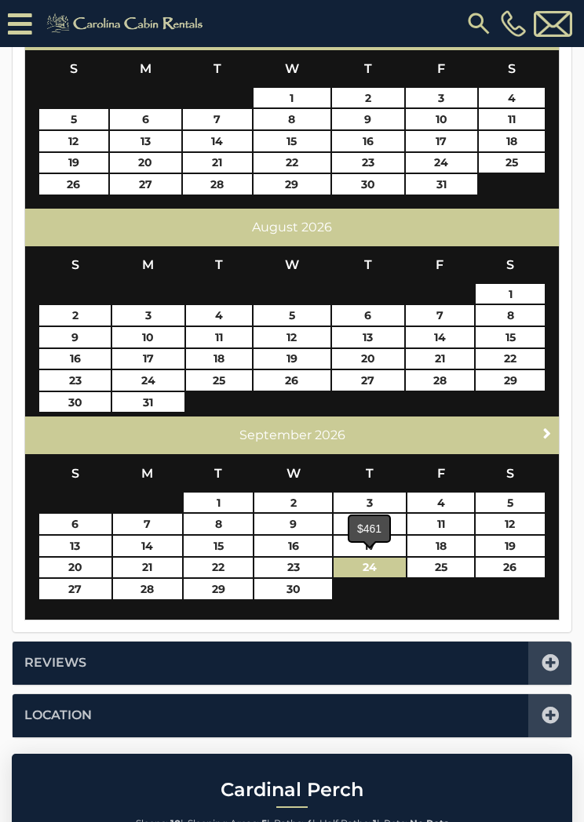
click at [377, 564] on link "24" at bounding box center [370, 568] width 72 height 20
type input "**********"
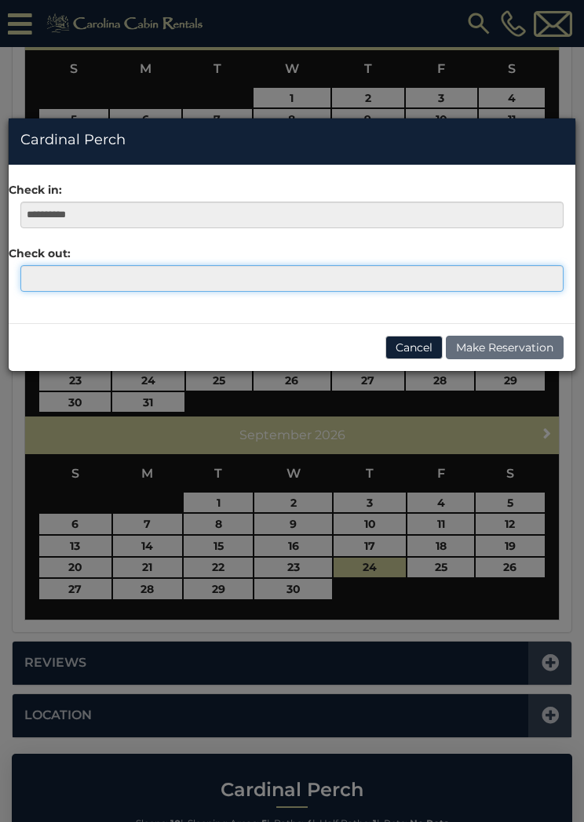
click at [43, 283] on input "text" at bounding box center [291, 278] width 543 height 27
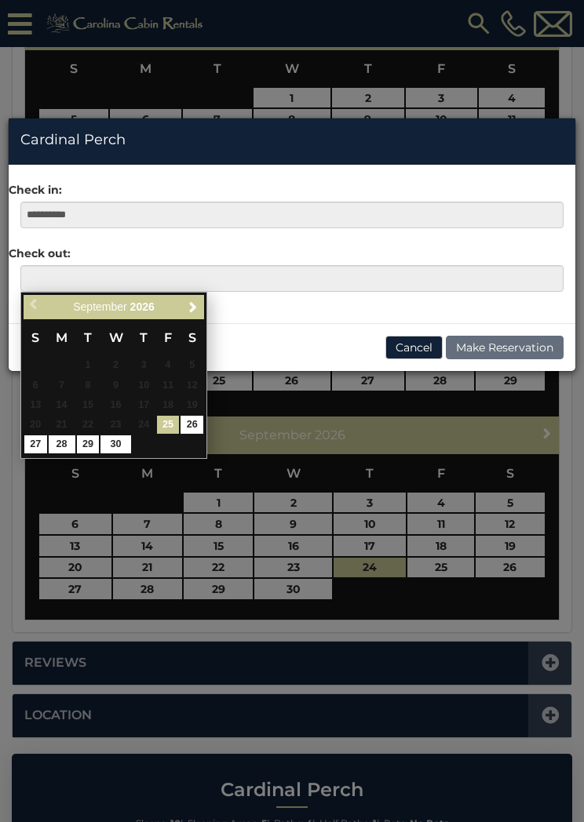
click at [127, 441] on link "30" at bounding box center [115, 445] width 30 height 18
type input "**********"
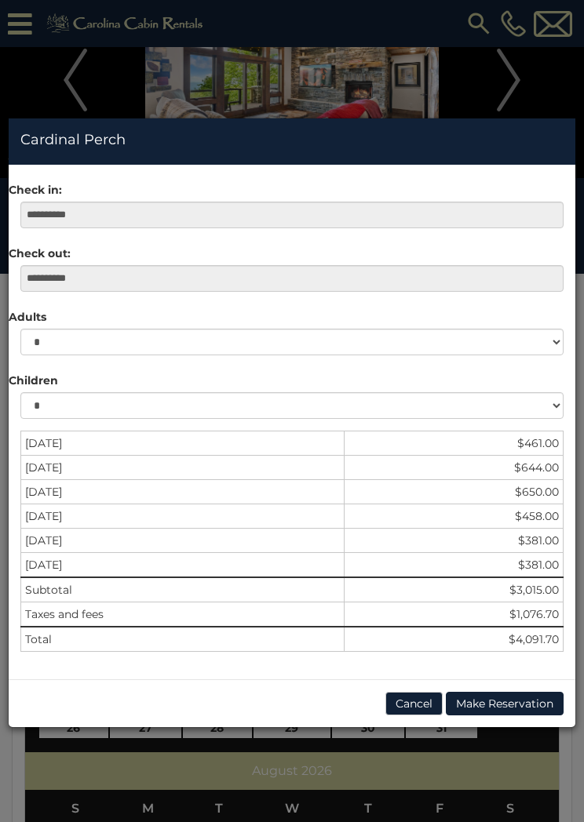
scroll to position [93, 0]
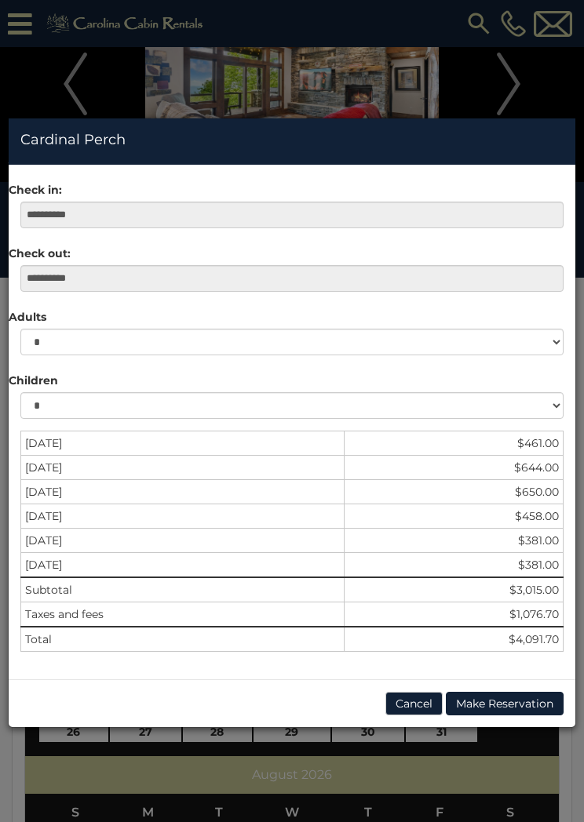
click at [423, 704] on button "Cancel" at bounding box center [413, 704] width 57 height 24
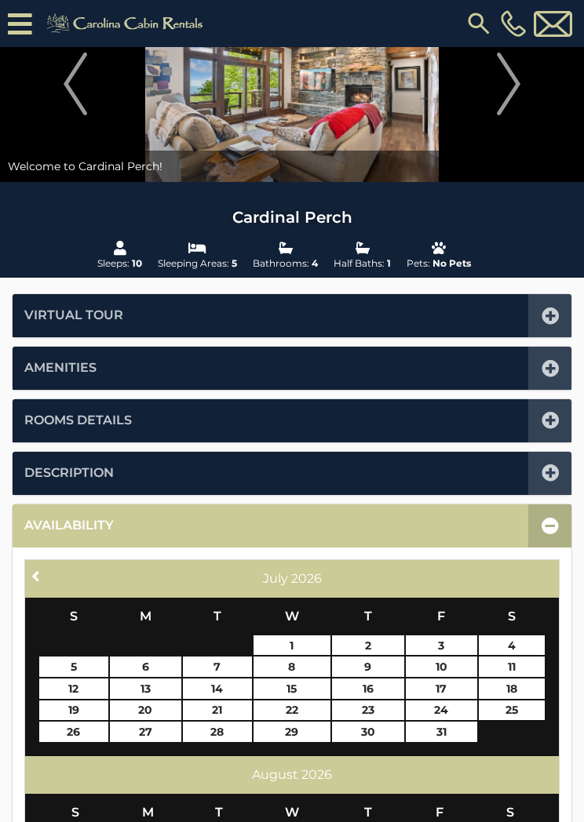
click at [546, 524] on icon at bounding box center [550, 525] width 17 height 17
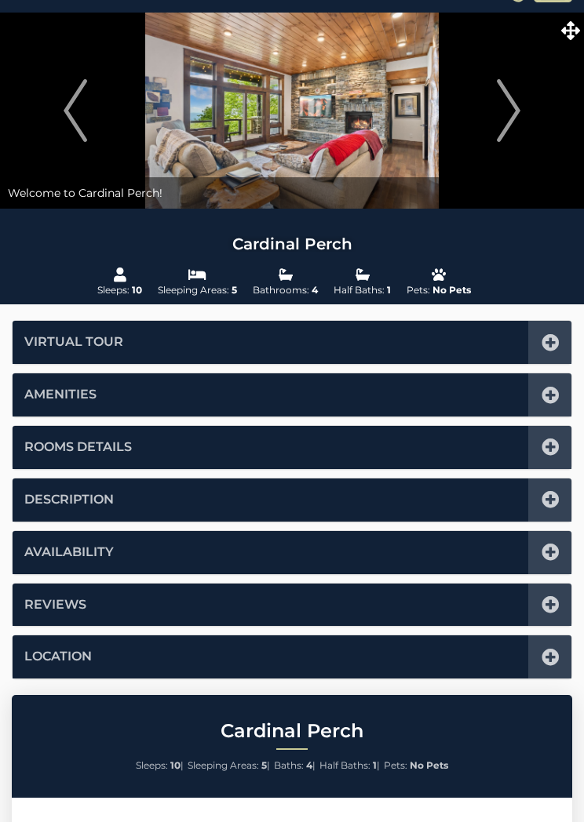
scroll to position [0, 0]
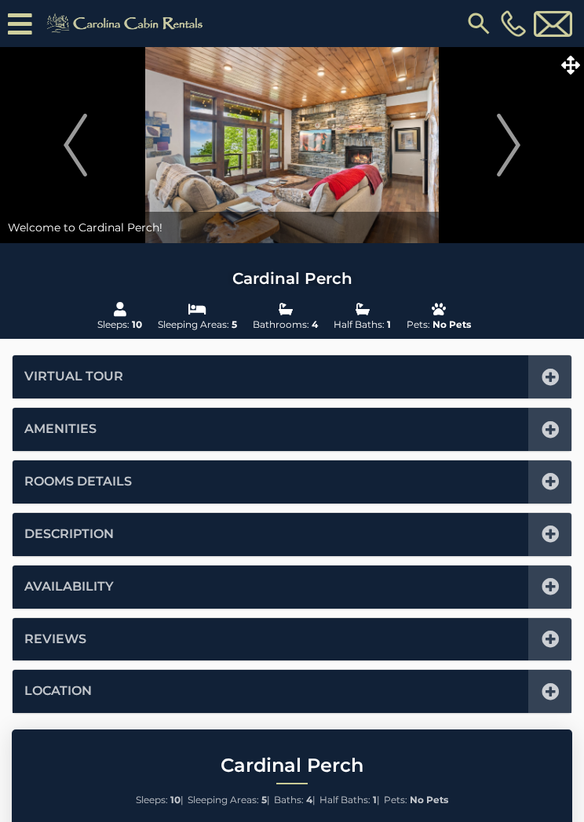
click at [572, 60] on icon at bounding box center [570, 65] width 19 height 19
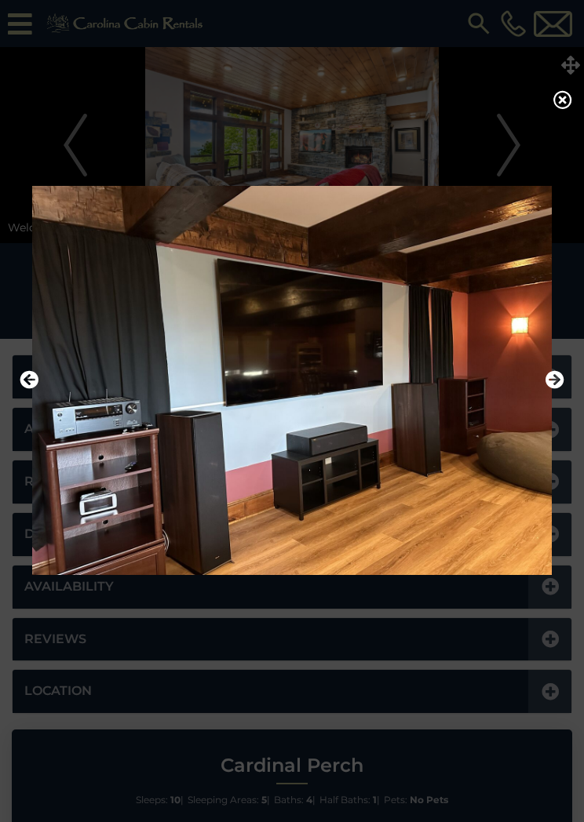
click at [568, 106] on icon at bounding box center [562, 99] width 19 height 19
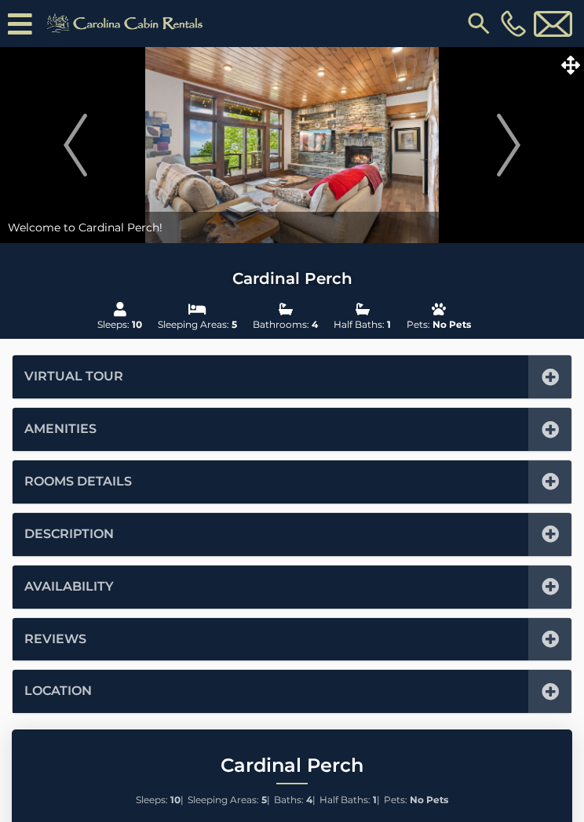
click at [554, 376] on icon at bounding box center [550, 377] width 17 height 17
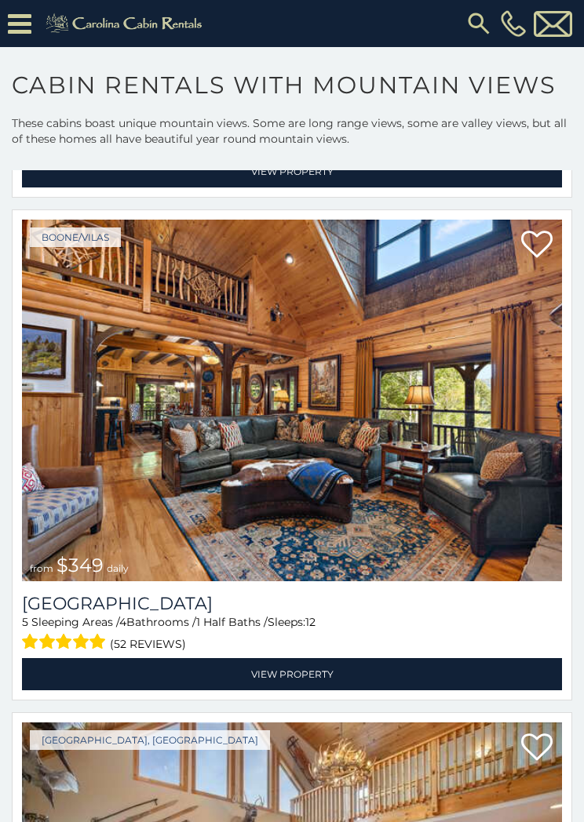
scroll to position [1148, 0]
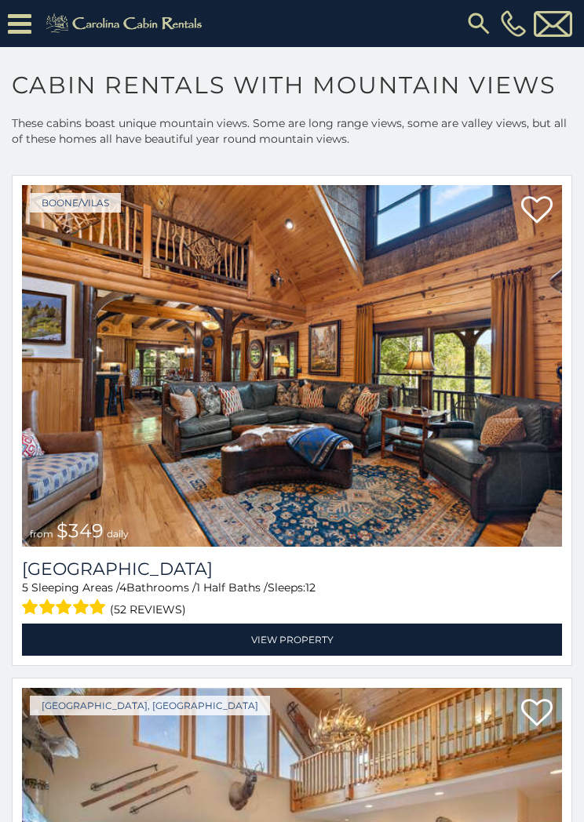
click at [305, 640] on link "View Property" at bounding box center [292, 640] width 540 height 32
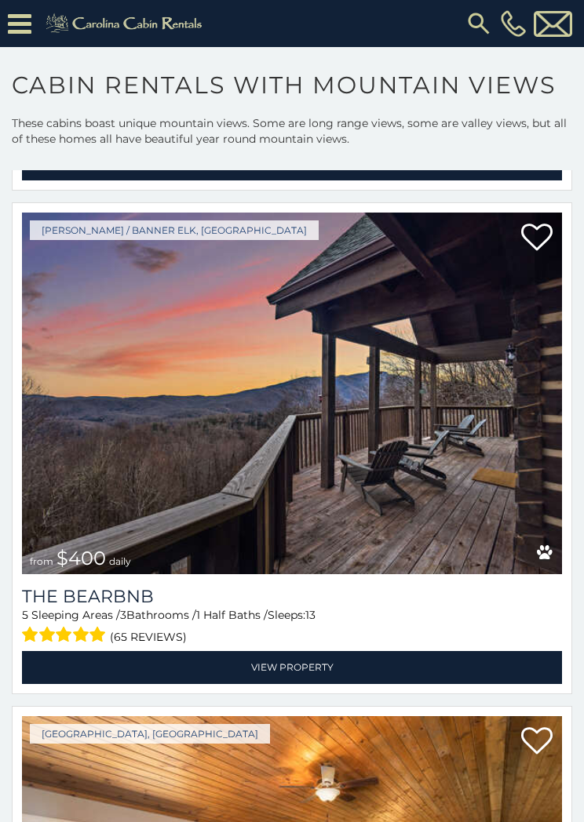
scroll to position [2630, 0]
click at [312, 671] on link "View Property" at bounding box center [292, 667] width 540 height 32
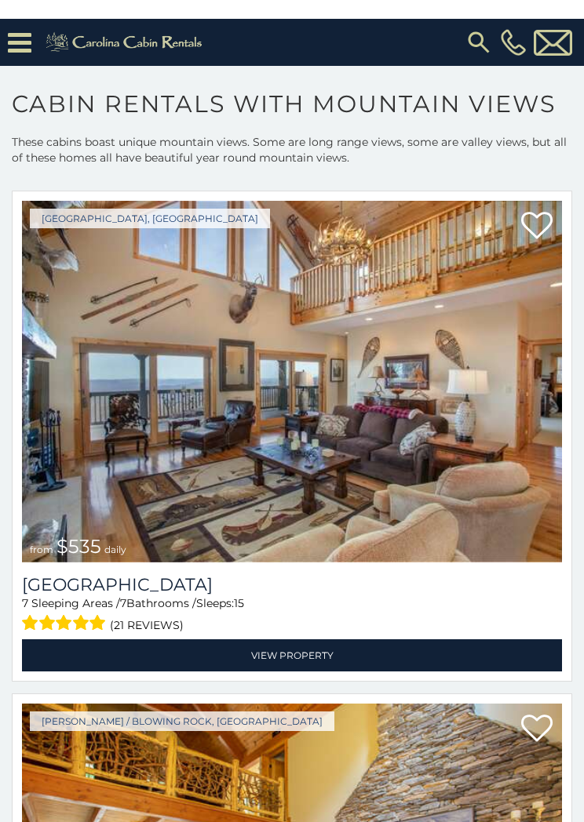
scroll to position [1653, 0]
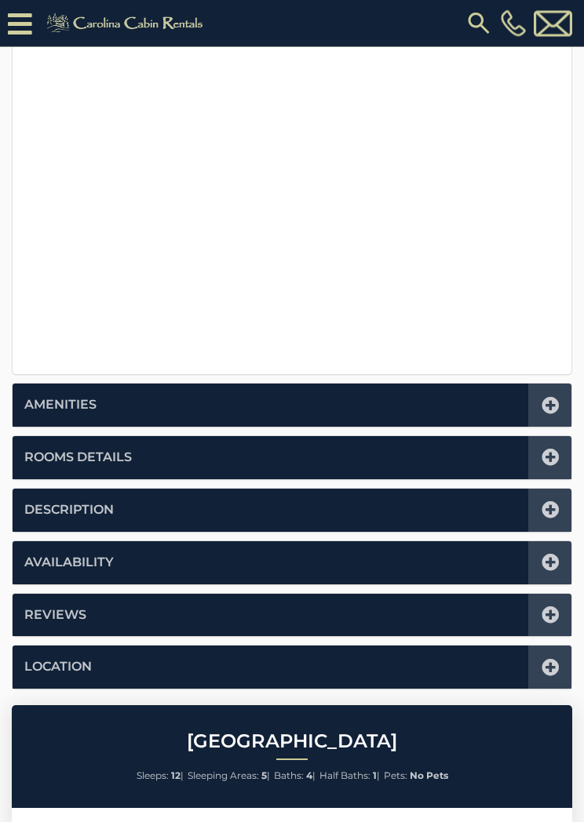
scroll to position [867, 0]
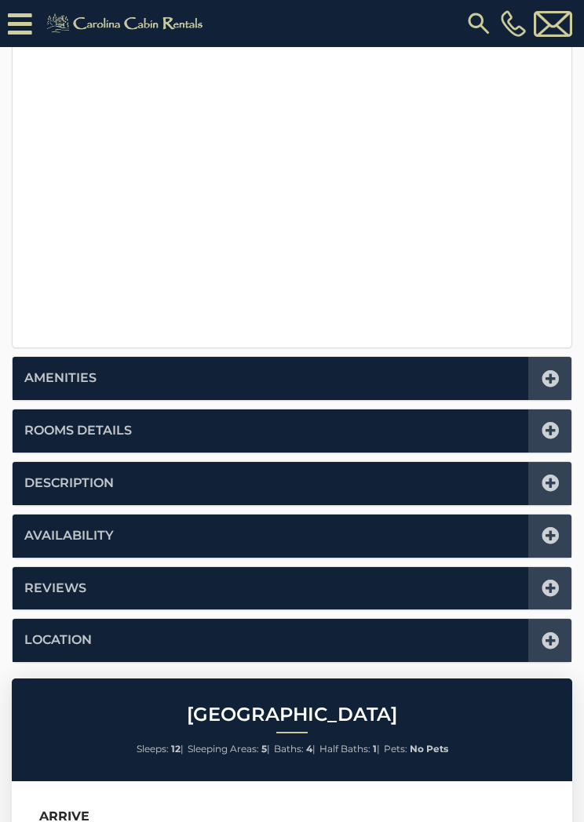
click at [556, 527] on icon at bounding box center [550, 535] width 17 height 17
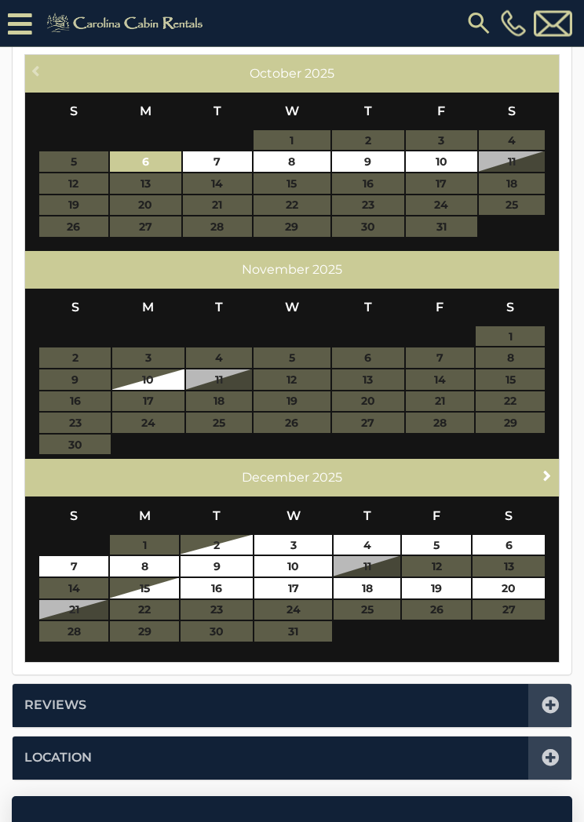
scroll to position [585, 0]
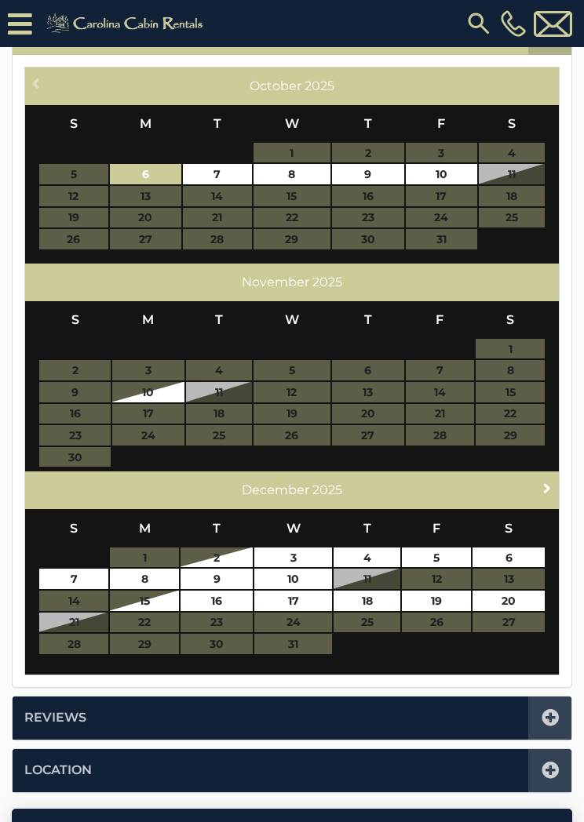
click at [545, 483] on span "Next" at bounding box center [547, 488] width 13 height 13
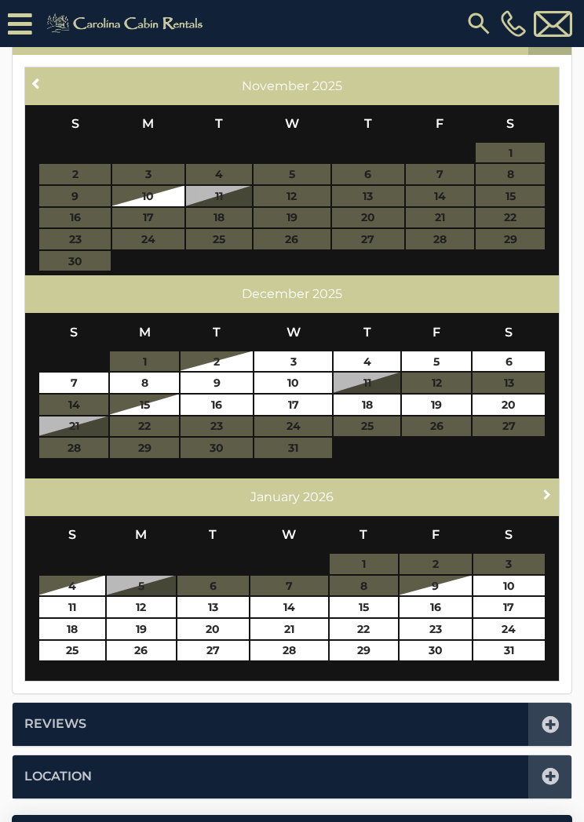
click at [540, 487] on link "Next" at bounding box center [548, 495] width 20 height 20
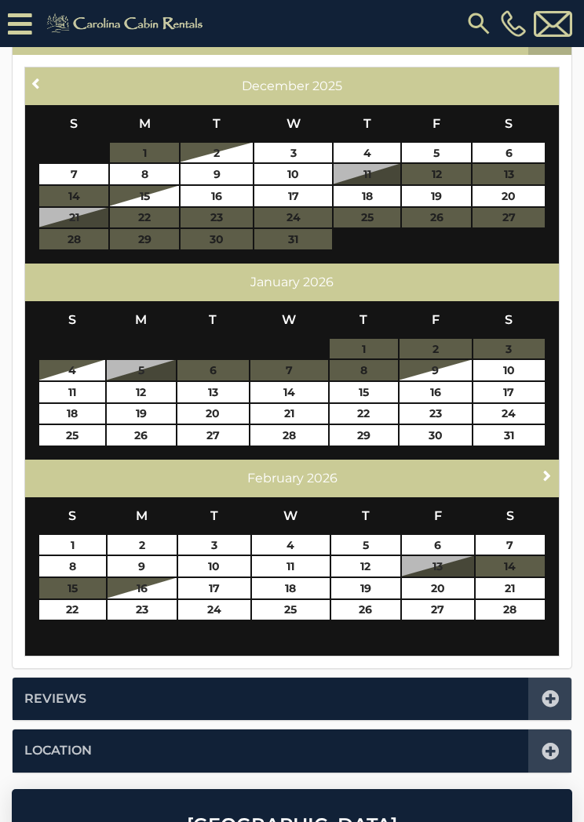
click at [542, 469] on span "Next" at bounding box center [547, 475] width 13 height 13
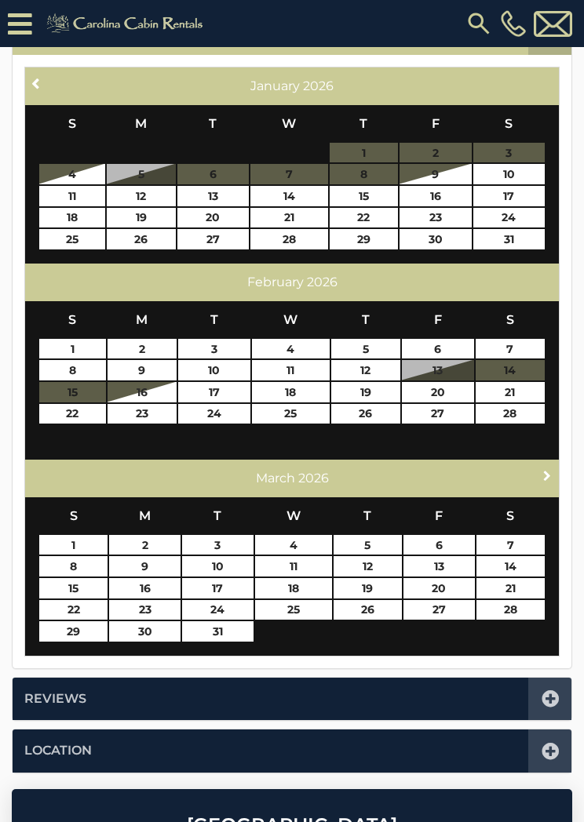
click at [549, 469] on span "Next" at bounding box center [547, 475] width 13 height 13
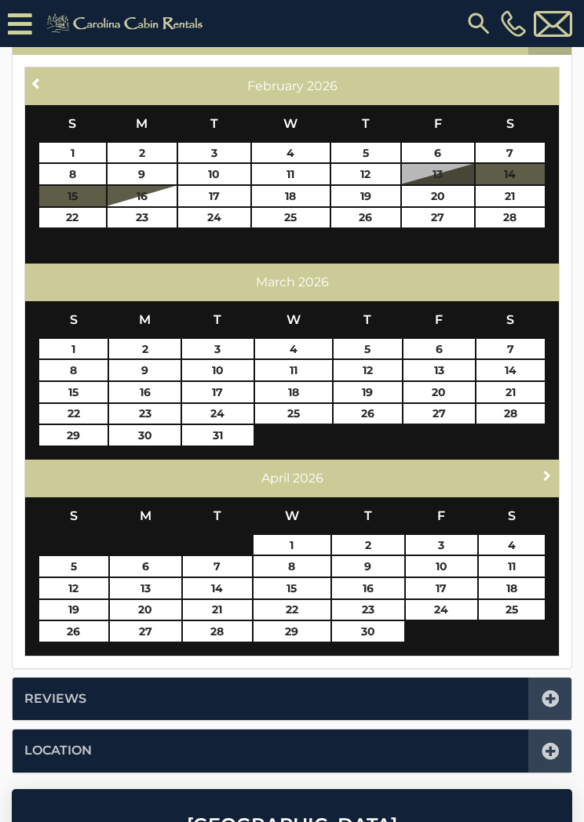
click at [547, 469] on span "Next" at bounding box center [547, 475] width 13 height 13
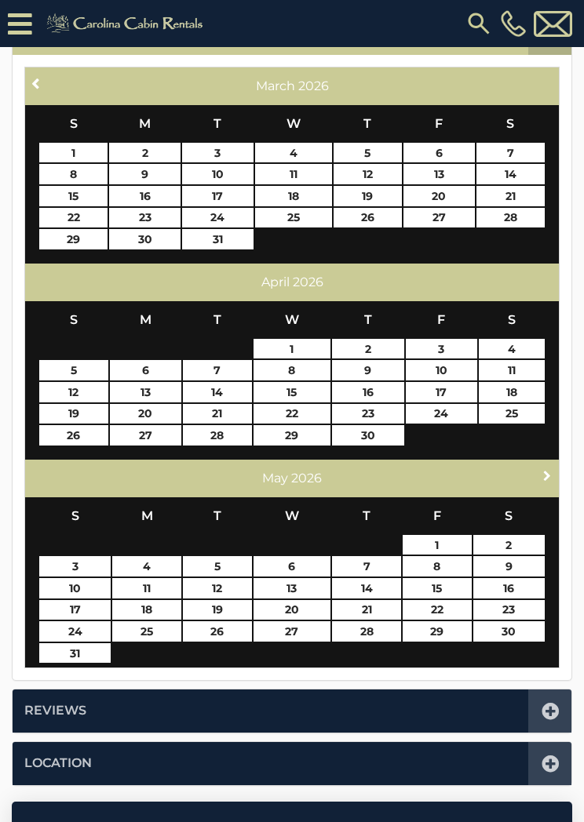
click at [546, 471] on span "Next" at bounding box center [547, 475] width 13 height 13
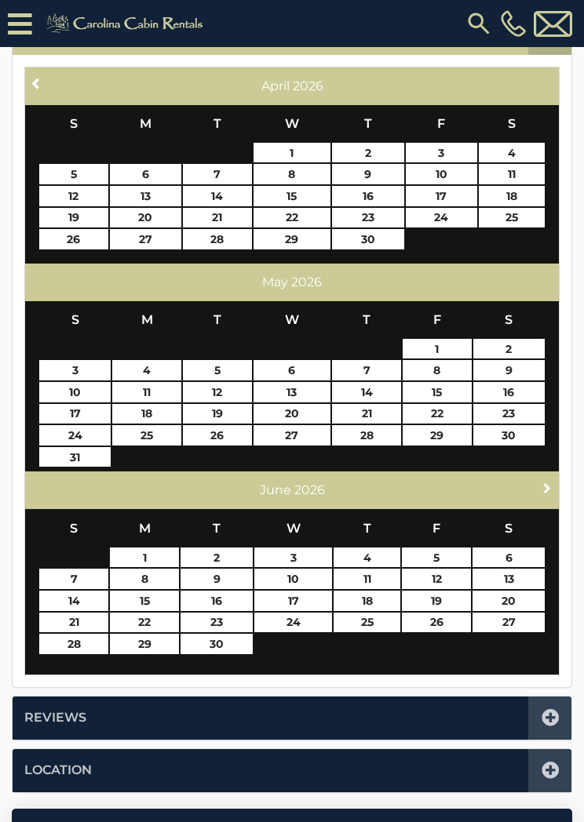
click at [538, 483] on link "Next" at bounding box center [548, 488] width 20 height 20
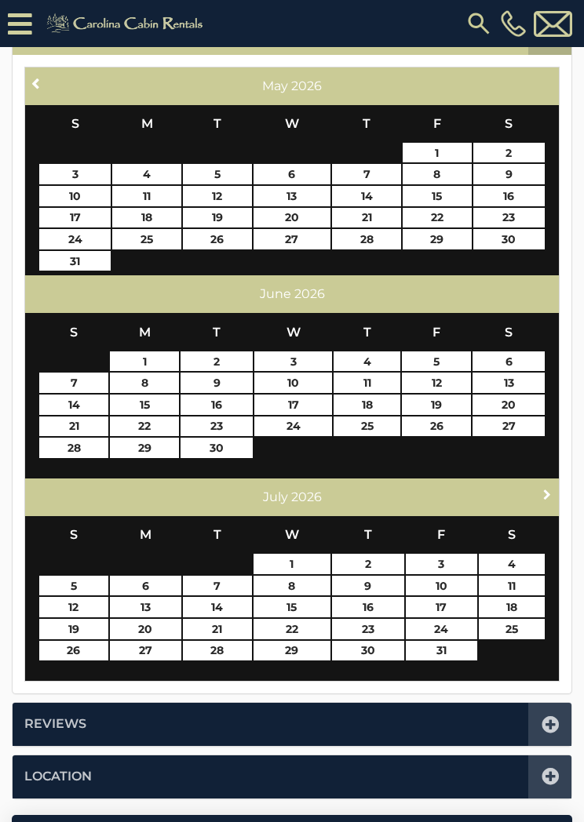
click at [541, 493] on span "Next" at bounding box center [547, 494] width 13 height 13
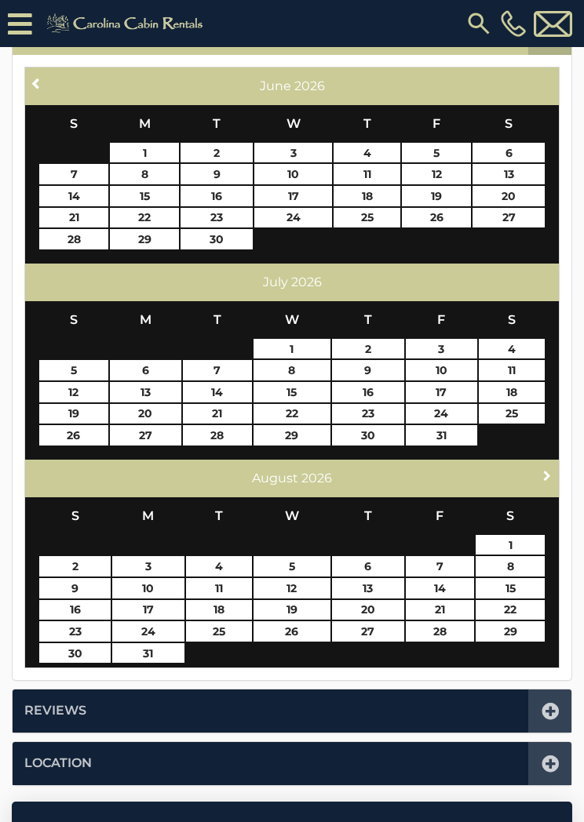
click at [545, 476] on span "Next" at bounding box center [547, 475] width 13 height 13
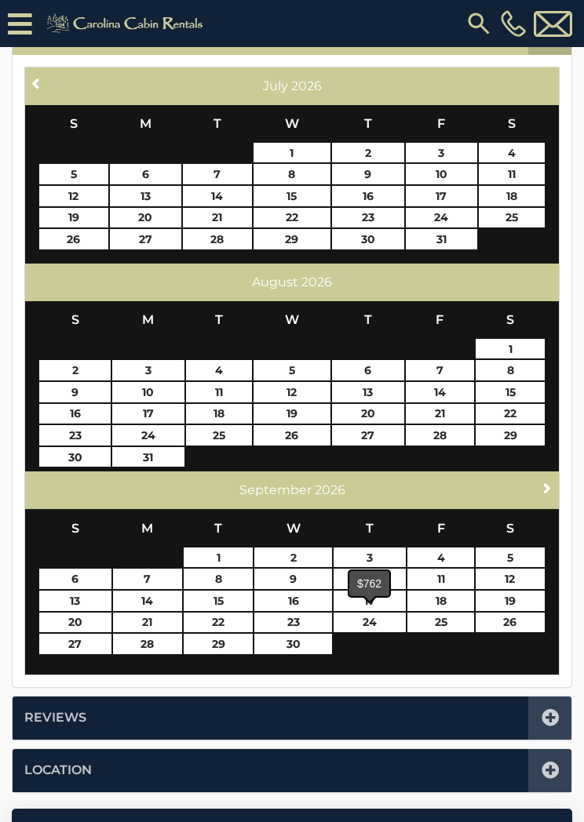
click at [377, 620] on link "24" at bounding box center [370, 623] width 72 height 20
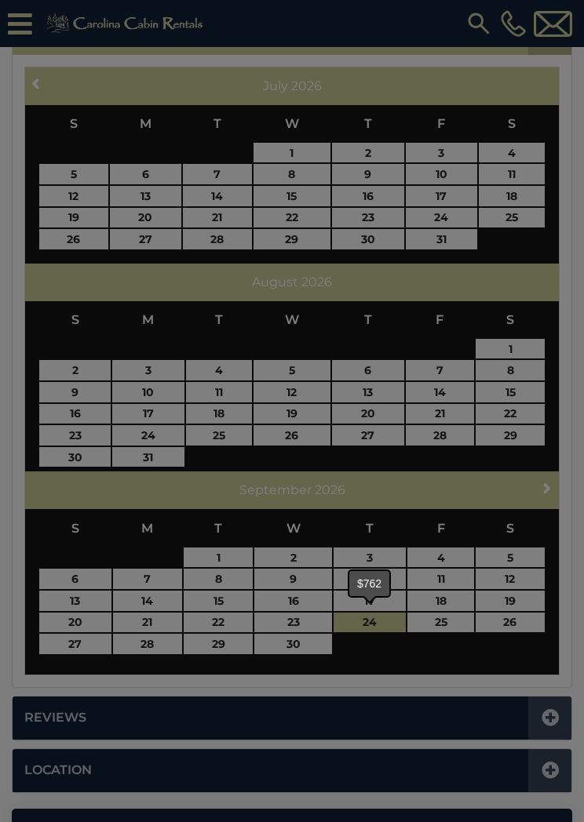
type input "**********"
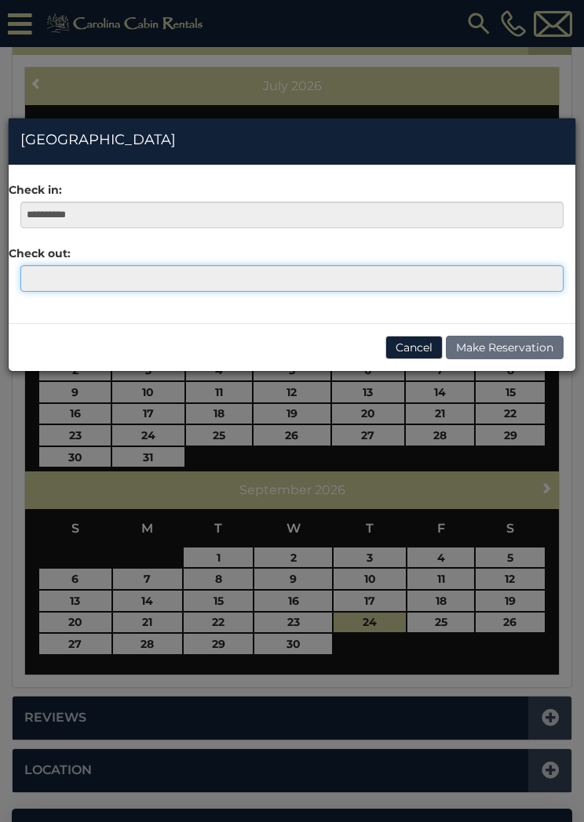
click at [43, 280] on input "text" at bounding box center [291, 278] width 543 height 27
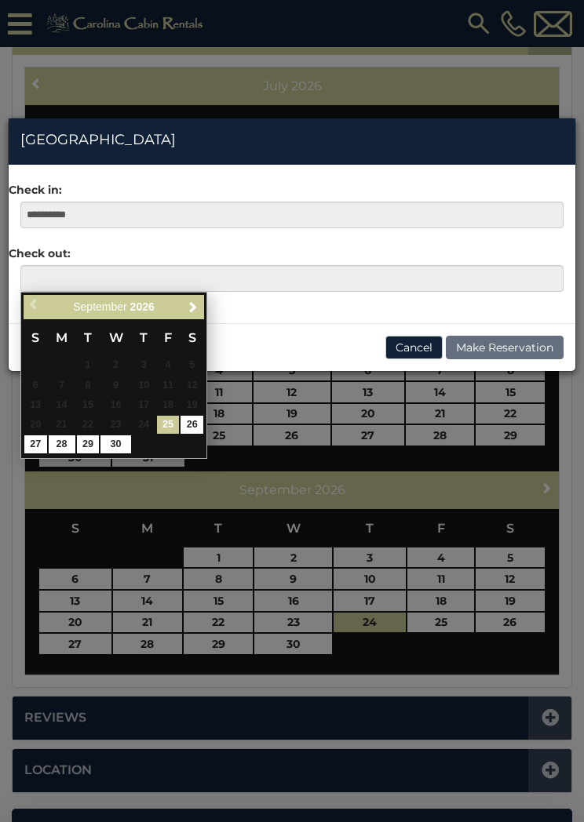
click at [128, 443] on link "30" at bounding box center [115, 445] width 30 height 18
type input "**********"
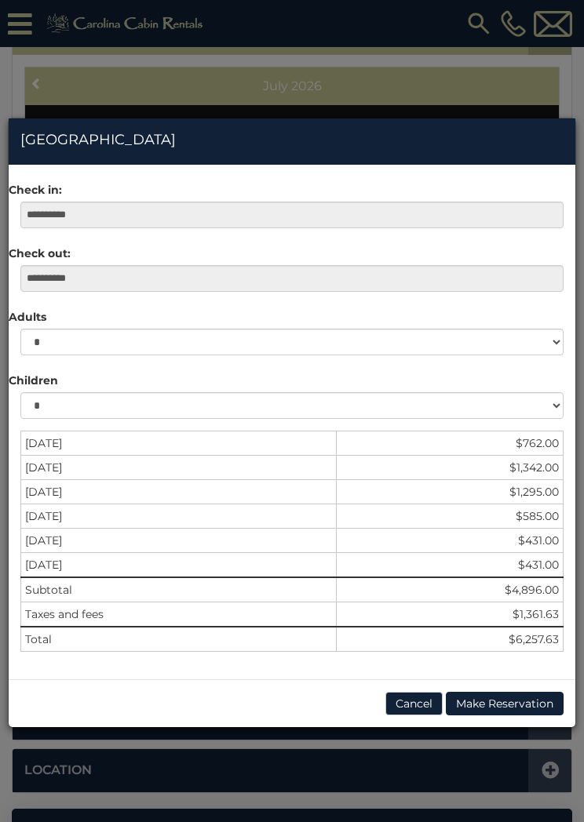
click at [418, 710] on button "Cancel" at bounding box center [413, 704] width 57 height 24
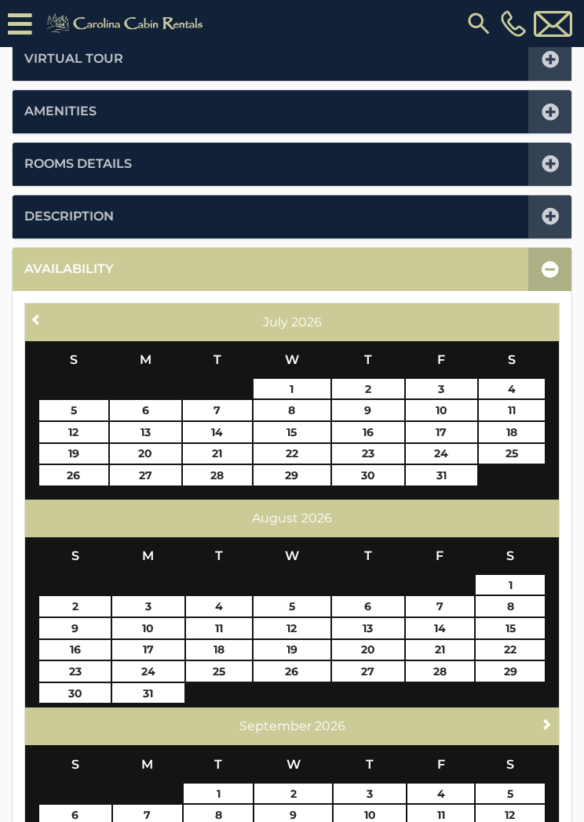
click at [549, 268] on icon at bounding box center [550, 269] width 17 height 17
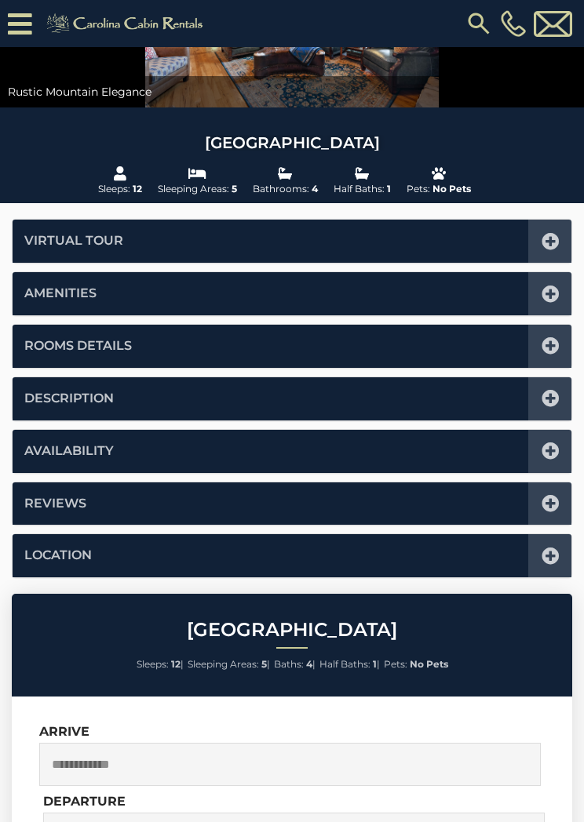
scroll to position [0, 0]
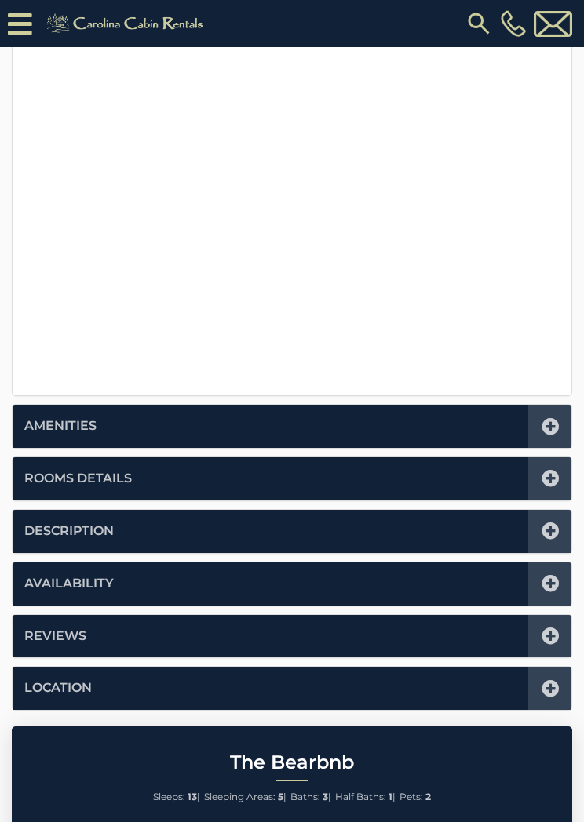
click at [570, 574] on div at bounding box center [549, 584] width 43 height 43
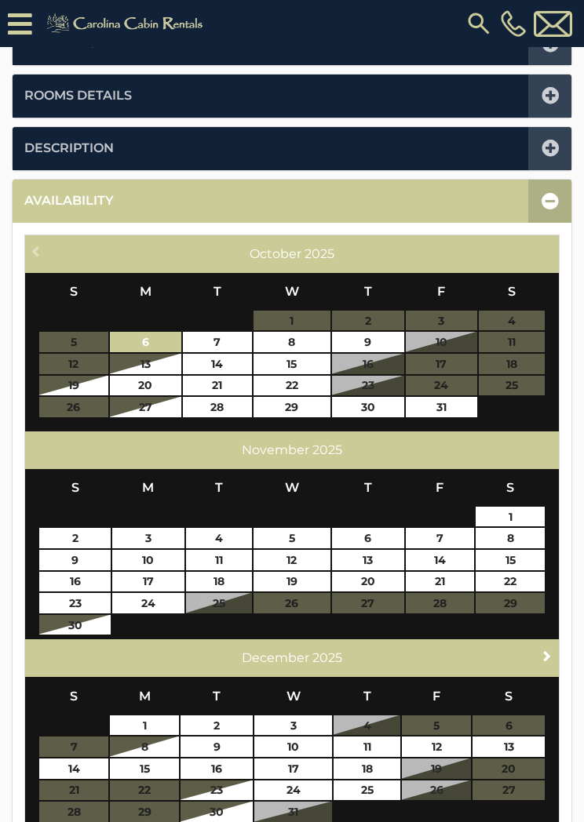
scroll to position [386, 0]
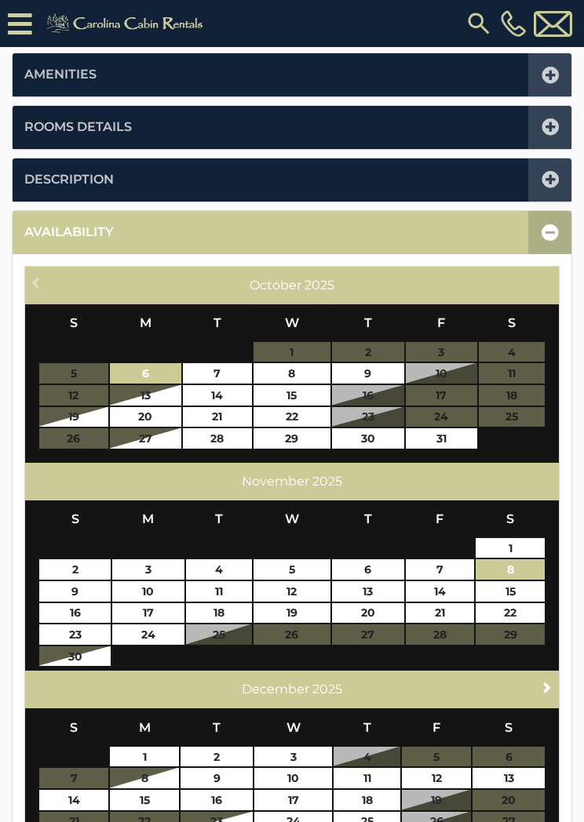
click at [542, 570] on link "8" at bounding box center [510, 570] width 69 height 20
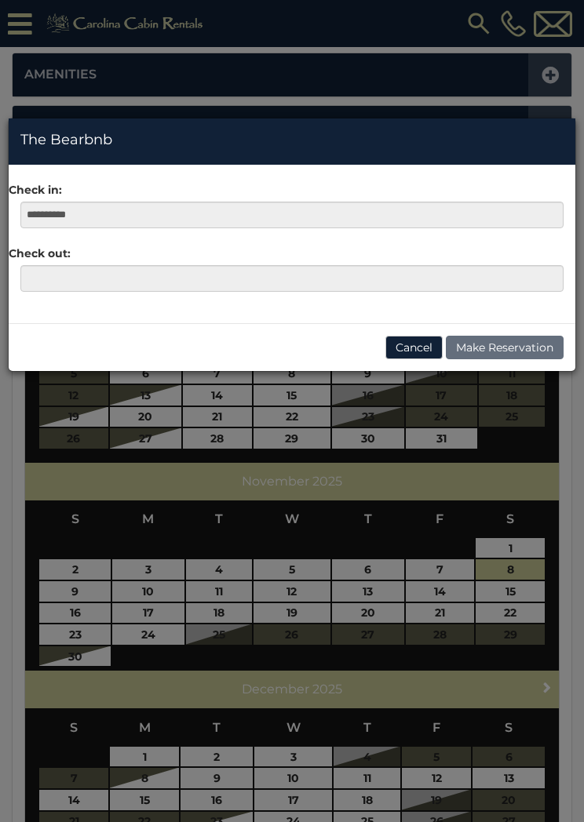
click at [418, 356] on button "Cancel" at bounding box center [413, 348] width 57 height 24
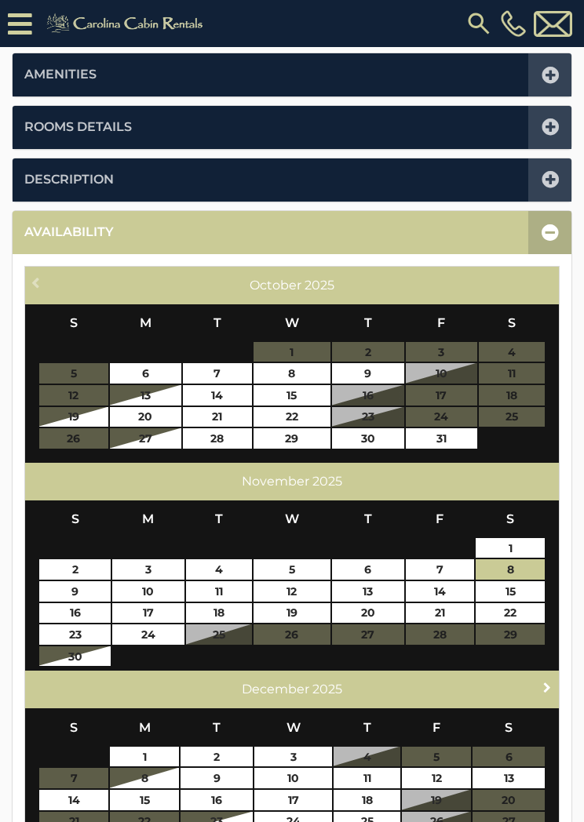
click at [545, 689] on span "Next" at bounding box center [547, 687] width 13 height 13
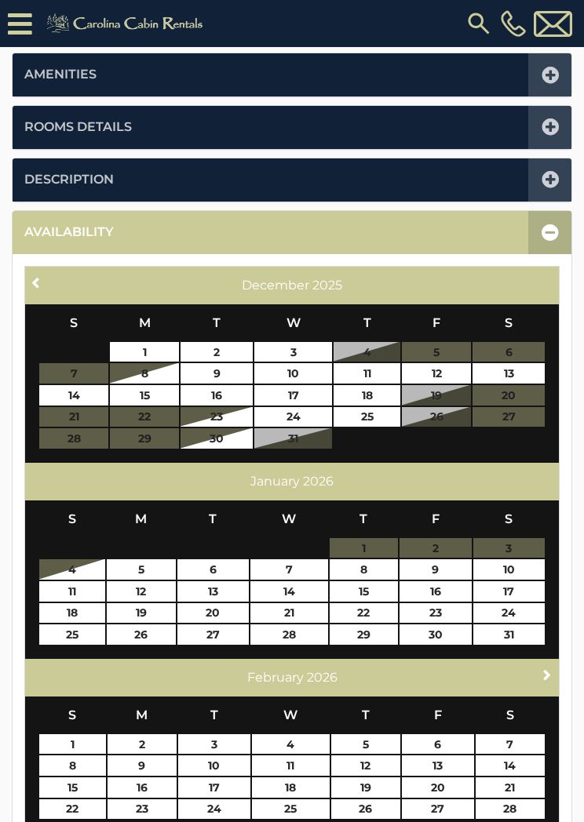
click at [538, 677] on link "Next" at bounding box center [548, 676] width 20 height 20
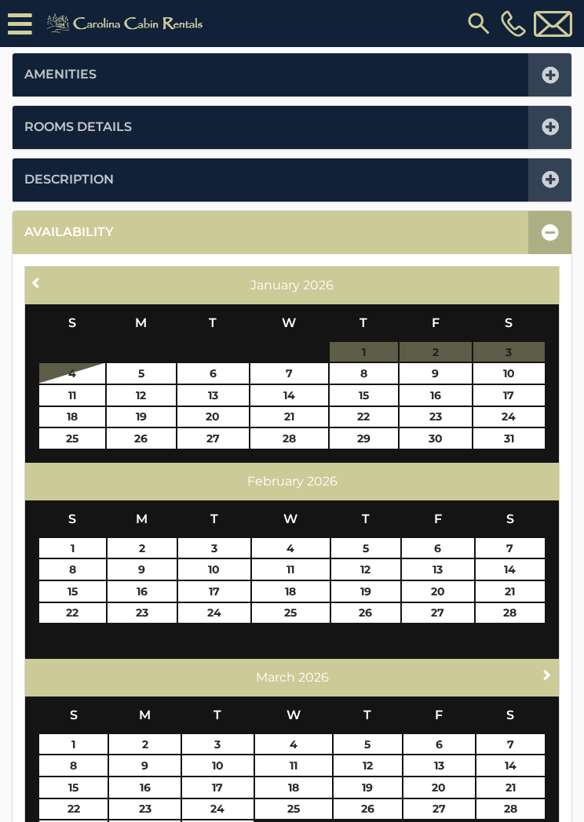
click at [543, 673] on span "Next" at bounding box center [547, 675] width 13 height 13
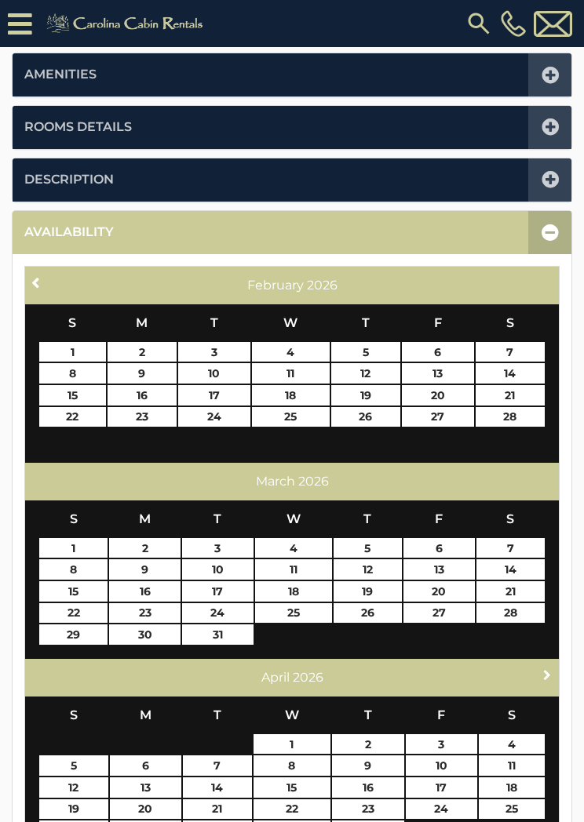
click at [538, 674] on link "Next" at bounding box center [548, 676] width 20 height 20
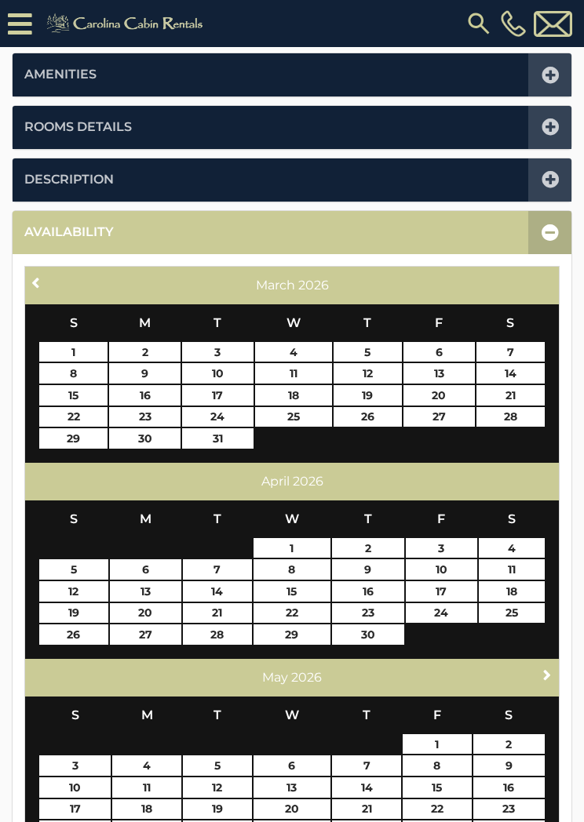
click at [538, 673] on link "Next" at bounding box center [548, 676] width 20 height 20
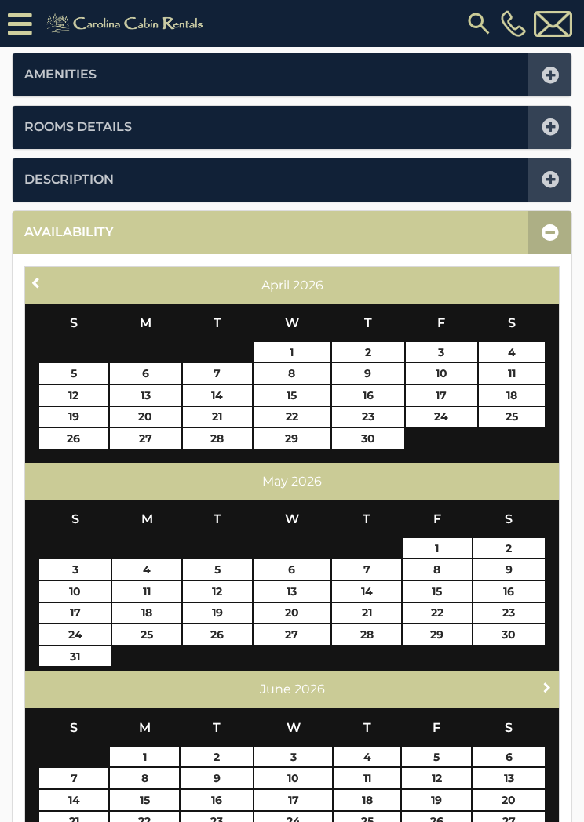
click at [538, 677] on link "Next" at bounding box center [548, 687] width 20 height 20
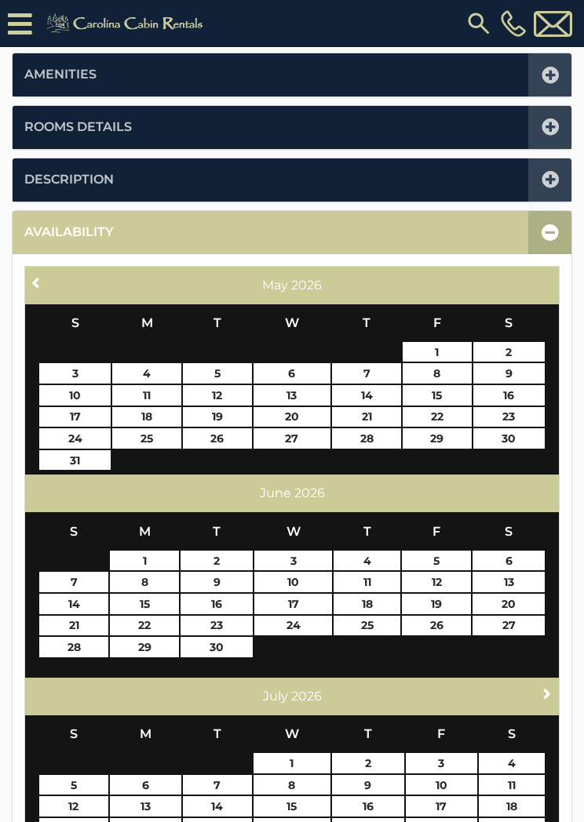
click at [542, 695] on link "Next" at bounding box center [548, 694] width 20 height 20
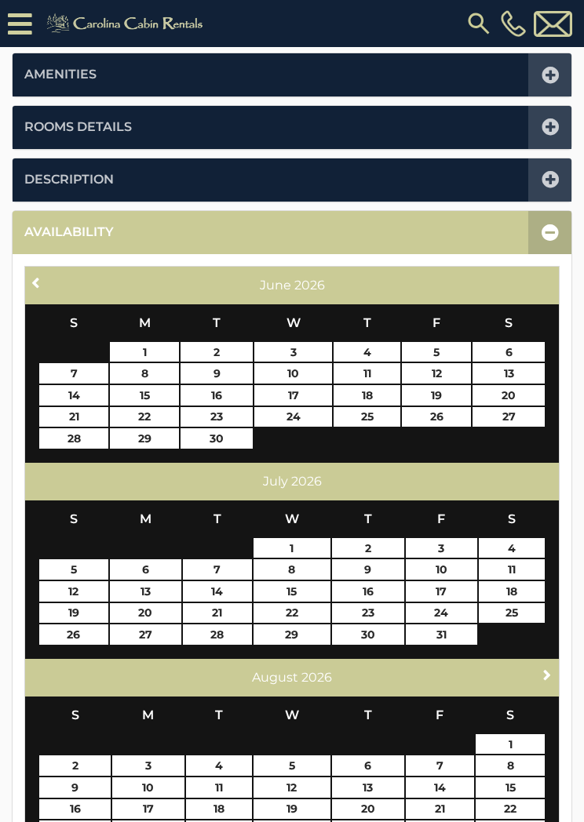
click at [541, 680] on link "Next" at bounding box center [548, 676] width 20 height 20
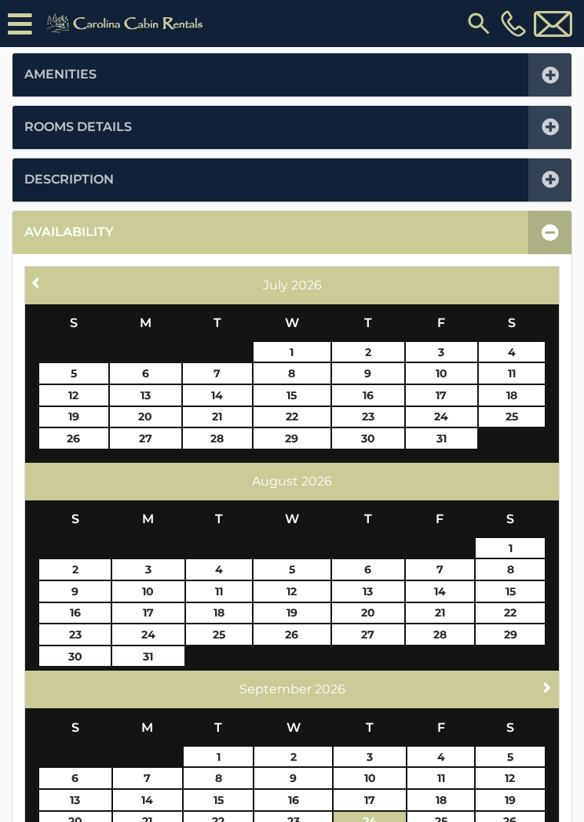
click at [375, 822] on link "24" at bounding box center [370, 822] width 72 height 20
type input "**********"
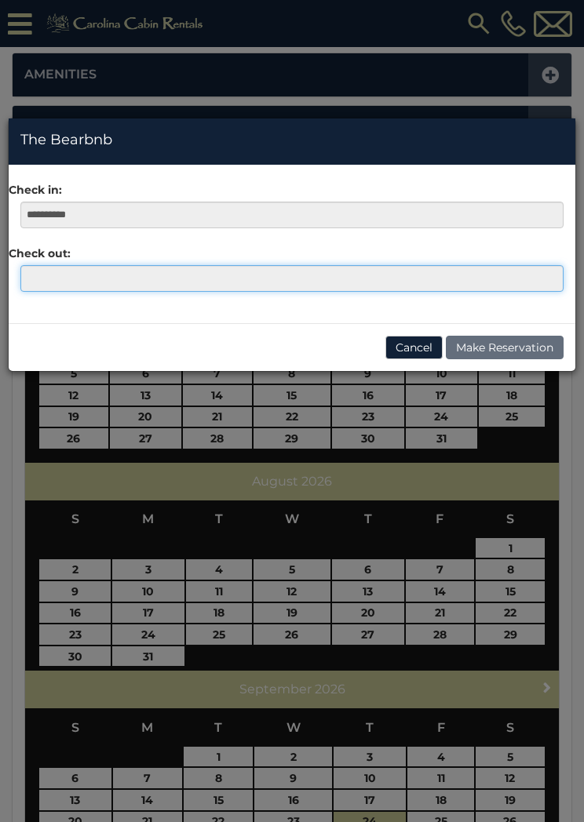
click at [43, 279] on input "text" at bounding box center [291, 278] width 543 height 27
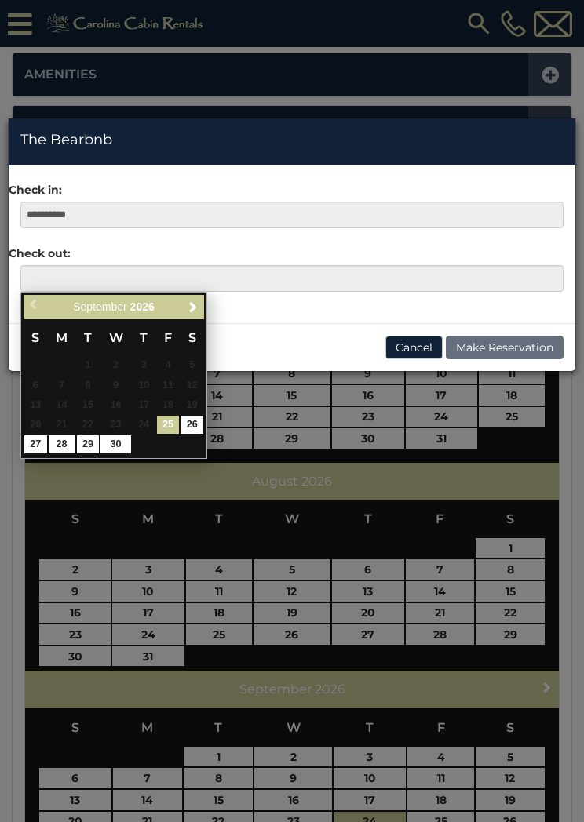
click at [122, 440] on link "30" at bounding box center [115, 445] width 30 height 18
type input "**********"
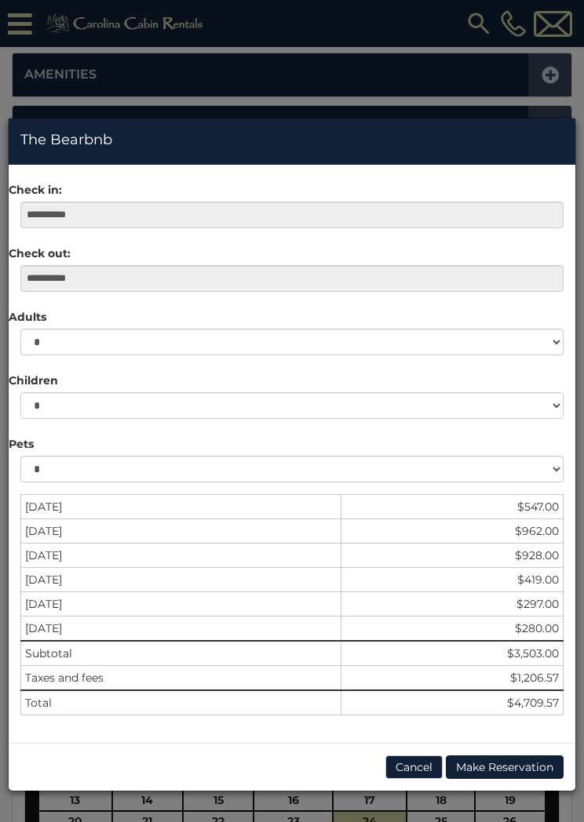
click at [413, 778] on button "Cancel" at bounding box center [413, 768] width 57 height 24
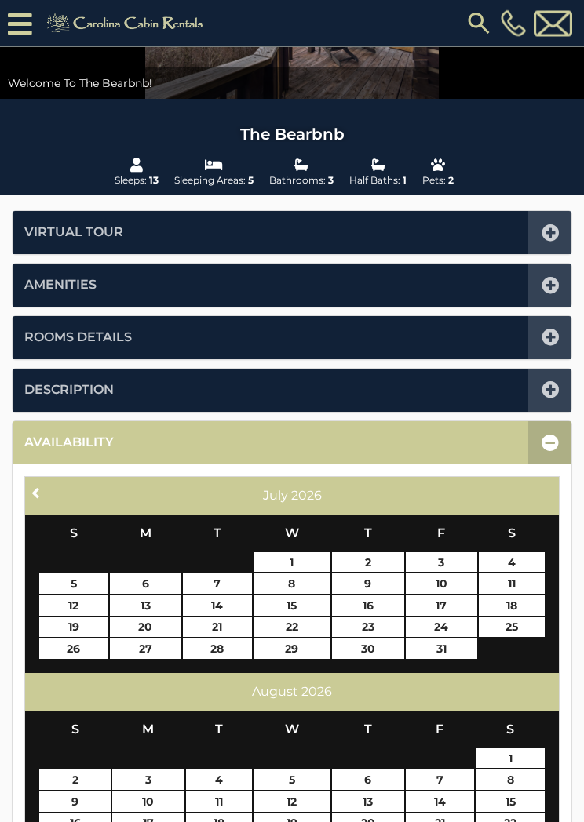
scroll to position [0, 0]
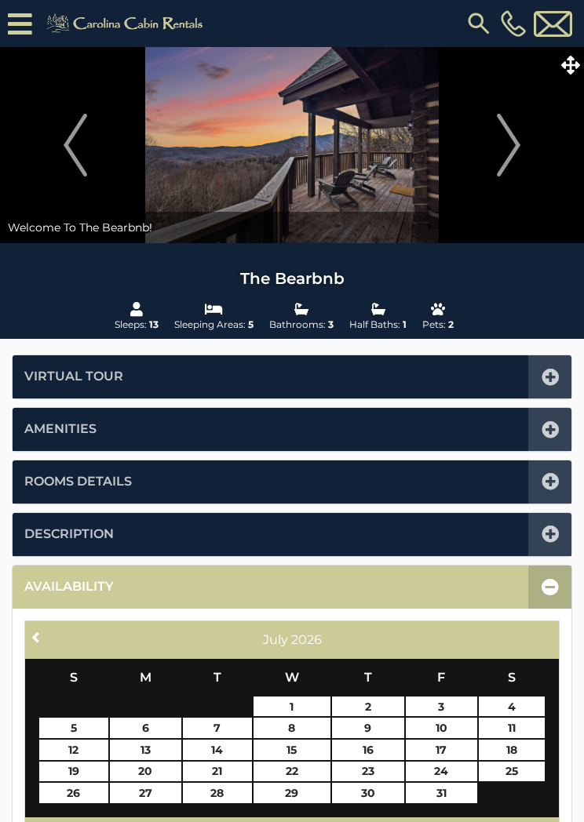
click at [577, 74] on icon at bounding box center [570, 65] width 19 height 19
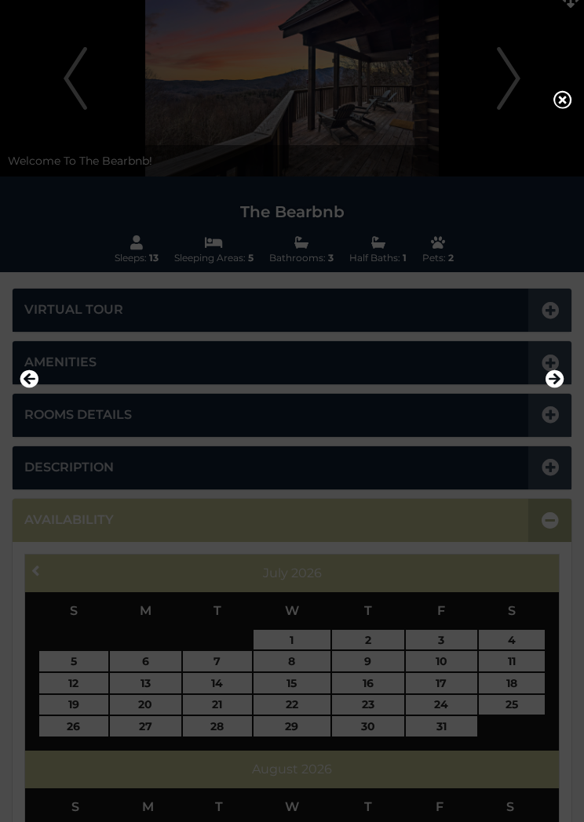
scroll to position [67, 0]
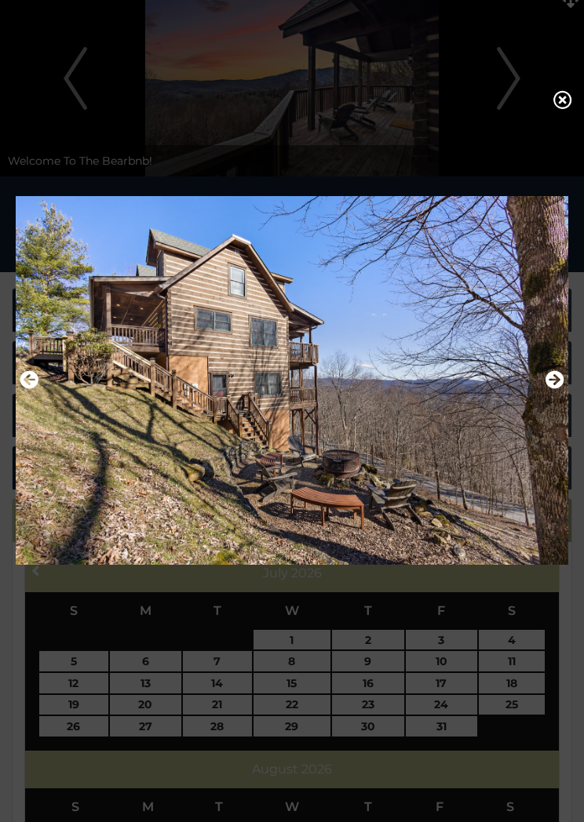
click at [549, 105] on div at bounding box center [292, 411] width 584 height 822
click at [571, 108] on icon at bounding box center [562, 99] width 19 height 19
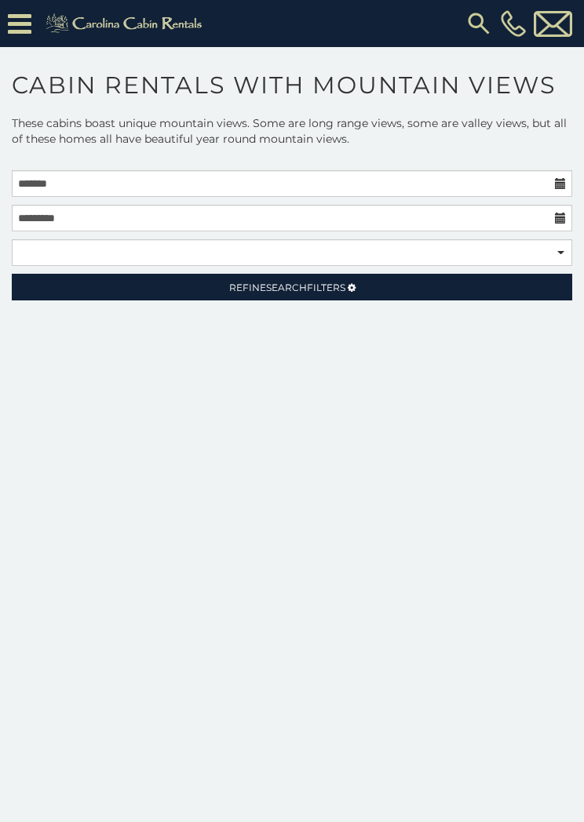
click at [29, 24] on icon at bounding box center [20, 23] width 24 height 27
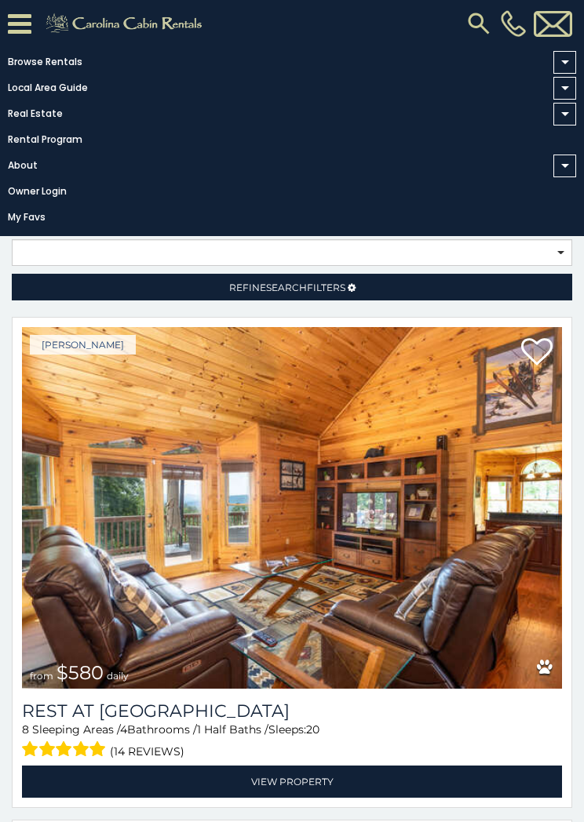
click at [70, 65] on link "Browse Rentals" at bounding box center [288, 62] width 576 height 22
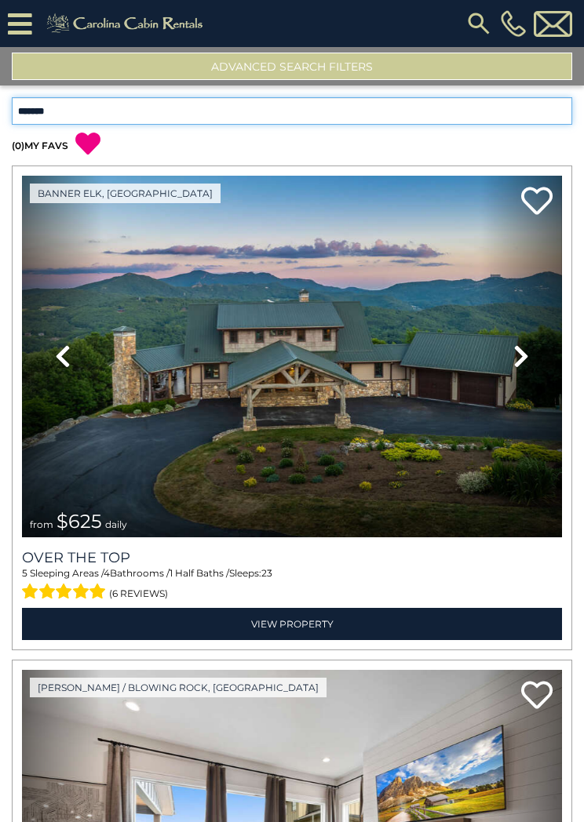
click at [570, 110] on select "**********" at bounding box center [292, 110] width 560 height 27
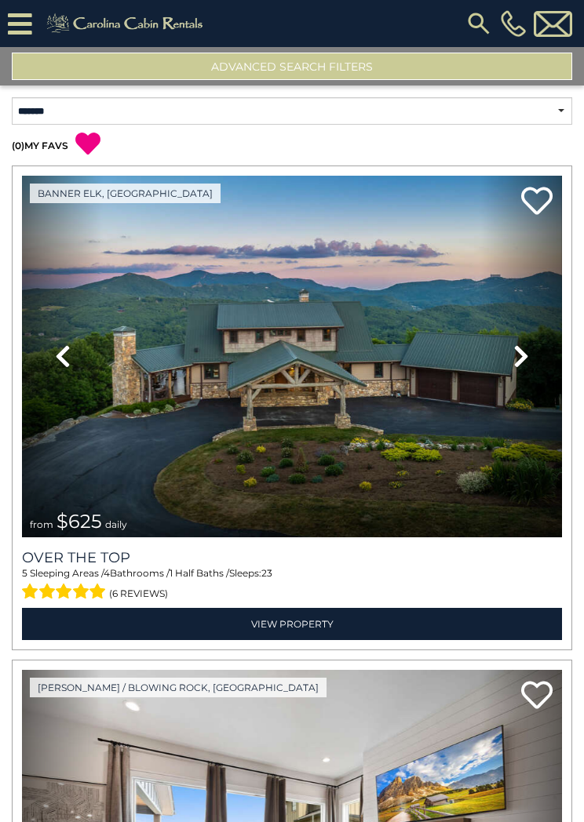
click at [356, 65] on button "Advanced Search Filters" at bounding box center [292, 66] width 560 height 27
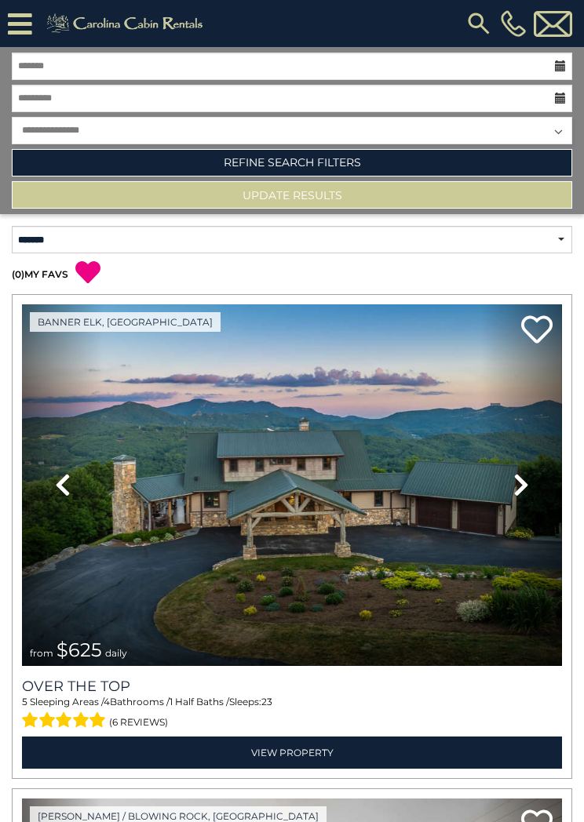
click at [289, 166] on link "Refine Search Filters" at bounding box center [292, 162] width 560 height 27
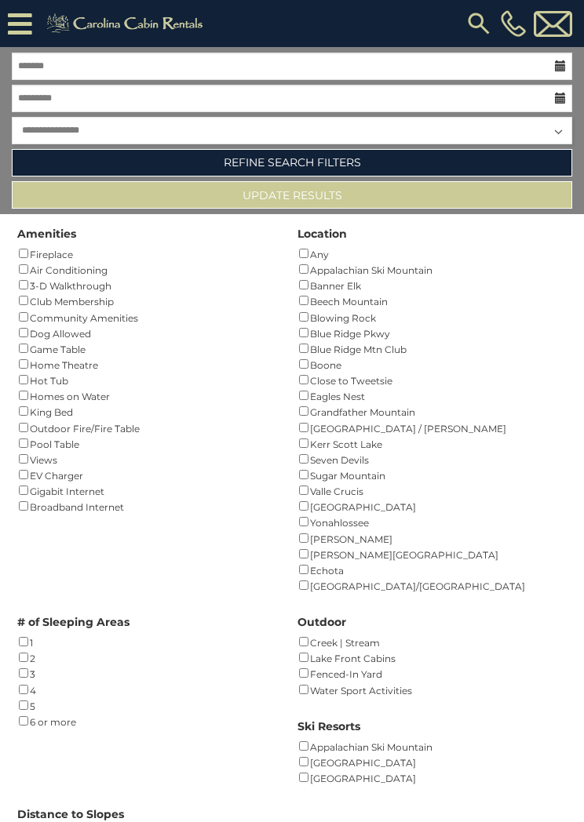
click at [381, 162] on link "Refine Search Filters" at bounding box center [292, 162] width 560 height 27
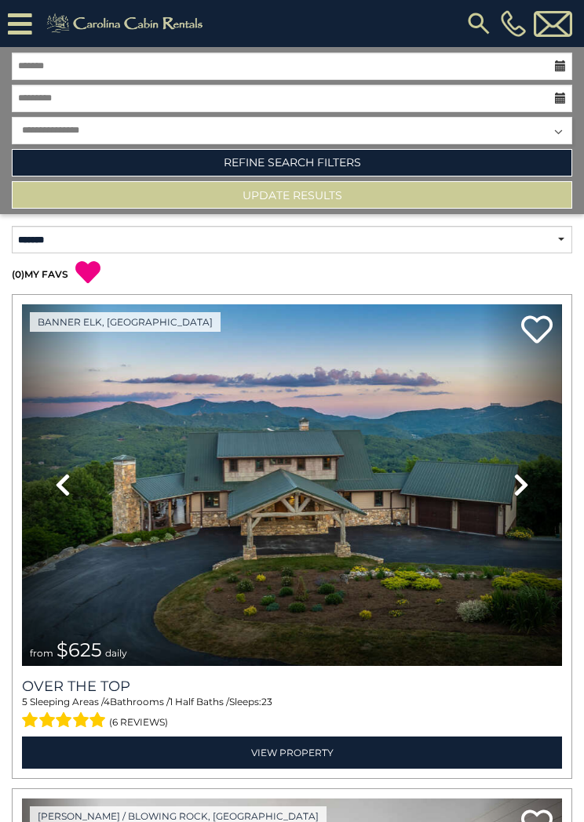
click at [26, 25] on icon at bounding box center [20, 23] width 24 height 27
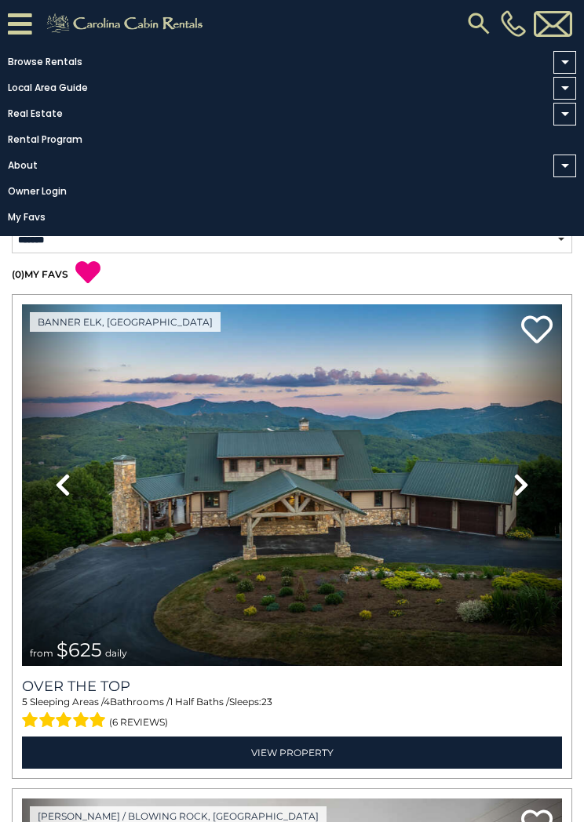
click at [35, 177] on link "About" at bounding box center [288, 166] width 576 height 22
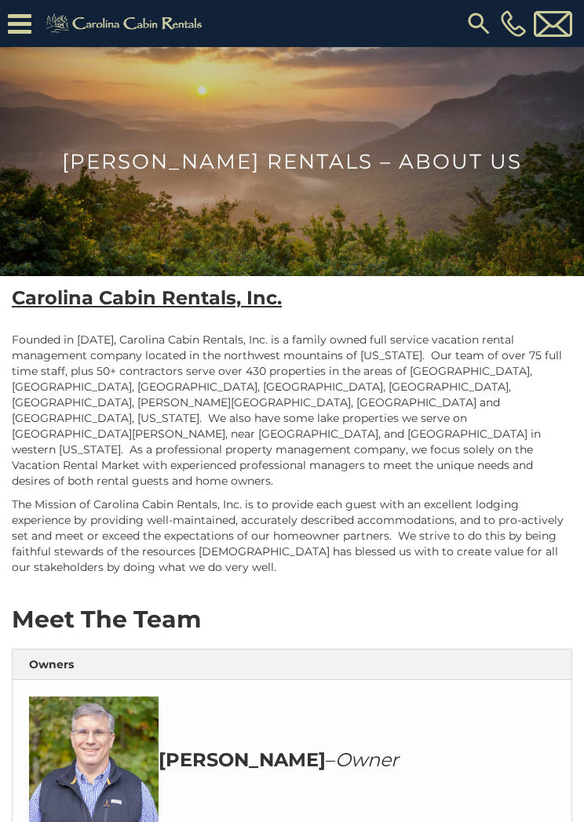
click at [9, 30] on icon at bounding box center [20, 23] width 24 height 27
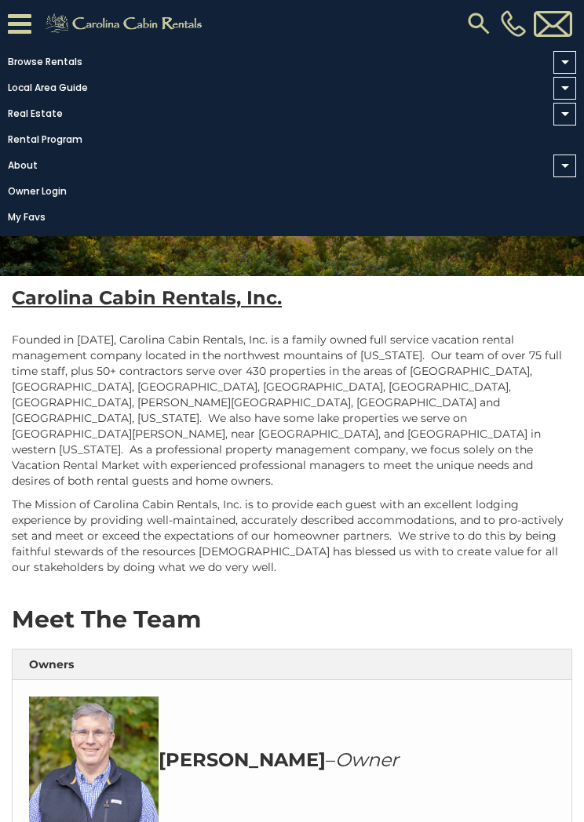
click at [571, 67] on span at bounding box center [564, 62] width 23 height 23
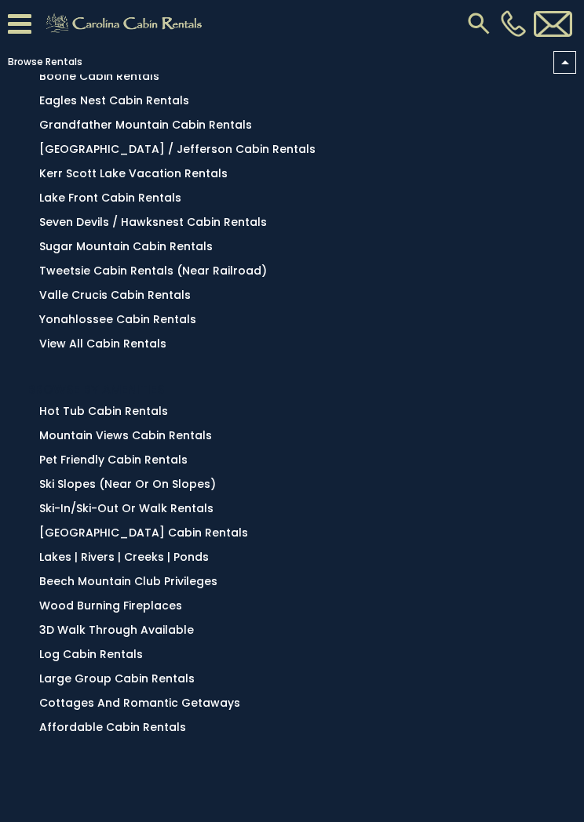
scroll to position [217, 0]
click at [83, 655] on link "Log Cabin Rentals" at bounding box center [91, 655] width 104 height 16
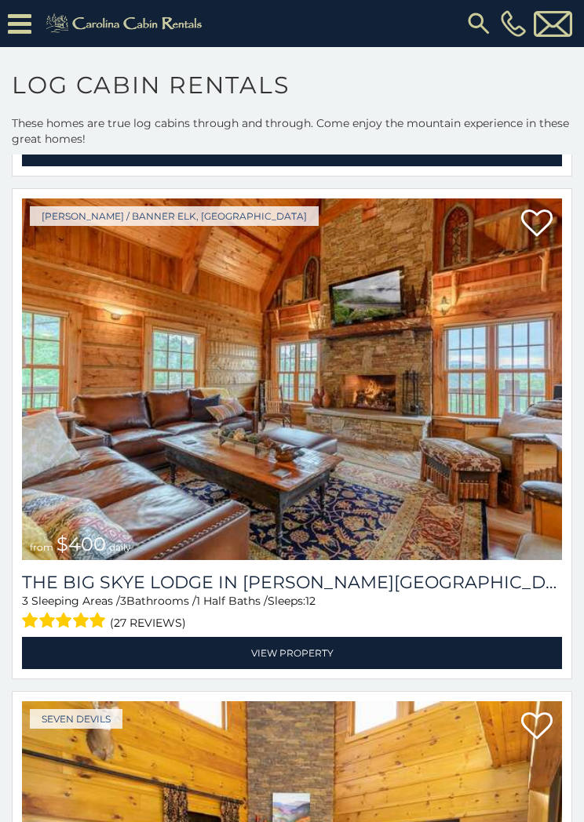
scroll to position [5145, 0]
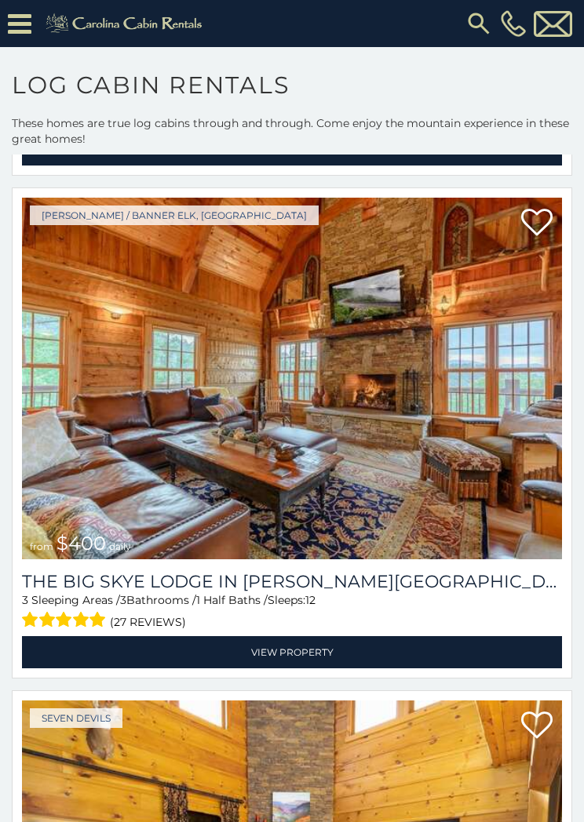
click at [310, 649] on link "View Property" at bounding box center [292, 652] width 540 height 32
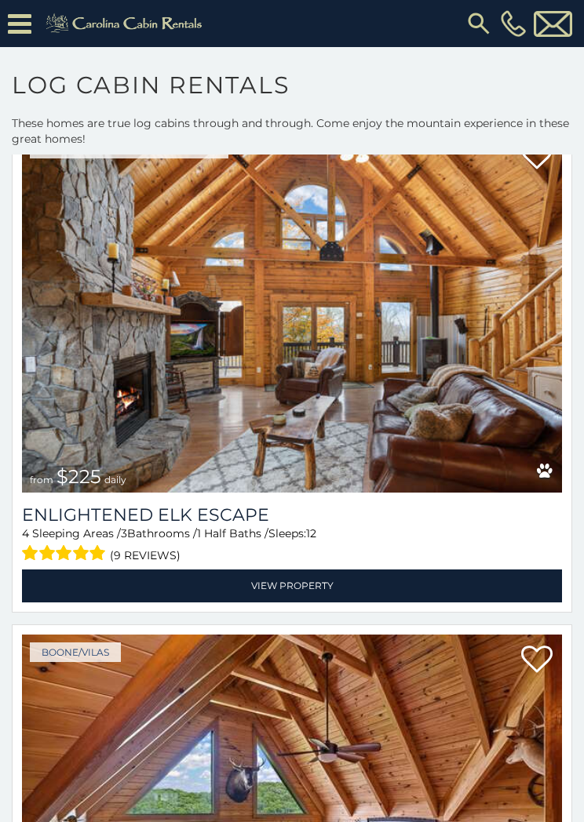
scroll to position [7729, 0]
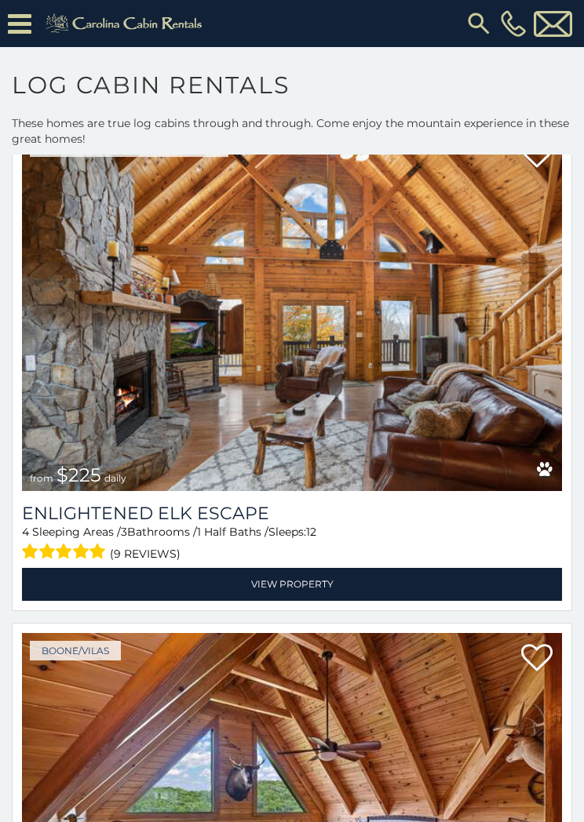
click at [302, 576] on link "View Property" at bounding box center [292, 584] width 540 height 32
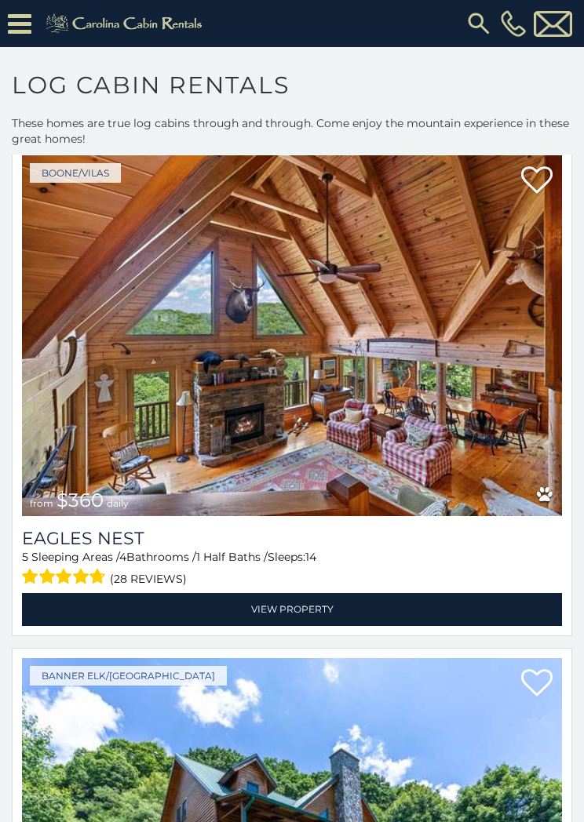
scroll to position [8208, 0]
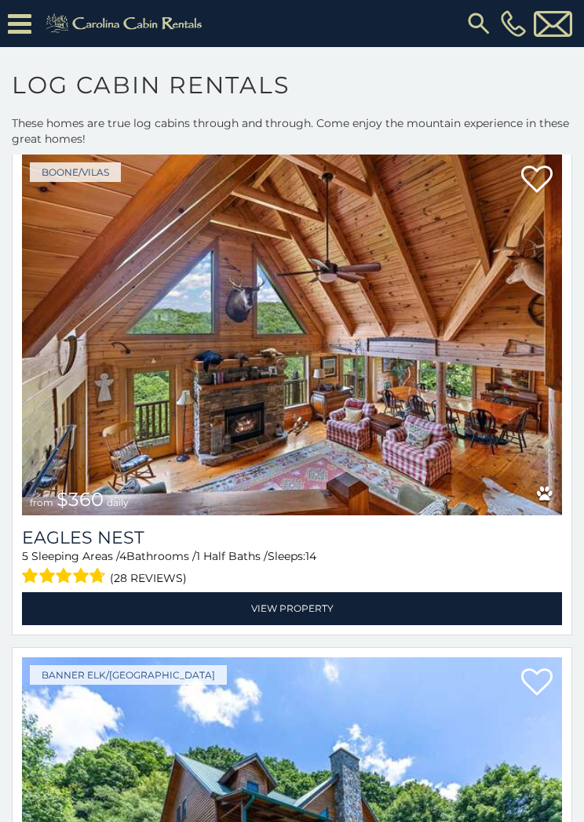
click at [297, 609] on link "View Property" at bounding box center [292, 609] width 540 height 32
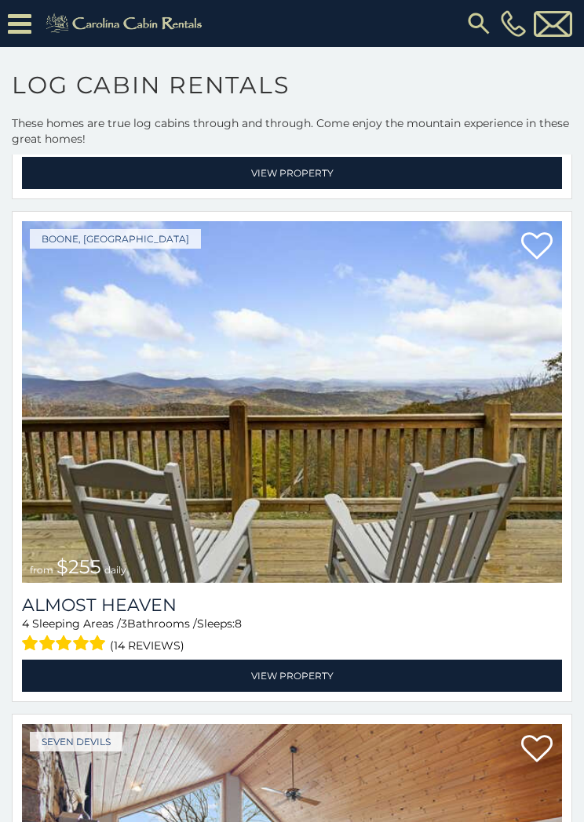
scroll to position [11161, 0]
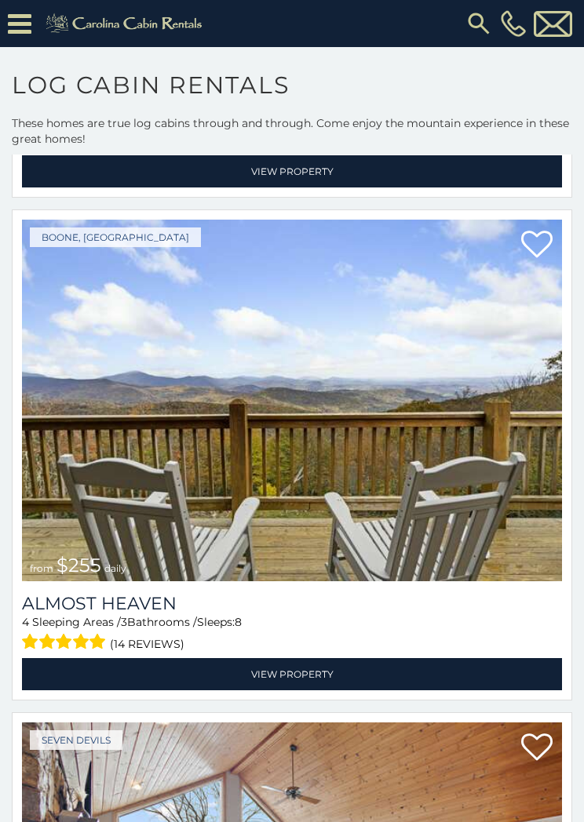
click at [311, 670] on link "View Property" at bounding box center [292, 674] width 540 height 32
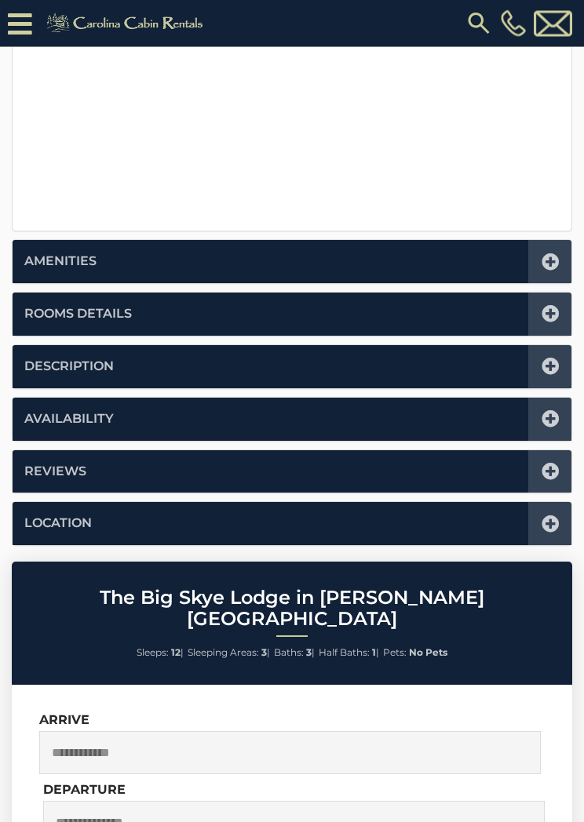
scroll to position [634, 0]
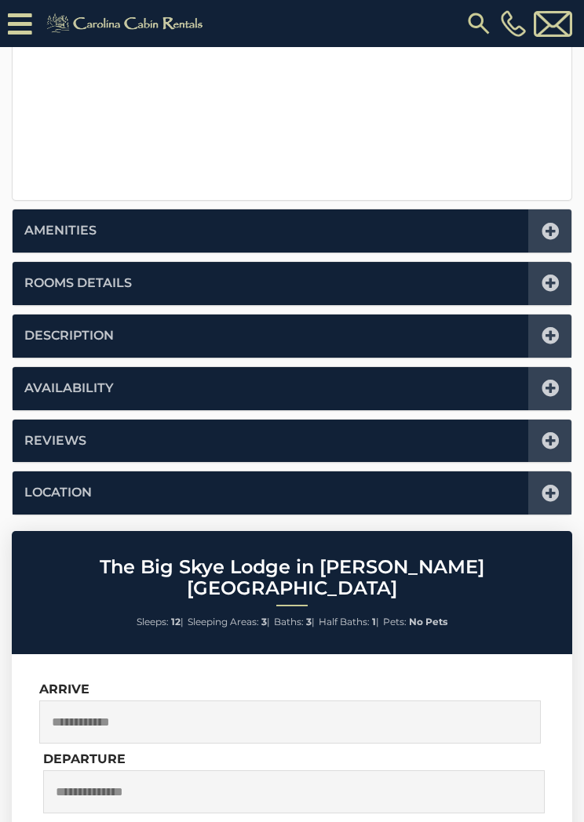
click at [547, 386] on icon at bounding box center [550, 388] width 17 height 17
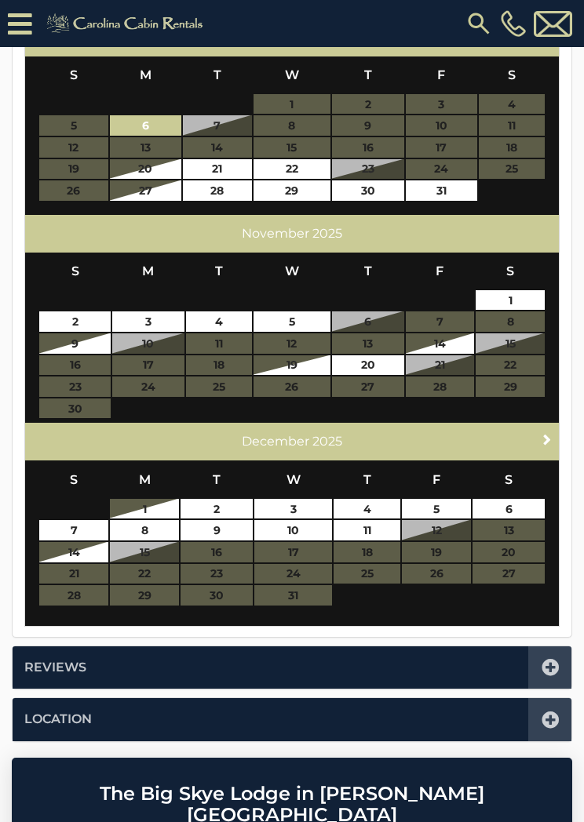
scroll to position [386, 0]
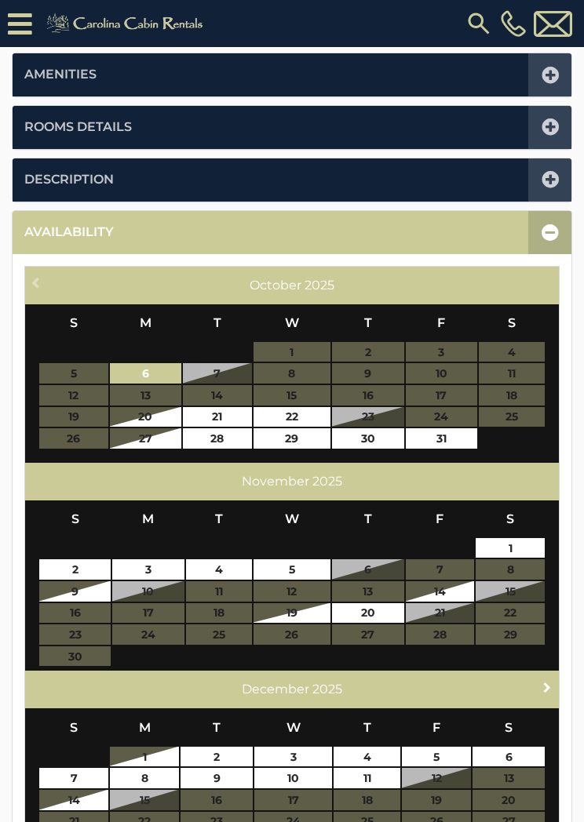
click at [543, 682] on span "Next" at bounding box center [547, 687] width 13 height 13
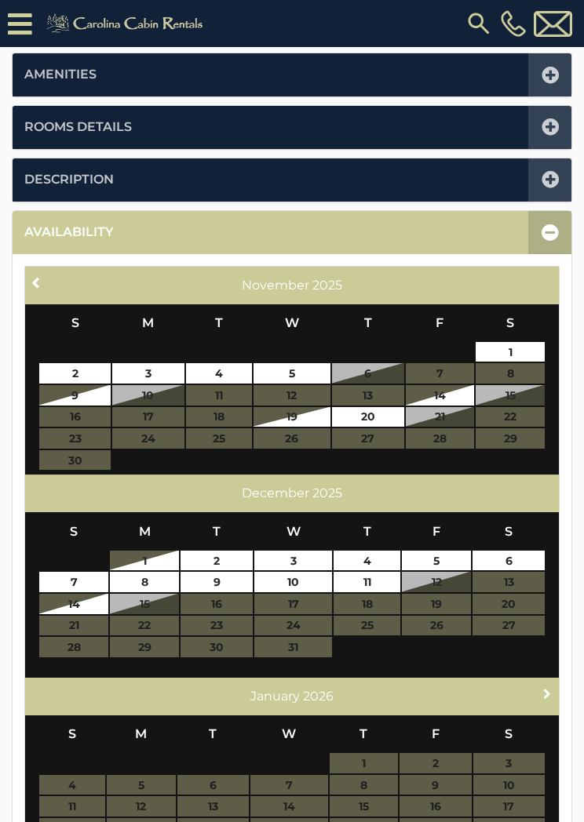
click at [538, 686] on link "Next" at bounding box center [548, 694] width 20 height 20
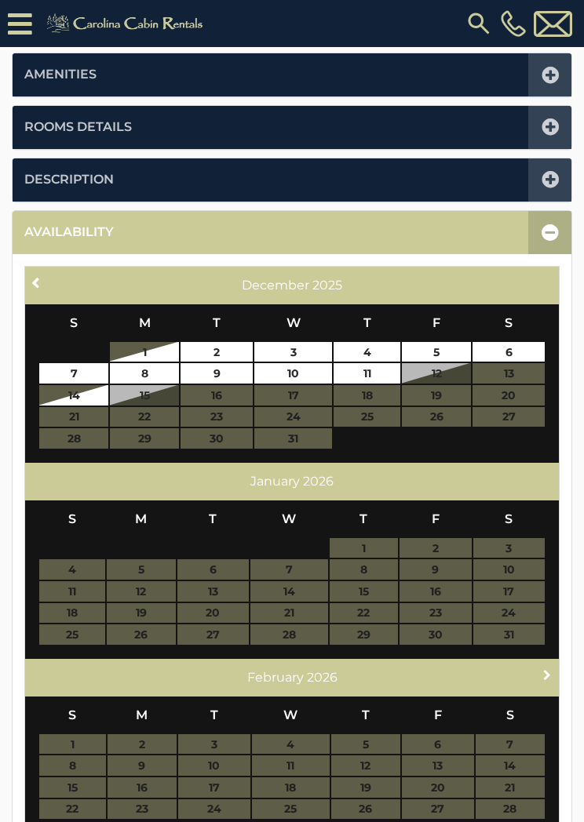
click at [542, 673] on span "Next" at bounding box center [547, 675] width 13 height 13
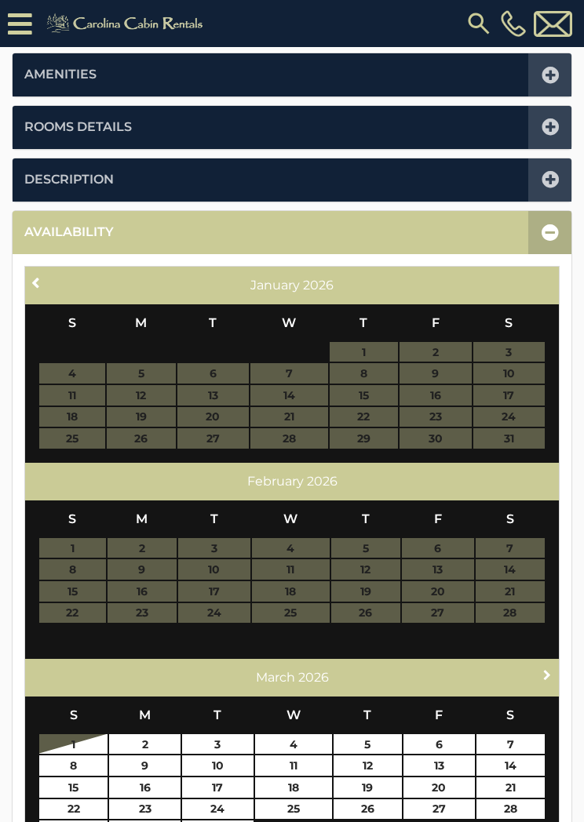
click at [542, 673] on span "Next" at bounding box center [547, 675] width 13 height 13
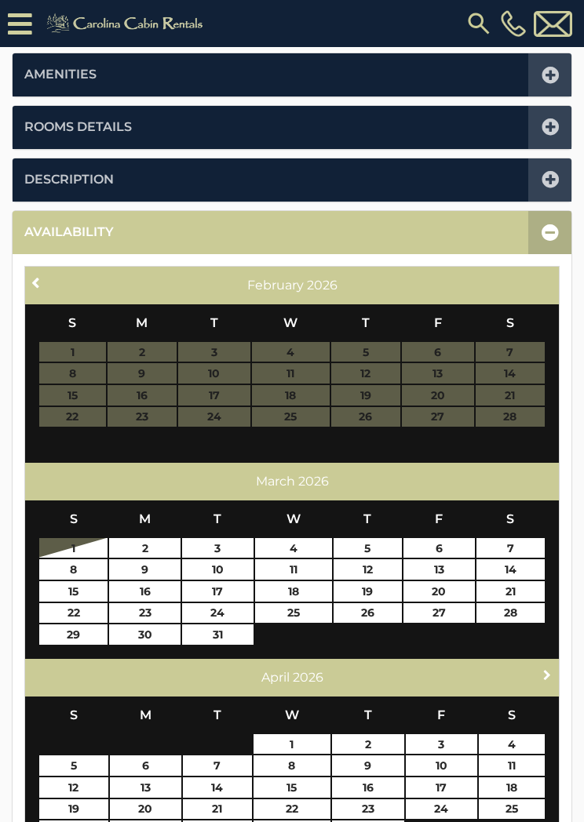
click at [542, 669] on span "Next" at bounding box center [547, 675] width 13 height 13
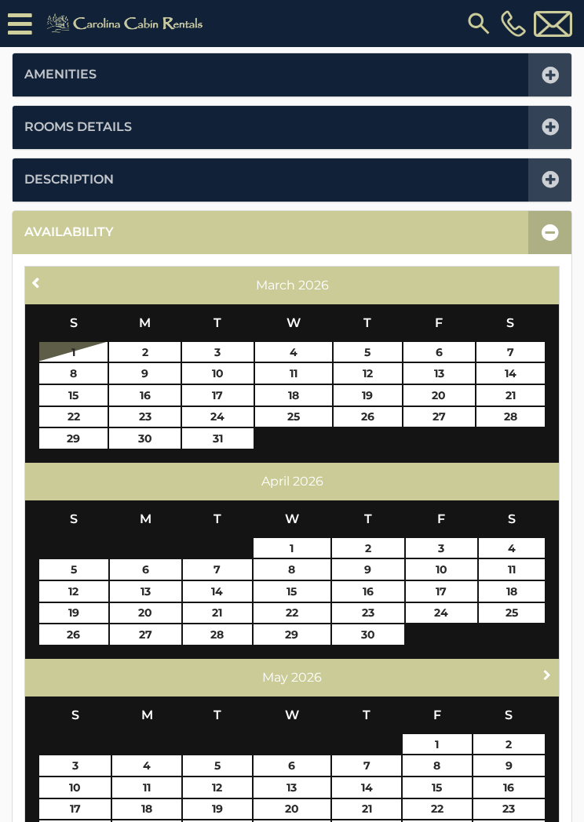
click at [542, 670] on span "Next" at bounding box center [547, 675] width 13 height 13
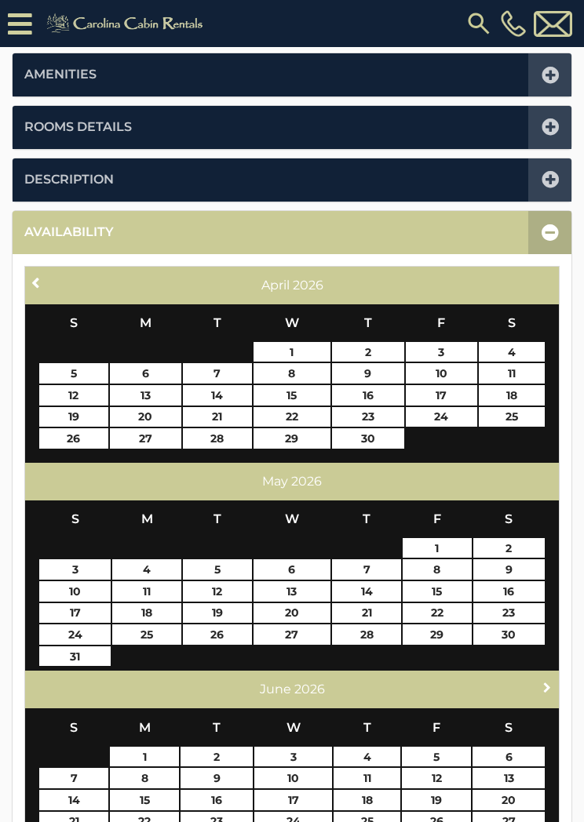
click at [540, 680] on link "Next" at bounding box center [548, 687] width 20 height 20
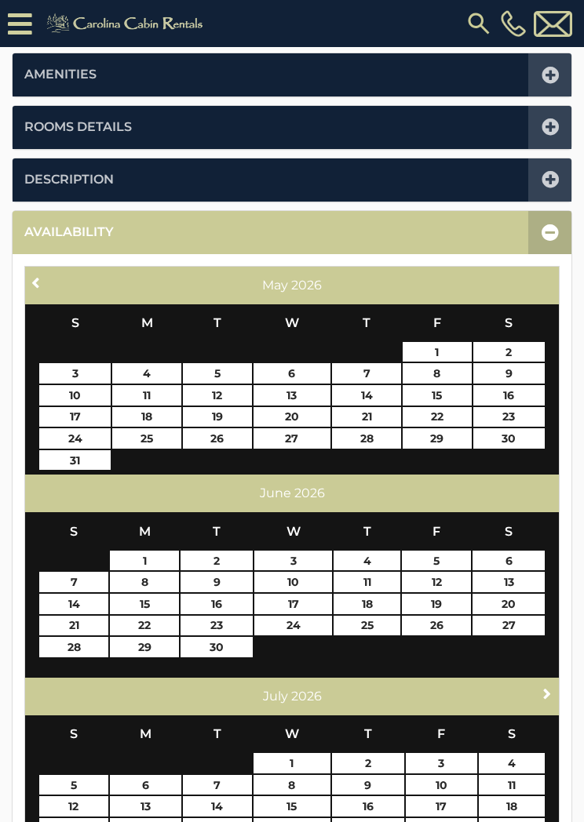
click at [542, 684] on link "Next" at bounding box center [548, 694] width 20 height 20
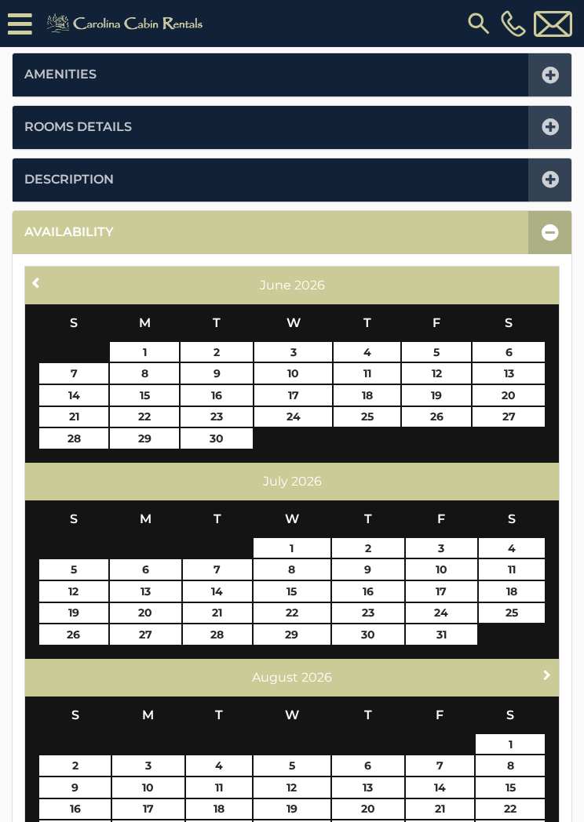
click at [542, 671] on span "Next" at bounding box center [547, 675] width 13 height 13
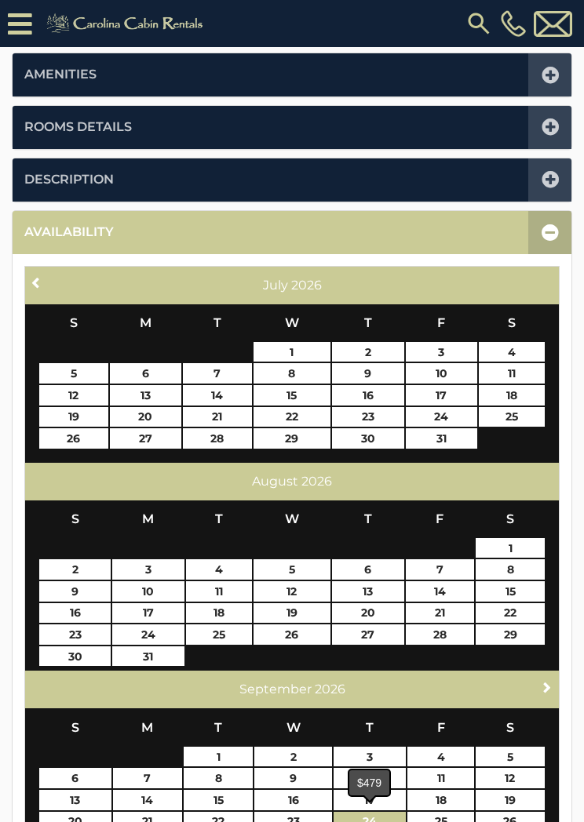
click at [383, 818] on link "24" at bounding box center [370, 822] width 72 height 20
type input "**********"
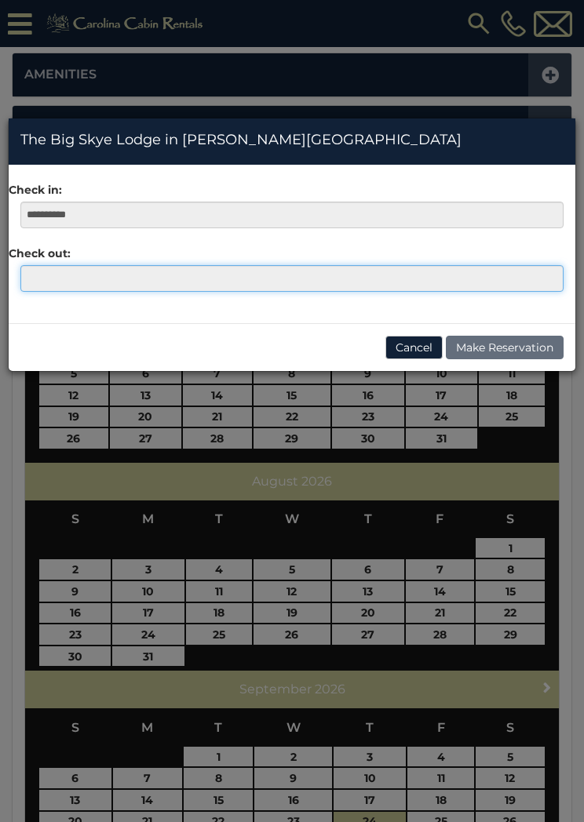
click at [53, 283] on input "text" at bounding box center [291, 278] width 543 height 27
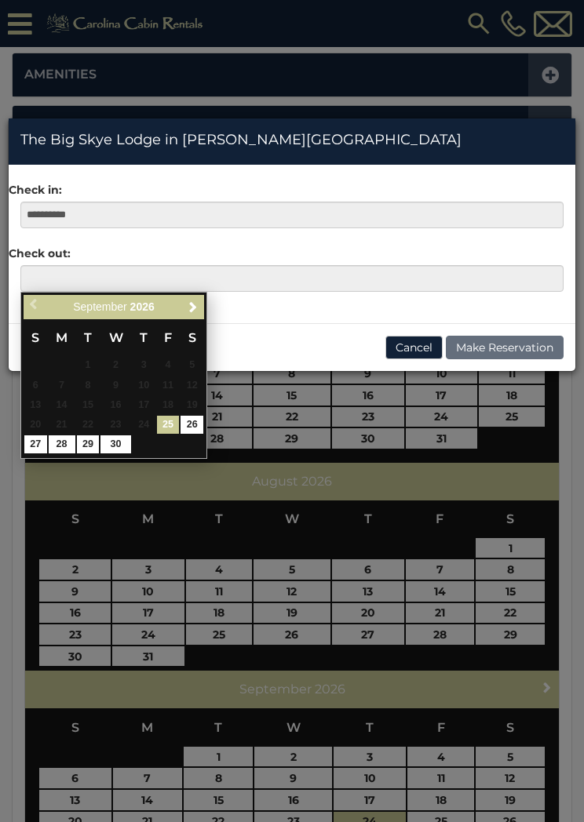
click at [122, 442] on link "30" at bounding box center [115, 445] width 30 height 18
type input "**********"
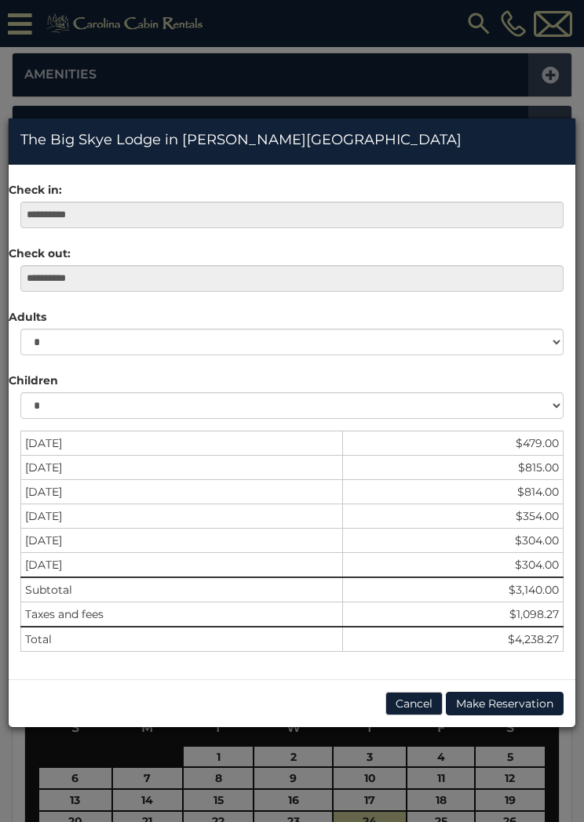
click at [418, 706] on button "Cancel" at bounding box center [413, 704] width 57 height 24
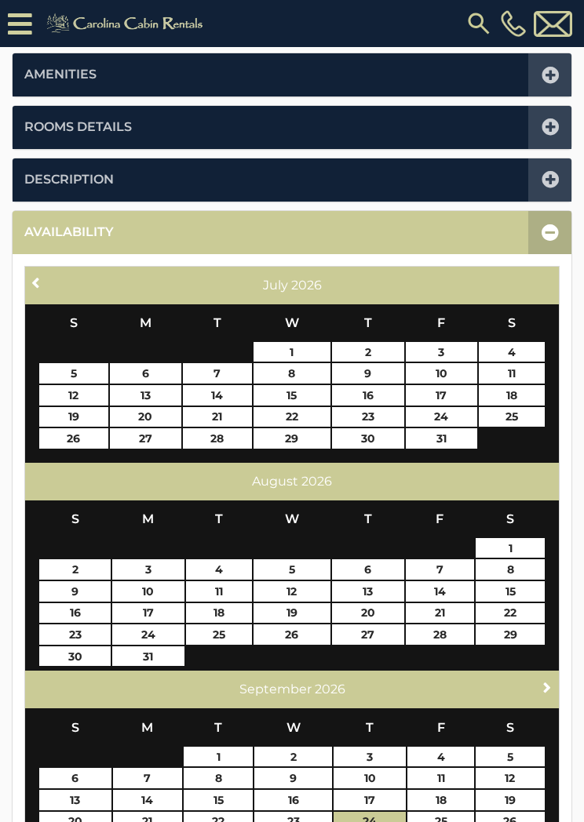
click at [546, 235] on icon at bounding box center [550, 232] width 17 height 17
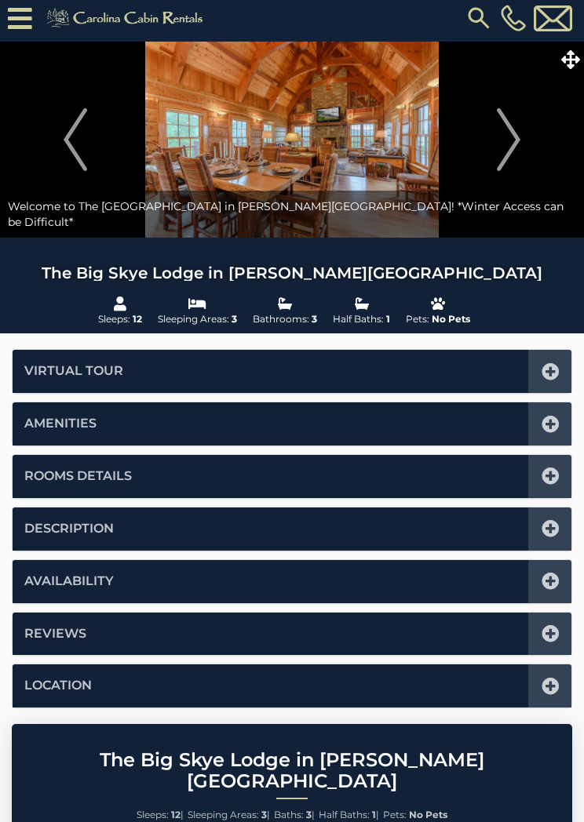
scroll to position [0, 0]
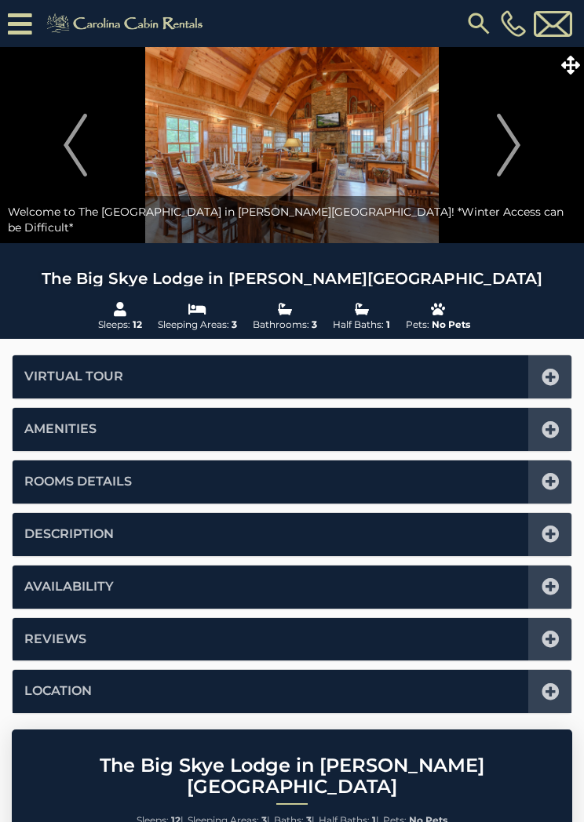
click at [551, 487] on icon at bounding box center [550, 481] width 17 height 17
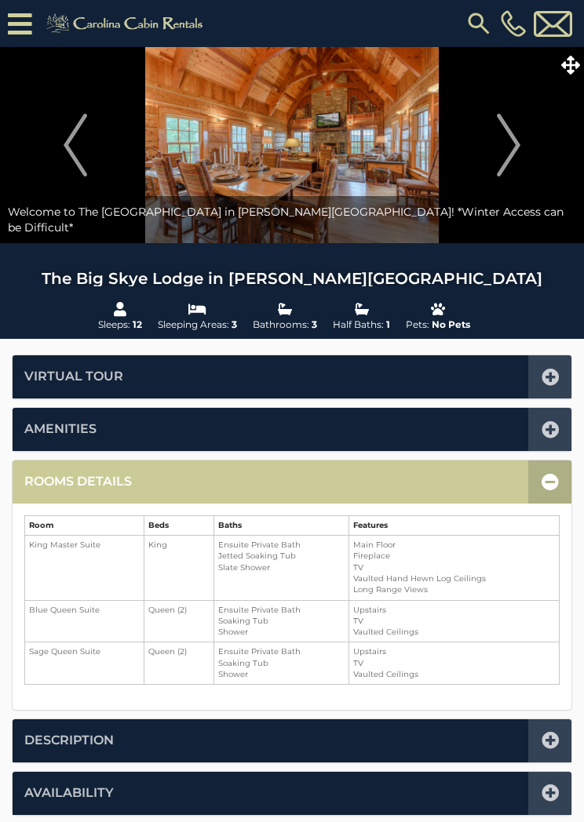
scroll to position [355, 0]
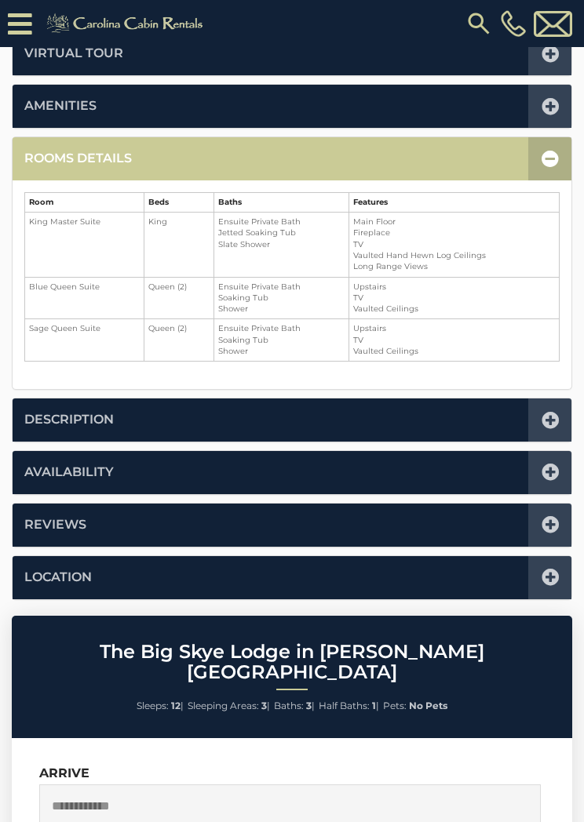
click at [549, 159] on icon at bounding box center [550, 158] width 17 height 17
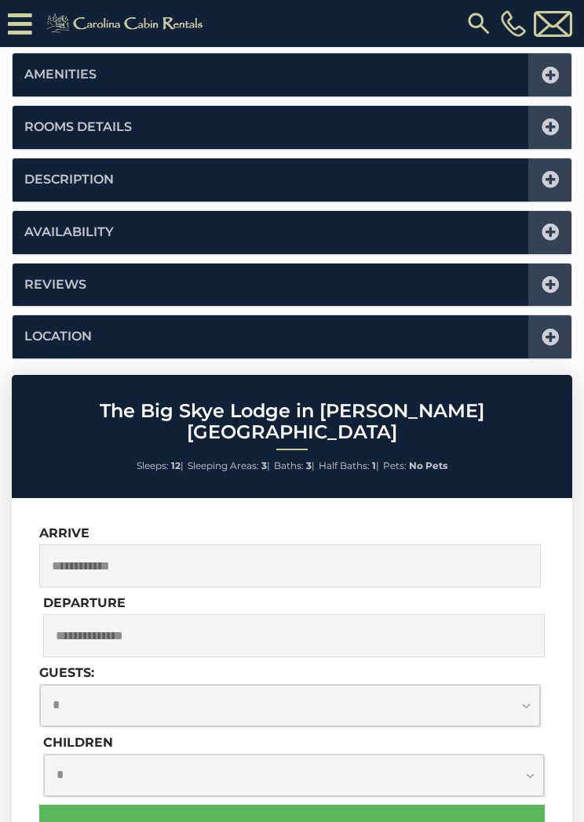
click at [552, 187] on div at bounding box center [549, 180] width 43 height 43
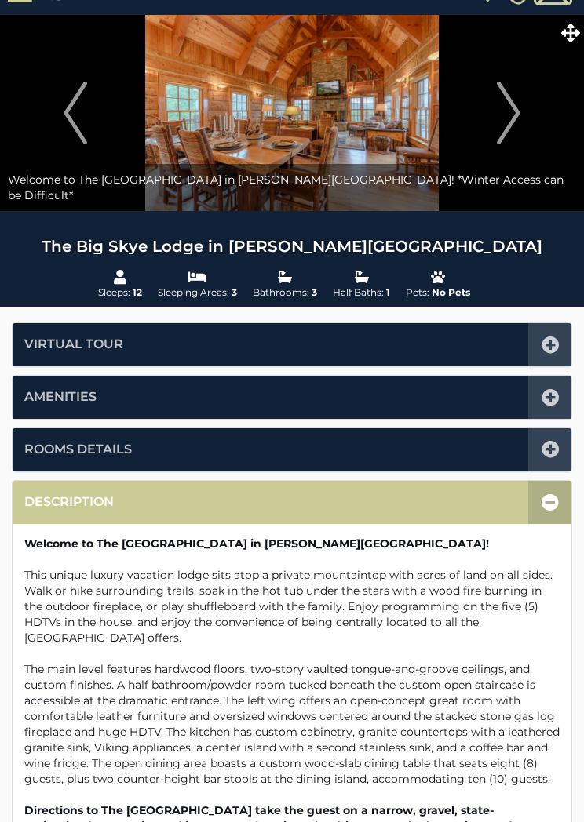
scroll to position [0, 0]
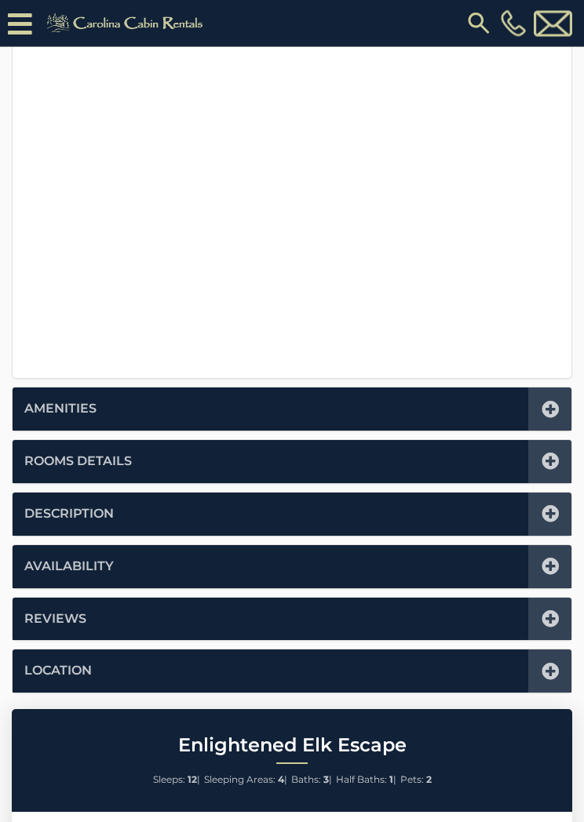
scroll to position [454, 0]
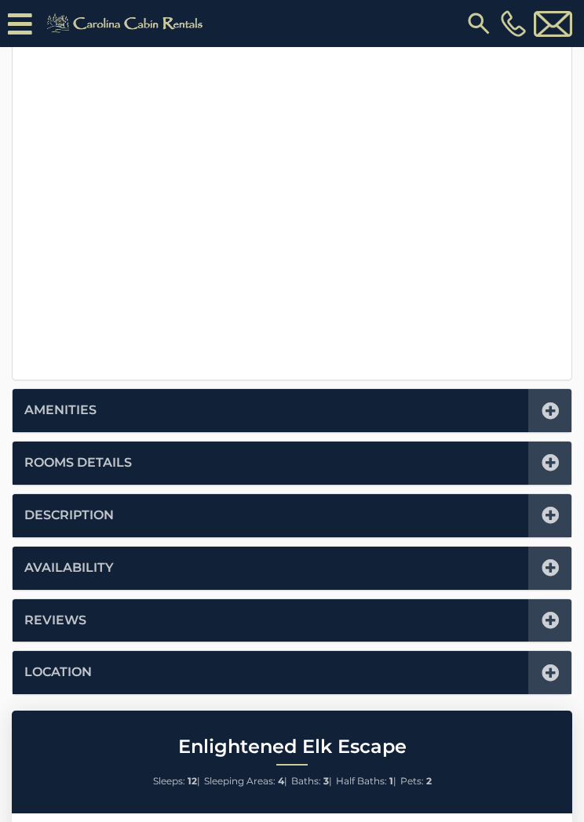
click at [553, 465] on icon at bounding box center [550, 462] width 17 height 17
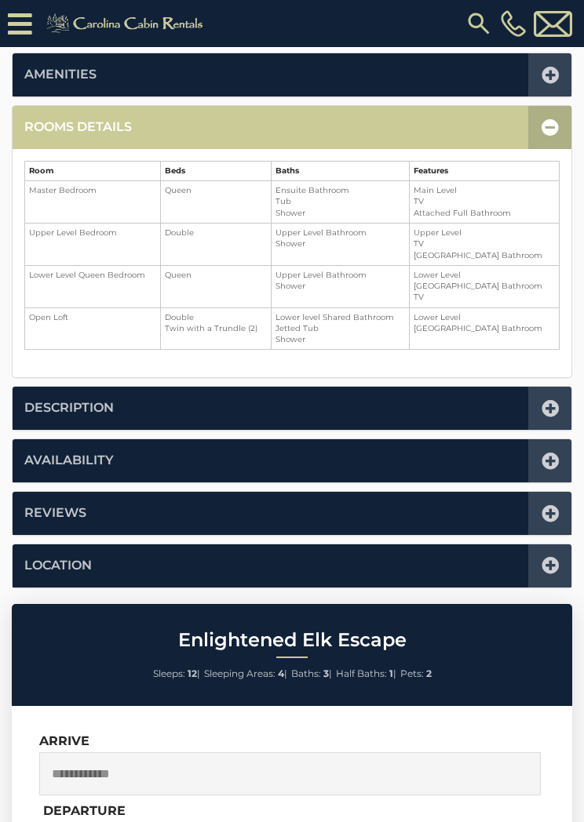
click at [555, 131] on icon at bounding box center [550, 127] width 17 height 17
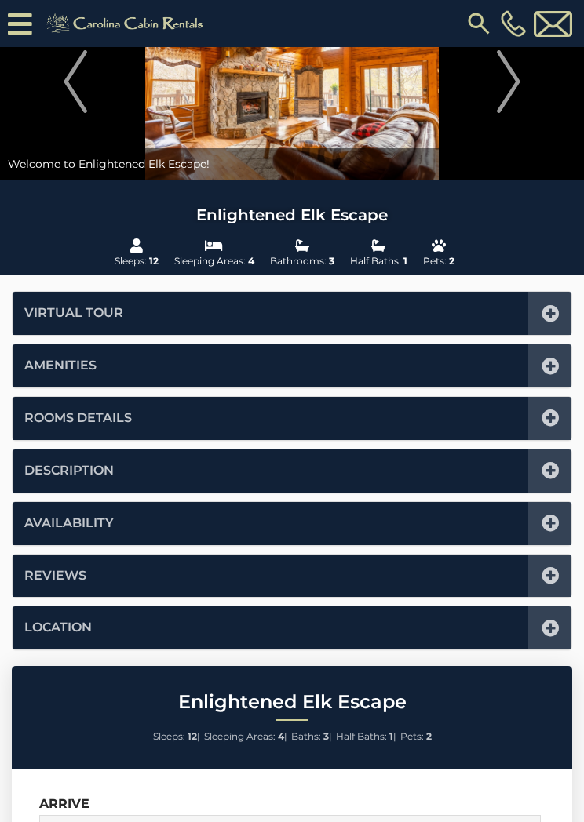
scroll to position [0, 0]
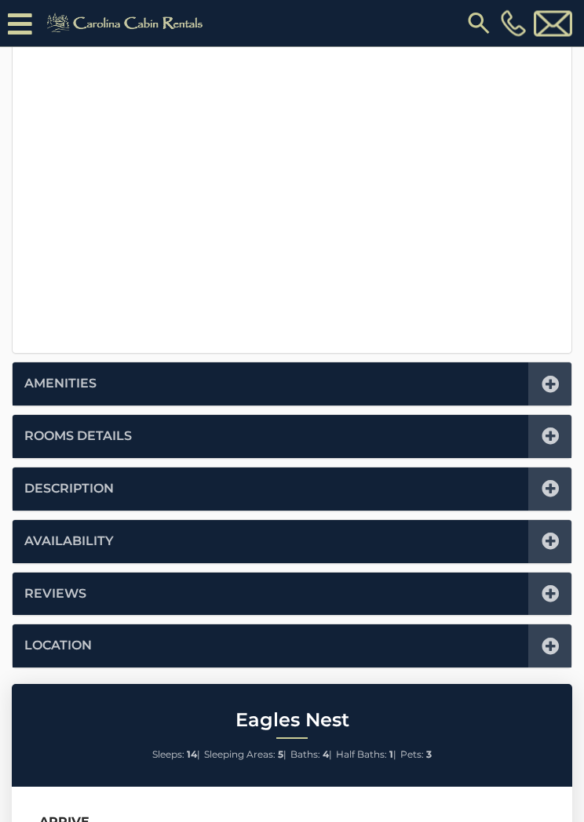
scroll to position [481, 0]
click at [555, 488] on icon at bounding box center [550, 488] width 17 height 17
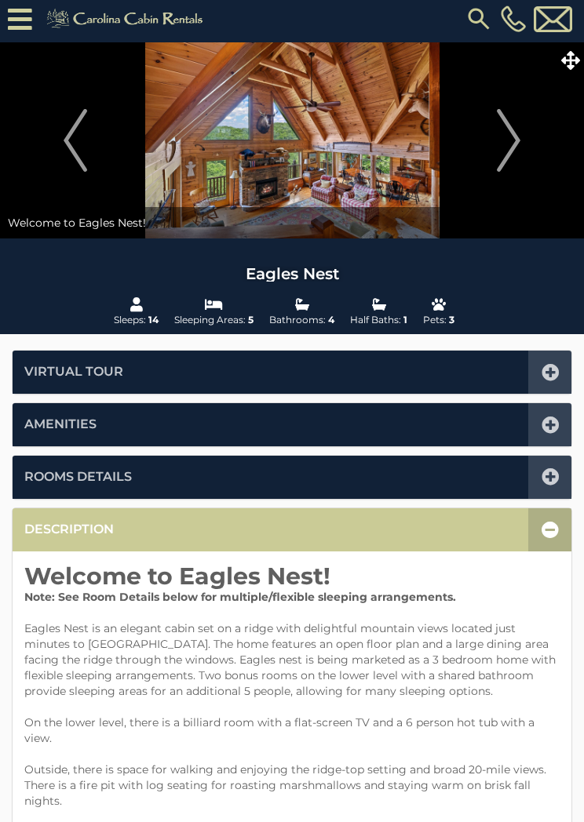
scroll to position [0, 0]
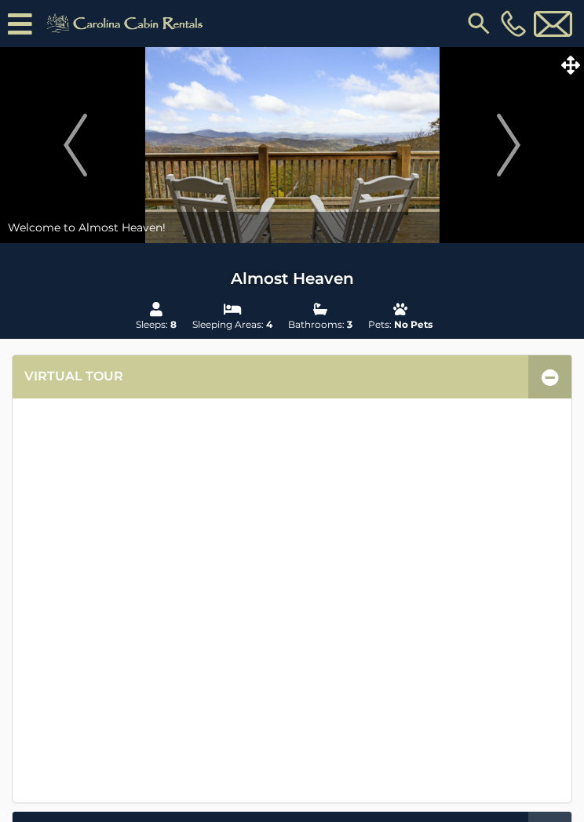
click at [571, 67] on icon at bounding box center [570, 65] width 19 height 19
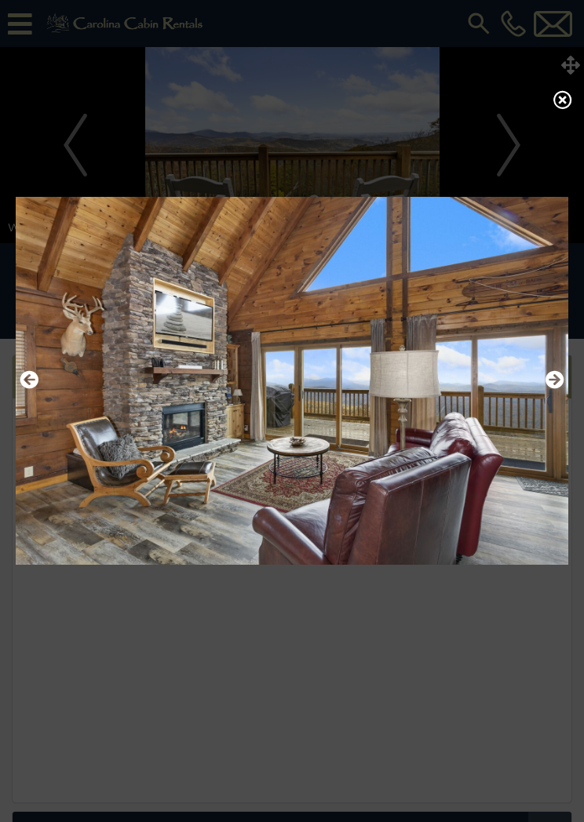
click at [534, 363] on img at bounding box center [292, 380] width 553 height 389
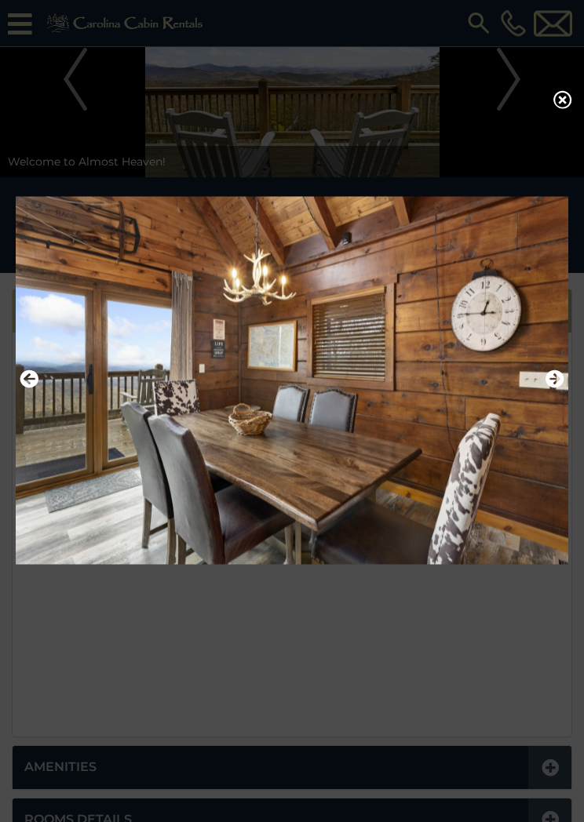
scroll to position [97, 0]
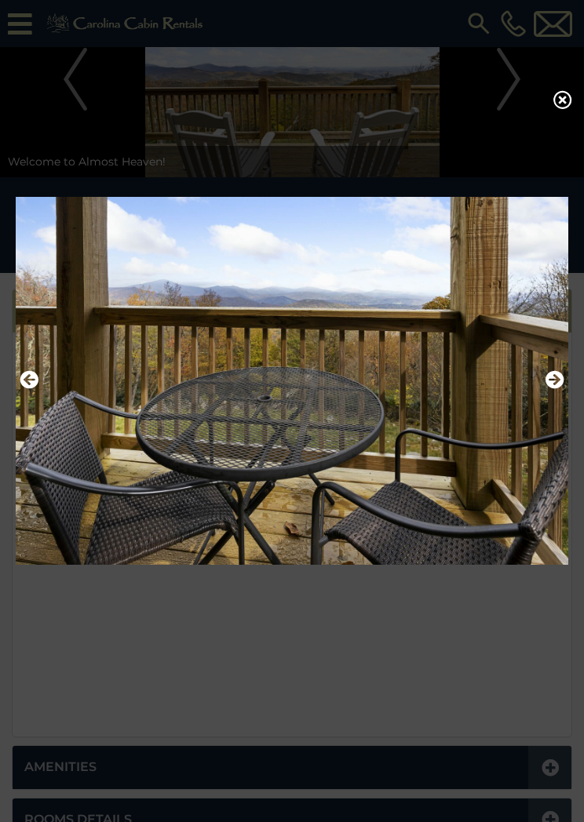
click at [554, 97] on icon at bounding box center [562, 99] width 19 height 19
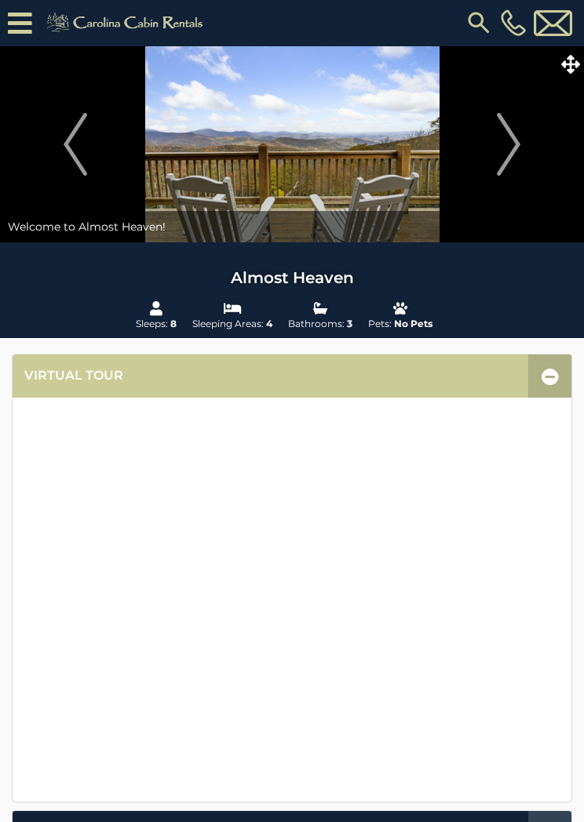
scroll to position [0, 0]
